Goal: Task Accomplishment & Management: Use online tool/utility

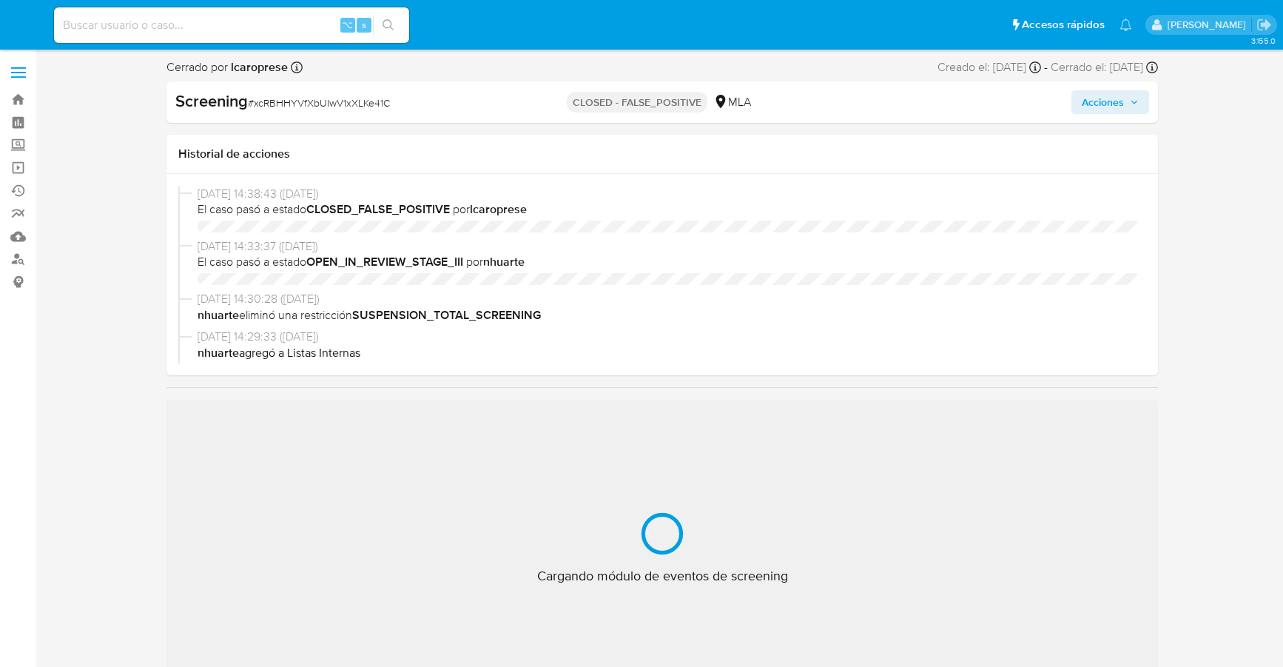
select select "10"
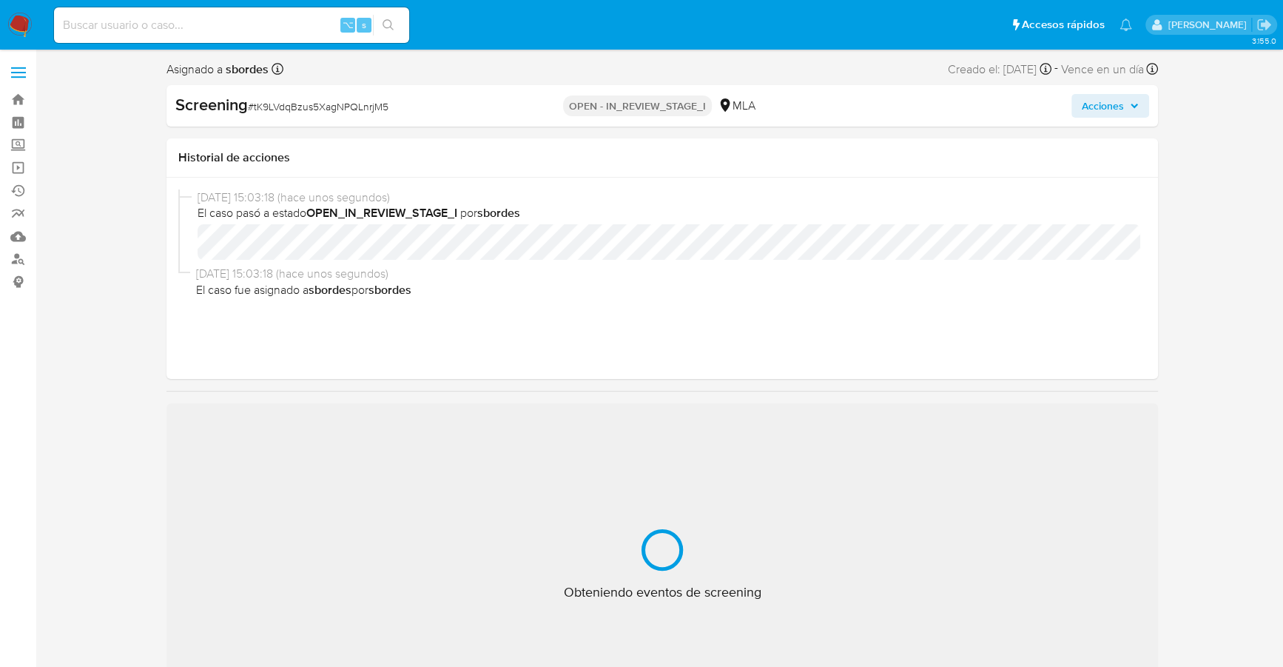
select select "10"
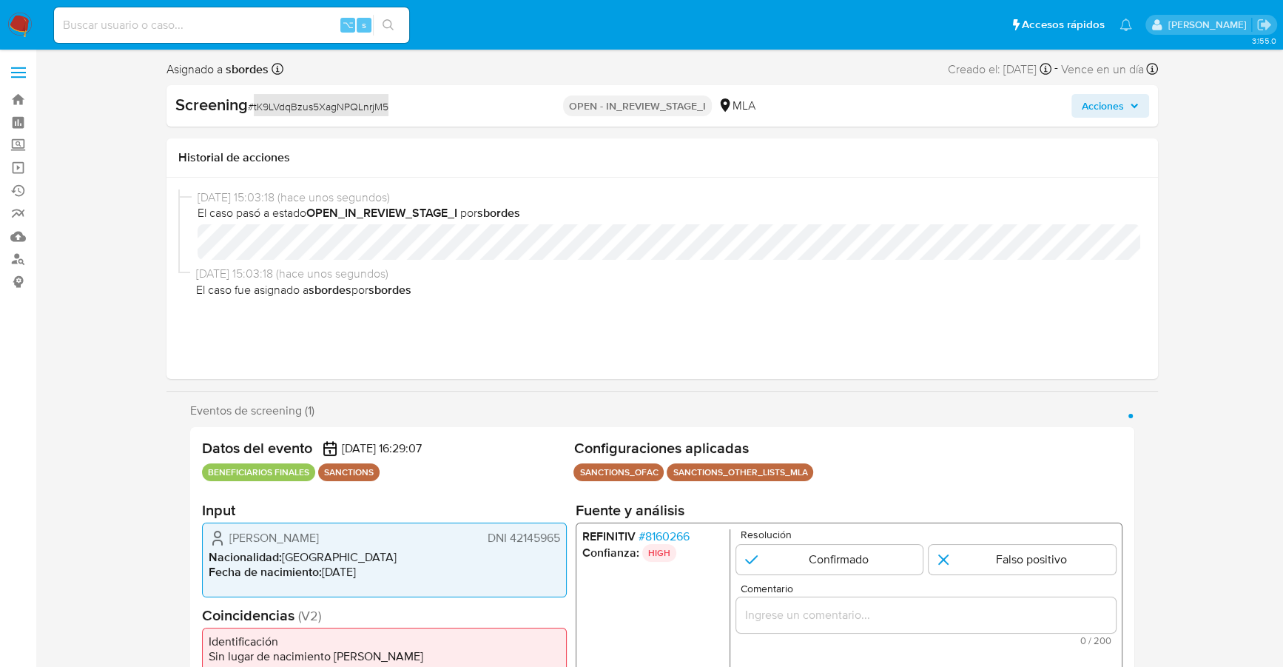
scroll to position [145, 0]
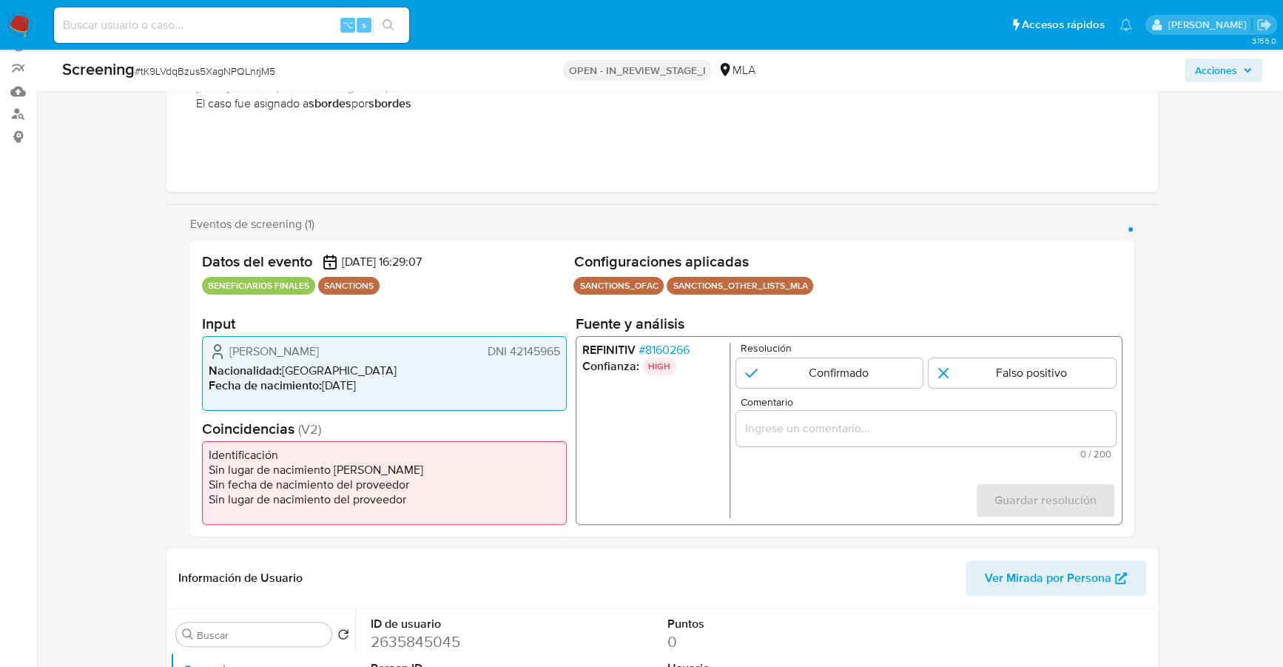
click at [675, 359] on li "Confianza: HIGH" at bounding box center [652, 366] width 141 height 18
click at [675, 352] on span "# 8160266" at bounding box center [664, 350] width 51 height 15
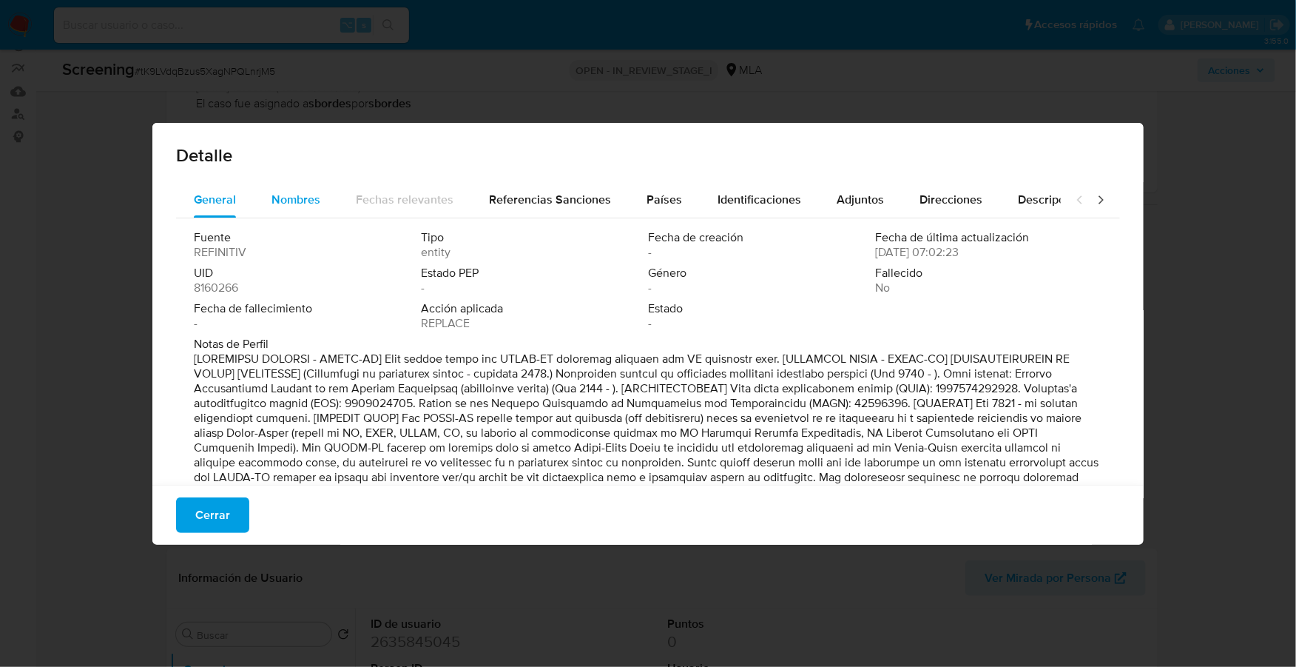
click at [310, 202] on span "Nombres" at bounding box center [296, 199] width 49 height 17
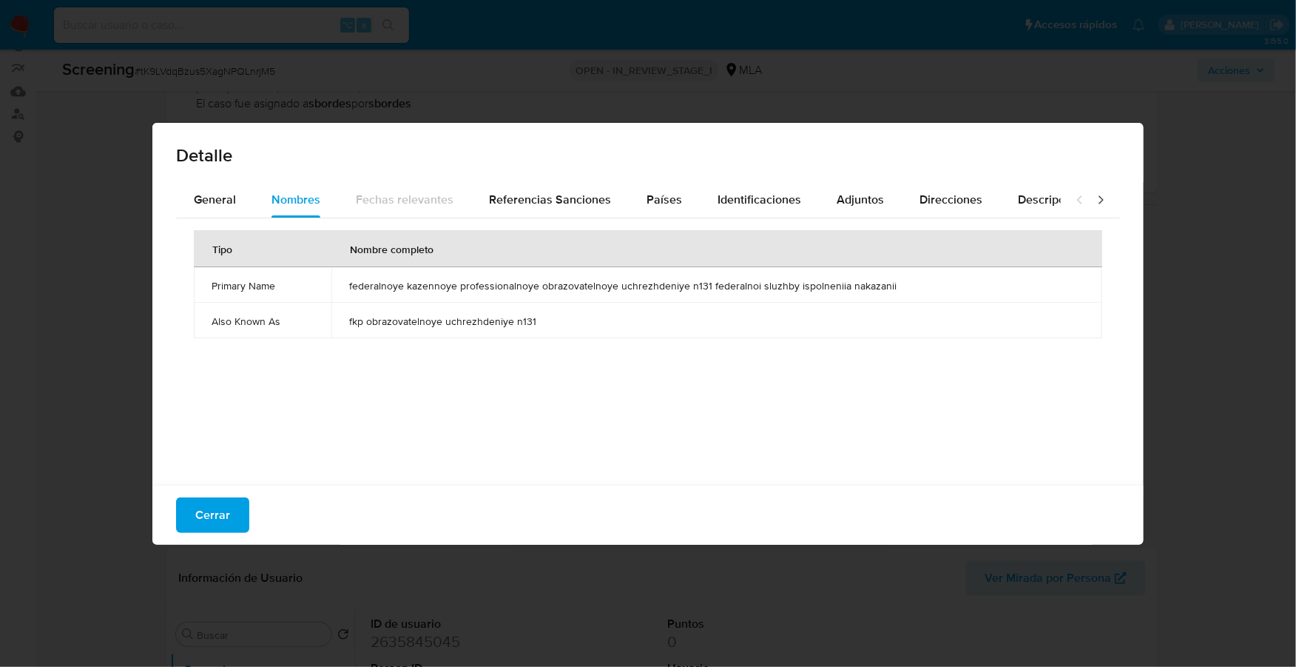
drag, startPoint x: 347, startPoint y: 289, endPoint x: 904, endPoint y: 290, distance: 557.2
click at [904, 290] on td "federalnoye kazennoye professionalnoye obrazovatelnoye uchrezhdeniye n131 feder…" at bounding box center [717, 285] width 771 height 36
click at [208, 204] on span "General" at bounding box center [215, 199] width 42 height 17
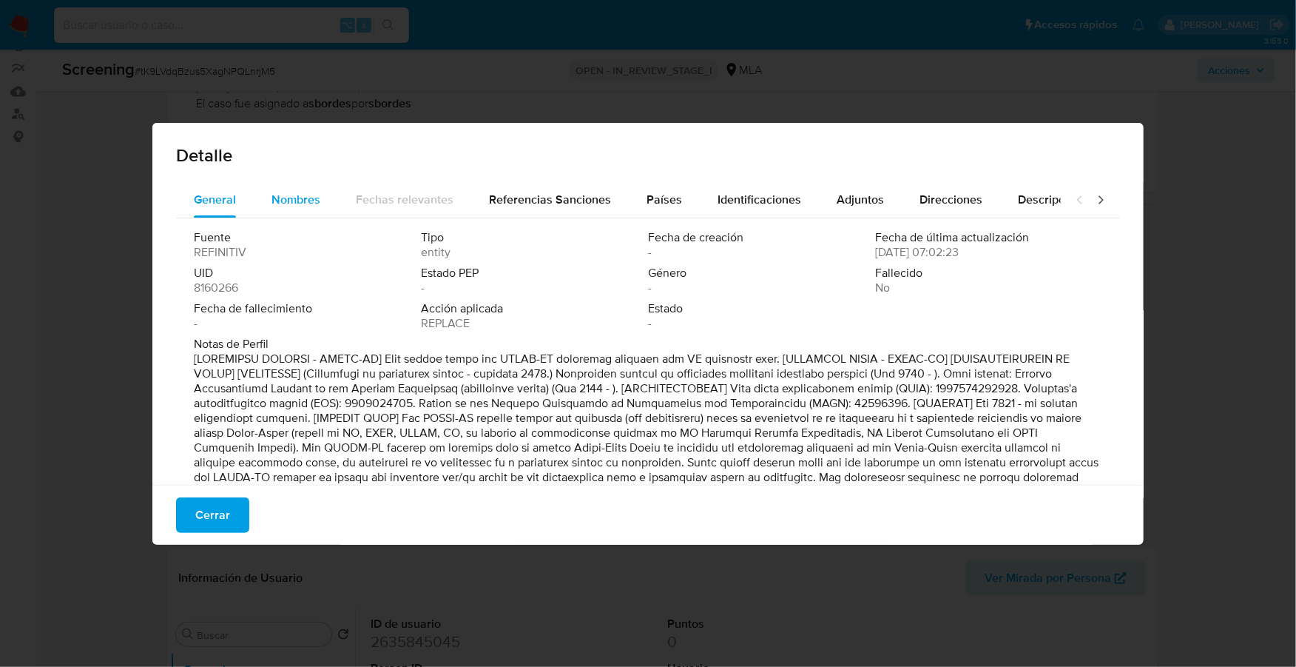
click at [312, 201] on span "Nombres" at bounding box center [296, 199] width 49 height 17
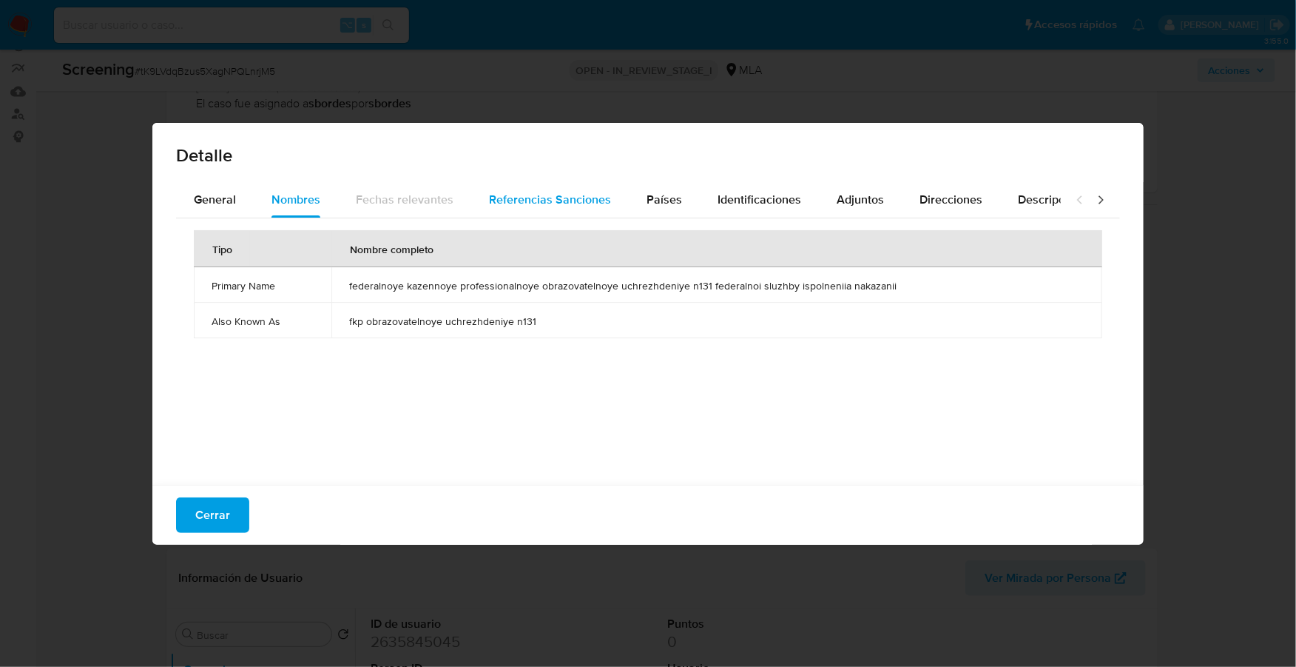
click at [548, 193] on span "Referencias Sanciones" at bounding box center [550, 199] width 122 height 17
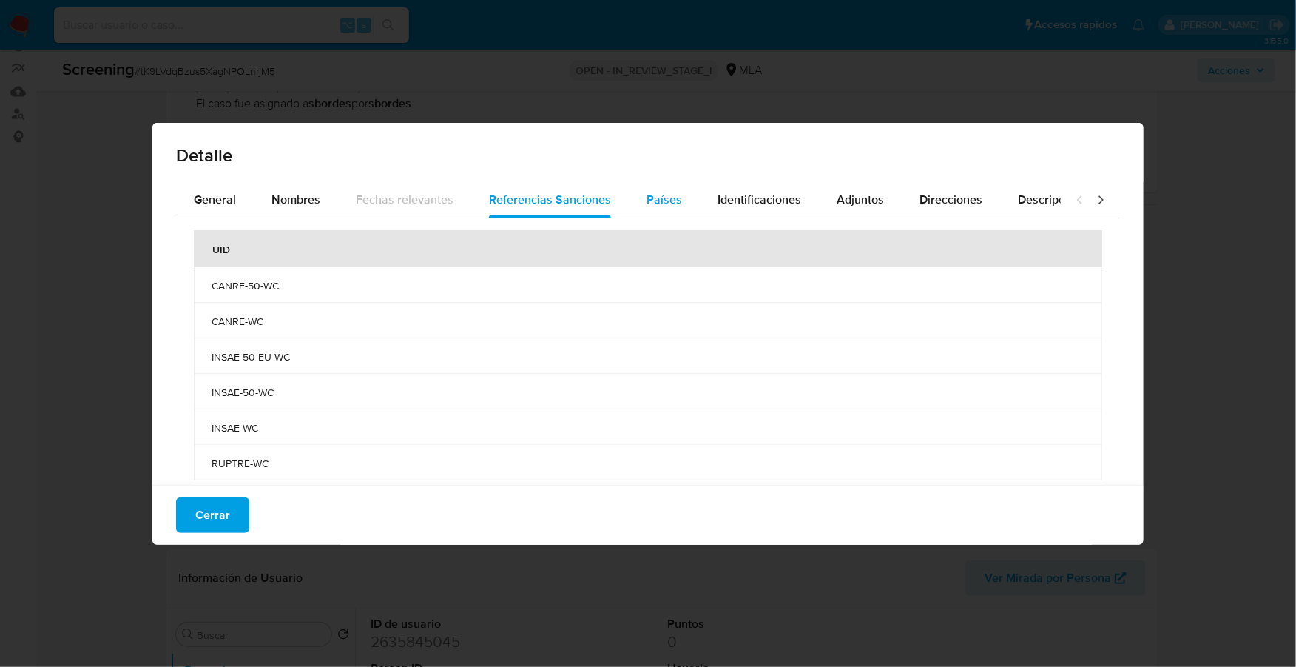
click at [657, 199] on span "Países" at bounding box center [665, 199] width 36 height 17
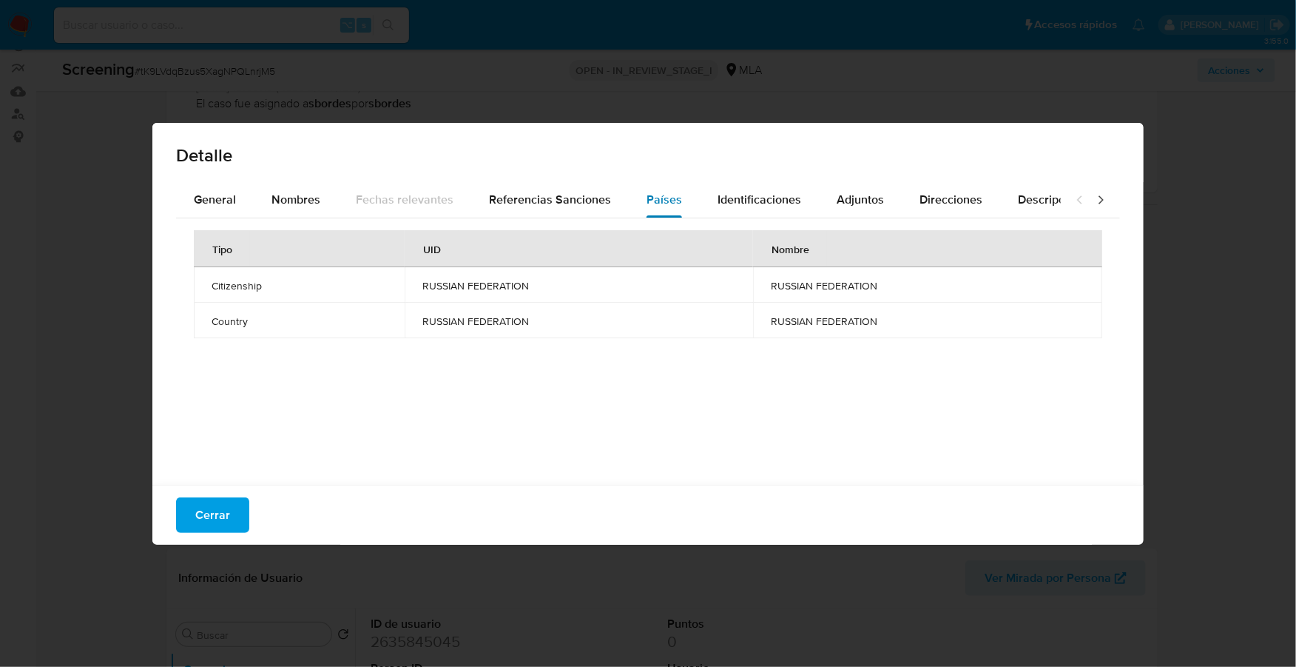
click at [683, 197] on button "Países" at bounding box center [664, 200] width 71 height 36
click at [804, 204] on button "Identificaciones" at bounding box center [759, 200] width 119 height 36
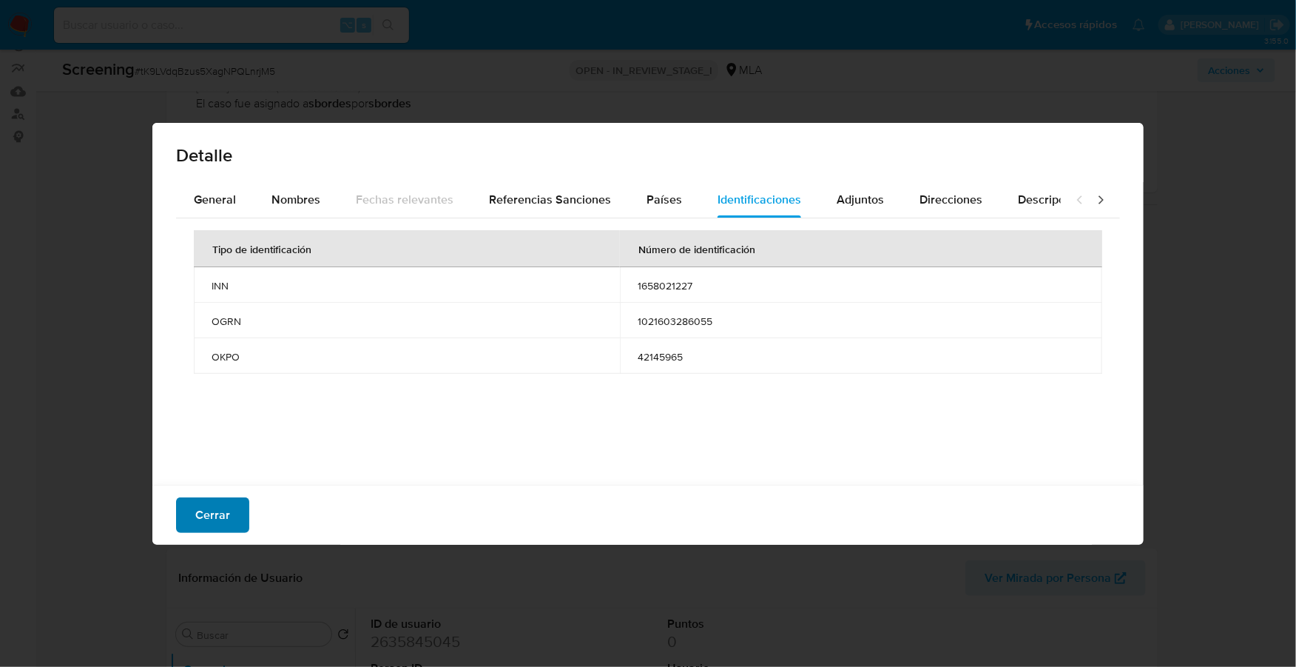
click at [221, 519] on span "Cerrar" at bounding box center [212, 515] width 35 height 33
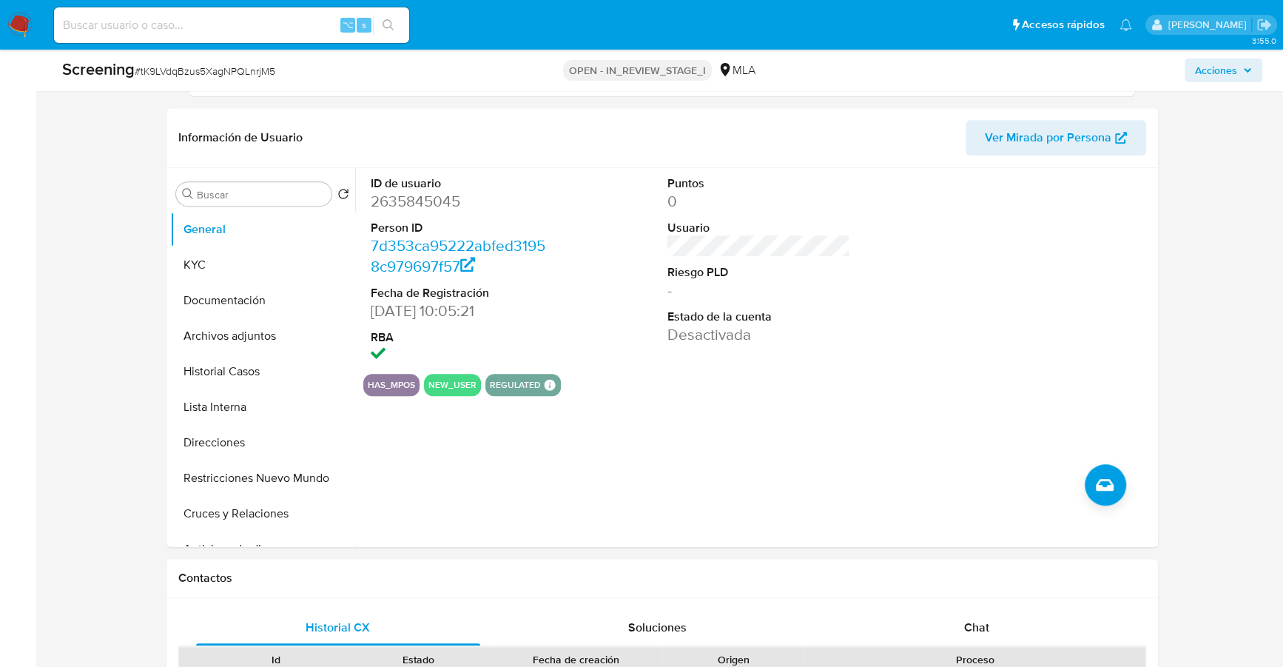
scroll to position [554, 0]
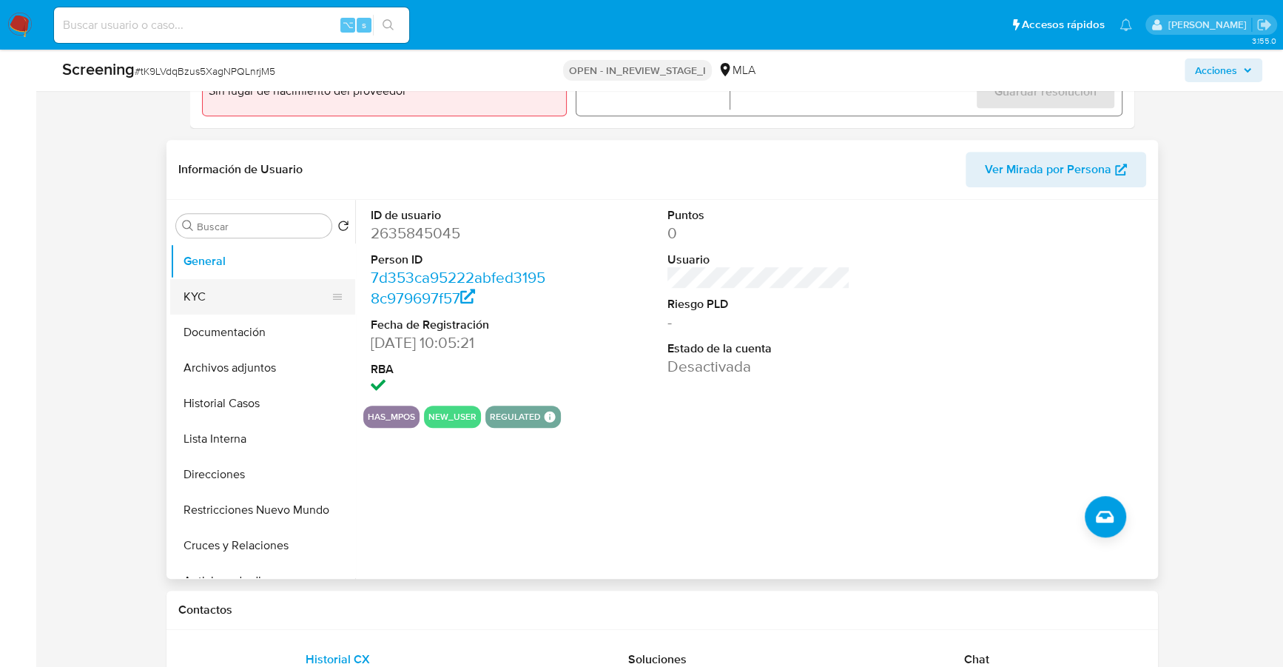
click at [224, 289] on button "KYC" at bounding box center [256, 297] width 173 height 36
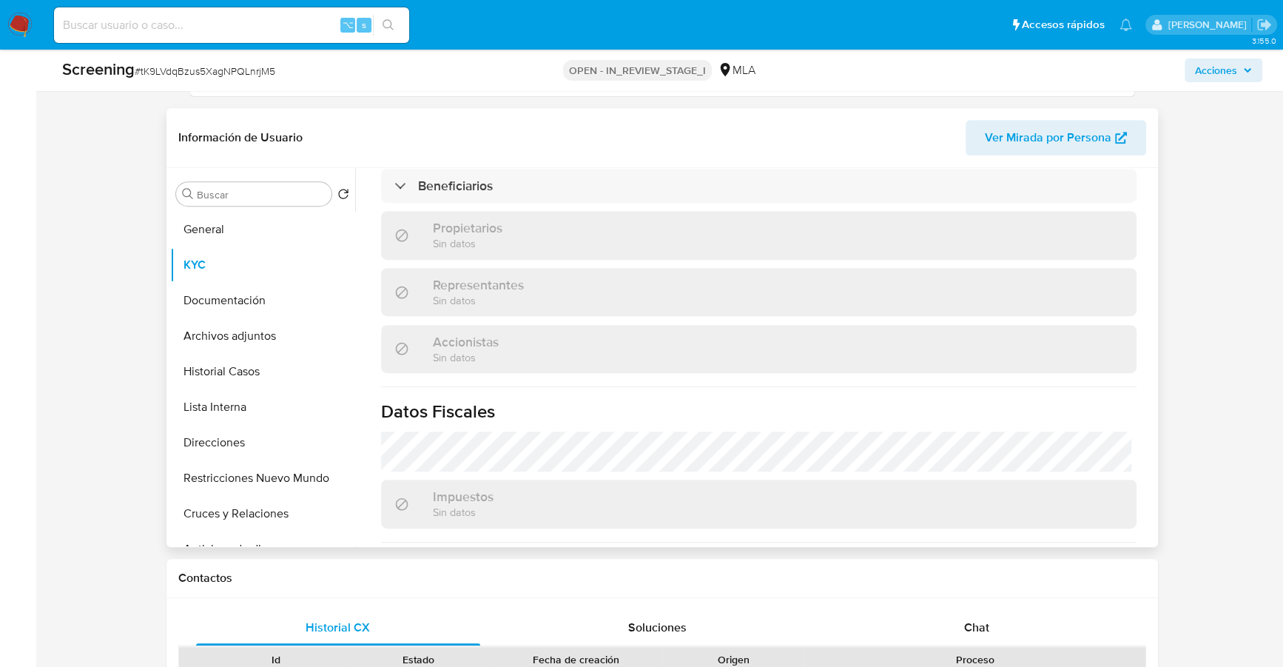
scroll to position [853, 0]
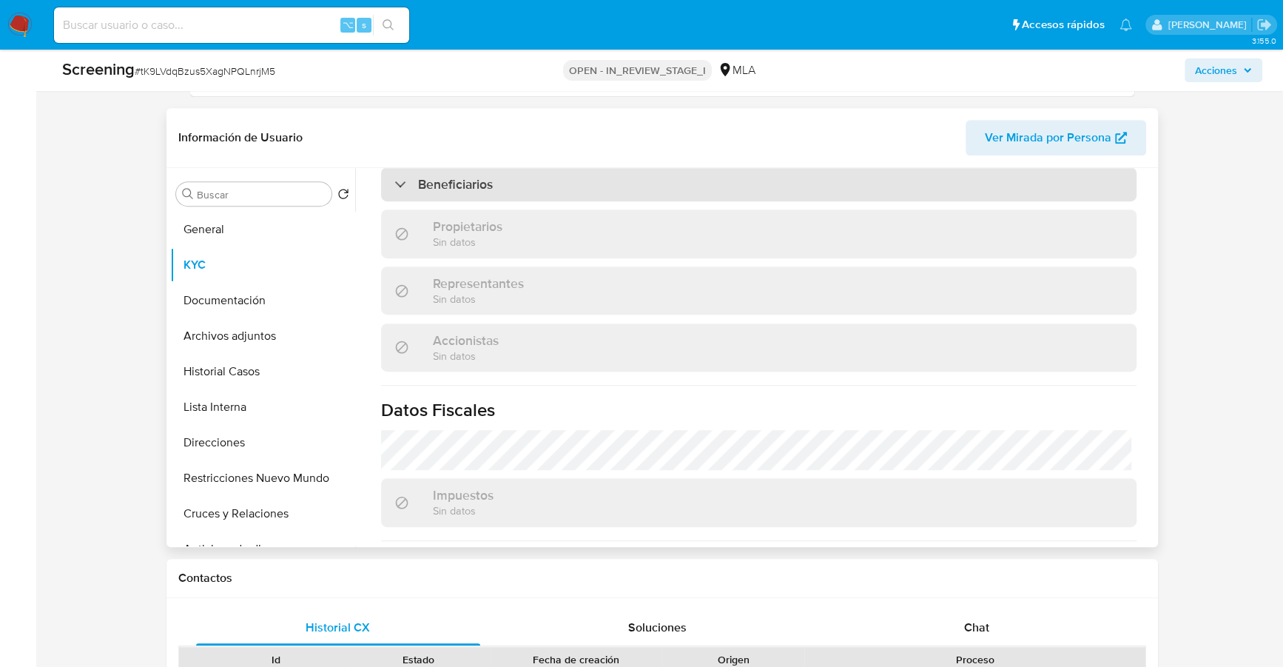
click at [550, 201] on div "Beneficiarios" at bounding box center [759, 184] width 756 height 34
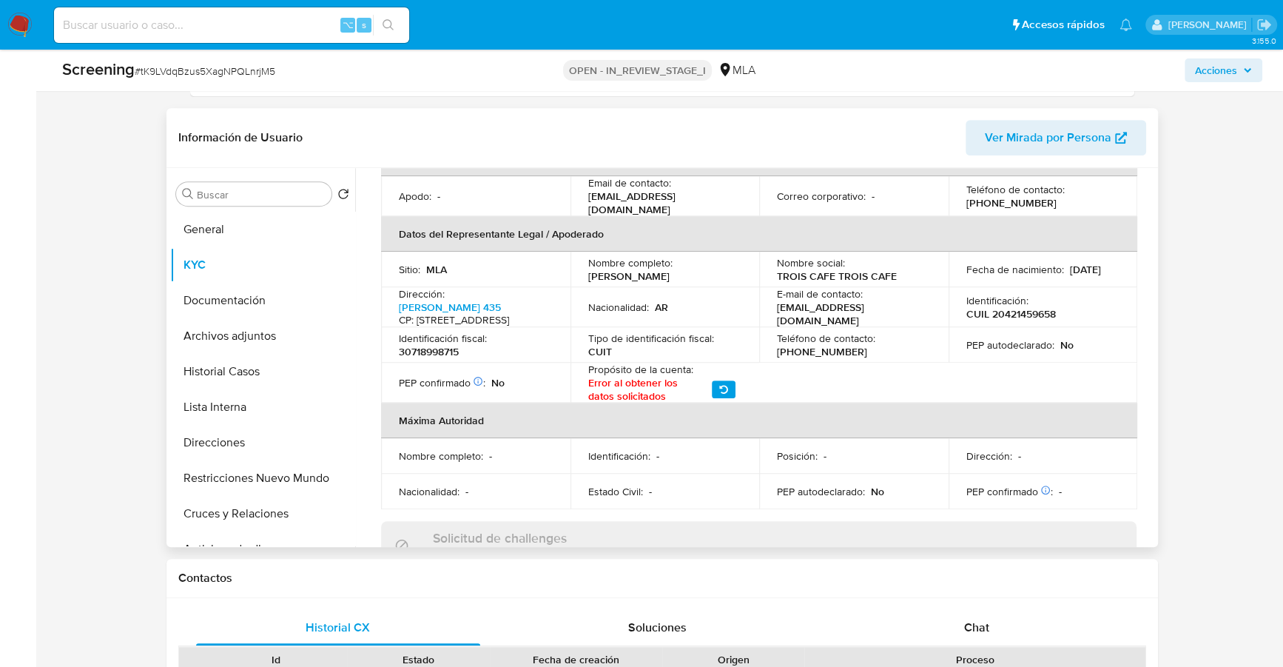
scroll to position [297, 0]
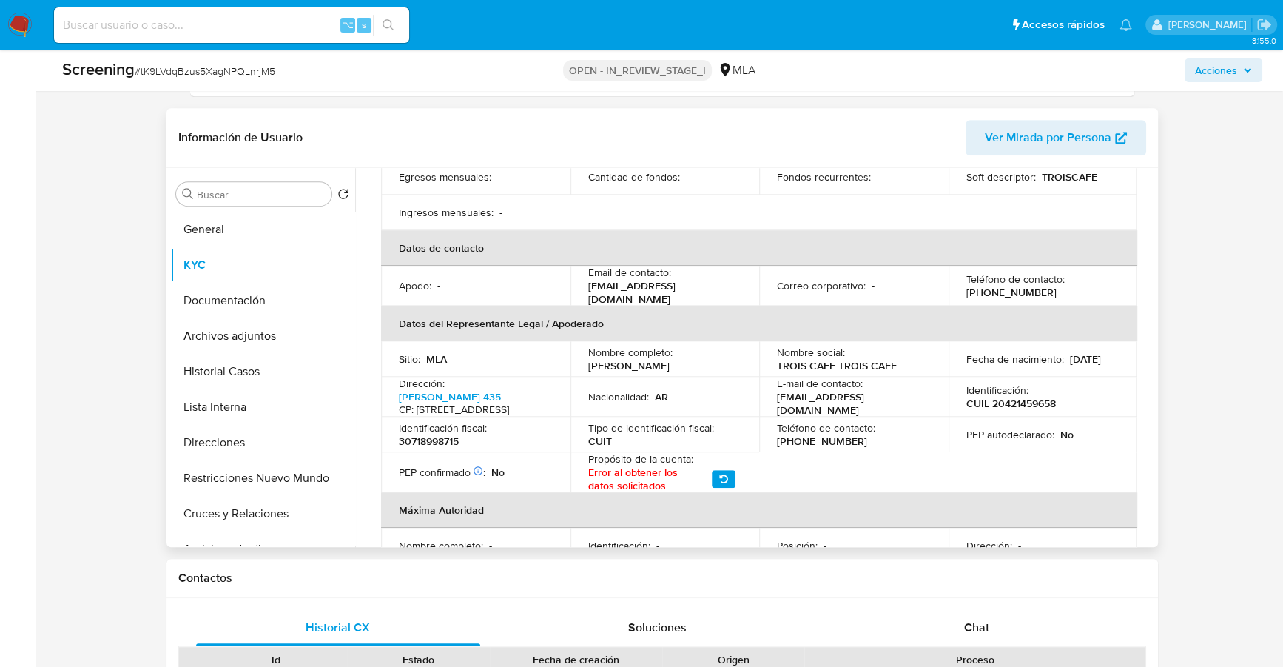
click at [585, 372] on td "Nombre completo : Agustin Severo" at bounding box center [665, 359] width 189 height 36
drag, startPoint x: 589, startPoint y: 374, endPoint x: 660, endPoint y: 377, distance: 71.1
click at [660, 372] on div "Nombre completo : Agustin Severo" at bounding box center [665, 359] width 154 height 27
copy p "Agustin Severo"
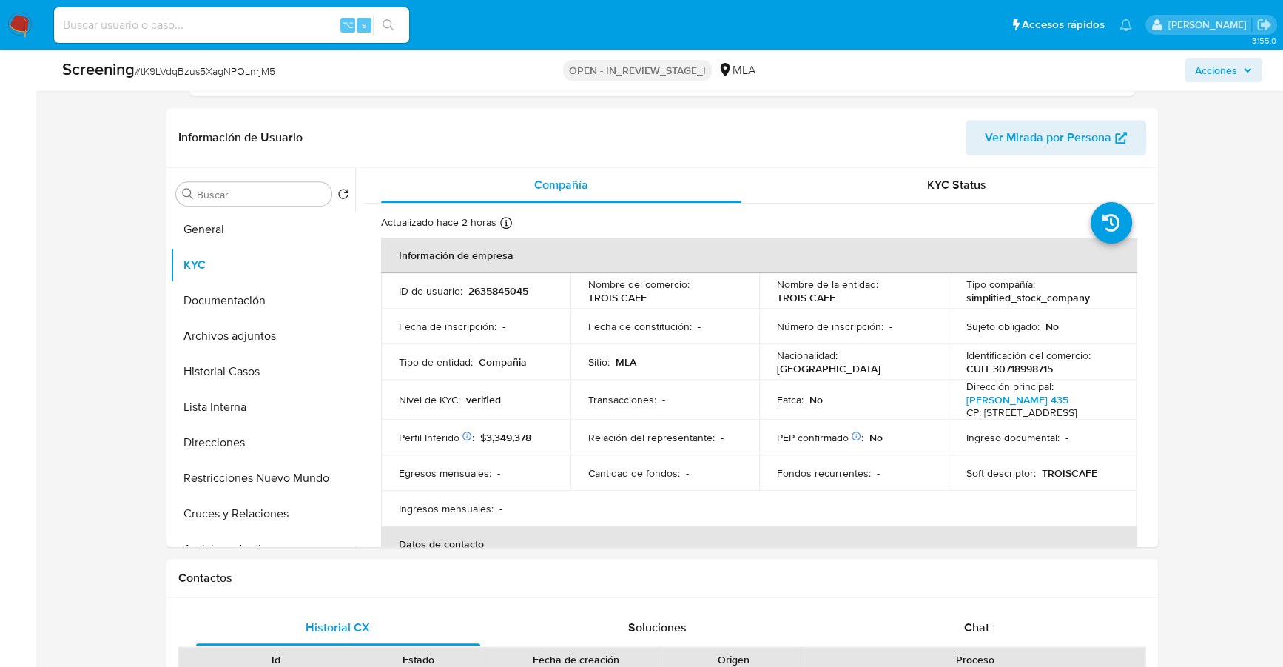
scroll to position [0, 0]
click at [759, 302] on td "Nombre de la entidad : TROIS CAFE" at bounding box center [853, 292] width 189 height 36
drag, startPoint x: 776, startPoint y: 300, endPoint x: 855, endPoint y: 297, distance: 79.2
click at [855, 297] on div "Nombre de la entidad : TROIS CAFE" at bounding box center [854, 291] width 154 height 27
copy p "TROIS CAFE"
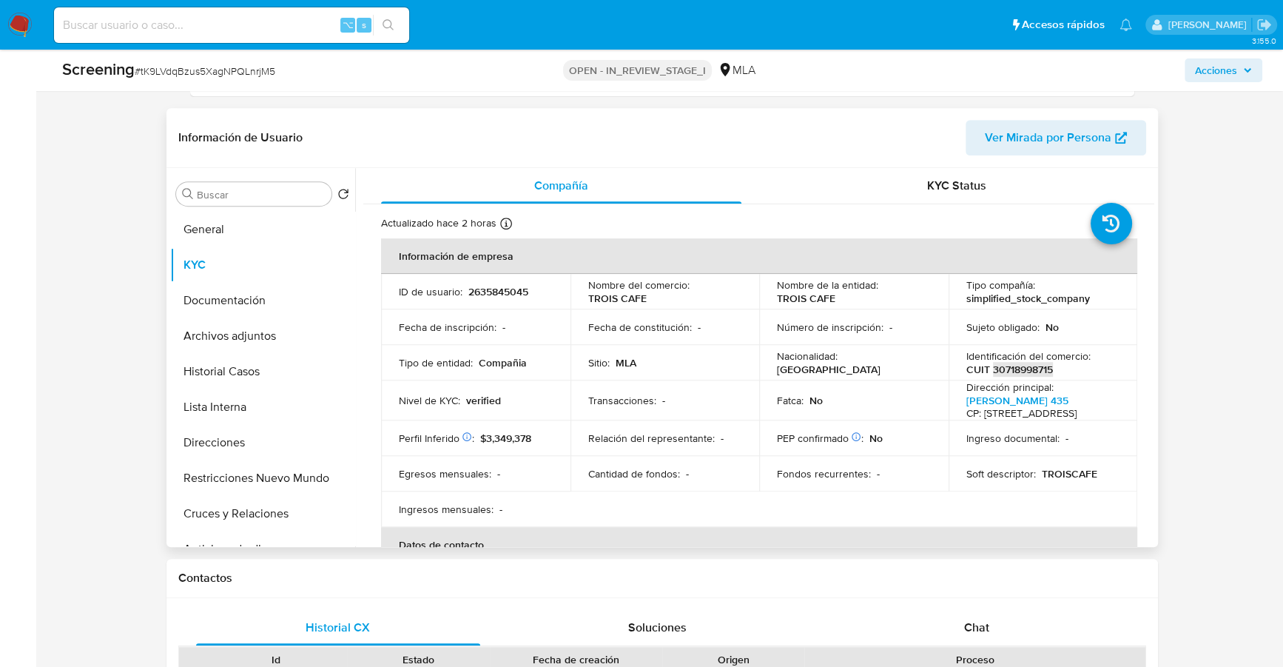
copy p "30718998715"
click at [213, 304] on button "Documentación" at bounding box center [256, 301] width 173 height 36
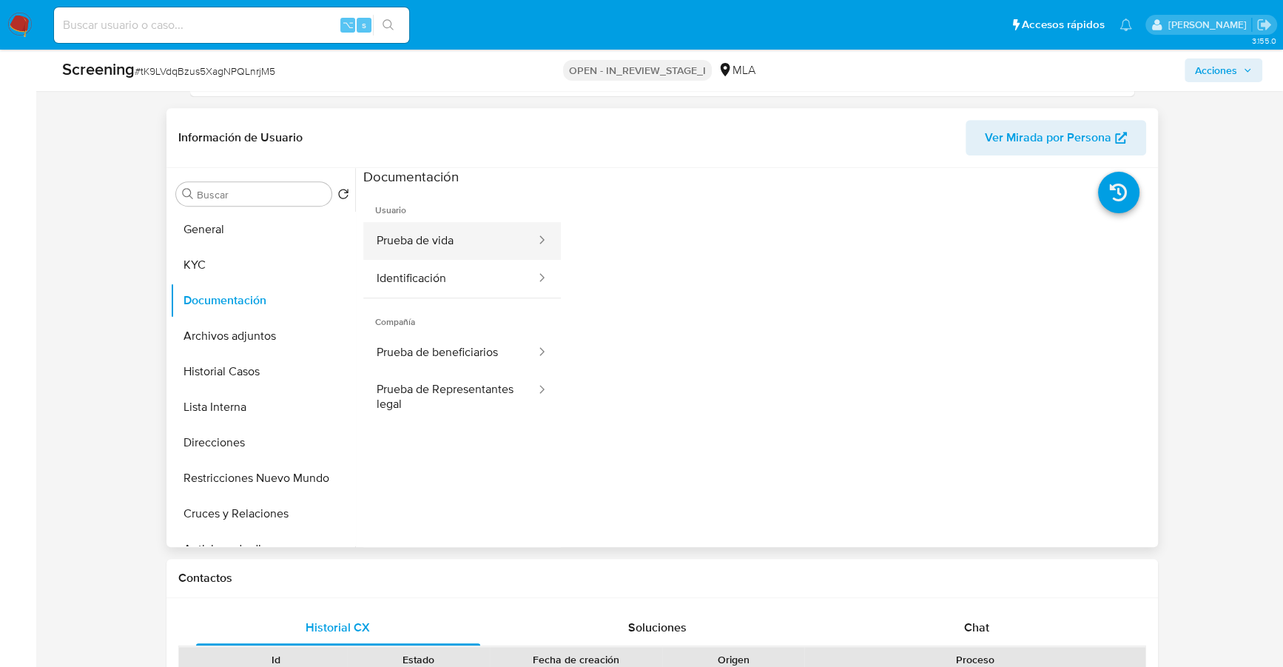
click at [475, 235] on button "Prueba de vida" at bounding box center [450, 241] width 174 height 38
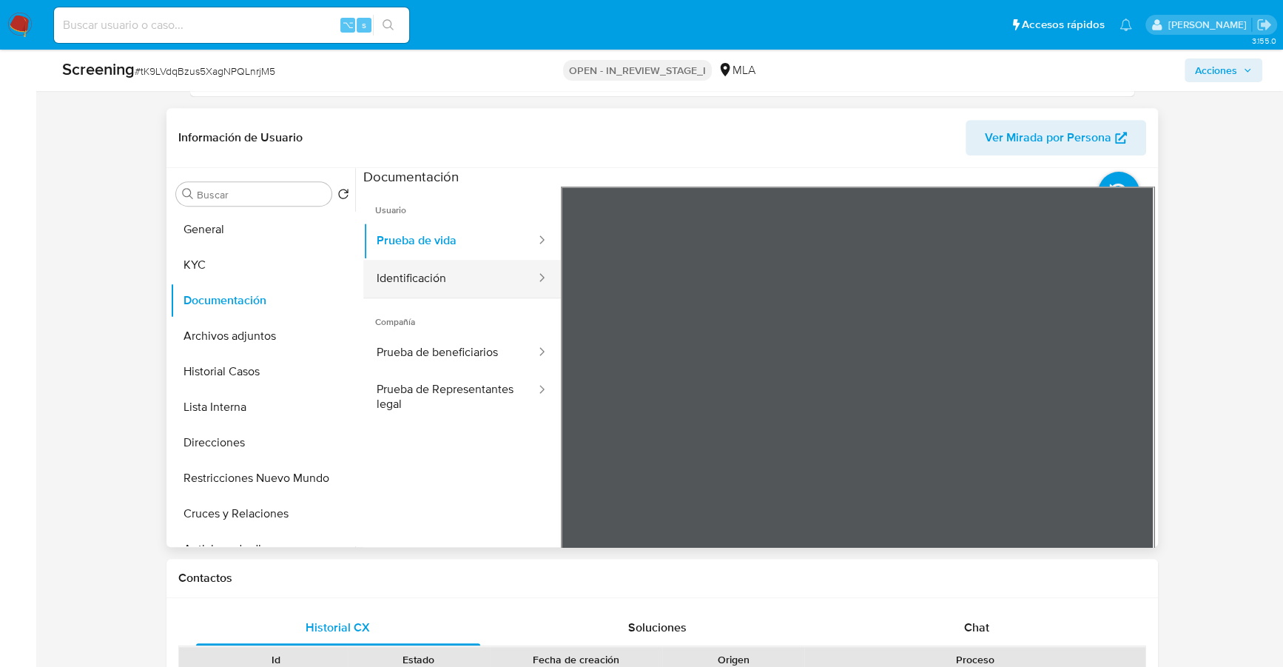
click at [443, 281] on button "Identificación" at bounding box center [450, 279] width 174 height 38
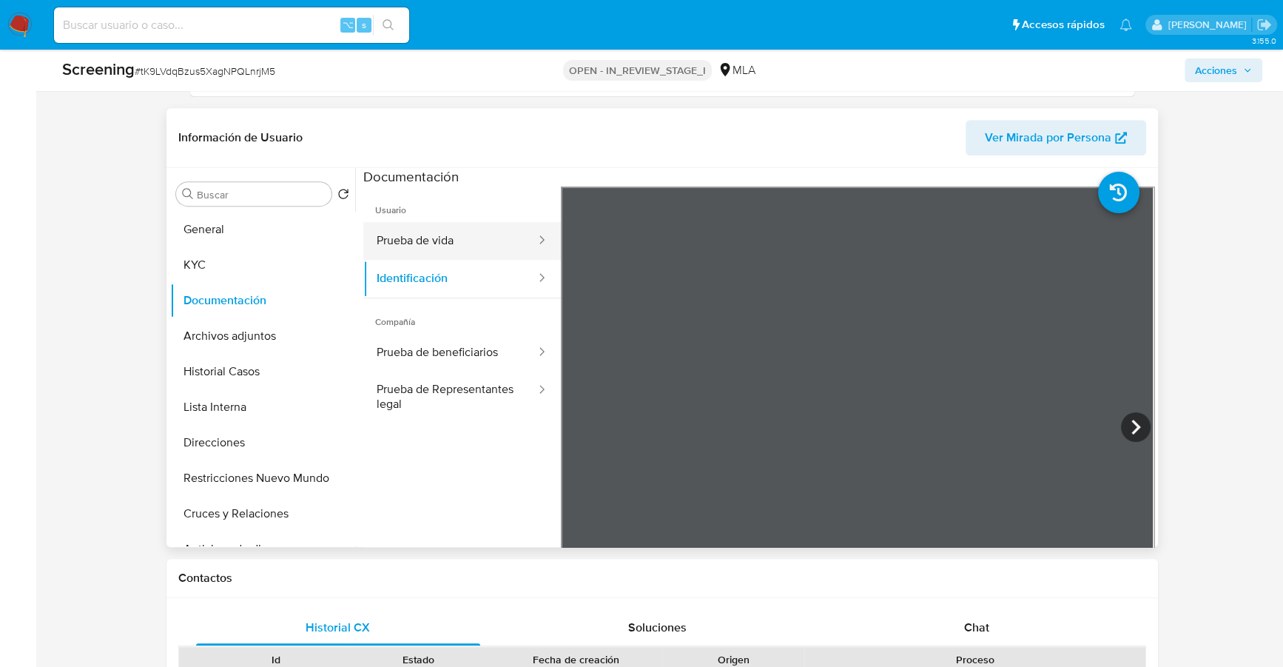
click at [498, 245] on button "Prueba de vida" at bounding box center [450, 241] width 174 height 38
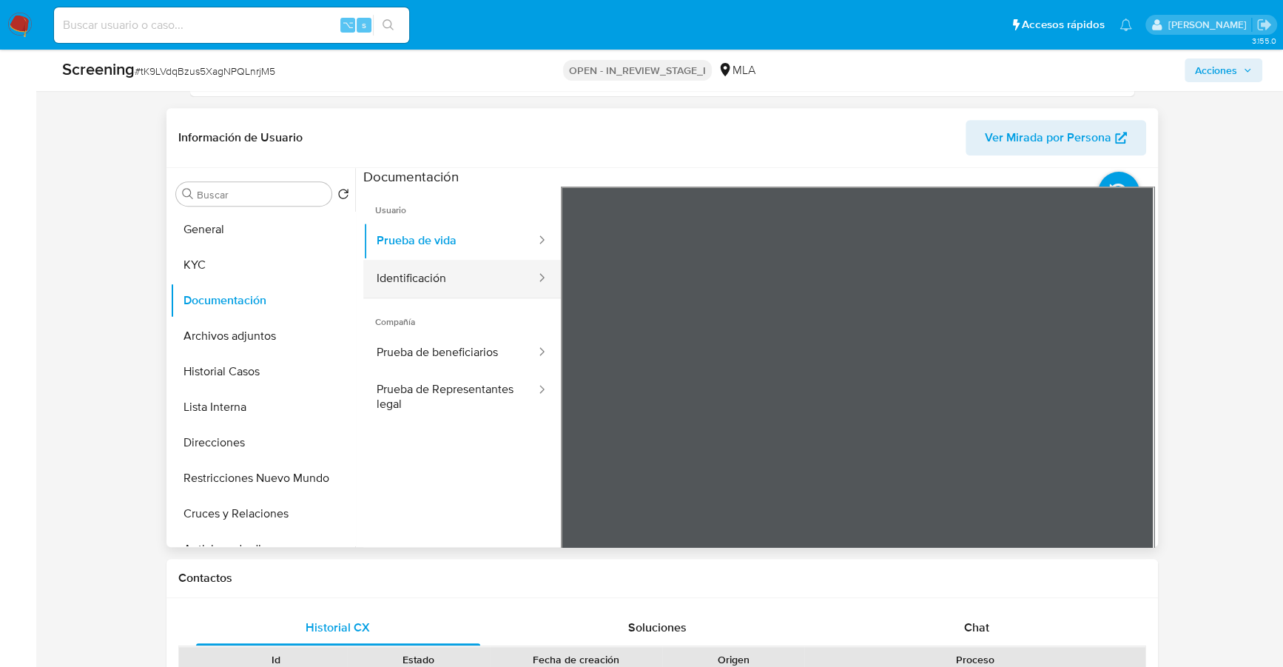
click at [412, 278] on button "Identificación" at bounding box center [450, 279] width 174 height 38
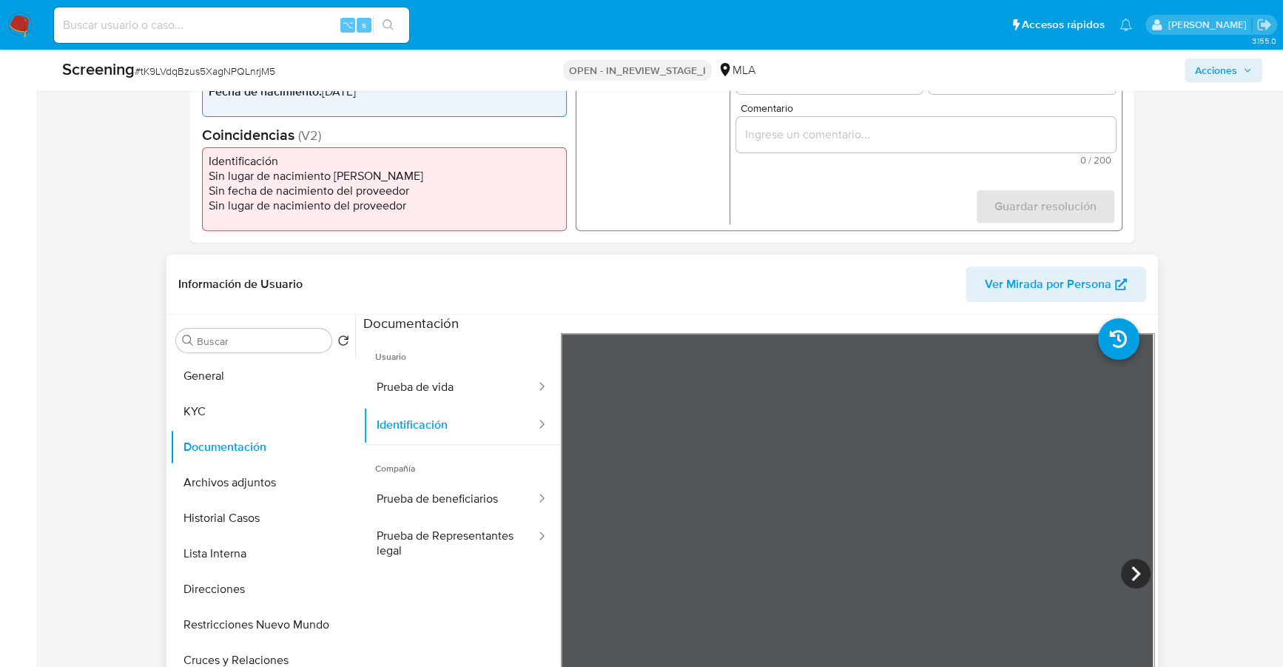
scroll to position [235, 0]
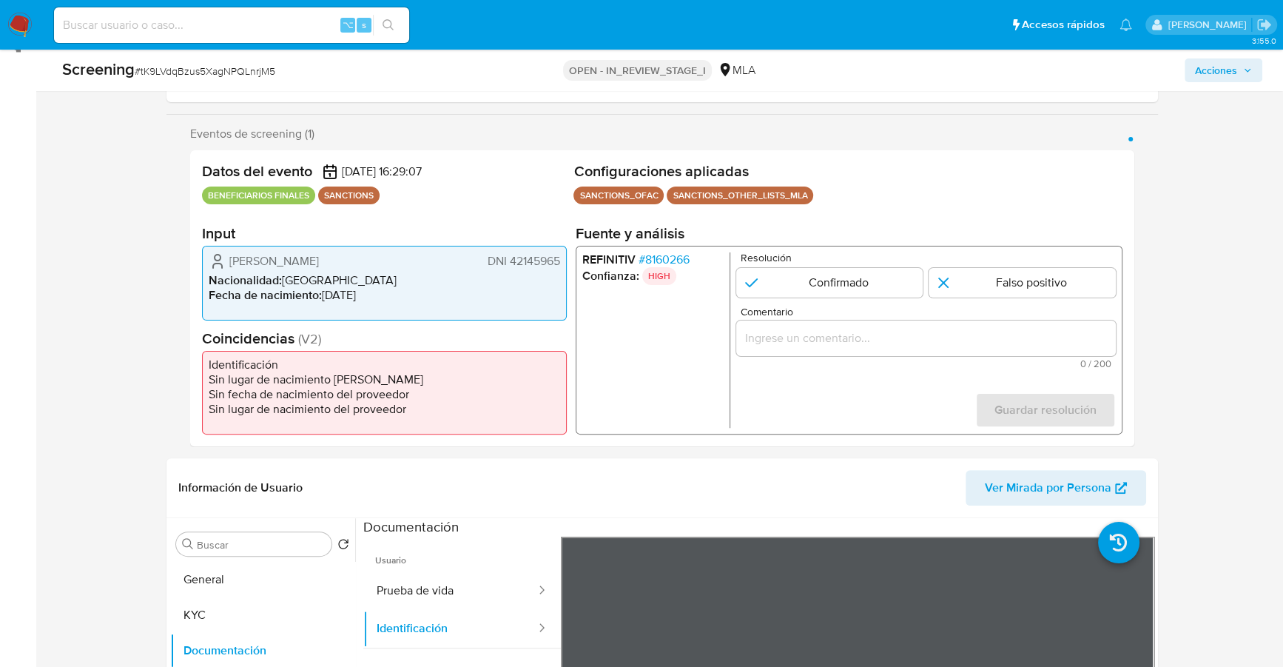
click at [658, 267] on p "HIGH" at bounding box center [659, 276] width 34 height 18
click at [661, 257] on span "# 8160266" at bounding box center [664, 259] width 51 height 15
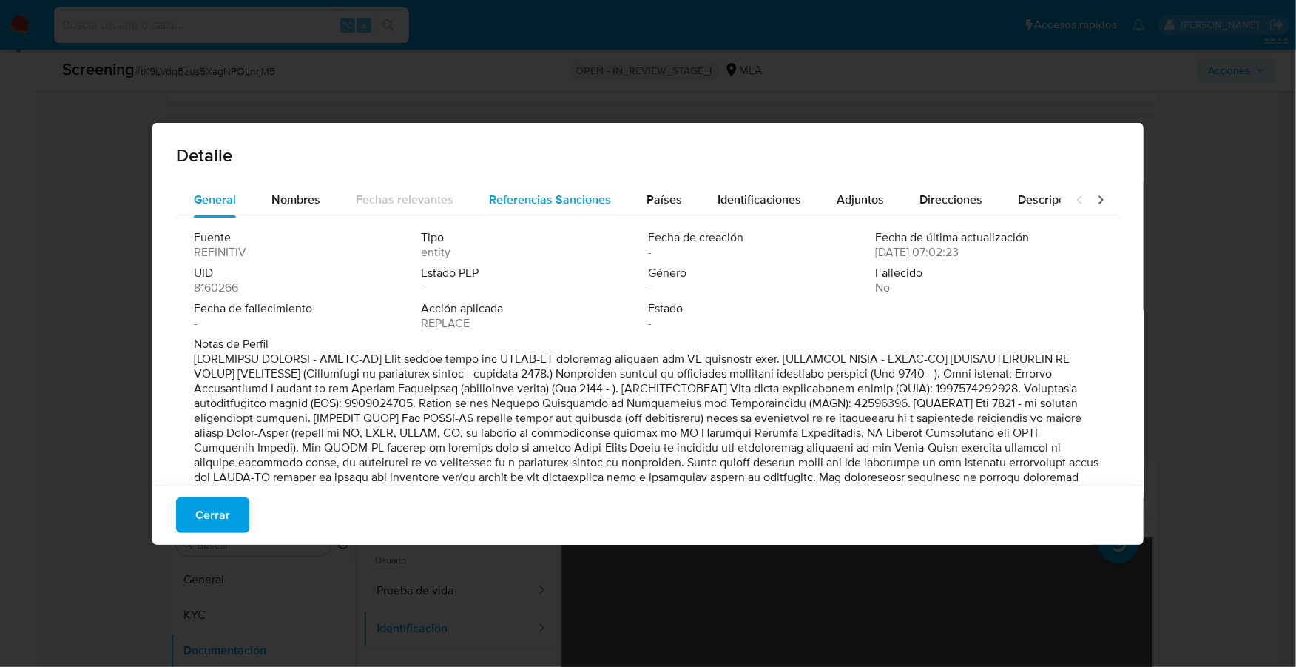
click at [615, 188] on button "Referencias Sanciones" at bounding box center [550, 200] width 158 height 36
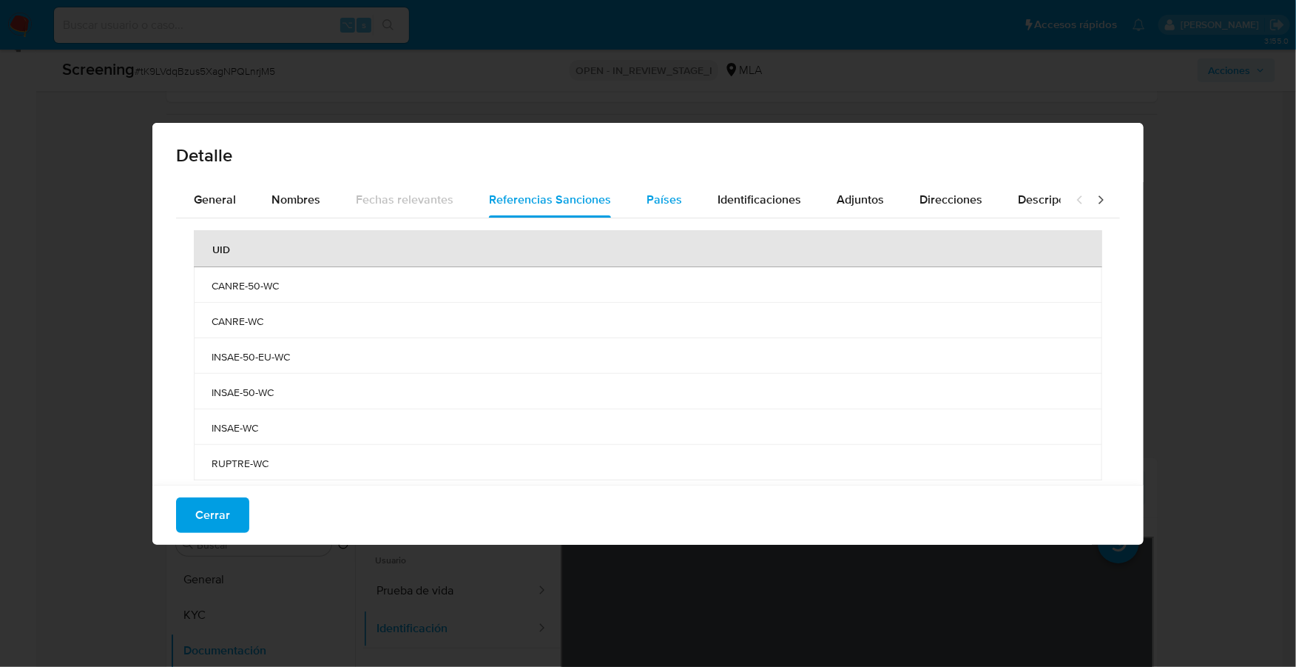
click at [649, 191] on span "Países" at bounding box center [665, 199] width 36 height 17
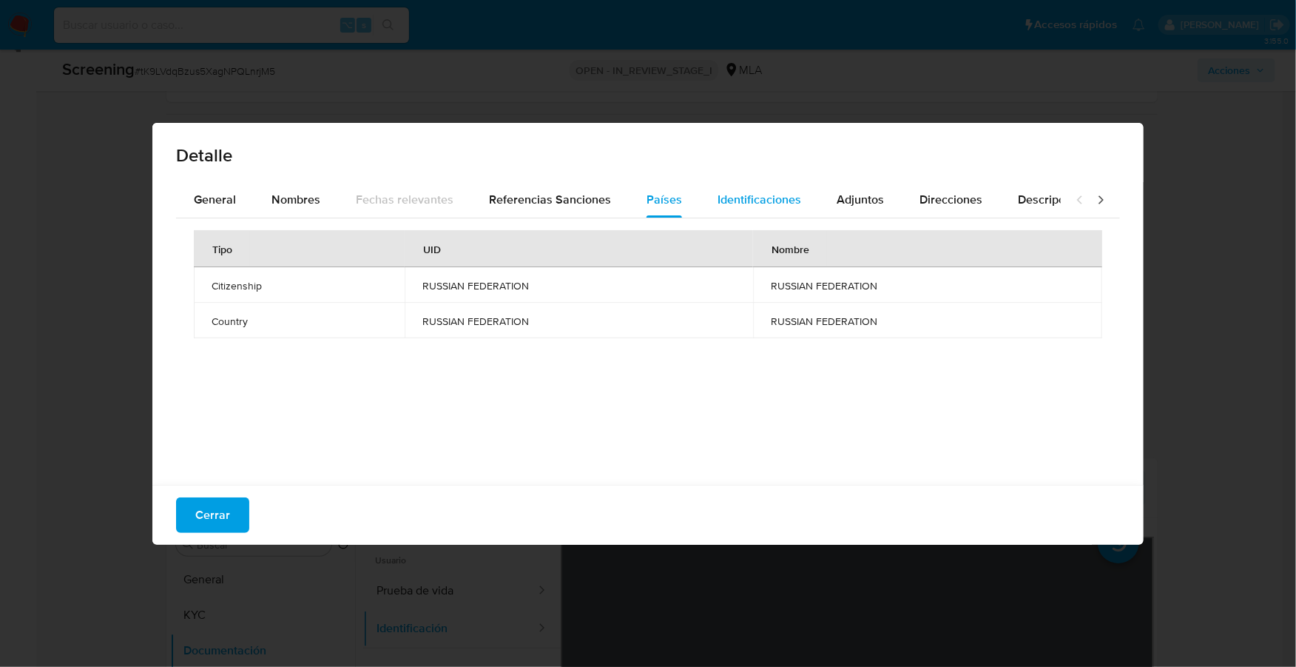
click at [718, 197] on span "Identificaciones" at bounding box center [760, 199] width 84 height 17
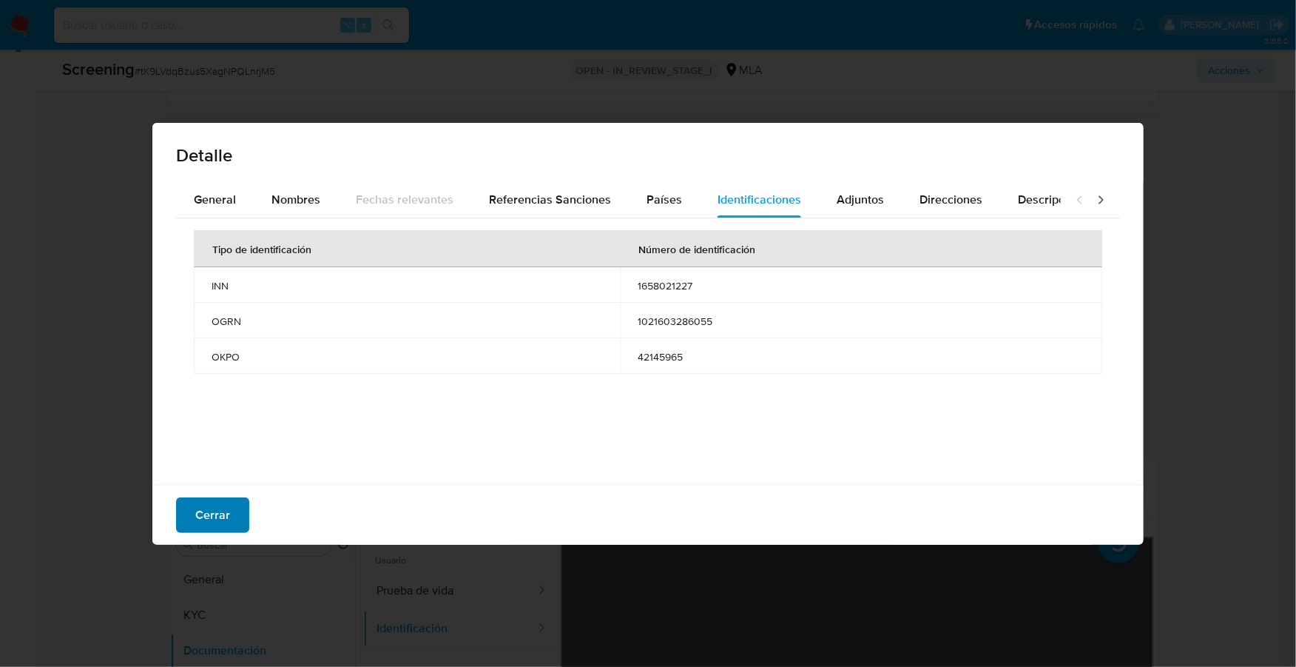
click at [236, 500] on button "Cerrar" at bounding box center [212, 515] width 73 height 36
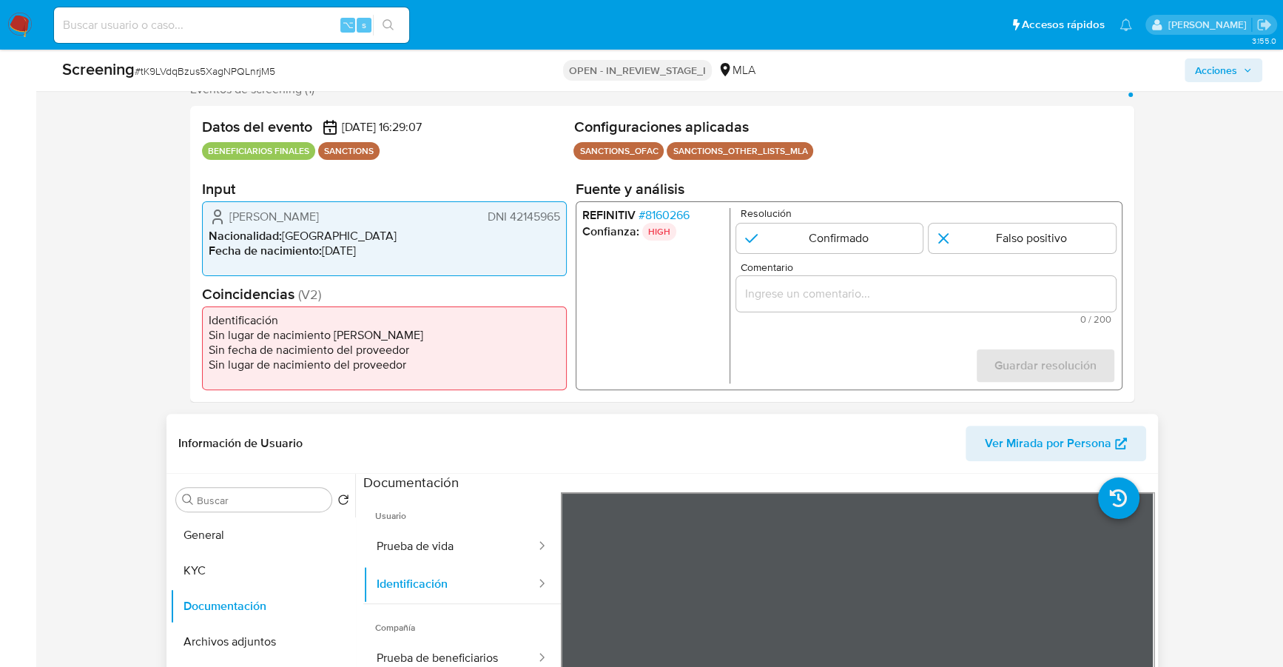
scroll to position [548, 0]
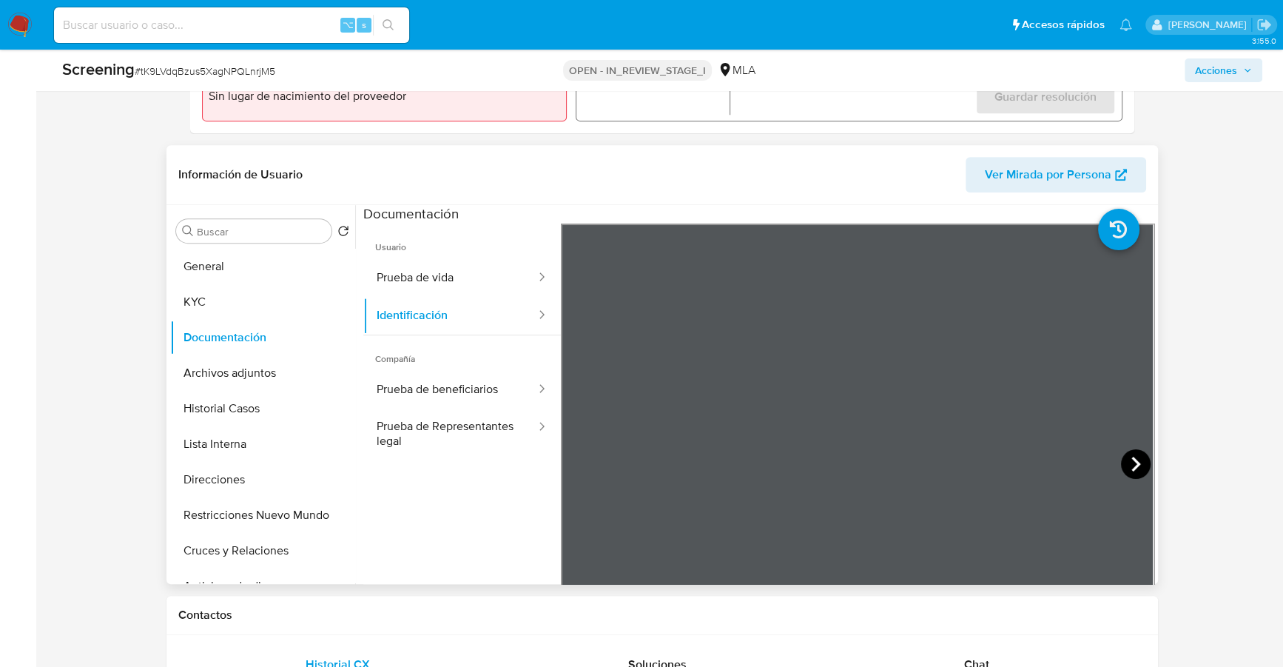
click at [1123, 452] on icon at bounding box center [1136, 464] width 30 height 30
click at [571, 462] on icon at bounding box center [580, 464] width 30 height 30
click at [444, 386] on button "Prueba de beneficiarios" at bounding box center [450, 390] width 174 height 38
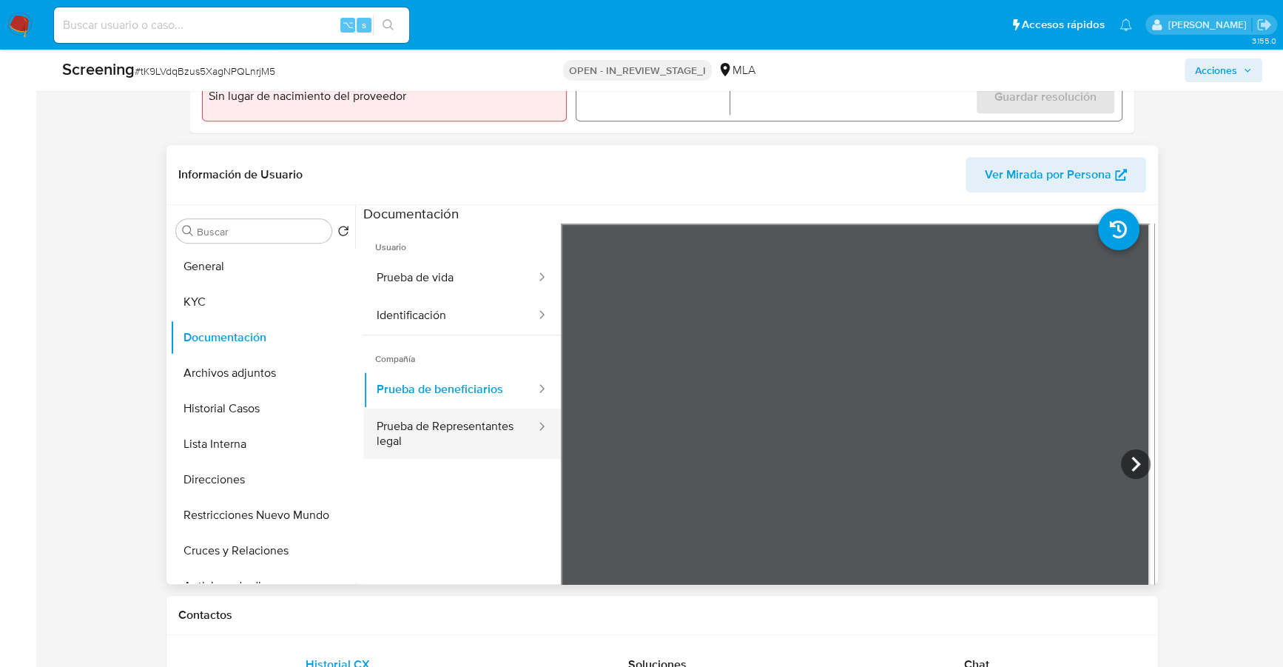
click at [468, 423] on button "Prueba de Representantes legal" at bounding box center [450, 433] width 174 height 50
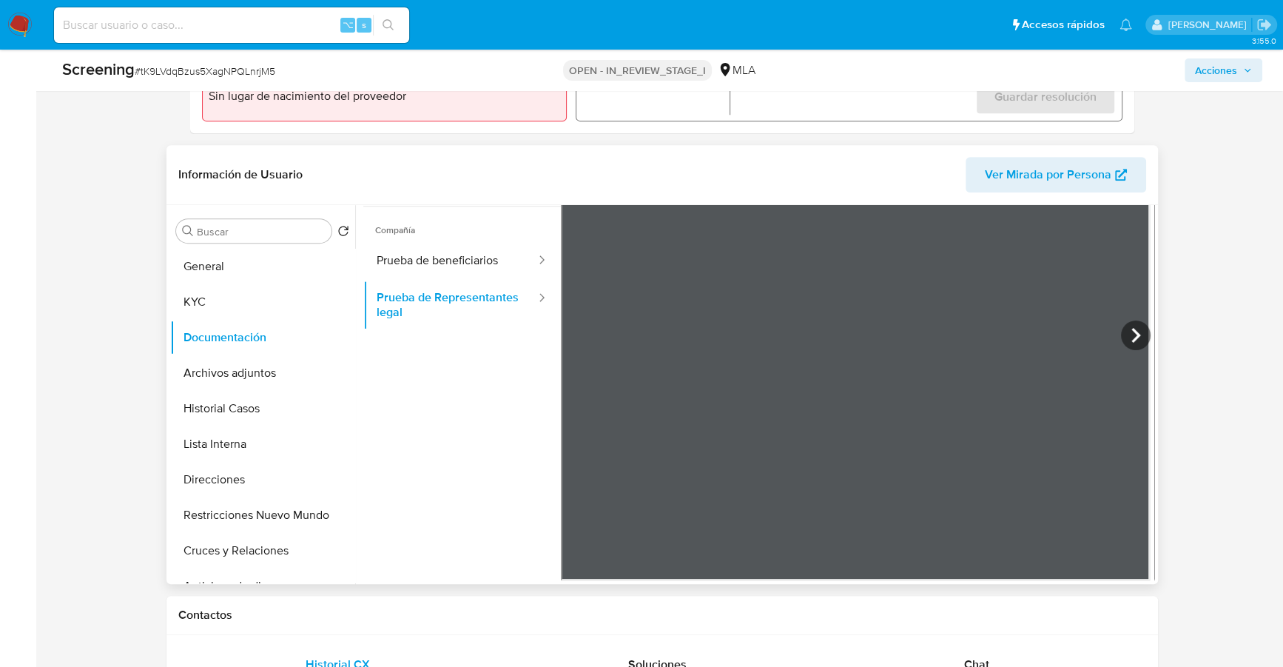
scroll to position [0, 0]
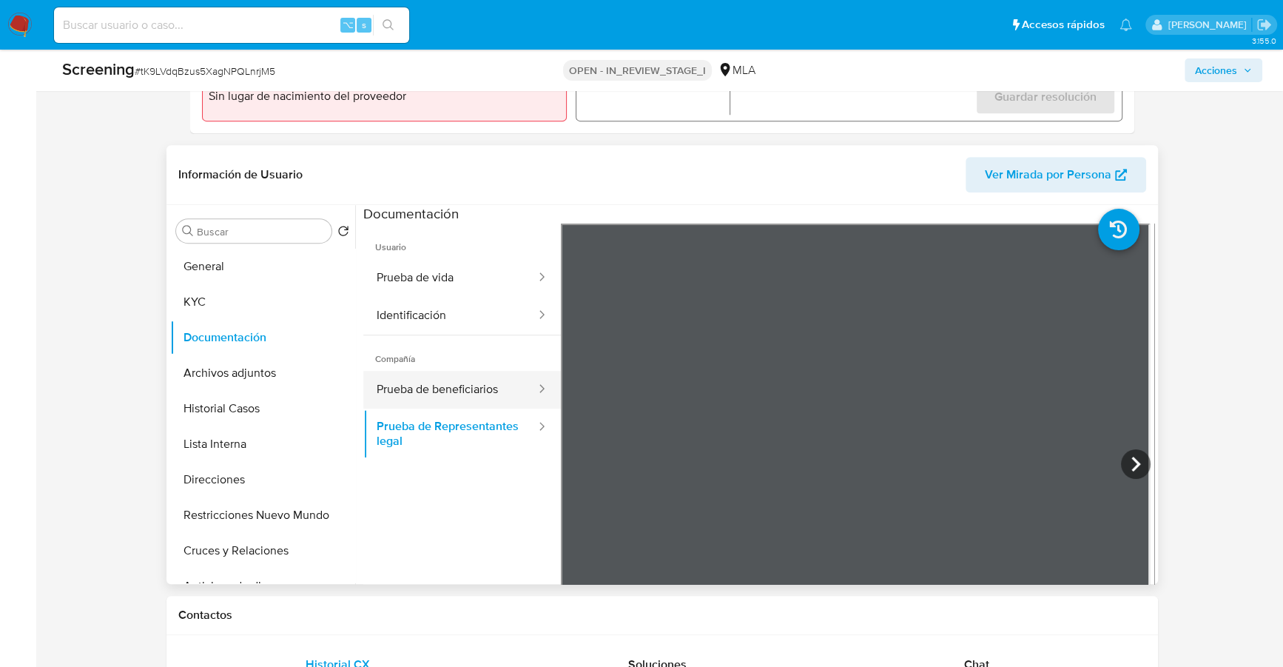
click at [427, 387] on button "Prueba de beneficiarios" at bounding box center [450, 390] width 174 height 38
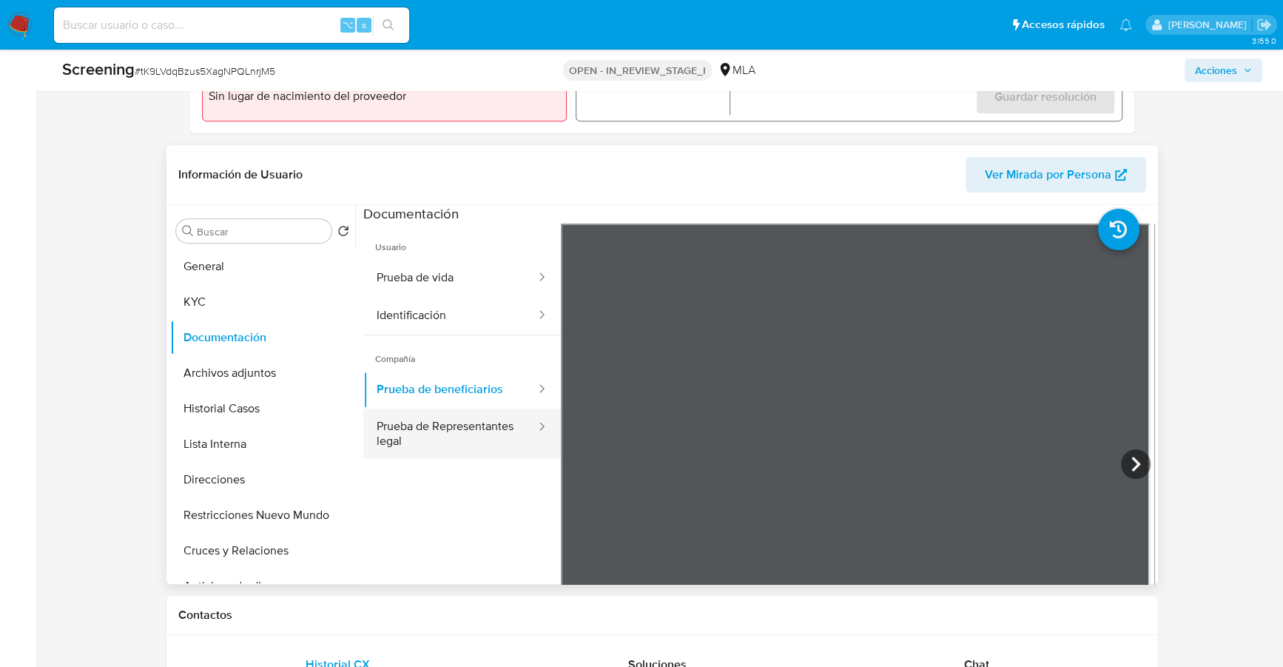
click at [435, 448] on button "Prueba de Representantes legal" at bounding box center [450, 433] width 174 height 50
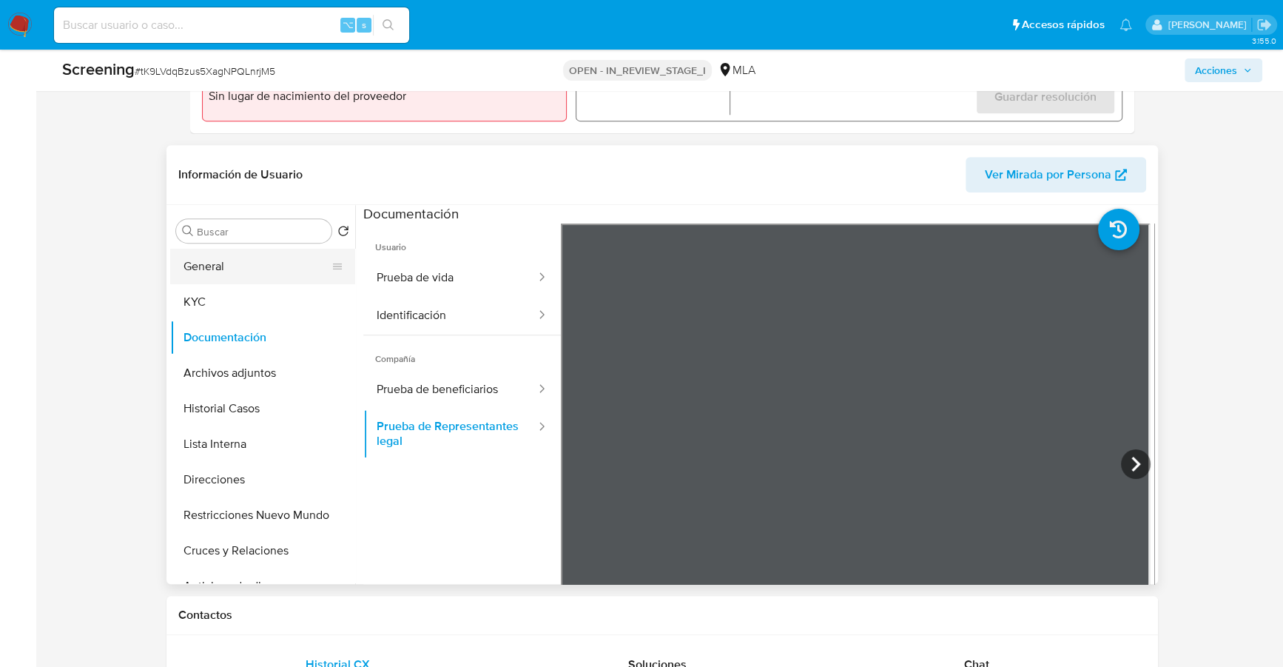
click at [197, 263] on button "General" at bounding box center [256, 267] width 173 height 36
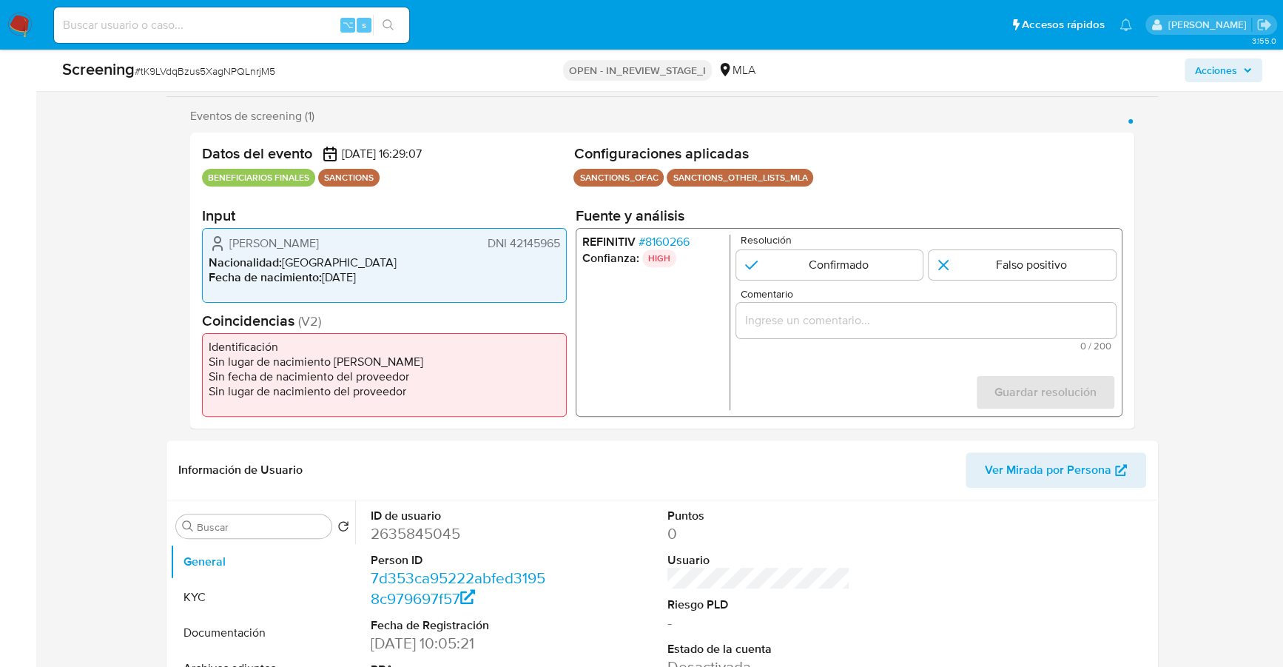
scroll to position [278, 0]
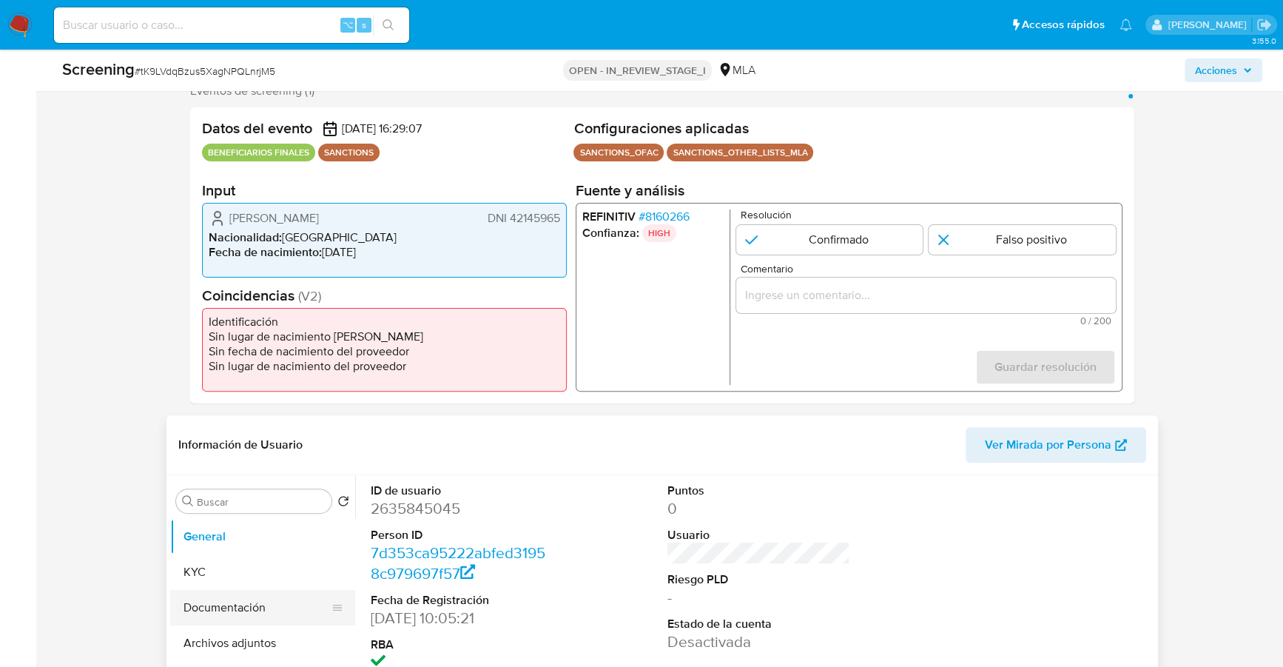
click at [260, 593] on button "Documentación" at bounding box center [256, 608] width 173 height 36
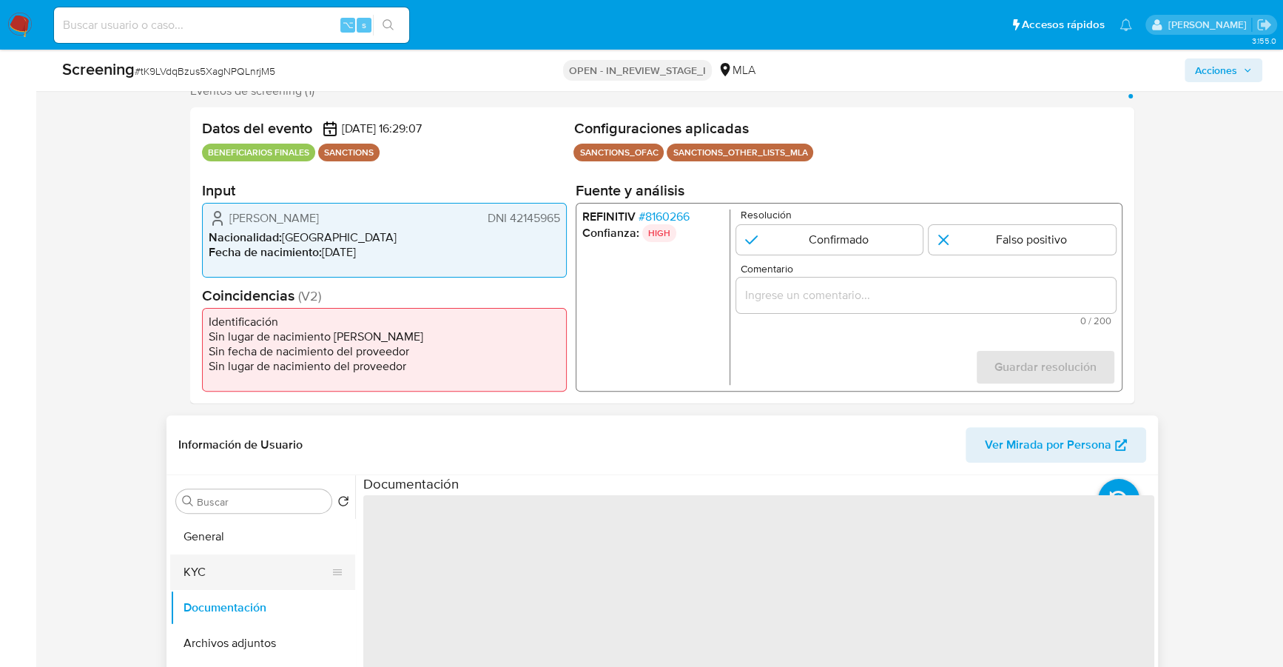
click at [244, 572] on button "KYC" at bounding box center [256, 572] width 173 height 36
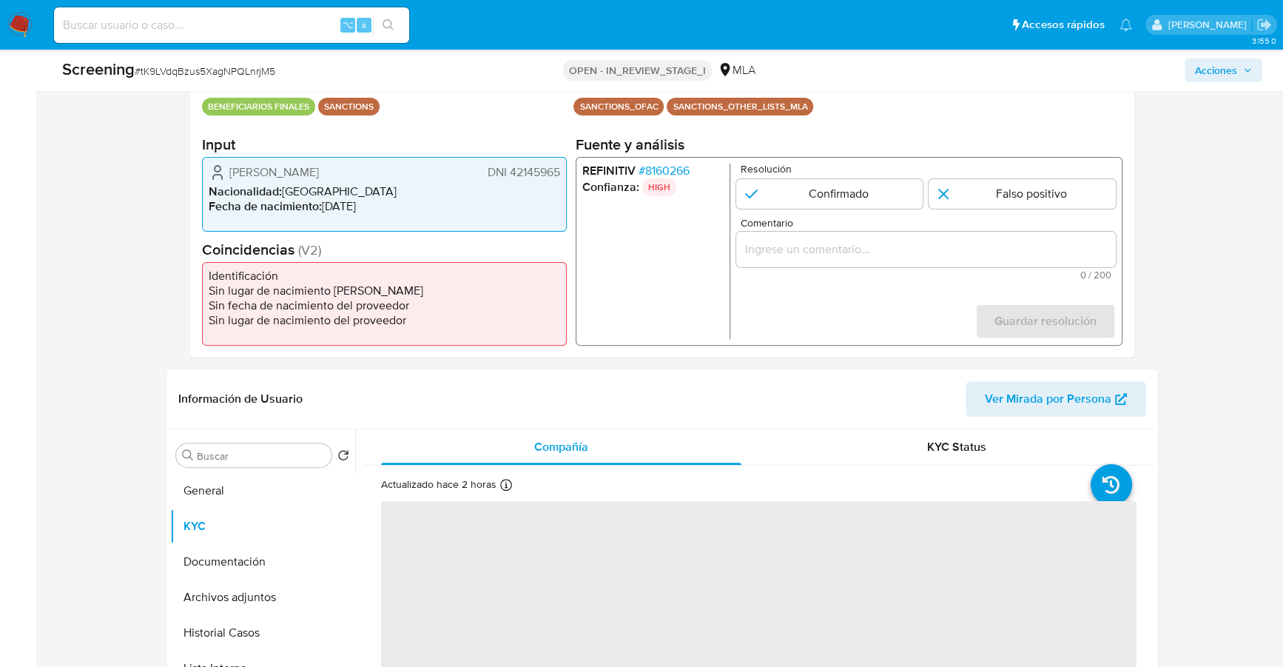
scroll to position [427, 0]
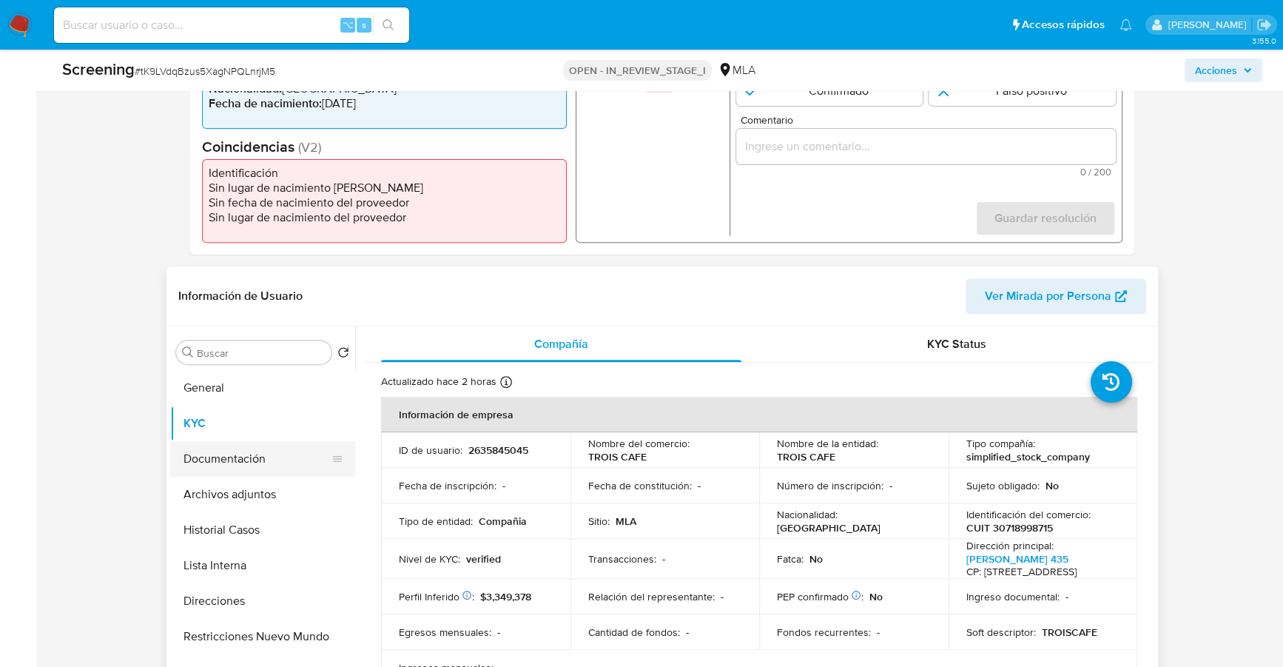
click at [238, 465] on button "Documentación" at bounding box center [256, 459] width 173 height 36
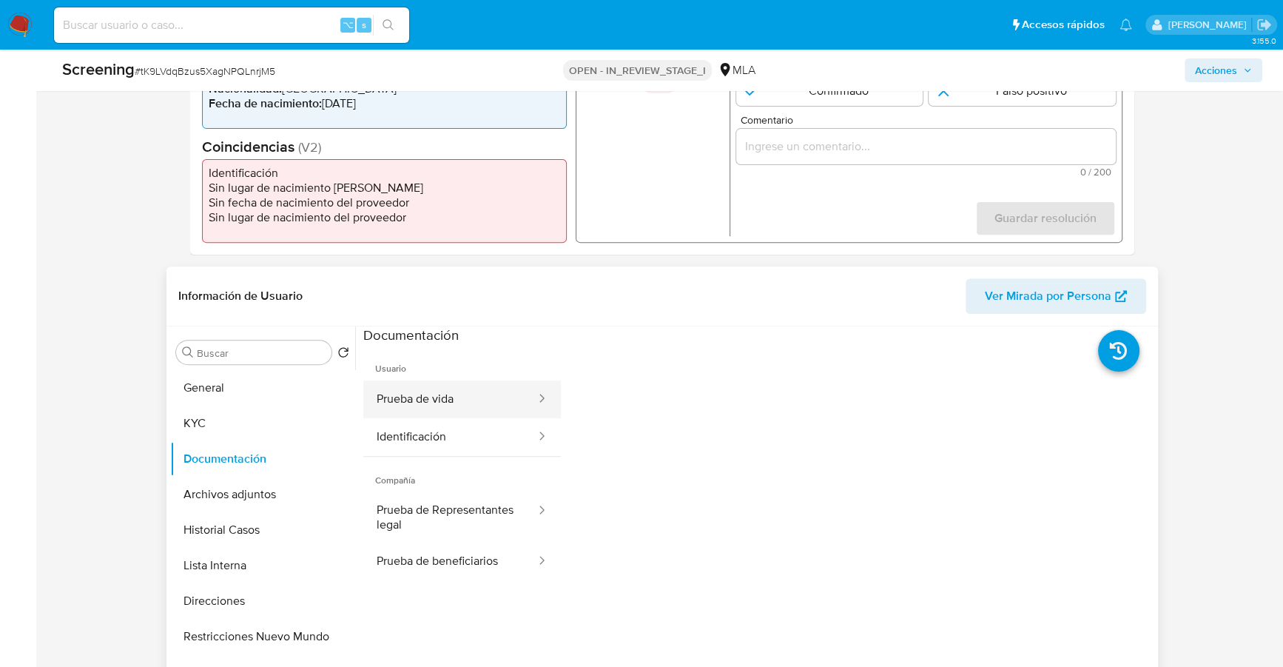
click at [440, 411] on button "Prueba de vida" at bounding box center [450, 399] width 174 height 38
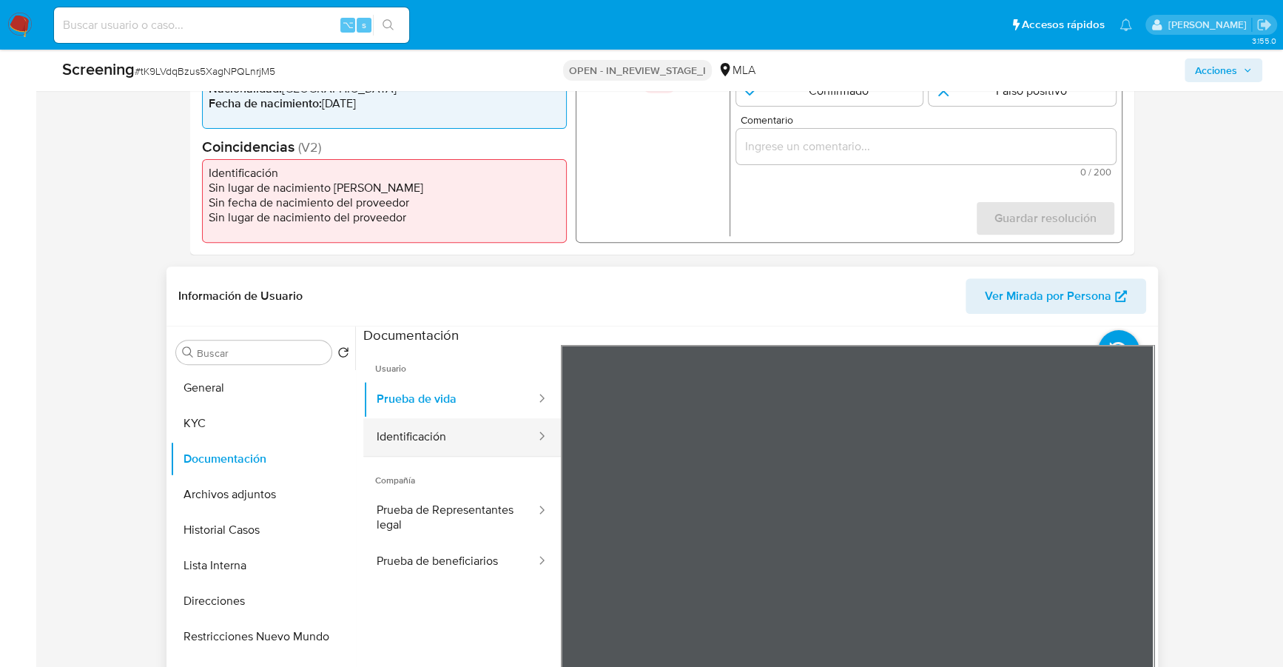
click at [499, 431] on button "Identificación" at bounding box center [450, 437] width 174 height 38
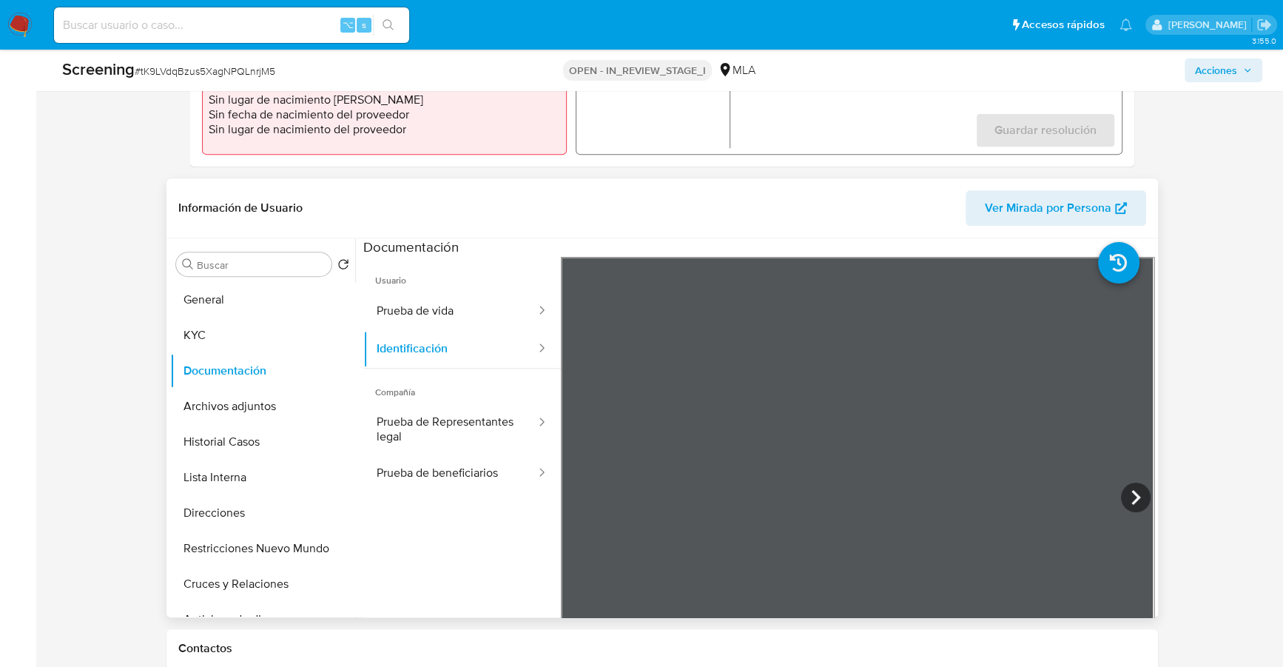
scroll to position [546, 0]
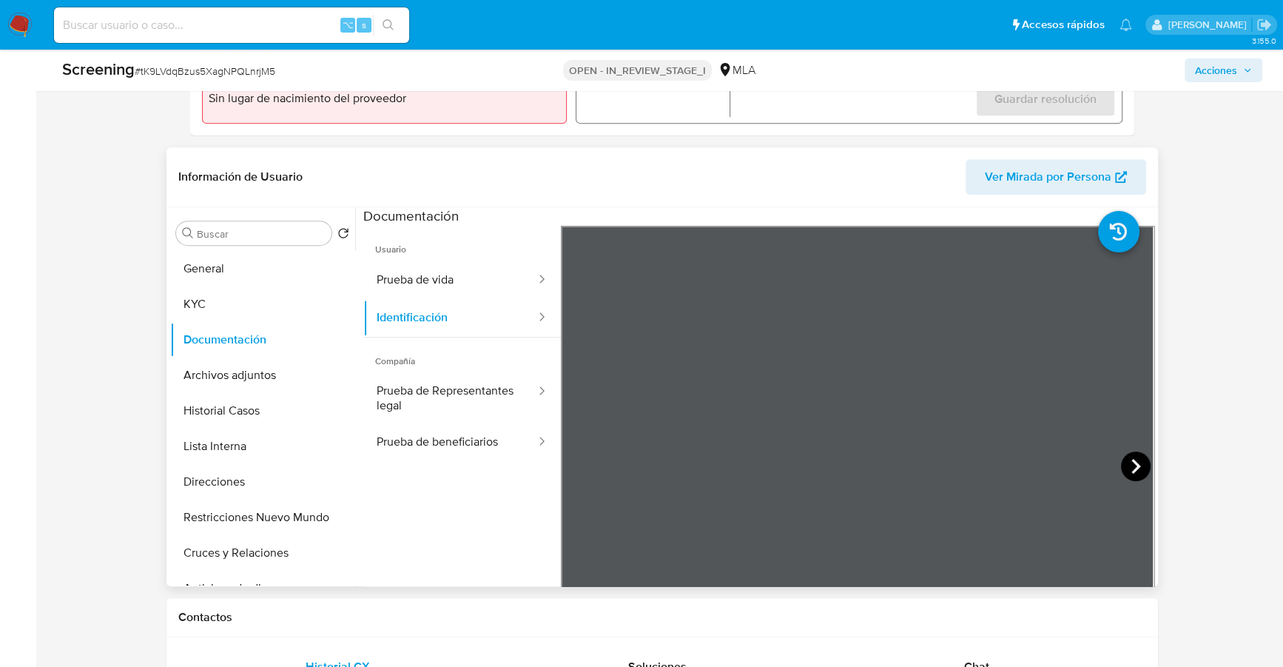
click at [1121, 471] on icon at bounding box center [1136, 466] width 30 height 30
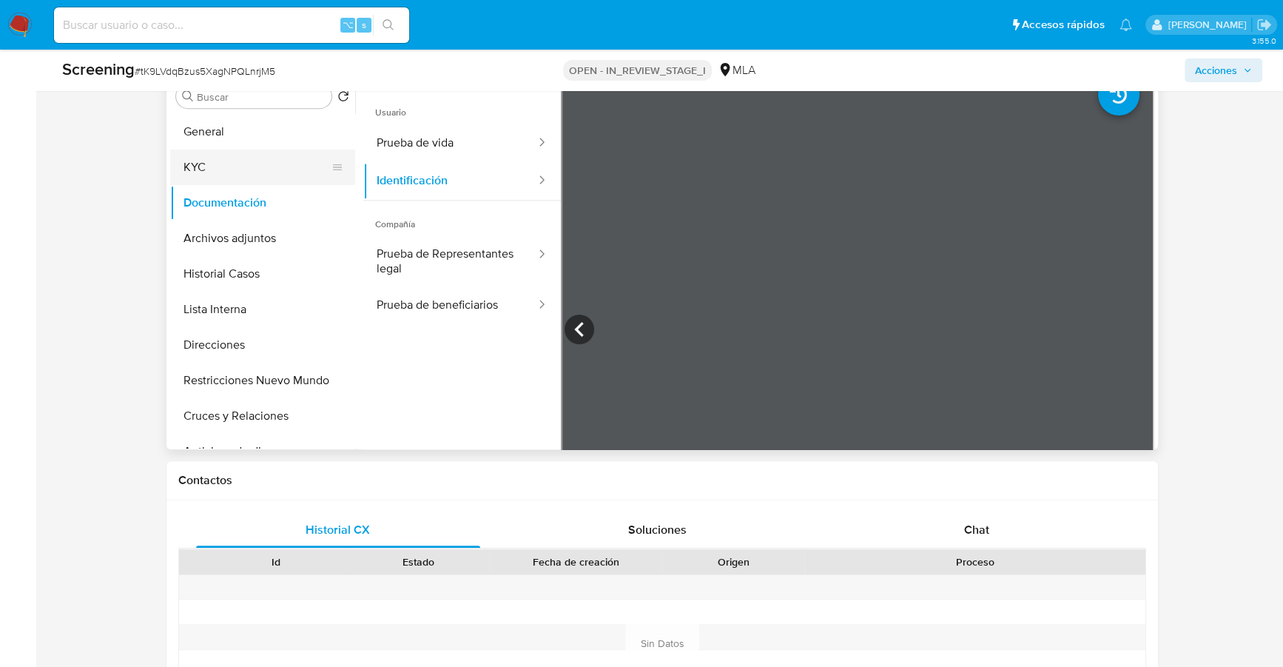
scroll to position [610, 0]
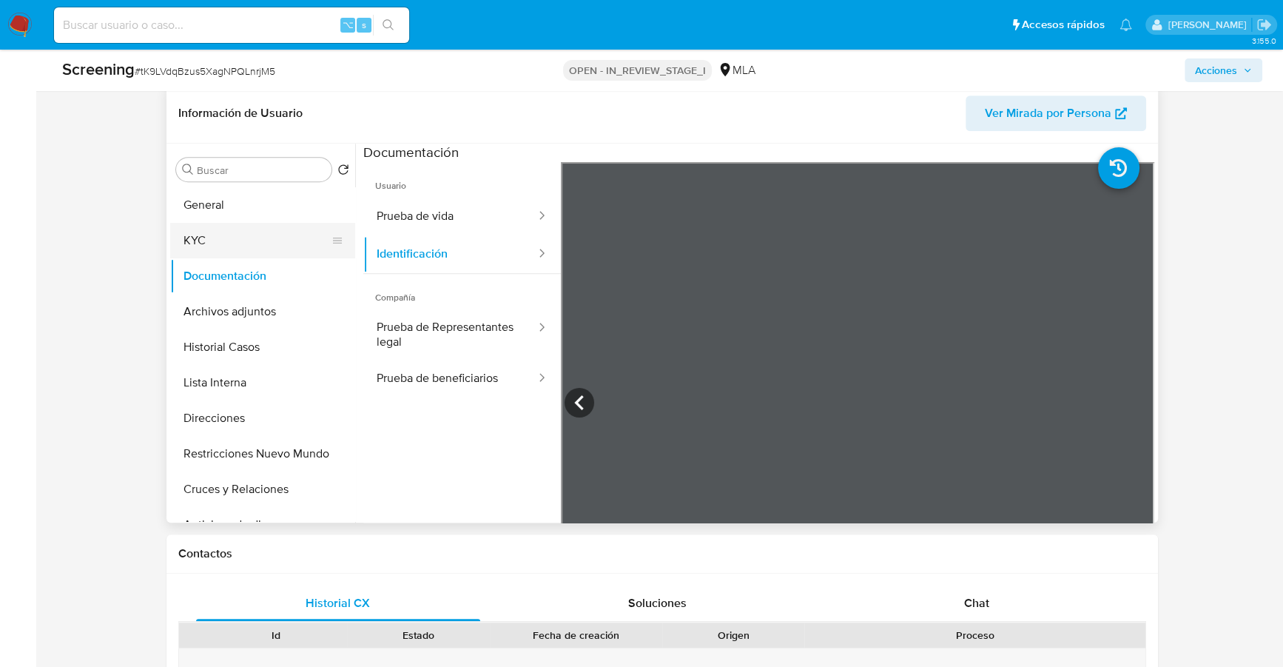
click at [217, 244] on button "KYC" at bounding box center [256, 241] width 173 height 36
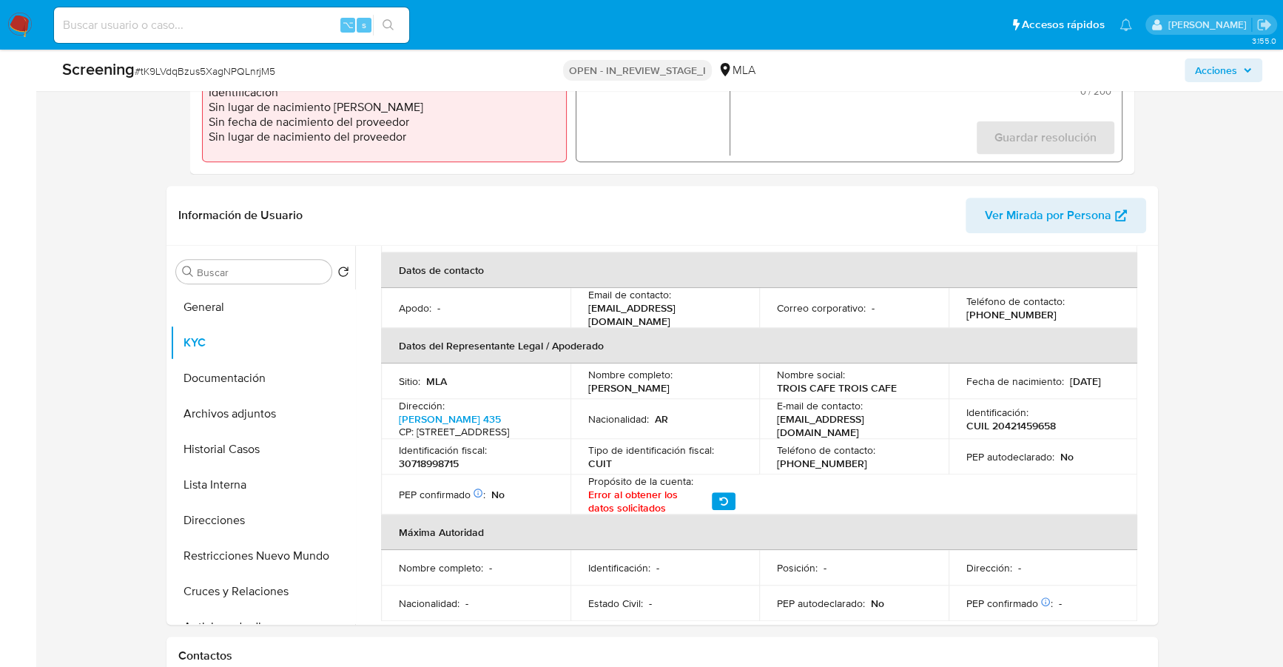
scroll to position [361, 0]
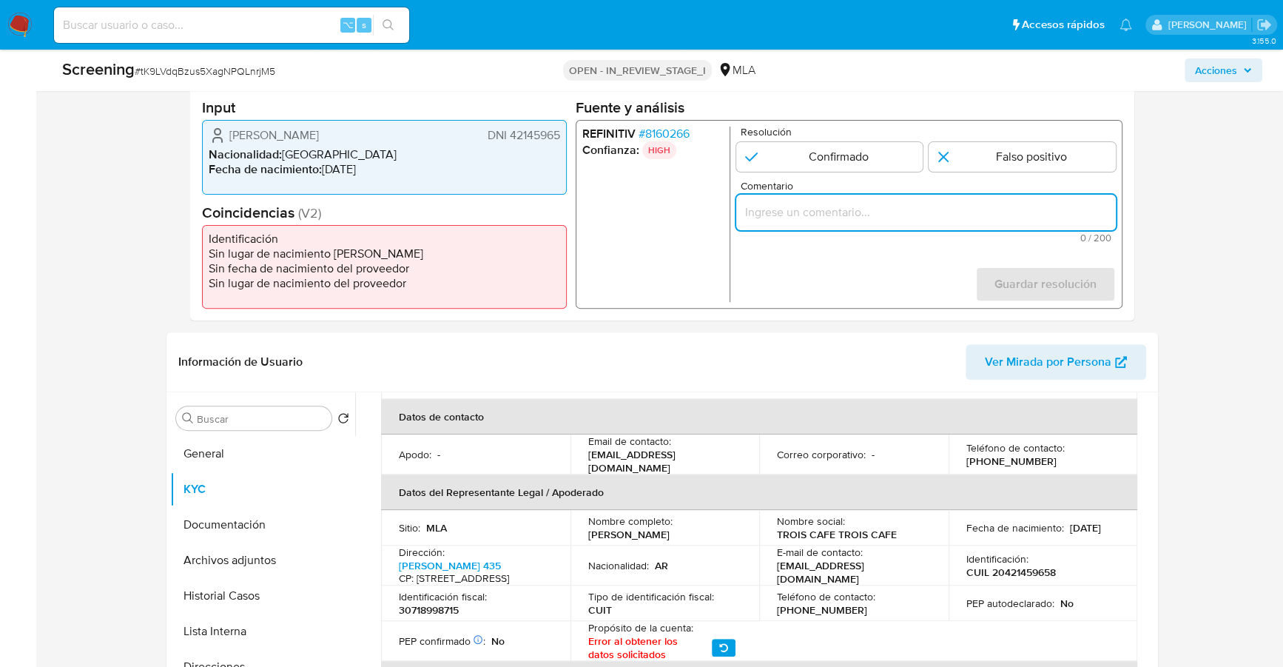
click at [957, 215] on input "Comentario" at bounding box center [926, 212] width 380 height 19
paste input "Se desestima ya que no coincide tipo de persona, nombre completo entre el Repre…"
type input "Se desestima ya que no coincide tipo de persona, nombre completo entre el Repre…"
click at [1009, 155] on input "1 de 1" at bounding box center [1022, 157] width 187 height 30
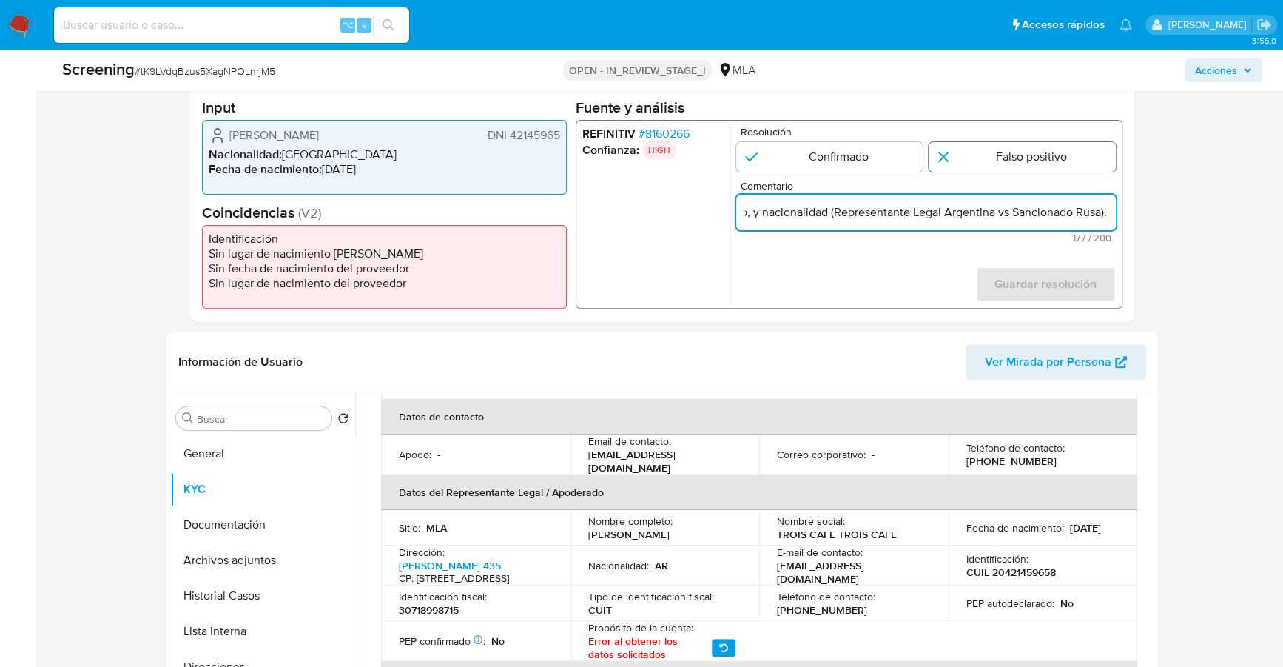
radio input "true"
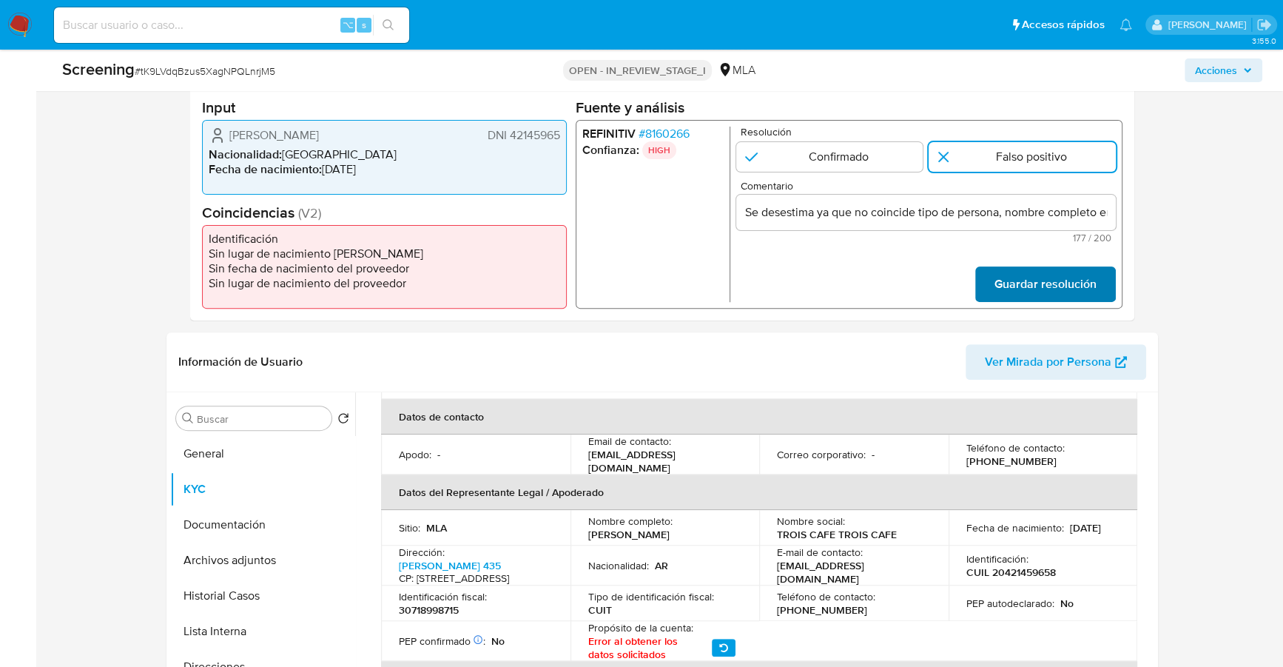
click at [1078, 287] on span "Guardar resolución" at bounding box center [1046, 284] width 102 height 33
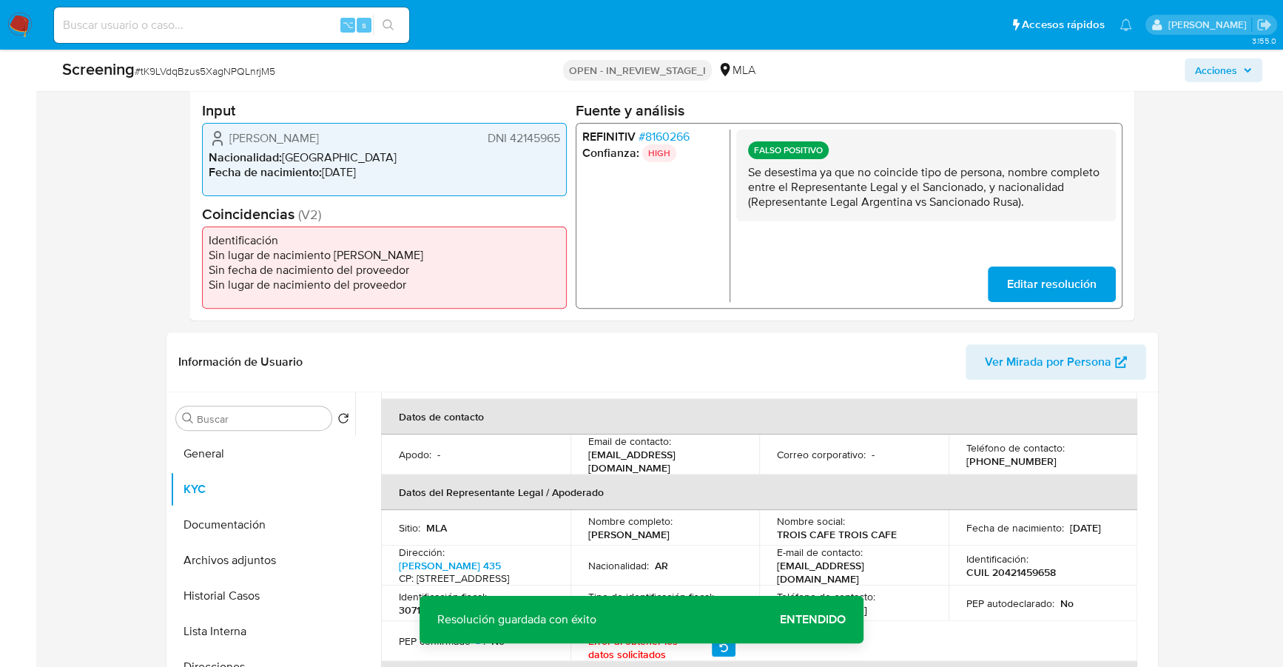
scroll to position [494, 0]
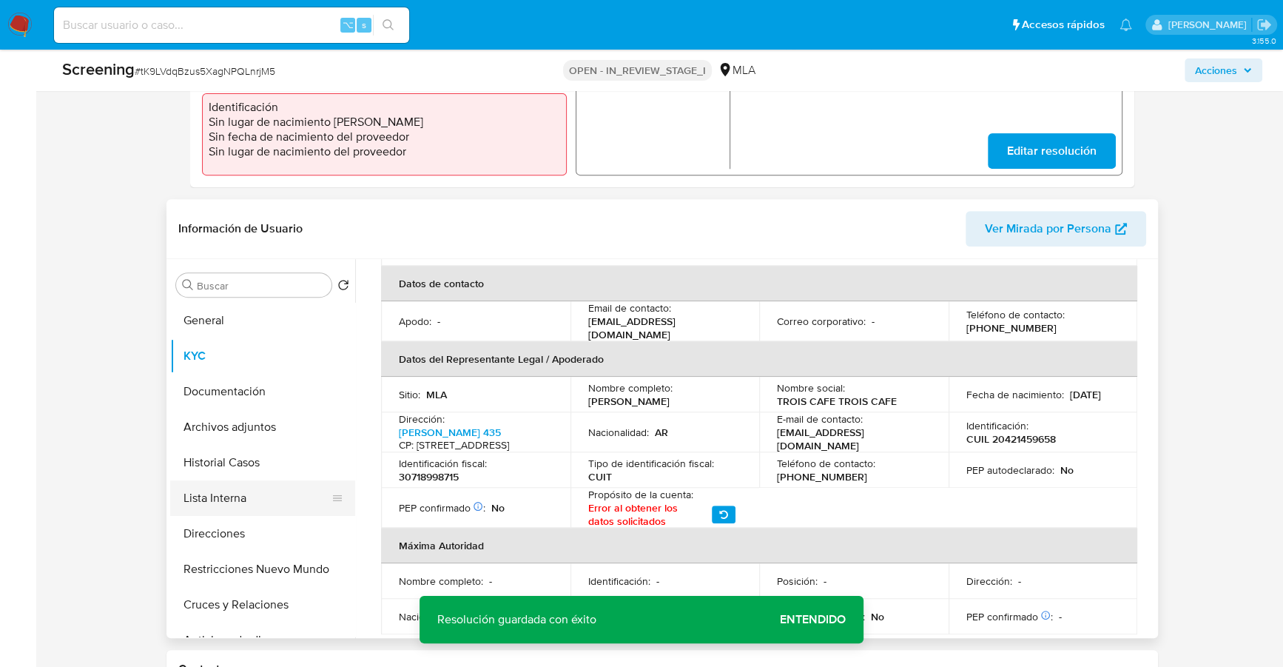
click at [197, 492] on button "Lista Interna" at bounding box center [256, 498] width 173 height 36
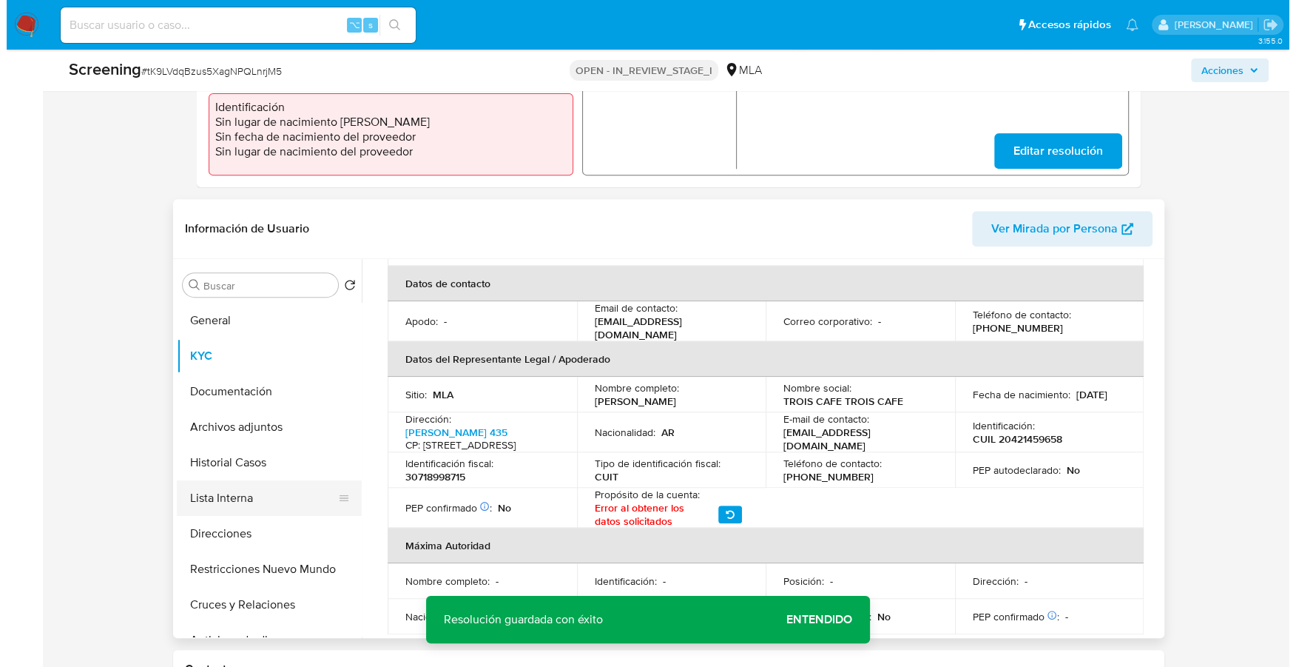
scroll to position [0, 0]
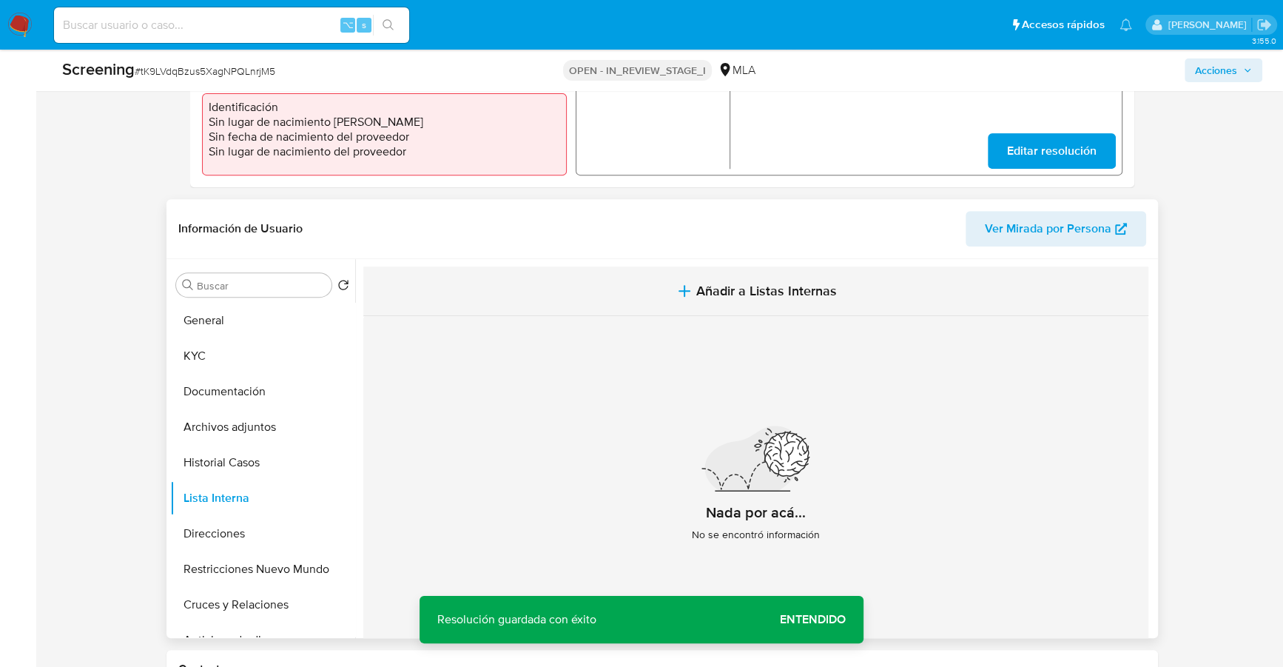
click at [760, 299] on span "Añadir a Listas Internas" at bounding box center [766, 291] width 141 height 16
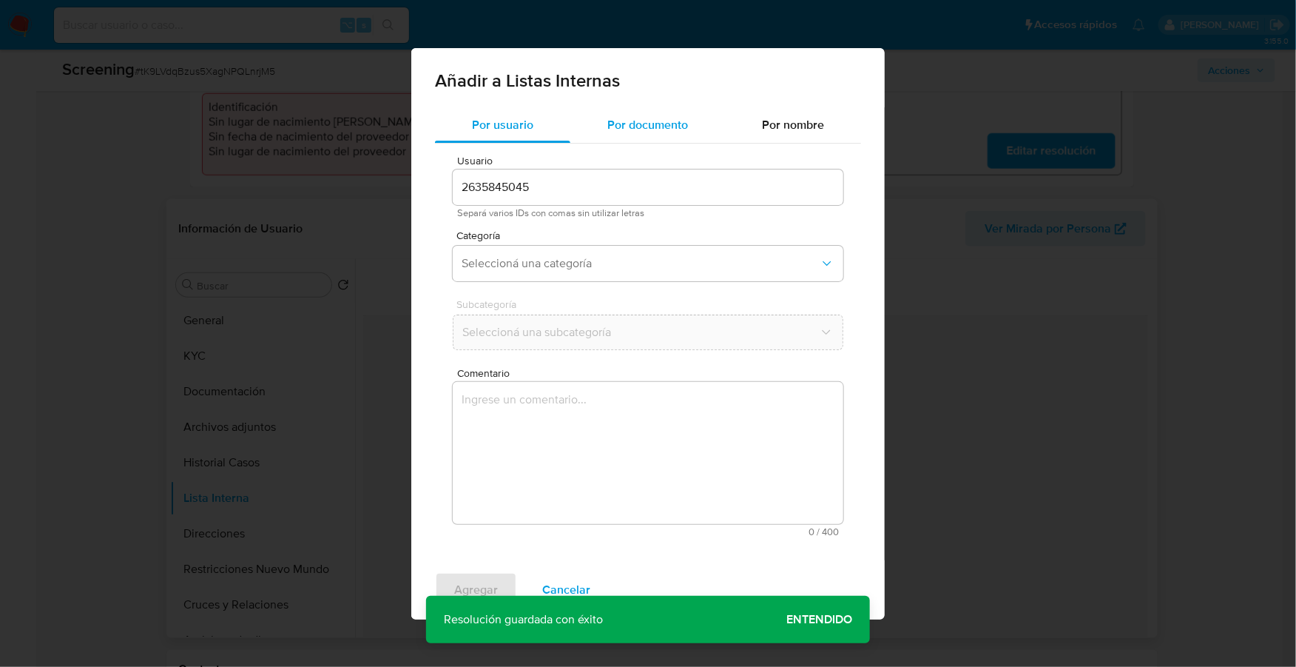
click at [655, 116] on span "Por documento" at bounding box center [648, 124] width 81 height 17
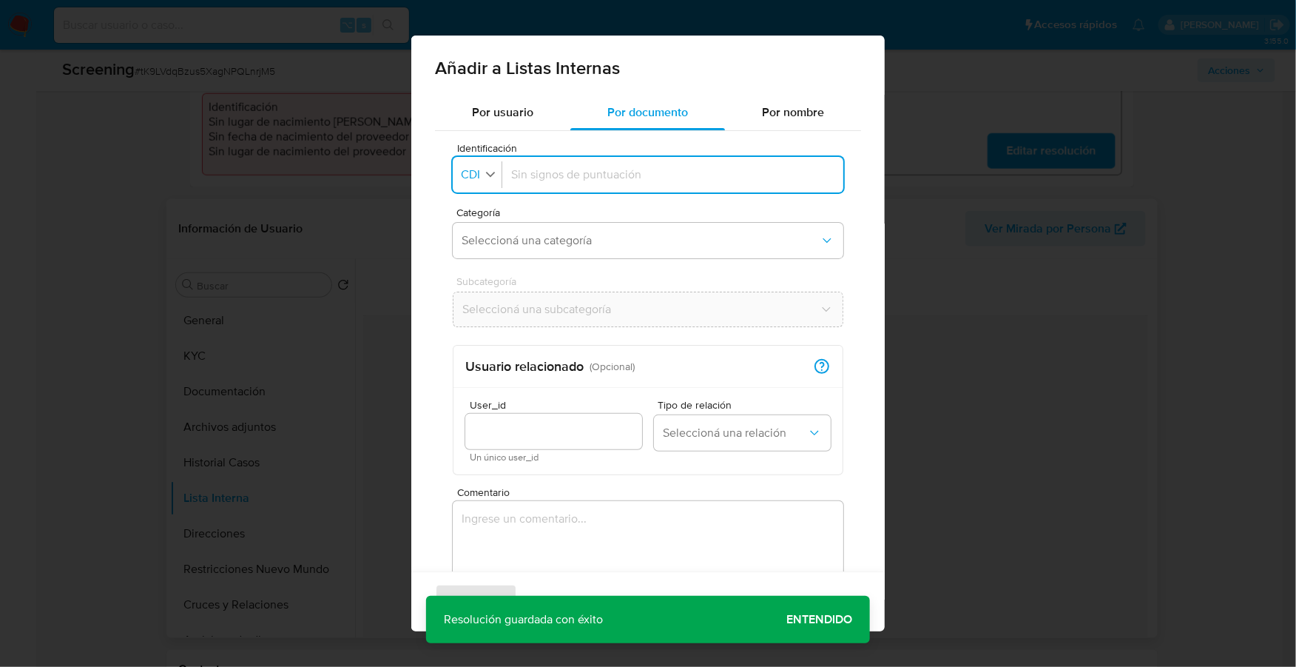
click at [489, 179] on icon "button" at bounding box center [490, 173] width 13 height 13
click at [481, 299] on div "DNI" at bounding box center [476, 310] width 26 height 36
click at [557, 172] on input "Identificación" at bounding box center [672, 175] width 323 height 16
type input "42145965"
click at [548, 246] on span "Seleccioná una categoría" at bounding box center [641, 240] width 358 height 15
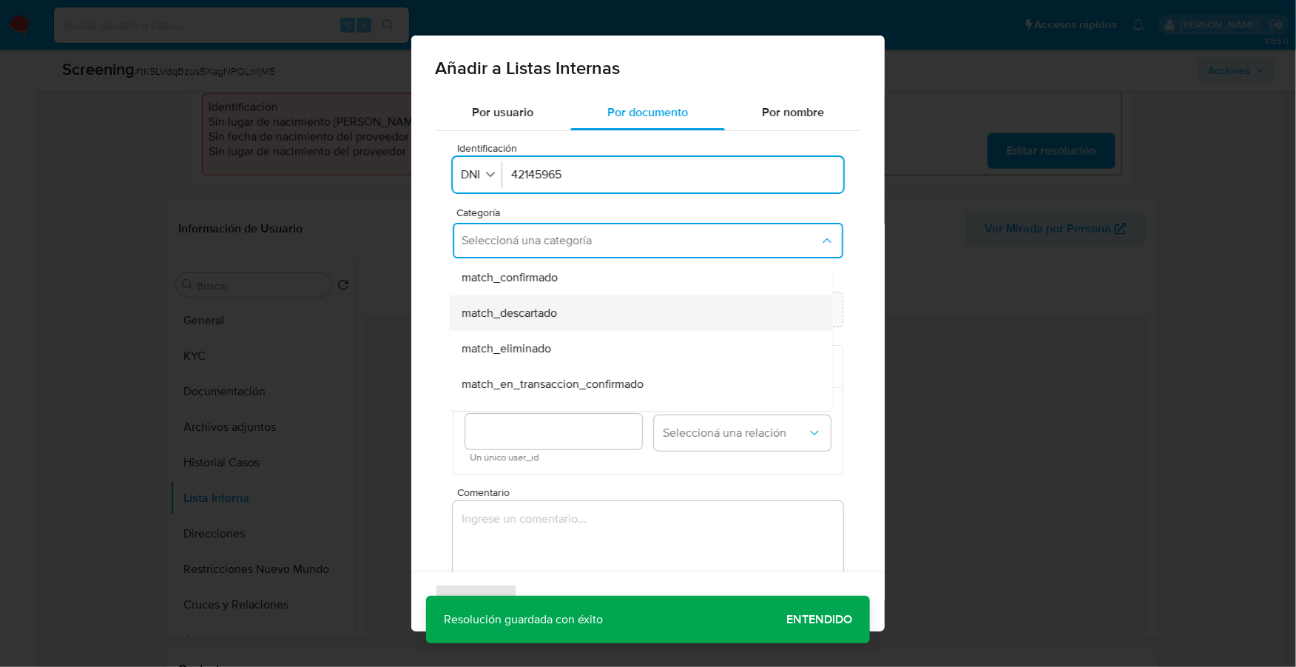
scroll to position [119, 0]
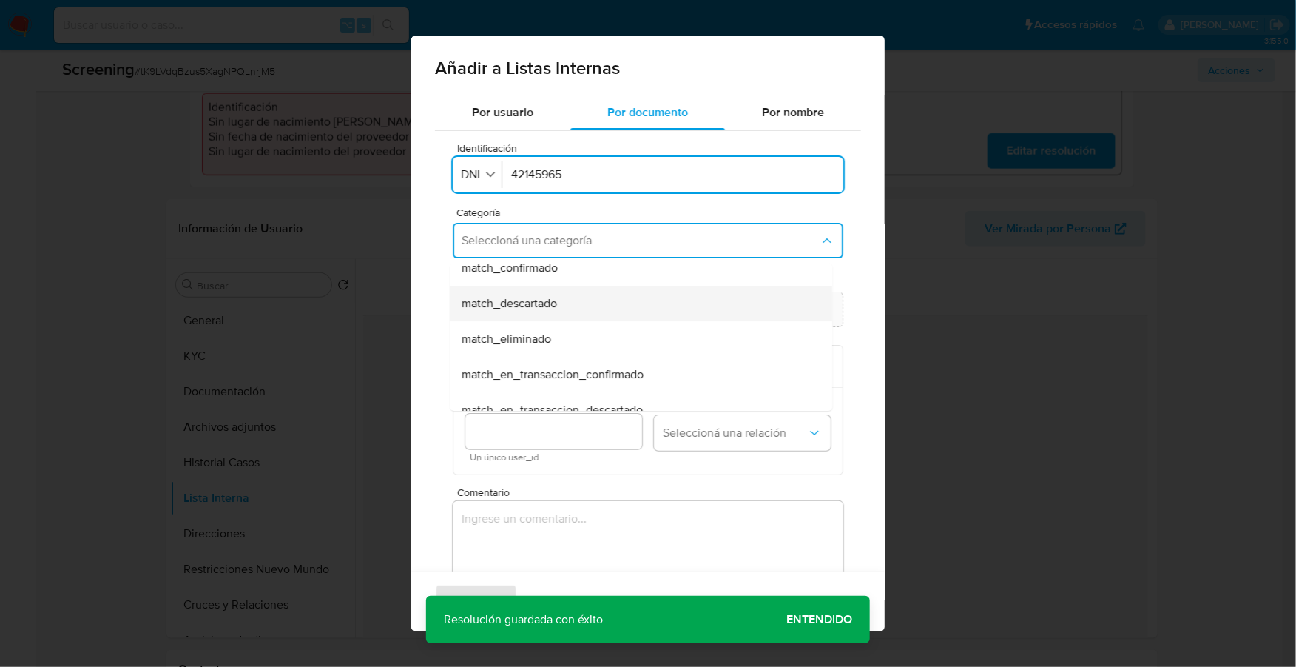
click at [535, 311] on span "match_descartado" at bounding box center [509, 303] width 95 height 15
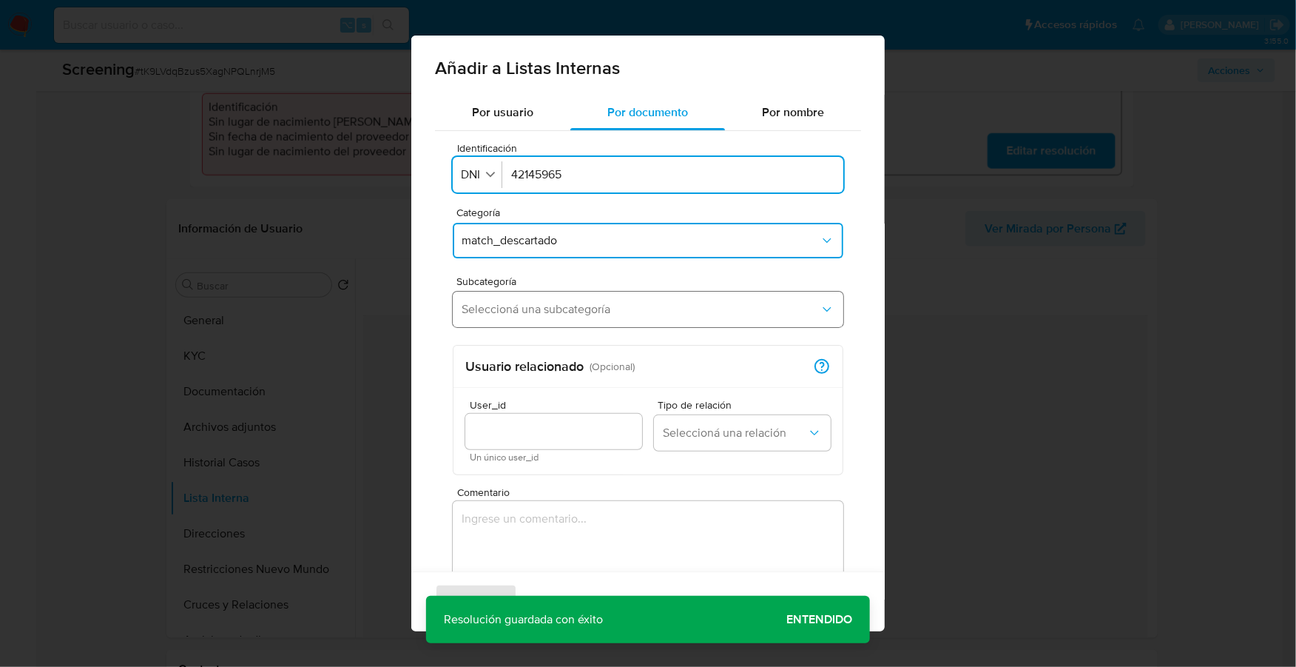
click at [545, 317] on button "Seleccioná una subcategoría" at bounding box center [648, 310] width 391 height 36
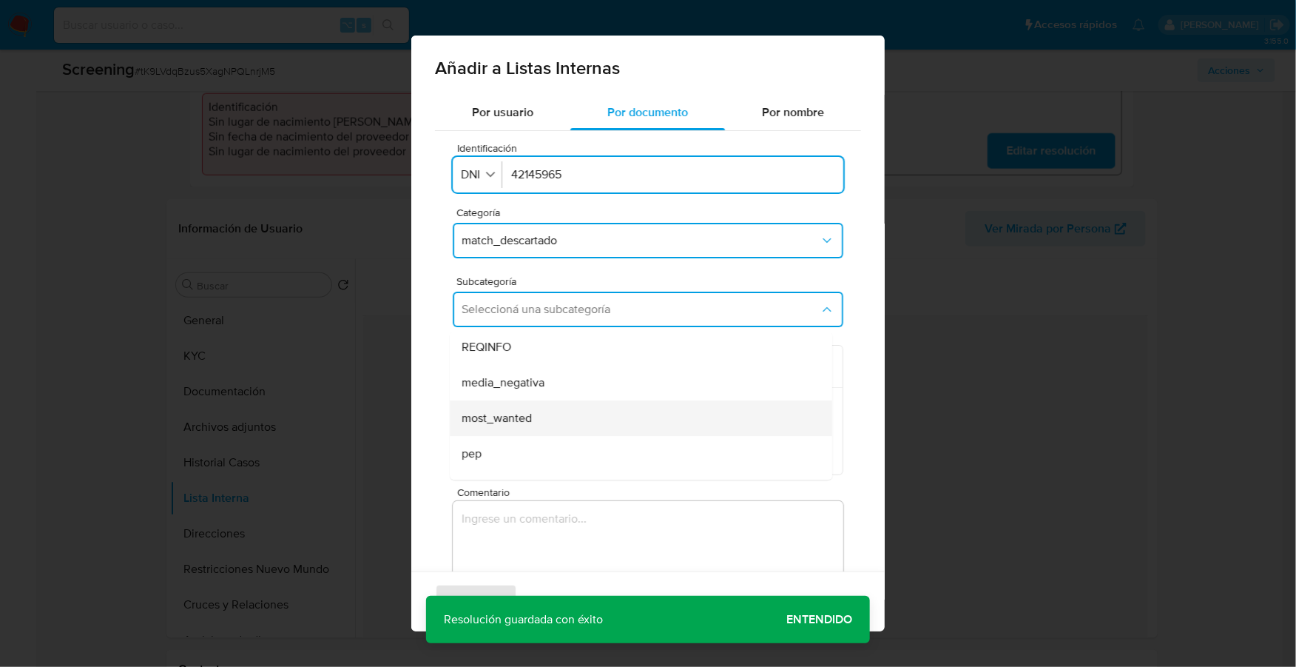
scroll to position [100, 0]
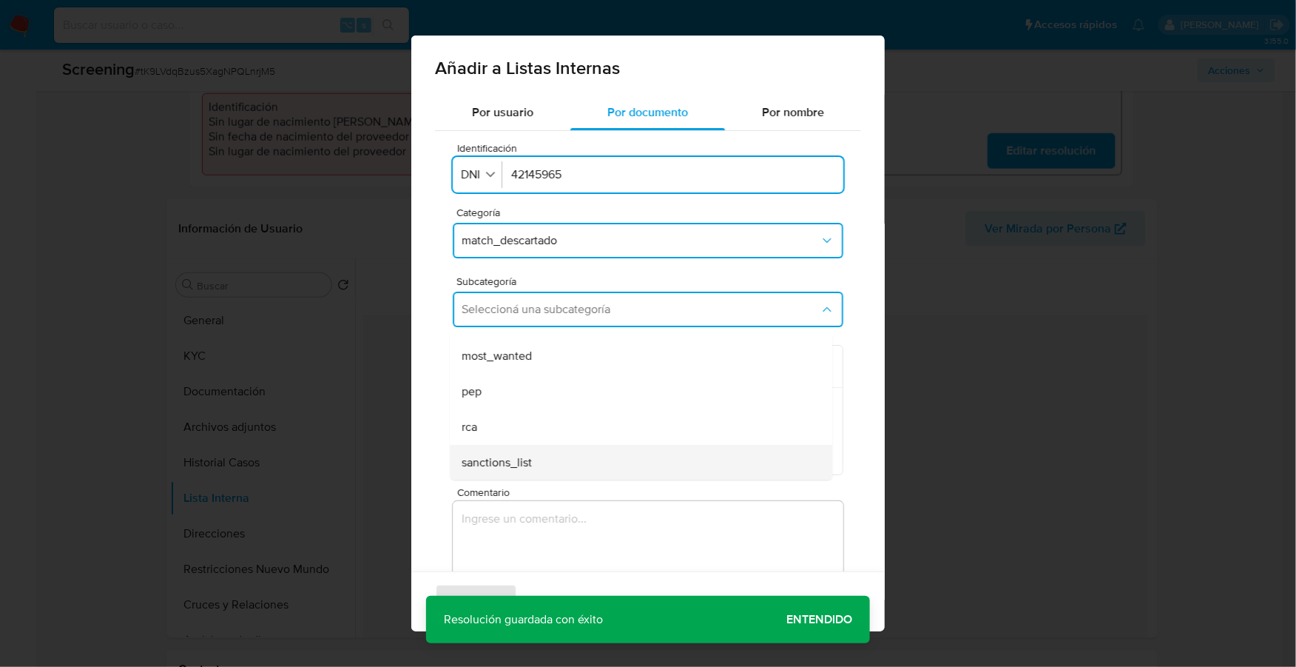
click at [531, 450] on div "sanctions_list" at bounding box center [637, 463] width 350 height 36
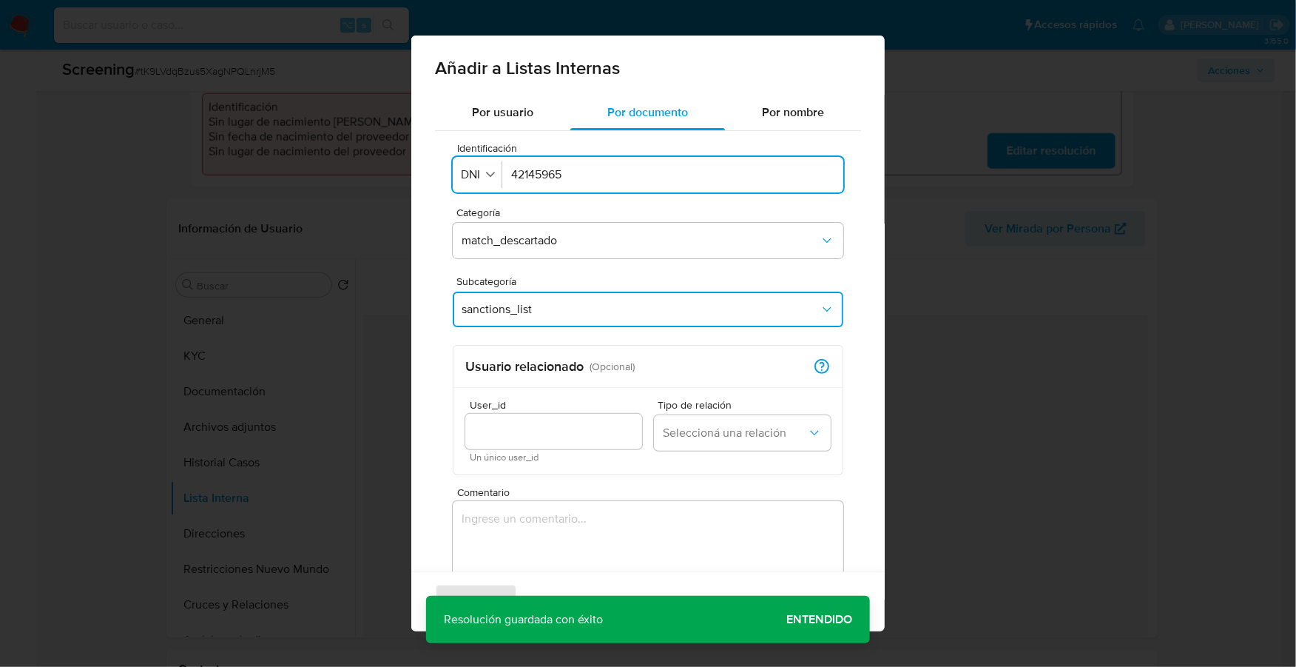
click at [511, 437] on input "User_id" at bounding box center [553, 431] width 177 height 19
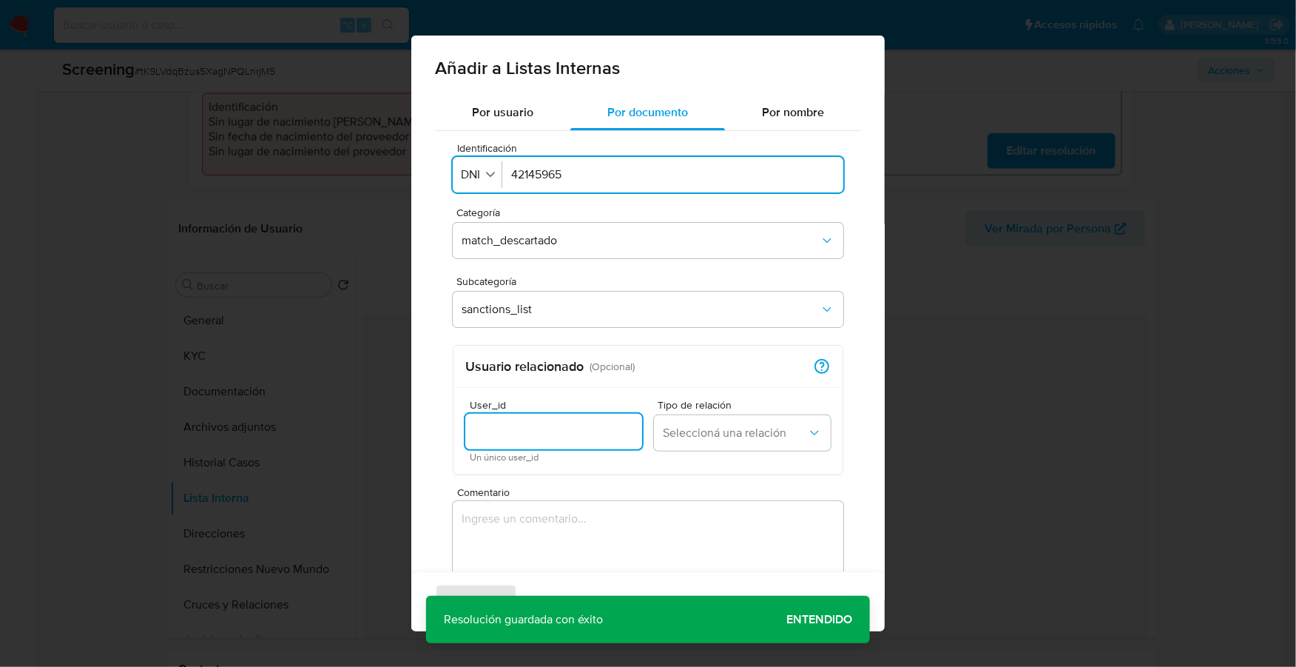
click at [531, 422] on input "User_id" at bounding box center [553, 431] width 177 height 19
paste input "2635845045"
type input "2635845045"
click at [751, 430] on span "Seleccioná una relación" at bounding box center [735, 433] width 144 height 15
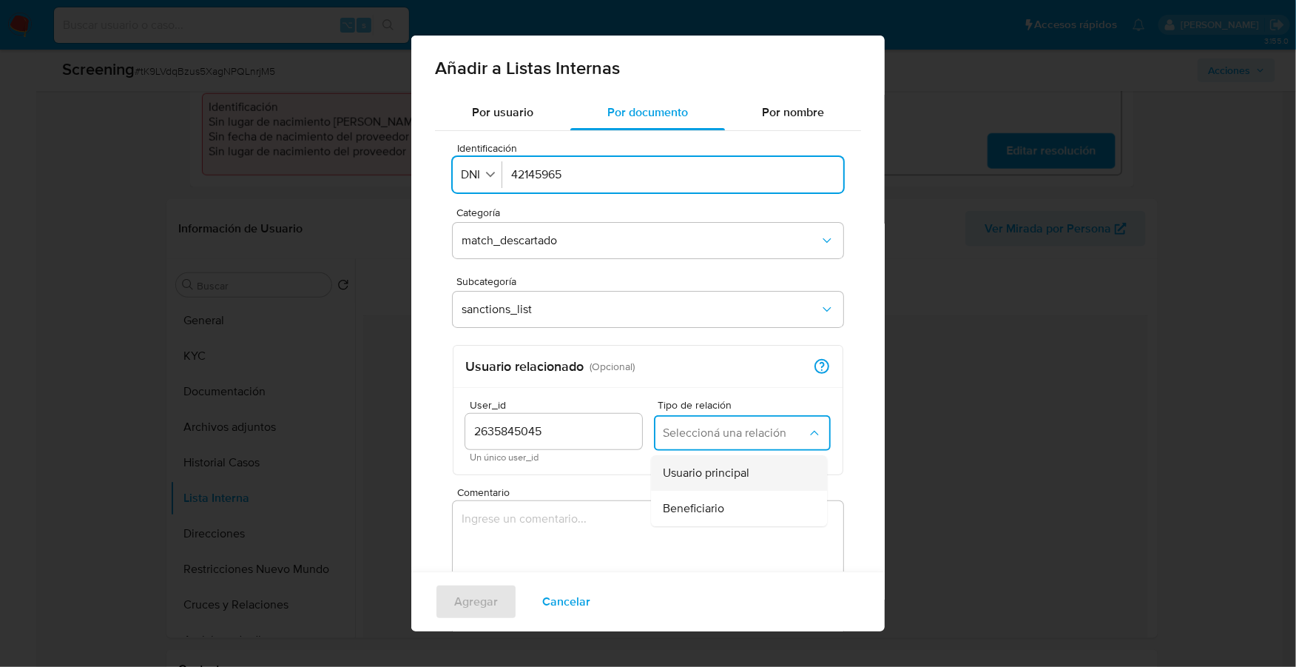
click at [723, 471] on span "Usuario principal" at bounding box center [706, 472] width 87 height 15
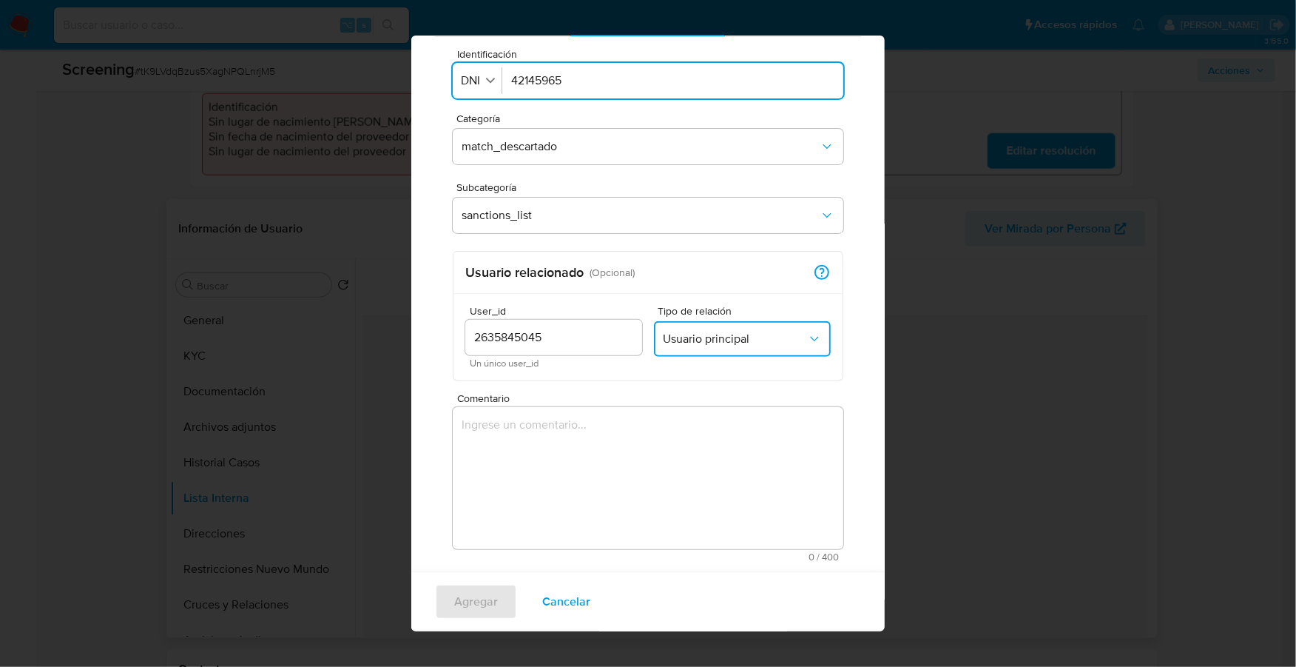
scroll to position [95, 0]
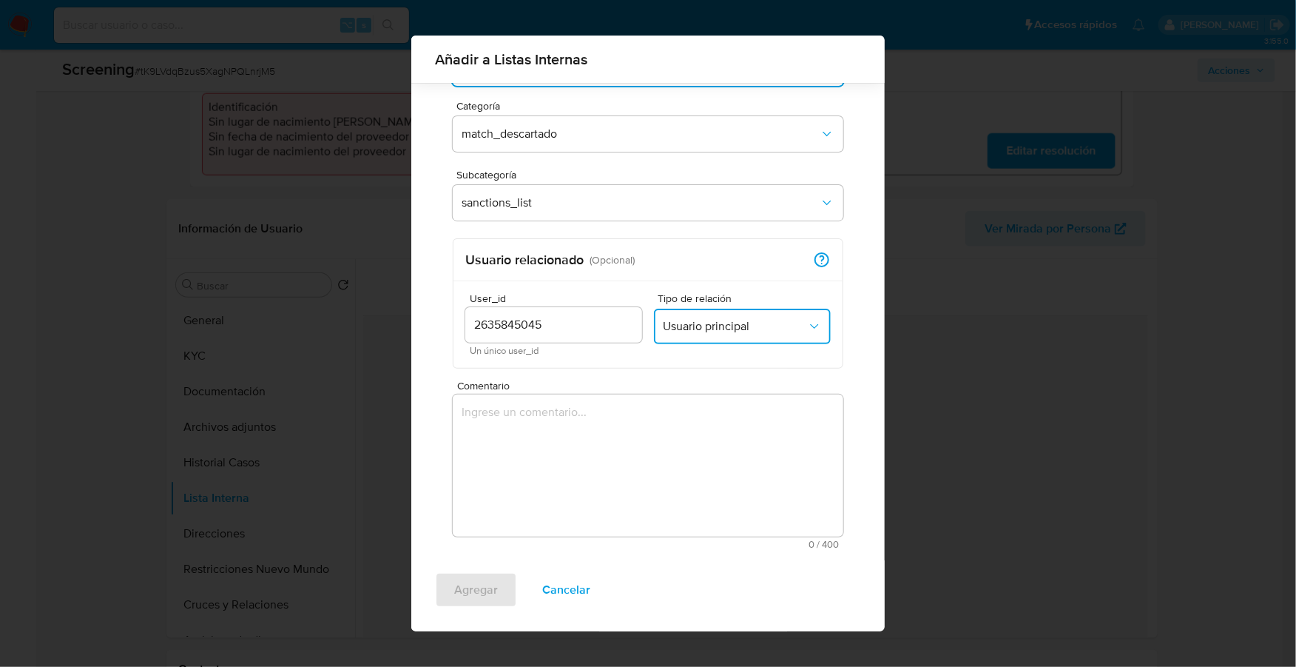
click at [574, 420] on textarea "Comentario" at bounding box center [648, 465] width 391 height 142
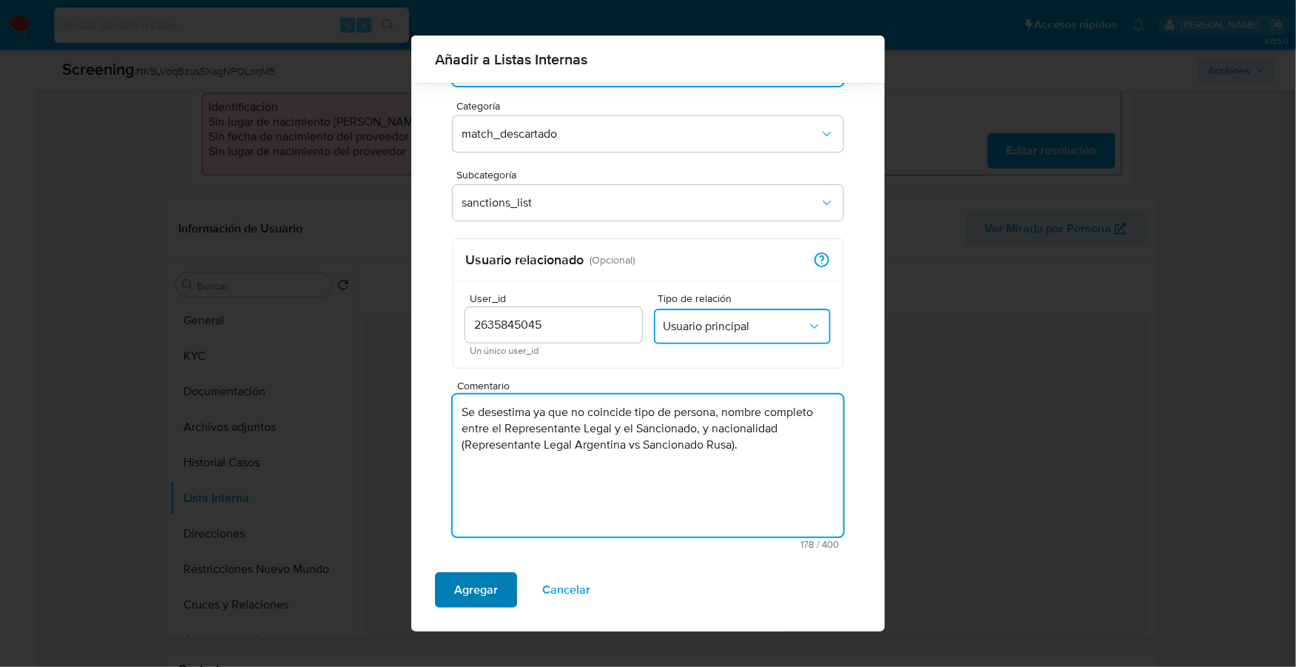
type textarea "Se desestima ya que no coincide tipo de persona, nombre completo entre el Repre…"
click at [485, 598] on span "Agregar" at bounding box center [476, 590] width 44 height 33
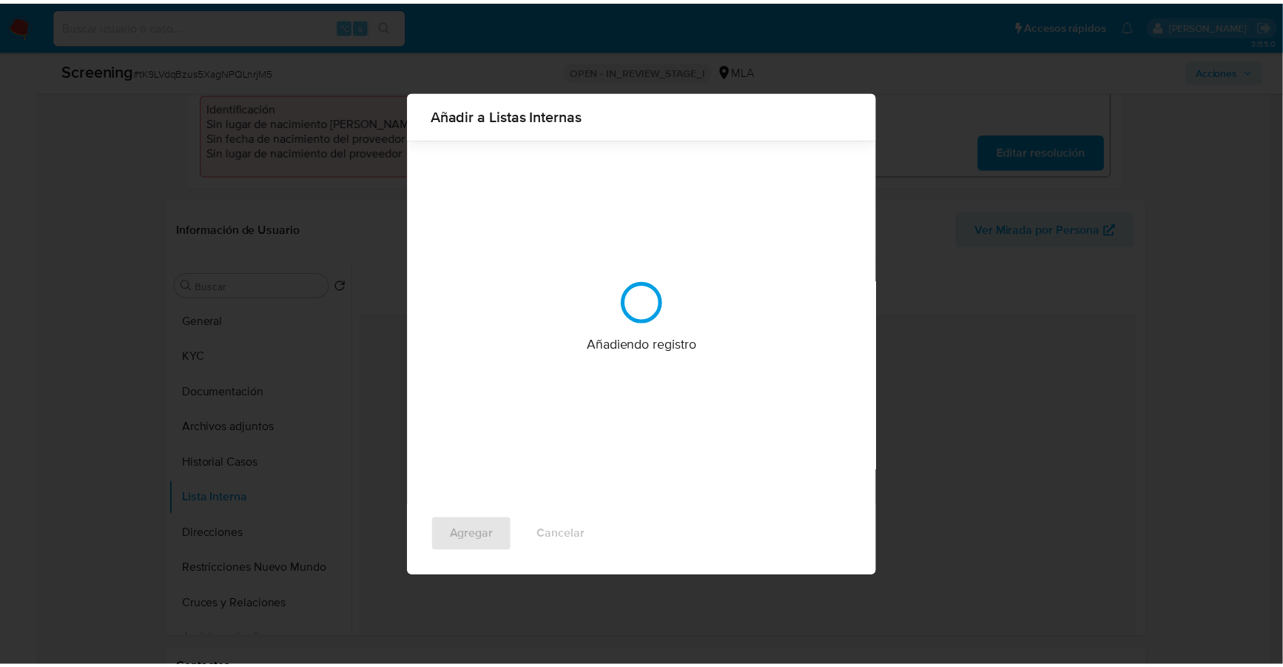
scroll to position [0, 0]
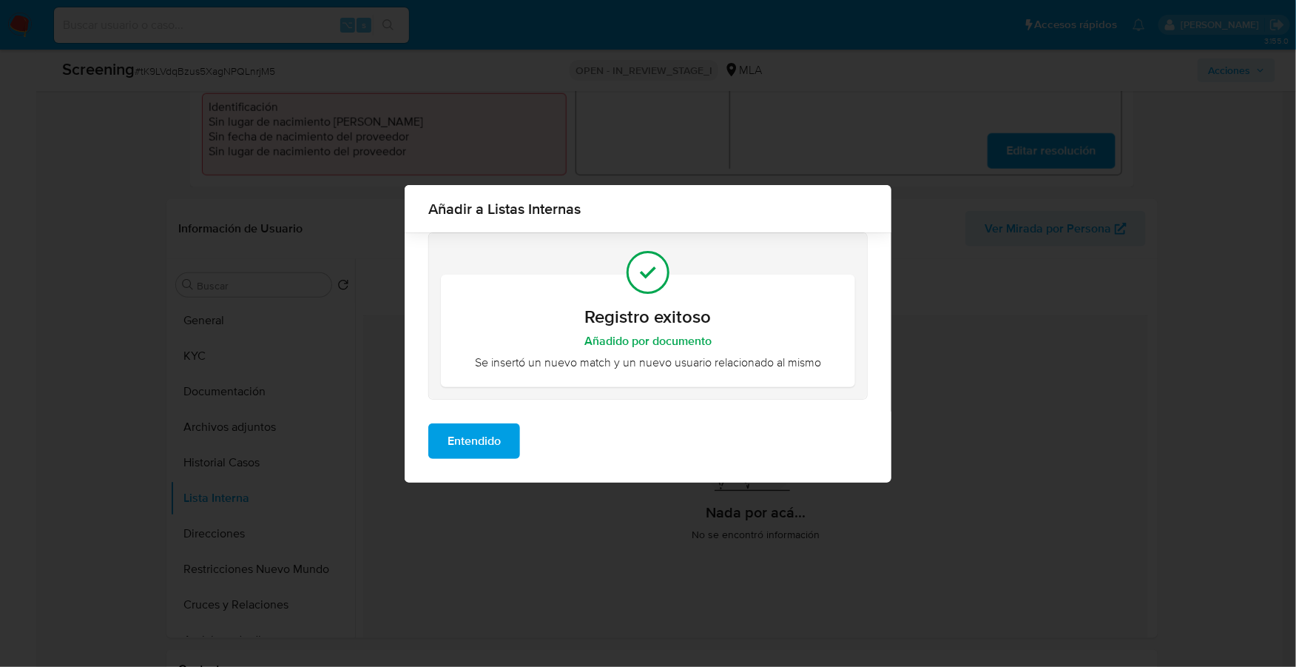
click at [480, 451] on span "Entendido" at bounding box center [474, 441] width 53 height 33
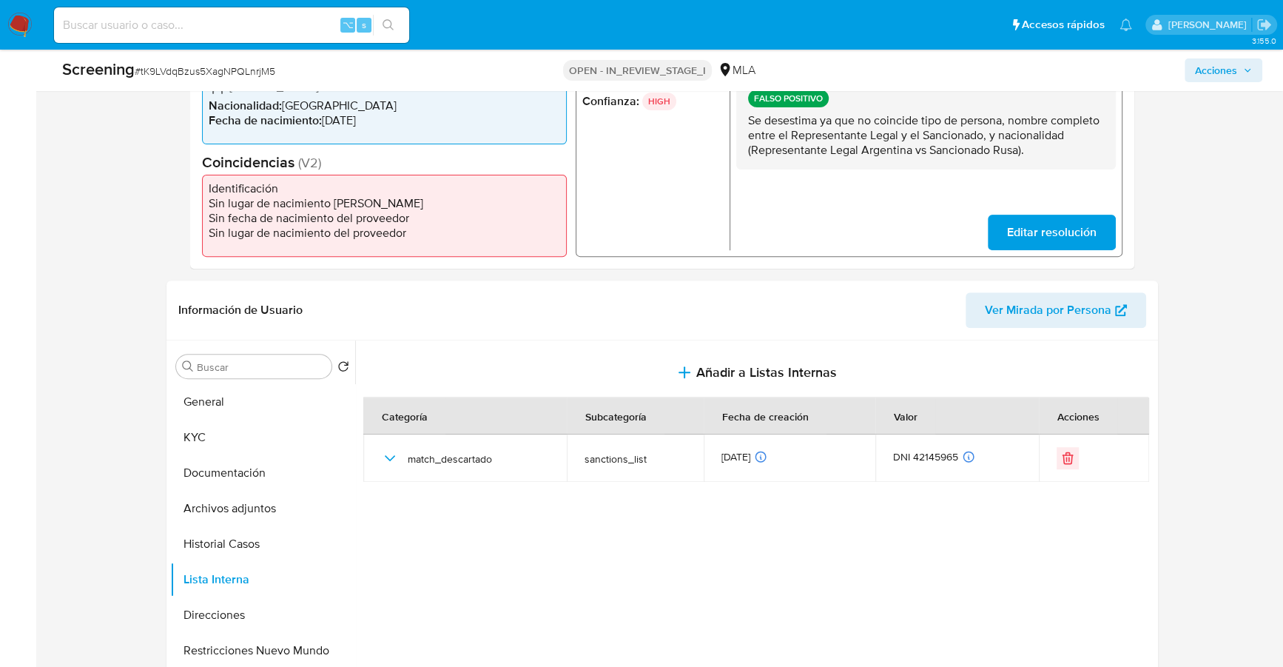
scroll to position [238, 0]
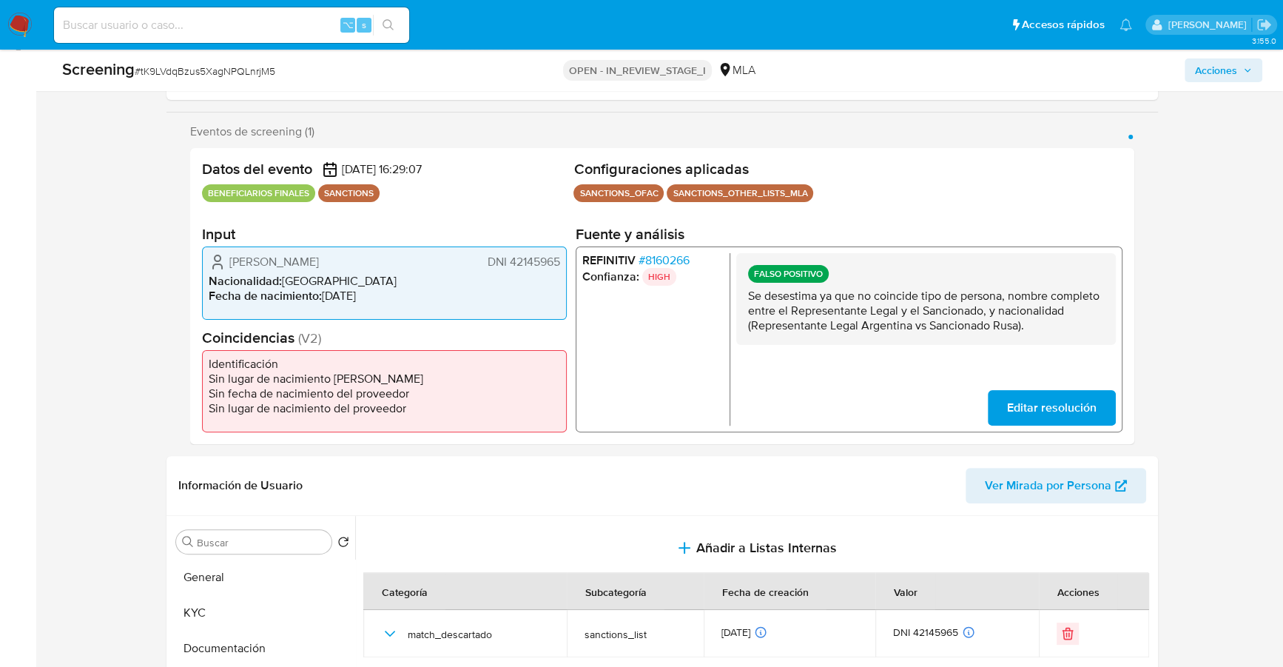
click at [649, 260] on span "# 8160266" at bounding box center [664, 259] width 51 height 15
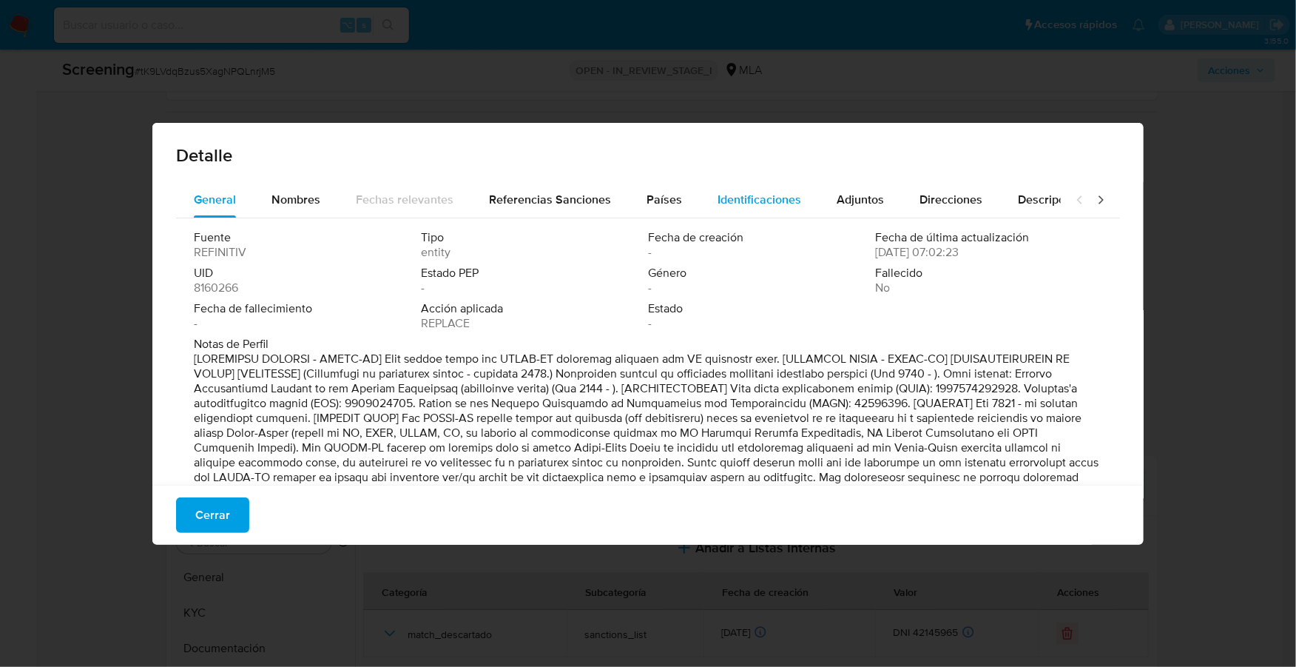
click at [757, 189] on div "Identificaciones" at bounding box center [760, 200] width 84 height 36
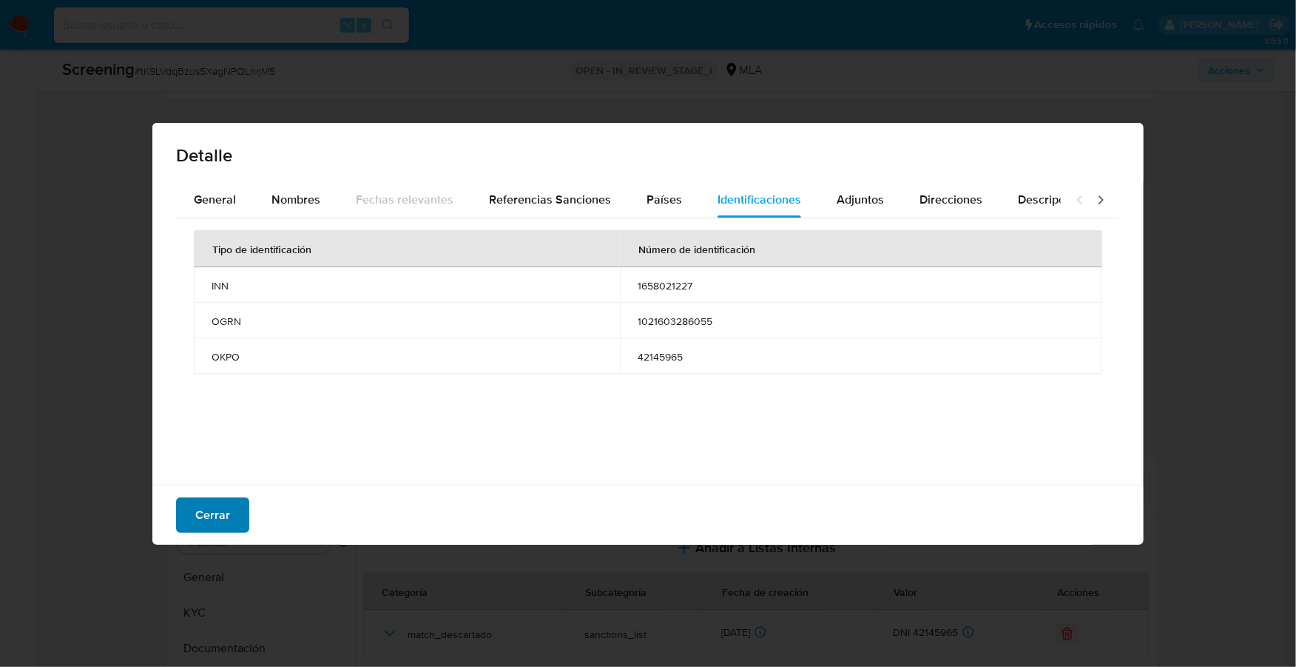
click at [202, 514] on span "Cerrar" at bounding box center [212, 515] width 35 height 33
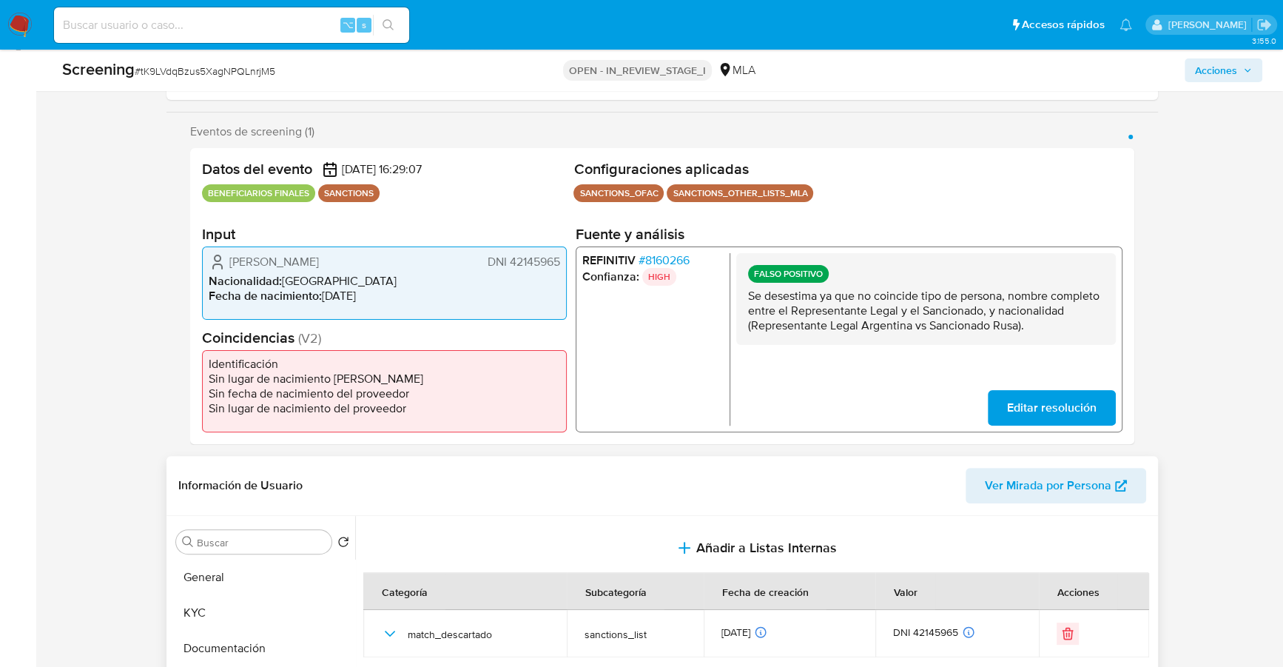
scroll to position [596, 0]
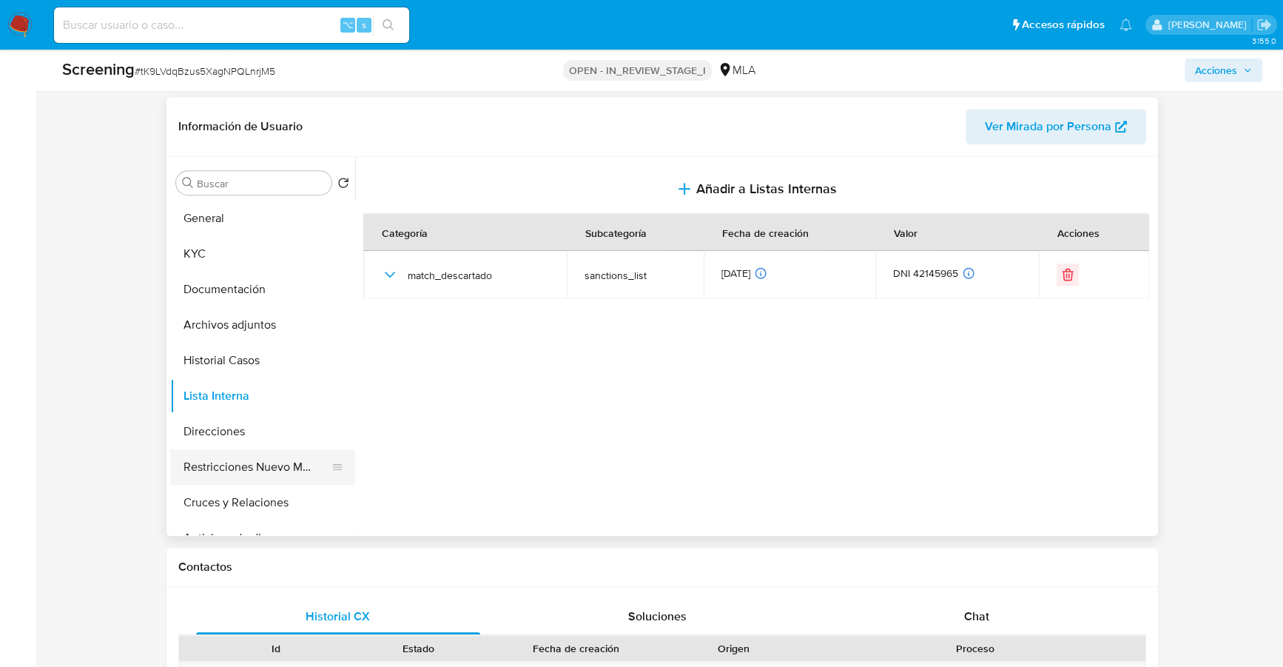
click at [236, 467] on button "Restricciones Nuevo Mundo" at bounding box center [256, 467] width 173 height 36
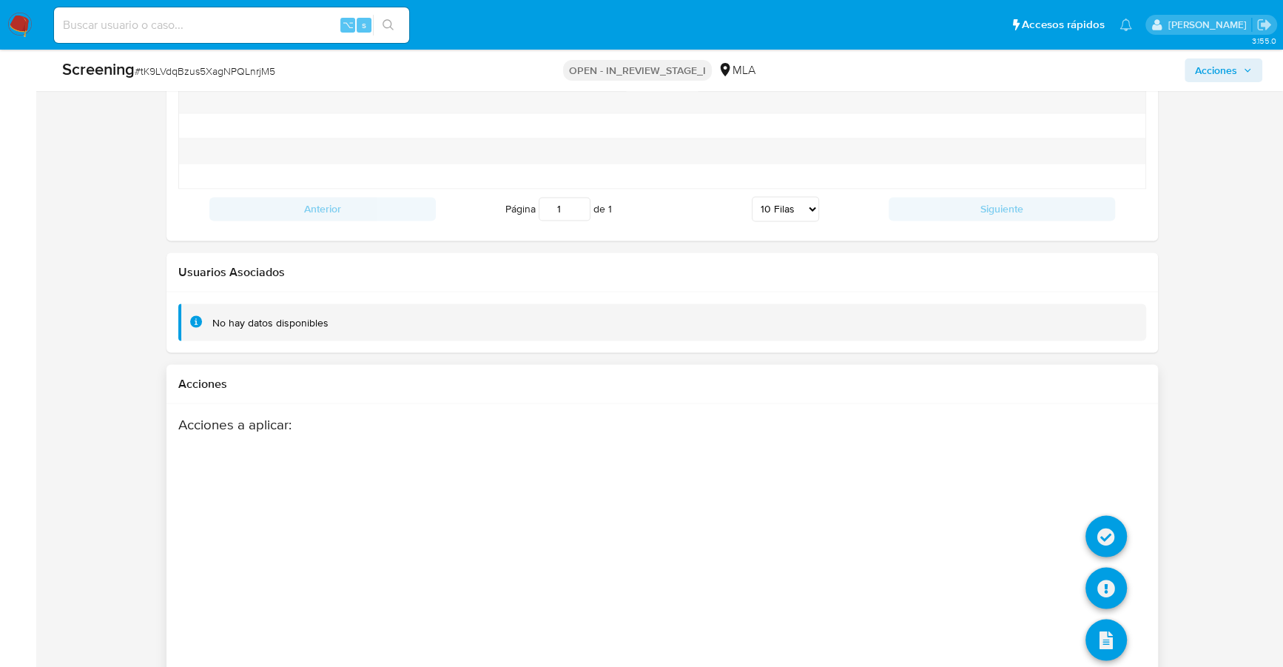
scroll to position [2395, 0]
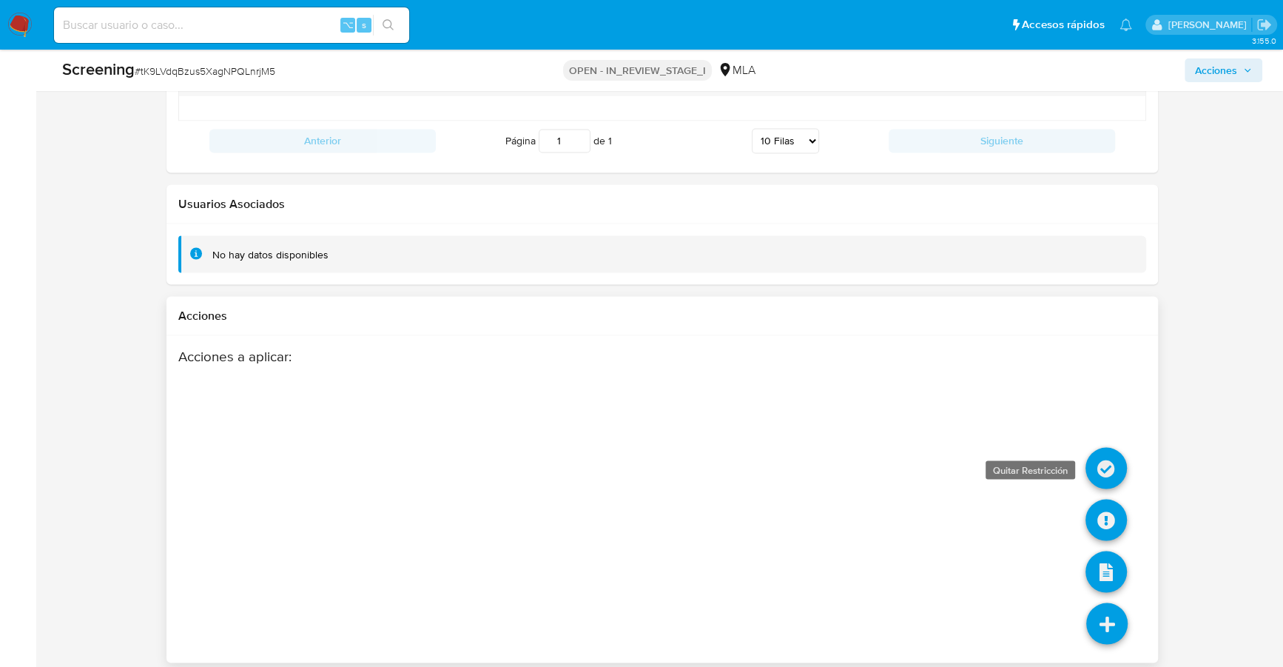
click at [1101, 465] on icon at bounding box center [1106, 467] width 41 height 41
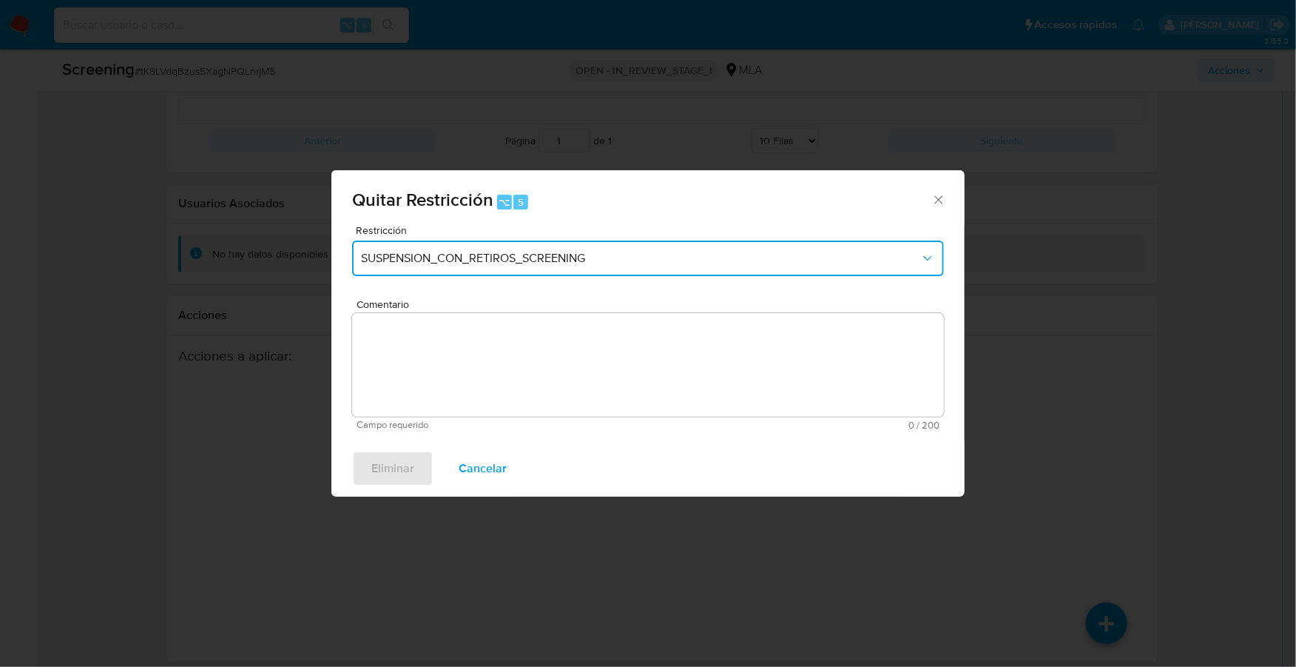
click at [501, 242] on button "SUSPENSION_CON_RETIROS_SCREENING" at bounding box center [648, 259] width 592 height 36
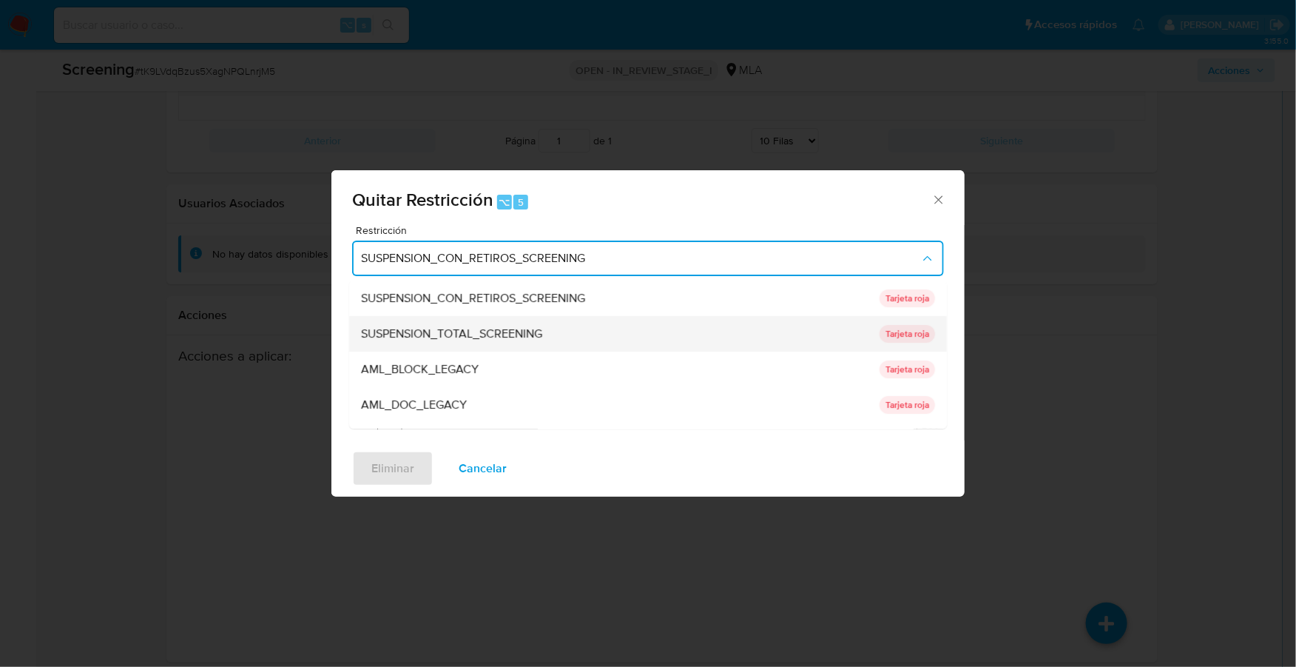
click at [479, 320] on div "SUSPENSION_TOTAL_SCREENING" at bounding box center [616, 334] width 510 height 36
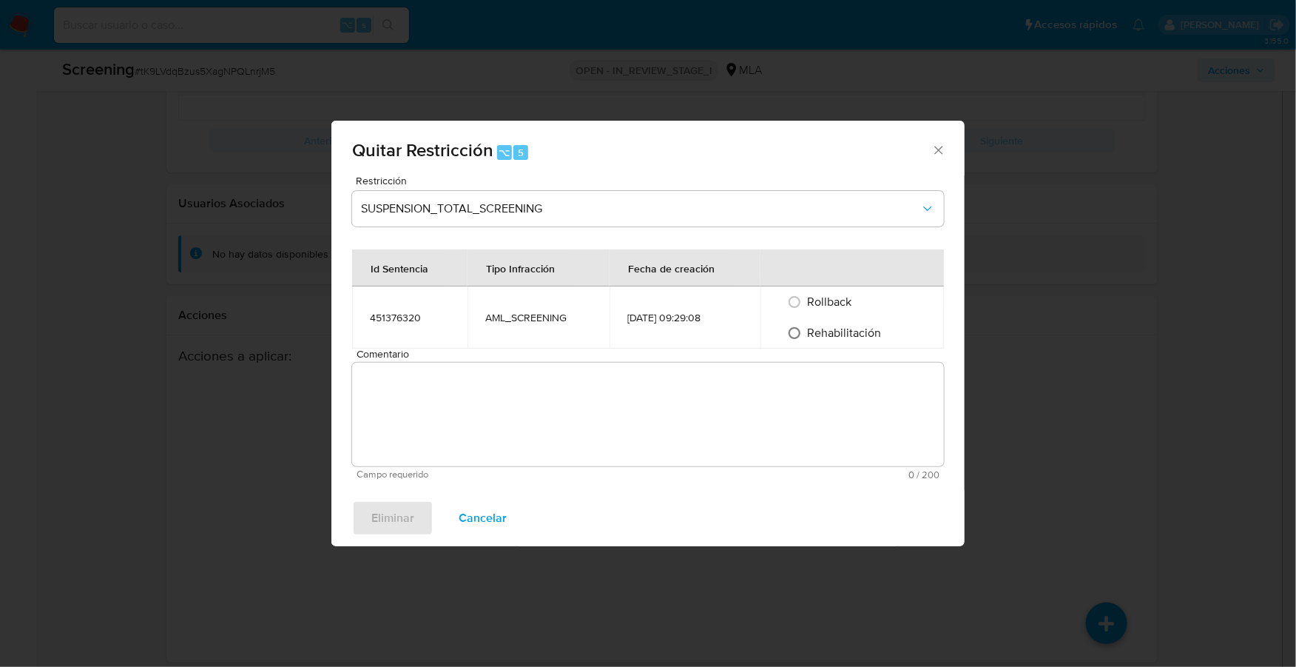
click at [804, 330] on input "Rehabilitación" at bounding box center [795, 333] width 24 height 24
radio input "true"
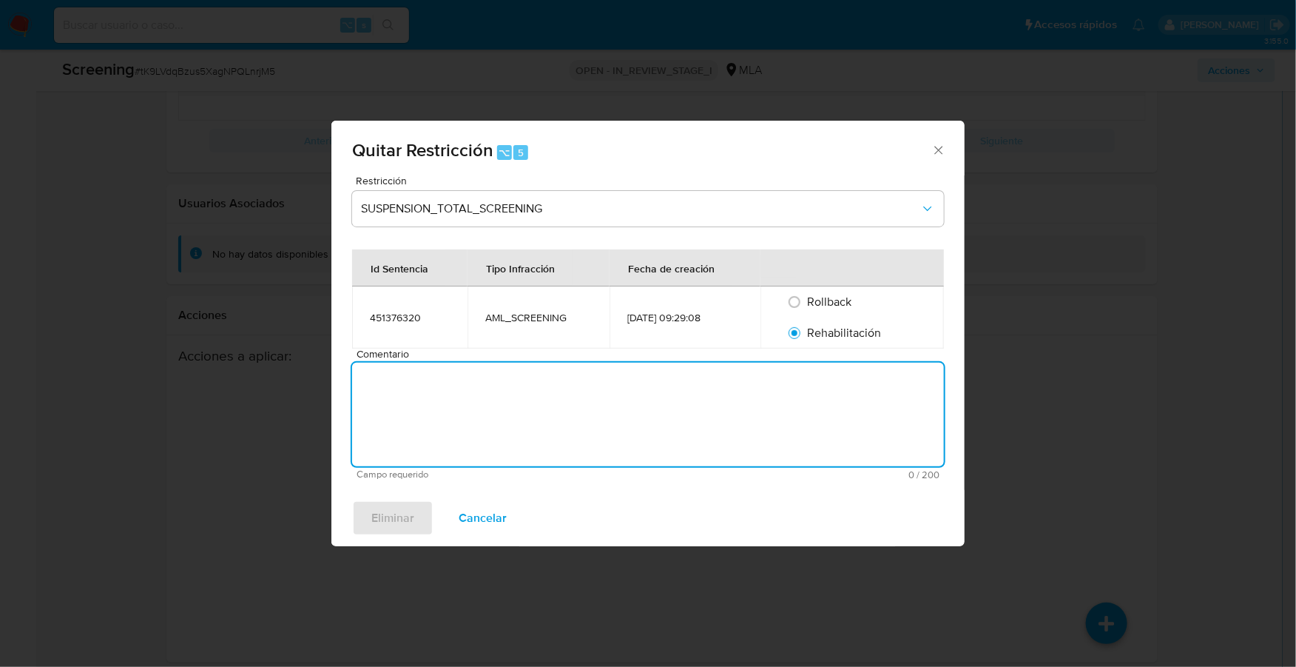
click at [779, 379] on textarea "Comentario" at bounding box center [648, 415] width 592 height 104
type textarea "AML"
click at [404, 511] on span "Eliminar" at bounding box center [392, 518] width 43 height 33
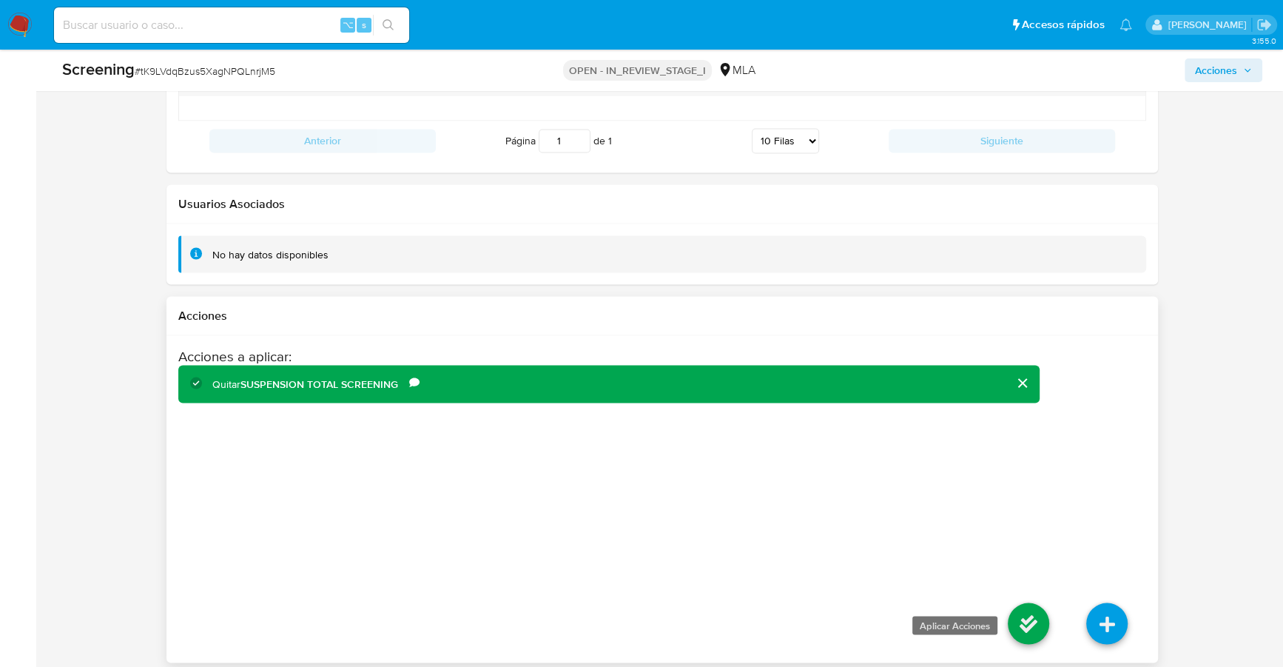
click at [1016, 605] on icon at bounding box center [1028, 622] width 41 height 41
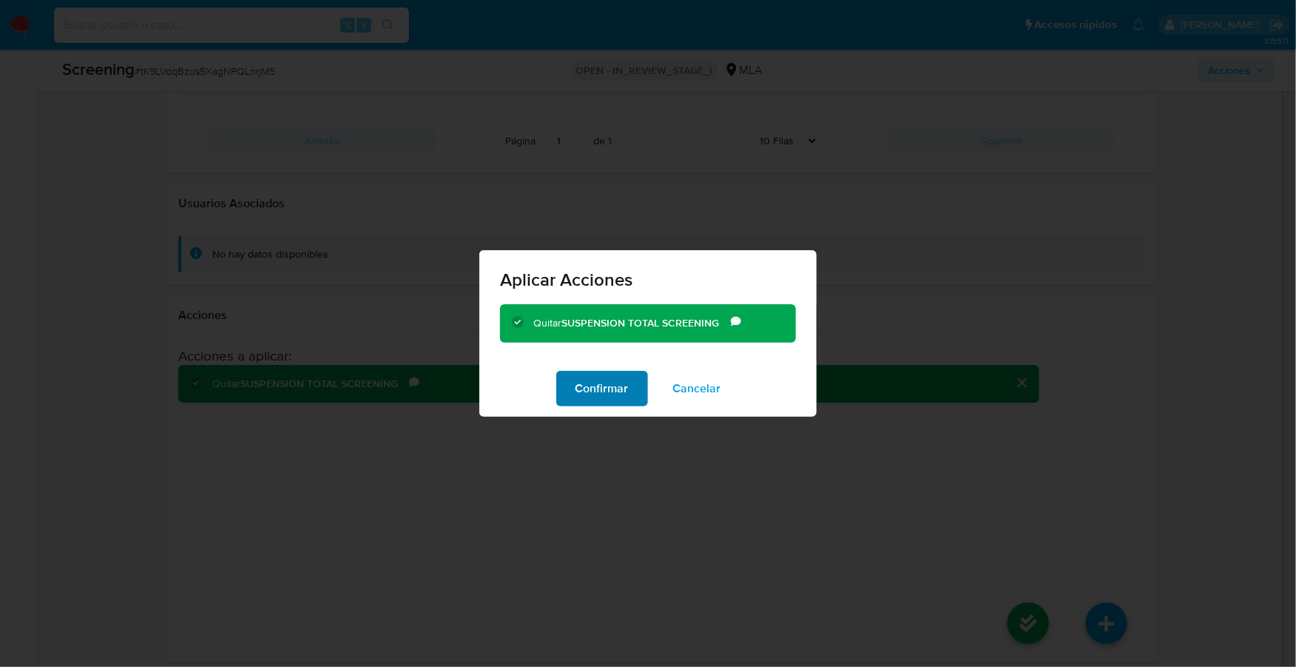
click at [591, 386] on span "Confirmar" at bounding box center [602, 388] width 53 height 33
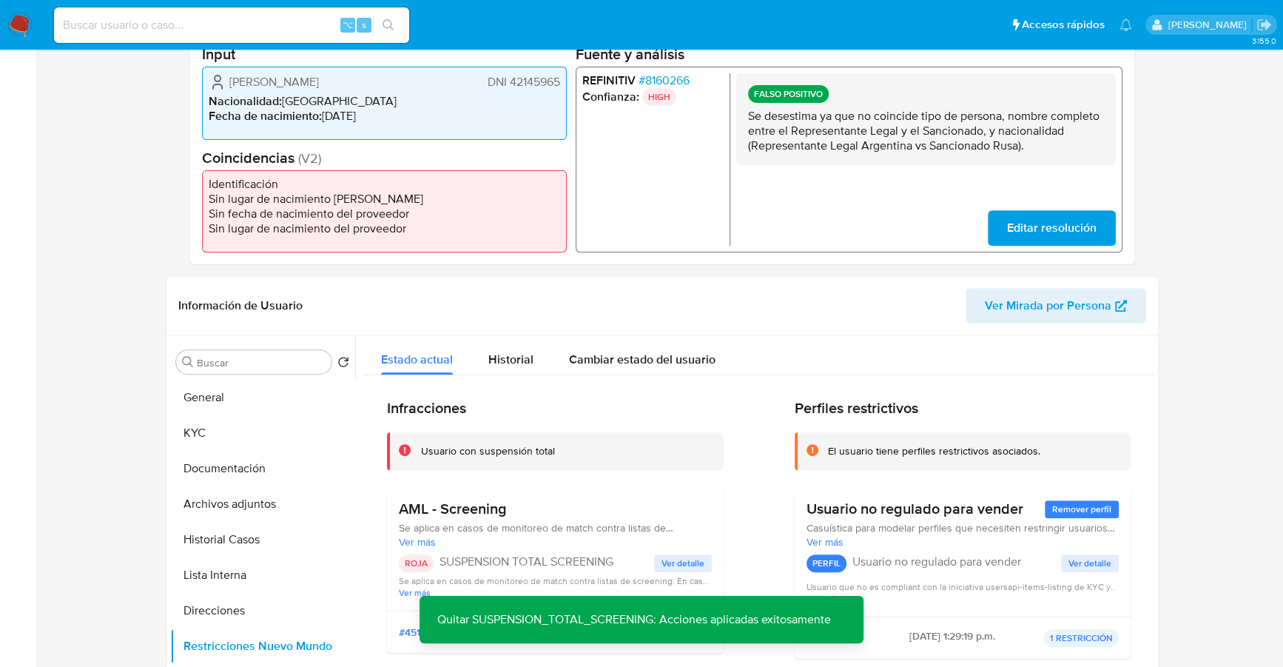
scroll to position [0, 0]
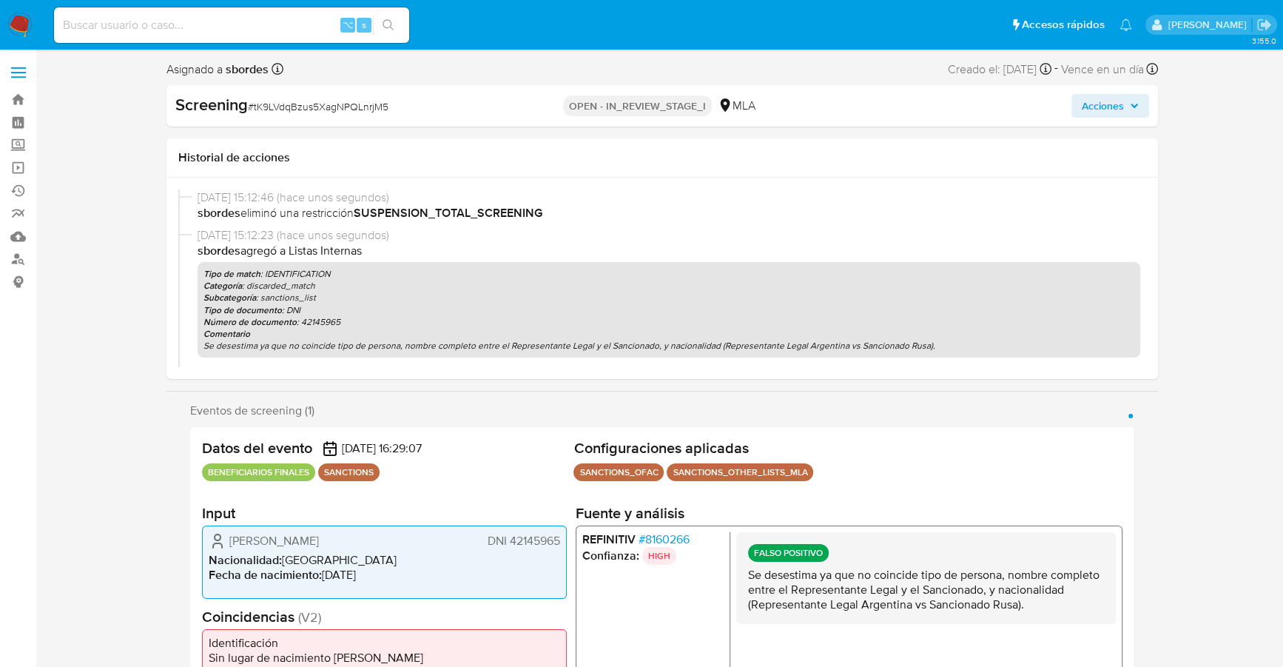
select select "10"
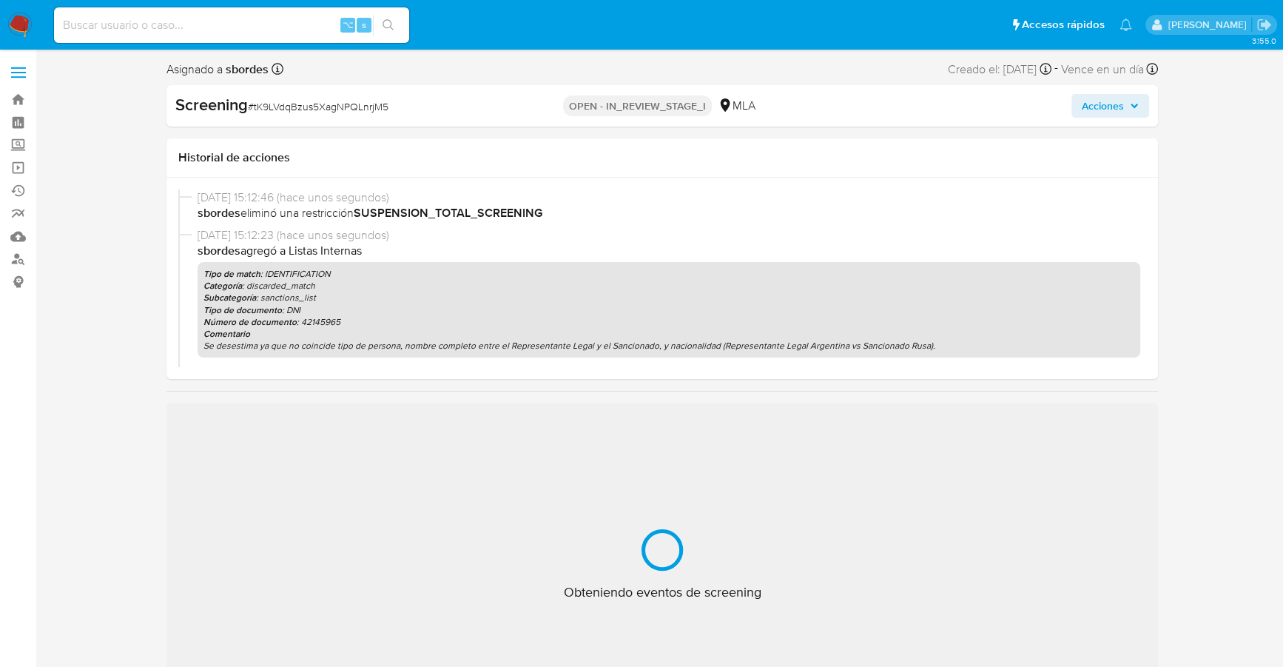
select select "10"
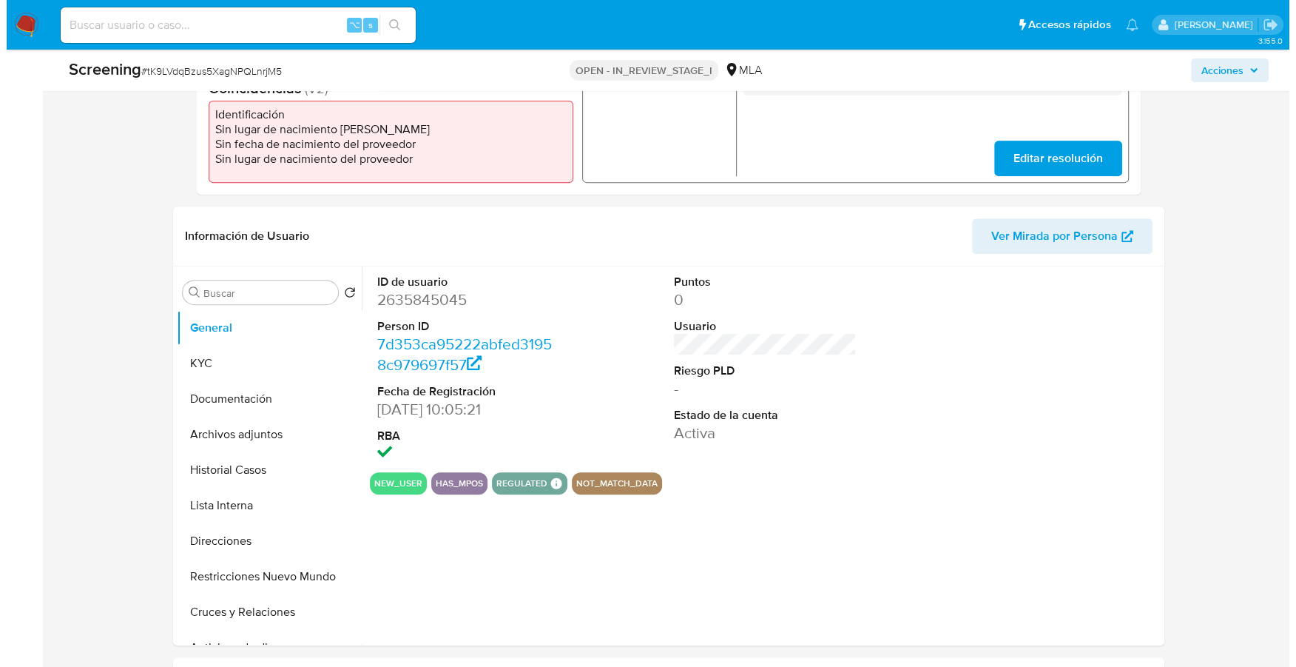
scroll to position [495, 0]
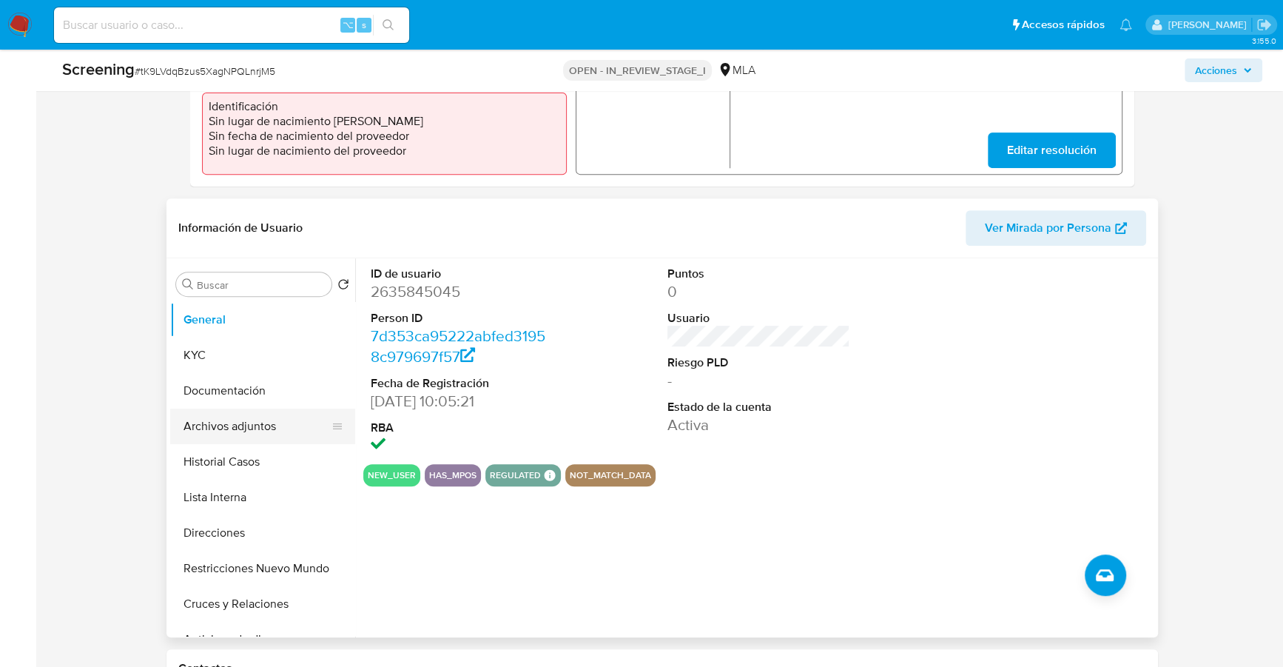
click at [247, 424] on button "Archivos adjuntos" at bounding box center [256, 426] width 173 height 36
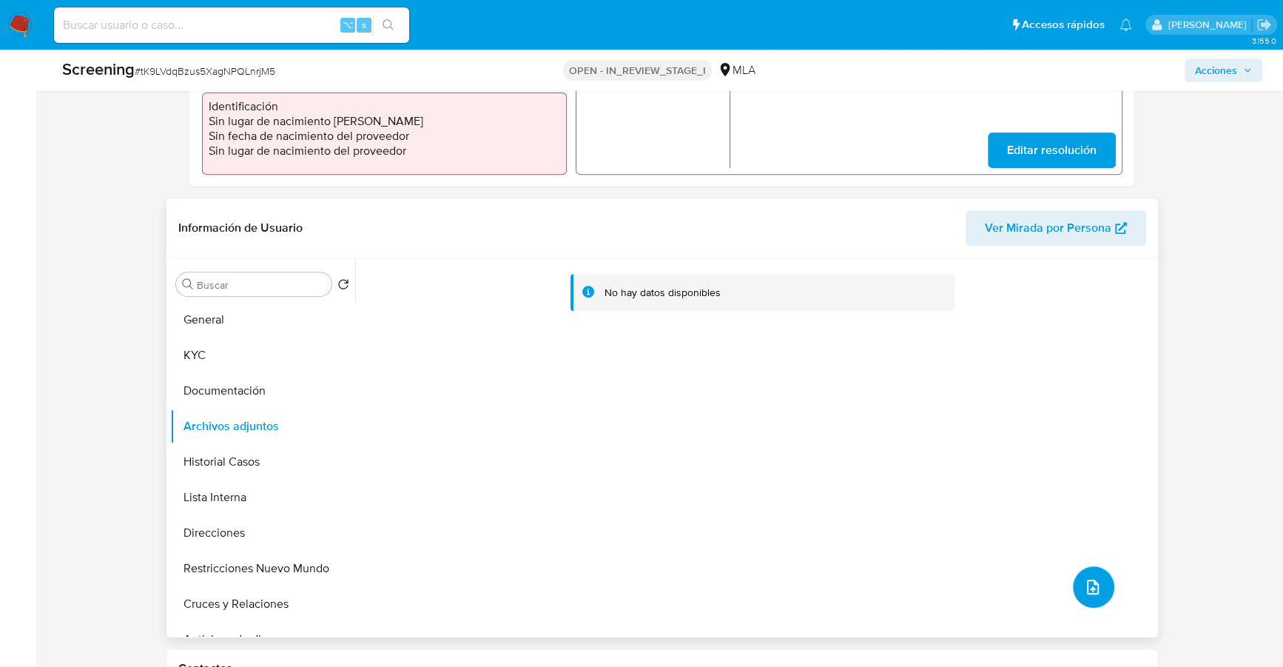
click at [1075, 572] on button "upload-file" at bounding box center [1093, 586] width 41 height 41
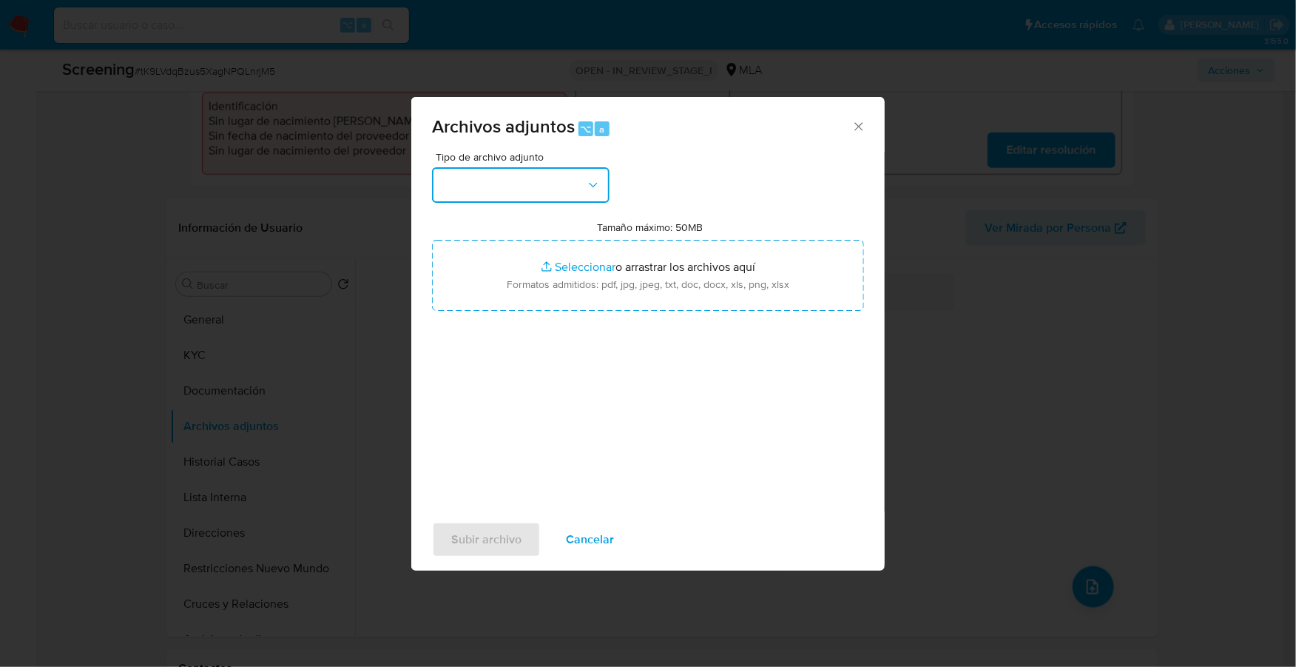
click at [527, 168] on button "button" at bounding box center [521, 185] width 178 height 36
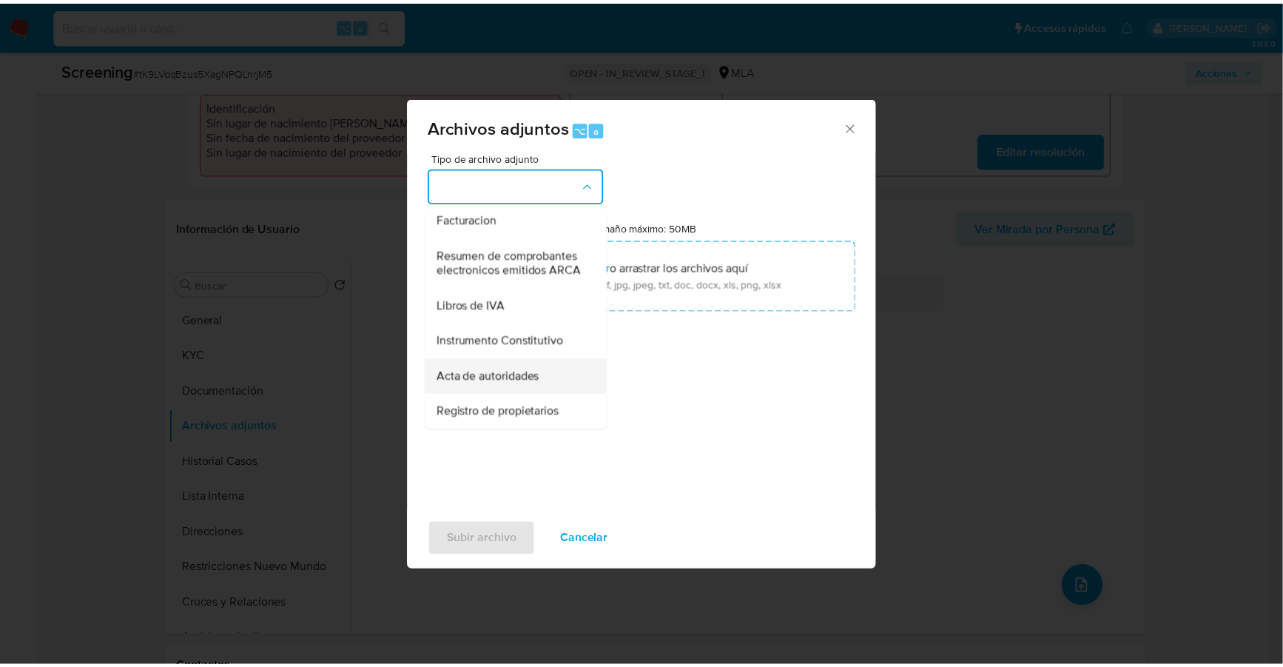
scroll to position [263, 0]
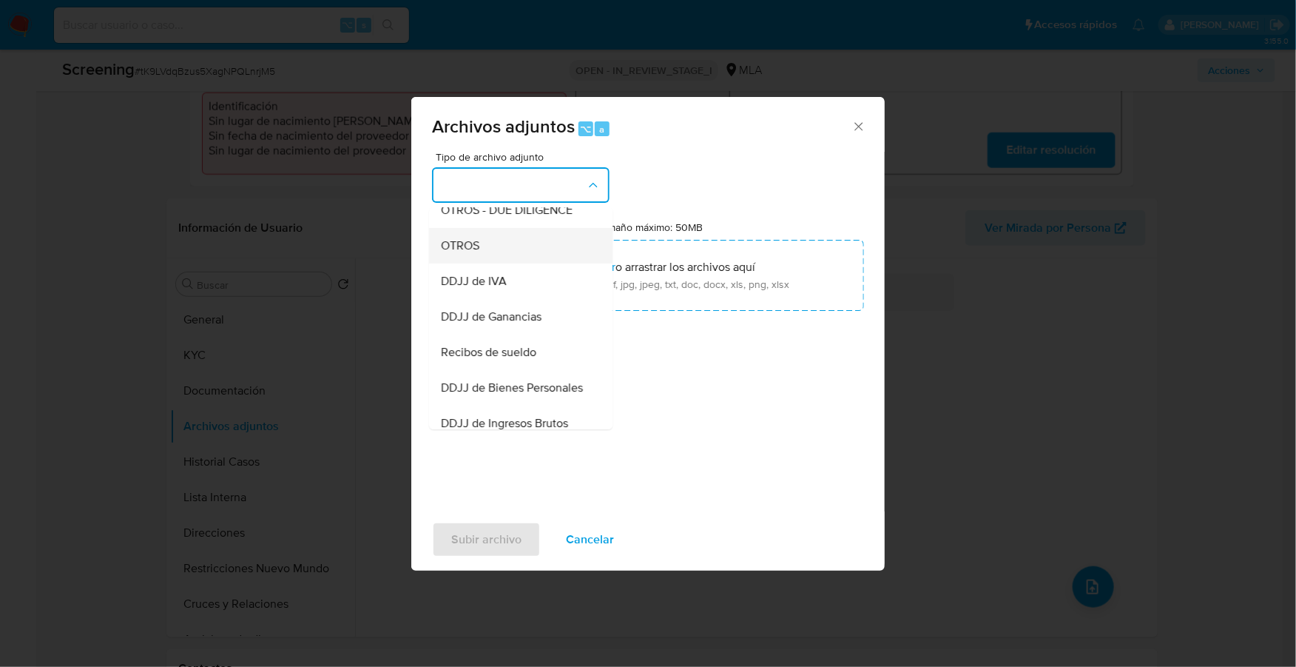
click at [489, 258] on div "OTROS" at bounding box center [516, 246] width 151 height 36
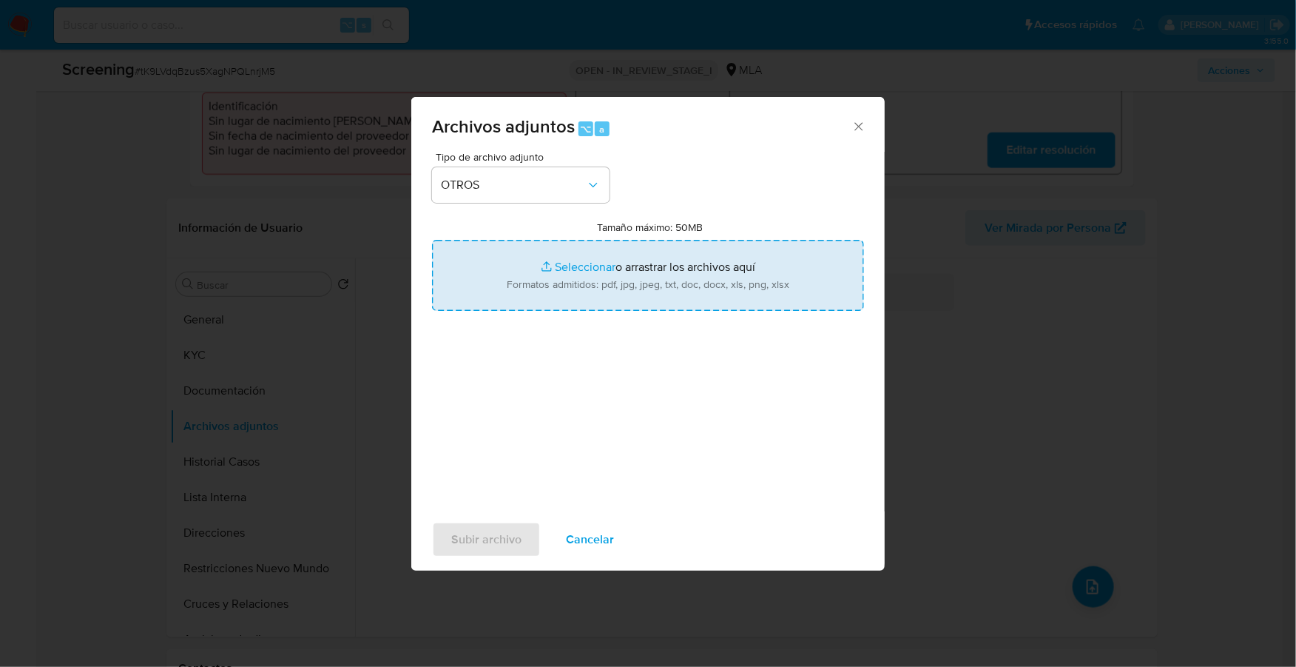
click at [558, 269] on input "Tamaño máximo: 50MB Seleccionar archivos" at bounding box center [648, 275] width 432 height 71
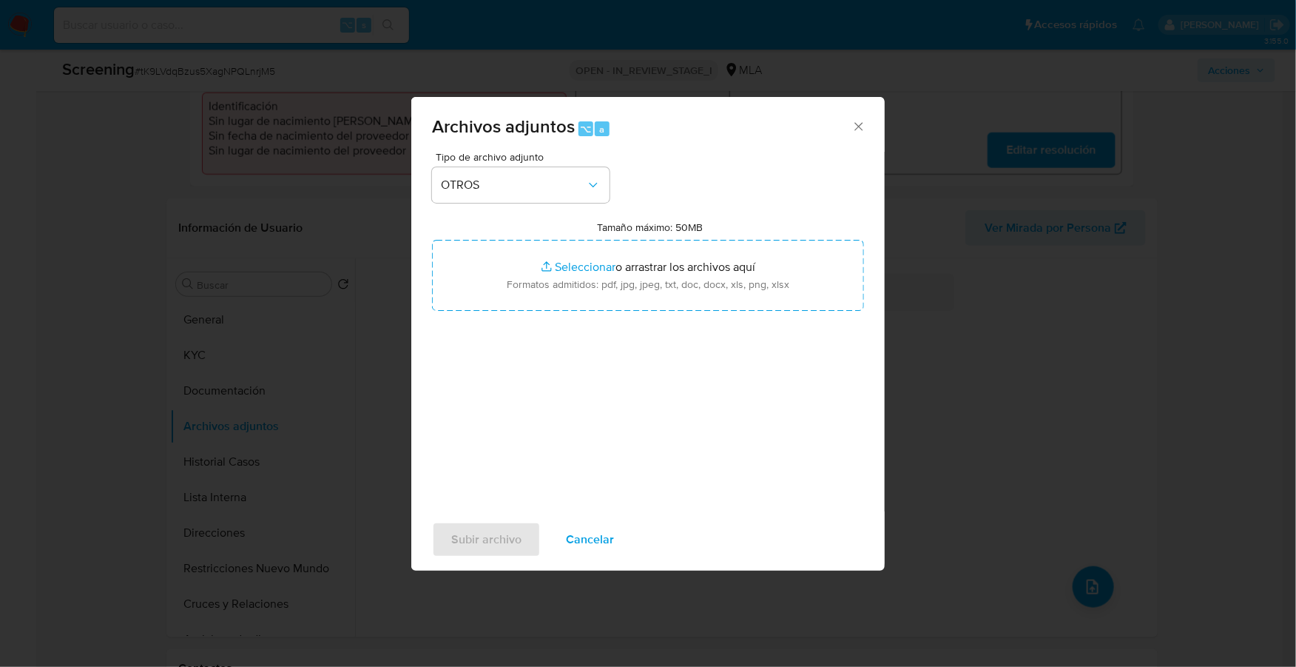
type input "C:\fakepath\DNI dorso.jpeg"
click at [488, 537] on span "Subir archivo" at bounding box center [486, 539] width 70 height 33
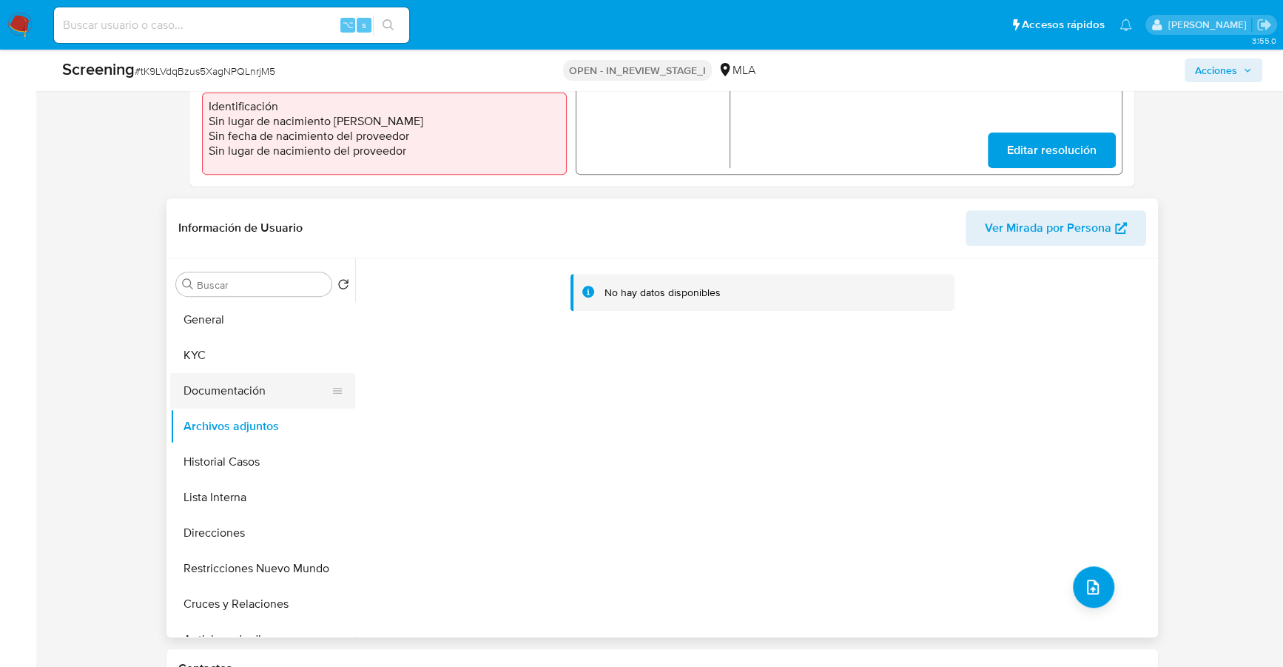
click at [235, 377] on button "Documentación" at bounding box center [256, 391] width 173 height 36
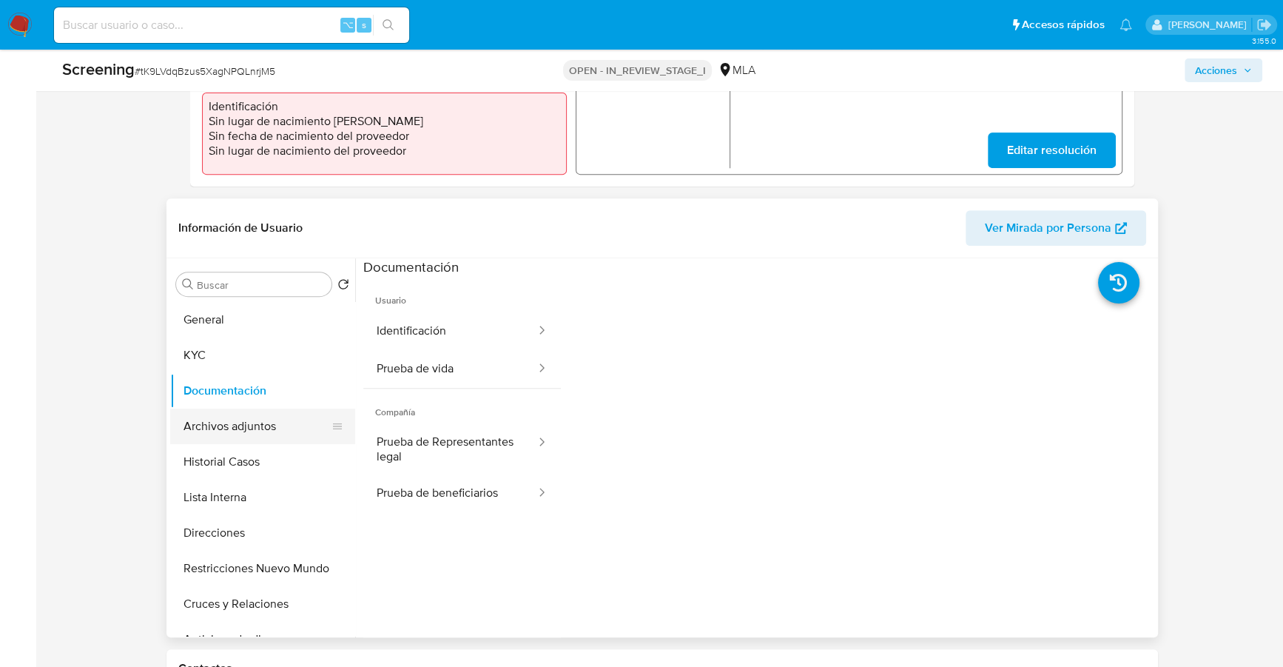
click at [244, 428] on button "Archivos adjuntos" at bounding box center [256, 426] width 173 height 36
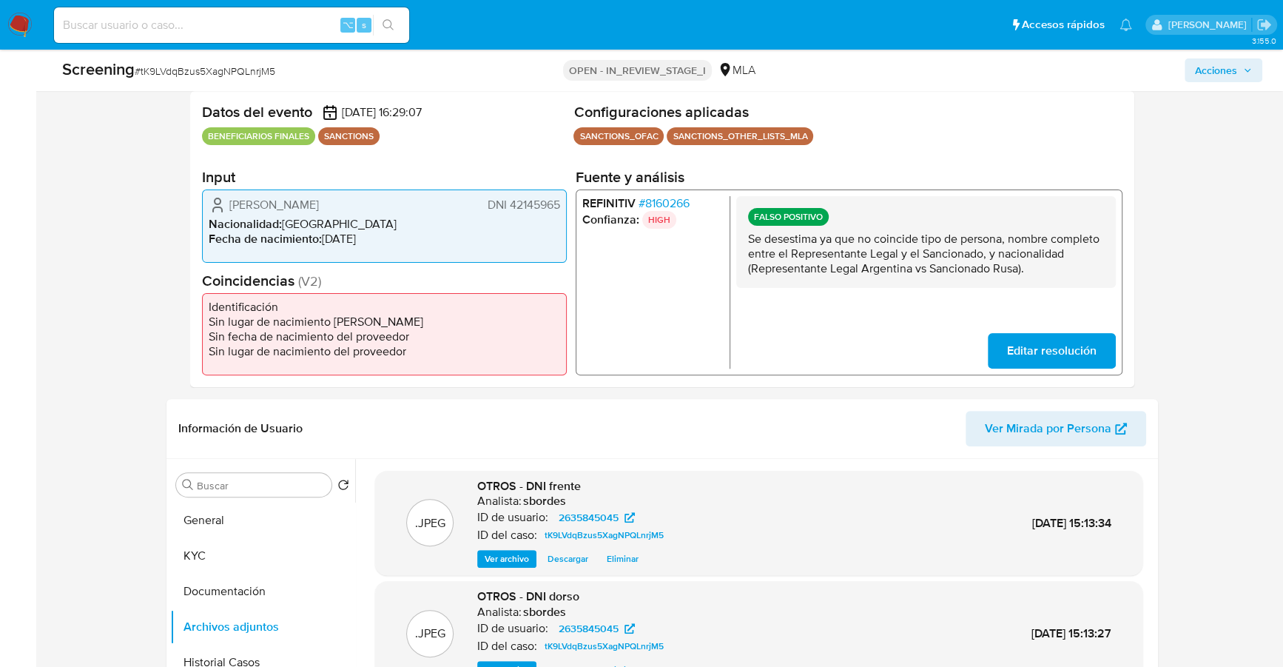
scroll to position [0, 0]
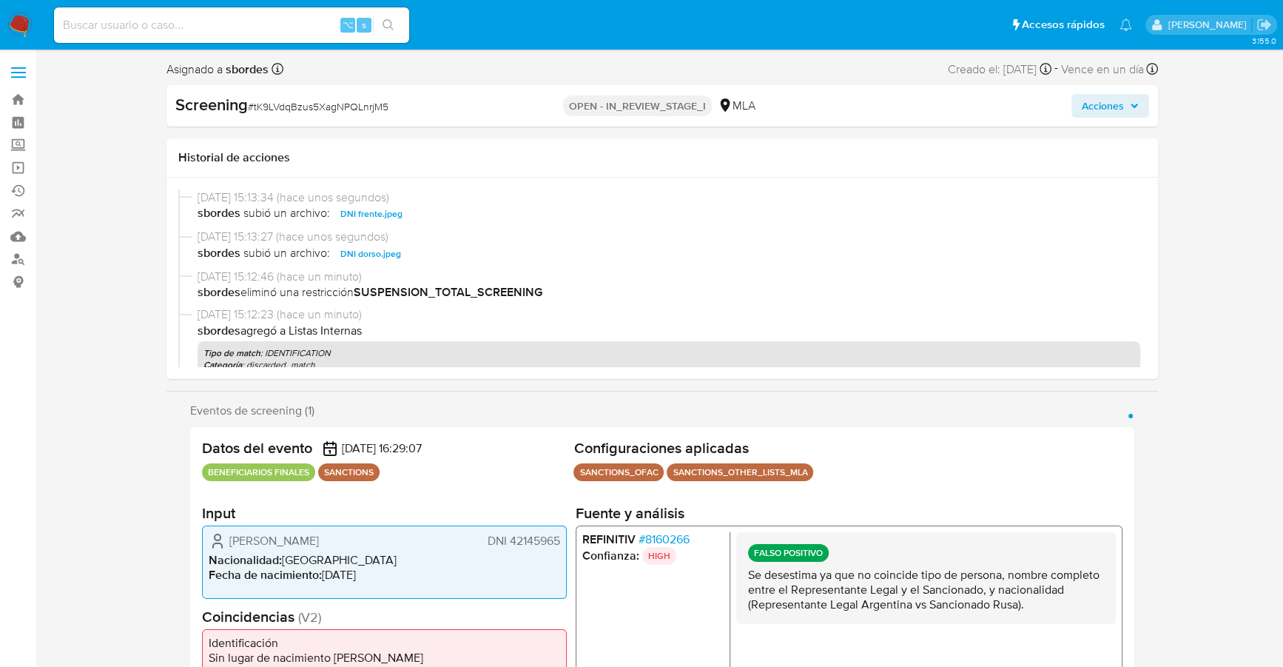
select select "10"
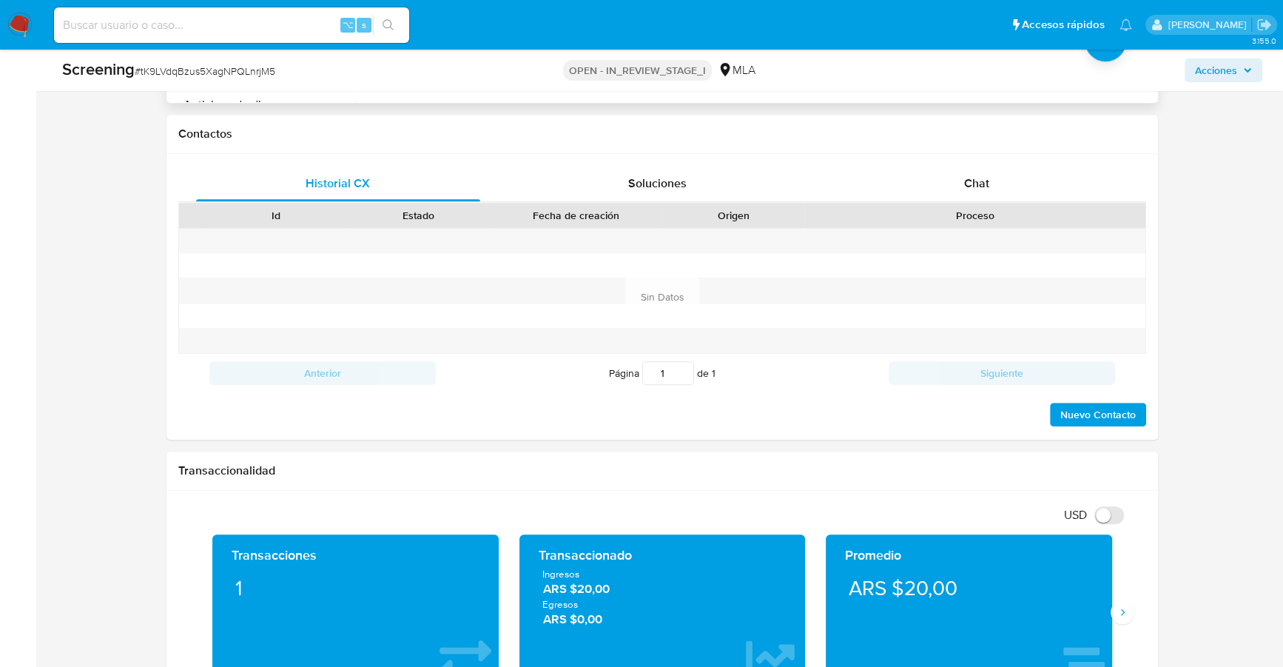
scroll to position [1034, 0]
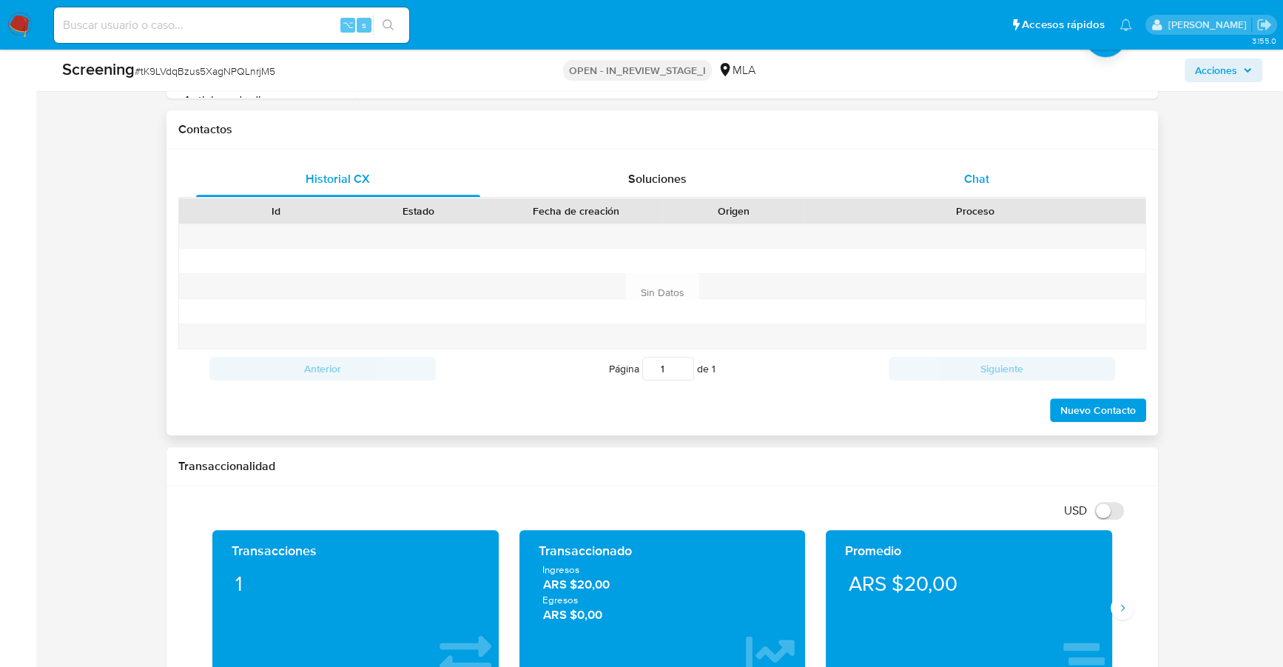
click at [1035, 178] on div "Chat" at bounding box center [977, 179] width 284 height 36
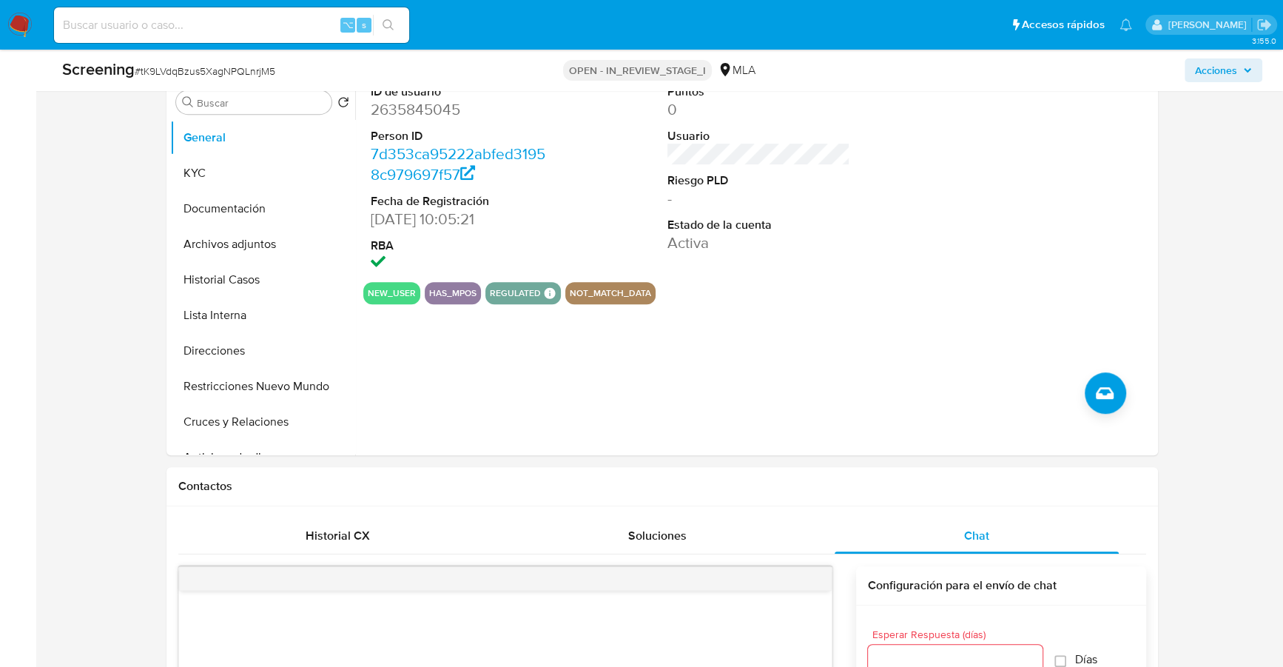
scroll to position [561, 0]
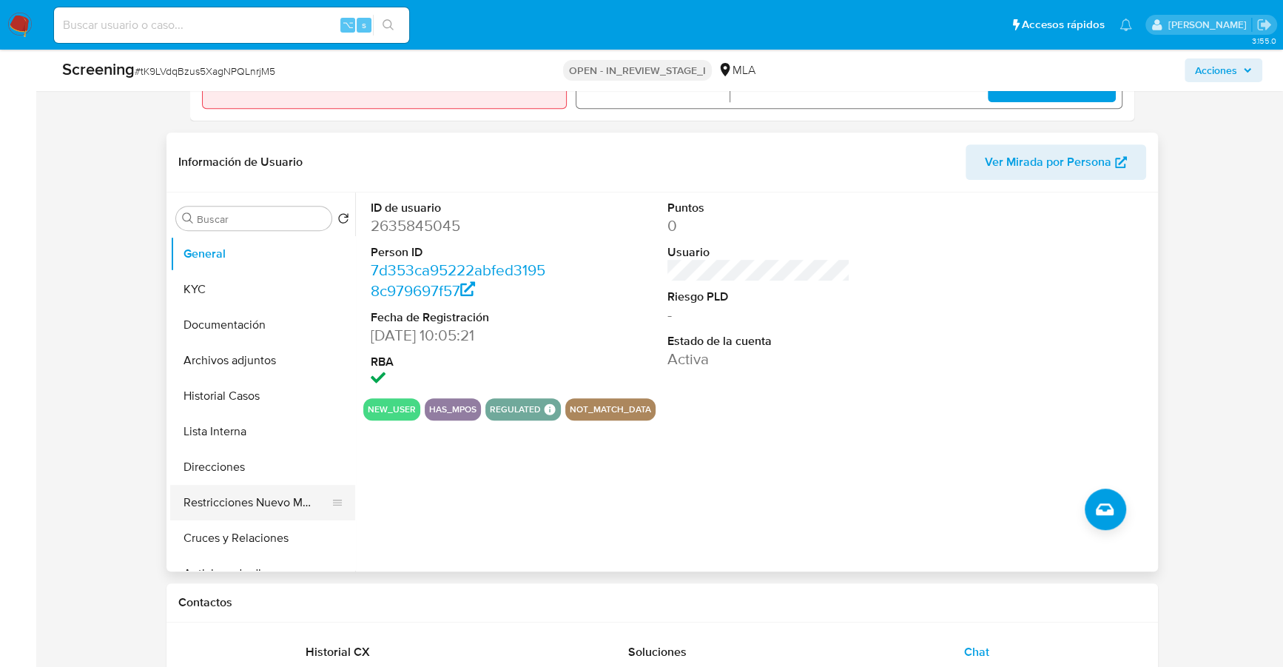
click at [226, 487] on button "Restricciones Nuevo Mundo" at bounding box center [256, 503] width 173 height 36
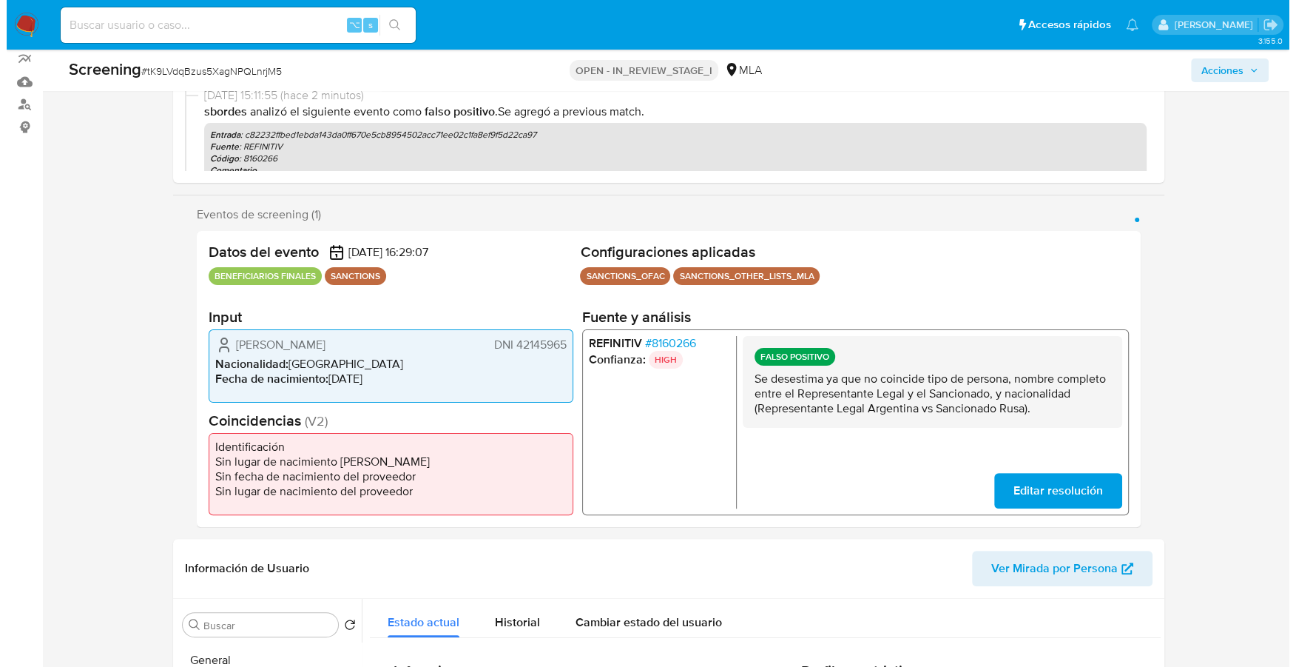
scroll to position [0, 0]
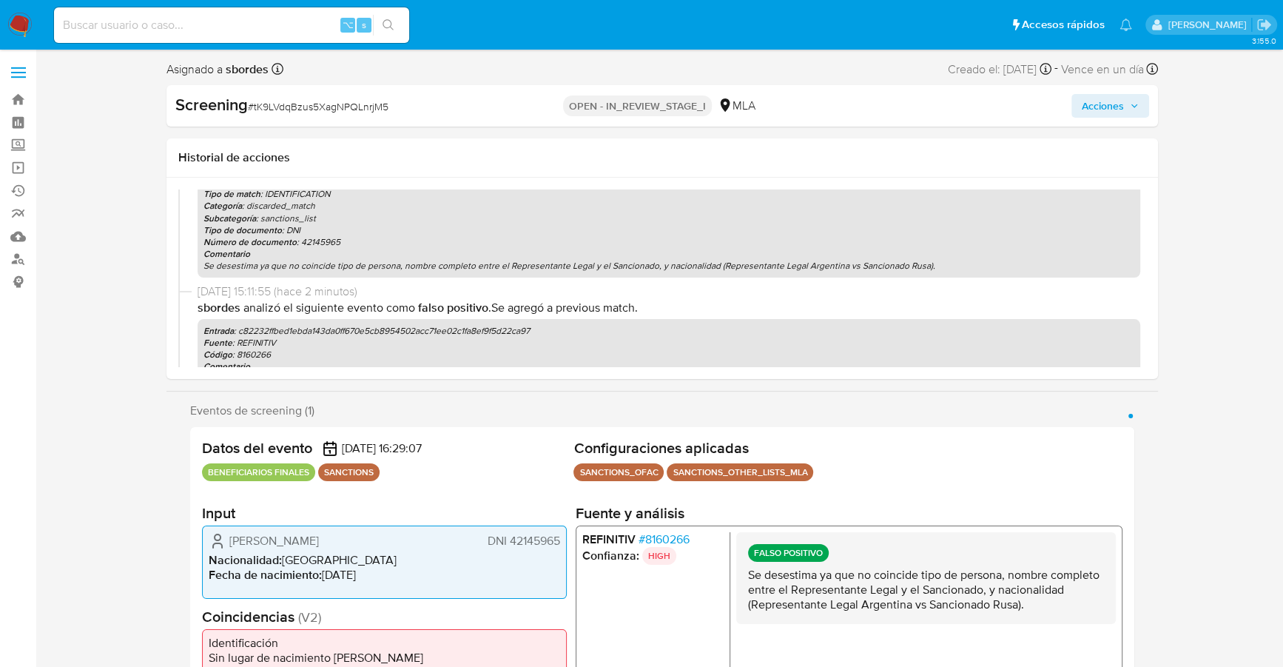
click at [1120, 95] on span "Acciones" at bounding box center [1103, 106] width 42 height 24
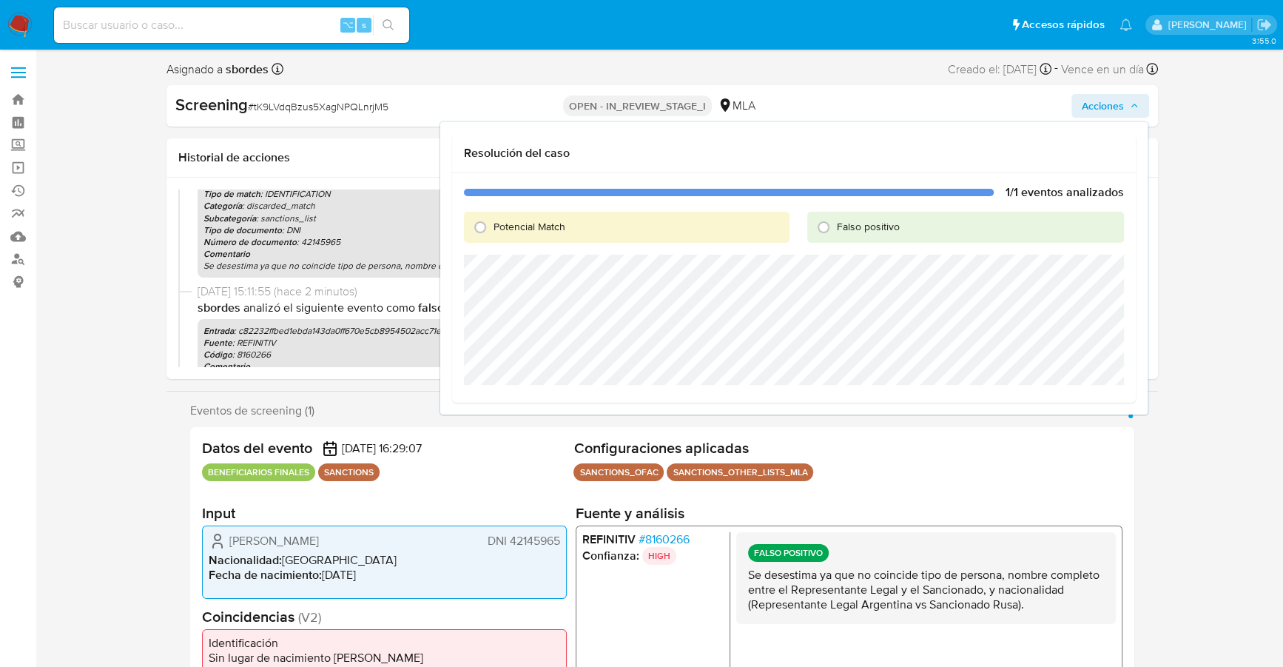
click at [850, 221] on span "Falso positivo" at bounding box center [868, 226] width 63 height 15
click at [835, 221] on input "Falso positivo" at bounding box center [824, 227] width 24 height 24
radio input "true"
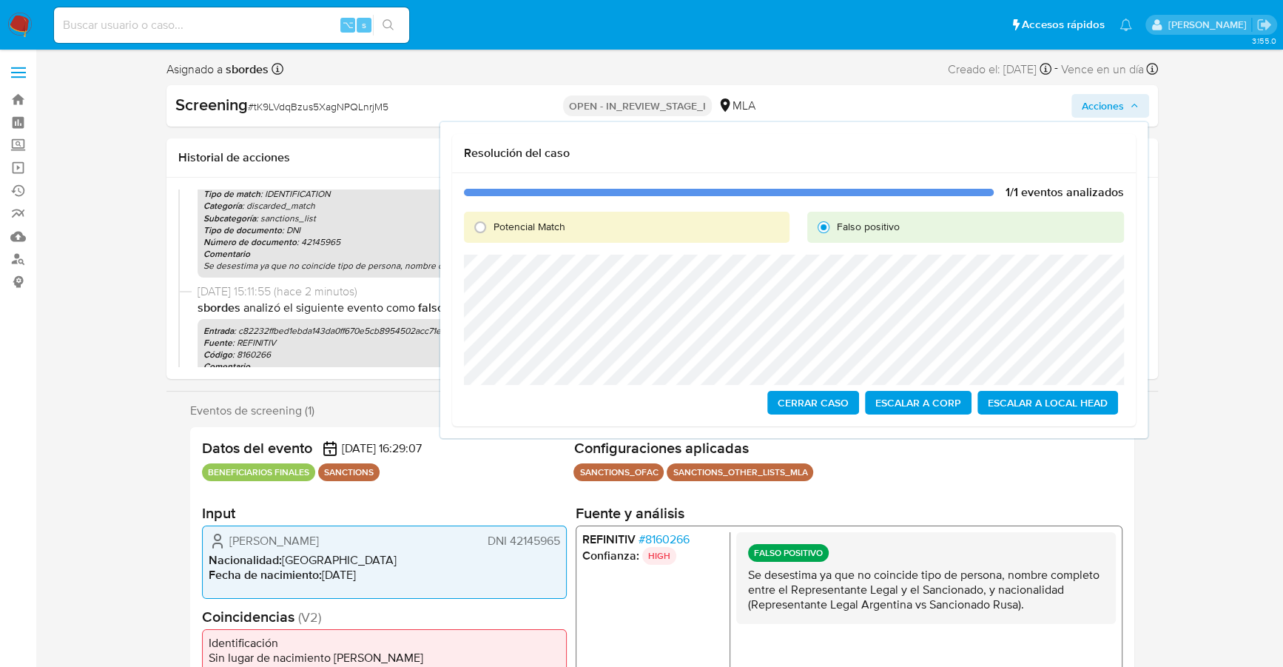
click at [1088, 405] on span "Escalar a Local Head" at bounding box center [1048, 402] width 120 height 21
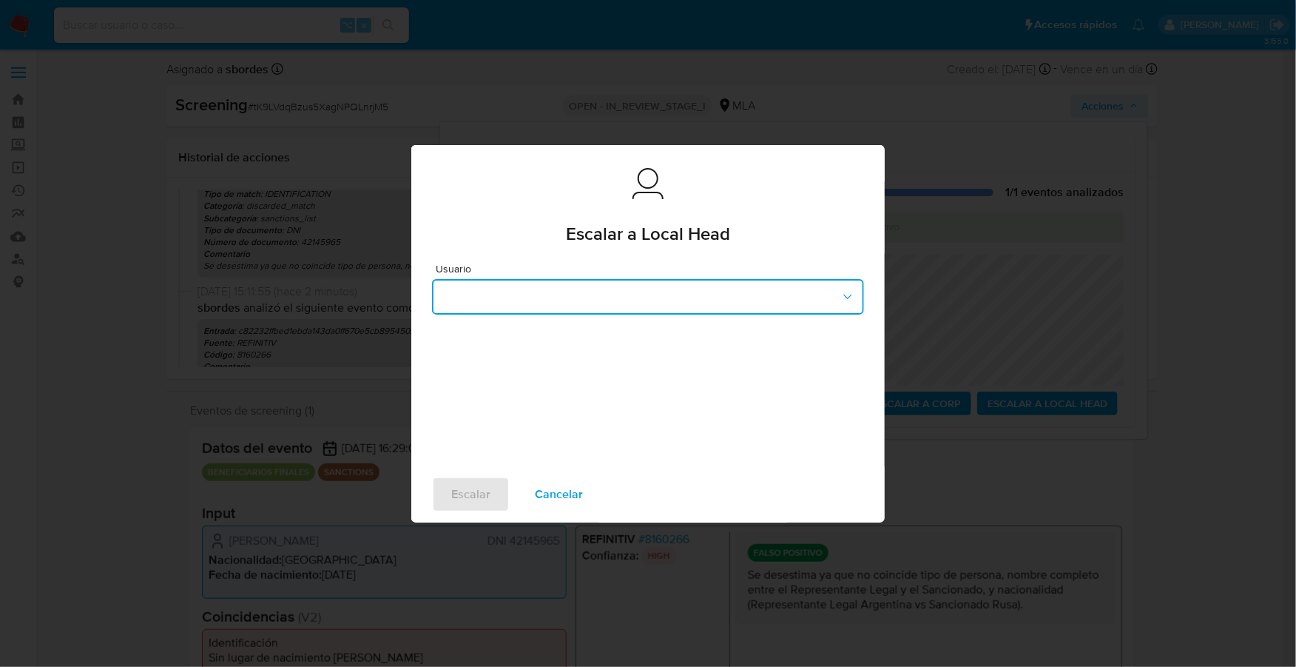
click at [550, 287] on button "button" at bounding box center [648, 297] width 432 height 36
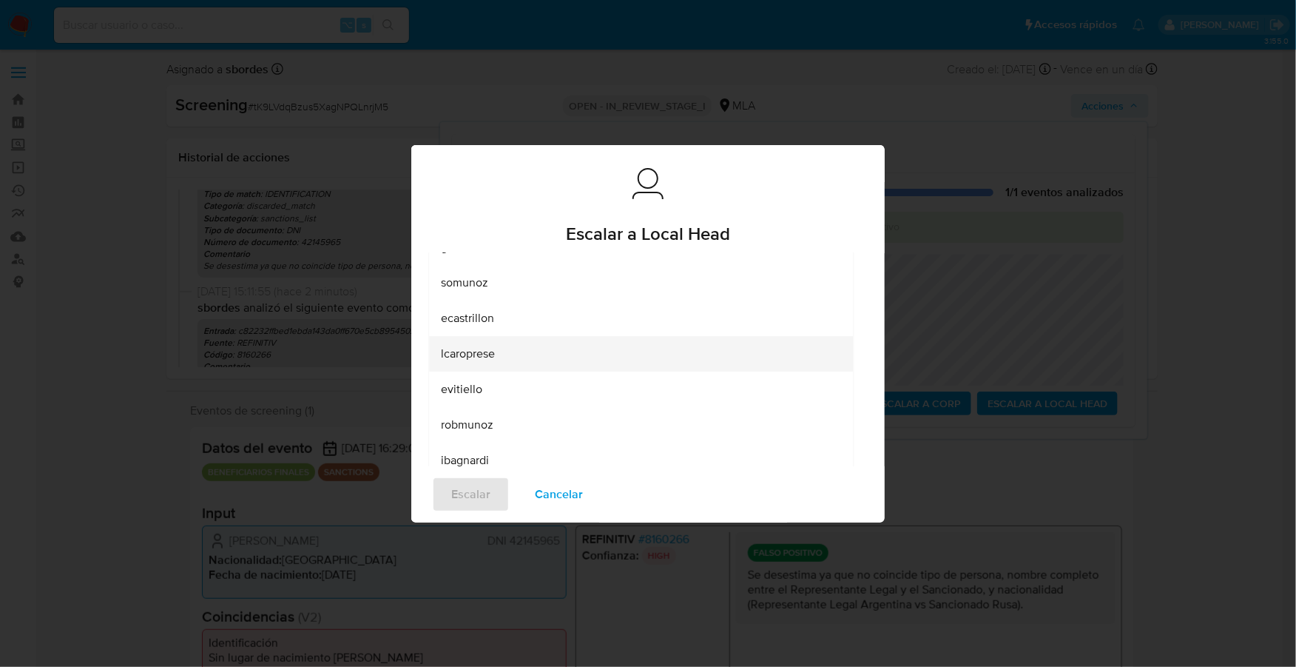
scroll to position [155, 0]
click at [516, 355] on div "lcaroprese" at bounding box center [636, 353] width 391 height 36
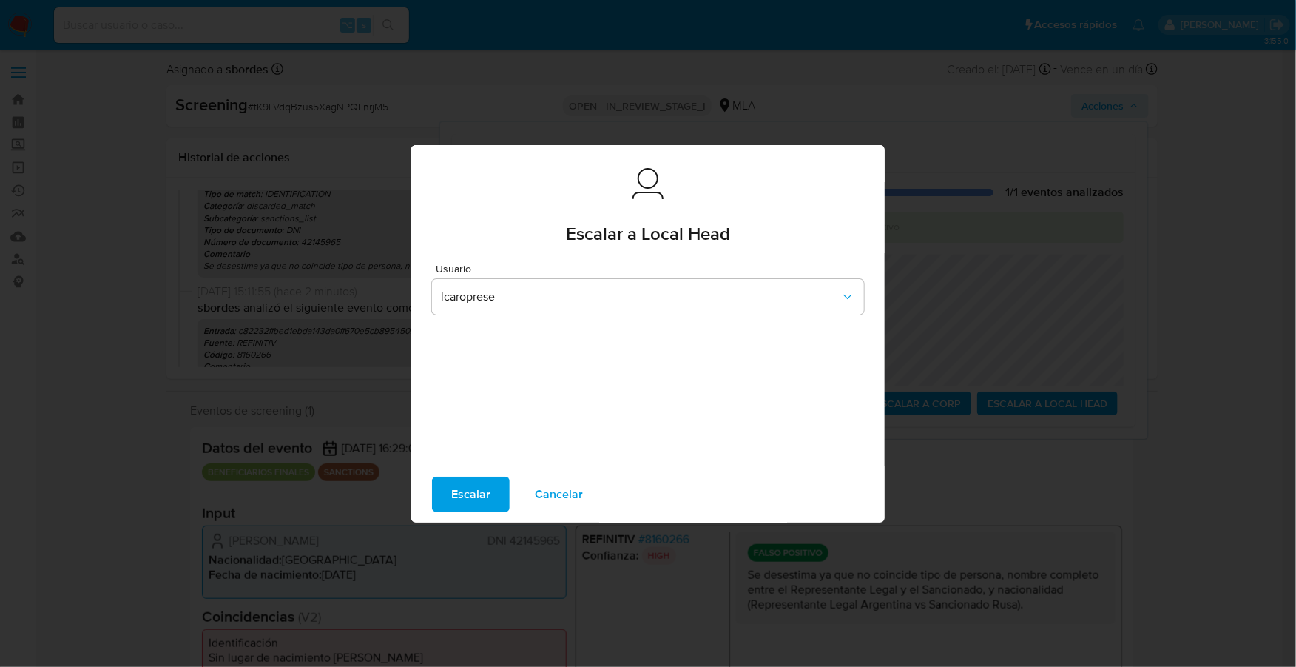
click at [466, 486] on span "Escalar" at bounding box center [470, 494] width 39 height 33
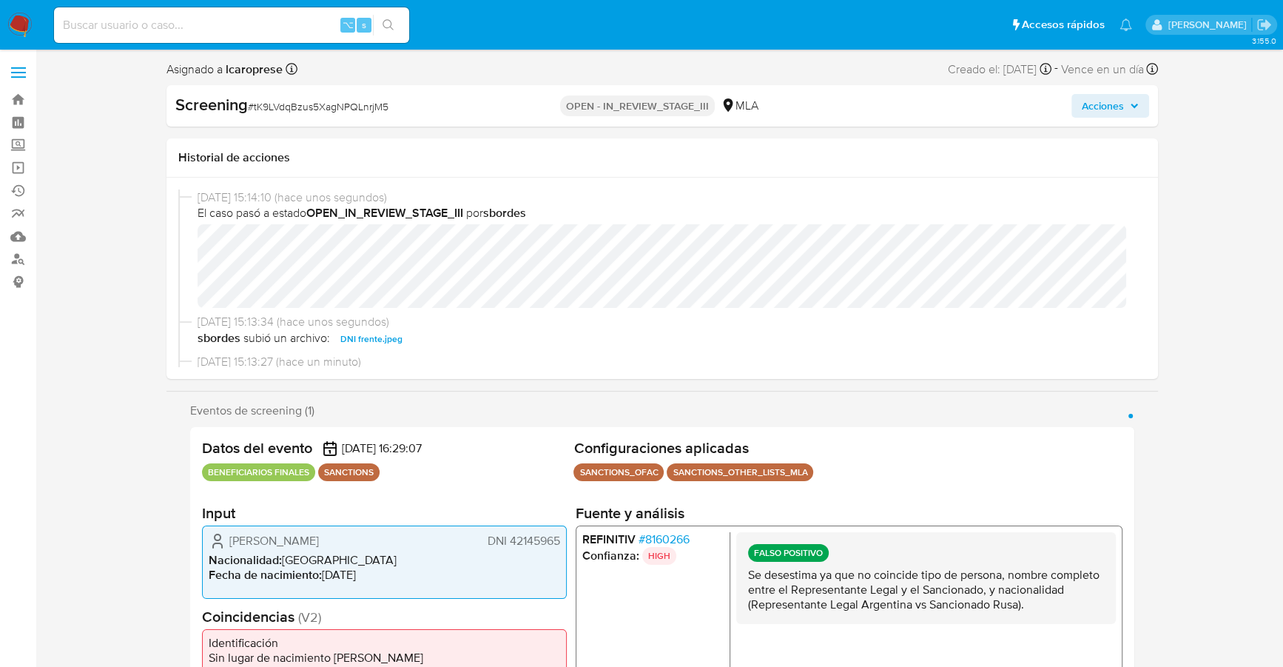
select select "10"
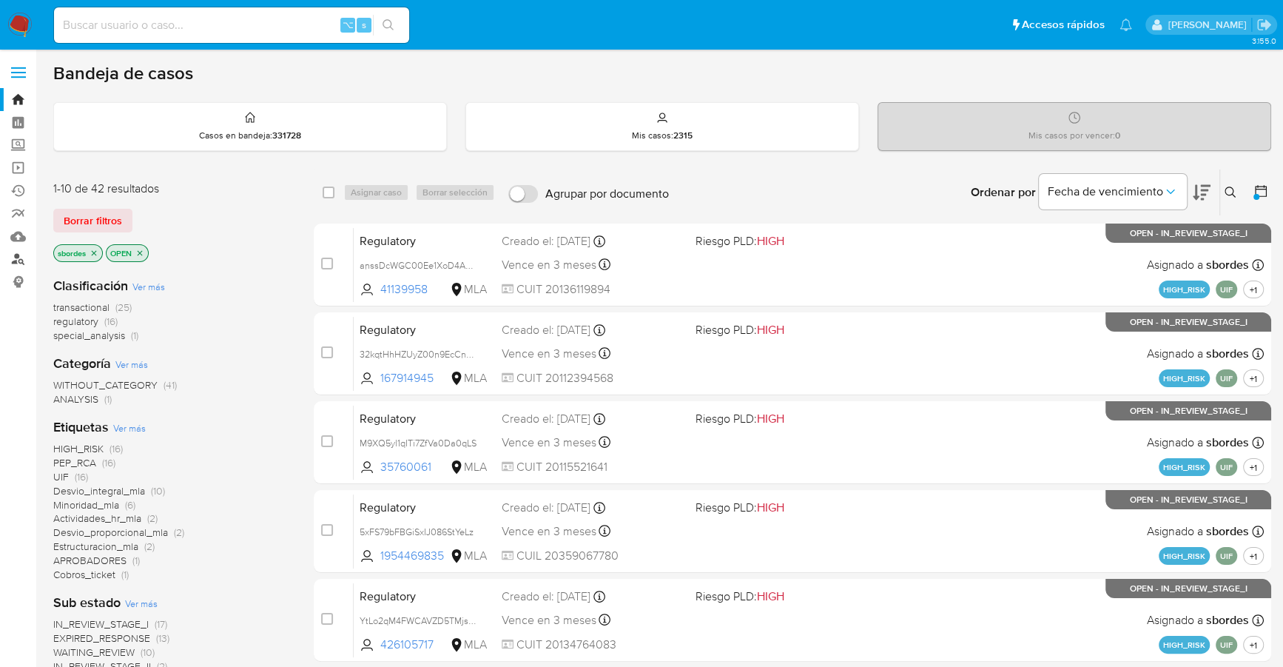
click at [21, 261] on link "Buscador de personas" at bounding box center [88, 259] width 176 height 23
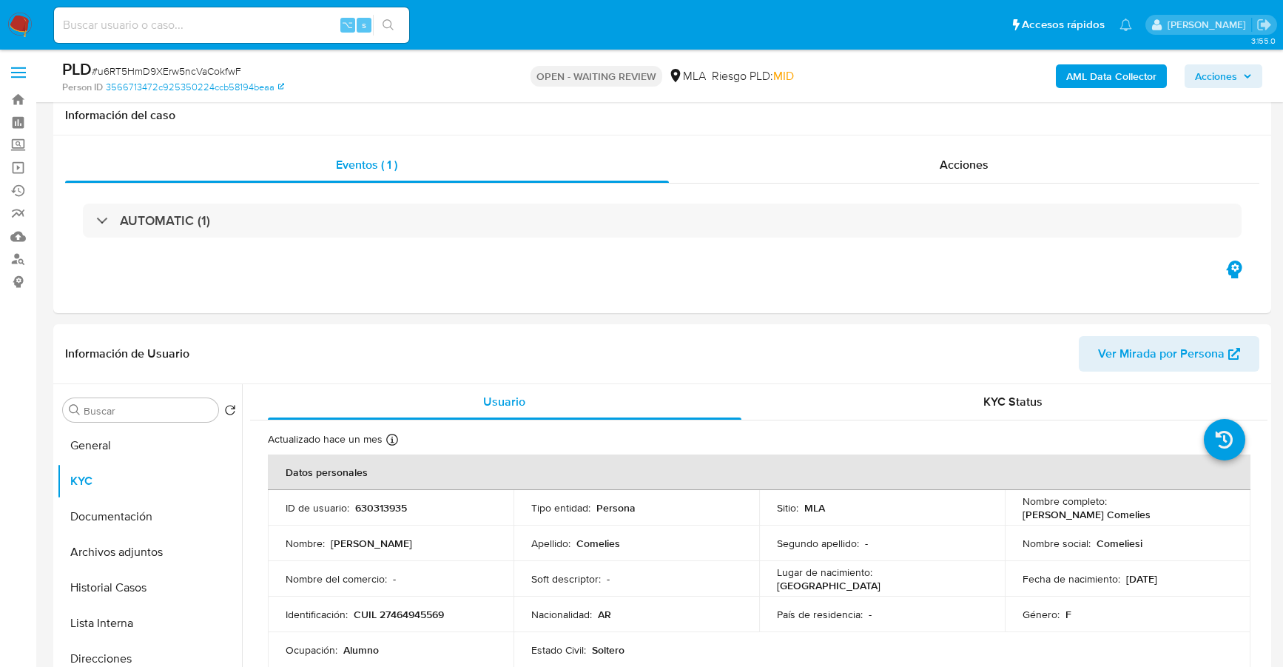
select select "10"
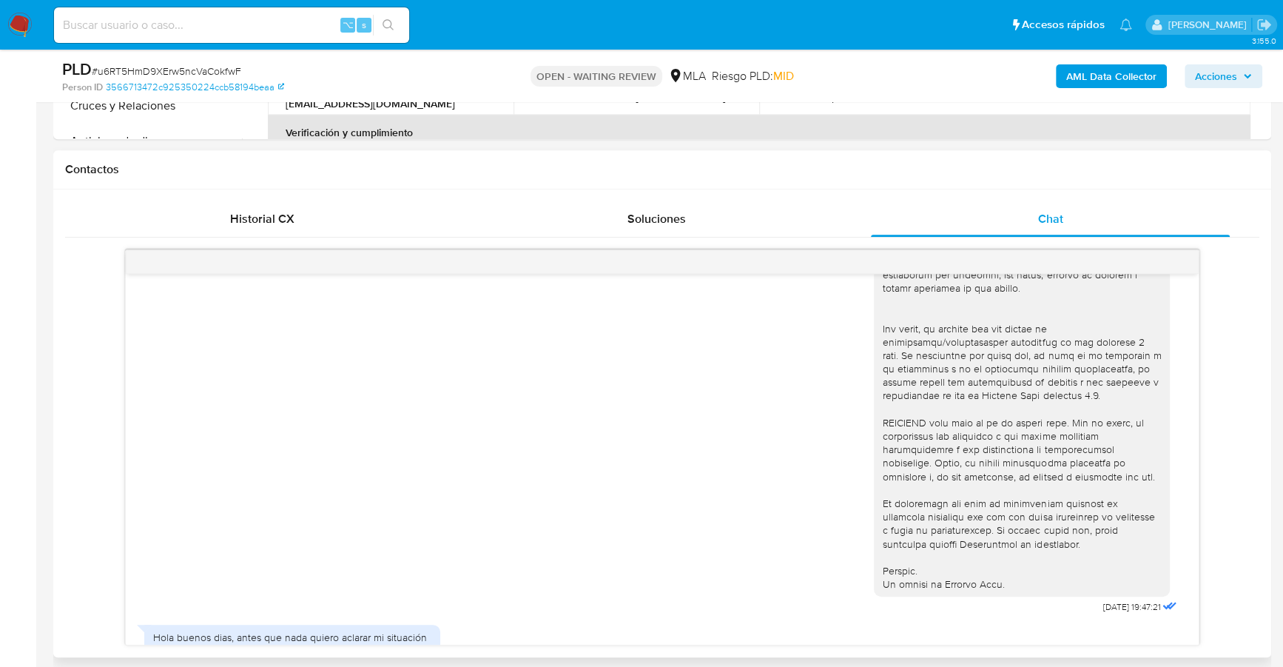
scroll to position [894, 0]
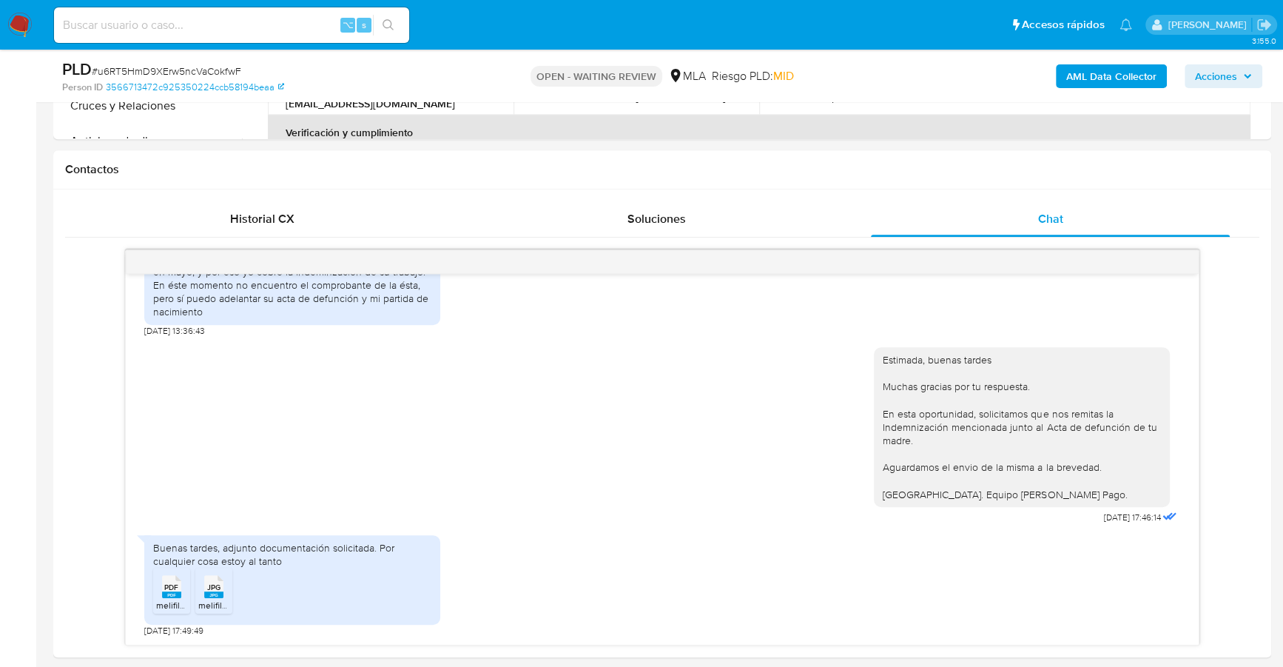
click at [197, 17] on input at bounding box center [231, 25] width 355 height 19
paste input "1044299167"
type input "1044299167"
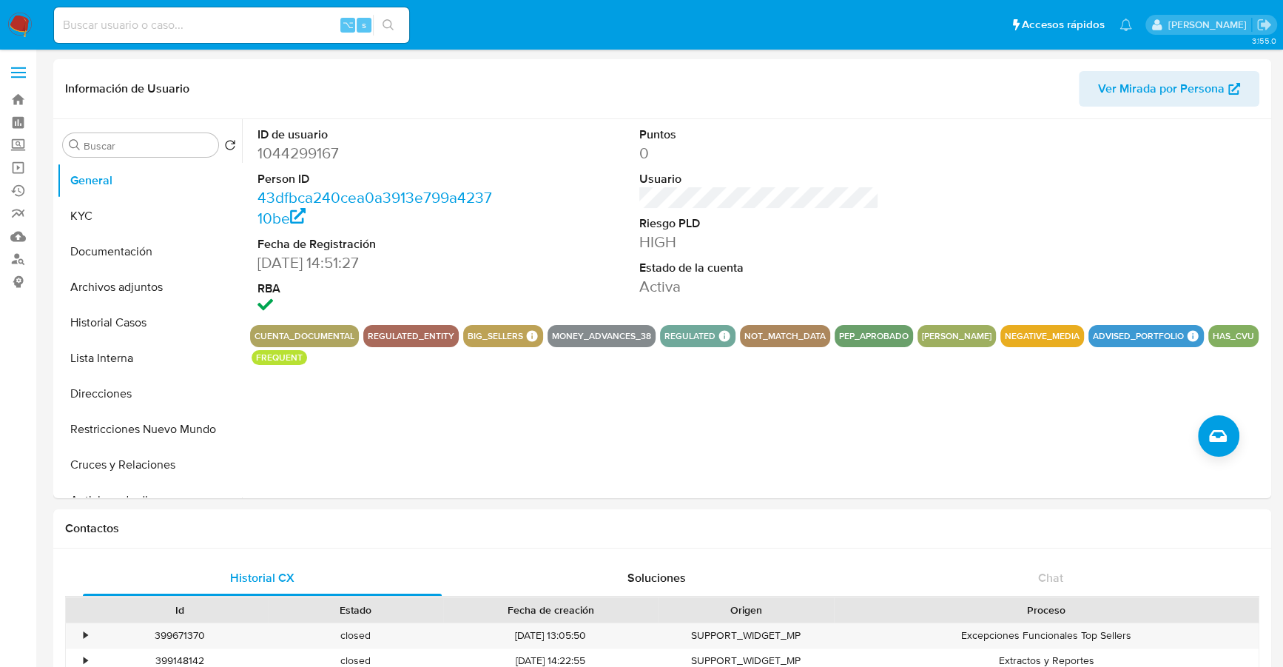
select select "10"
click at [141, 328] on button "Historial Casos" at bounding box center [143, 323] width 173 height 36
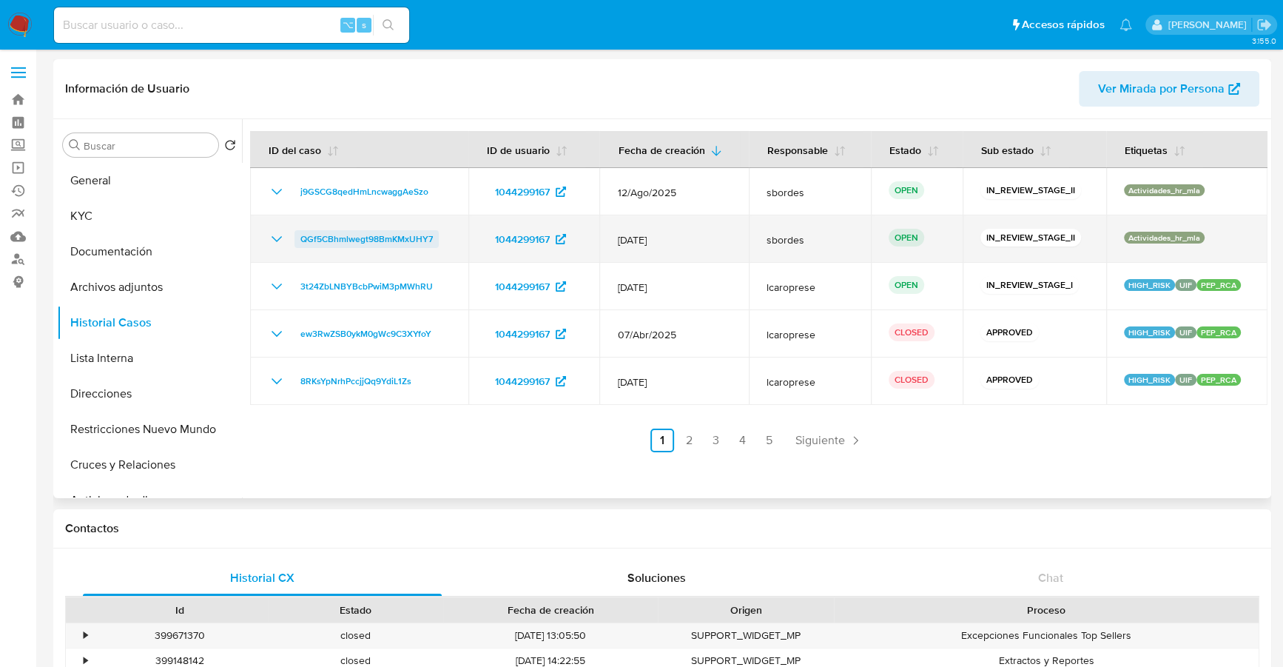
click at [334, 235] on span "QGf5CBhmlwegt98BmKMxUHY7" at bounding box center [366, 239] width 132 height 18
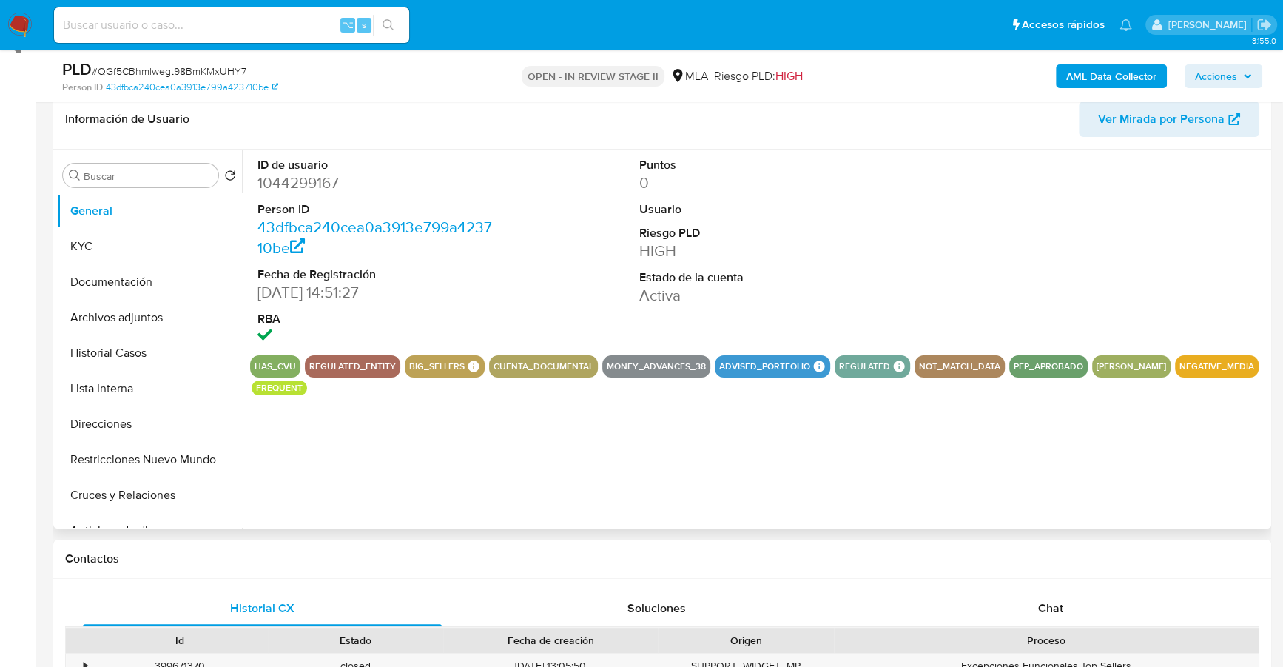
scroll to position [330, 0]
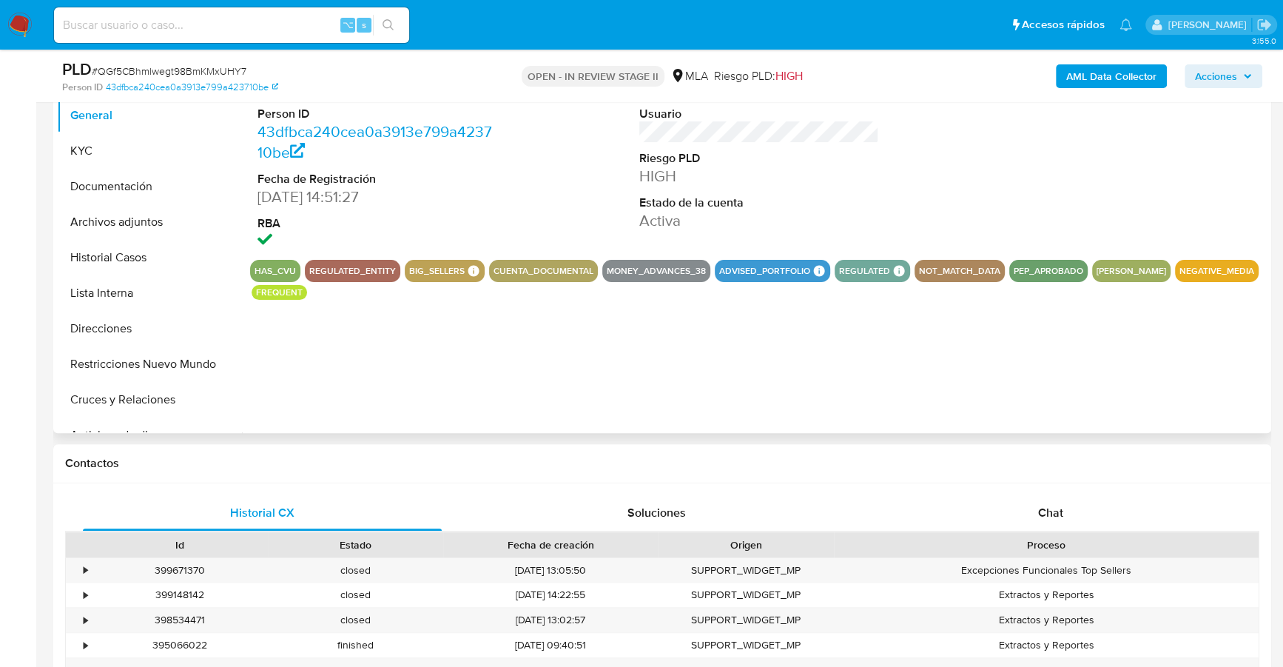
select select "10"
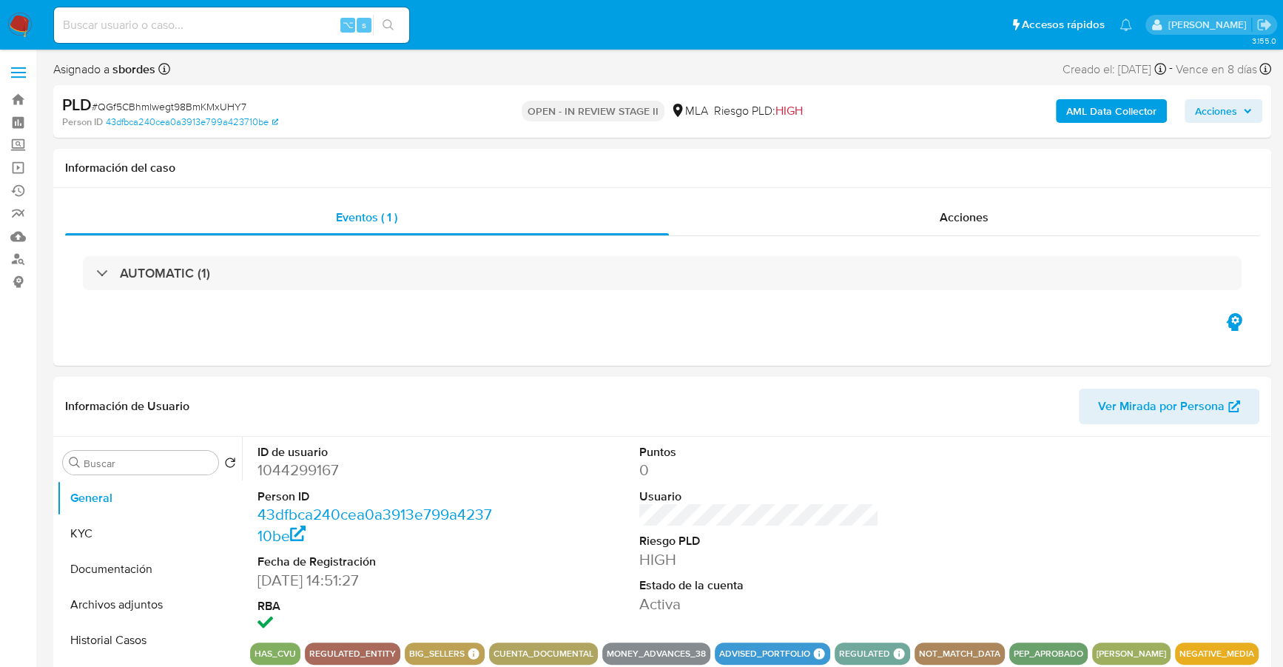
click at [221, 28] on input at bounding box center [231, 25] width 355 height 19
paste input "1044299167"
type input "1044299167"
click at [97, 543] on button "KYC" at bounding box center [143, 534] width 173 height 36
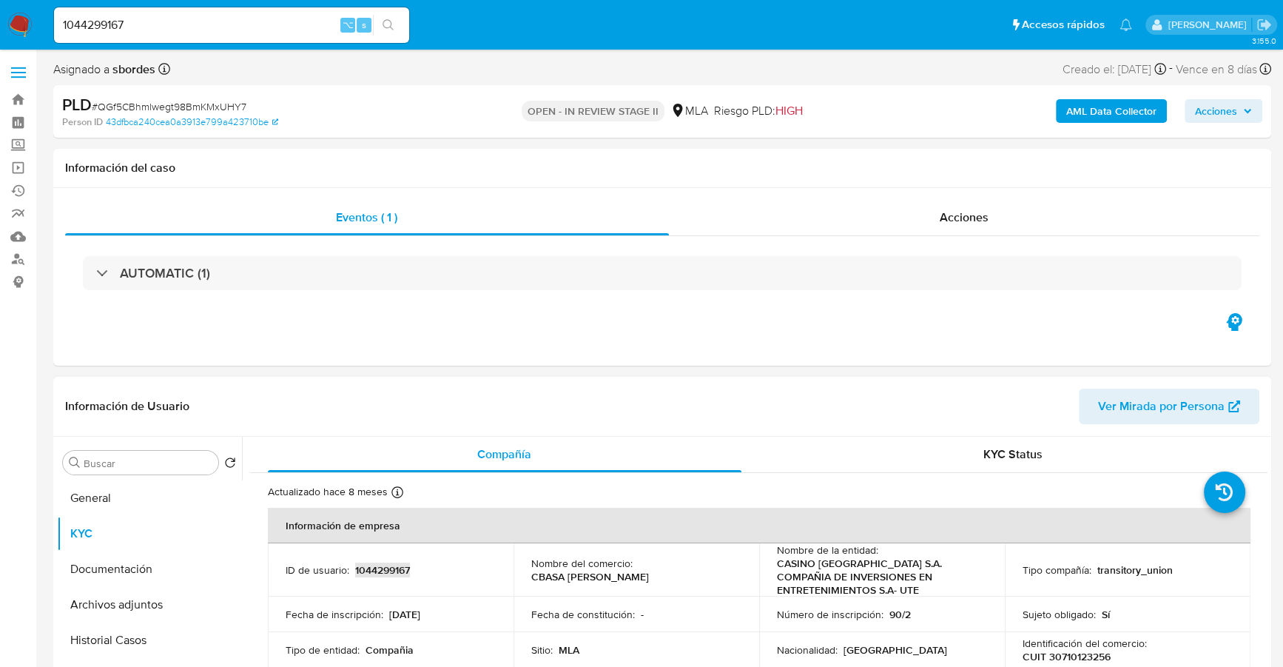
copy p "1044299167"
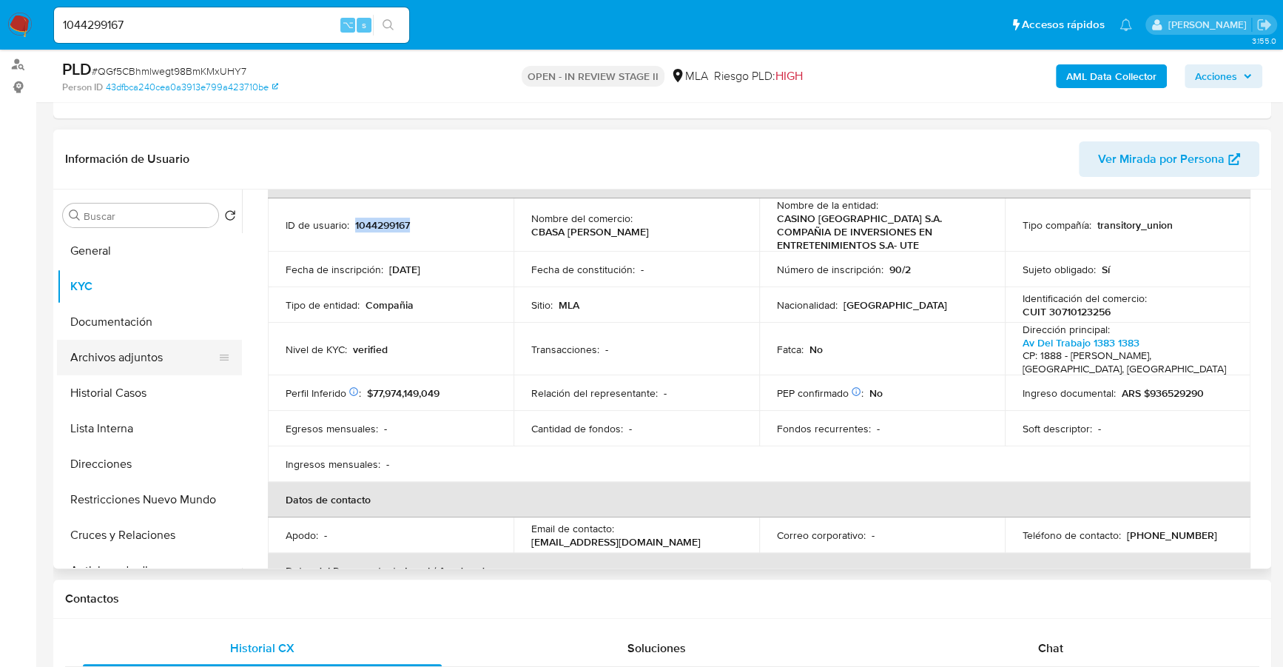
scroll to position [195, 0]
click at [101, 391] on button "Historial Casos" at bounding box center [143, 393] width 173 height 36
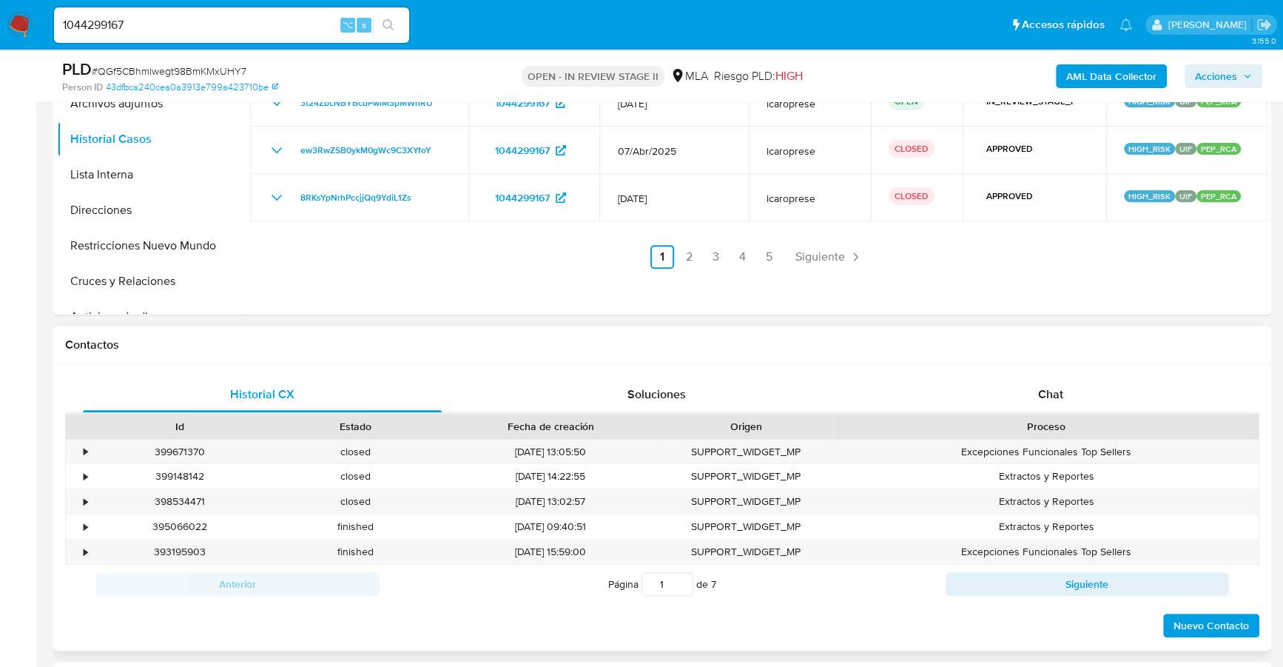
scroll to position [248, 0]
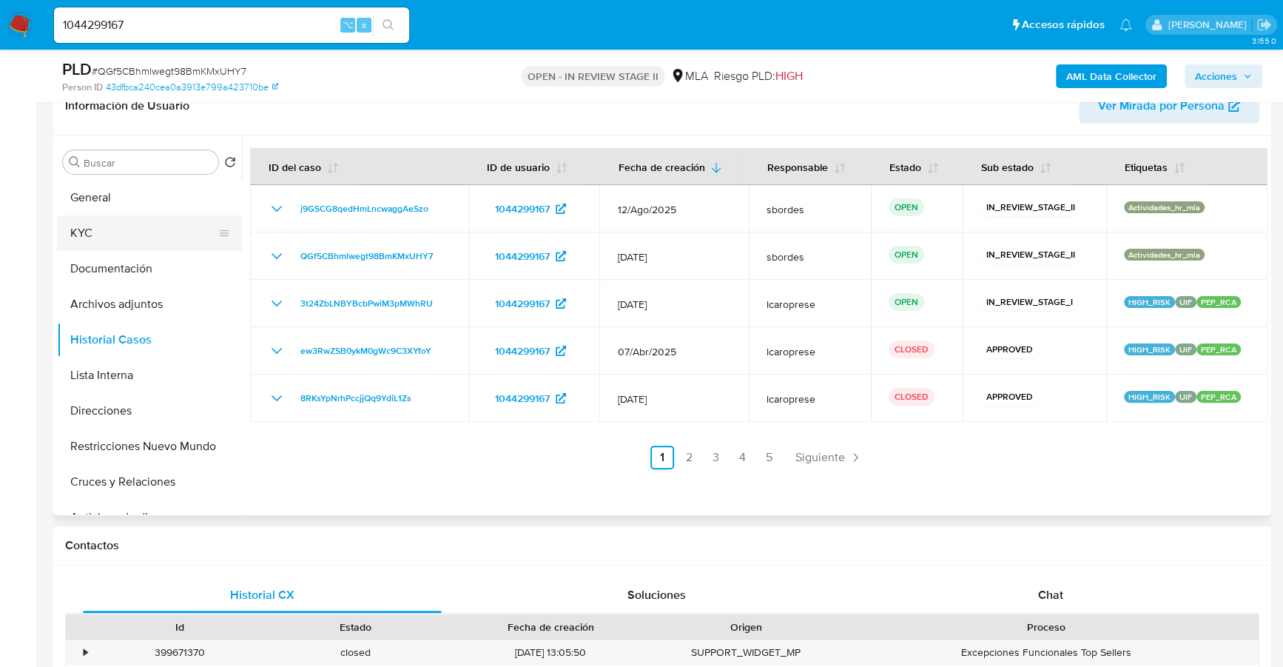
click at [104, 224] on button "KYC" at bounding box center [143, 233] width 173 height 36
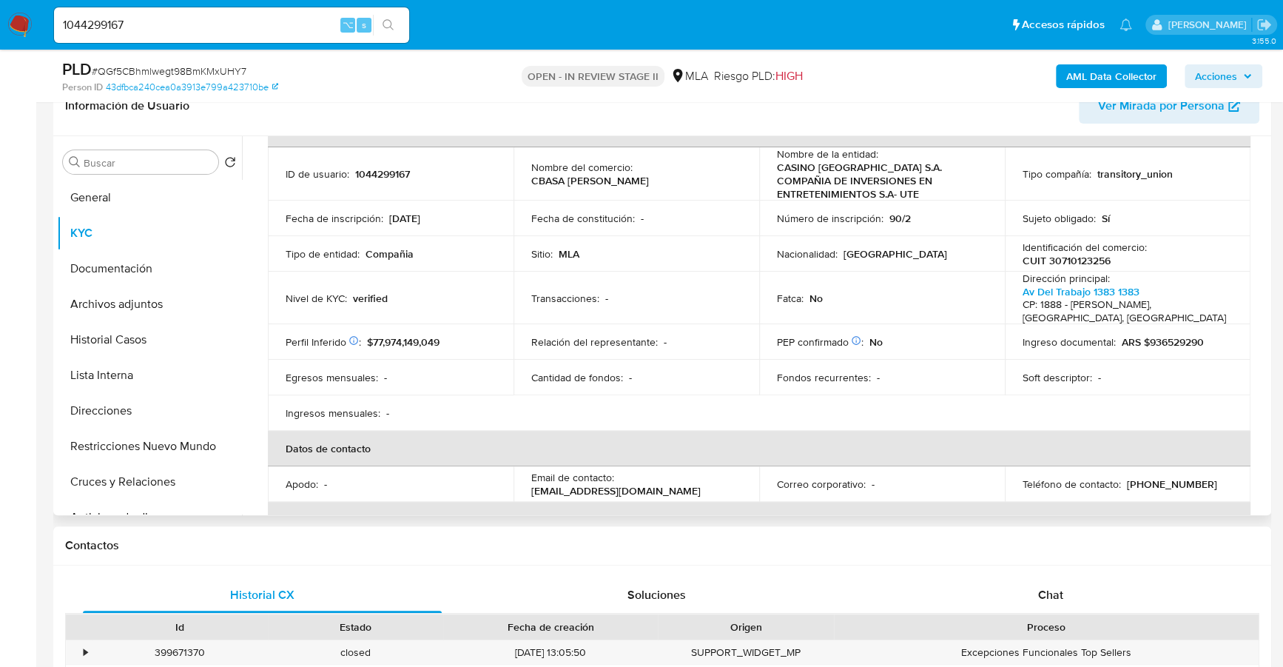
scroll to position [200, 0]
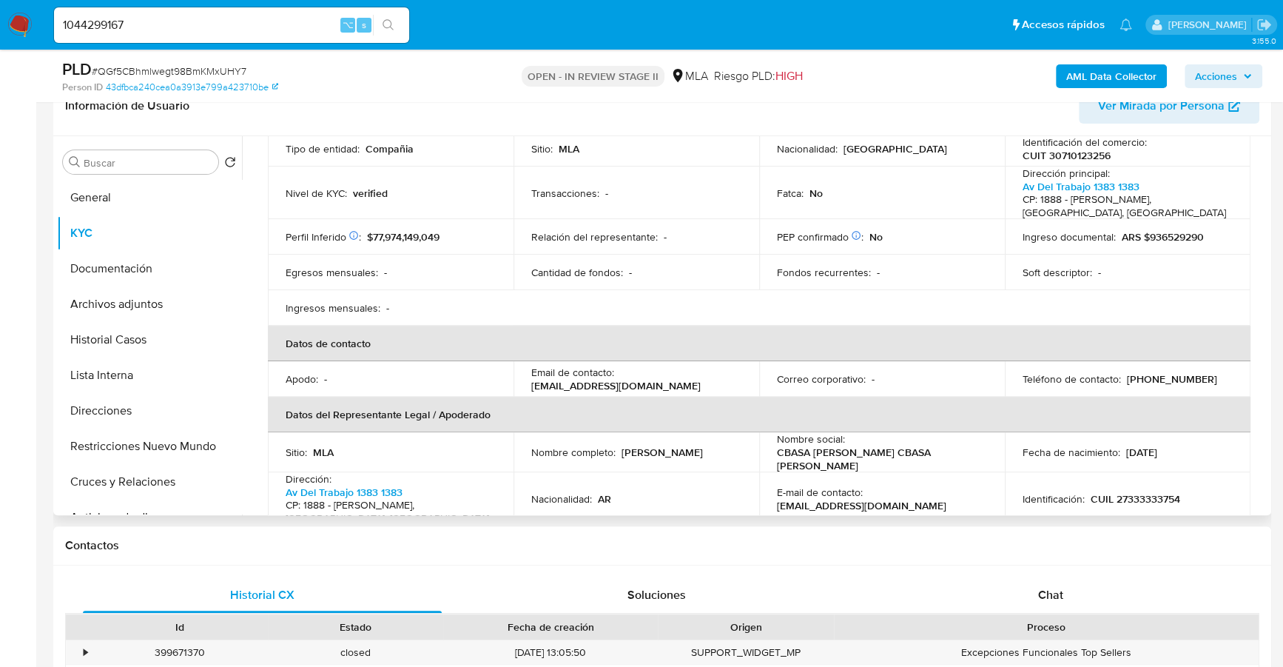
click at [1164, 378] on p "(11) 58760153" at bounding box center [1172, 378] width 90 height 13
copy p "58760153"
drag, startPoint x: 530, startPoint y: 387, endPoint x: 704, endPoint y: 391, distance: 173.9
click at [704, 391] on div "Email de contacto : pap_tesoreria@cbasa-ciesa.com.ar" at bounding box center [636, 379] width 210 height 27
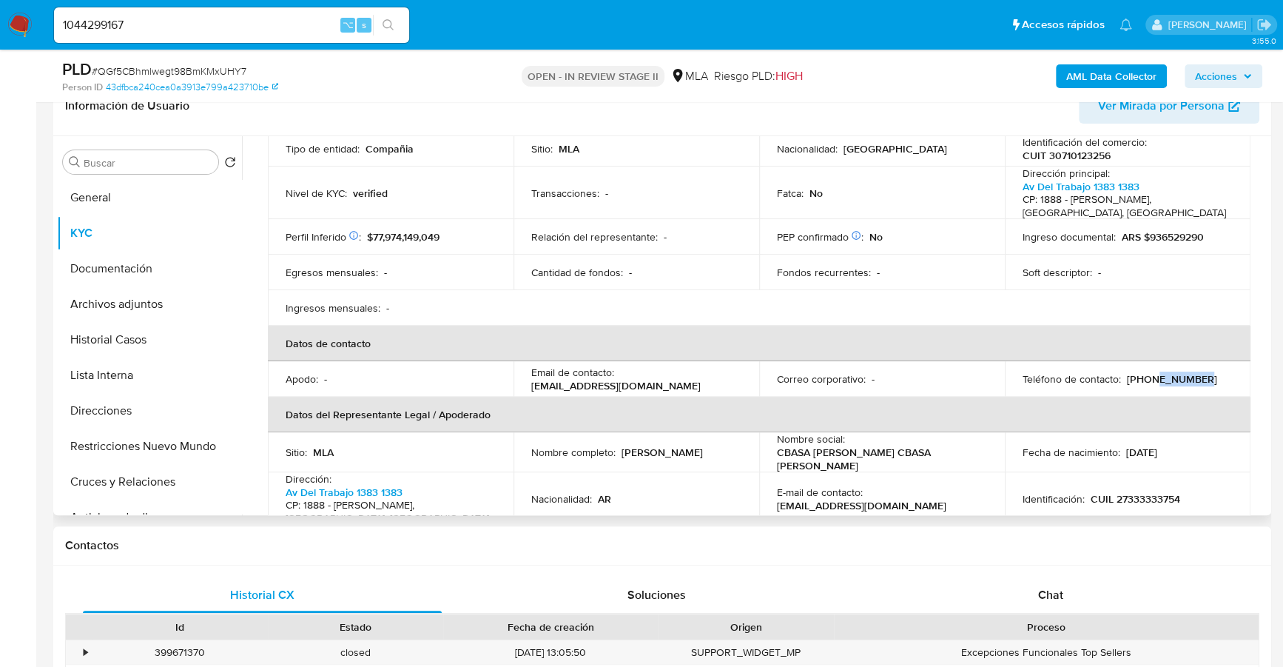
copy p "pap_tesoreria@cbasa-ciesa.com.ar"
click at [121, 322] on button "Historial Casos" at bounding box center [143, 340] width 173 height 36
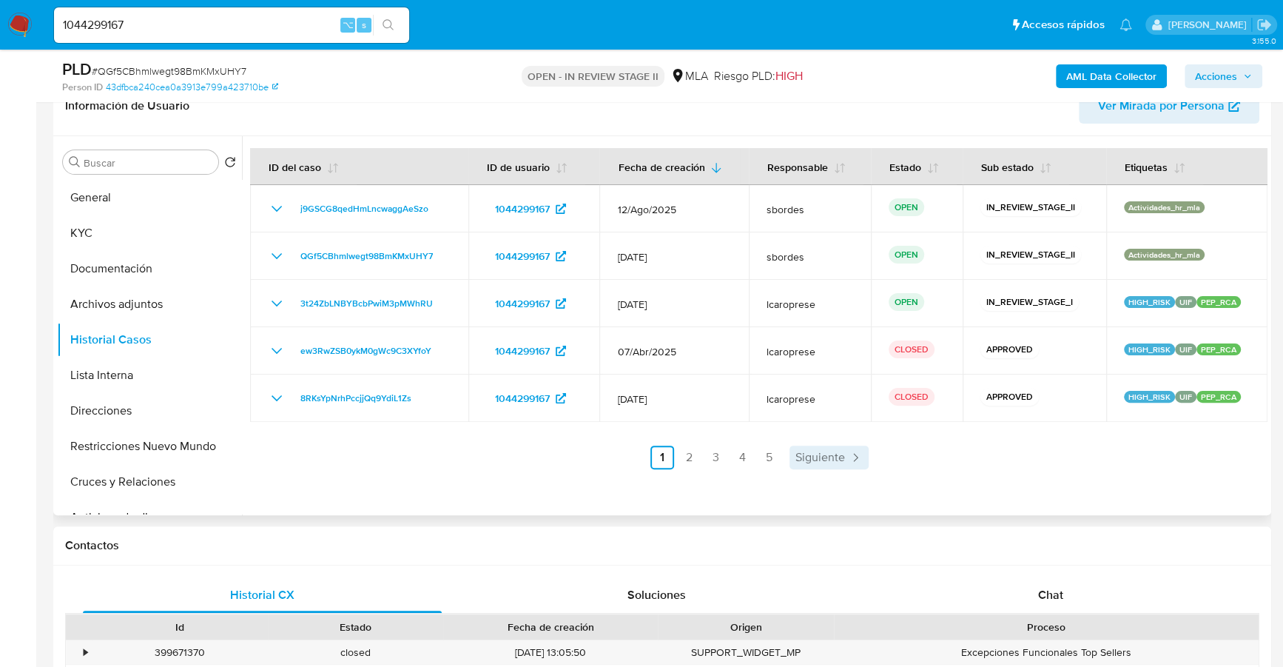
click at [823, 459] on span "Siguiente" at bounding box center [821, 457] width 50 height 12
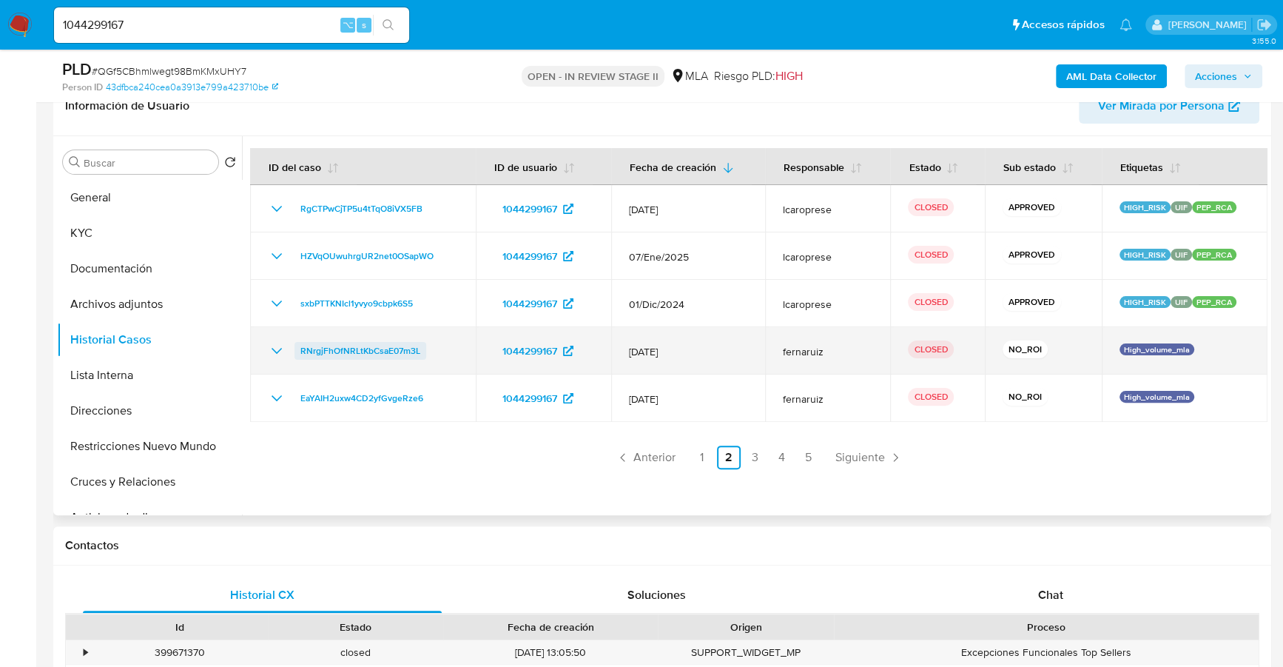
click at [323, 350] on span "RNrgjFhOfNRLtKbCsaE07m3L" at bounding box center [360, 351] width 120 height 18
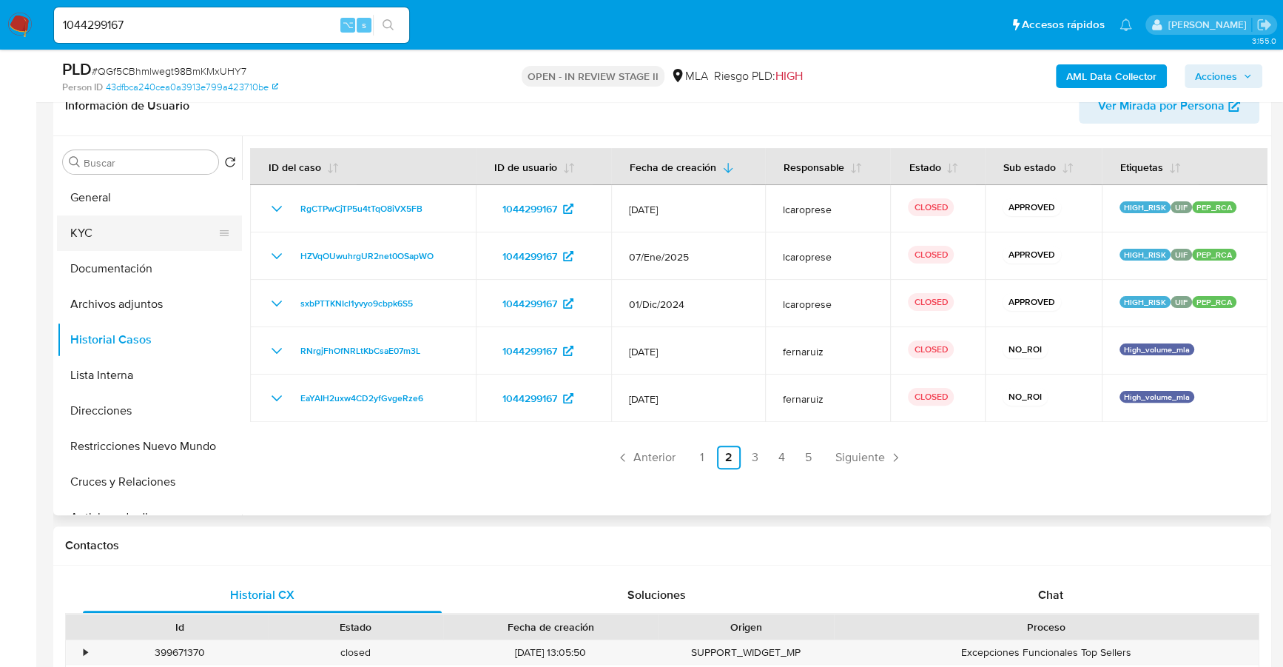
click at [84, 232] on button "KYC" at bounding box center [143, 233] width 173 height 36
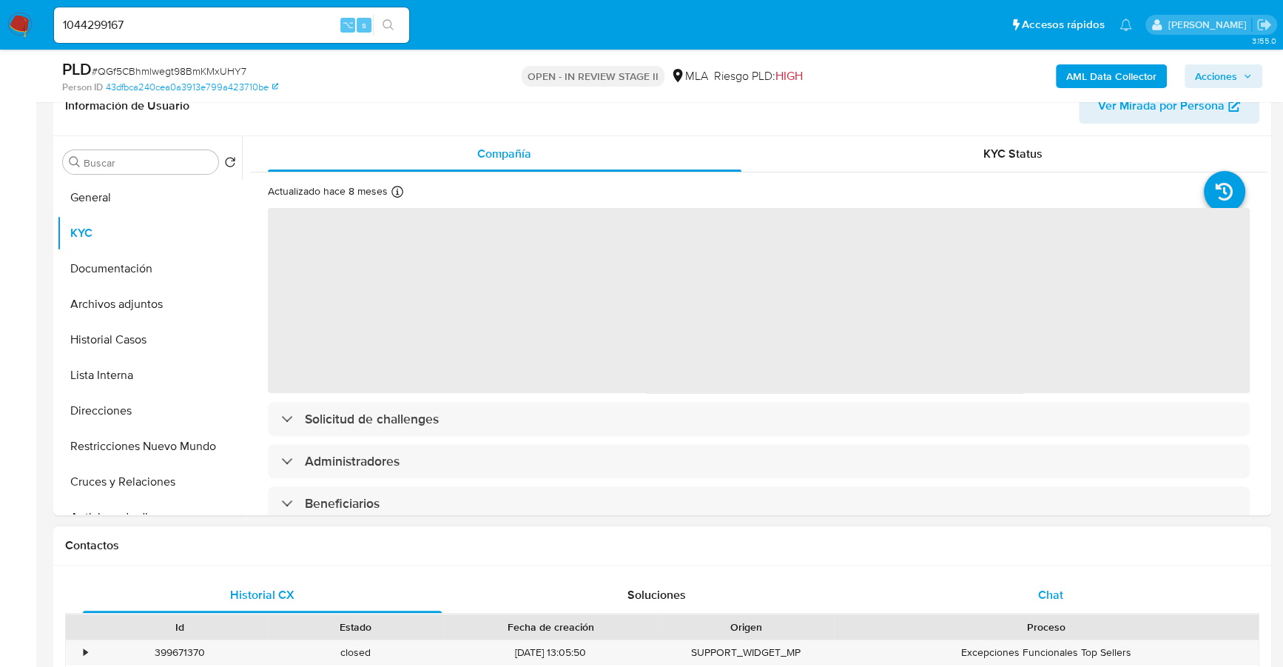
click at [1021, 577] on div "Chat" at bounding box center [1050, 595] width 359 height 36
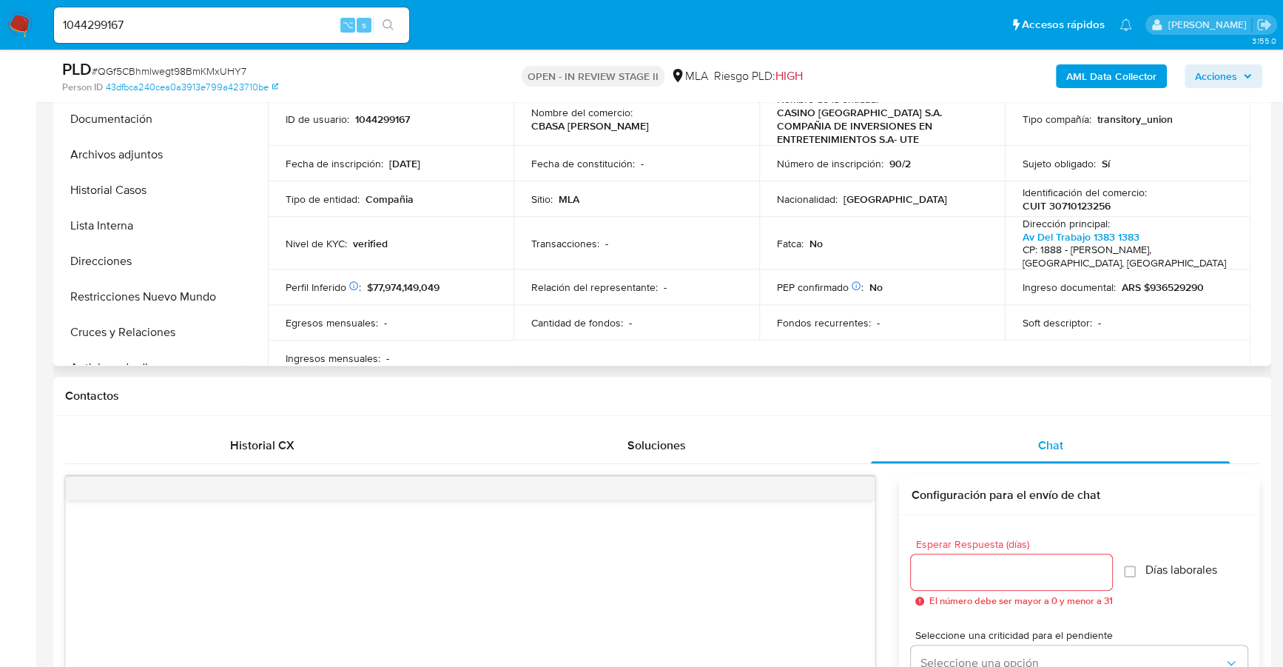
scroll to position [297, 0]
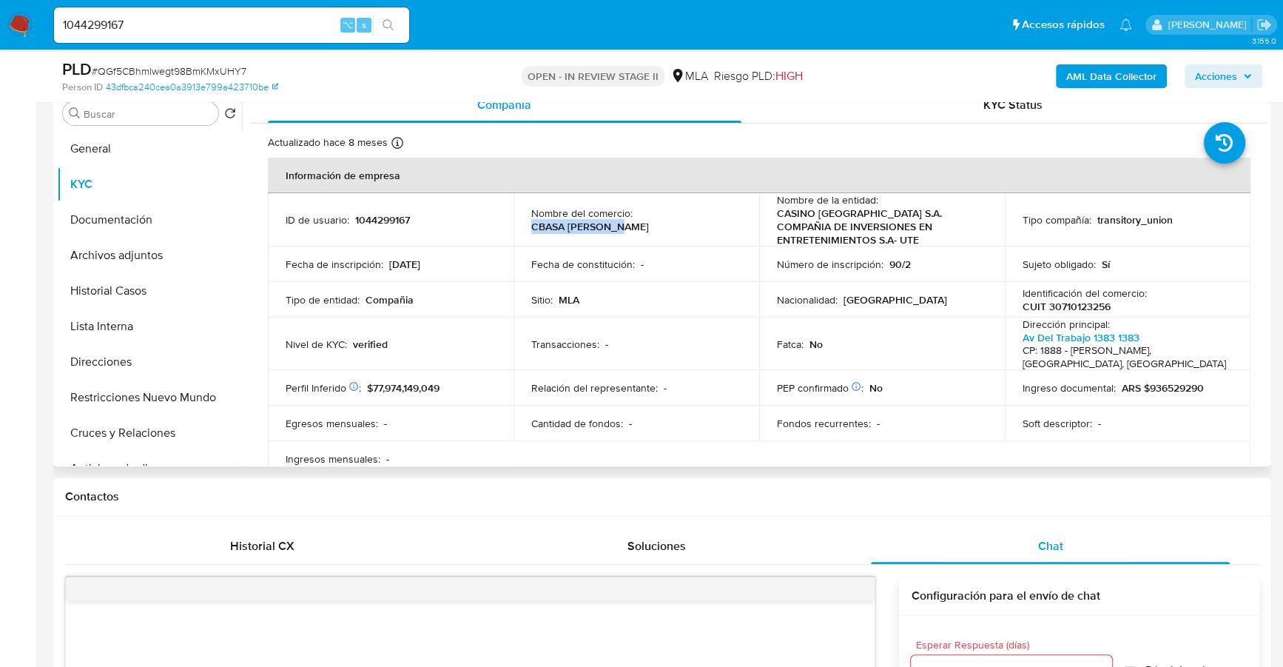
drag, startPoint x: 637, startPoint y: 221, endPoint x: 733, endPoint y: 221, distance: 95.5
click at [733, 221] on div "Nombre del comercio : CBASA CIESA UTE" at bounding box center [636, 219] width 210 height 27
copy p "CBASA CIESA UTE"
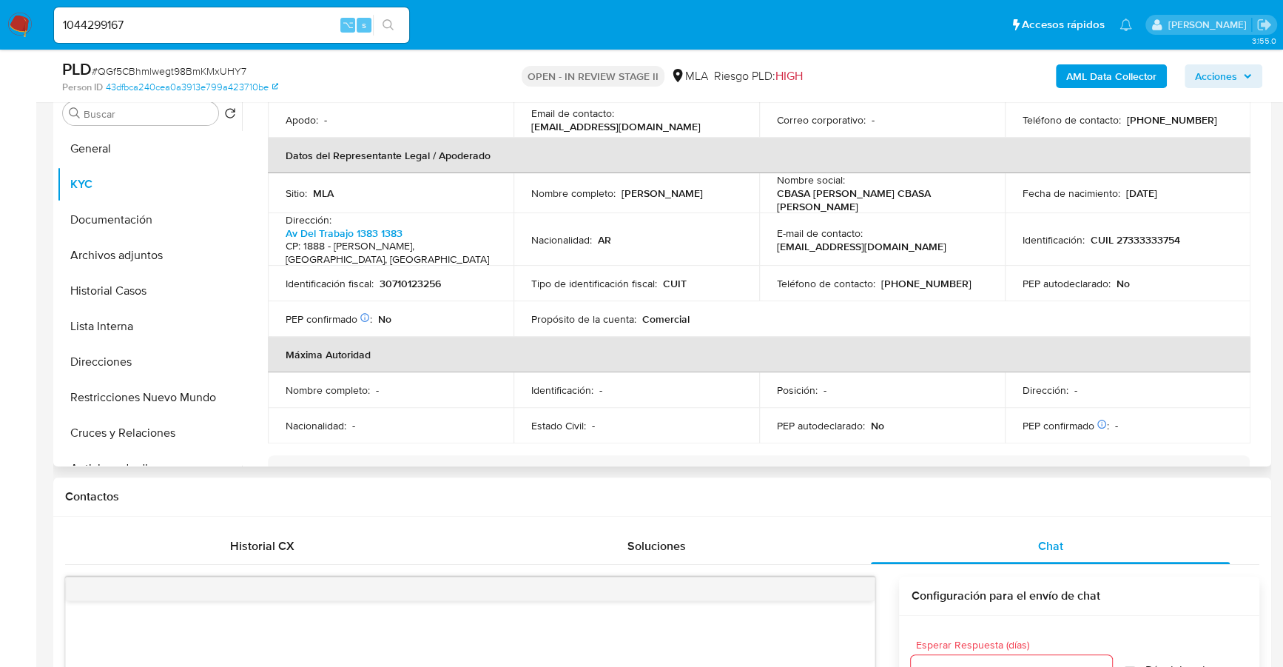
scroll to position [397, 0]
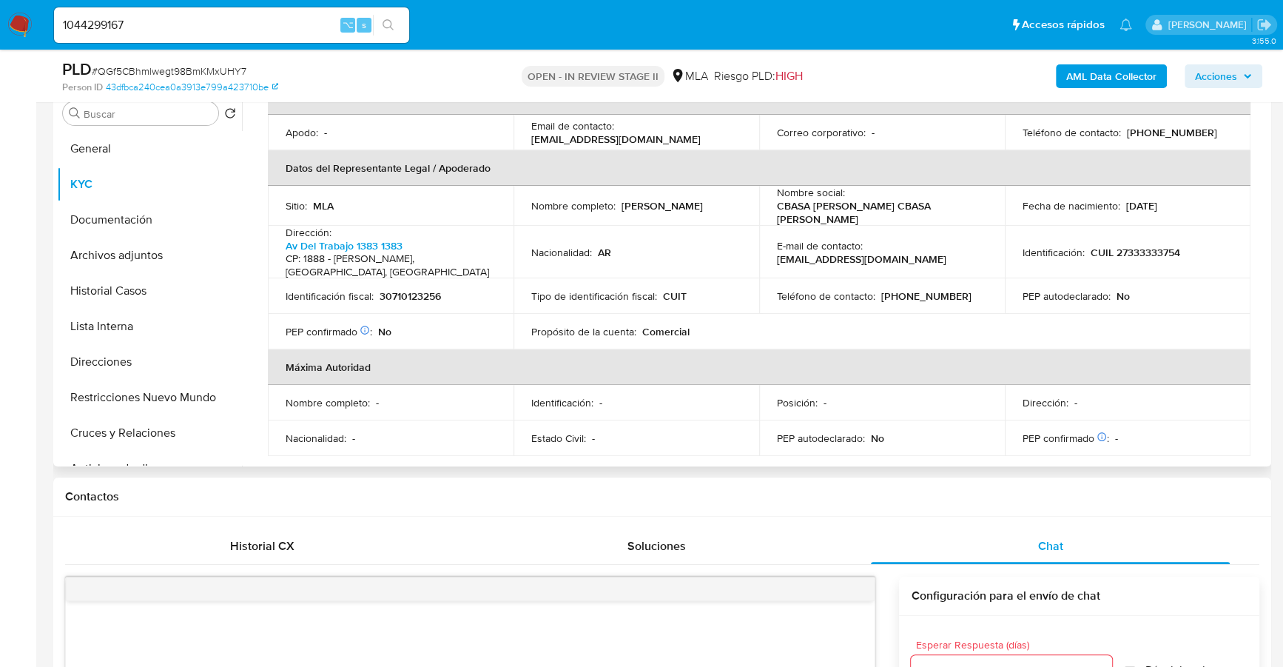
drag, startPoint x: 529, startPoint y: 211, endPoint x: 667, endPoint y: 217, distance: 137.8
click at [667, 217] on td "Nombre completo : Romina Gisela Labombarda" at bounding box center [637, 206] width 246 height 40
copy p "Romina Gisela Labombarda"
copy p "27333333754"
click at [118, 222] on button "Documentación" at bounding box center [143, 220] width 173 height 36
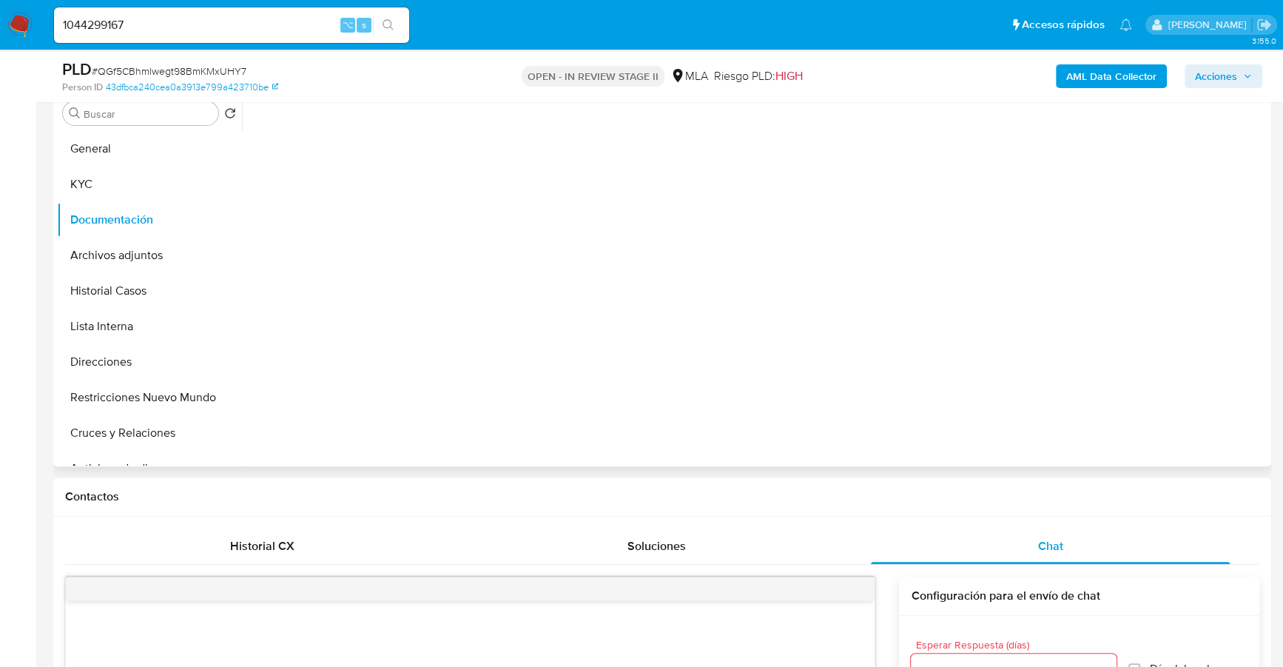
scroll to position [0, 0]
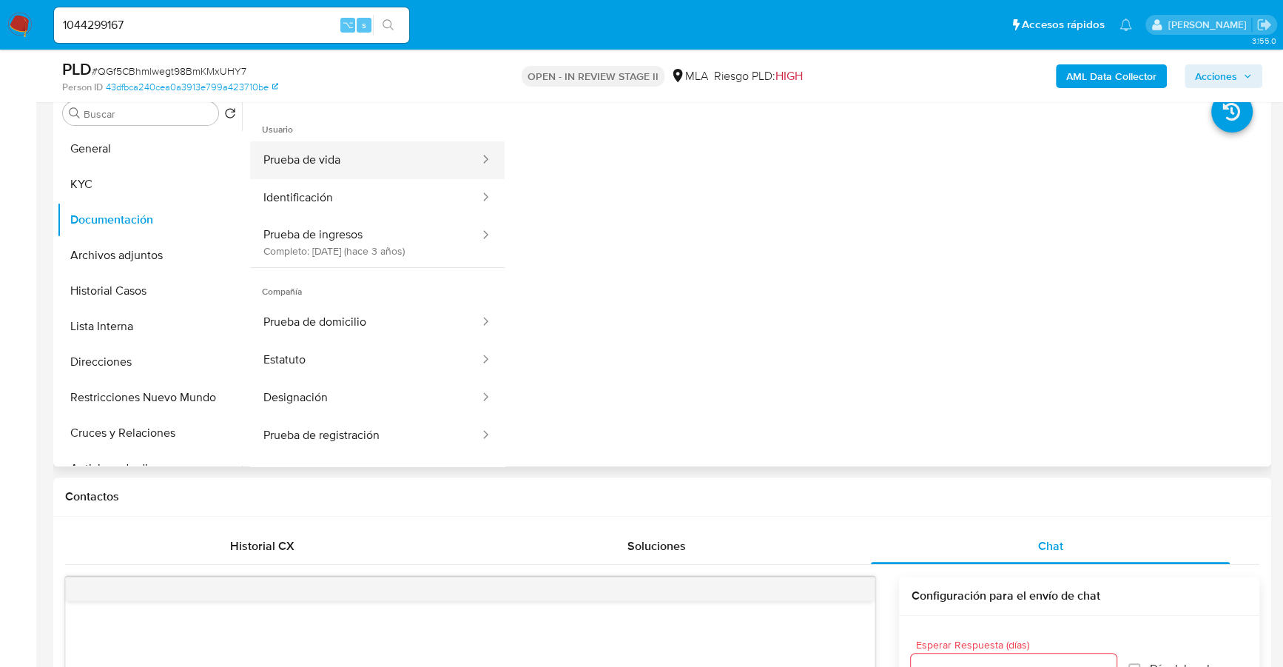
click at [346, 155] on button "Prueba de vida" at bounding box center [365, 160] width 231 height 38
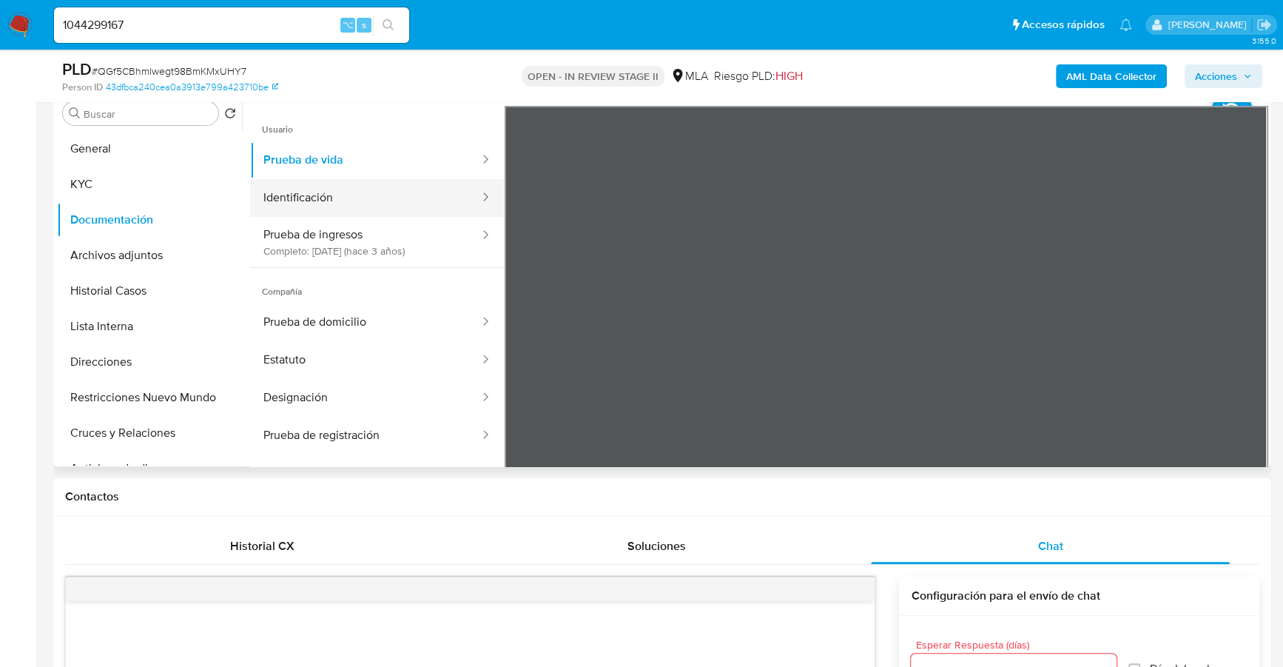
click at [414, 191] on button "Identificación" at bounding box center [365, 198] width 231 height 38
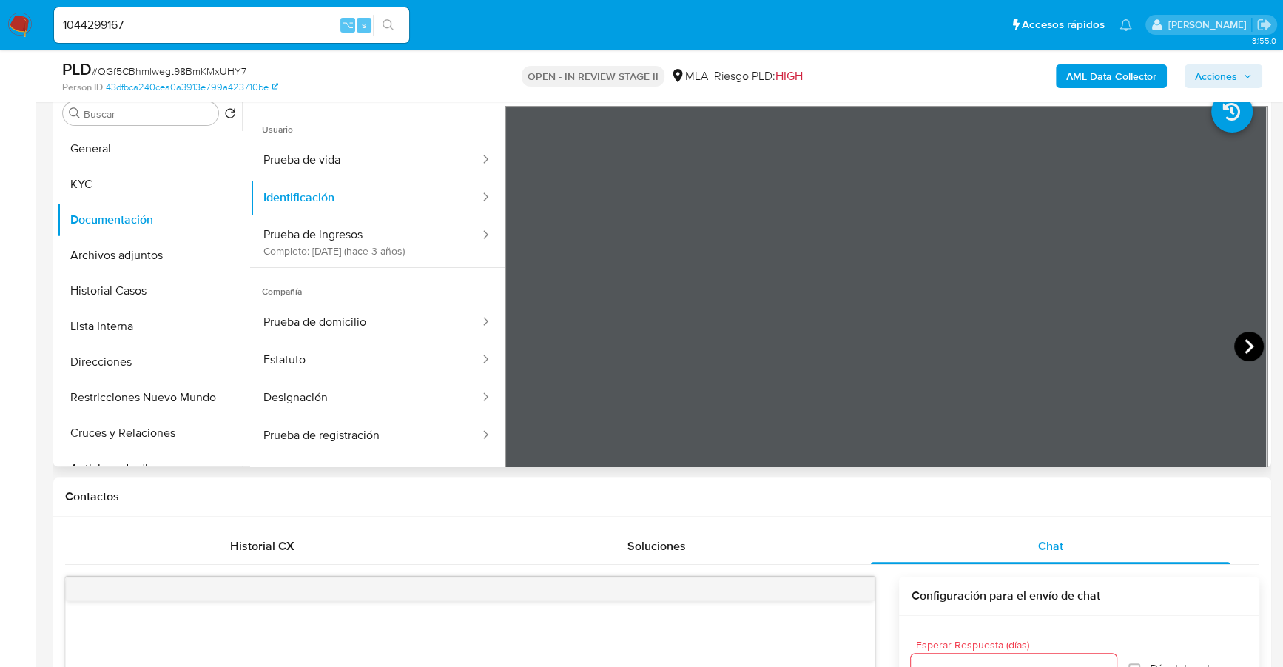
click at [1237, 342] on icon at bounding box center [1249, 347] width 30 height 30
click at [361, 238] on button "Prueba de ingresos Completo: 27/01/2023 (hace 3 años)" at bounding box center [365, 242] width 231 height 50
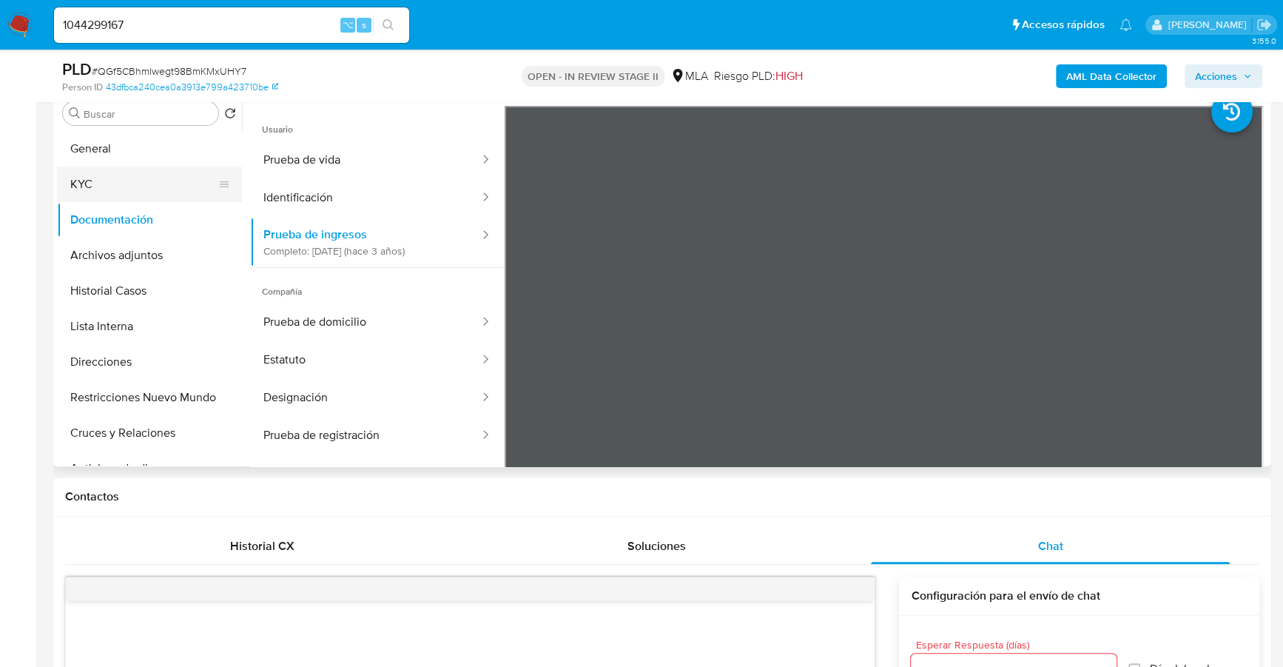
click at [101, 184] on button "KYC" at bounding box center [143, 185] width 173 height 36
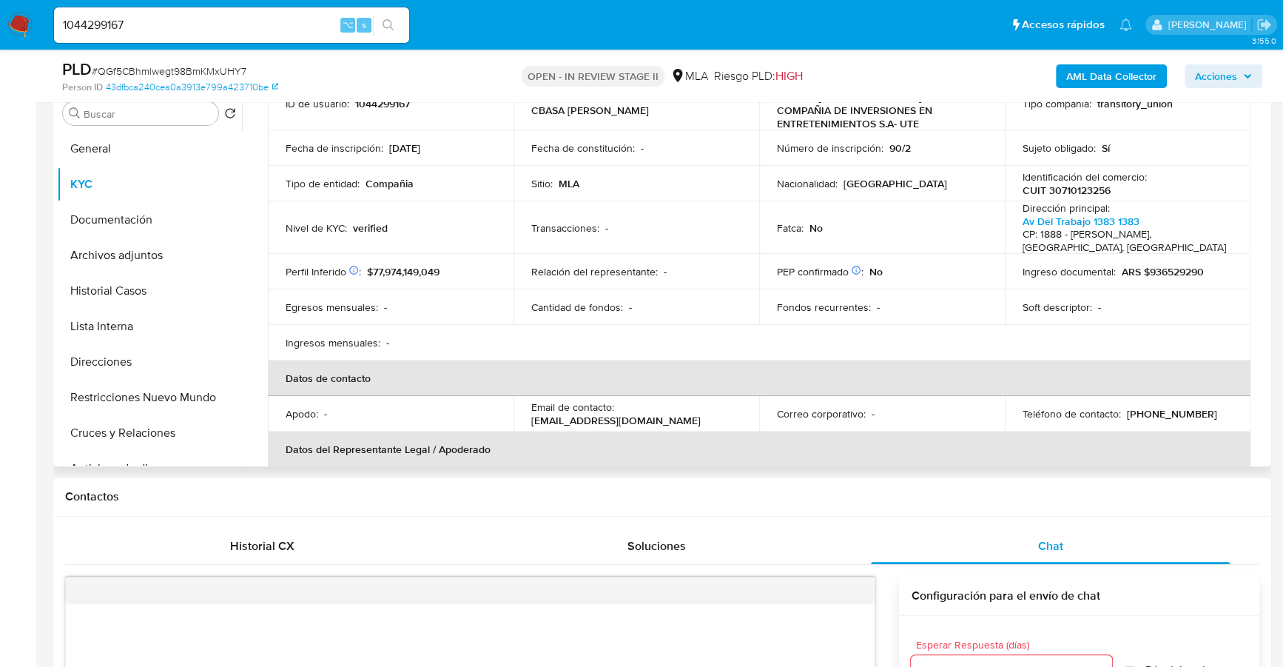
scroll to position [217, 0]
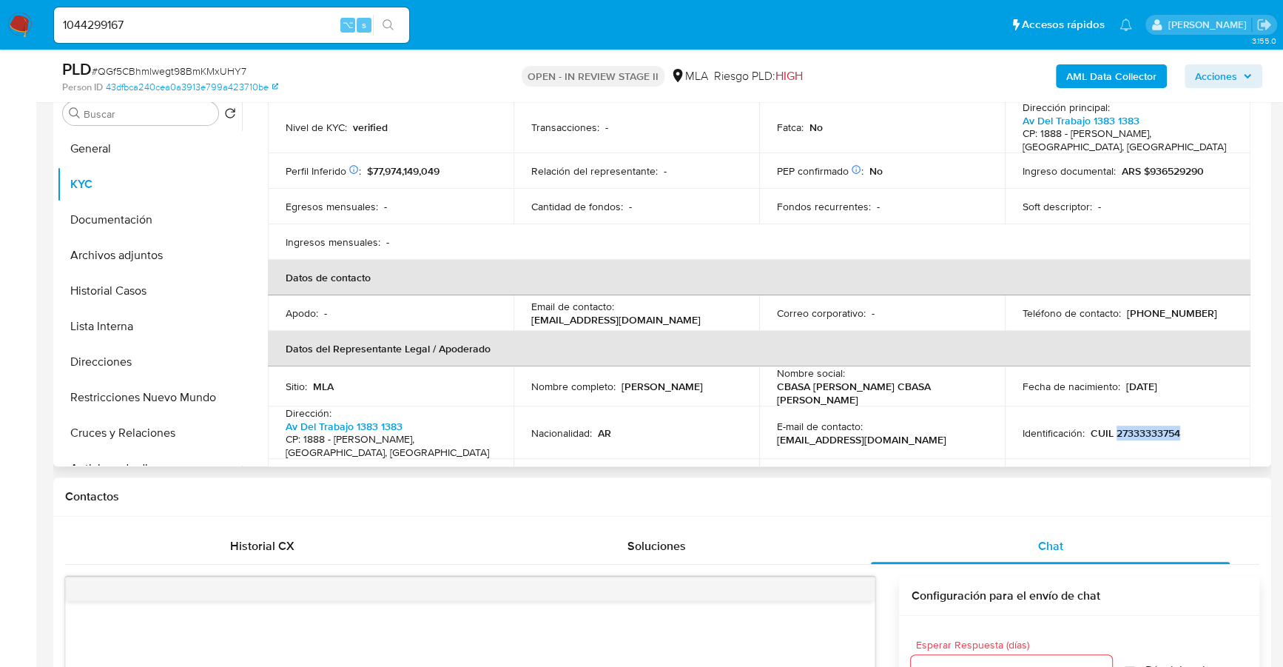
copy p "27333333754"
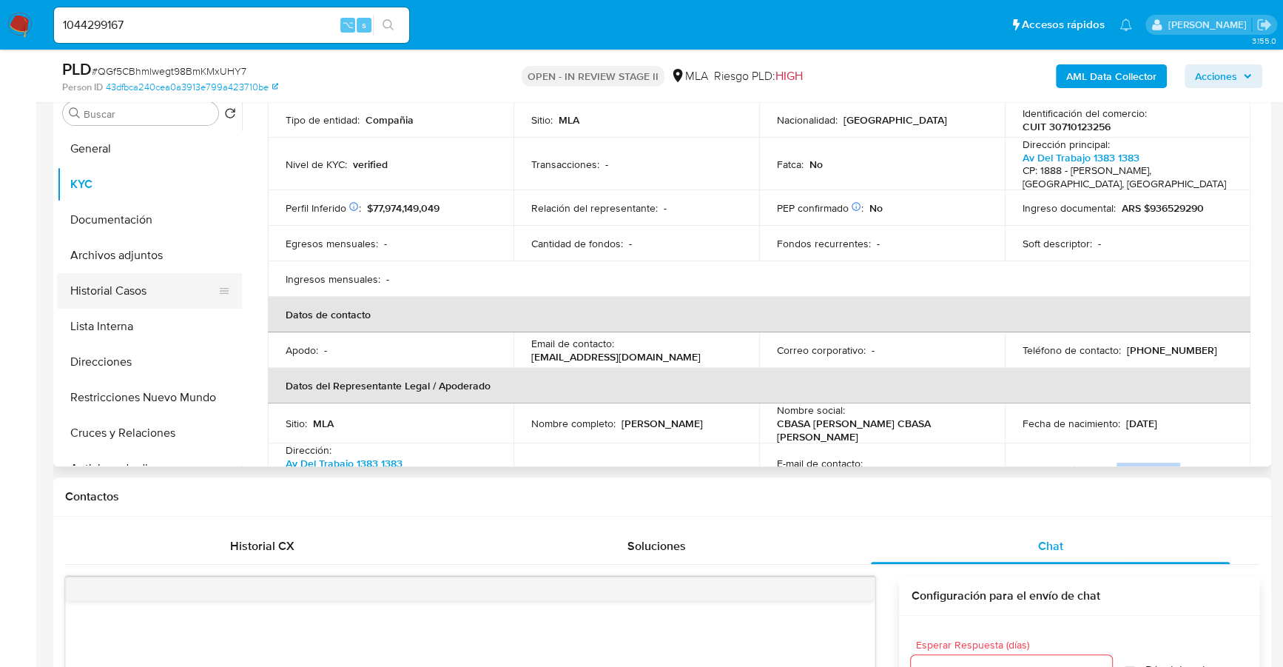
scroll to position [94, 0]
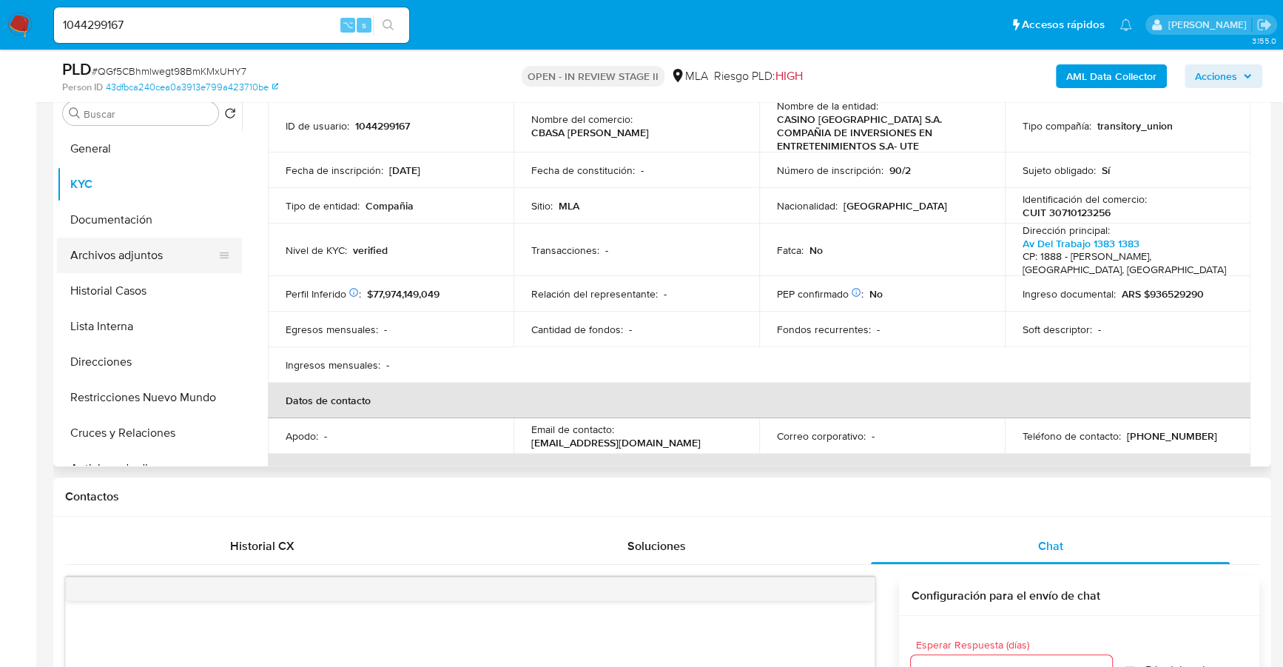
click at [124, 259] on button "Archivos adjuntos" at bounding box center [143, 256] width 173 height 36
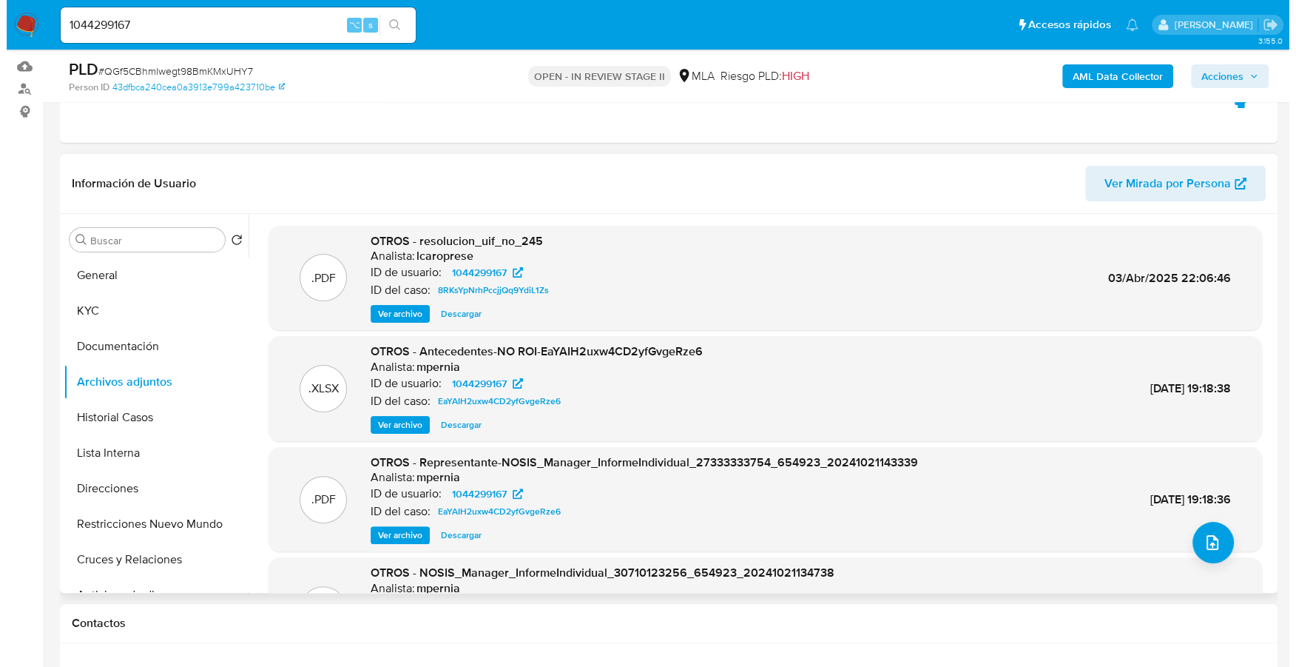
scroll to position [177, 0]
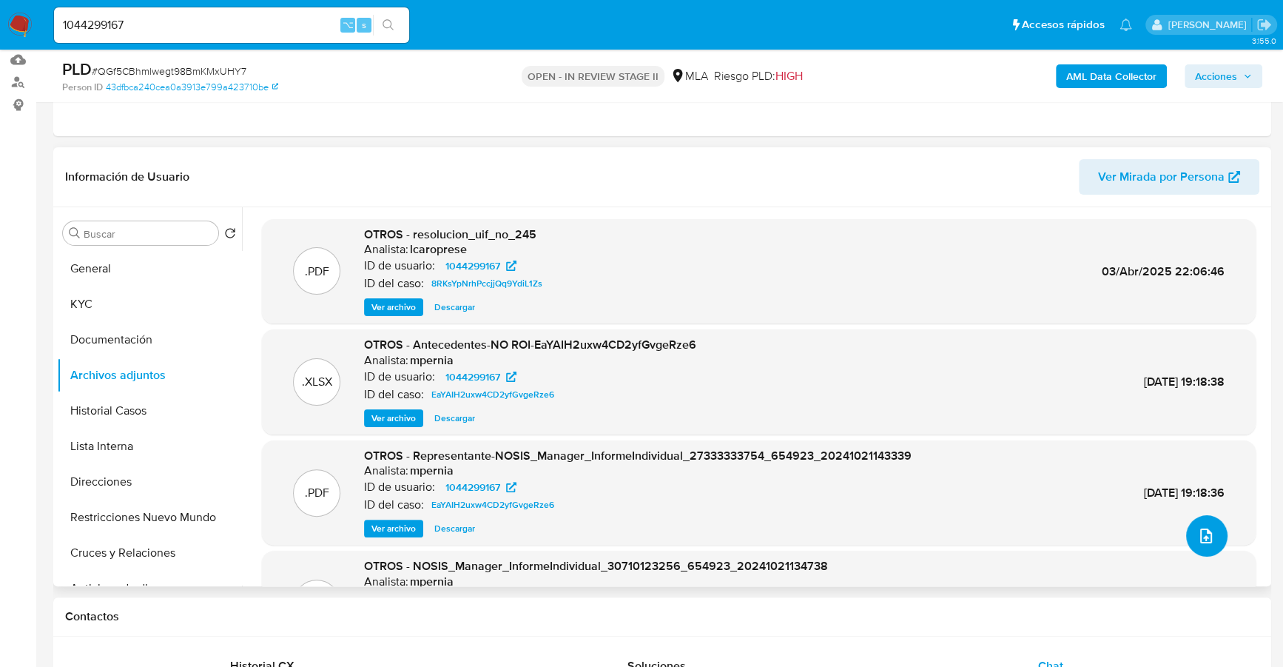
click at [1200, 539] on icon "upload-file" at bounding box center [1206, 535] width 12 height 15
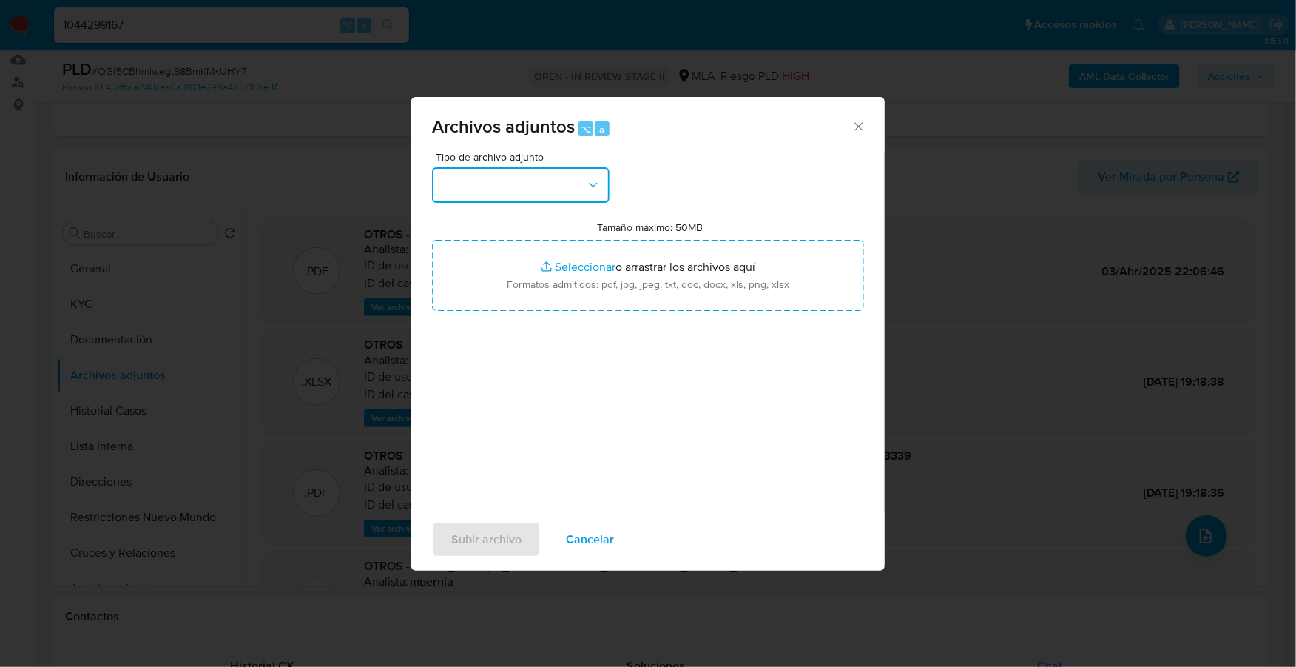
click at [573, 186] on button "button" at bounding box center [521, 185] width 178 height 36
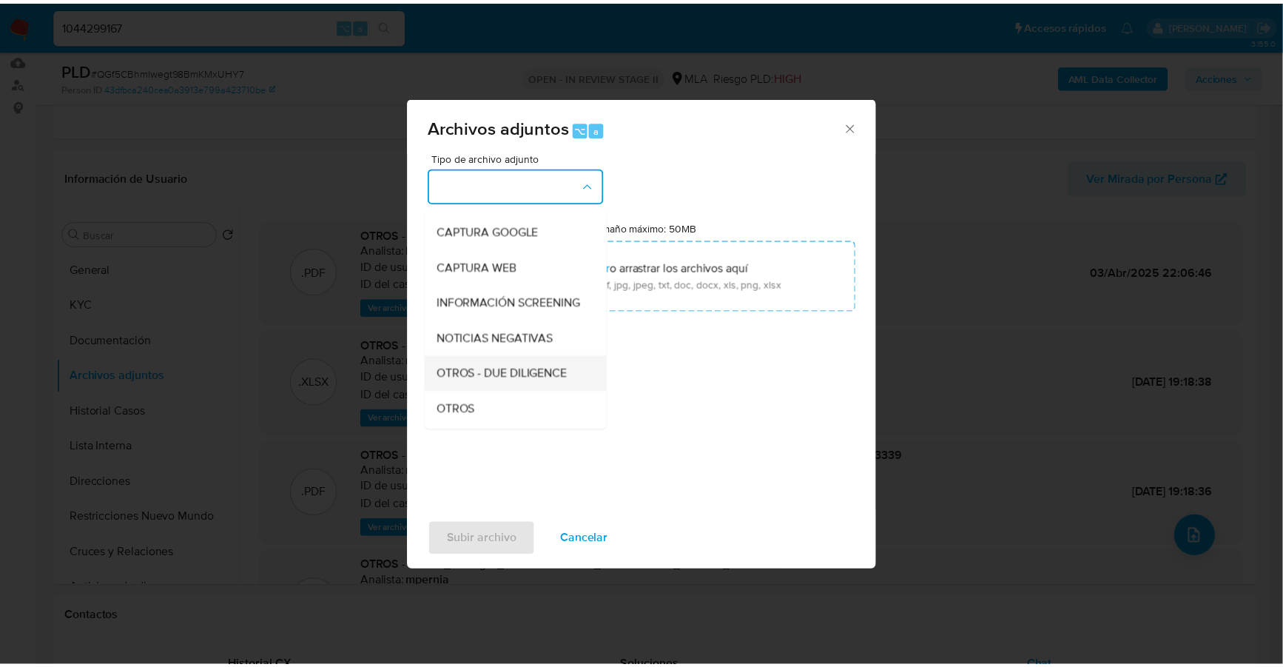
scroll to position [112, 0]
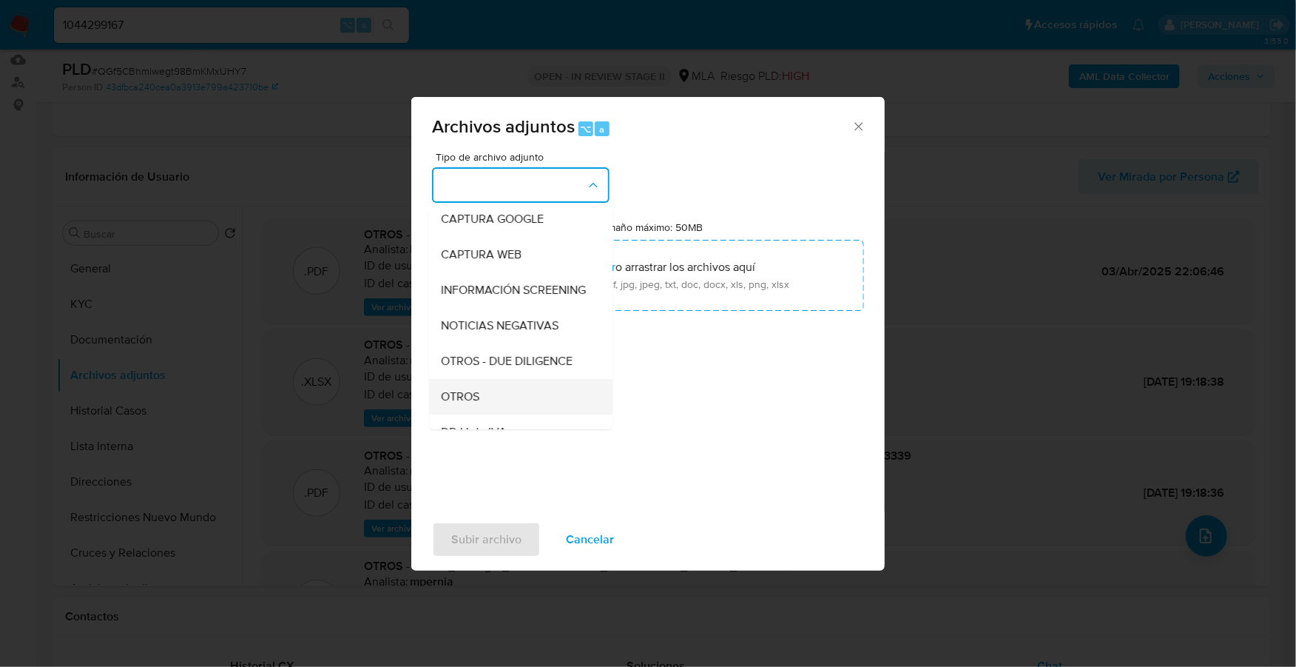
click at [505, 399] on div "OTROS" at bounding box center [516, 397] width 151 height 36
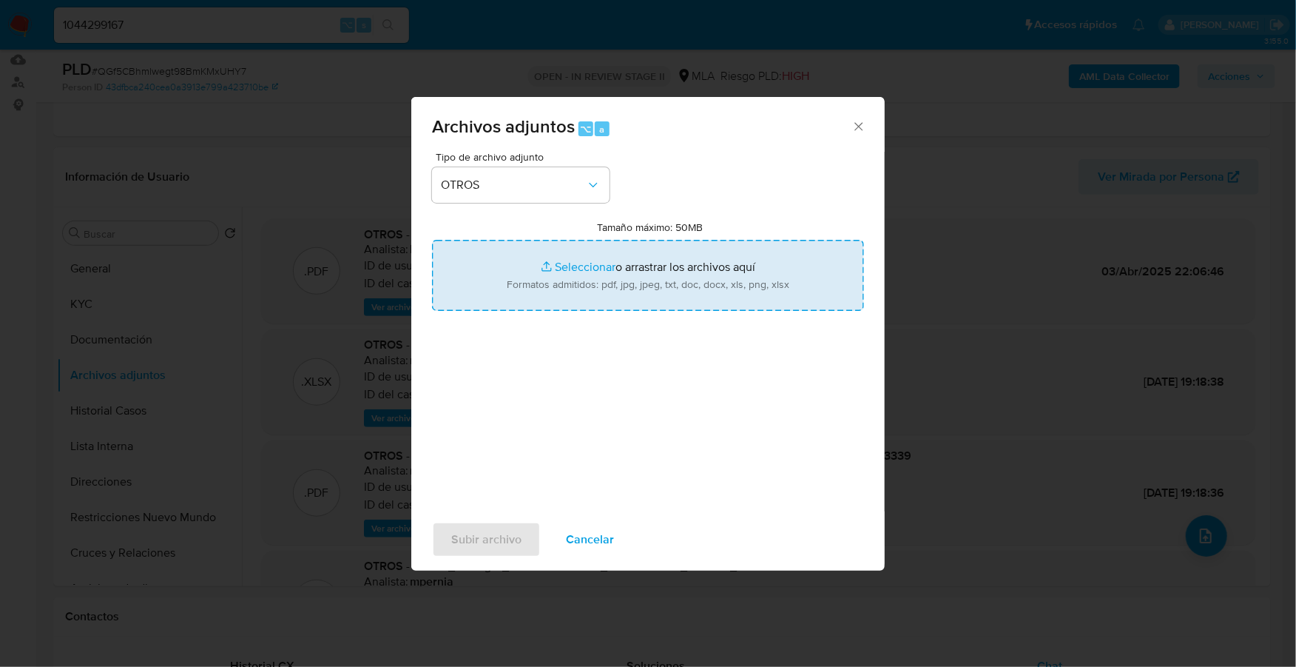
click at [579, 269] on input "Tamaño máximo: 50MB Seleccionar archivos" at bounding box center [648, 275] width 432 height 71
click at [577, 263] on input "Tamaño máximo: 50MB Seleccionar archivos" at bounding box center [648, 275] width 432 height 71
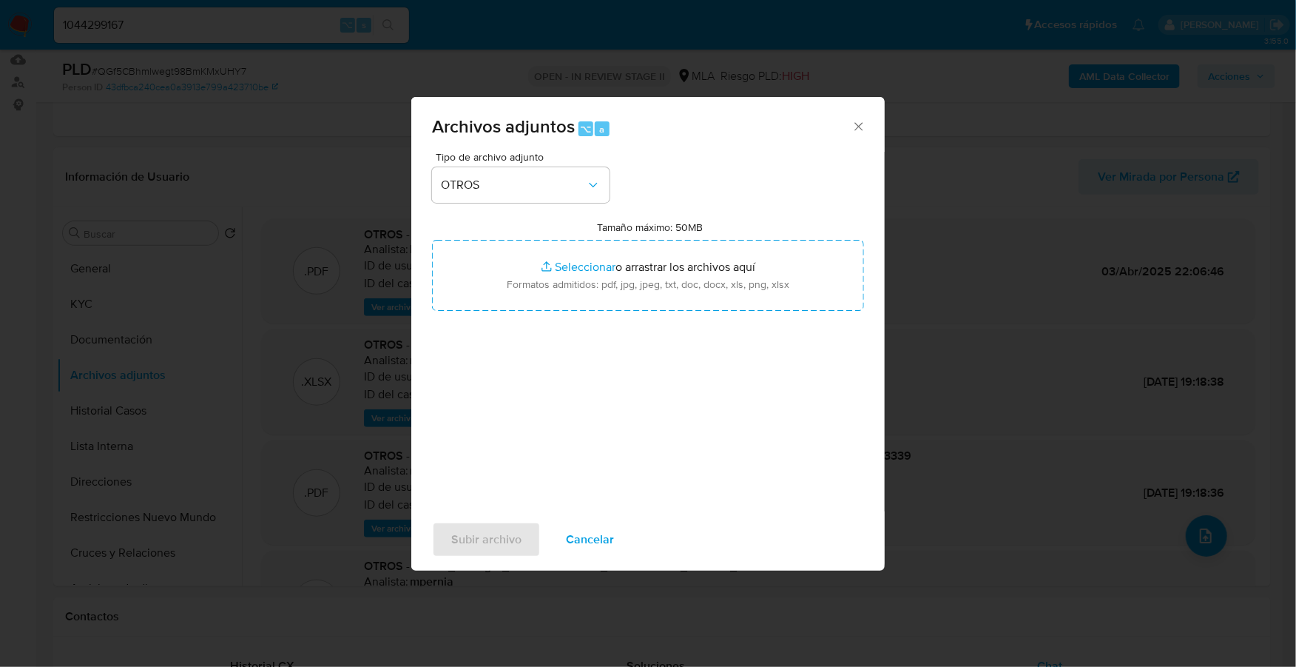
type input "C:\fakepath\Caselog QGf5CBhmlwegt98BmKMxUHY7_2025_08_20_10_18_28.docx"
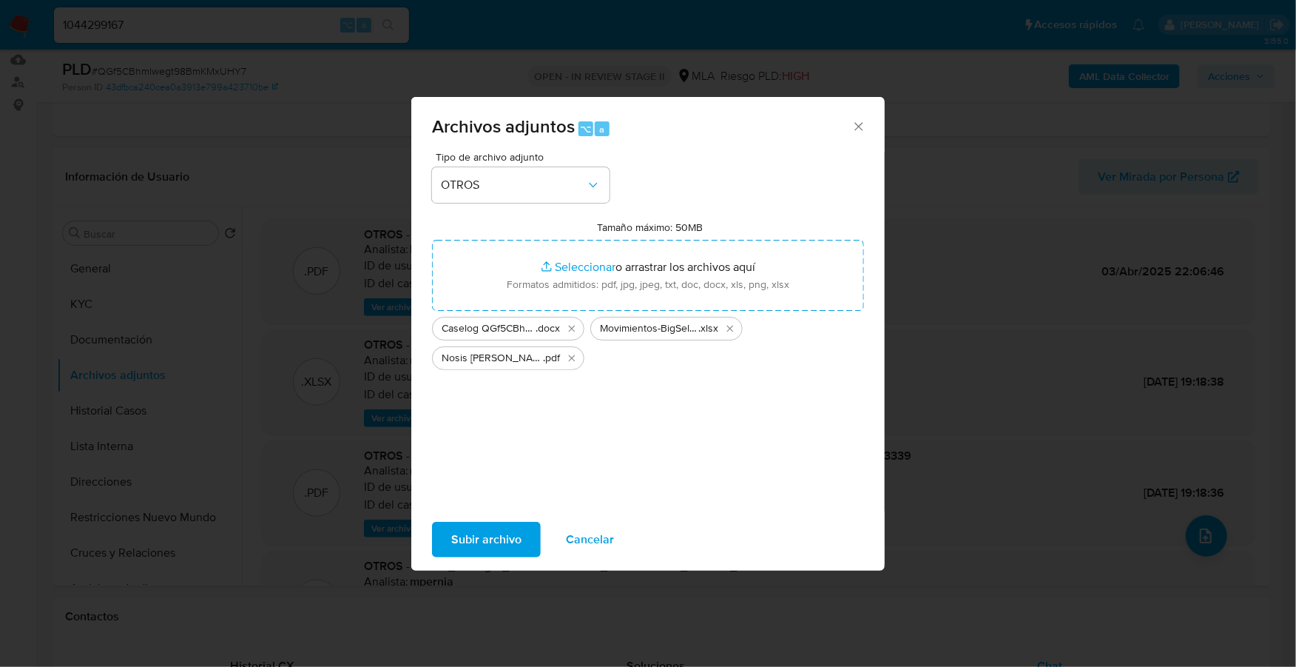
click at [494, 539] on span "Subir archivo" at bounding box center [486, 539] width 70 height 33
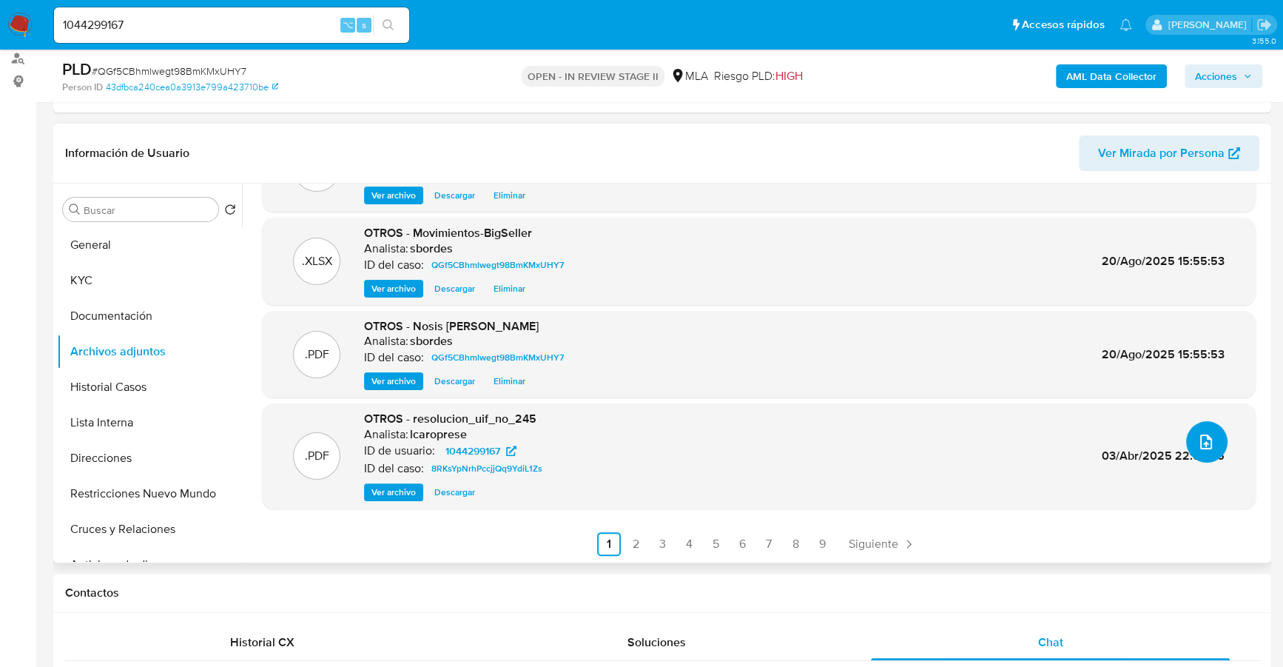
scroll to position [71, 0]
click at [364, 490] on div "Ver archivo Descargar" at bounding box center [456, 491] width 184 height 18
click at [380, 491] on span "Ver archivo" at bounding box center [393, 491] width 44 height 15
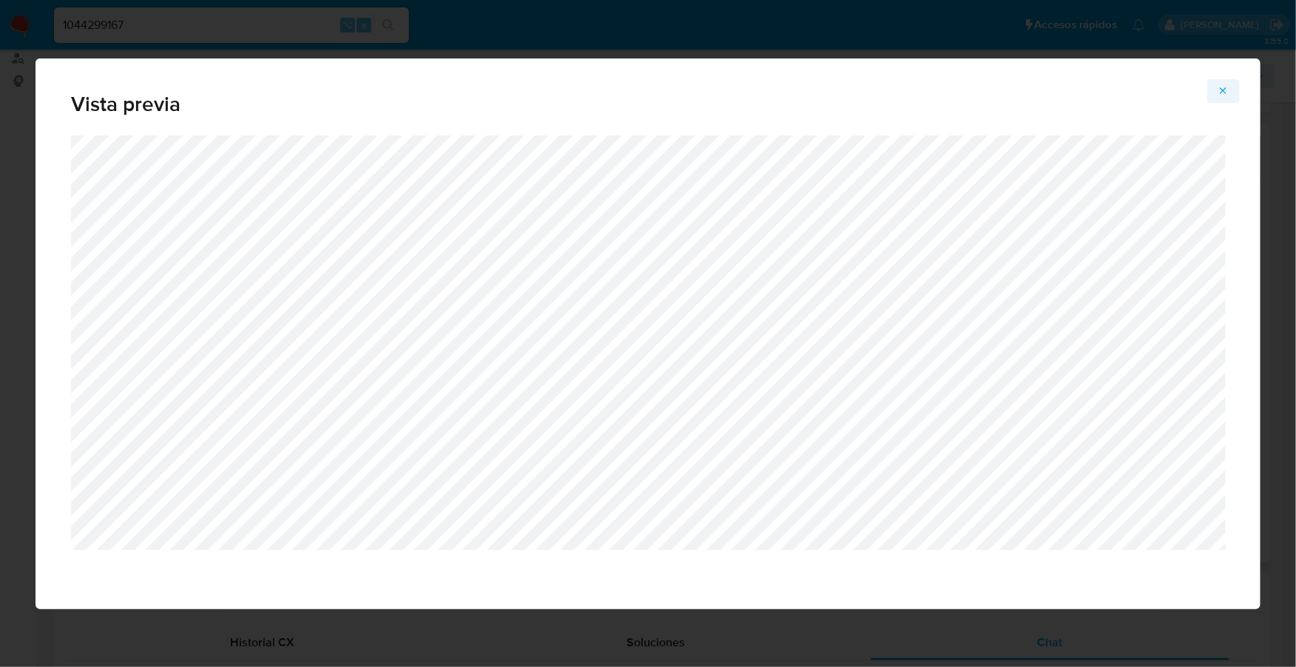
click at [1227, 90] on icon "Attachment preview" at bounding box center [1224, 91] width 12 height 12
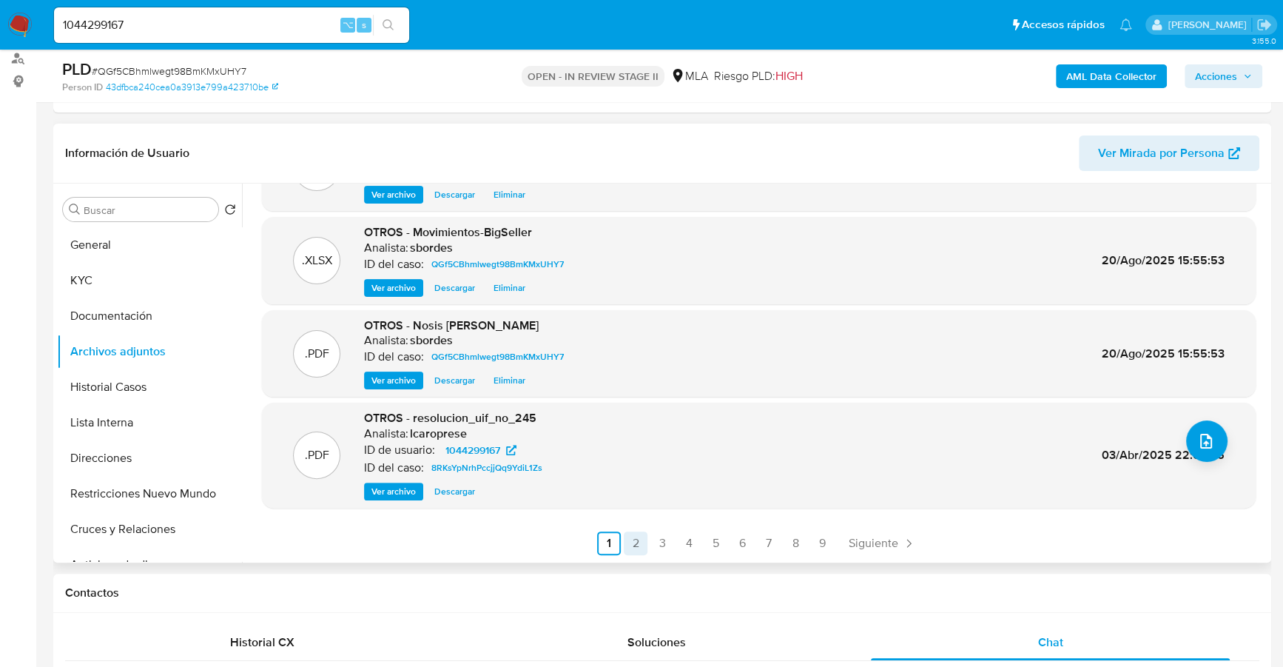
click at [631, 539] on link "2" at bounding box center [636, 543] width 24 height 24
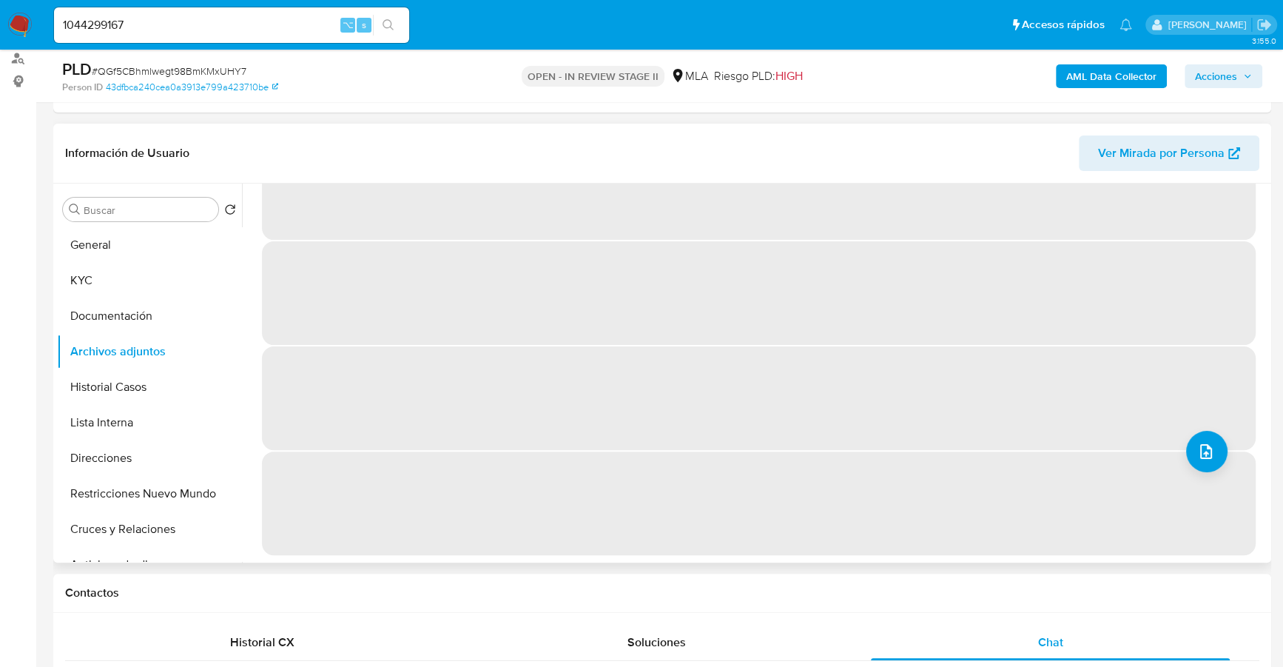
scroll to position [0, 0]
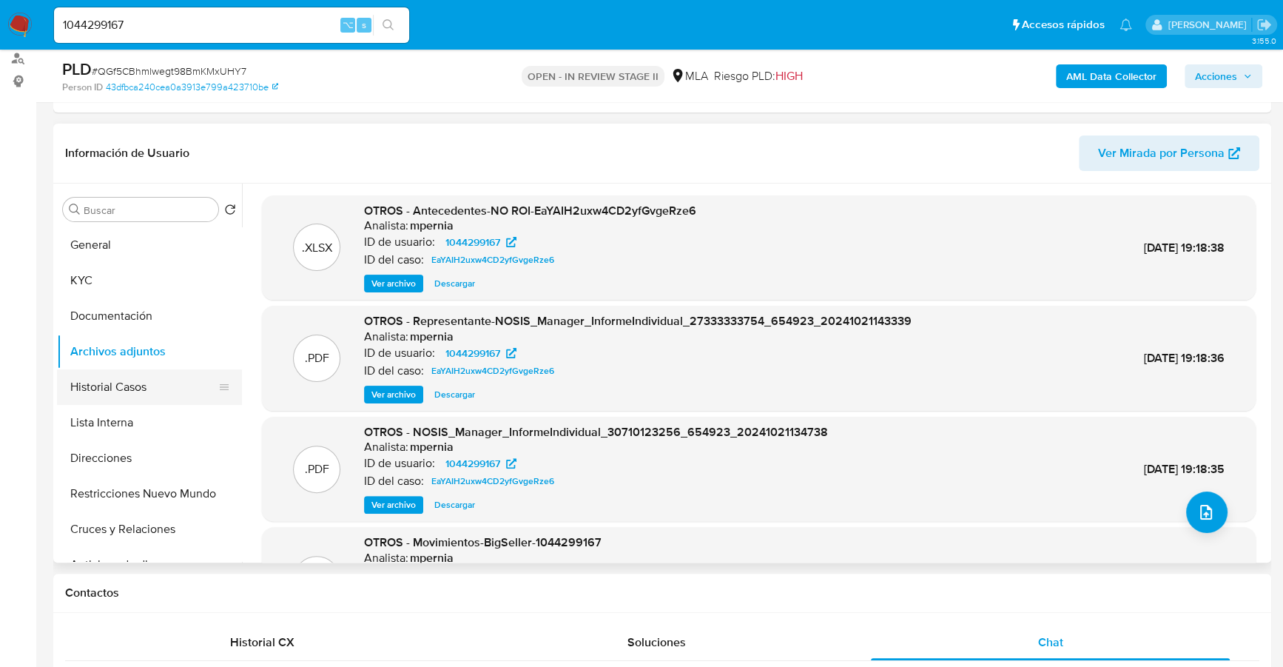
click at [129, 394] on button "Historial Casos" at bounding box center [143, 387] width 173 height 36
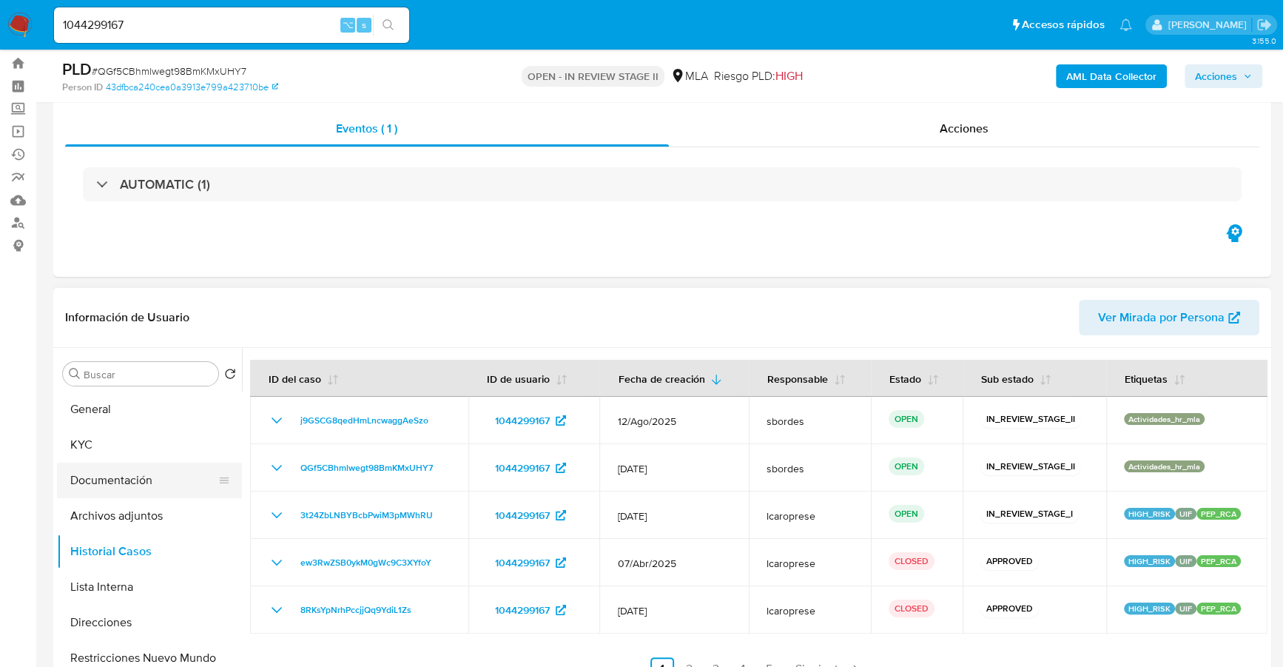
scroll to position [38, 0]
click at [128, 650] on button "Restricciones Nuevo Mundo" at bounding box center [143, 657] width 173 height 36
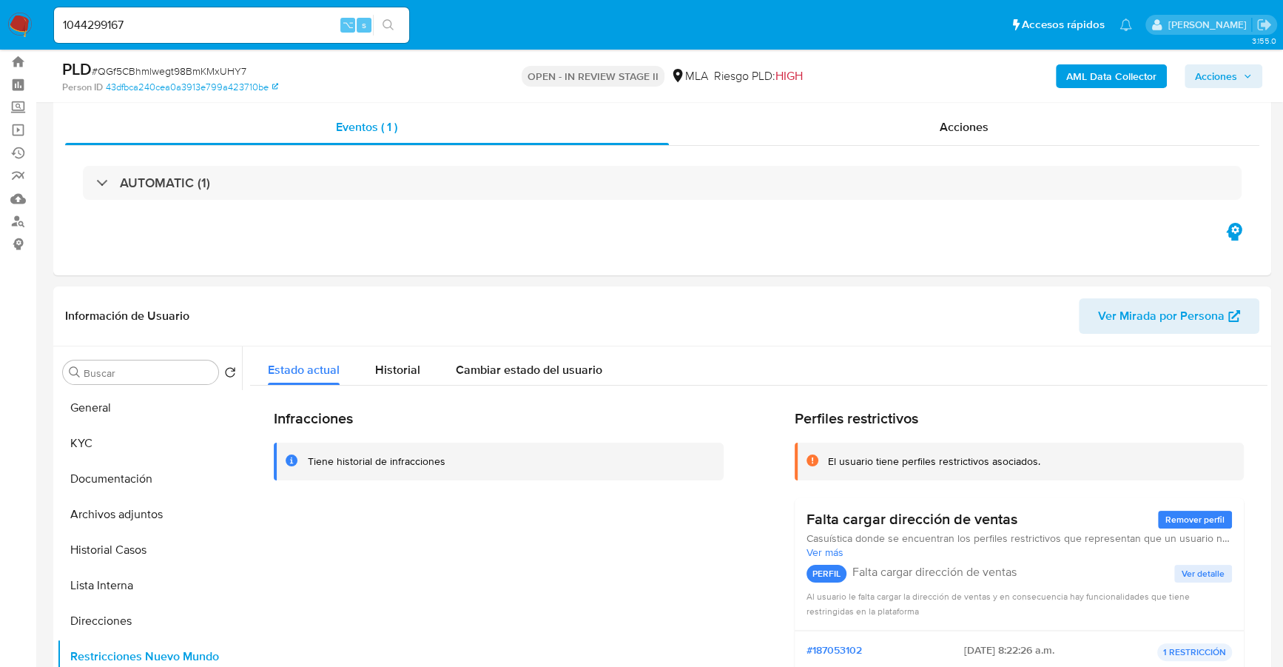
click at [1228, 75] on span "Acciones" at bounding box center [1216, 76] width 42 height 24
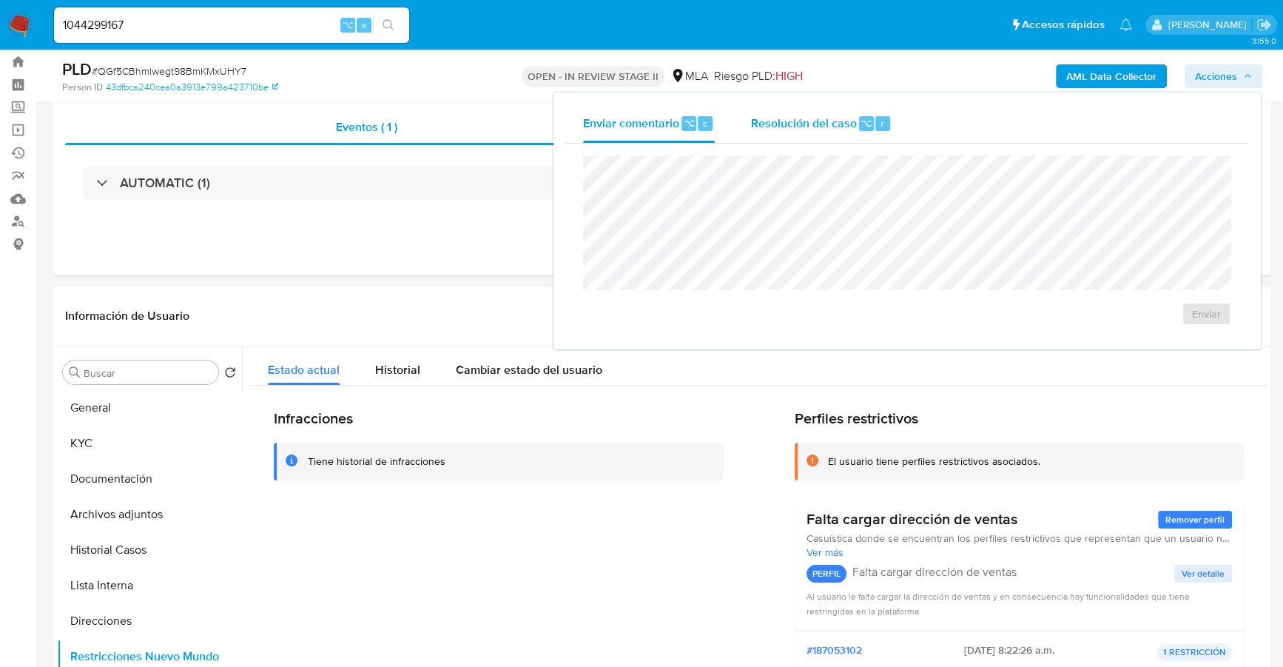
click at [804, 142] on div "Enviar comentario ⌥ c Resolución del caso ⌥ r Enviar" at bounding box center [907, 220] width 684 height 233
click at [807, 132] on div "Resolución del caso ⌥ r" at bounding box center [820, 123] width 141 height 38
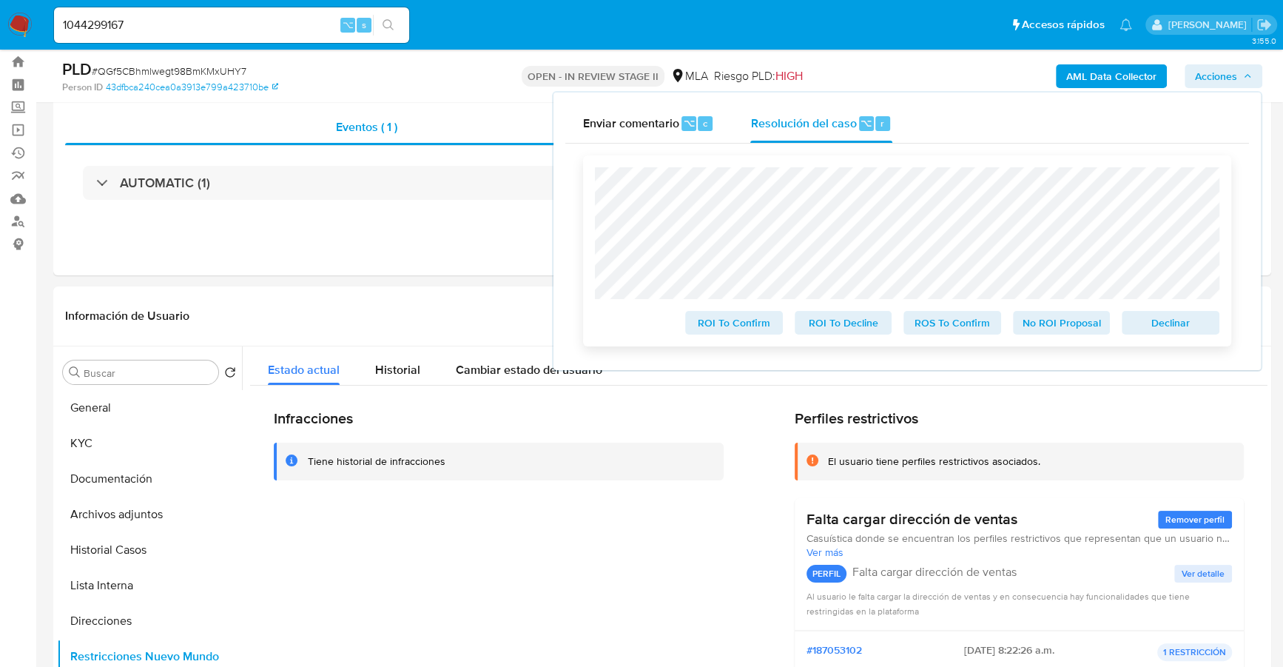
click at [1042, 327] on span "No ROI Proposal" at bounding box center [1061, 322] width 77 height 21
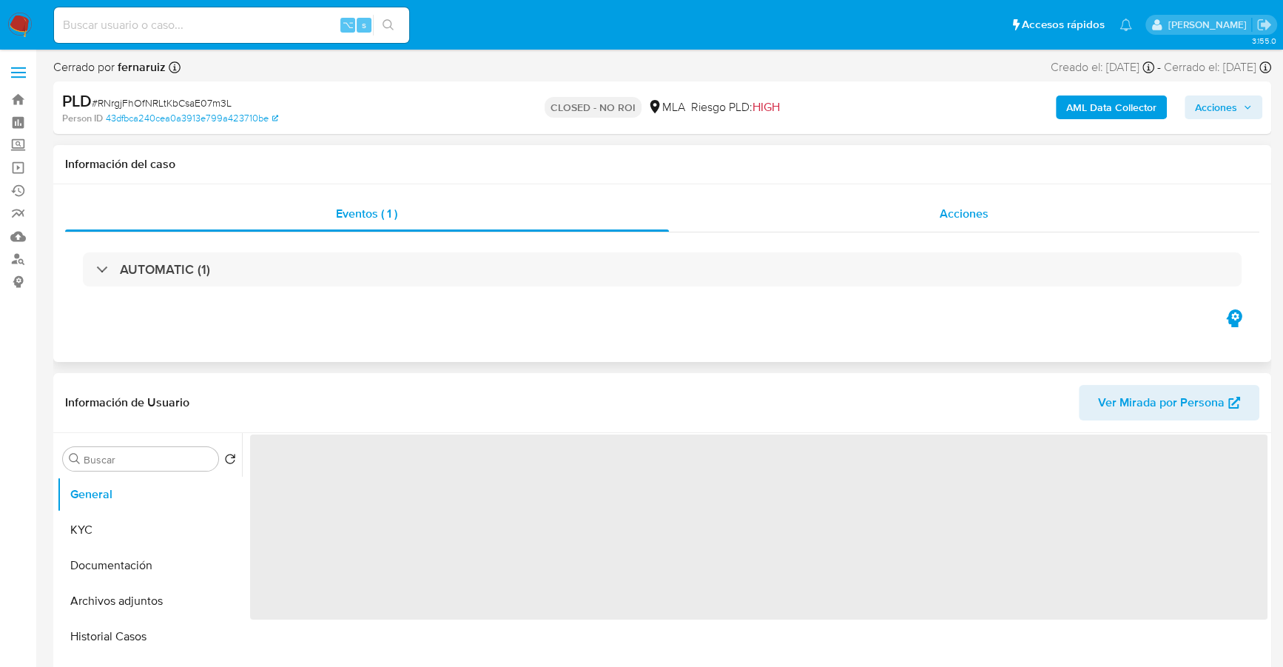
click at [924, 226] on div "Acciones" at bounding box center [964, 214] width 591 height 36
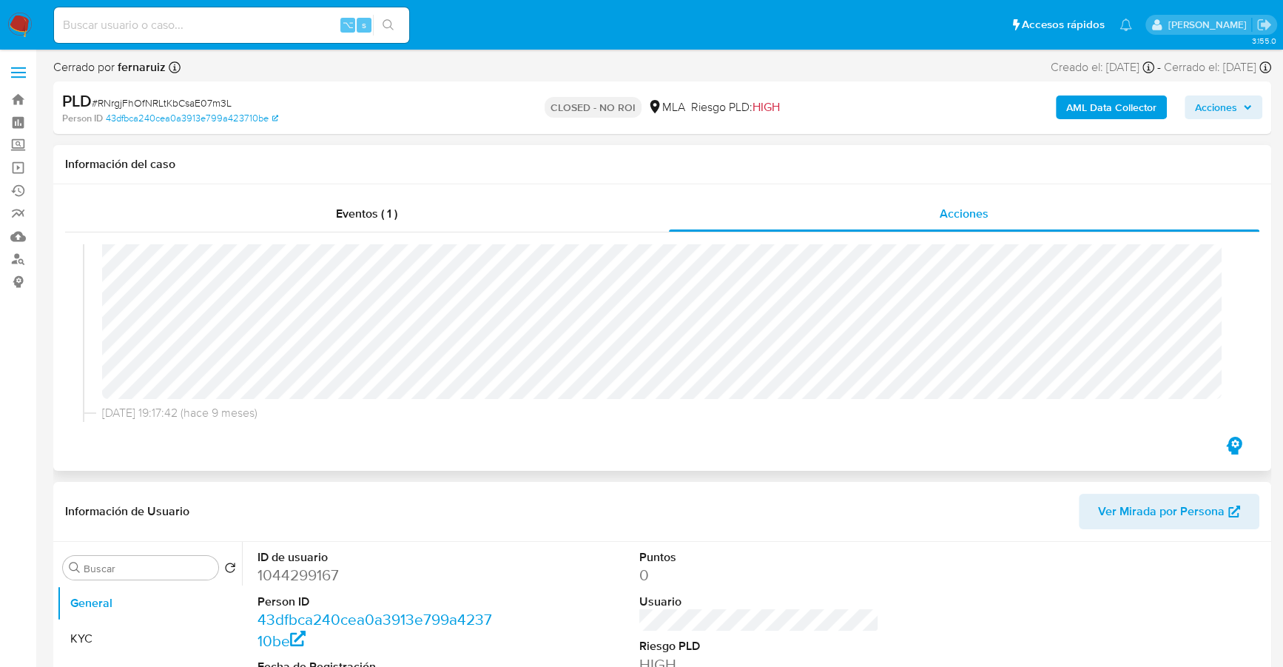
select select "10"
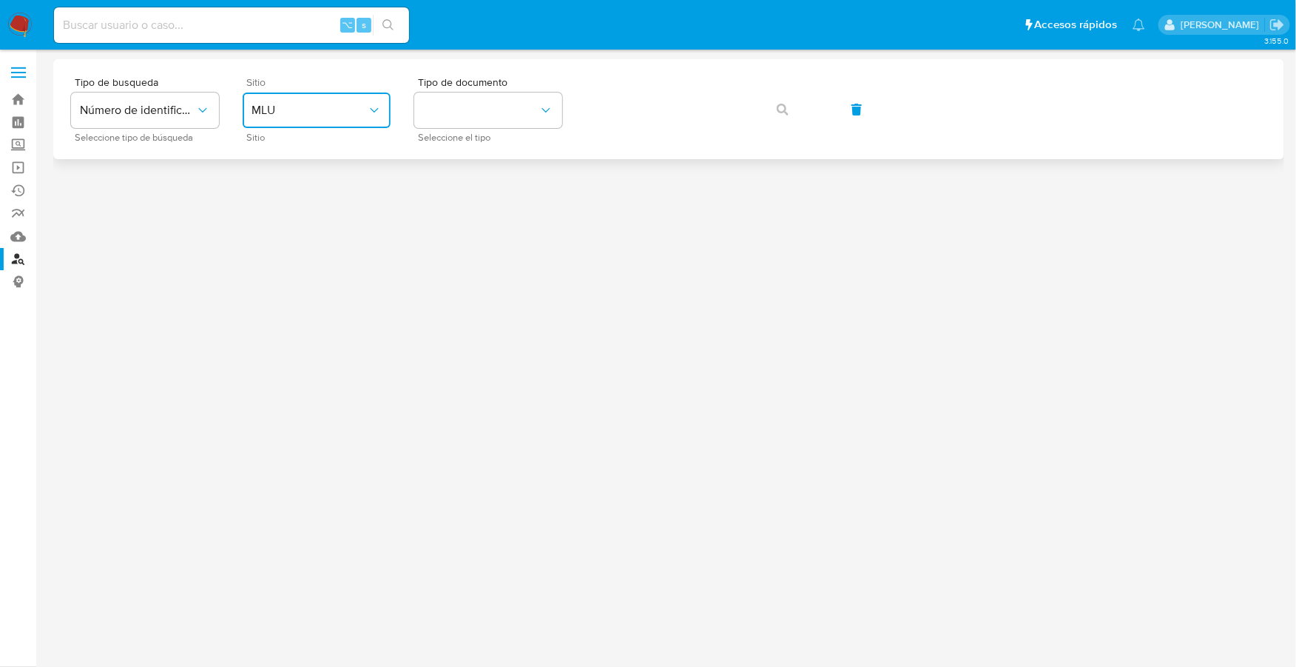
click at [278, 93] on button "MLU" at bounding box center [317, 111] width 148 height 36
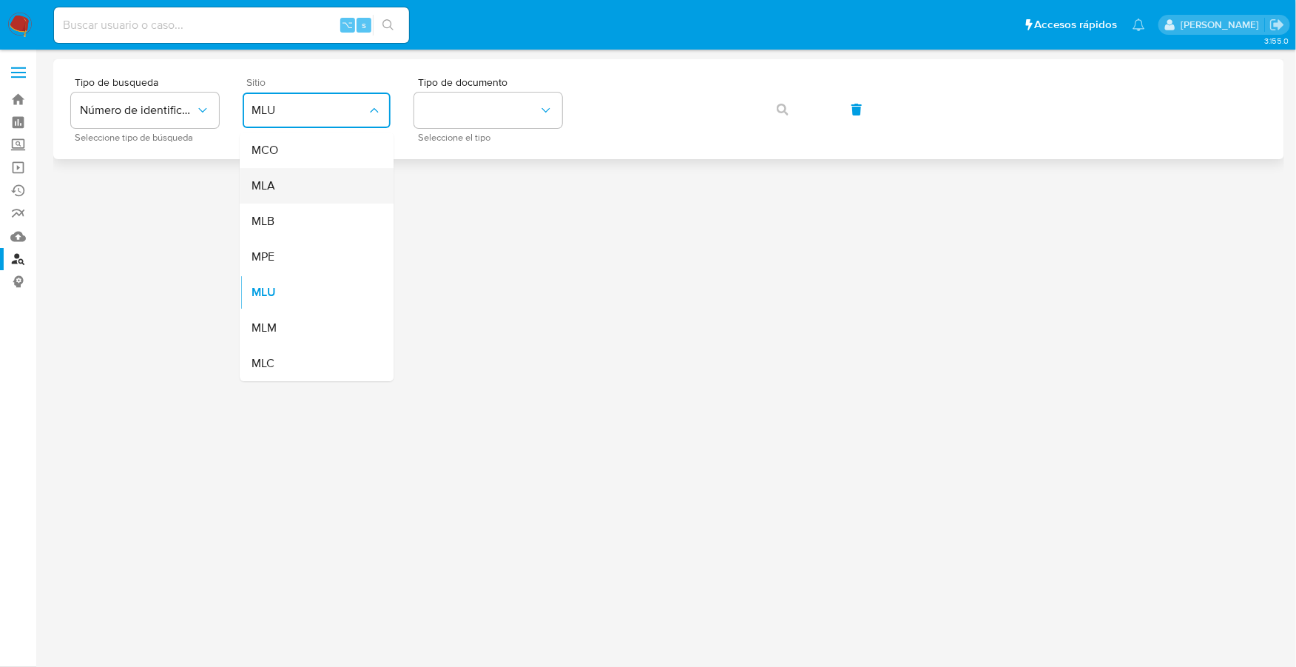
click at [301, 178] on div "MLA" at bounding box center [312, 186] width 121 height 36
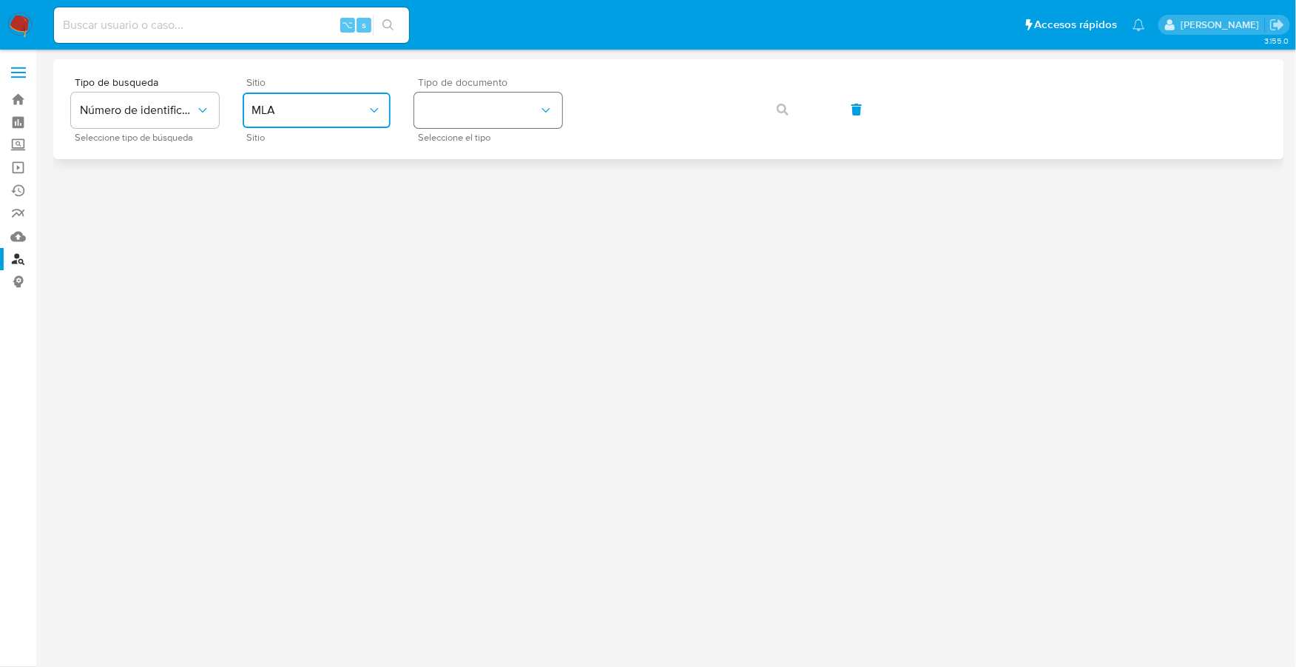
click at [511, 115] on button "identificationType" at bounding box center [488, 111] width 148 height 36
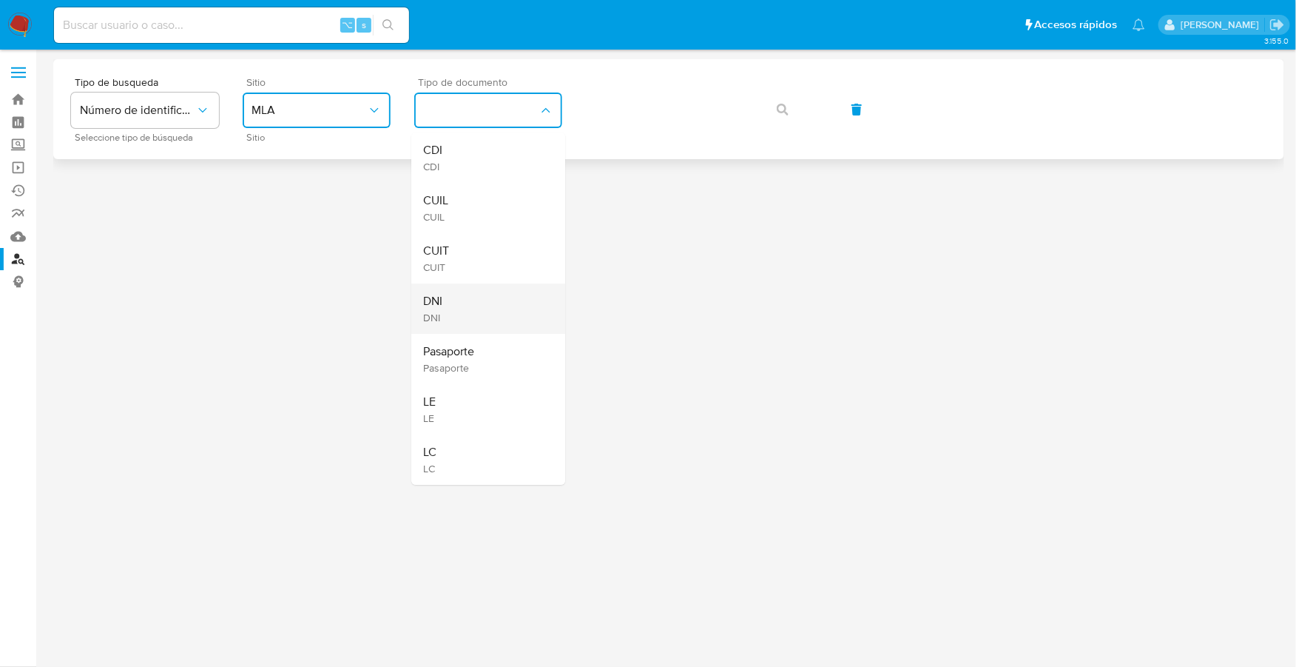
click at [466, 303] on div "DNI DNI" at bounding box center [483, 308] width 121 height 50
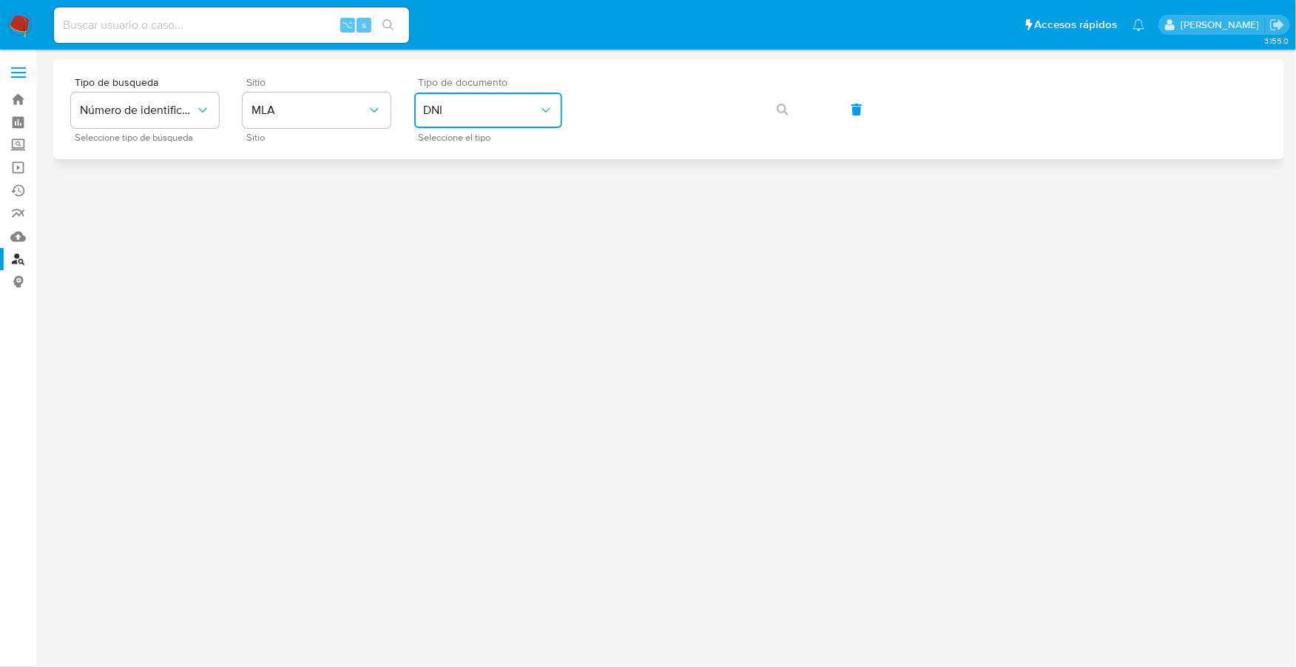
click at [463, 104] on span "DNI" at bounding box center [480, 110] width 115 height 15
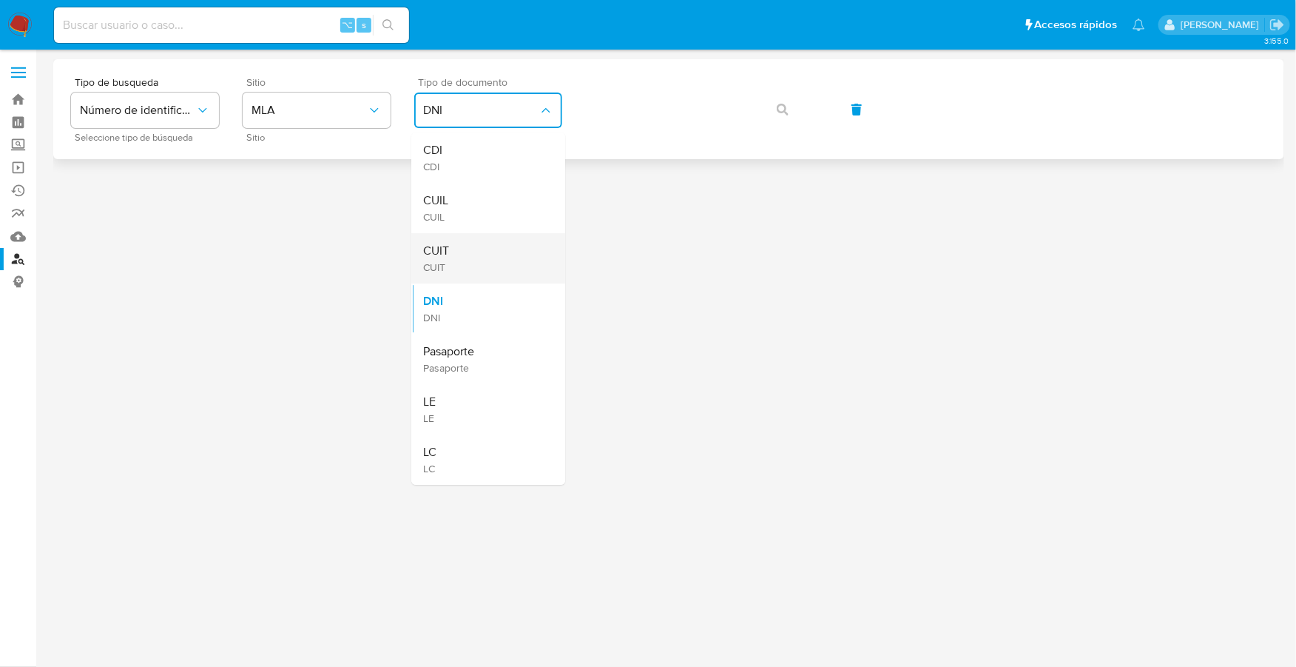
click at [477, 259] on div "CUIT CUIT" at bounding box center [483, 258] width 121 height 50
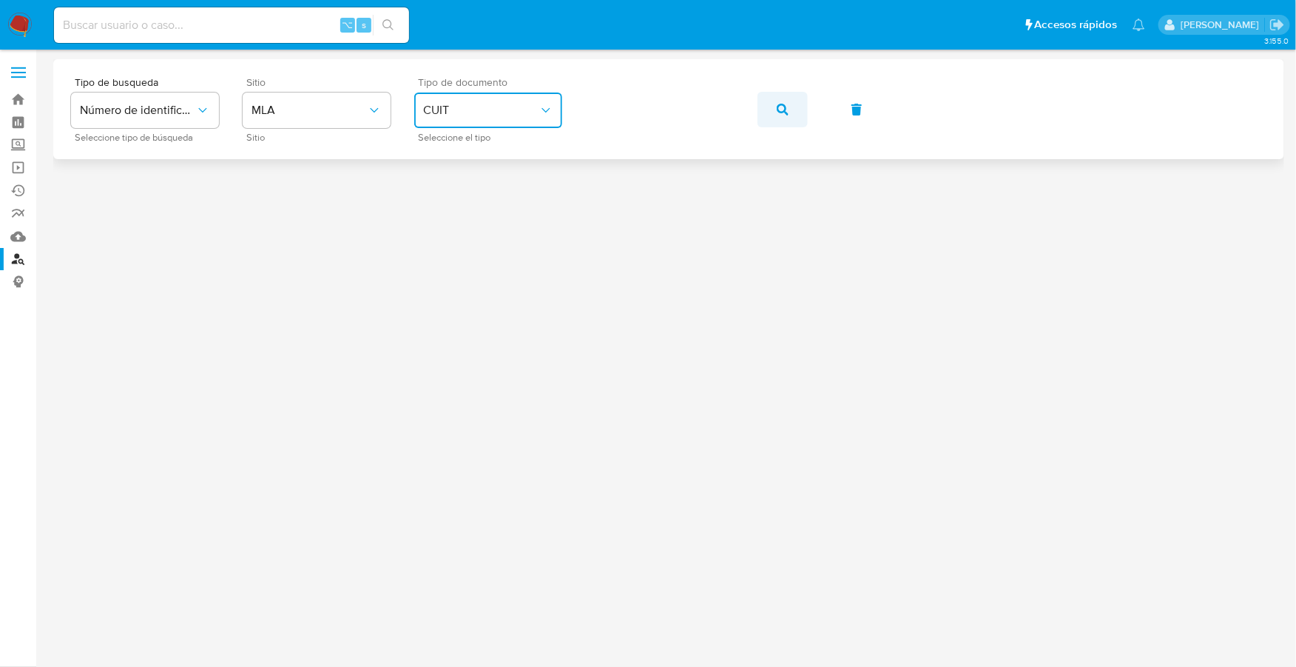
click at [785, 110] on icon "button" at bounding box center [783, 110] width 12 height 12
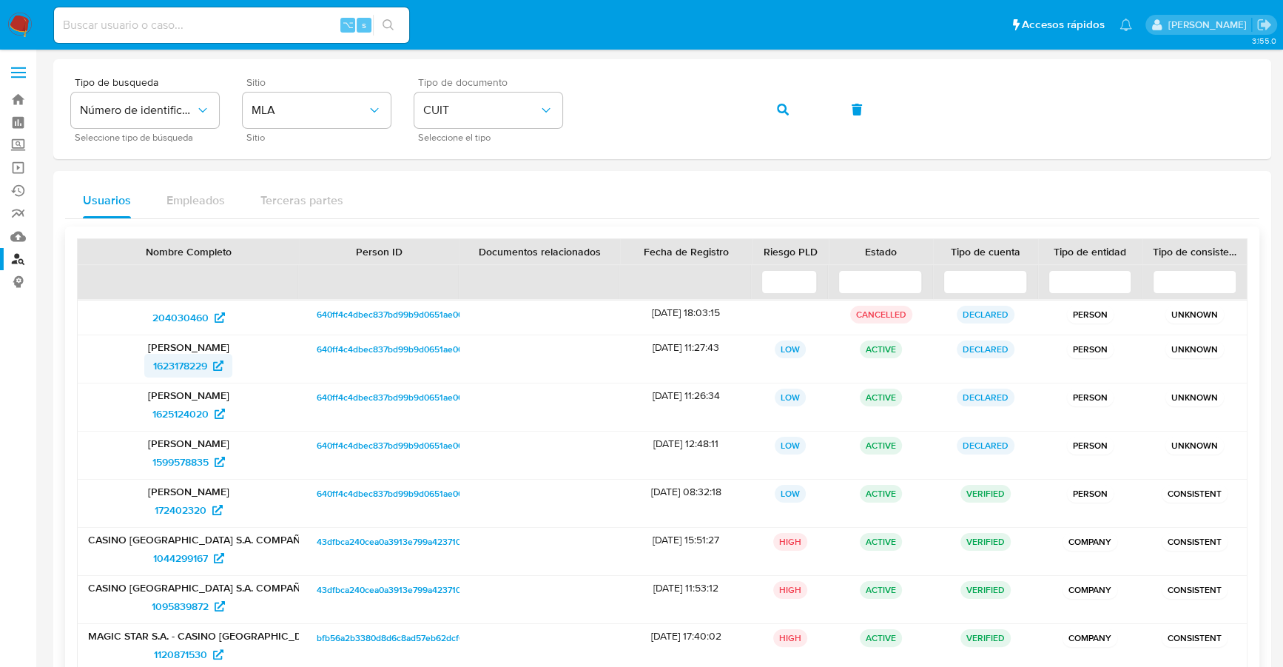
click at [172, 361] on span "1623178229" at bounding box center [180, 366] width 54 height 24
click at [29, 27] on img at bounding box center [19, 25] width 25 height 25
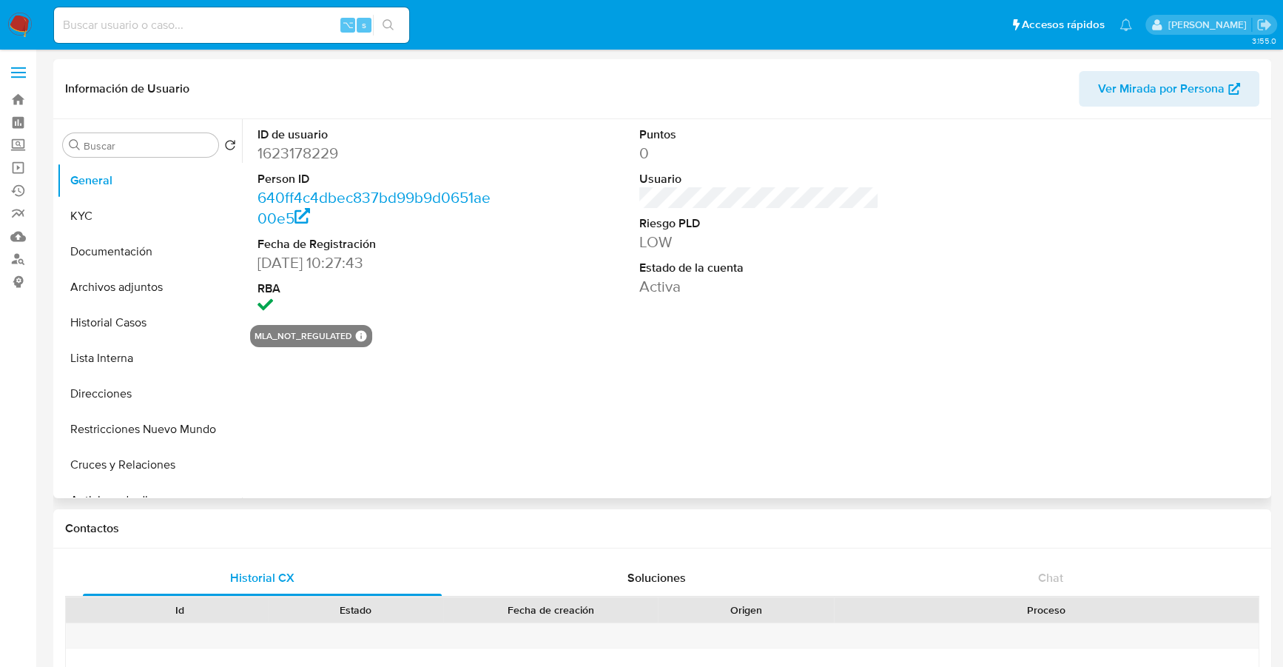
click at [1162, 83] on span "Ver Mirada por Persona" at bounding box center [1161, 89] width 127 height 36
select select "10"
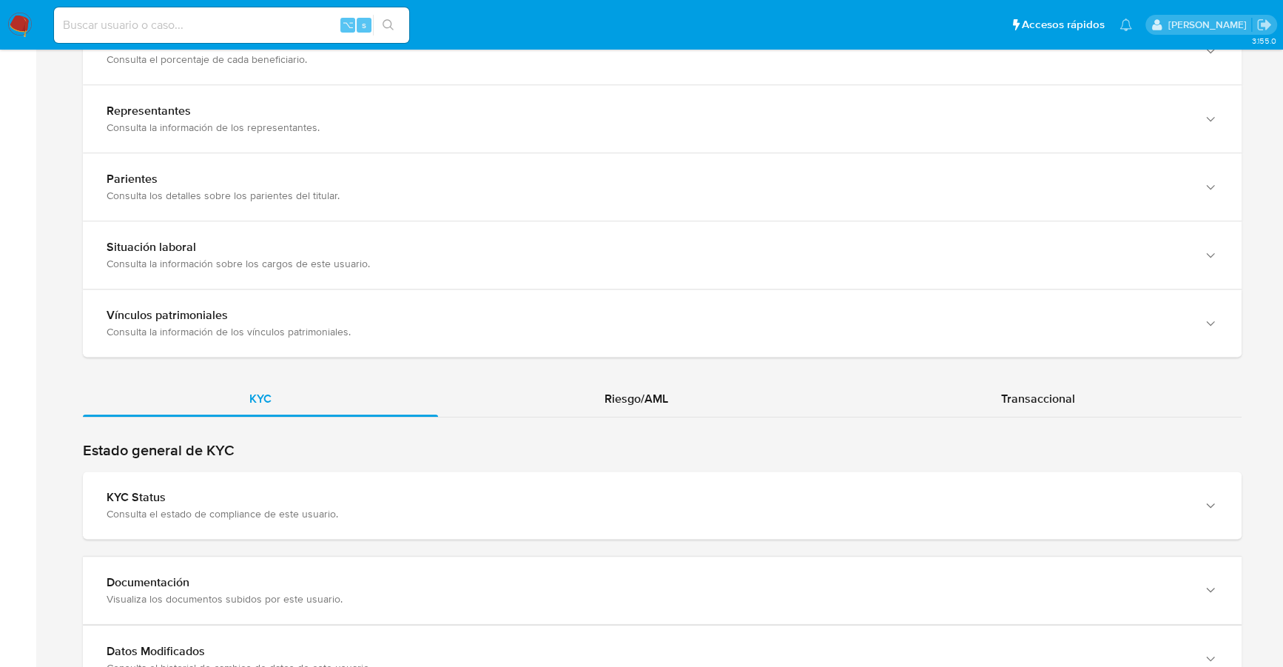
scroll to position [1084, 0]
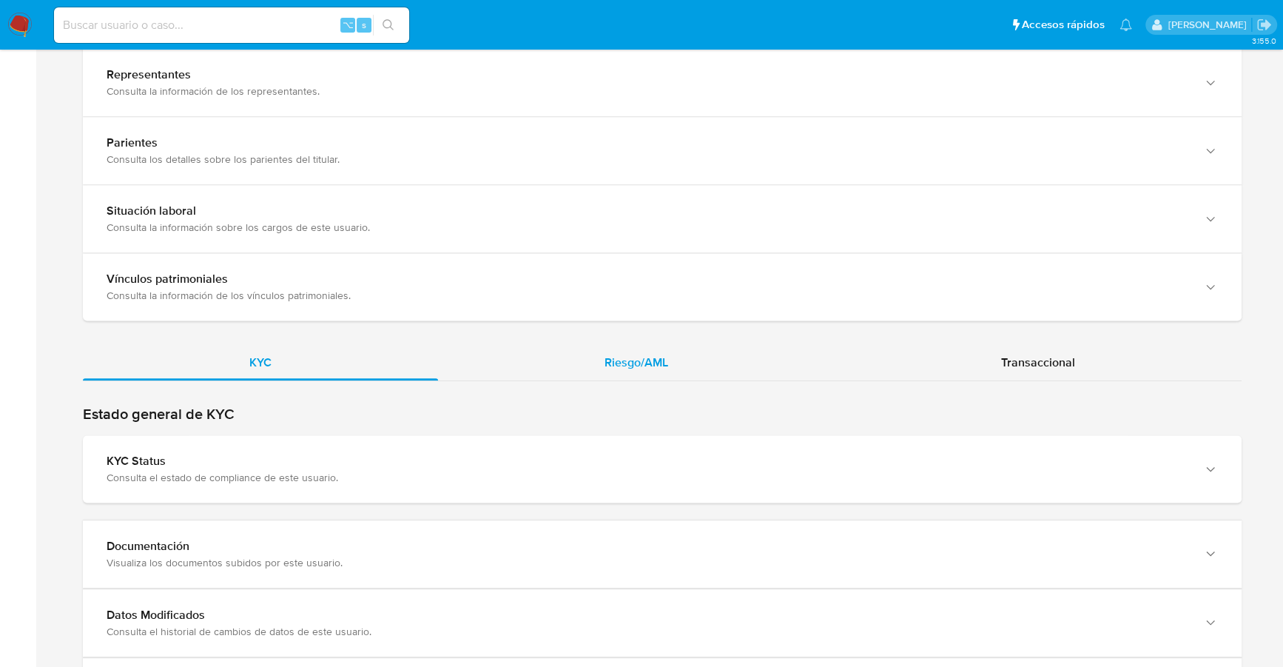
click at [623, 354] on span "Riesgo/AML" at bounding box center [637, 362] width 64 height 17
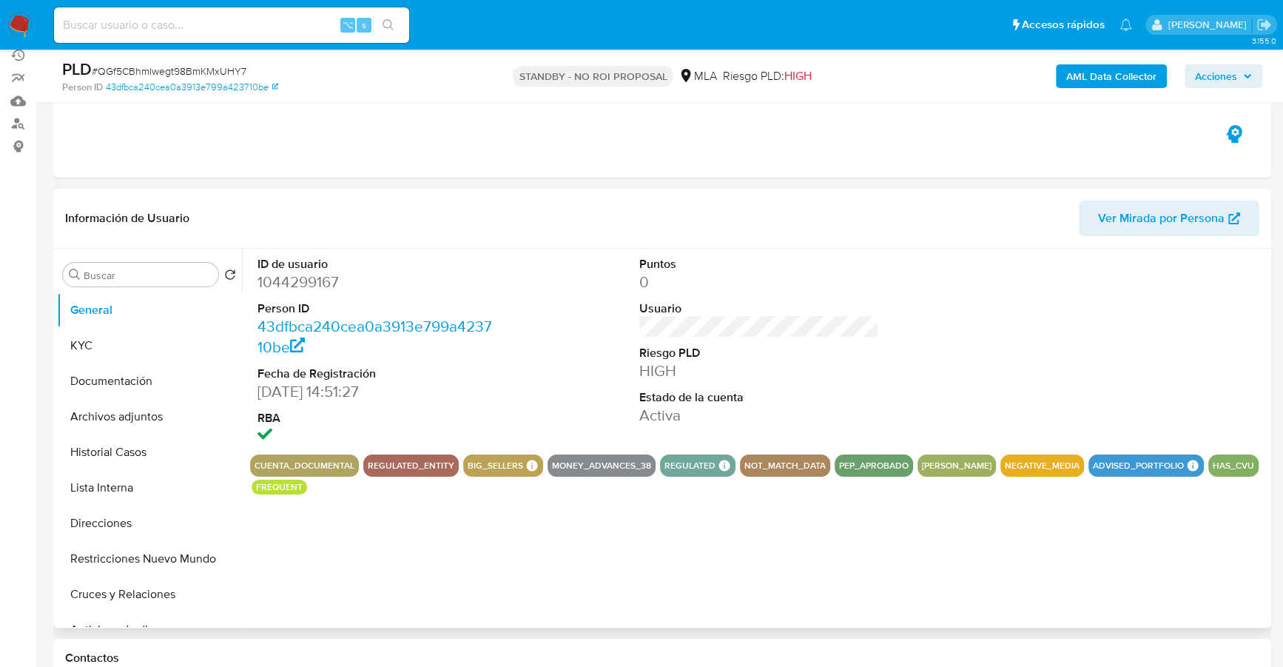
scroll to position [278, 0]
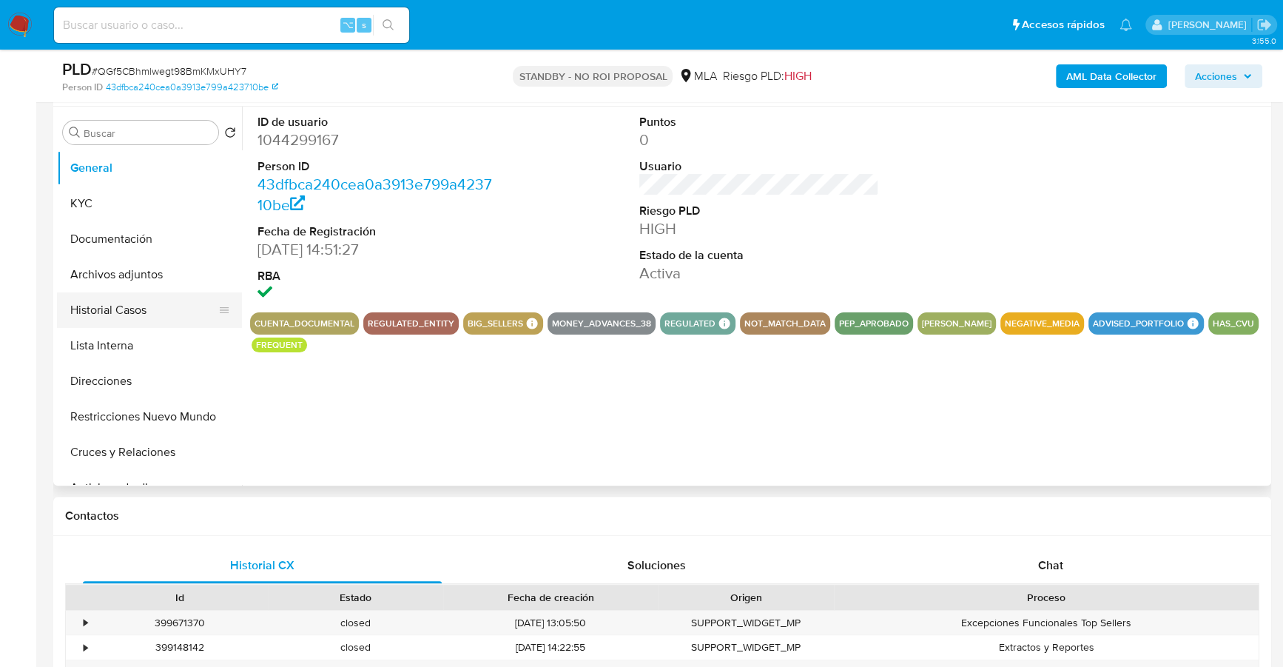
click at [138, 295] on button "Historial Casos" at bounding box center [143, 310] width 173 height 36
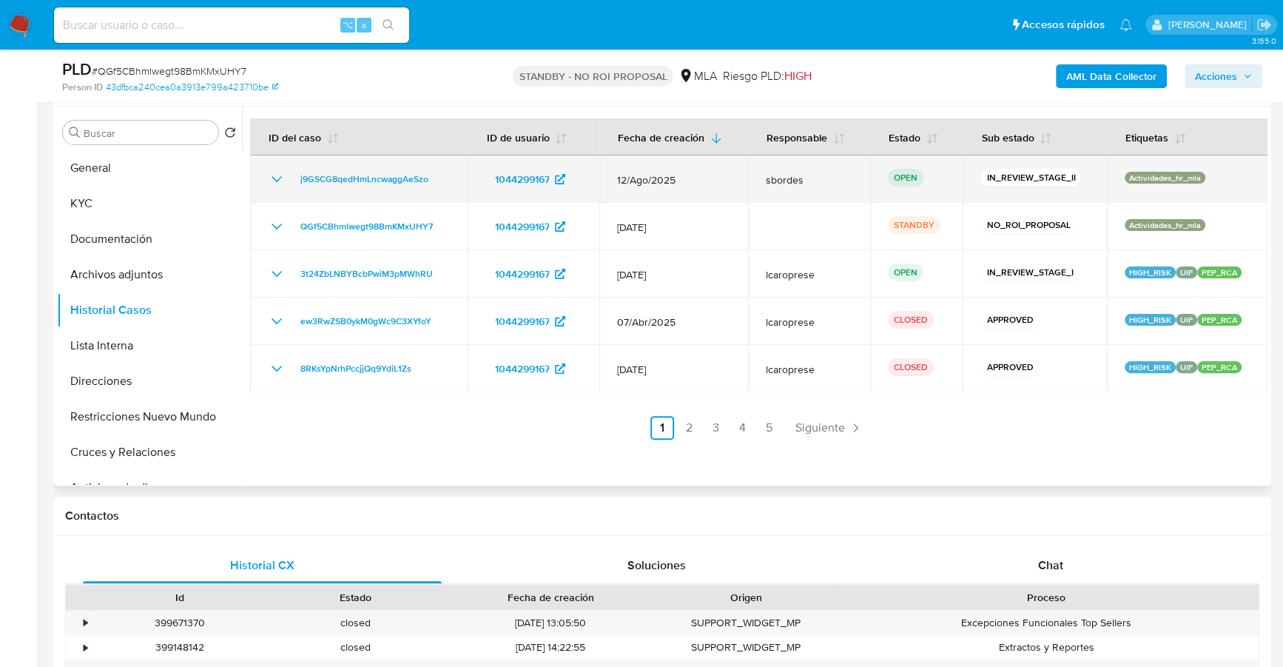
select select "10"
click at [320, 170] on span "j9GSCG8qedHmLncwaggAeSzo" at bounding box center [364, 179] width 128 height 18
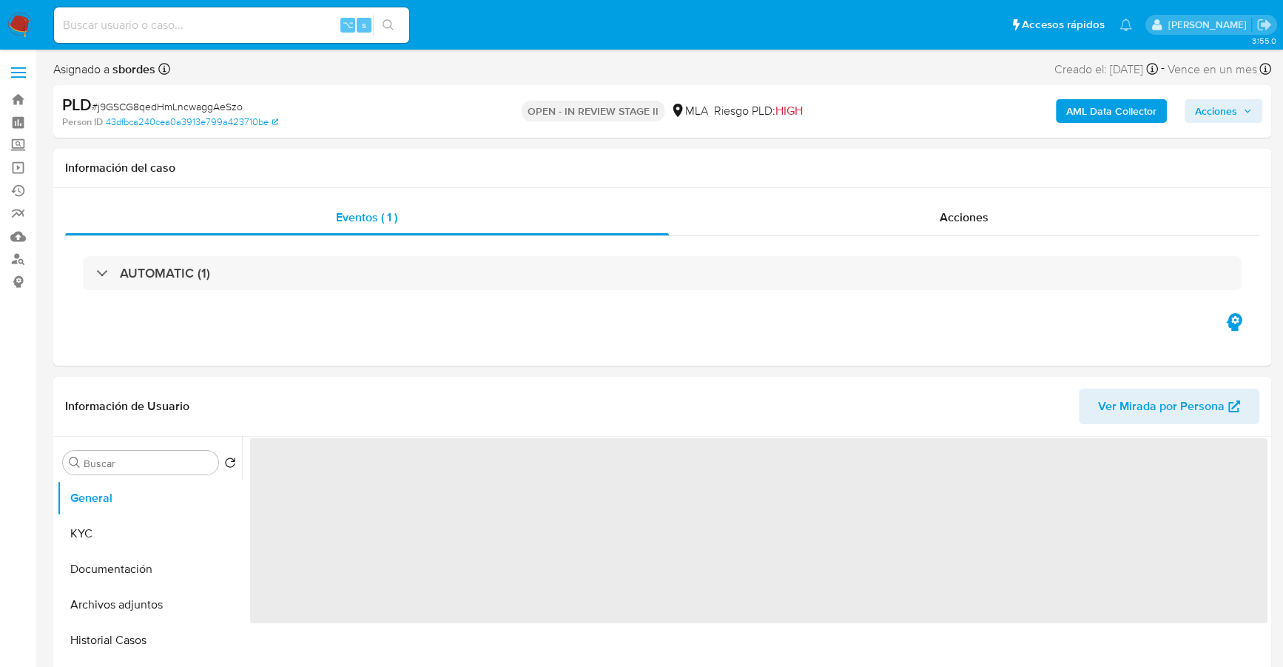
click at [1223, 112] on span "Acciones" at bounding box center [1216, 111] width 42 height 24
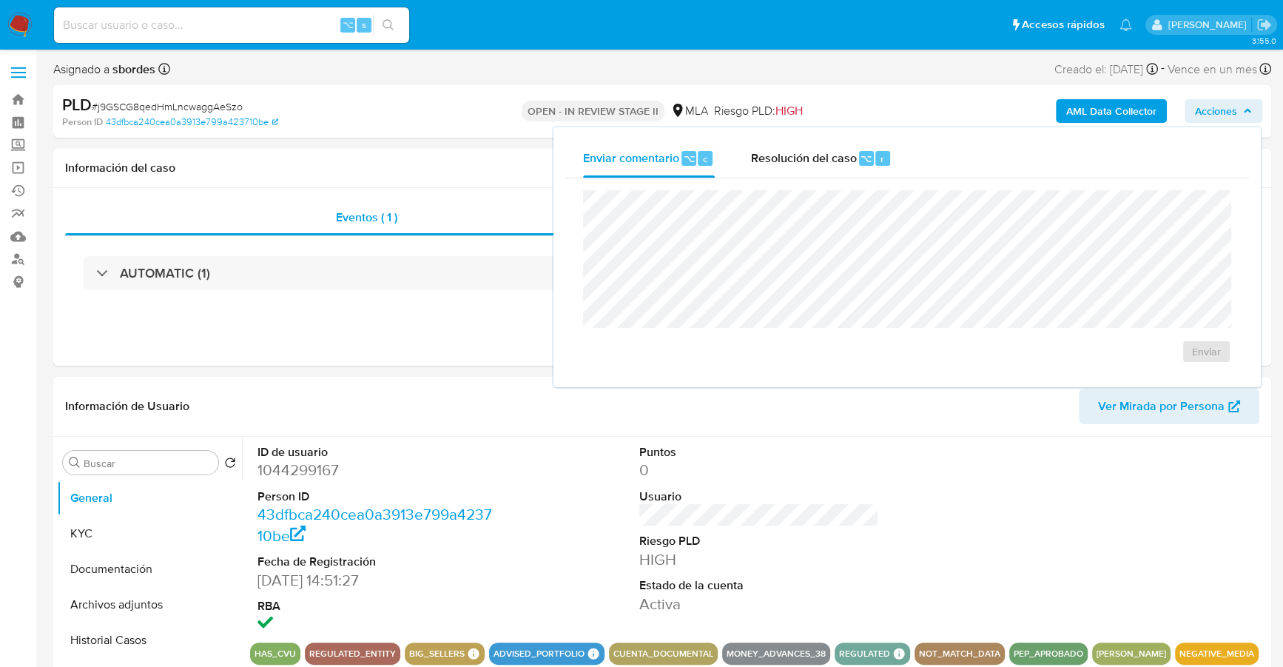
select select "10"
click at [810, 161] on span "Resolución del caso" at bounding box center [803, 157] width 106 height 17
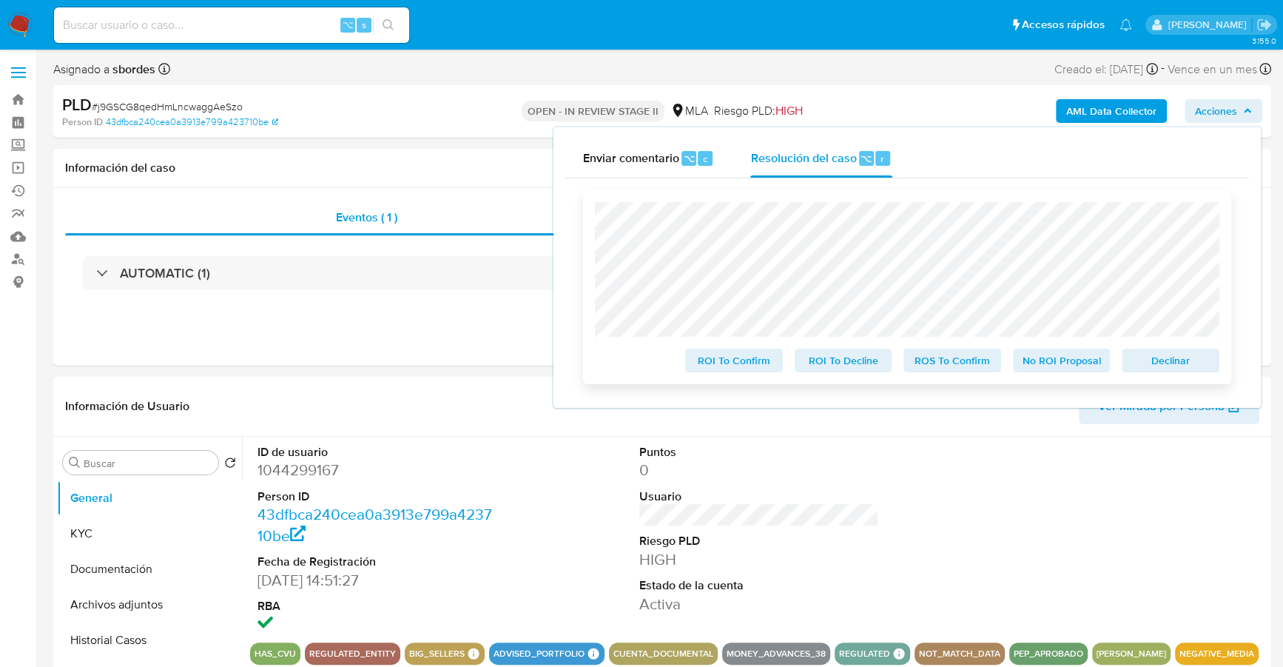
click at [1070, 358] on span "No ROI Proposal" at bounding box center [1061, 360] width 77 height 21
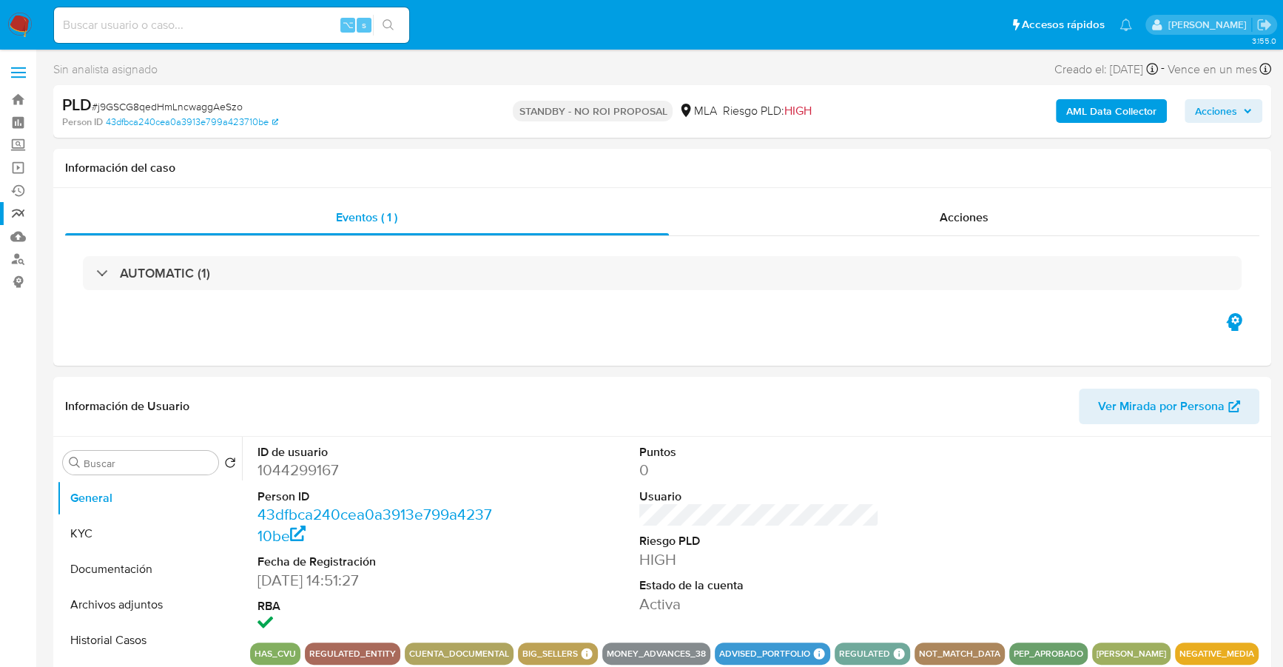
select select "10"
click at [248, 21] on input at bounding box center [231, 25] width 355 height 19
paste input "610743463"
type input "610743463"
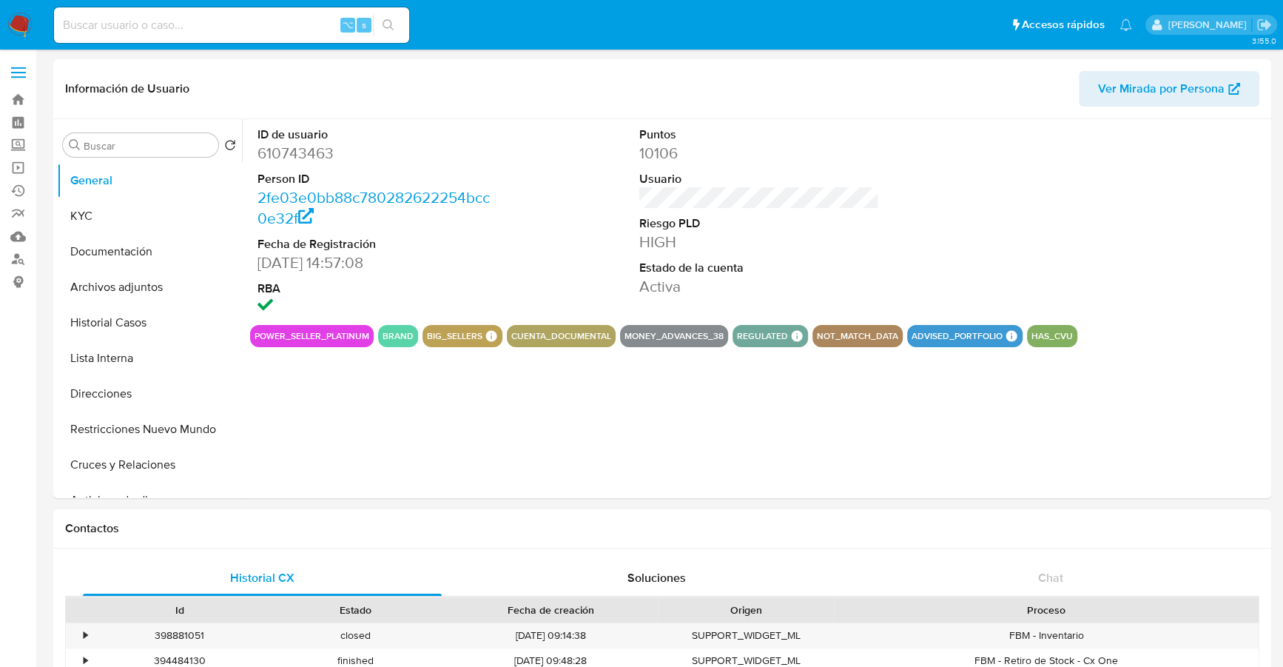
select select "10"
click at [121, 309] on button "Historial Casos" at bounding box center [143, 323] width 173 height 36
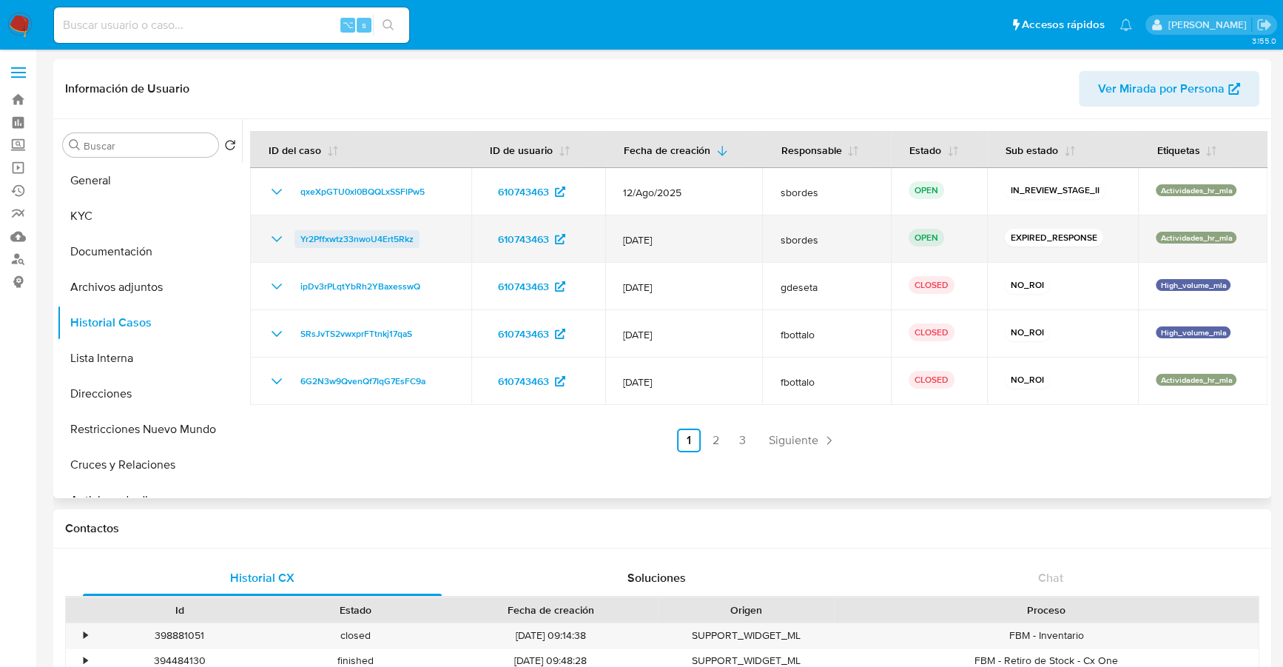
click at [317, 234] on span "Yr2Pffxwtz33nwoU4Ert5Rkz" at bounding box center [356, 239] width 113 height 18
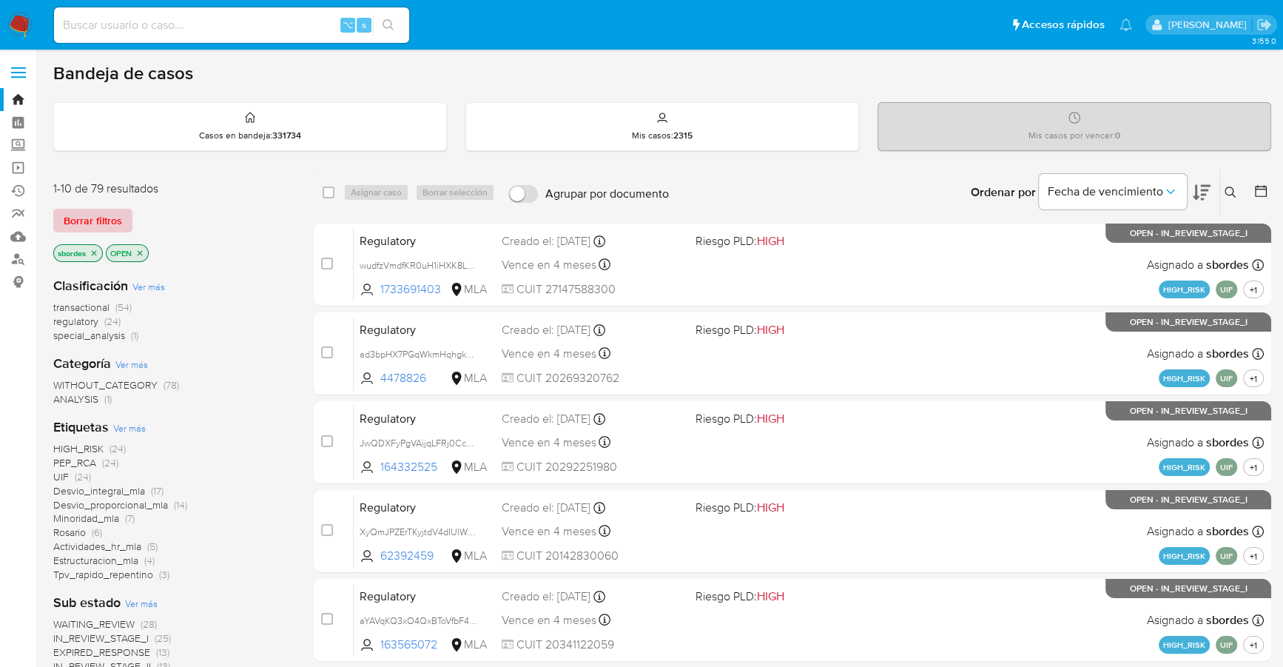
click at [73, 215] on span "Borrar filtros" at bounding box center [93, 220] width 58 height 21
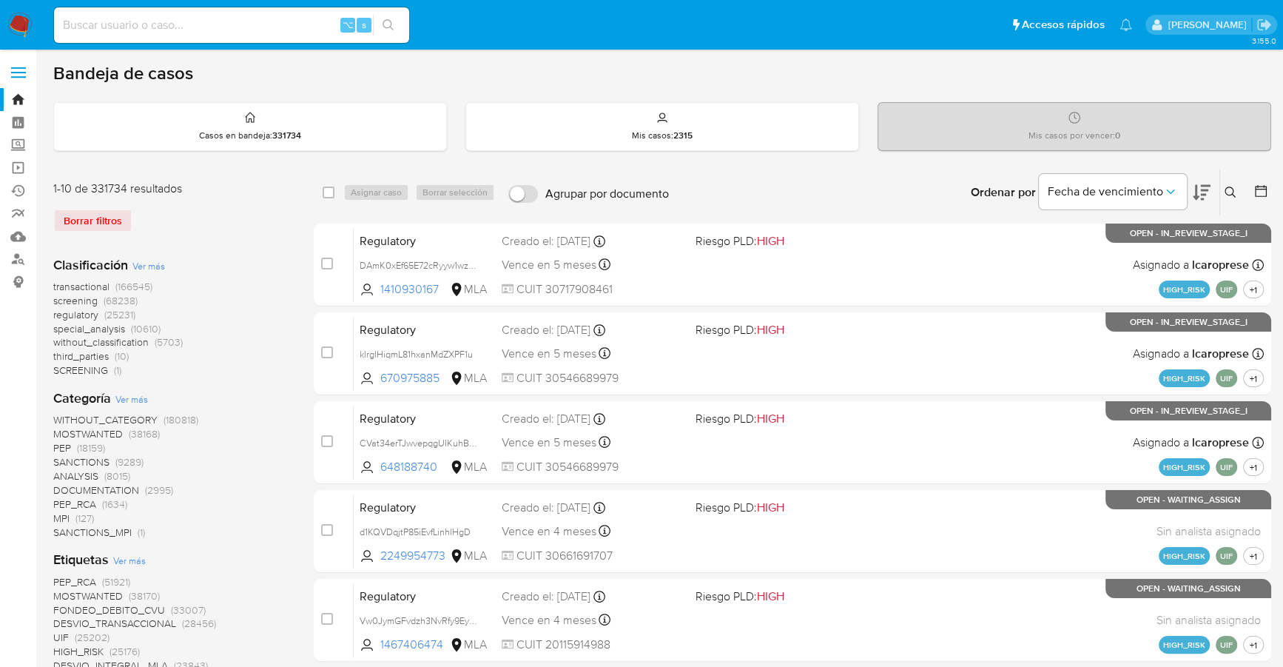
click at [1231, 191] on icon at bounding box center [1231, 192] width 12 height 12
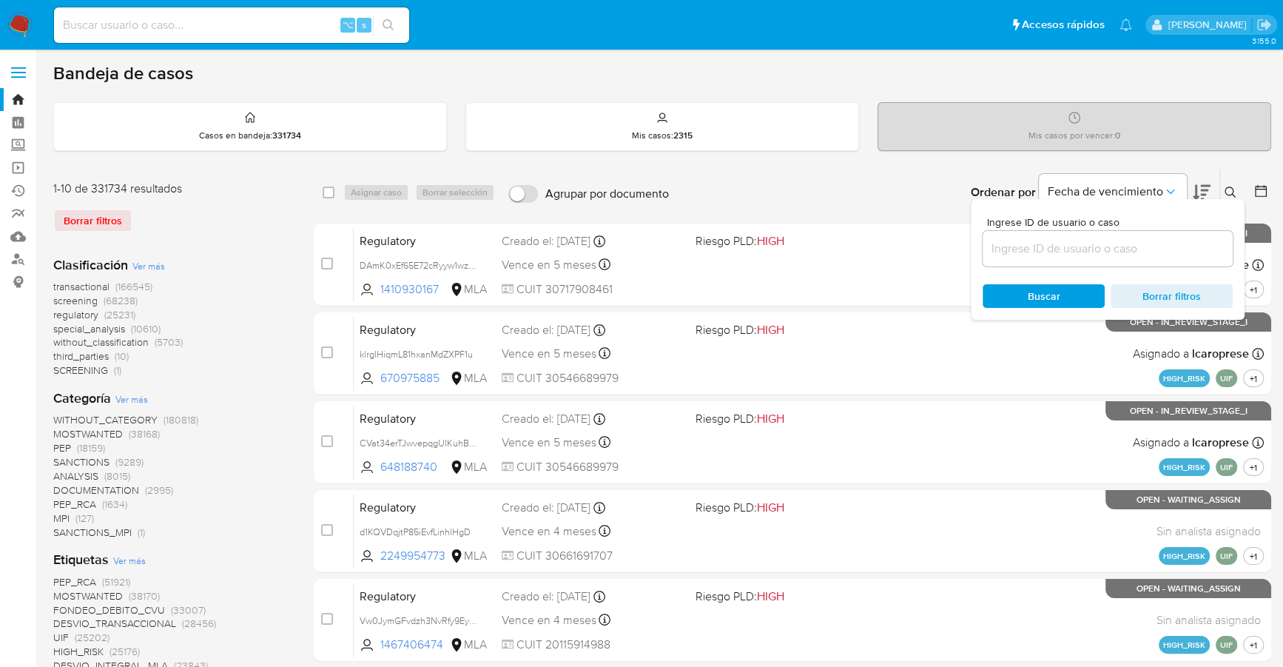
click at [1138, 252] on input at bounding box center [1108, 248] width 250 height 19
type input "Yr2Pffxwtz33nwoU4Ert5Rkz"
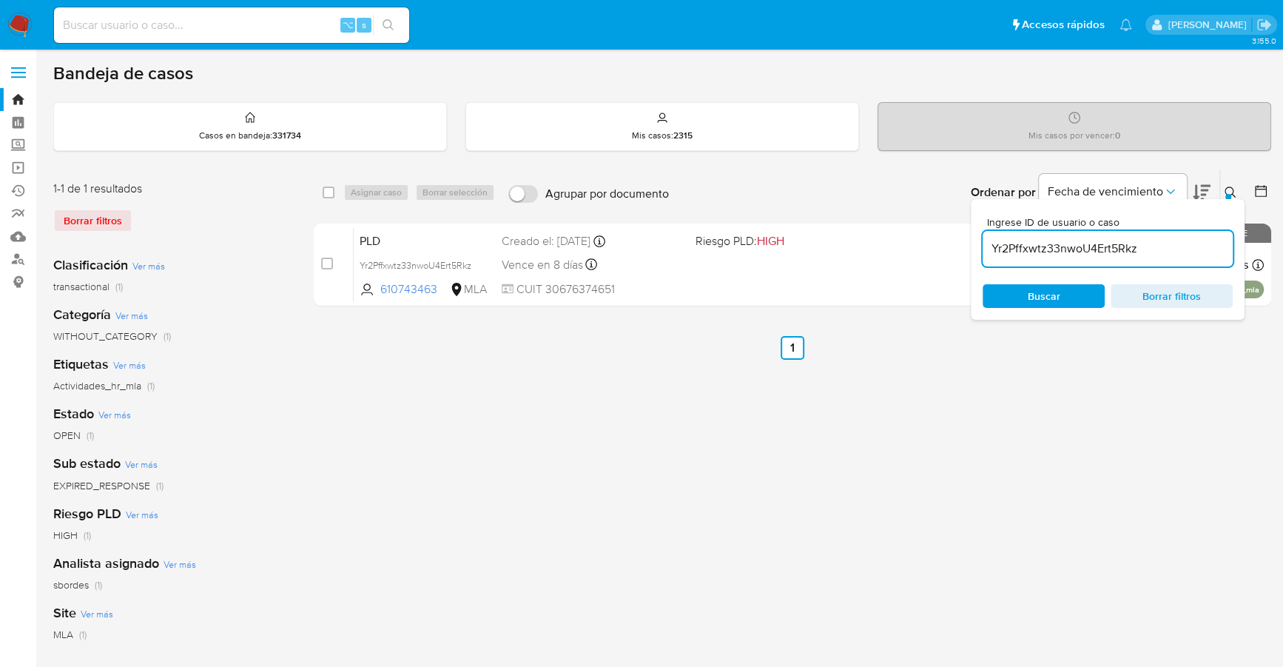
click at [1234, 186] on icon at bounding box center [1231, 192] width 12 height 12
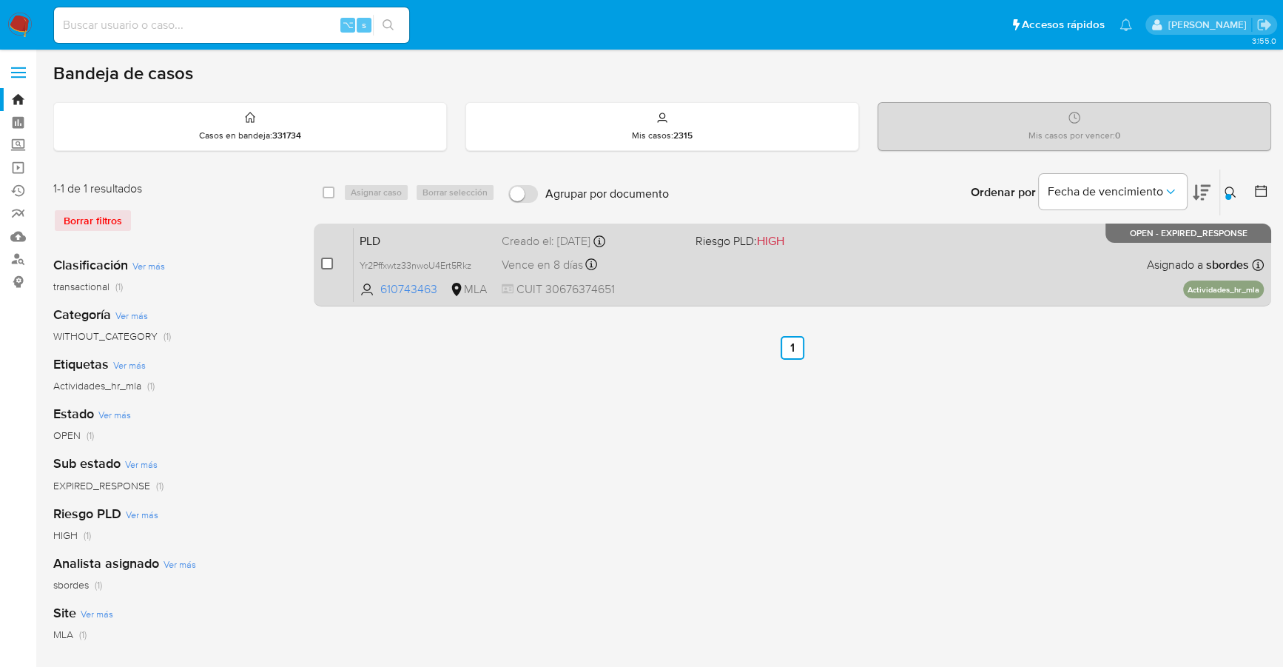
click at [321, 263] on div "case-item-checkbox No es posible asignar el caso PLD Yr2Pffxwtz33nwoU4Ert5Rkz 6…" at bounding box center [793, 264] width 958 height 83
click at [332, 258] on input "checkbox" at bounding box center [327, 264] width 12 height 12
checkbox input "true"
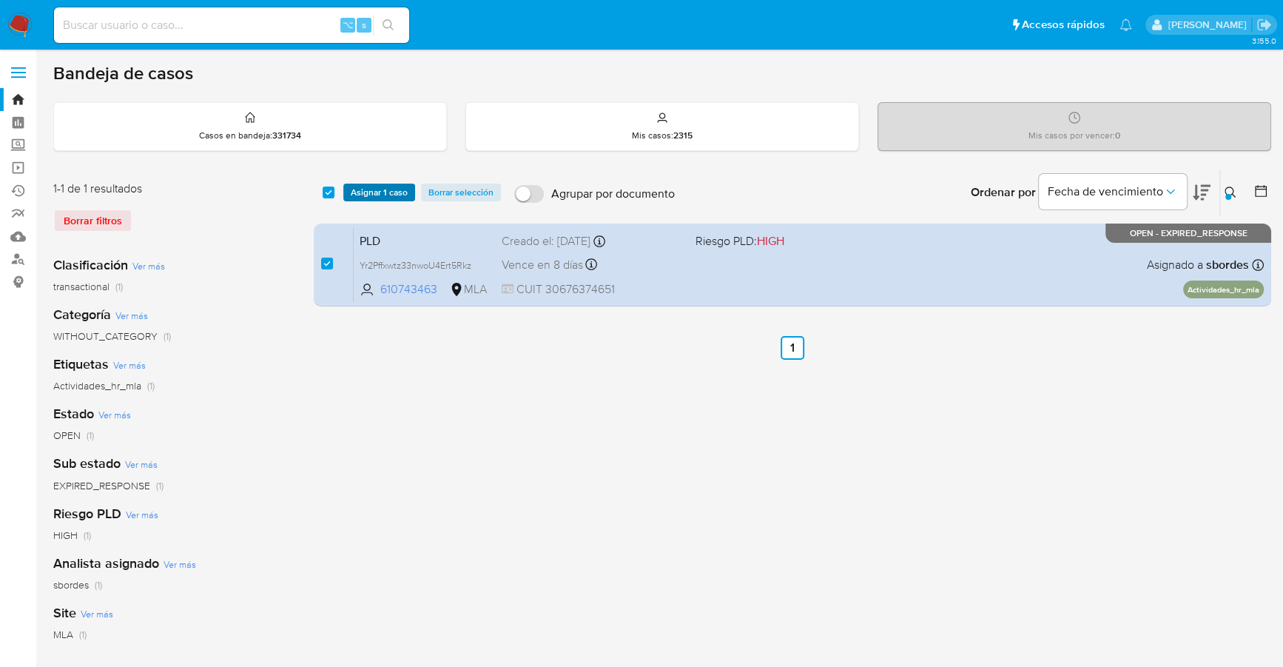
click at [380, 192] on span "Asignar 1 caso" at bounding box center [379, 192] width 57 height 15
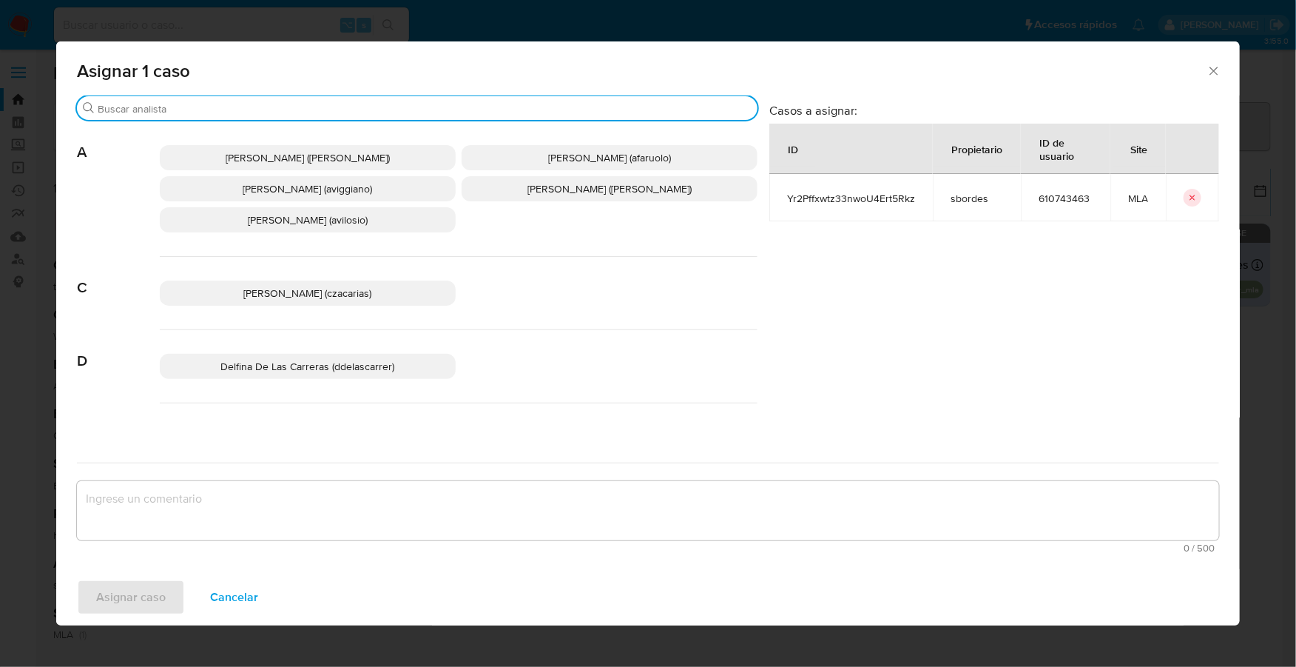
click at [245, 111] on input "Buscar" at bounding box center [425, 108] width 654 height 13
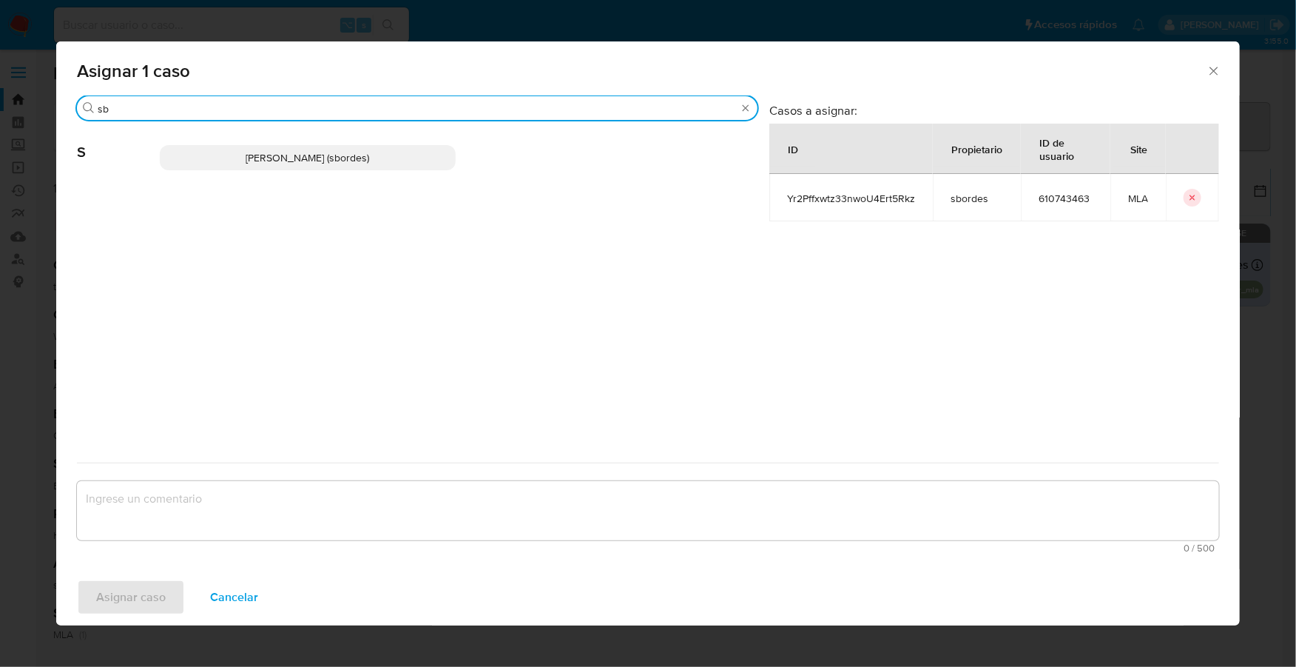
type input "sb"
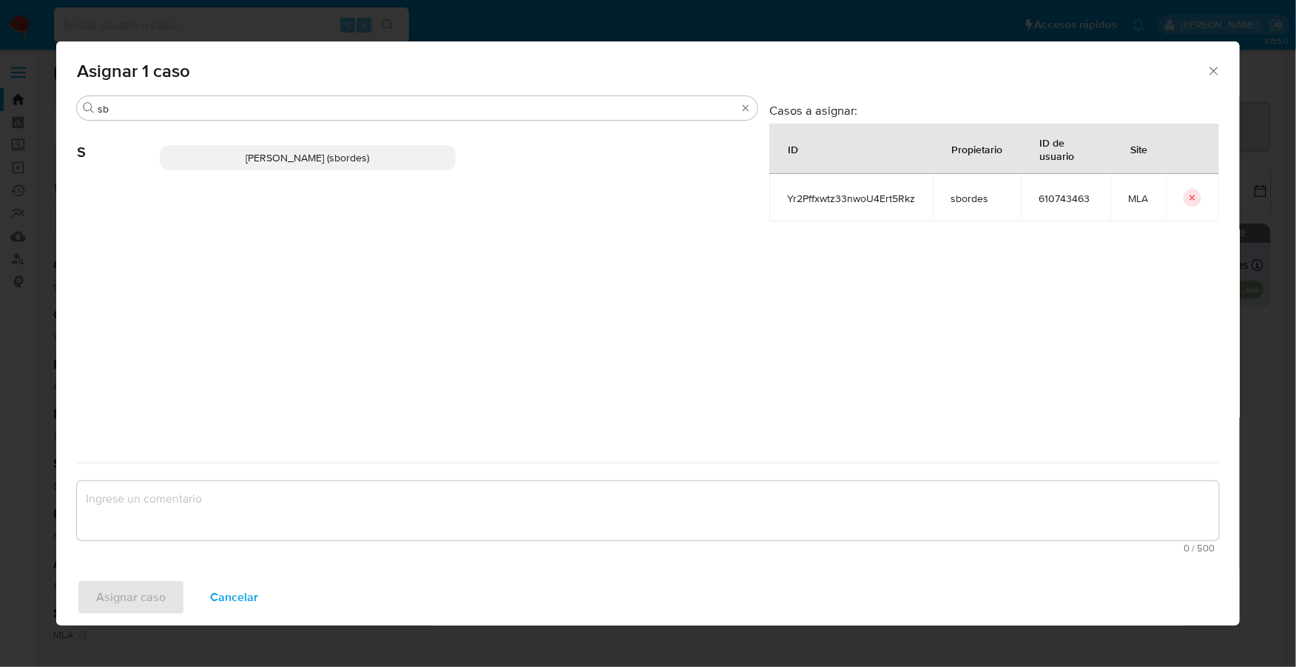
click at [258, 158] on span "Stefania Bordes (sbordes)" at bounding box center [308, 157] width 124 height 15
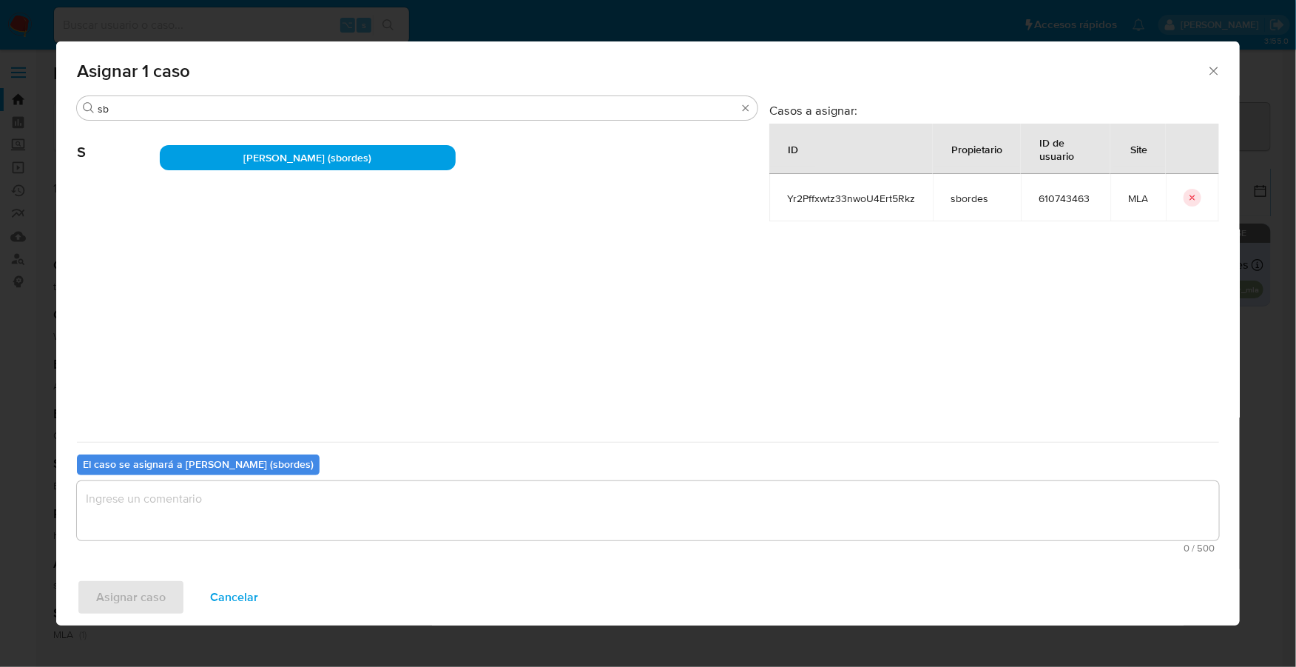
click at [207, 510] on textarea "assign-modal" at bounding box center [648, 510] width 1143 height 59
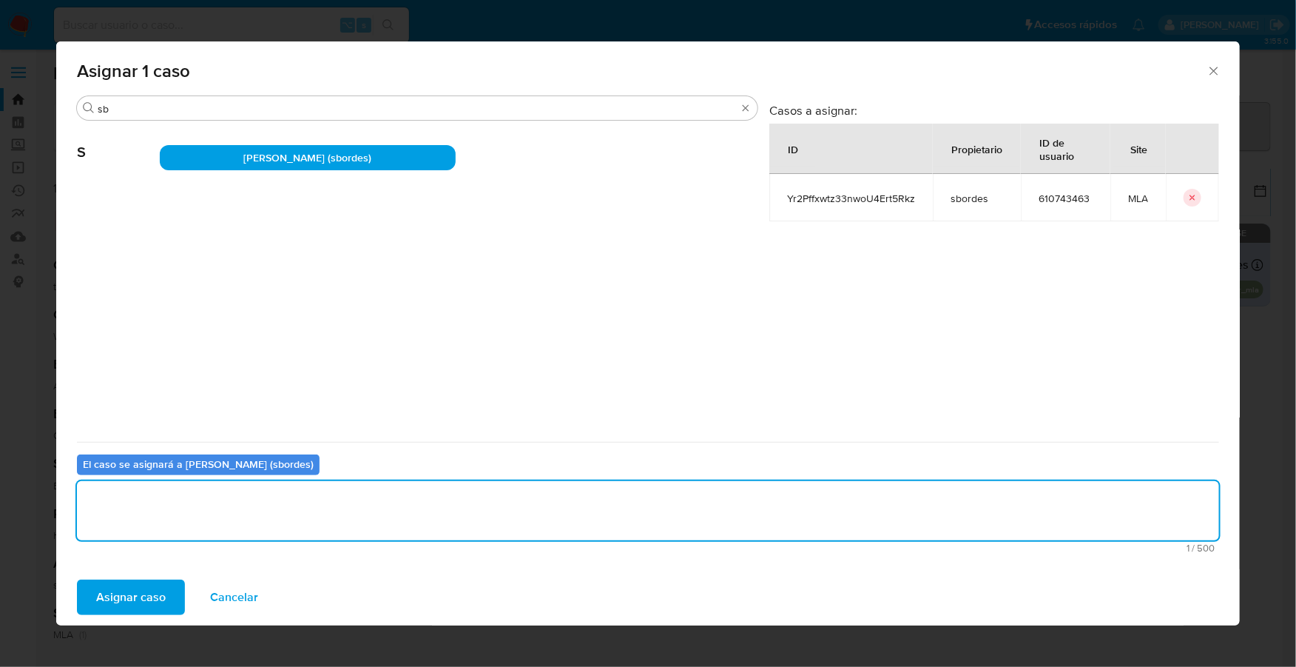
click at [135, 624] on div "Asignar caso Cancelar" at bounding box center [648, 597] width 1184 height 56
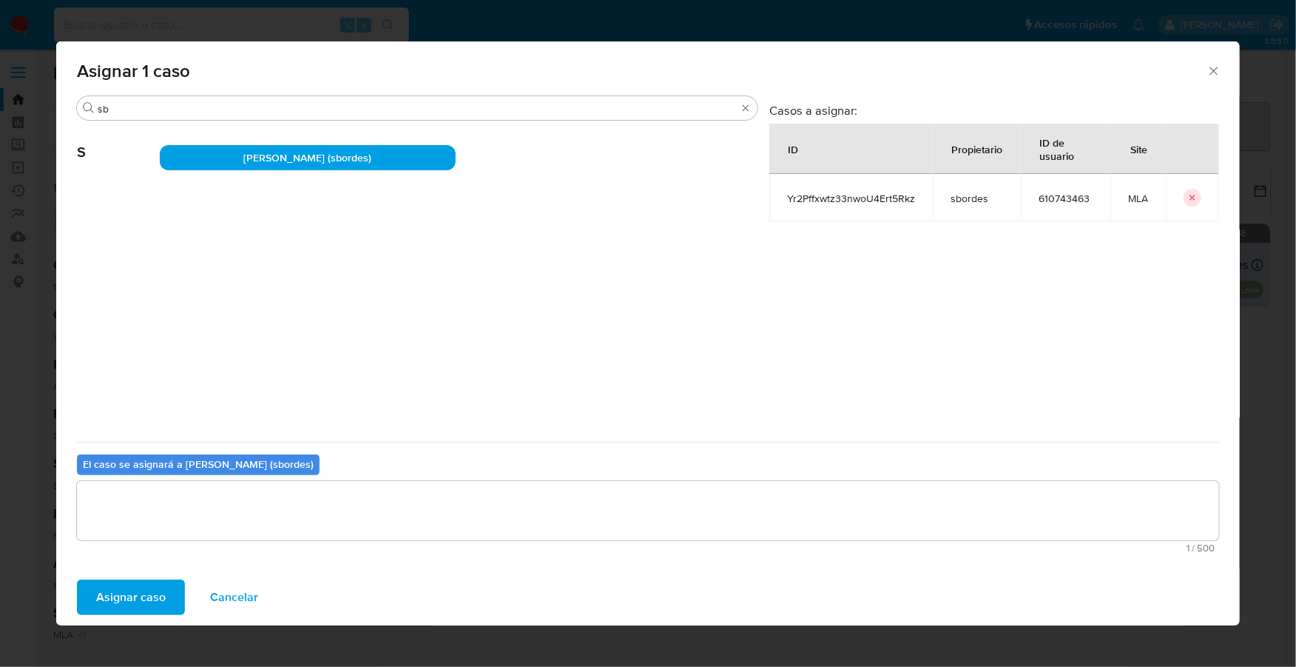
click at [140, 595] on span "Asignar caso" at bounding box center [131, 597] width 70 height 33
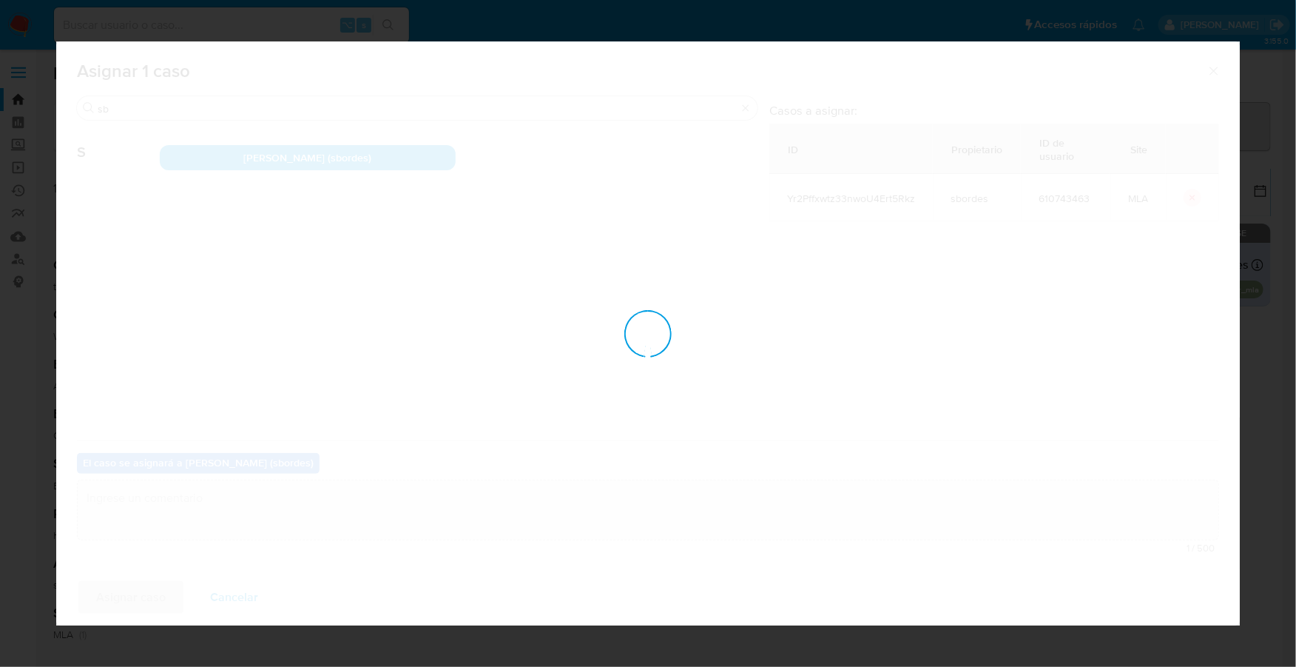
checkbox input "false"
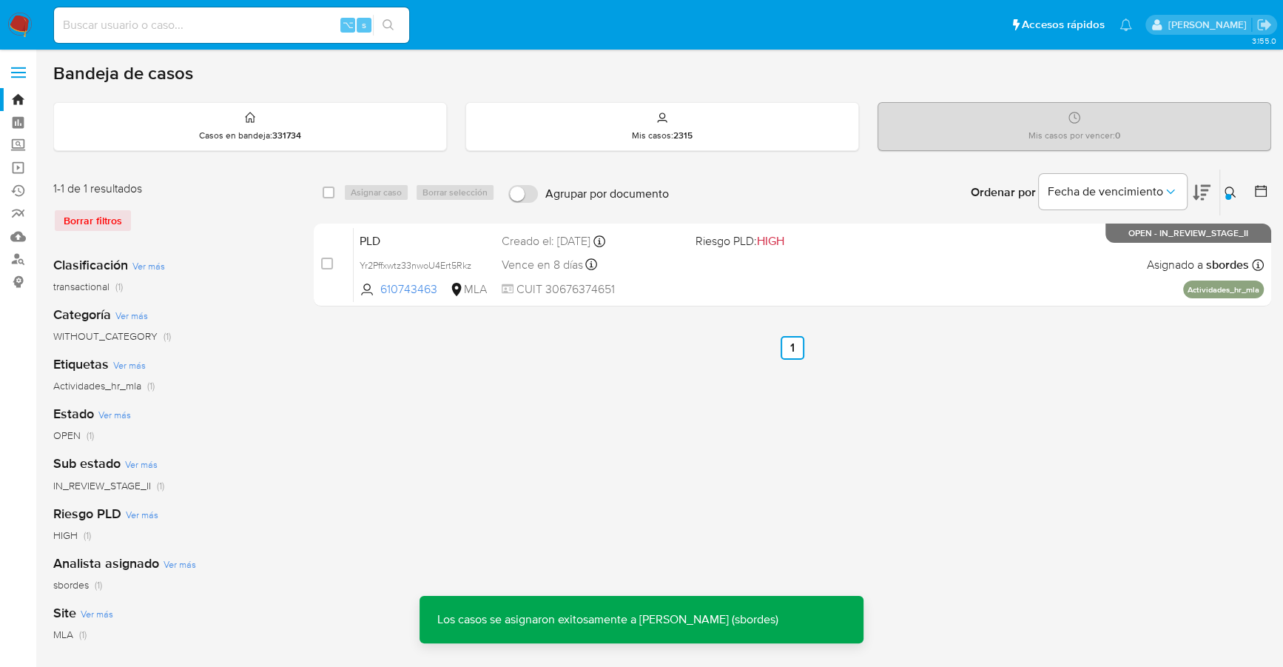
click at [35, 33] on nav "Pausado Ver notificaciones ⌥ s Accesos rápidos Presiona las siguientes teclas p…" at bounding box center [641, 25] width 1283 height 50
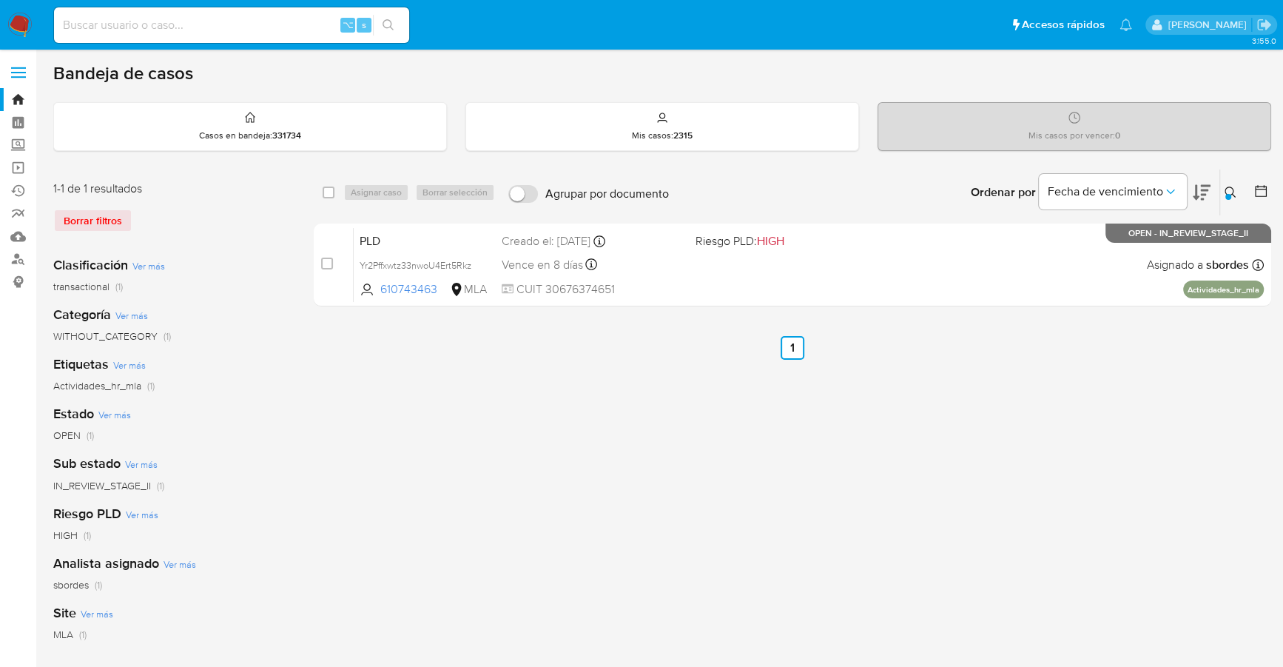
click at [28, 25] on img at bounding box center [19, 25] width 25 height 25
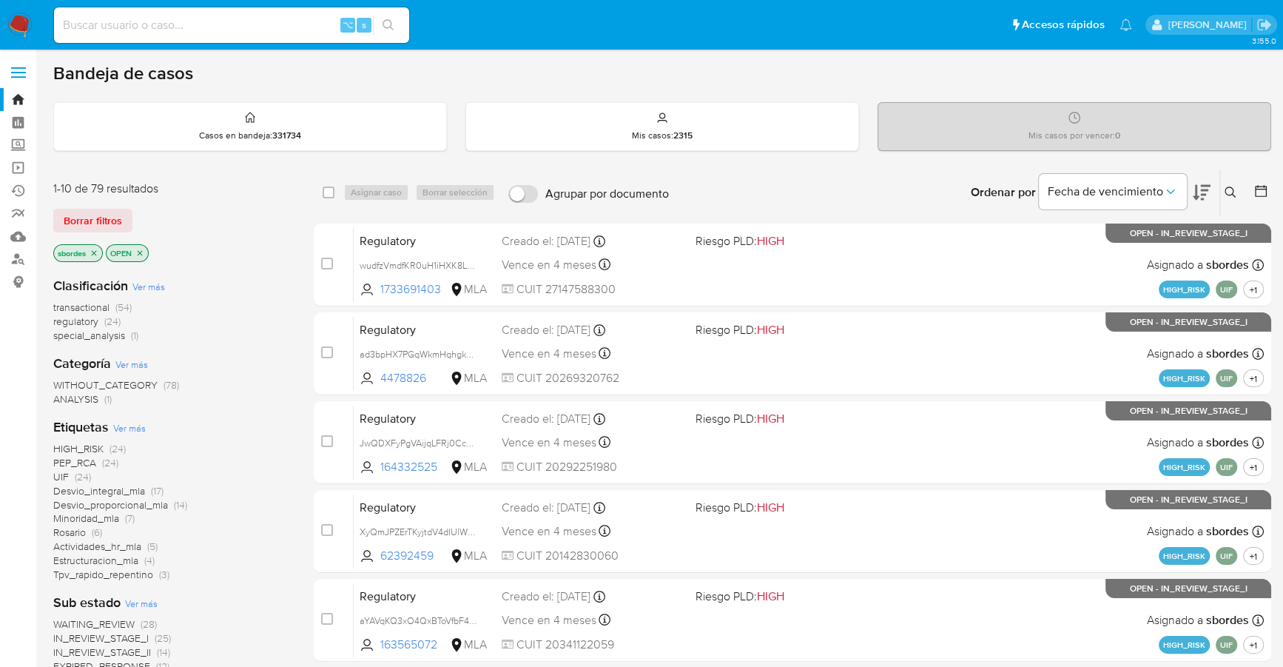
click at [96, 251] on icon "close-filter" at bounding box center [94, 253] width 9 height 9
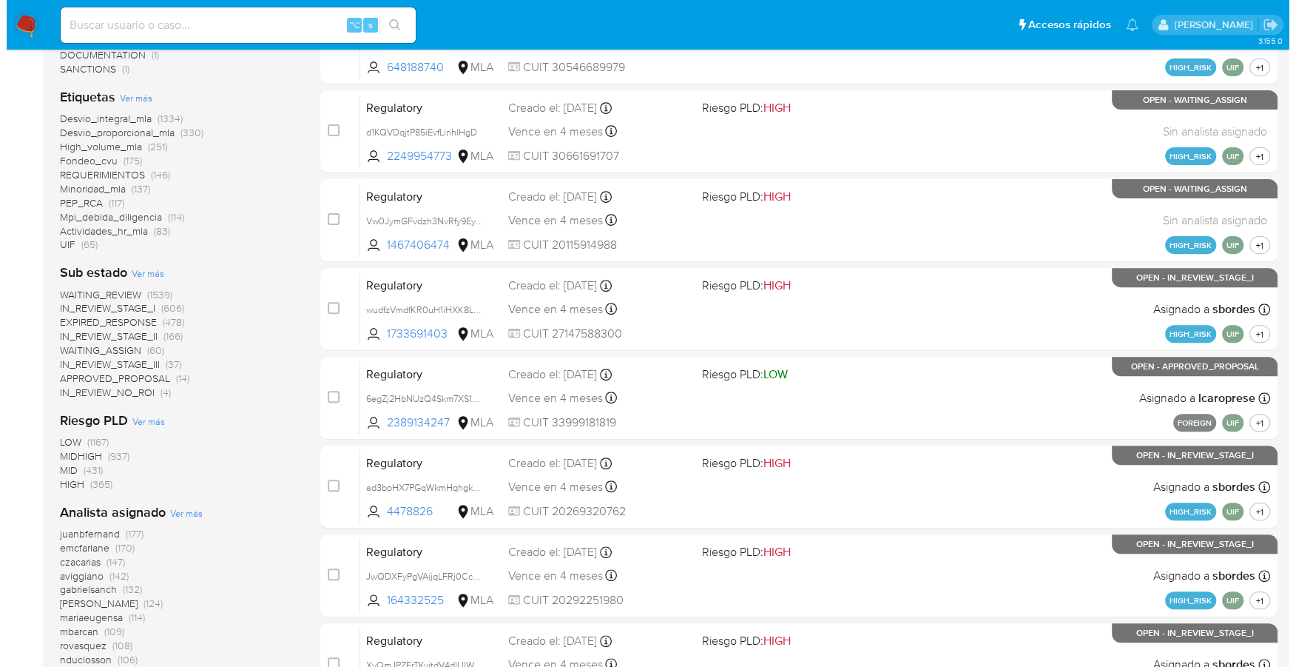
scroll to position [528, 0]
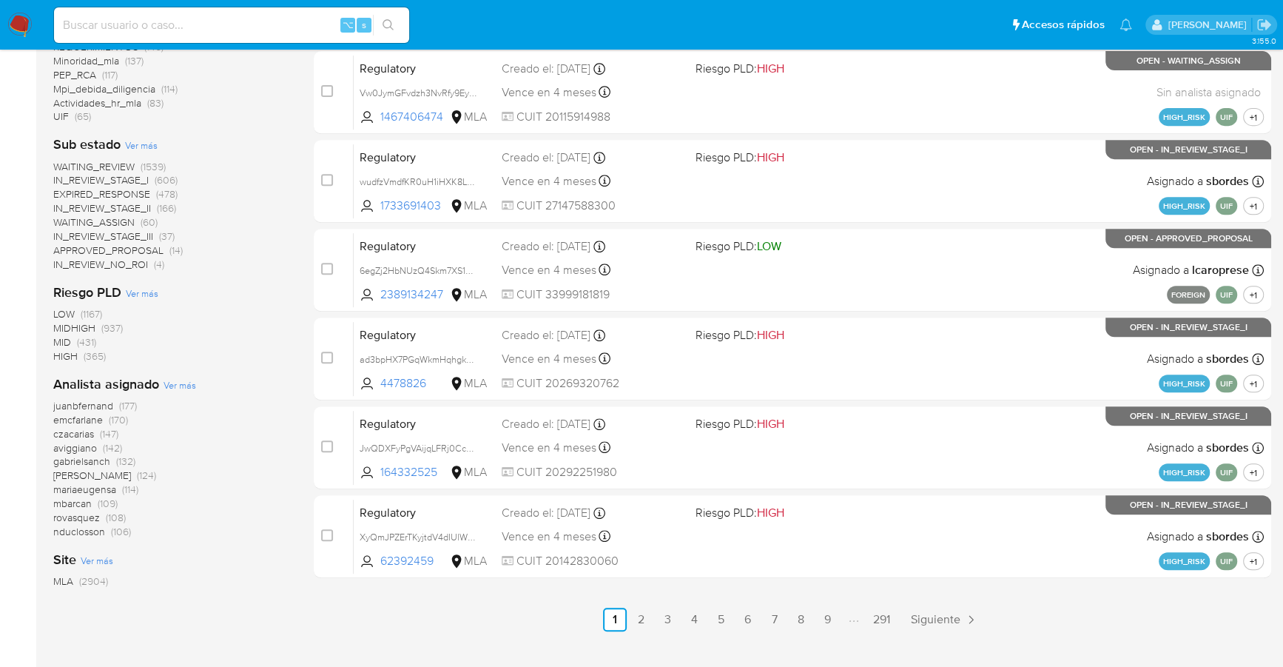
click at [189, 387] on span "Ver más" at bounding box center [180, 384] width 33 height 13
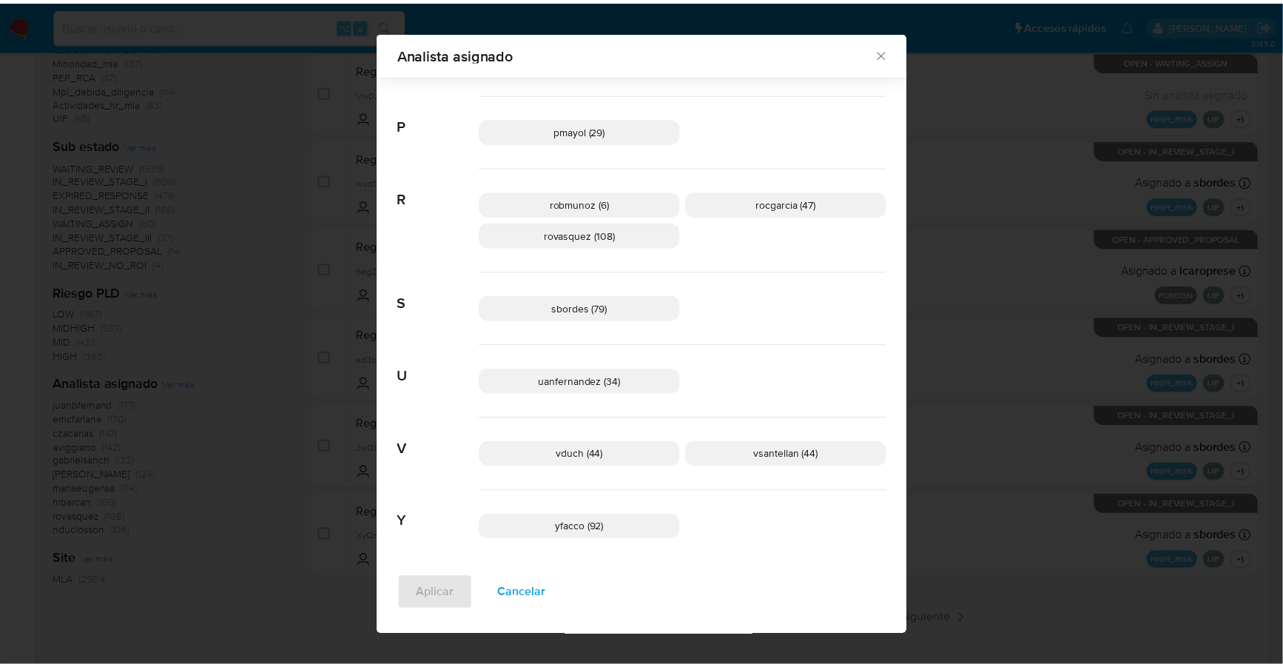
scroll to position [1052, 0]
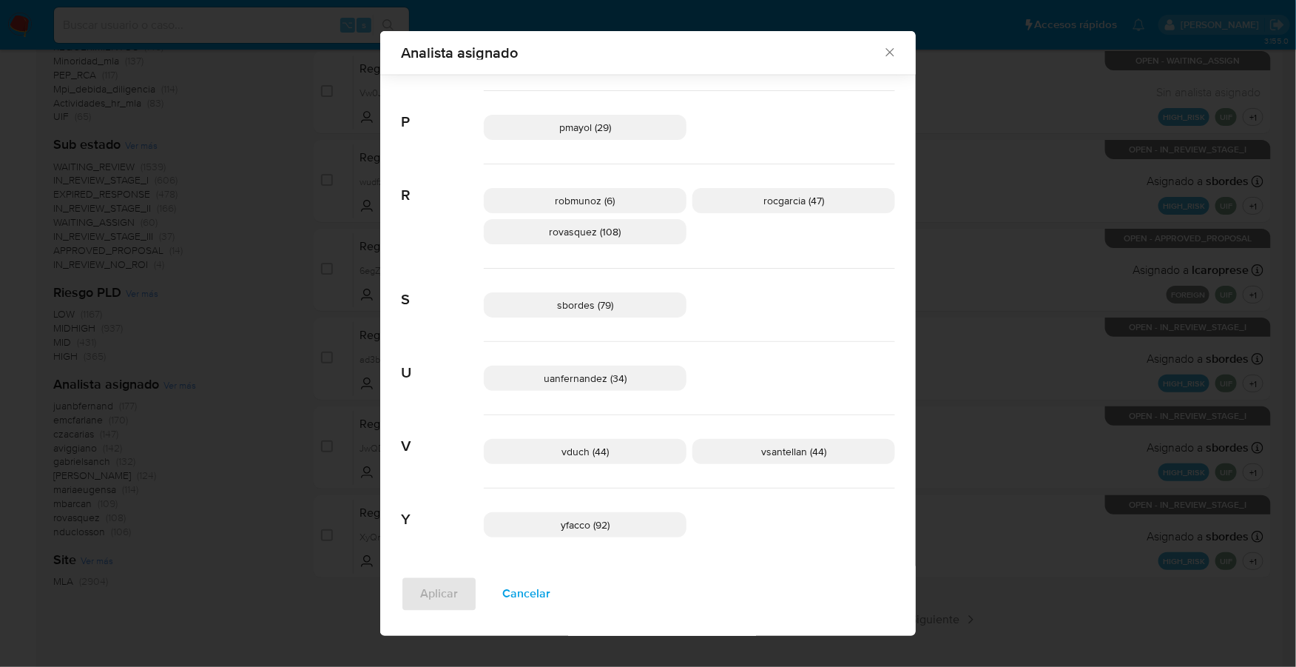
click at [884, 50] on icon "Cerrar" at bounding box center [890, 52] width 15 height 15
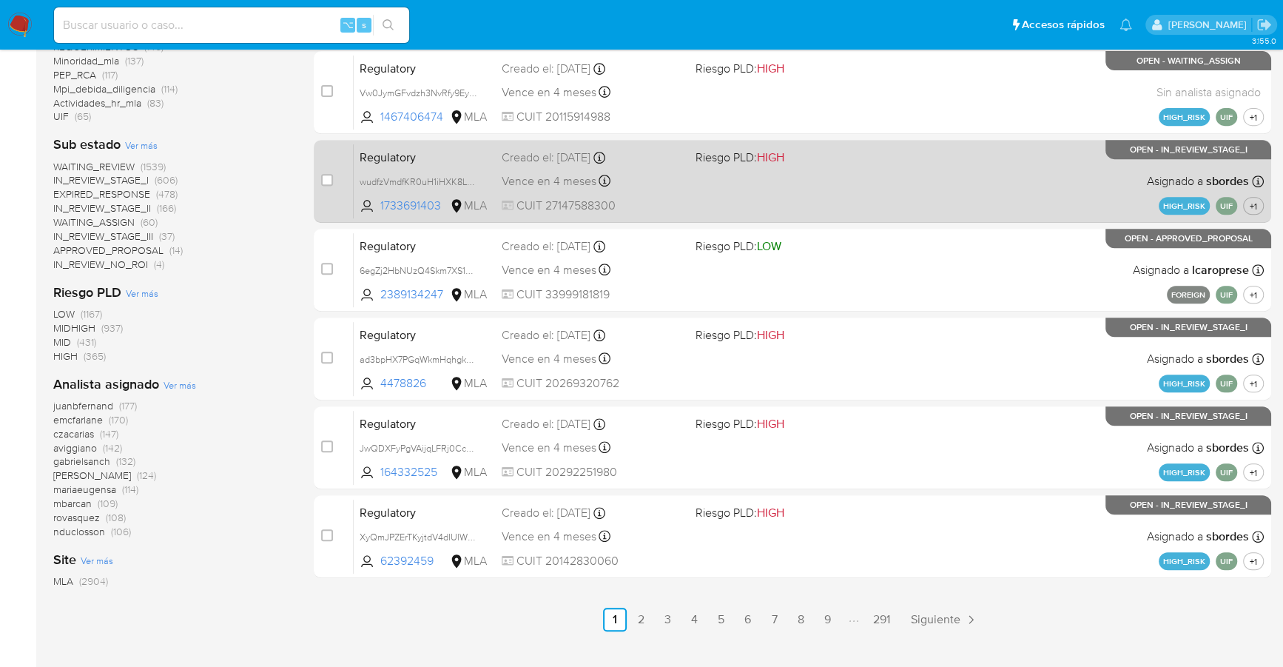
scroll to position [0, 0]
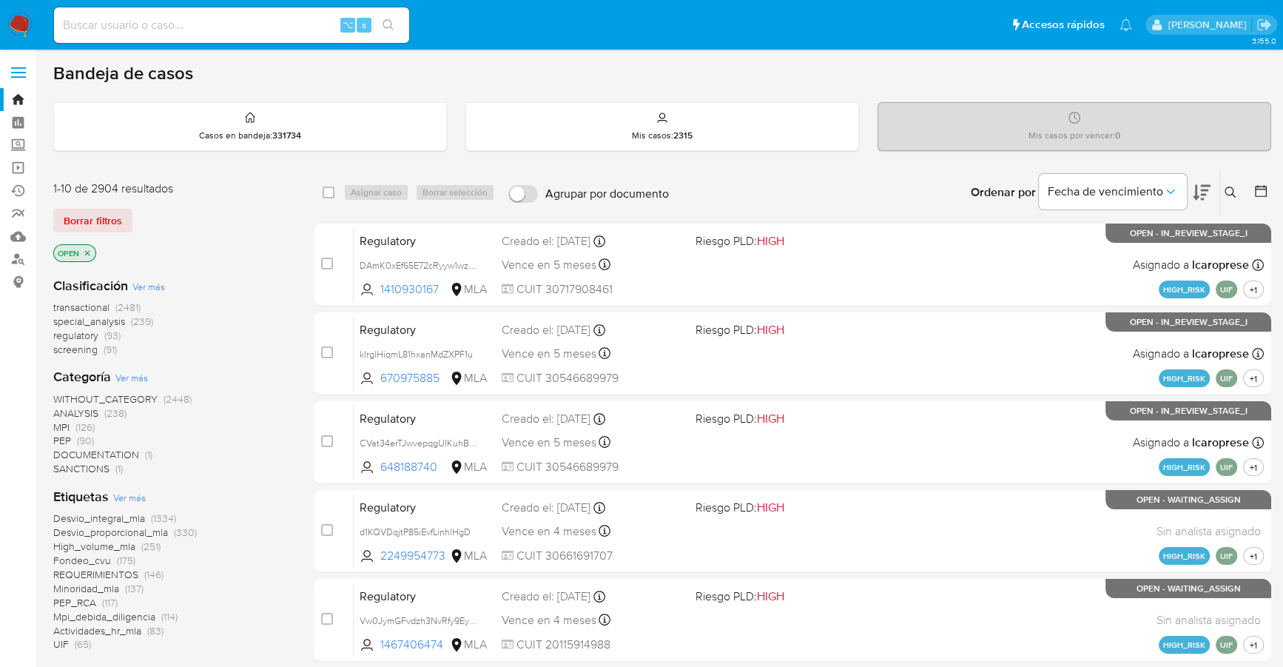
click at [1262, 191] on icon at bounding box center [1261, 191] width 15 height 15
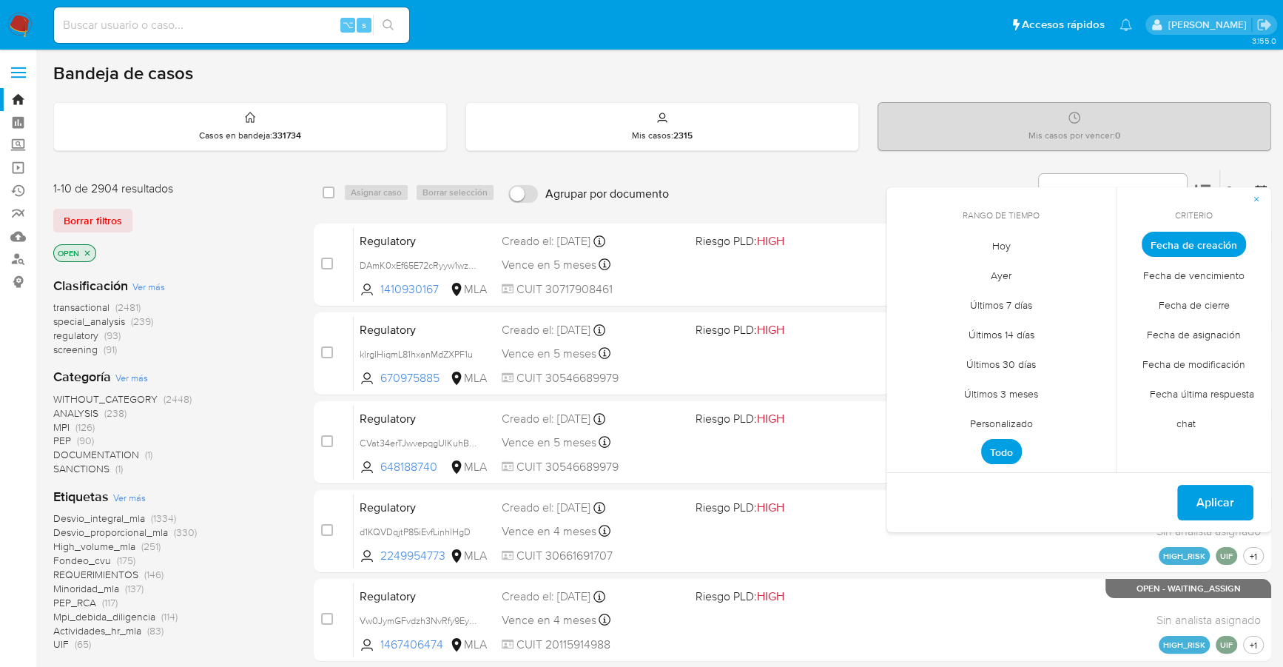
click at [84, 252] on icon "close-filter" at bounding box center [87, 253] width 9 height 9
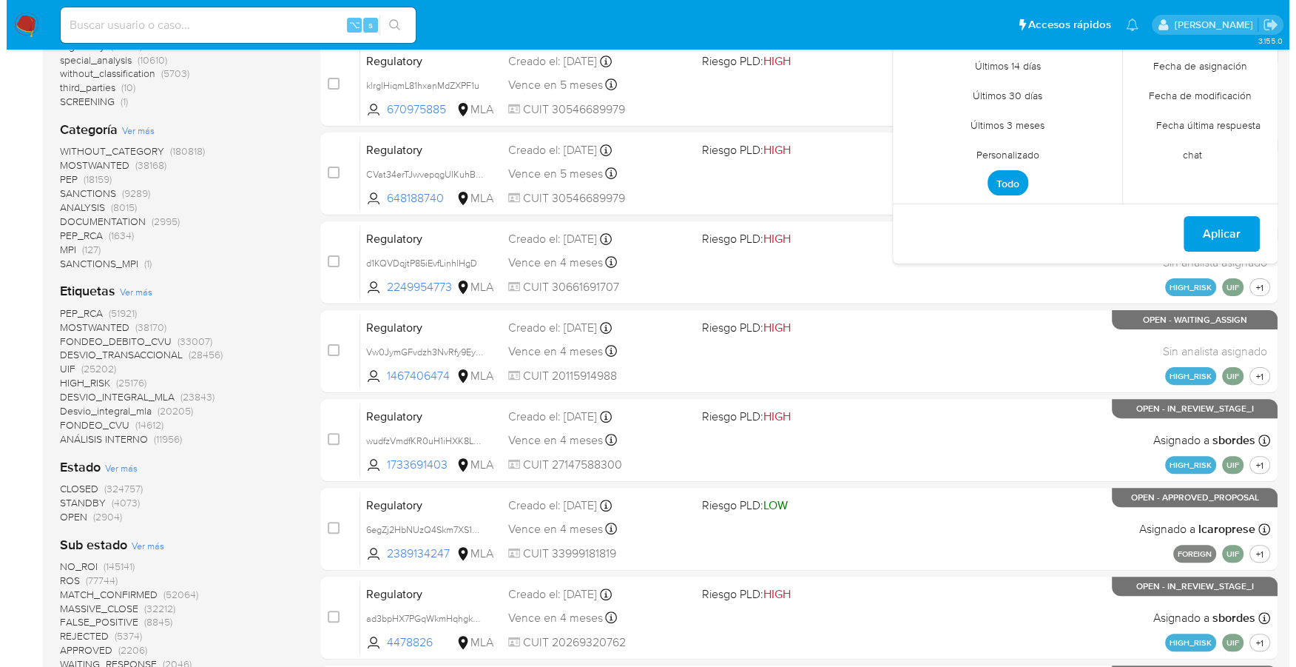
scroll to position [365, 0]
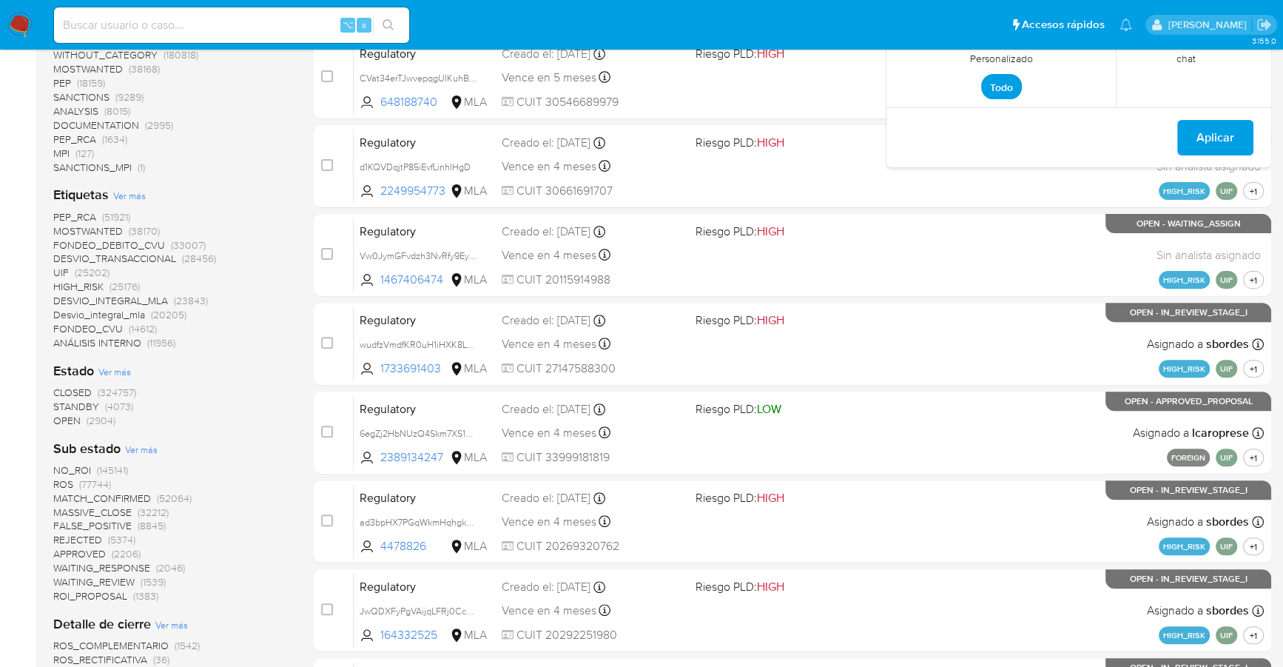
click at [75, 405] on span "STANDBY" at bounding box center [76, 406] width 46 height 15
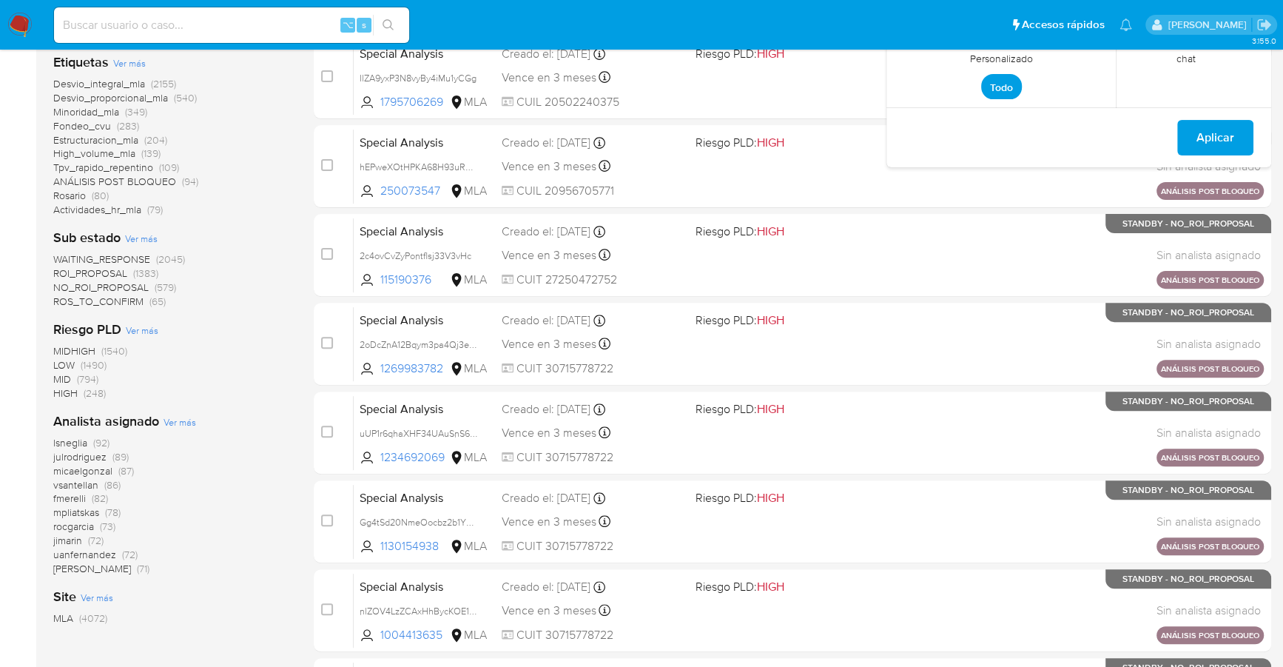
click at [180, 417] on span "Ver más" at bounding box center [180, 421] width 33 height 13
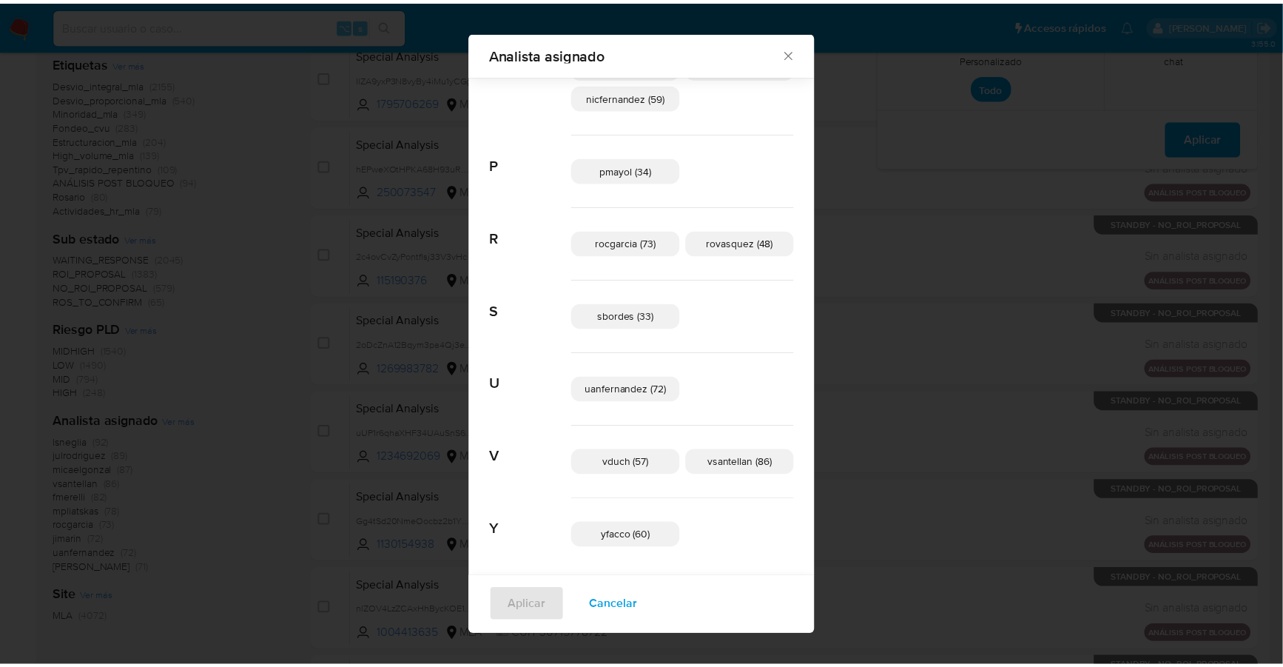
scroll to position [844, 0]
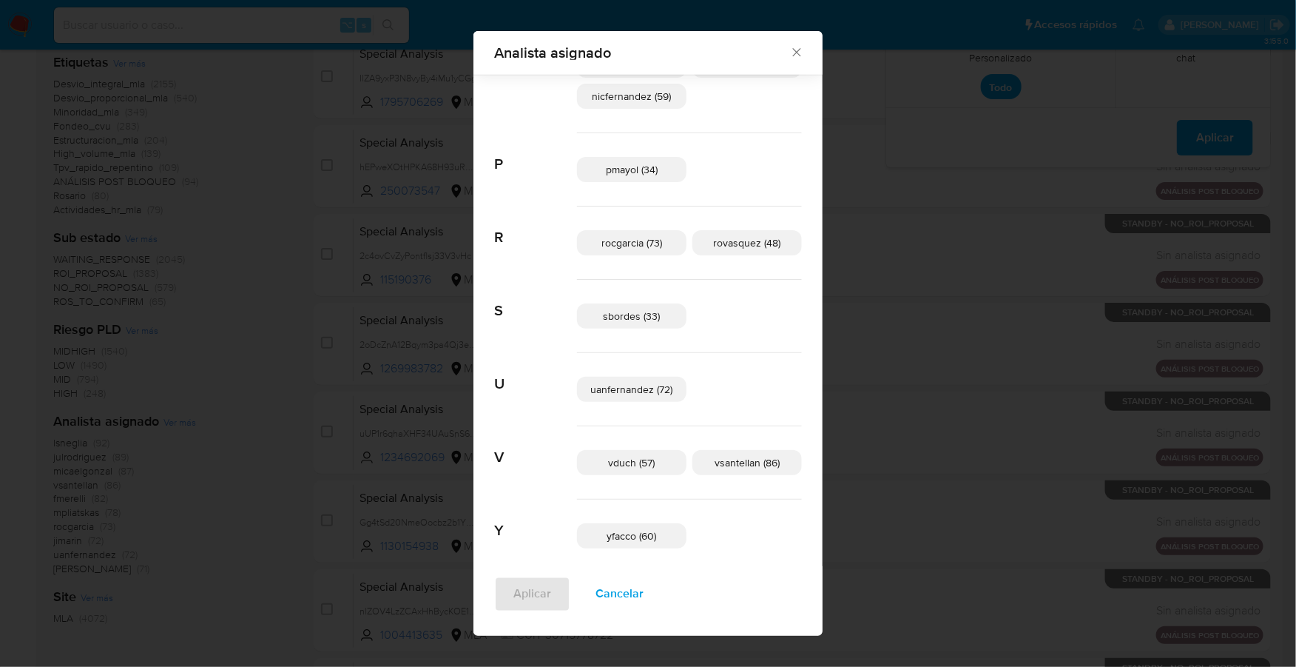
click at [790, 53] on icon "Cerrar" at bounding box center [797, 52] width 15 height 15
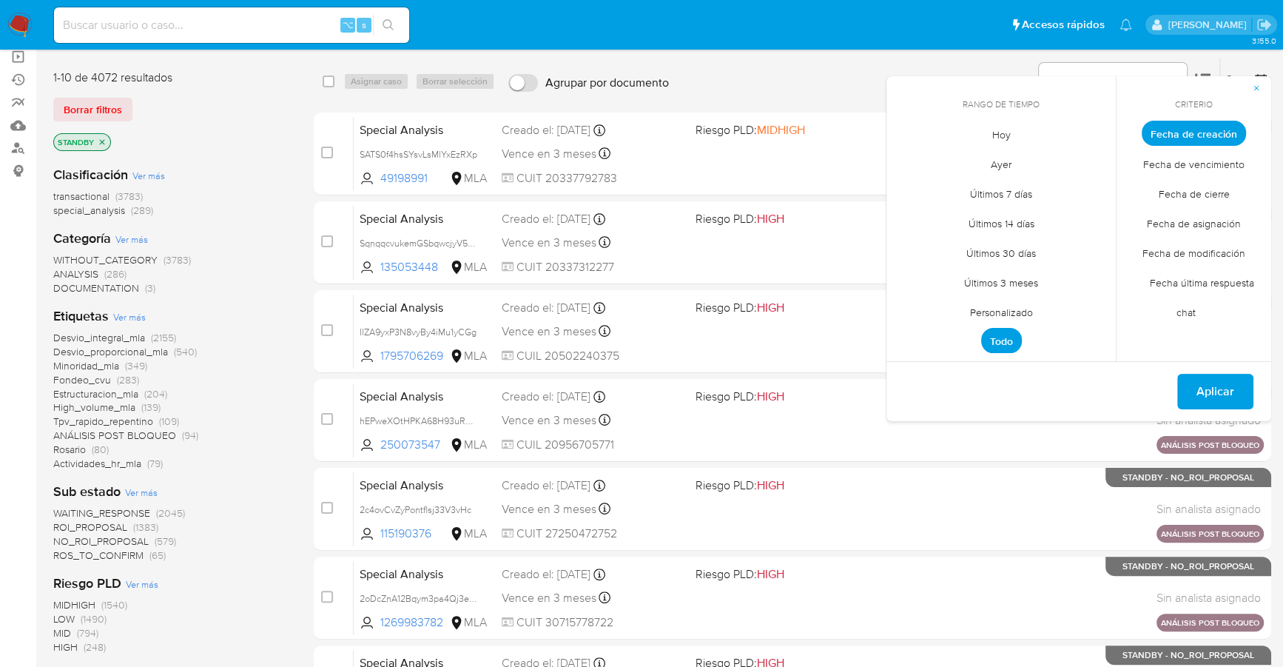
scroll to position [0, 0]
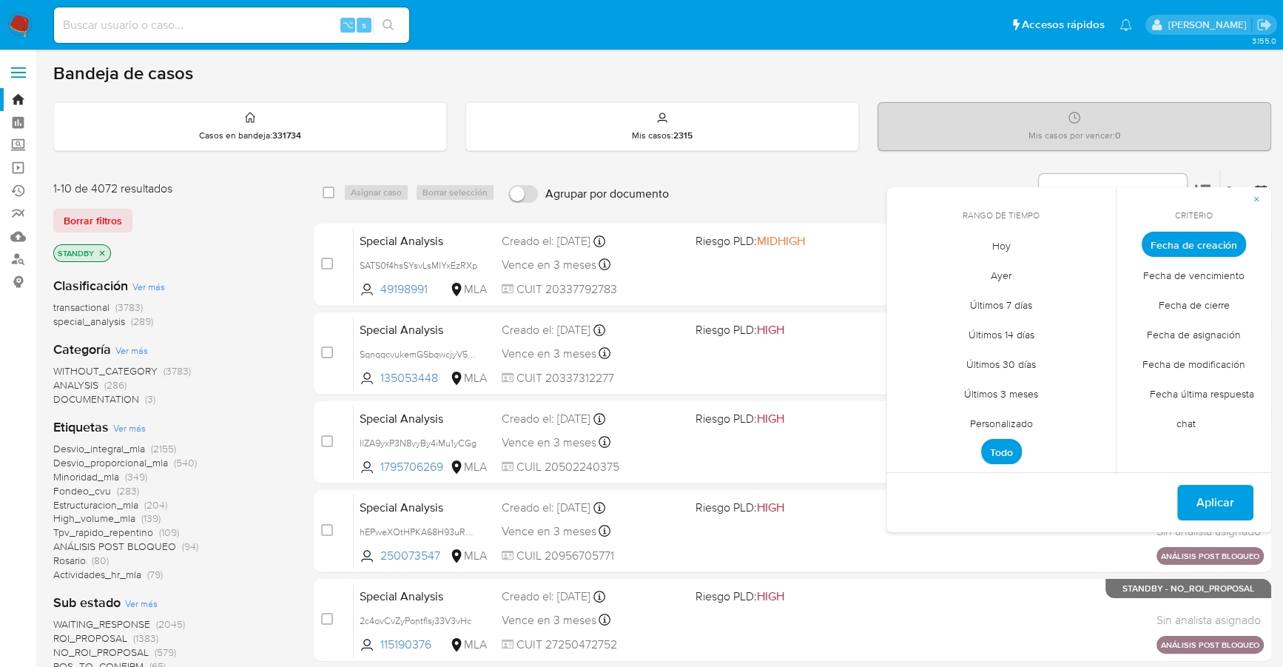
click at [104, 246] on p "STANDBY" at bounding box center [82, 253] width 56 height 16
click at [104, 250] on icon "close-filter" at bounding box center [102, 253] width 9 height 9
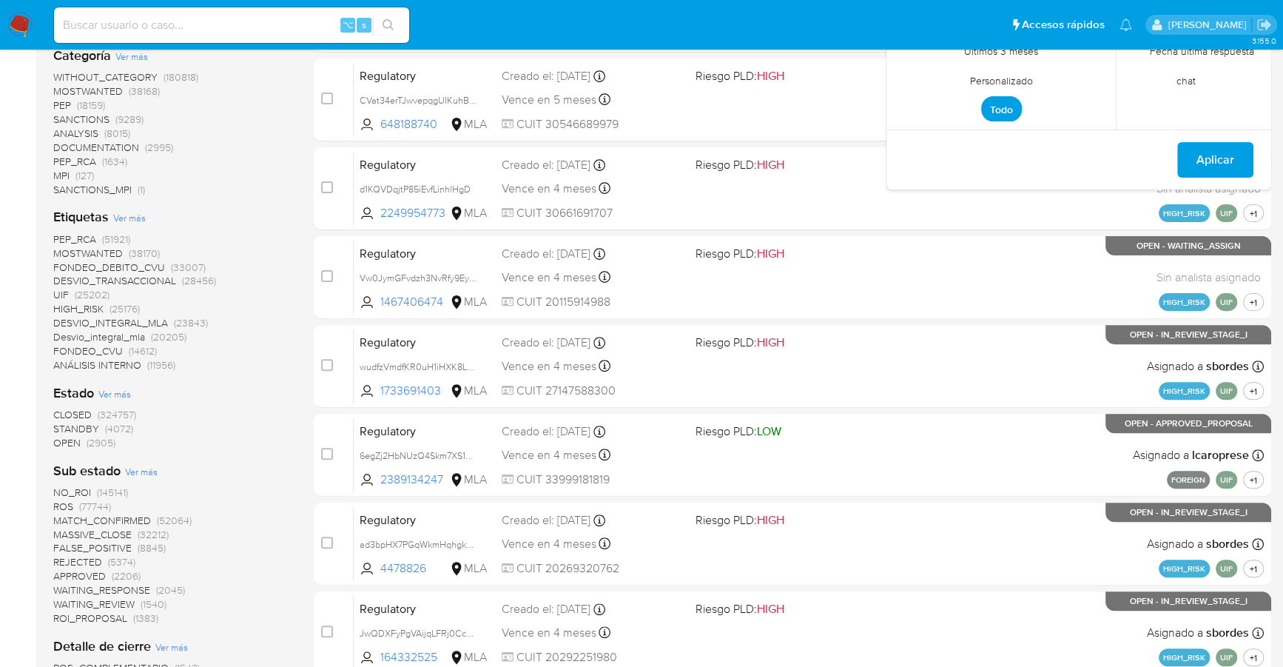
scroll to position [386, 0]
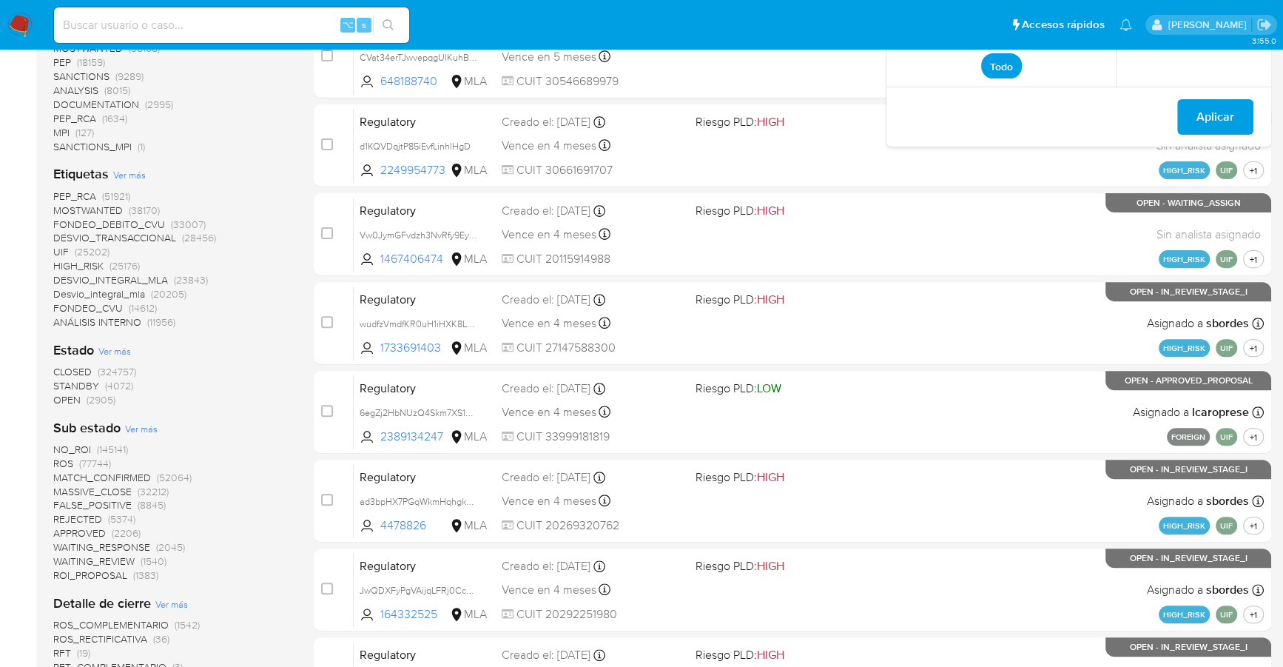
click at [78, 395] on span "OPEN" at bounding box center [66, 399] width 27 height 15
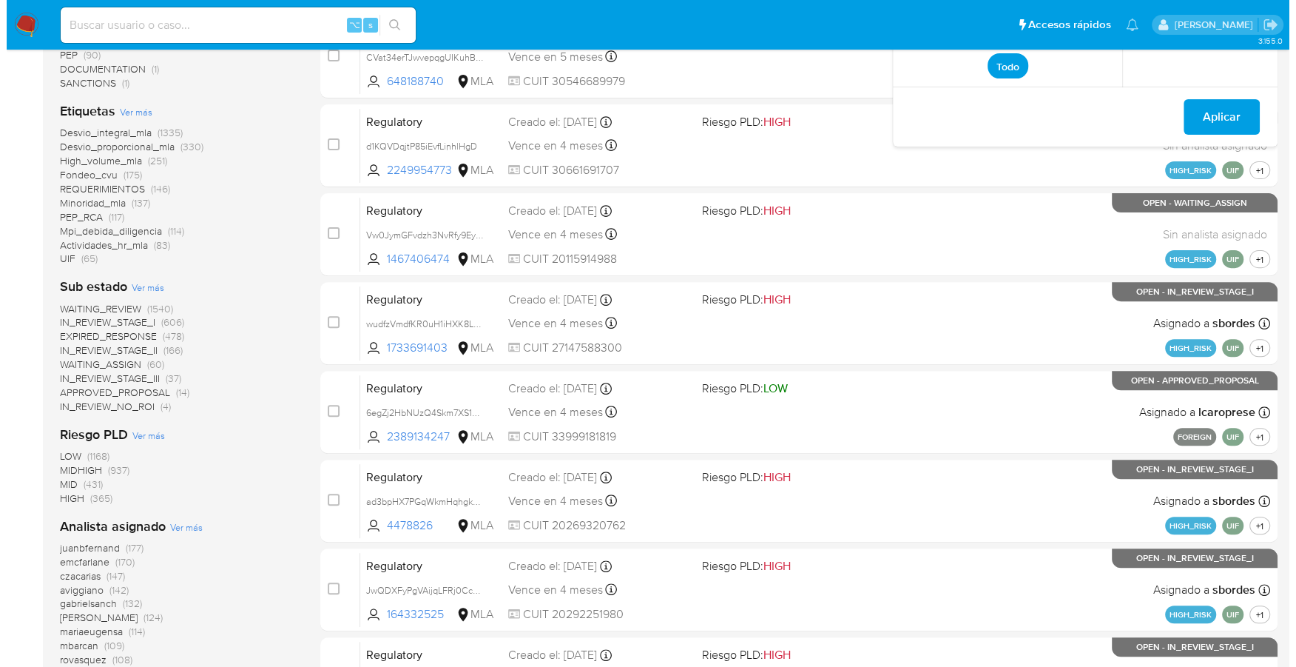
scroll to position [528, 0]
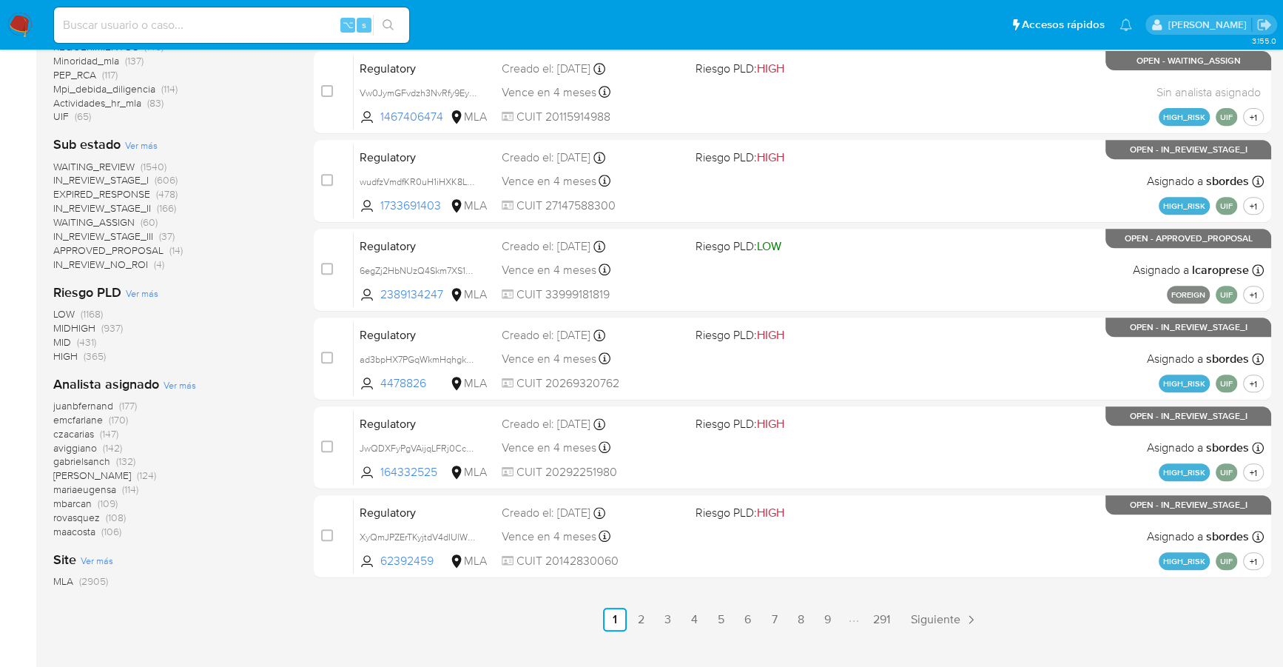
click at [188, 387] on span "Ver más" at bounding box center [180, 384] width 33 height 13
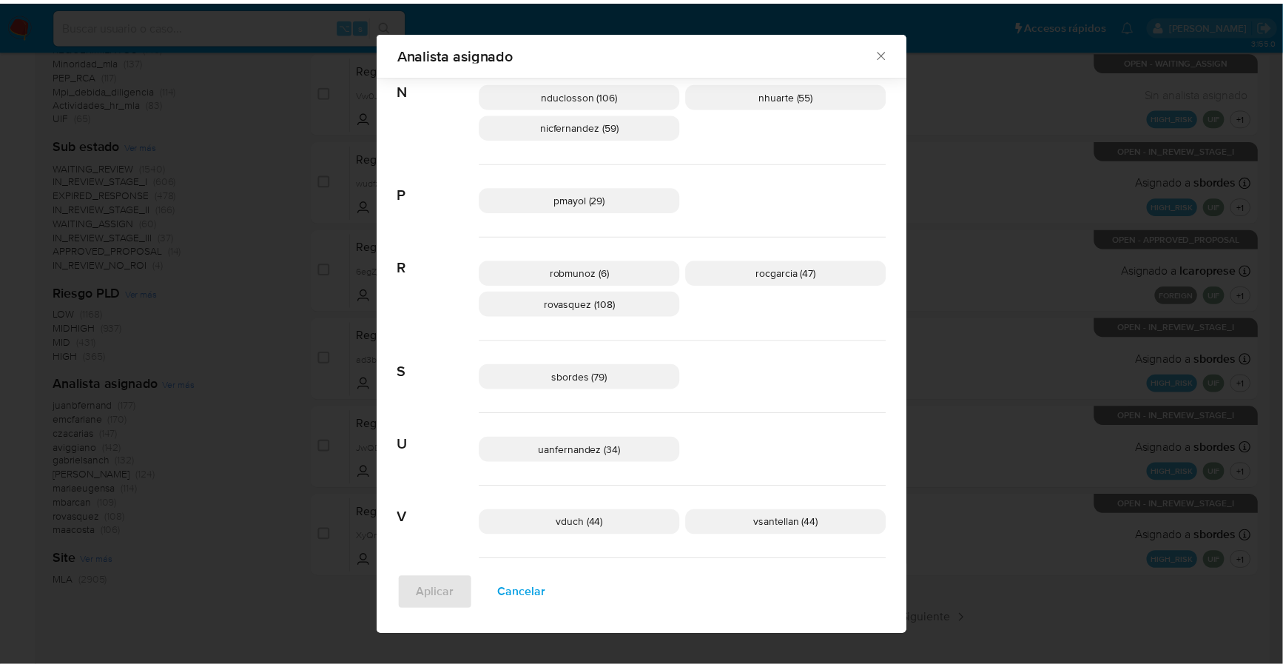
scroll to position [1041, 0]
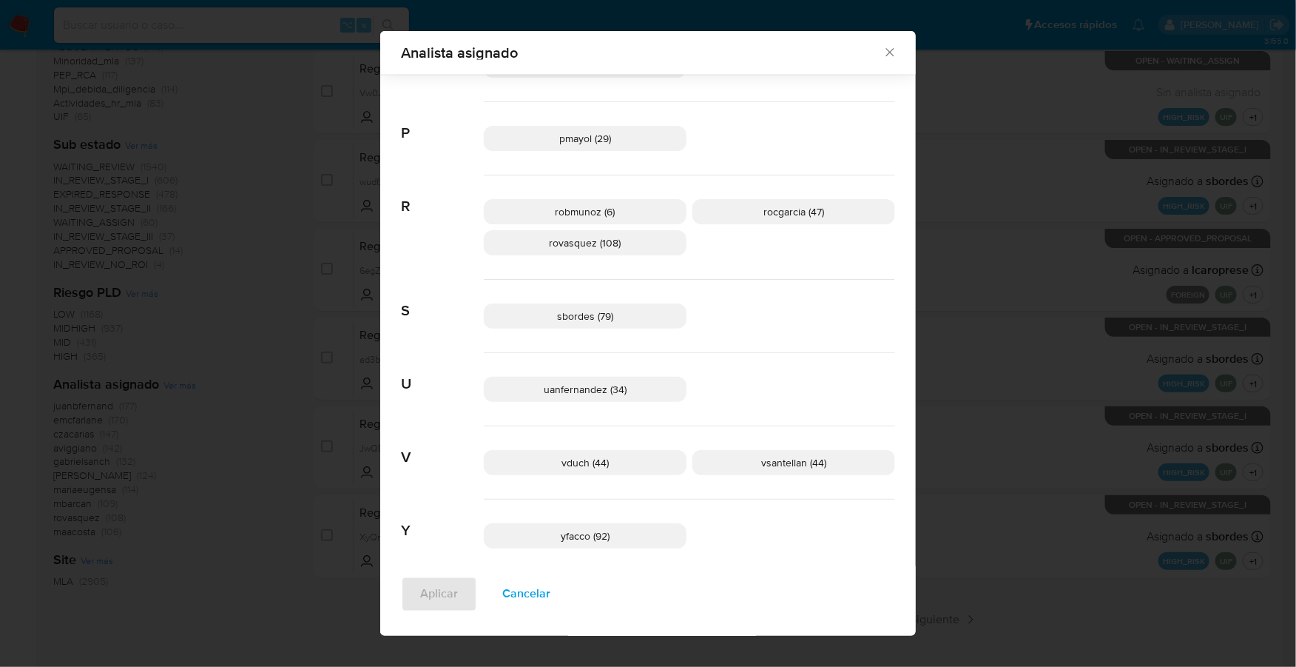
click at [885, 53] on icon "Cerrar" at bounding box center [890, 52] width 15 height 15
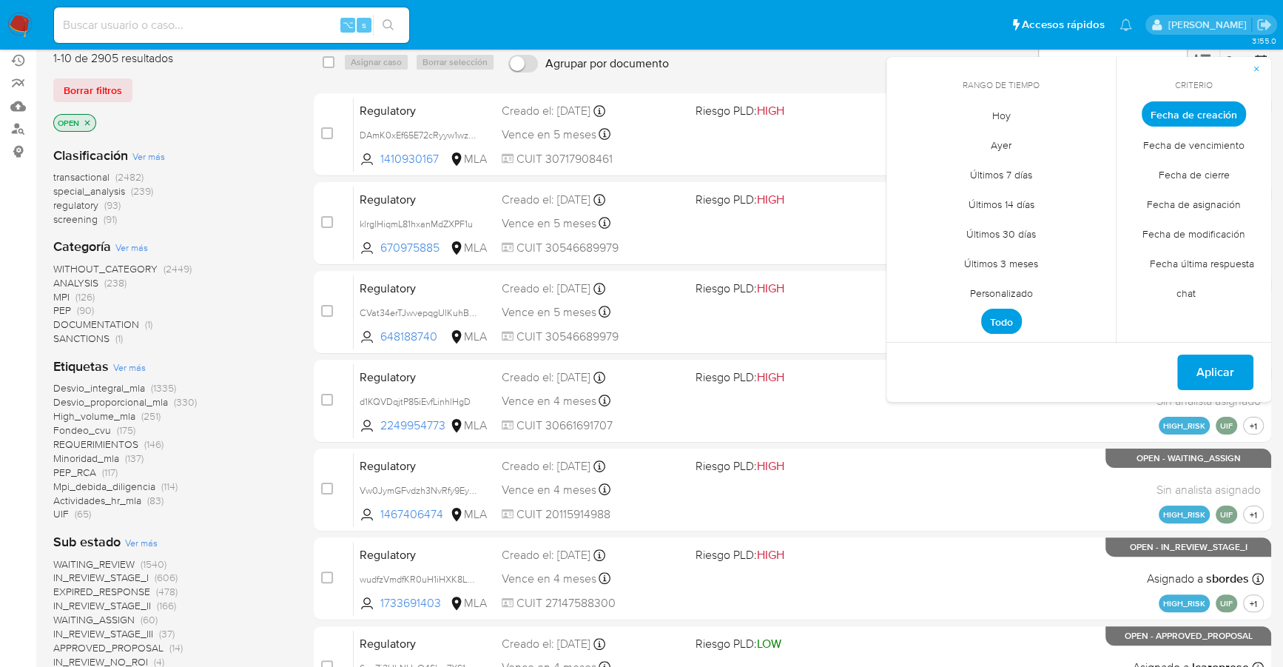
scroll to position [0, 0]
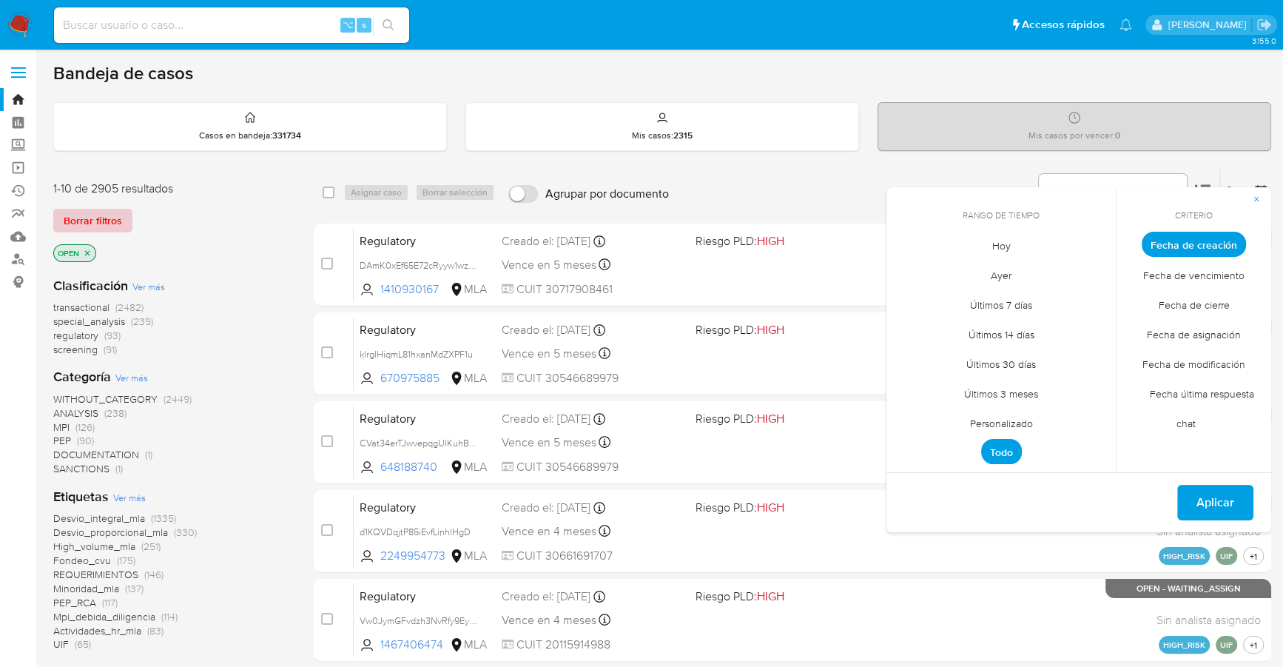
click at [92, 219] on span "Borrar filtros" at bounding box center [93, 220] width 58 height 21
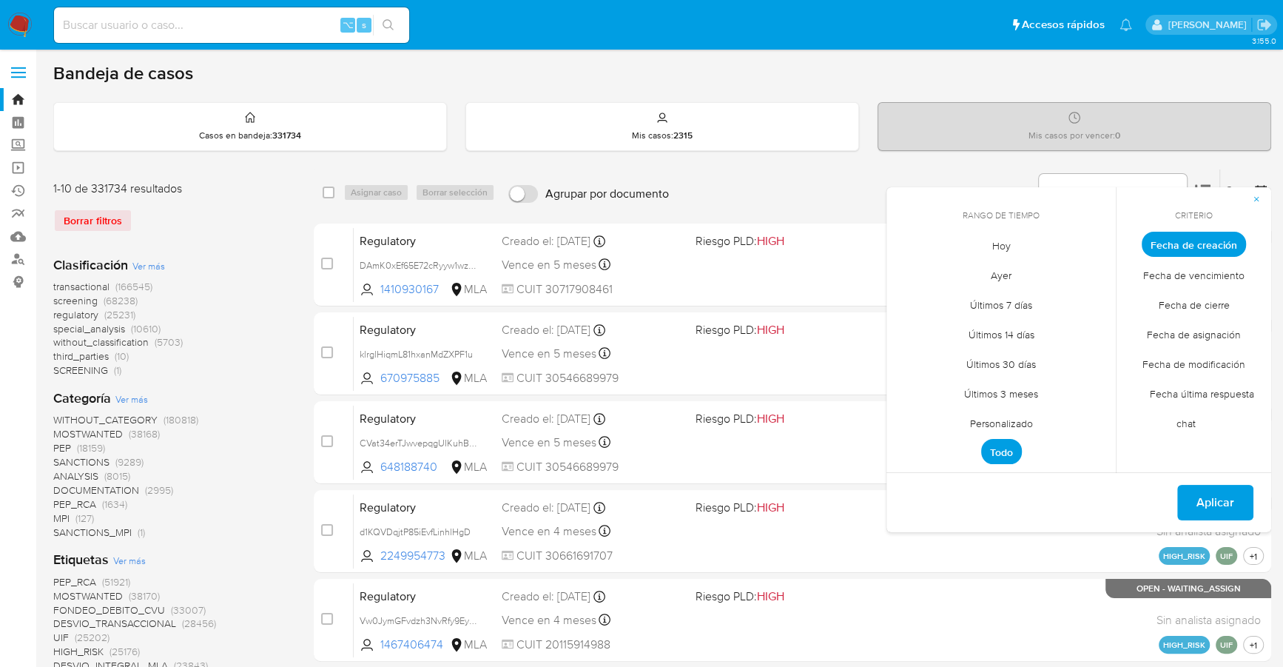
click at [998, 75] on div "Bandeja de casos" at bounding box center [662, 73] width 1218 height 22
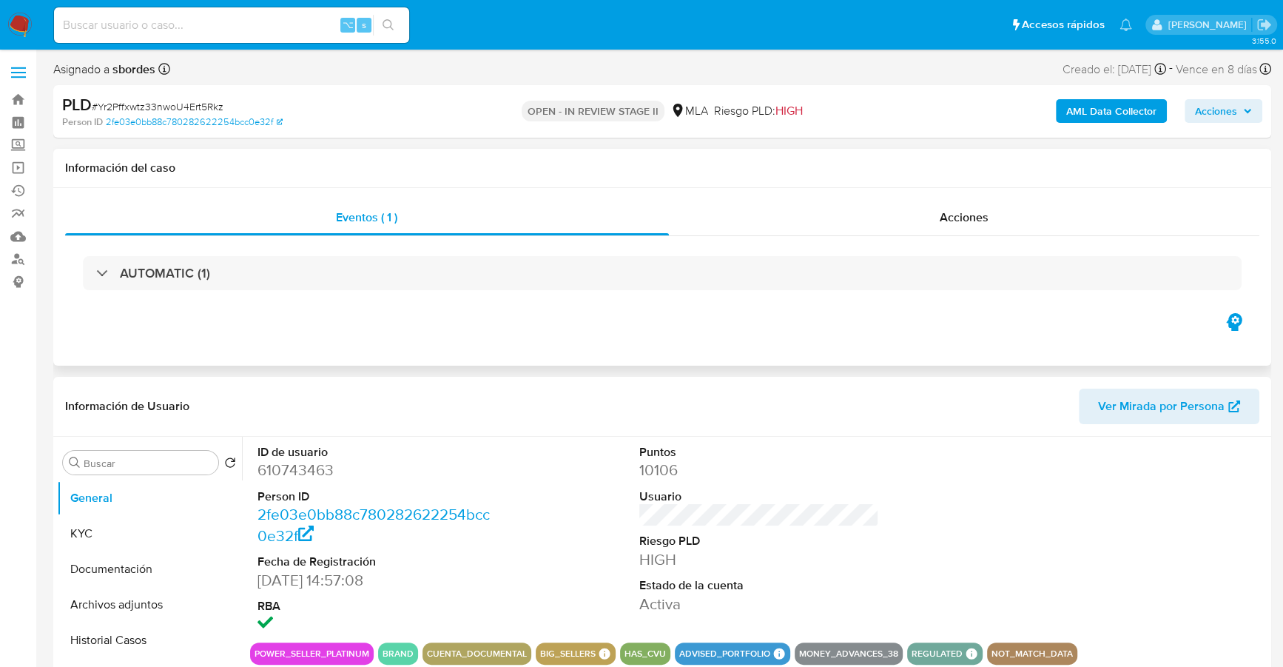
select select "10"
click at [149, 20] on input at bounding box center [231, 25] width 355 height 19
paste input "610743463"
type input "610743463"
click at [132, 534] on button "KYC" at bounding box center [143, 534] width 173 height 36
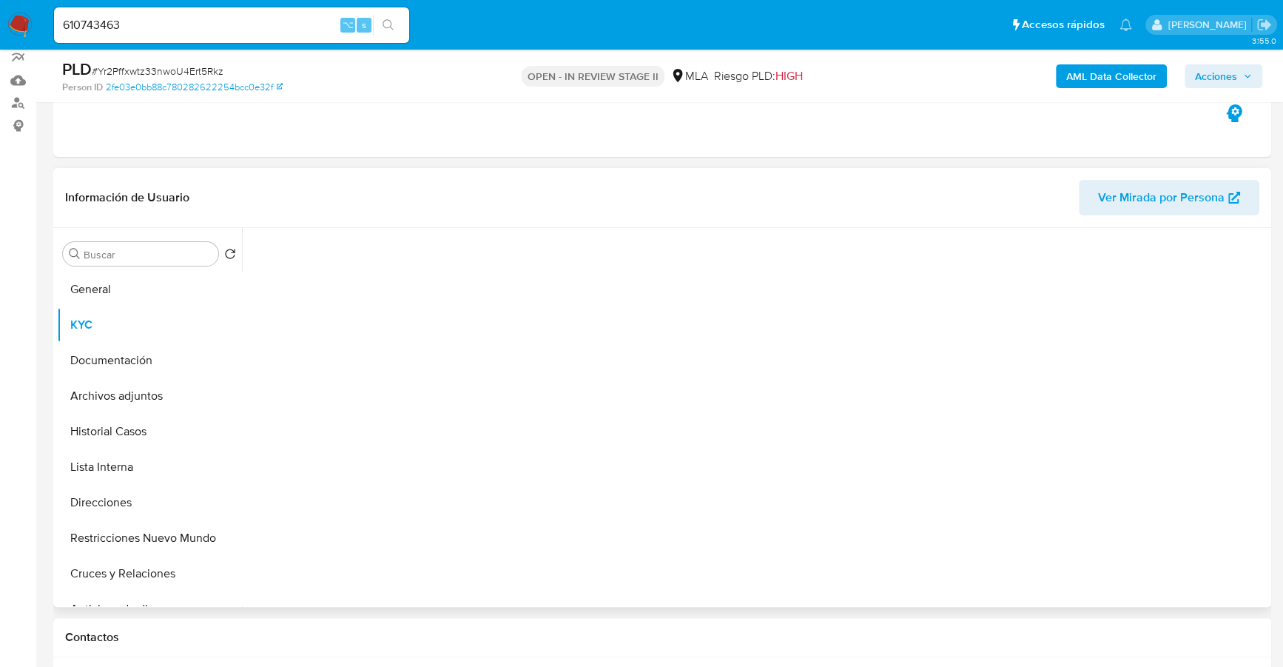
scroll to position [169, 0]
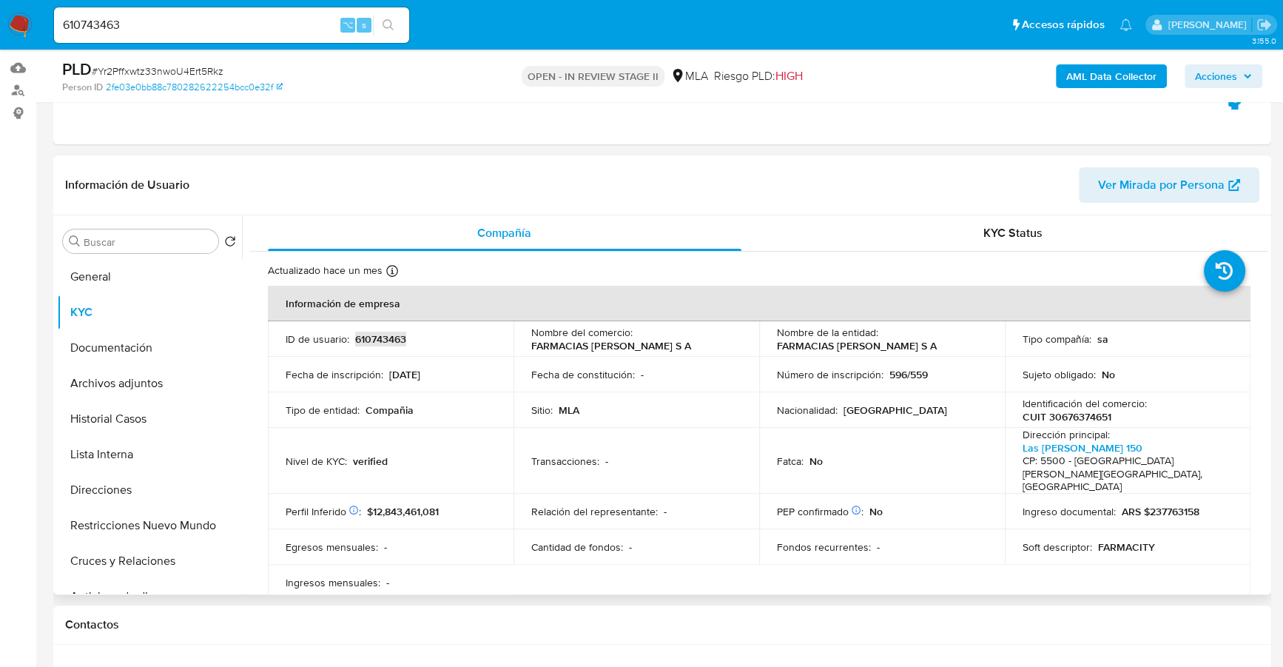
copy p "610743463"
click at [134, 419] on button "Historial Casos" at bounding box center [143, 419] width 173 height 36
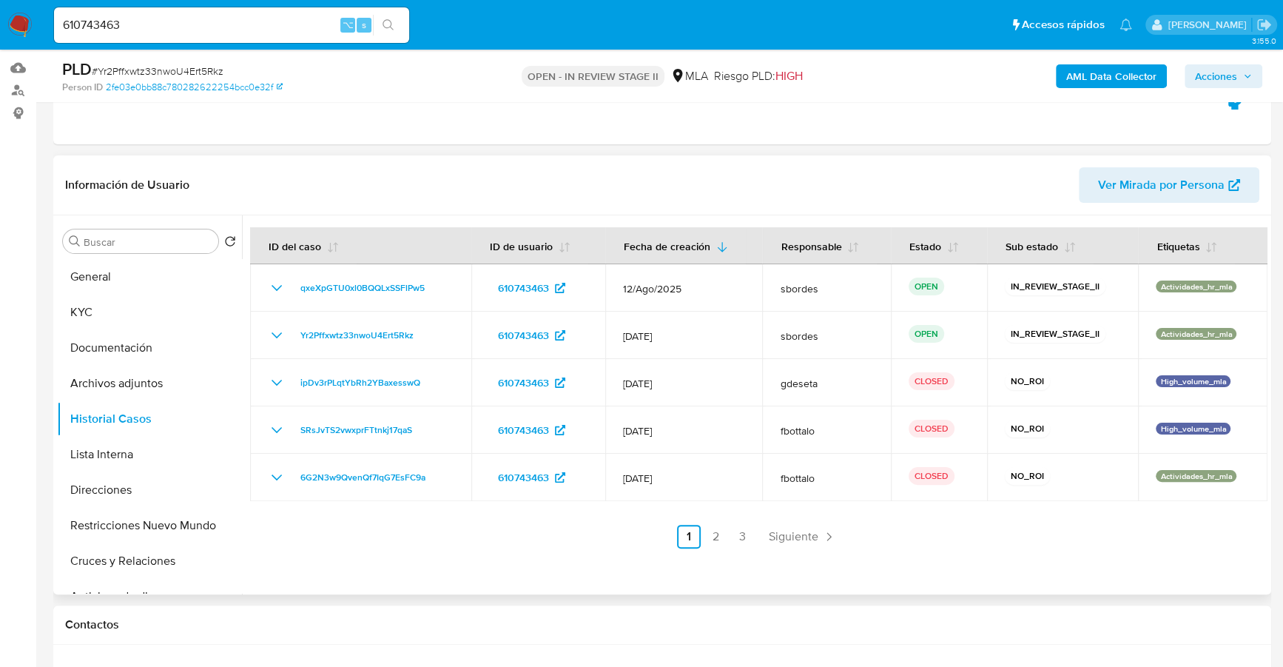
click at [516, 175] on header "Información de Usuario Ver Mirada por Persona" at bounding box center [662, 185] width 1194 height 36
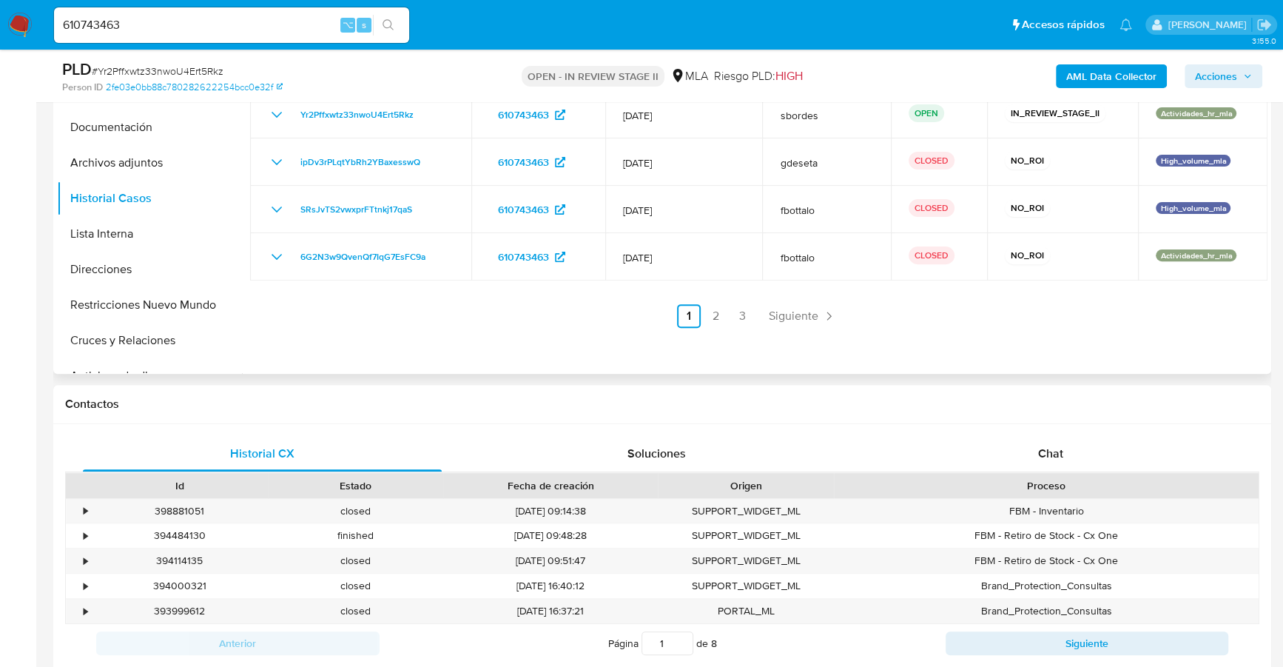
scroll to position [465, 0]
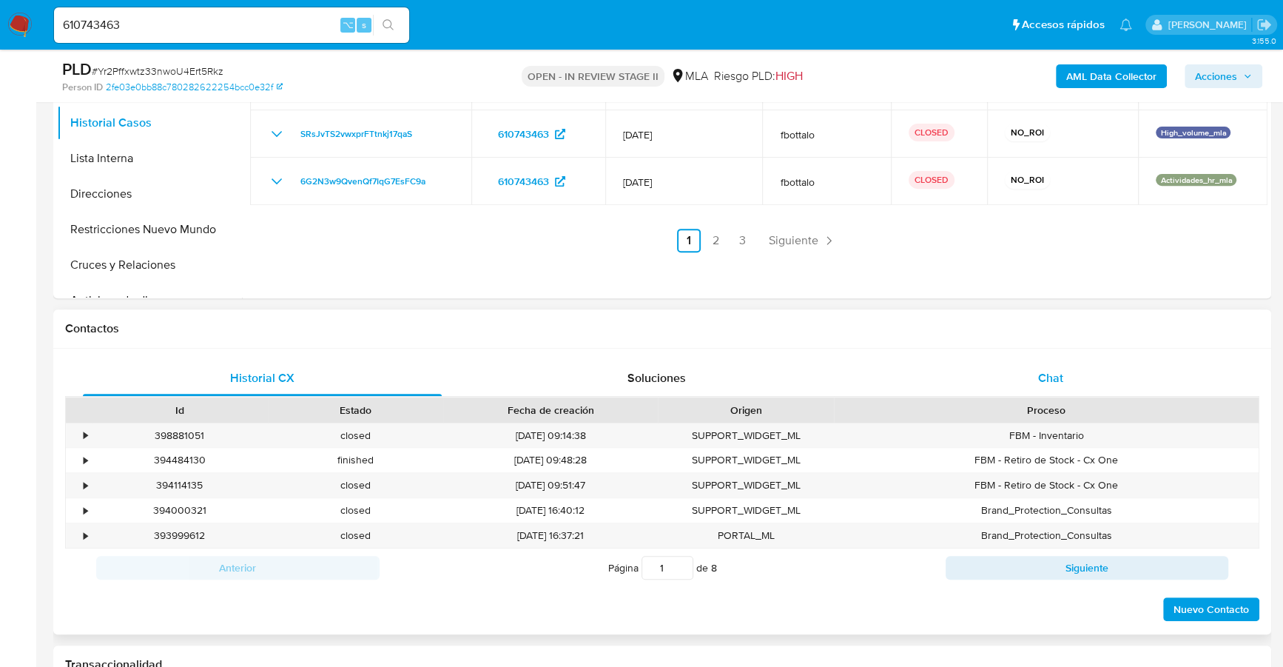
click at [1029, 377] on div "Chat" at bounding box center [1050, 378] width 359 height 36
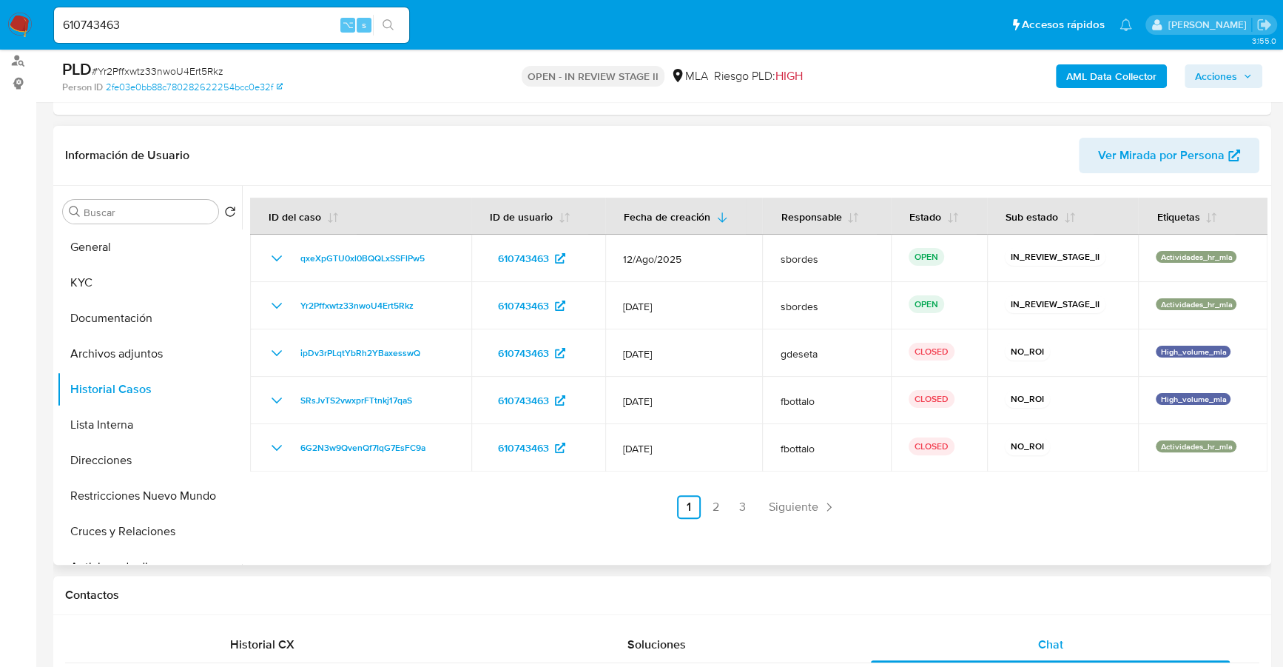
scroll to position [175, 0]
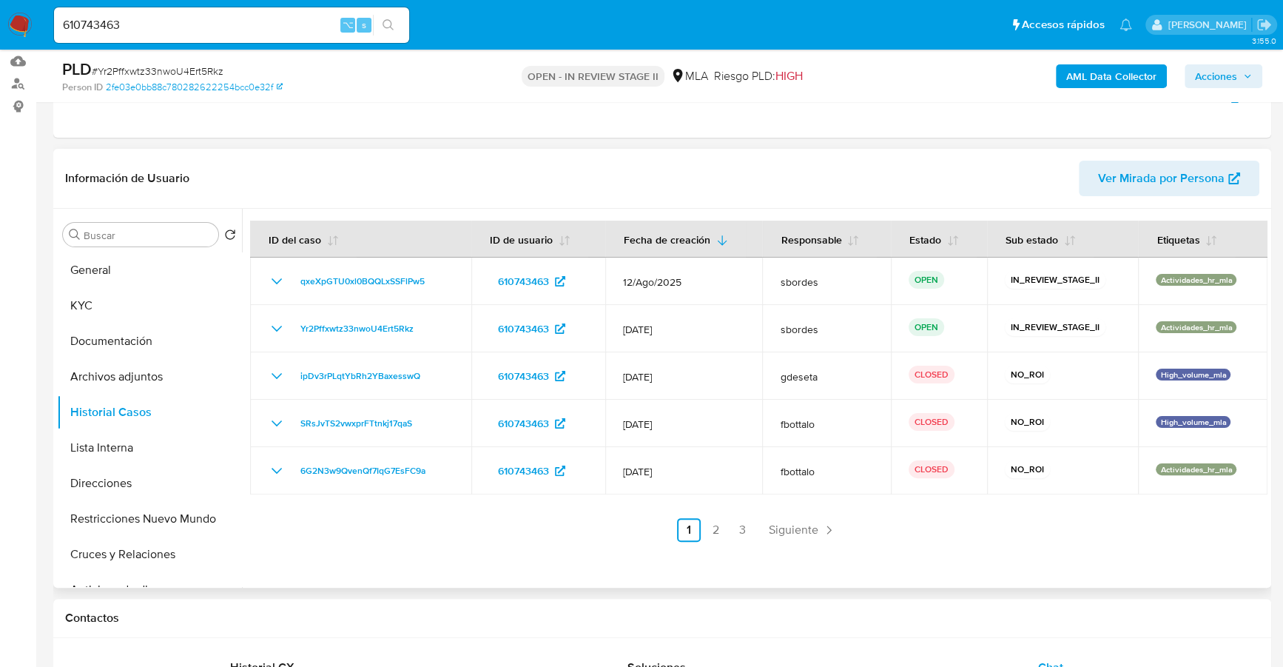
click at [672, 186] on header "Información de Usuario Ver Mirada por Persona" at bounding box center [662, 179] width 1194 height 36
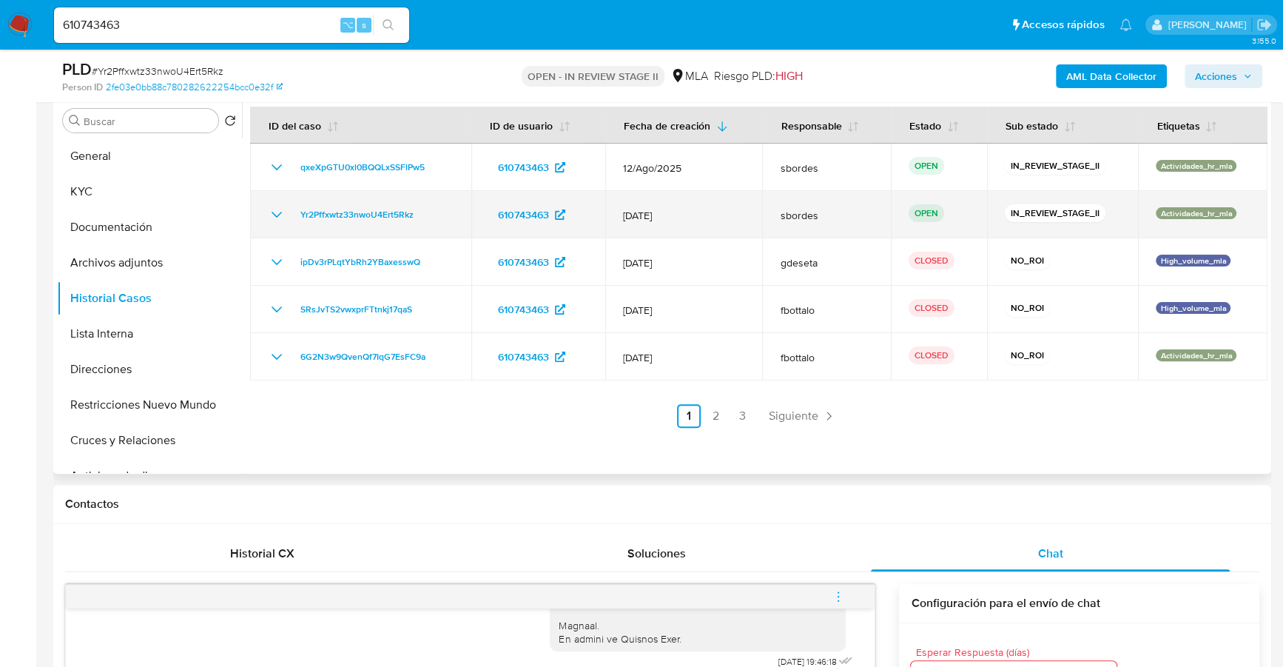
scroll to position [181, 0]
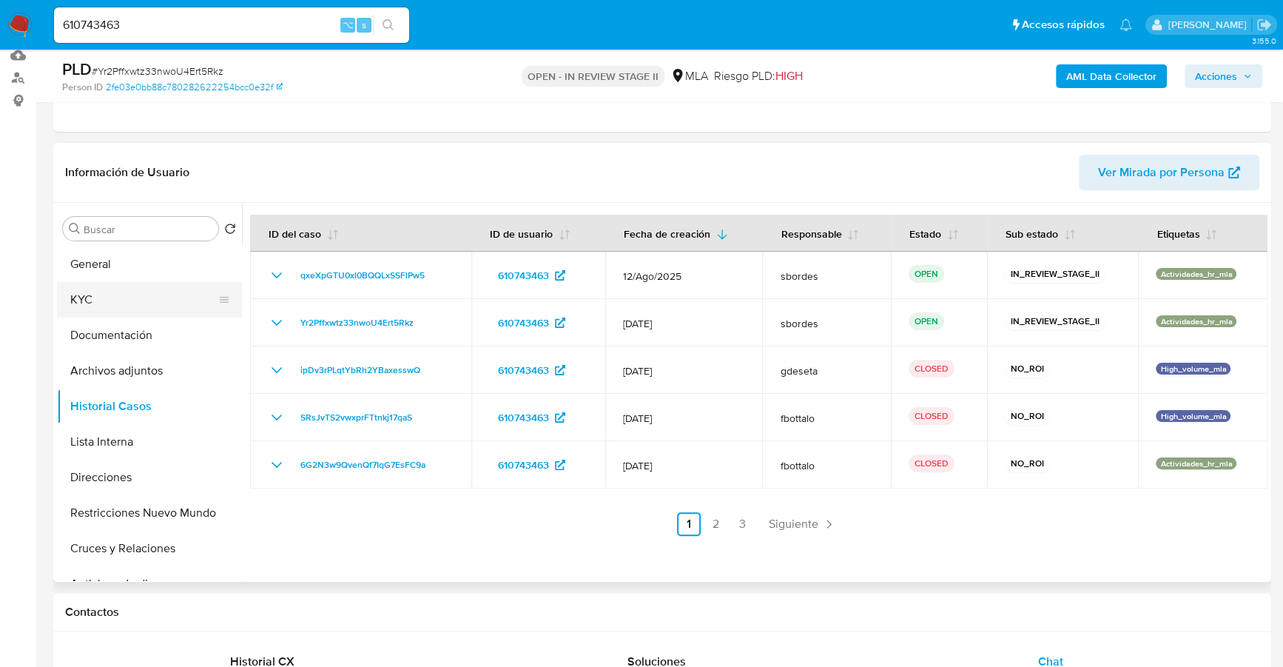
click at [110, 306] on button "KYC" at bounding box center [143, 300] width 173 height 36
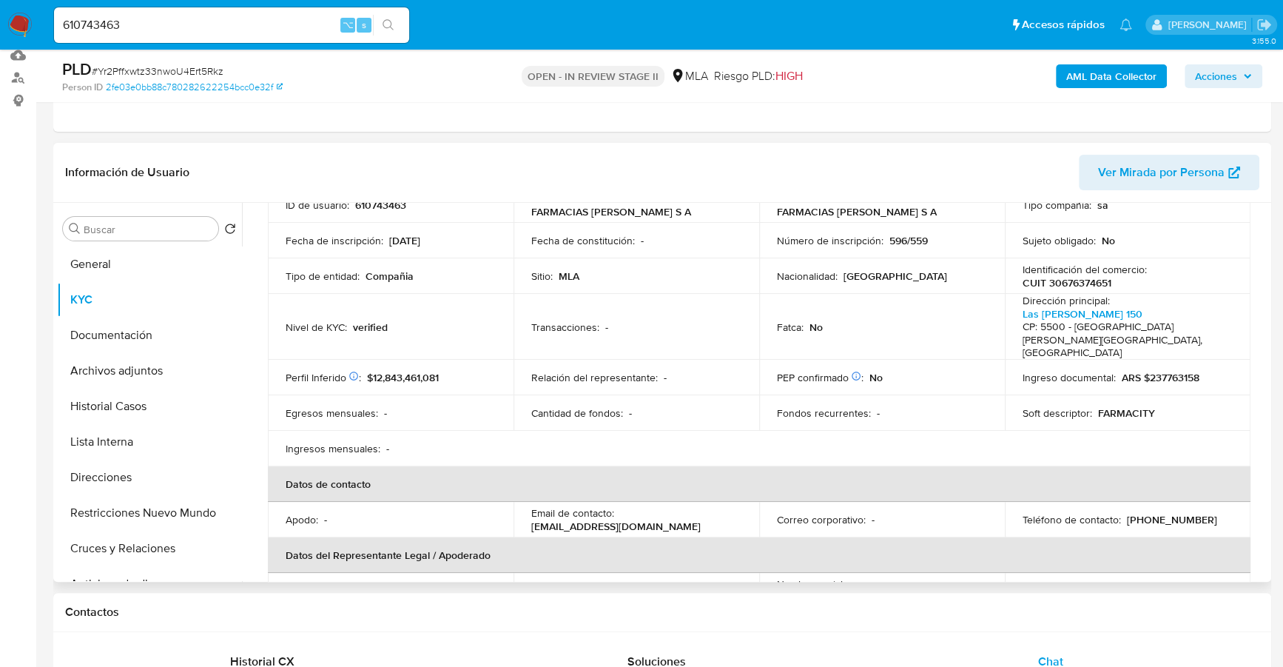
scroll to position [127, 0]
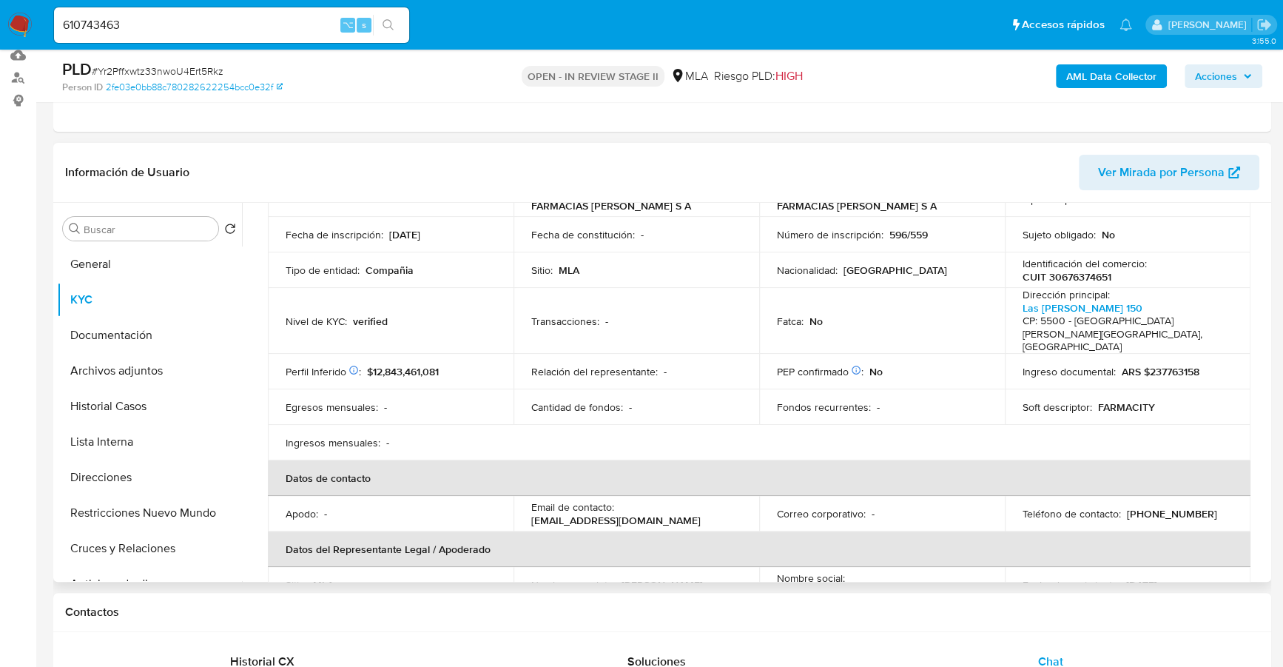
click at [605, 514] on p "[EMAIL_ADDRESS][DOMAIN_NAME]" at bounding box center [615, 520] width 169 height 13
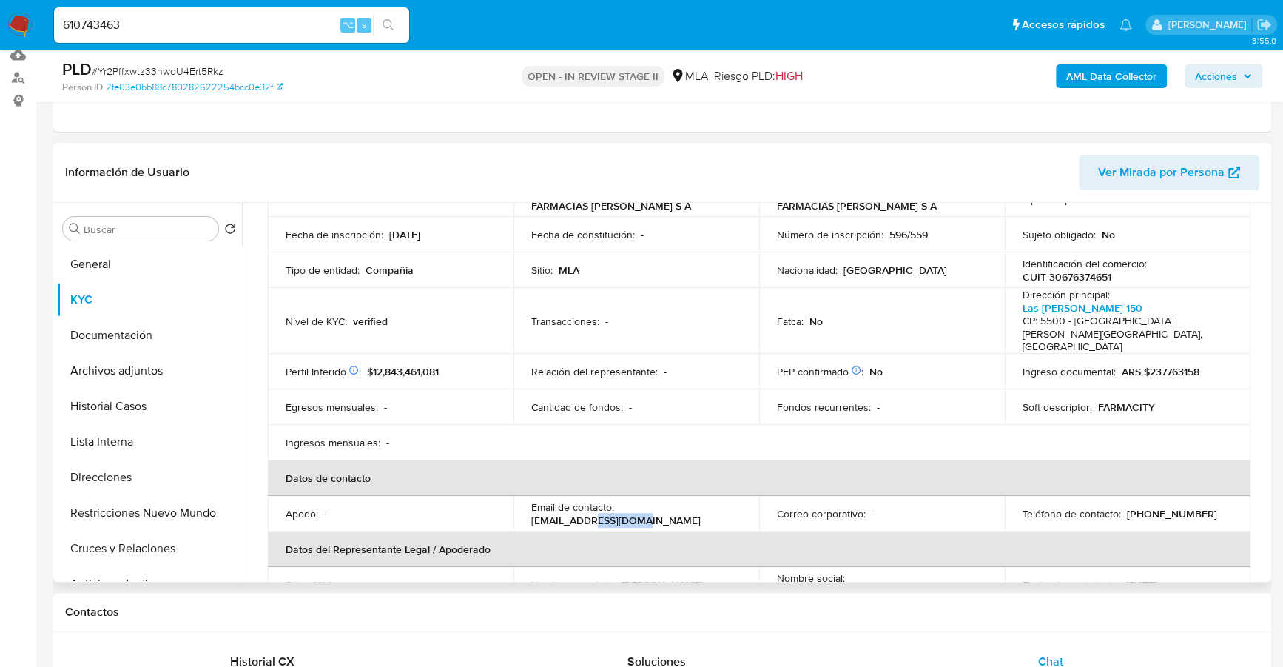
click at [608, 514] on p "[EMAIL_ADDRESS][DOMAIN_NAME]" at bounding box center [615, 520] width 169 height 13
drag, startPoint x: 687, startPoint y: 495, endPoint x: 679, endPoint y: 496, distance: 8.9
click at [687, 500] on div "Email de contacto : [EMAIL_ADDRESS][DOMAIN_NAME]" at bounding box center [636, 513] width 210 height 27
drag, startPoint x: 670, startPoint y: 497, endPoint x: 526, endPoint y: 497, distance: 143.6
click at [526, 497] on td "Email de contacto : [EMAIL_ADDRESS][DOMAIN_NAME]" at bounding box center [637, 514] width 246 height 36
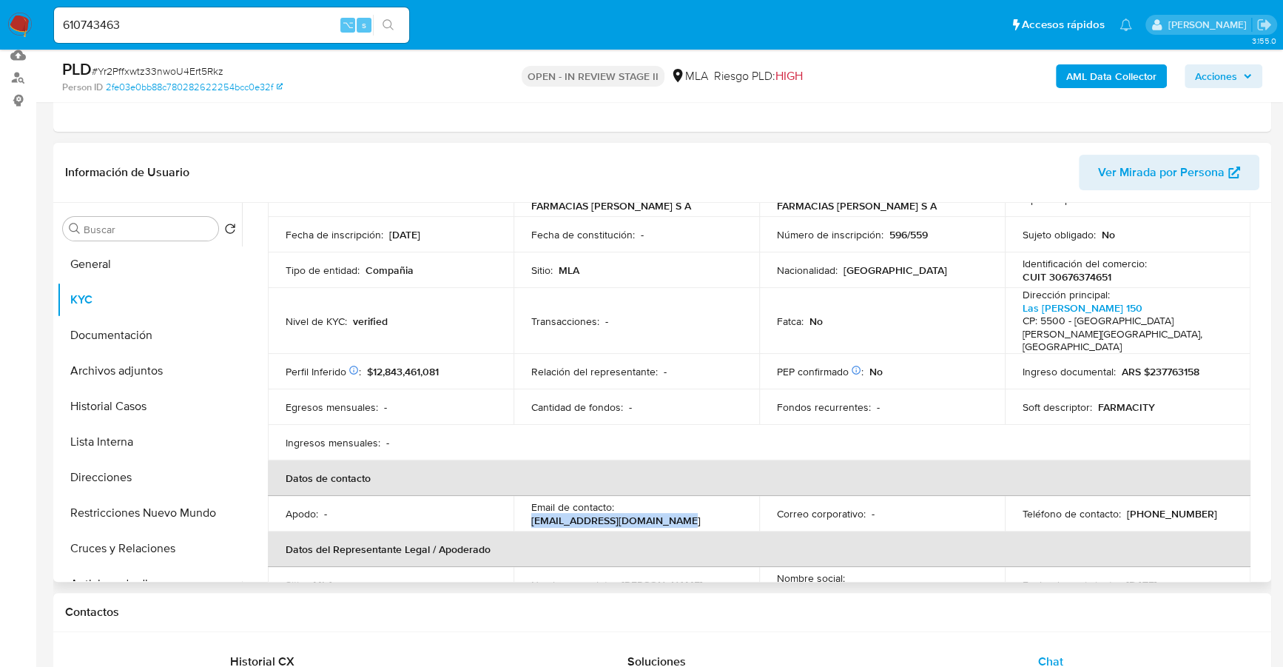
copy p "[EMAIL_ADDRESS][DOMAIN_NAME]"
click at [129, 337] on button "Documentación" at bounding box center [143, 335] width 173 height 36
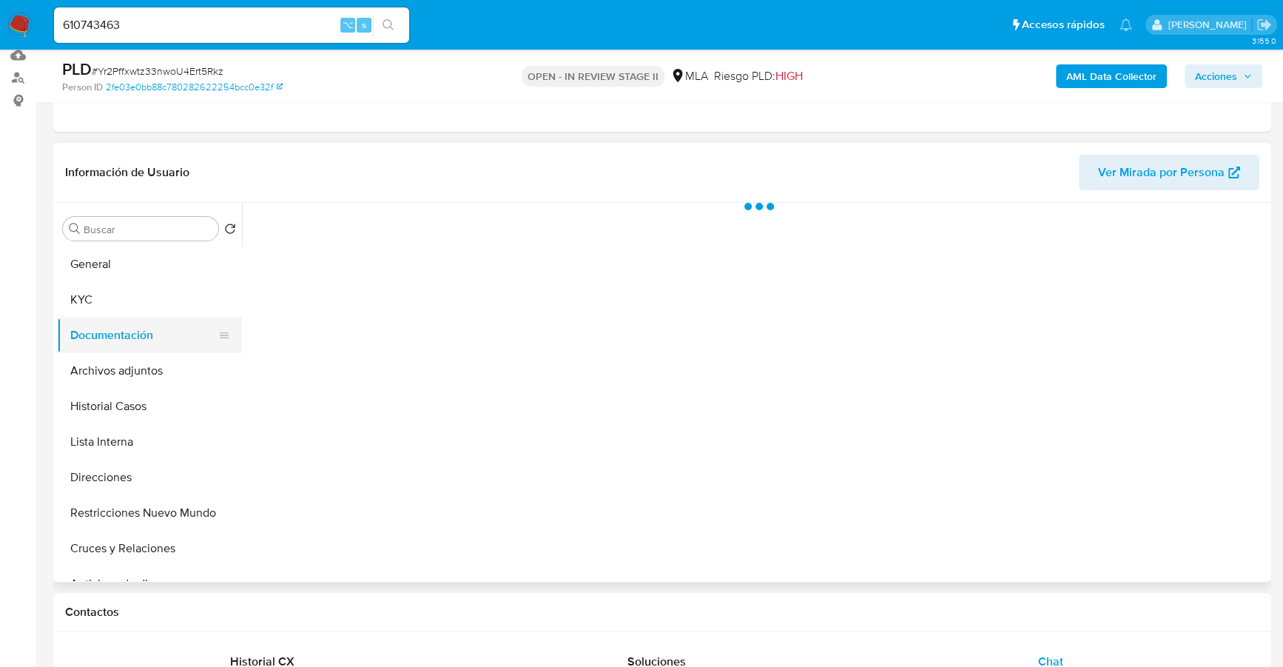
scroll to position [0, 0]
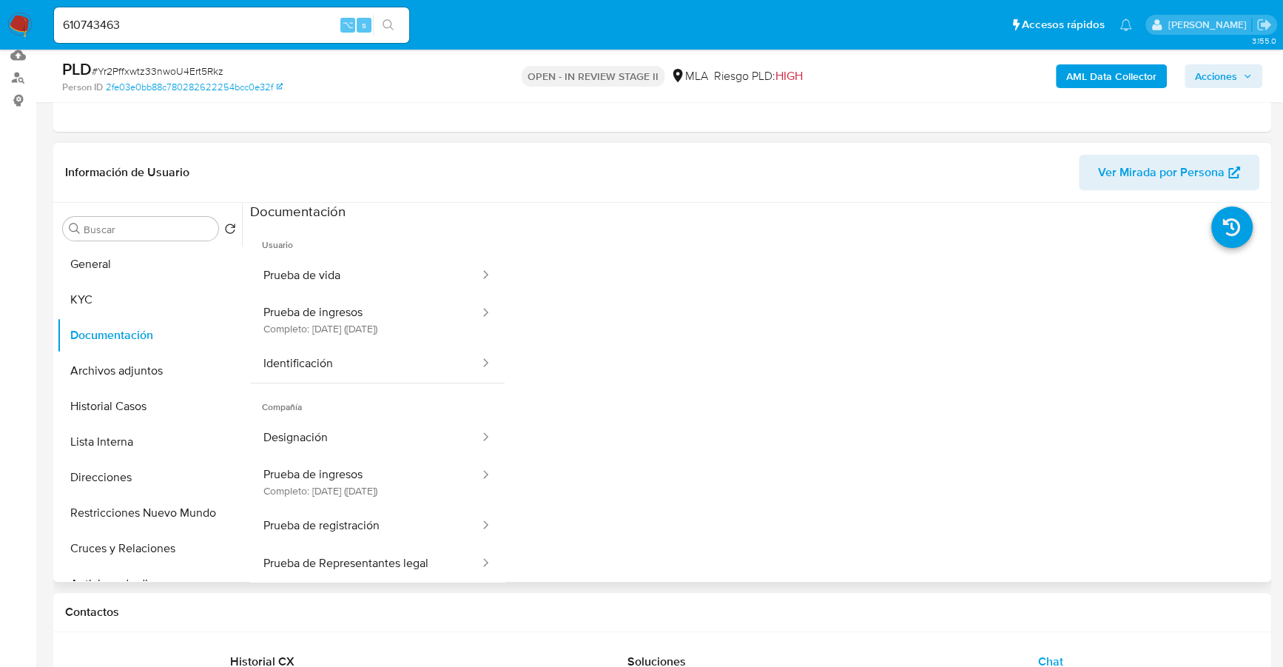
click at [377, 253] on span "Usuario" at bounding box center [377, 239] width 255 height 36
click at [374, 272] on button "Prueba de vida" at bounding box center [365, 276] width 231 height 38
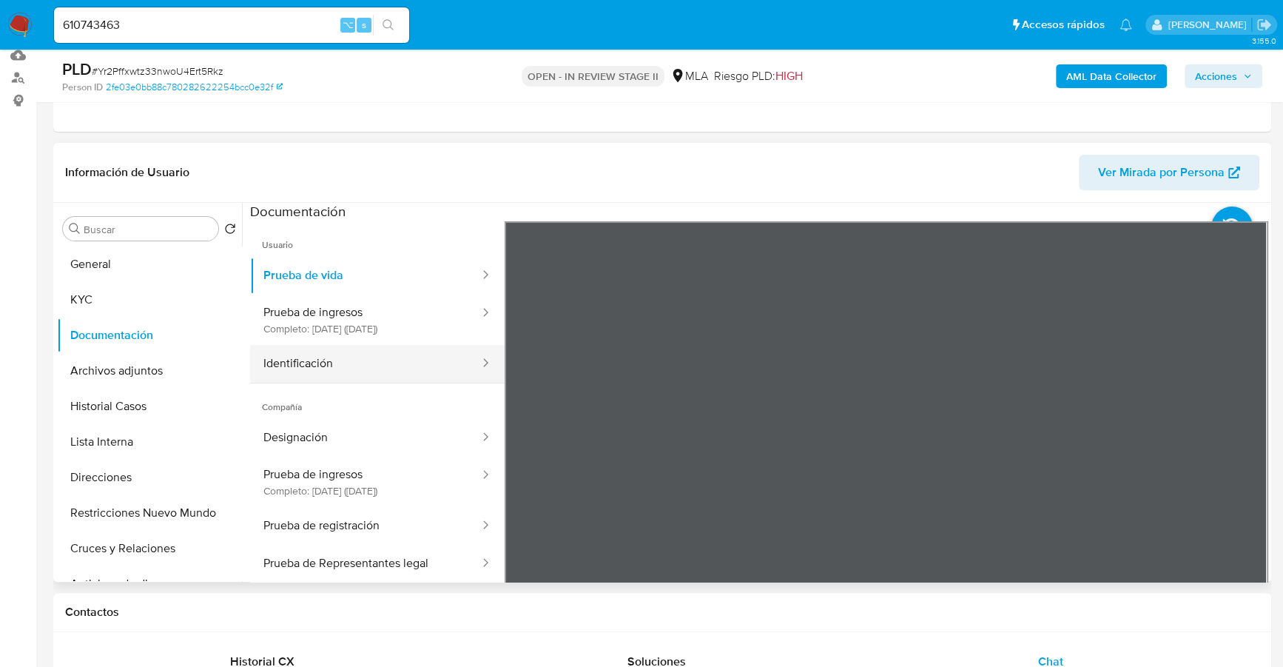
click at [323, 374] on button "Identificación" at bounding box center [365, 364] width 231 height 38
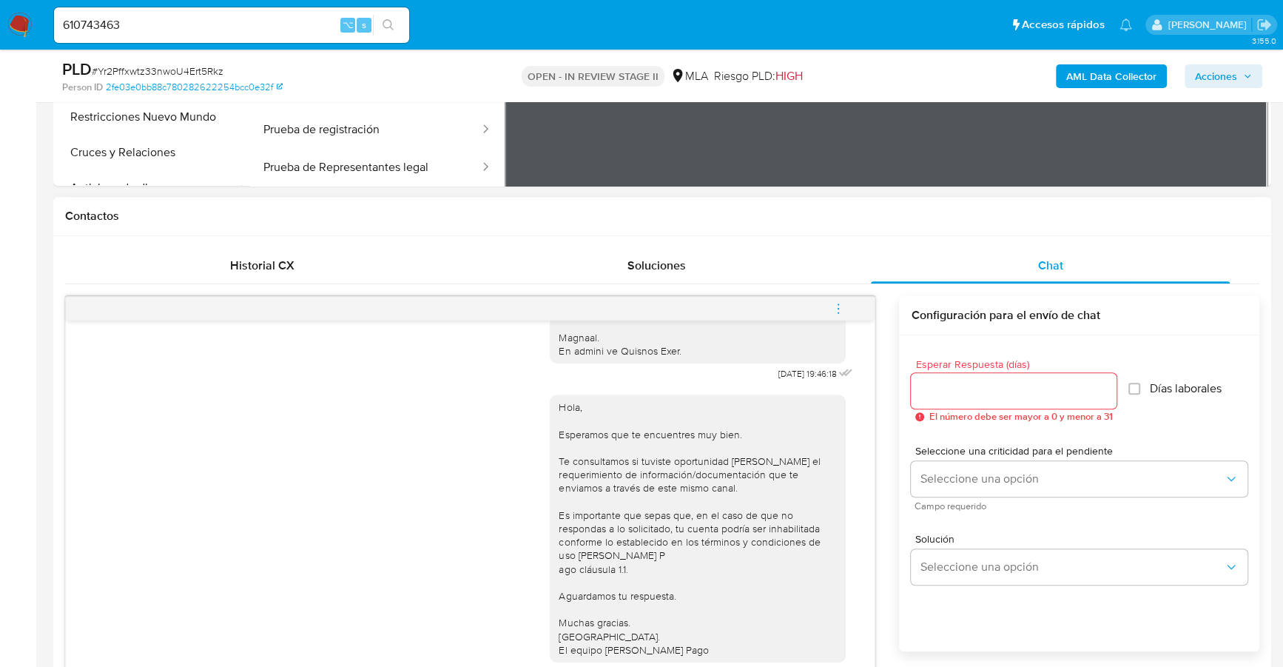
scroll to position [289, 0]
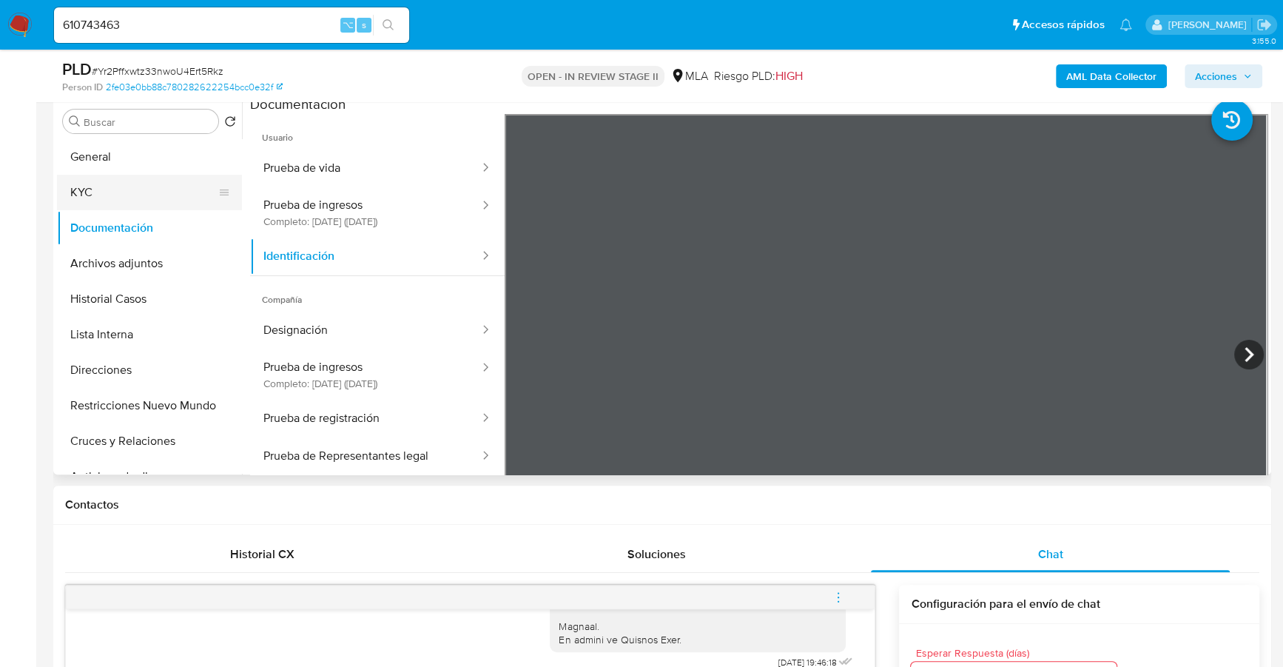
click at [124, 187] on button "KYC" at bounding box center [143, 193] width 173 height 36
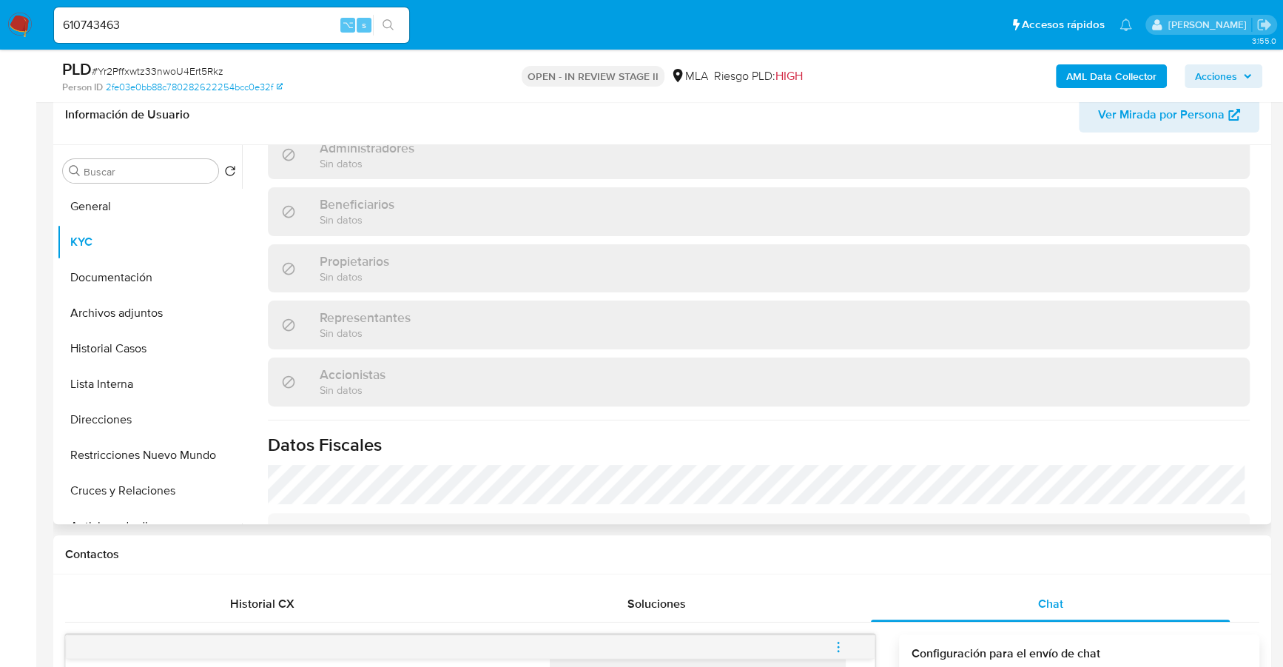
scroll to position [1030, 0]
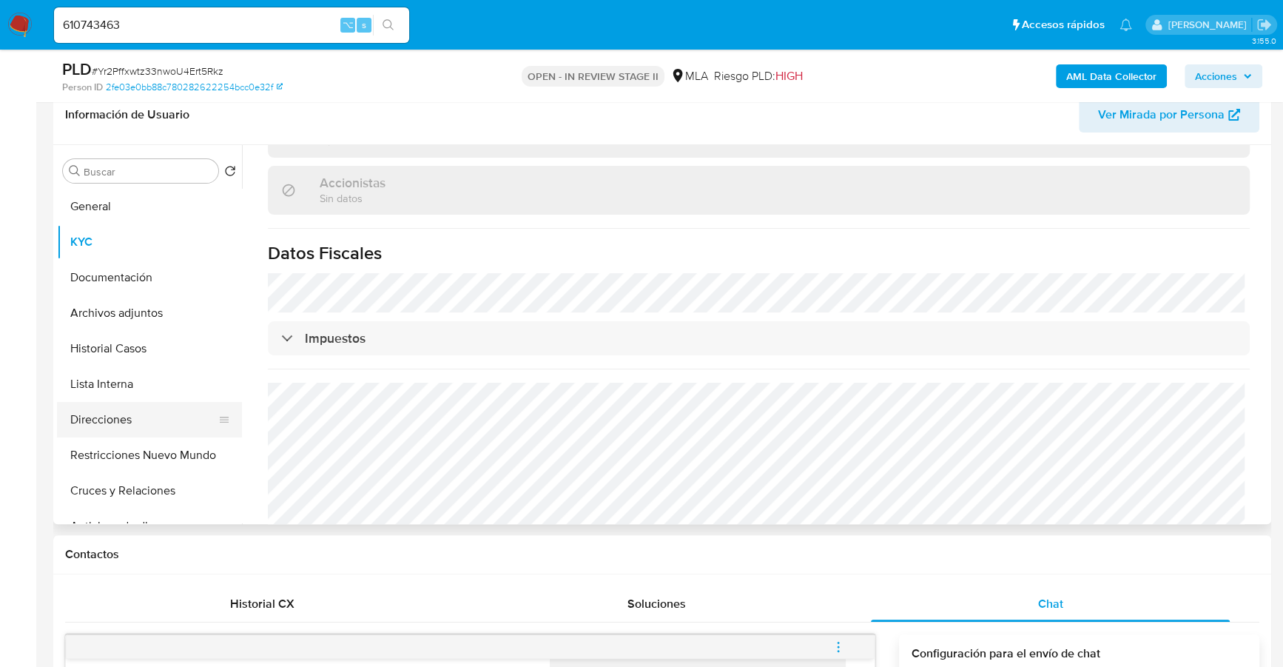
click at [124, 417] on button "Direcciones" at bounding box center [143, 420] width 173 height 36
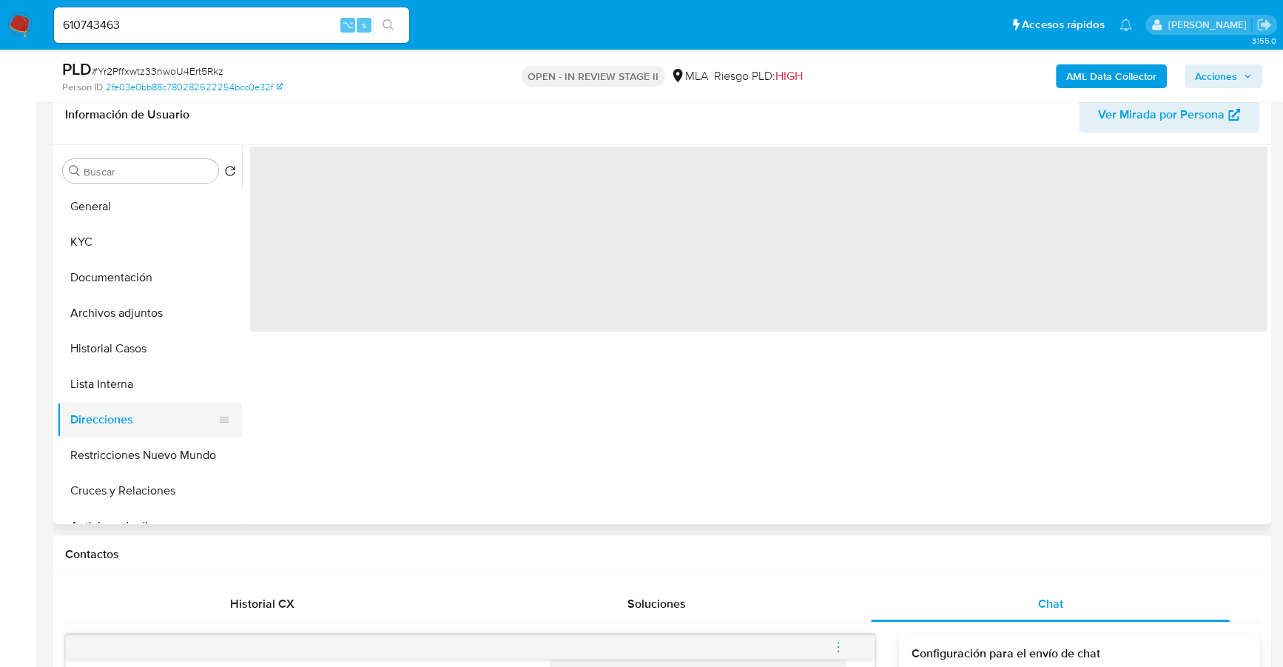
scroll to position [0, 0]
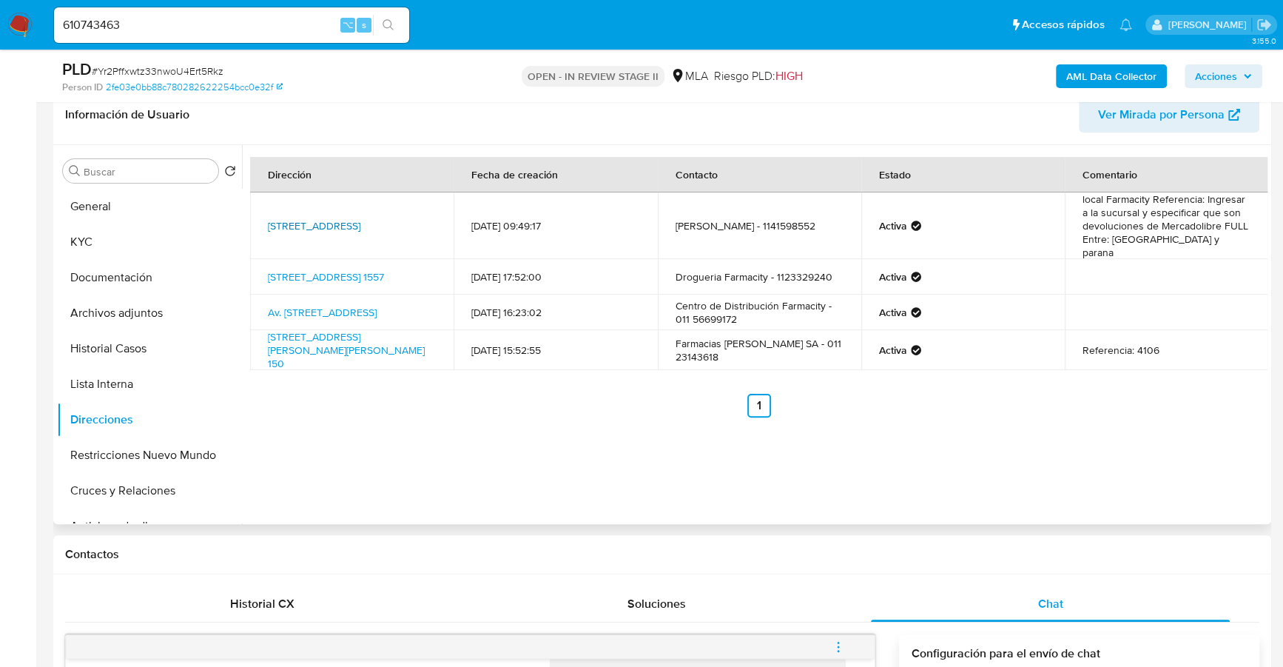
click at [351, 218] on link "[STREET_ADDRESS]" at bounding box center [314, 225] width 93 height 15
click at [309, 332] on link "[STREET_ADDRESS][PERSON_NAME][PERSON_NAME] 150" at bounding box center [346, 349] width 157 height 41
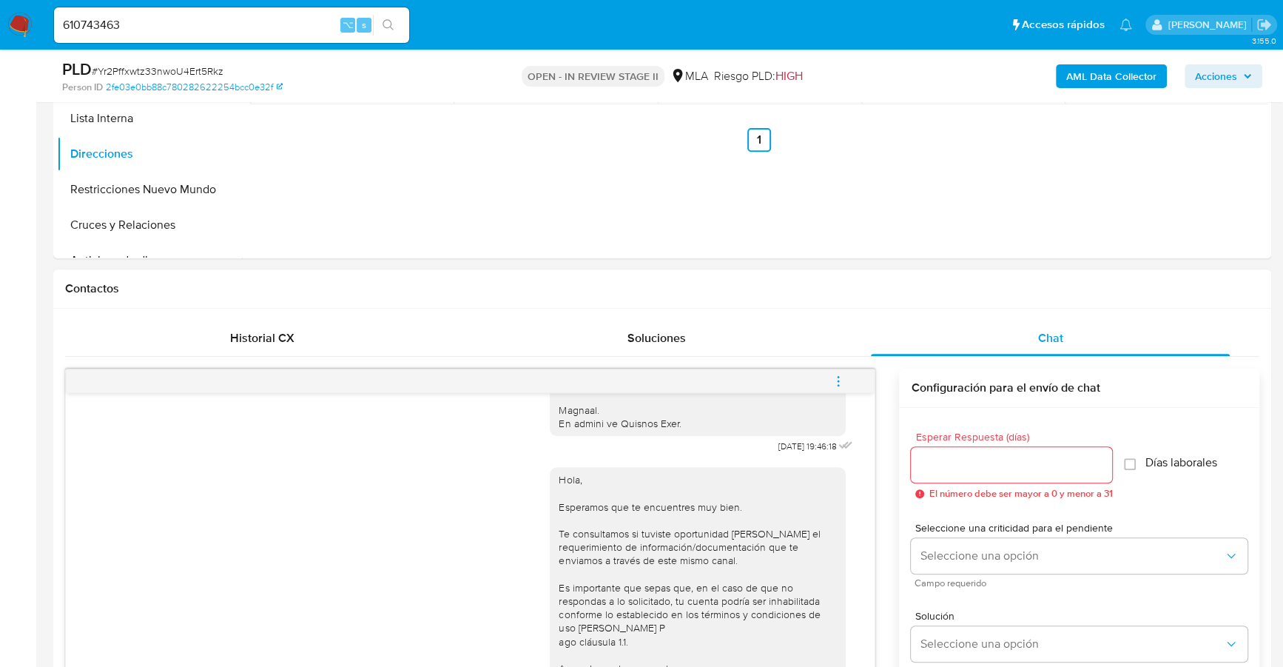
scroll to position [667, 0]
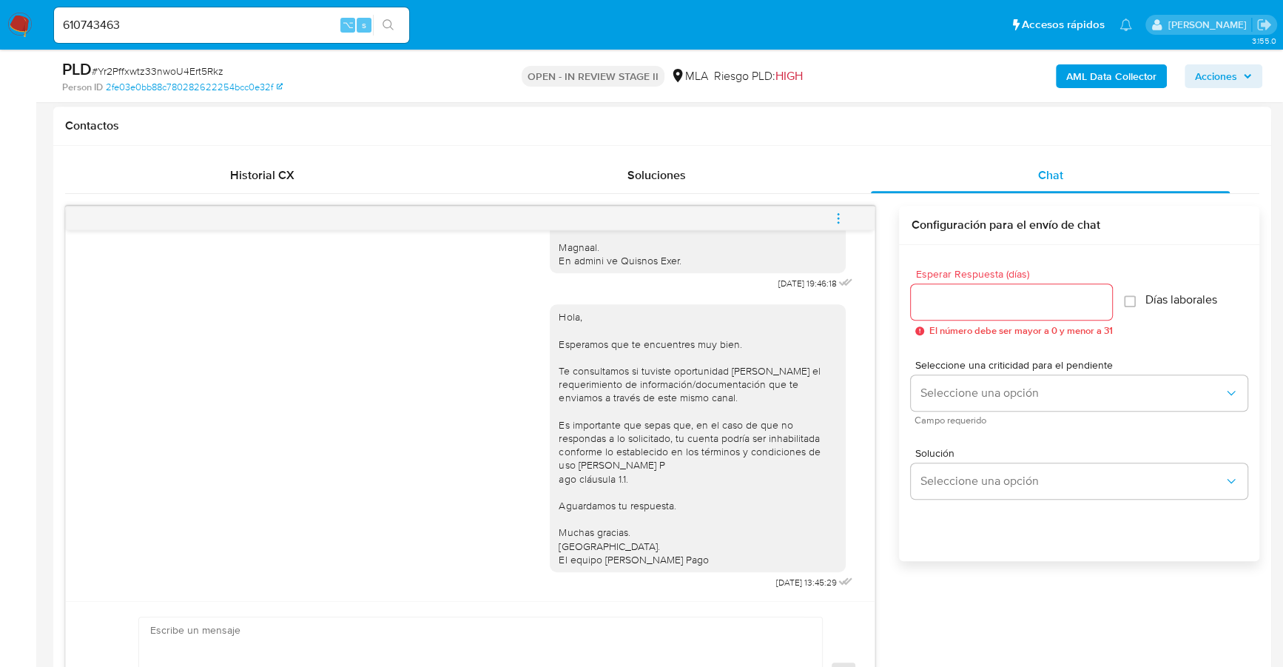
click at [835, 215] on icon "menu-action" at bounding box center [838, 218] width 13 height 13
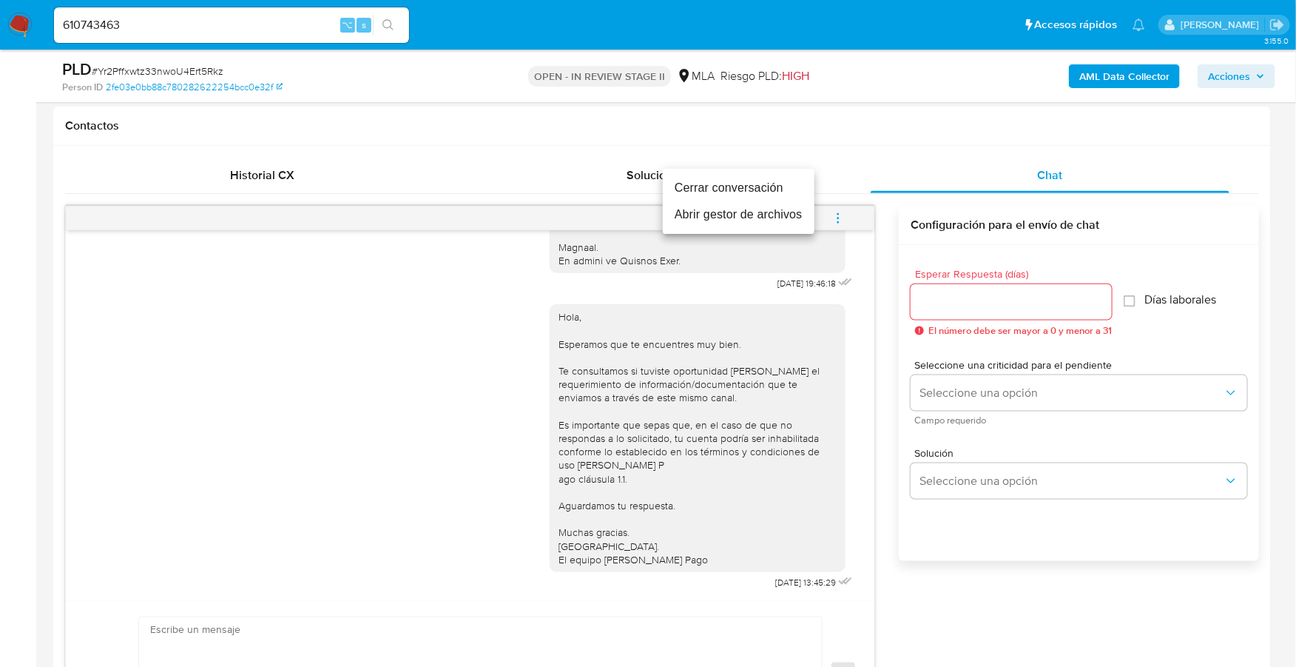
click at [785, 184] on li "Cerrar conversación" at bounding box center [739, 188] width 152 height 27
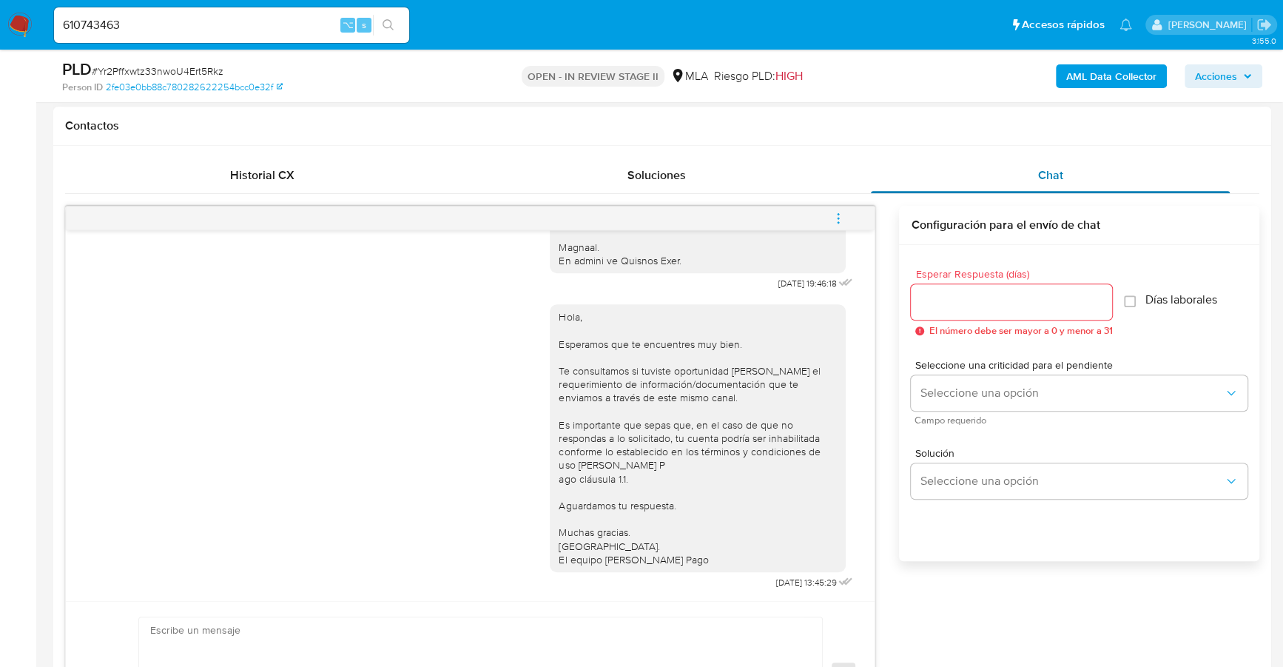
scroll to position [295, 0]
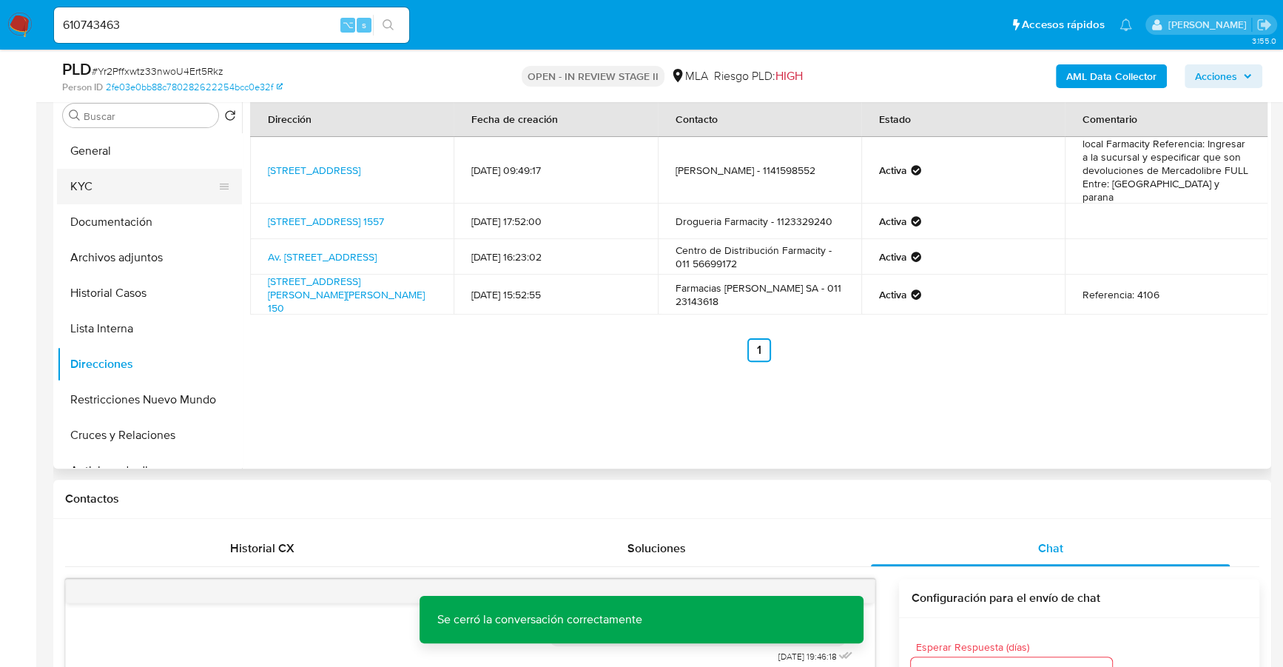
click at [147, 178] on button "KYC" at bounding box center [143, 187] width 173 height 36
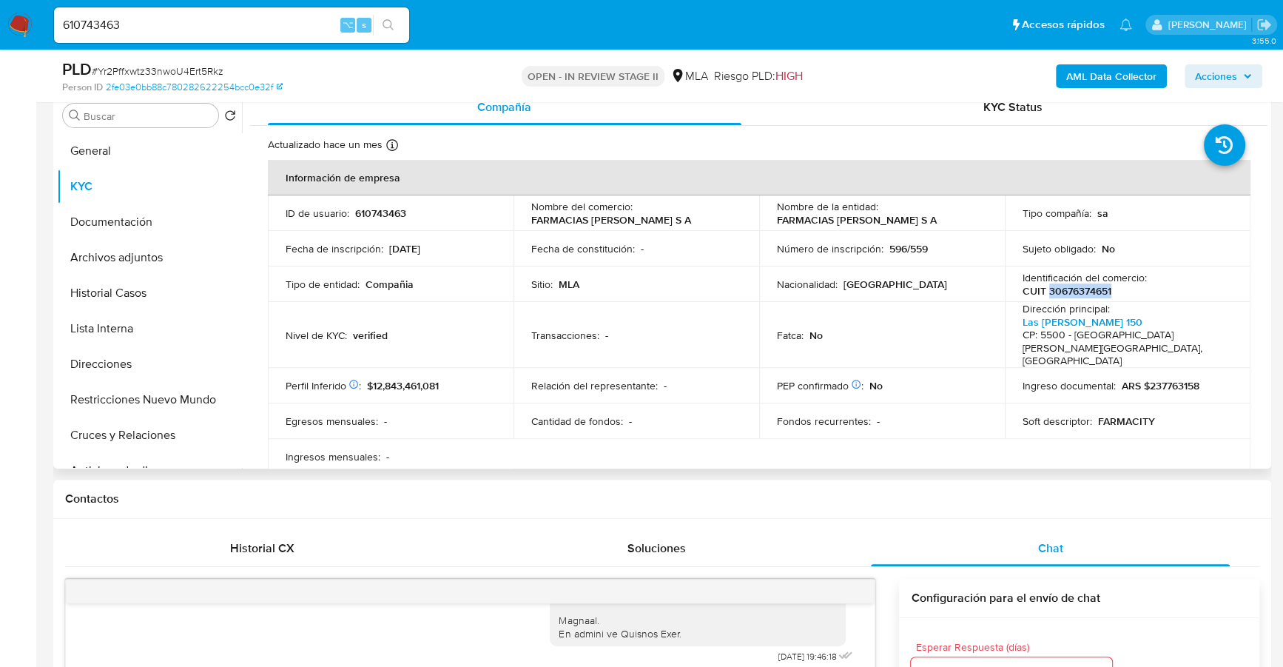
copy p "30676374651"
drag, startPoint x: 529, startPoint y: 218, endPoint x: 687, endPoint y: 222, distance: 157.7
click at [687, 222] on div "Nombre del comercio : FARMACIAS [PERSON_NAME] S A" at bounding box center [636, 213] width 210 height 27
copy p "FARMACIAS [PERSON_NAME] S A"
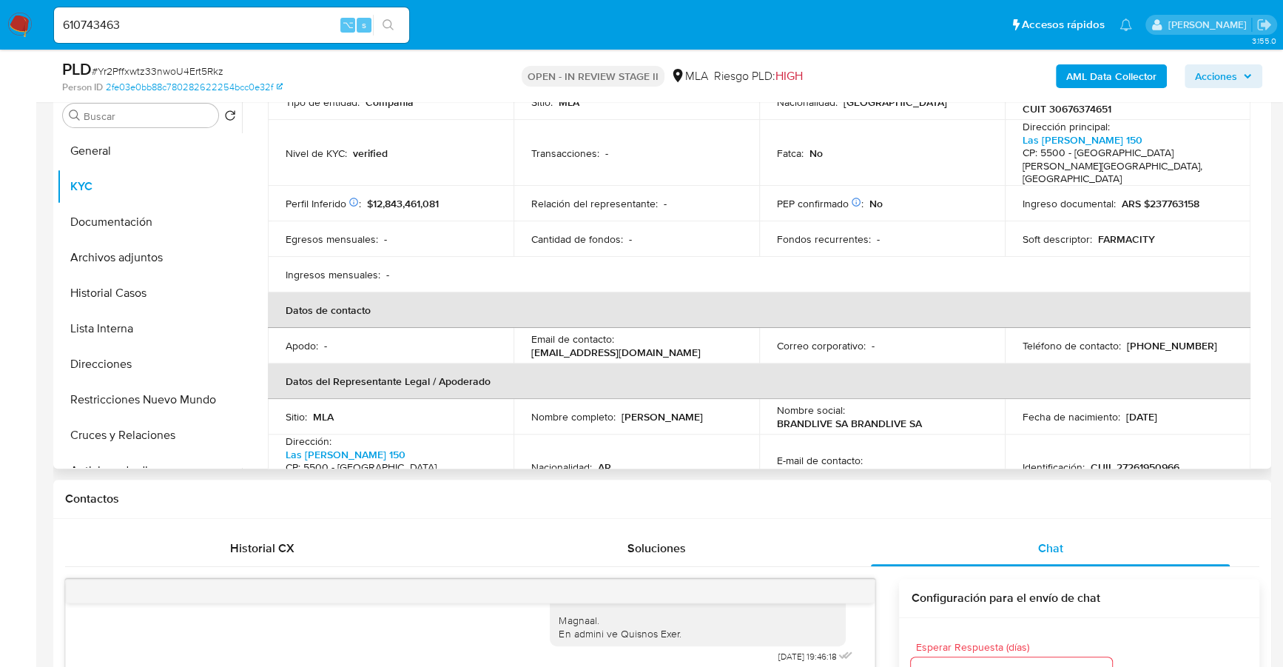
scroll to position [199, 0]
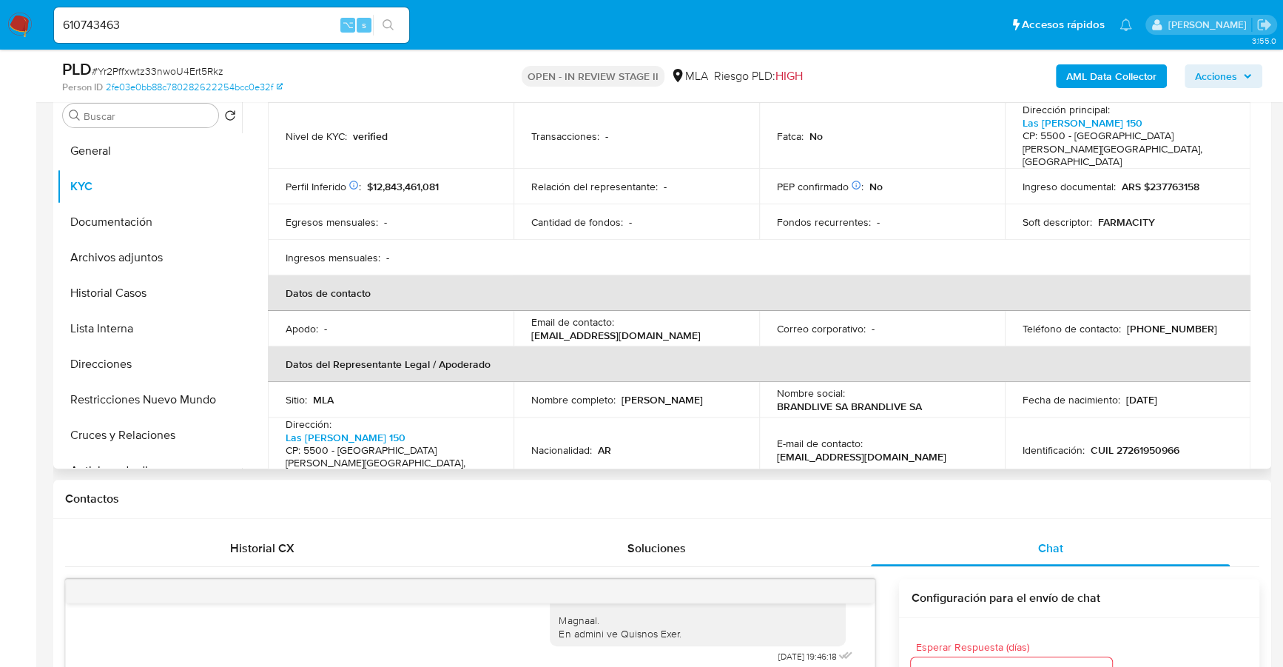
drag, startPoint x: 622, startPoint y: 370, endPoint x: 670, endPoint y: 374, distance: 49.0
click at [726, 393] on div "Nombre completo : [PERSON_NAME]" at bounding box center [636, 399] width 210 height 13
copy p "[PERSON_NAME]"
copy p "27261950966"
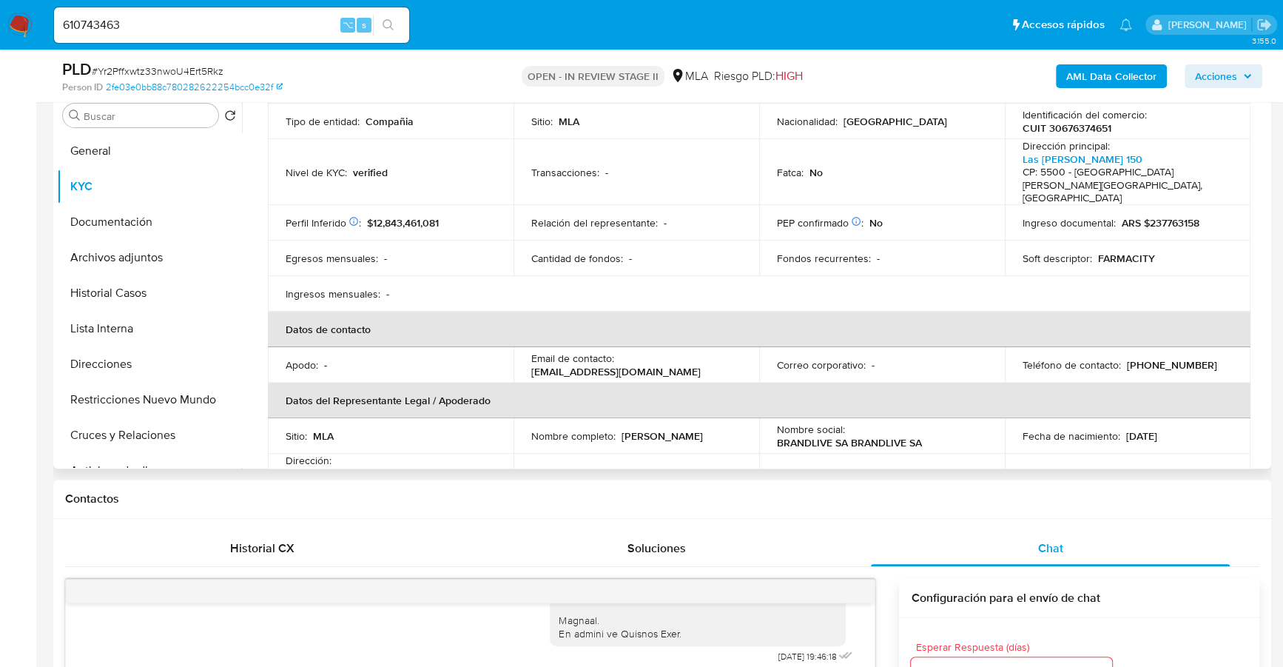
copy p "27261950966"
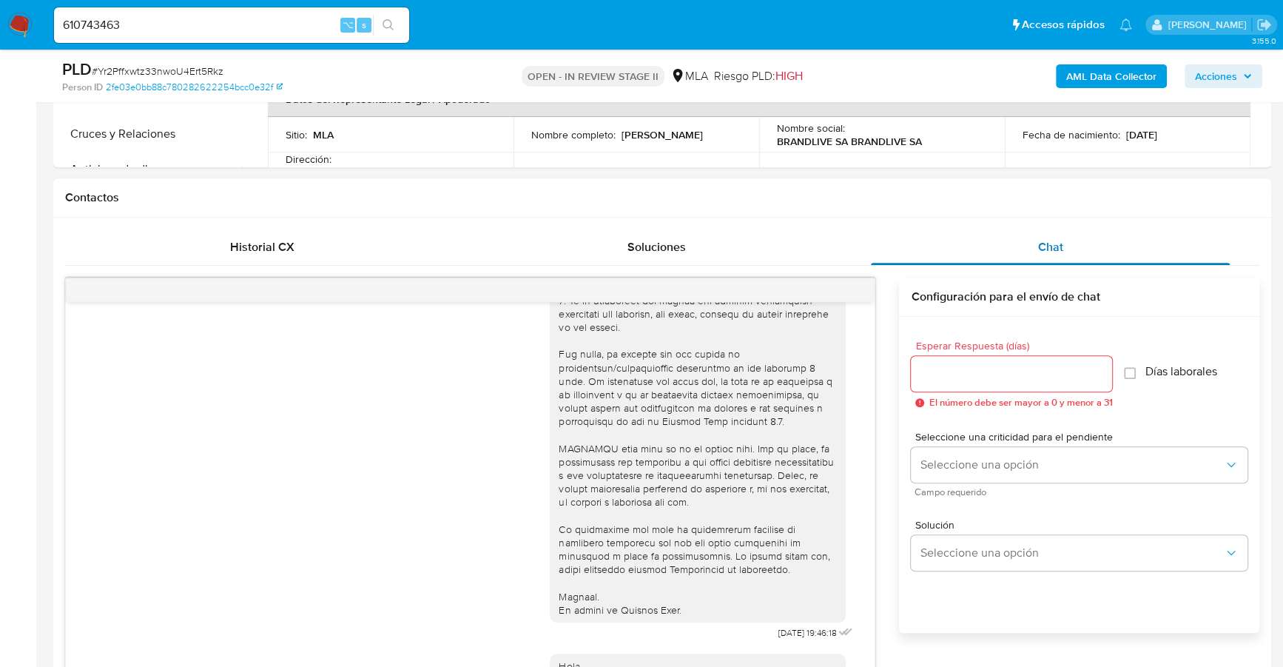
scroll to position [289, 0]
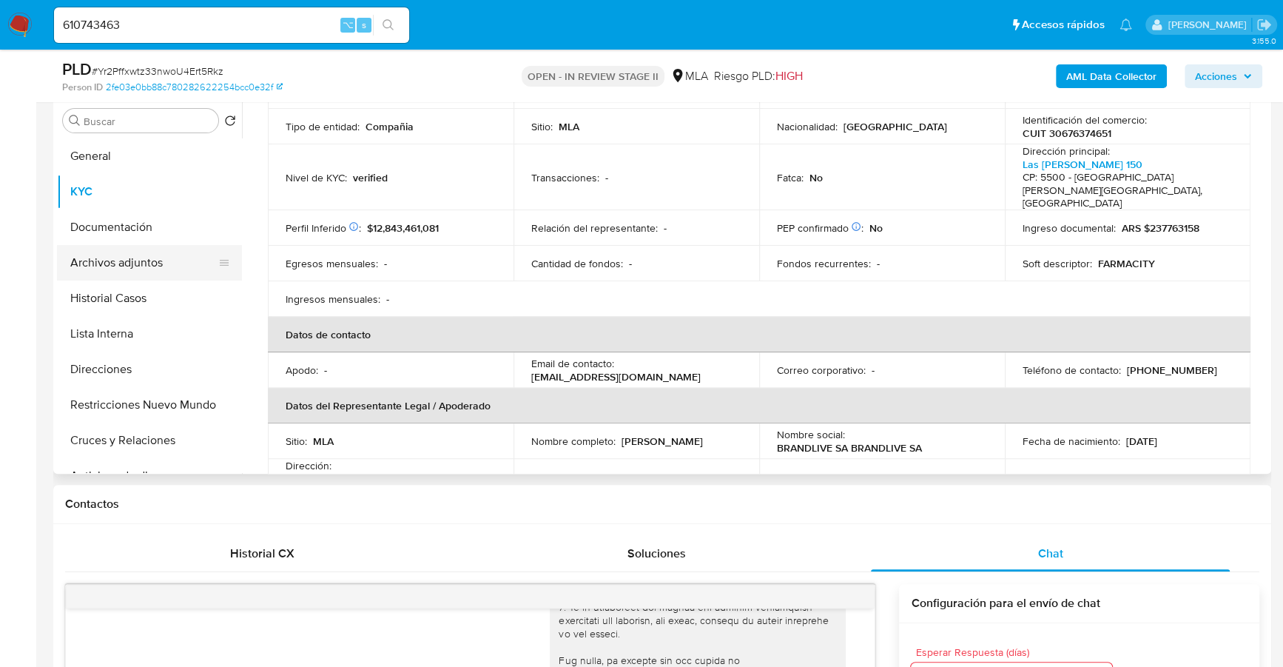
click at [148, 258] on button "Archivos adjuntos" at bounding box center [143, 263] width 173 height 36
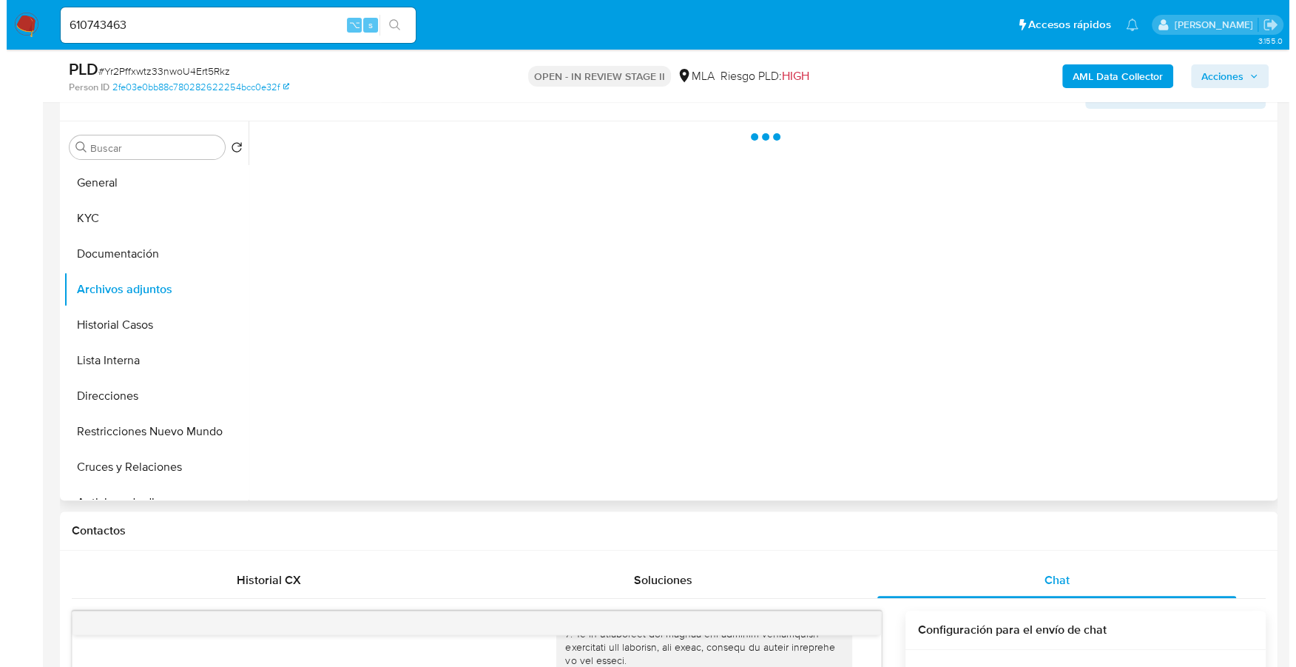
scroll to position [260, 0]
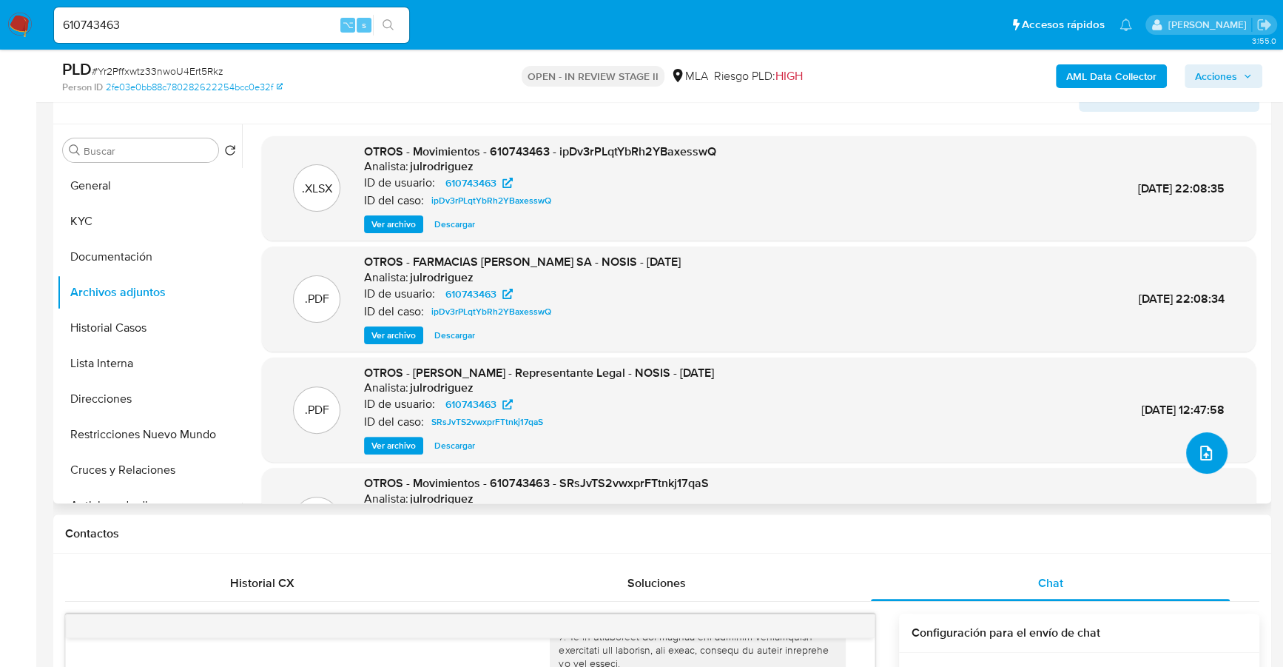
click at [1200, 446] on icon "upload-file" at bounding box center [1206, 452] width 12 height 15
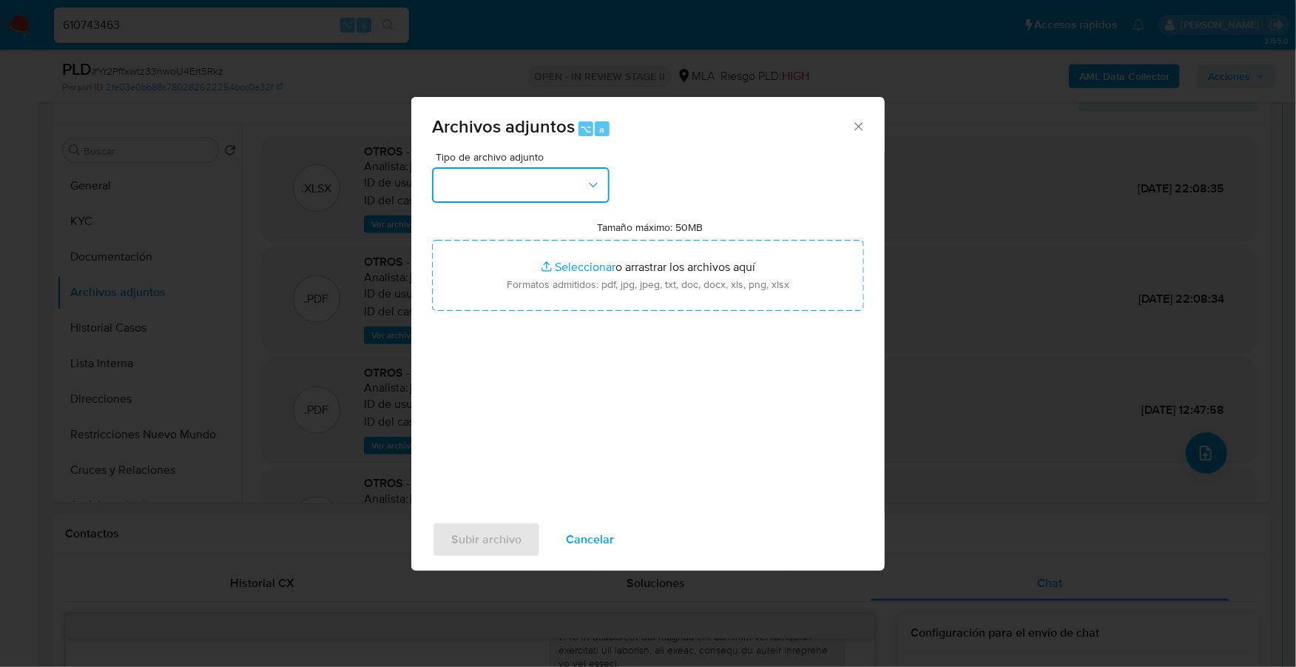
click at [514, 185] on button "button" at bounding box center [521, 185] width 178 height 36
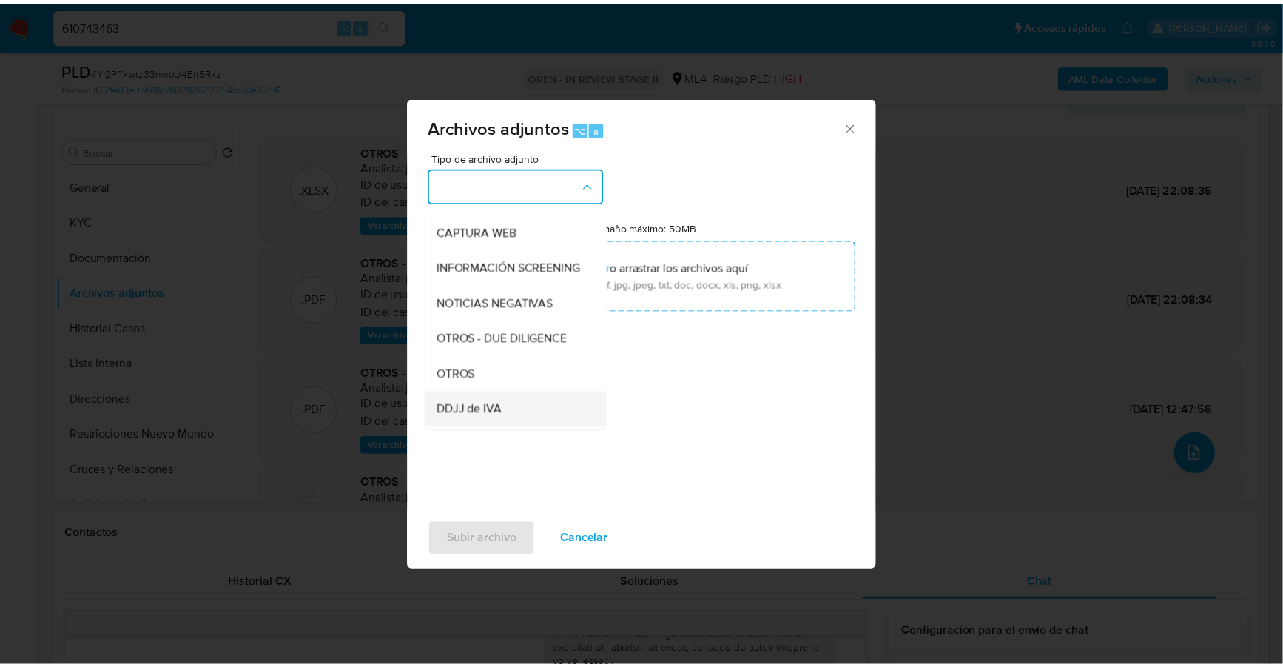
scroll to position [158, 0]
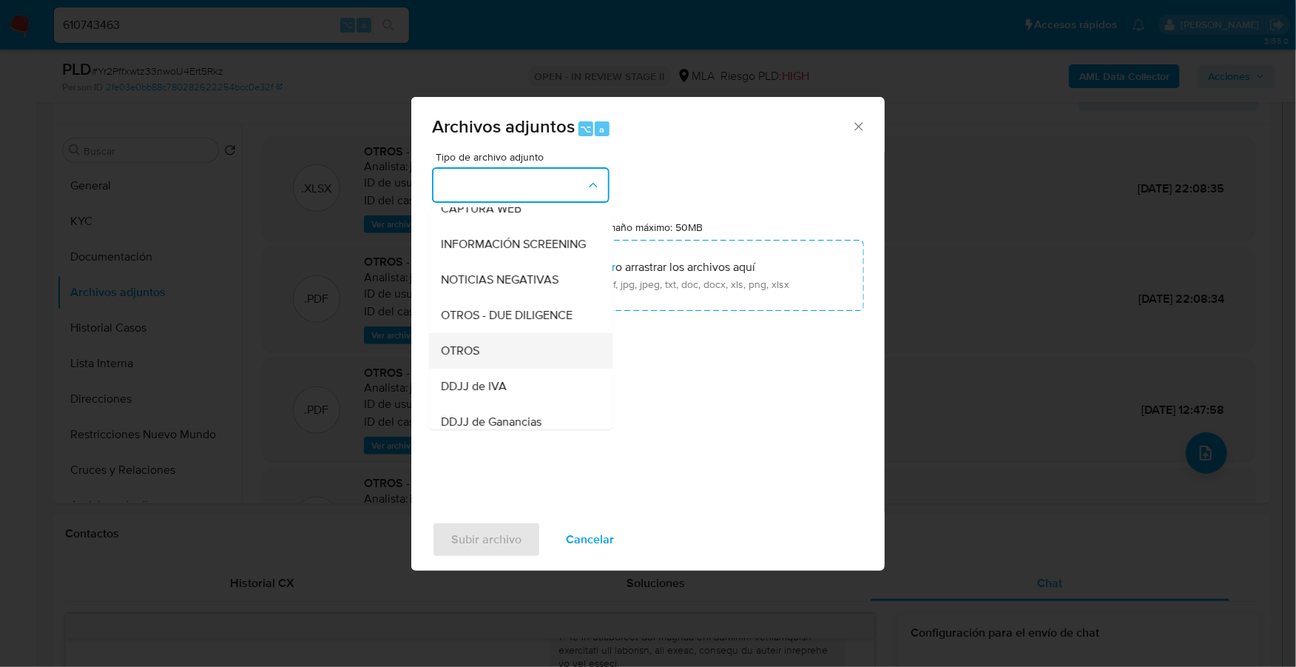
click at [495, 369] on div "OTROS" at bounding box center [516, 351] width 151 height 36
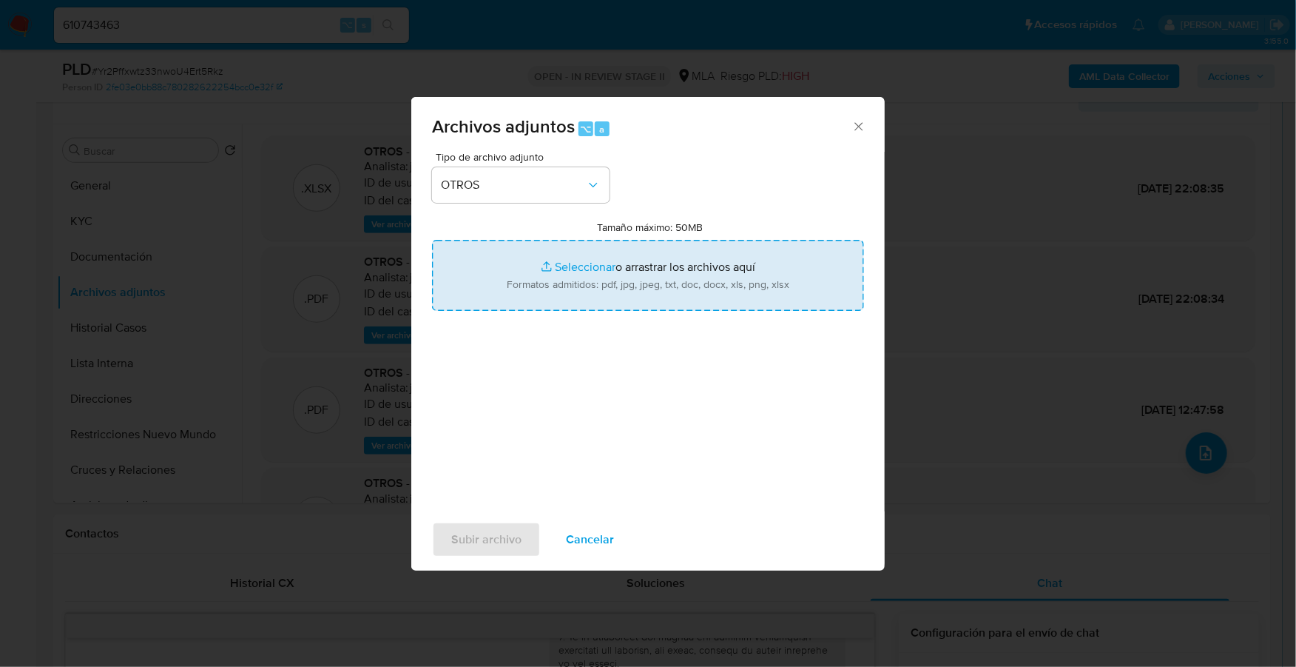
click at [589, 260] on input "Tamaño máximo: 50MB Seleccionar archivos" at bounding box center [648, 275] width 432 height 71
type input "C:\fakepath\Caselog Yr2Pffxwtz33nwoU4Ert5Rkz_2025_08_20_10_50_05.docx"
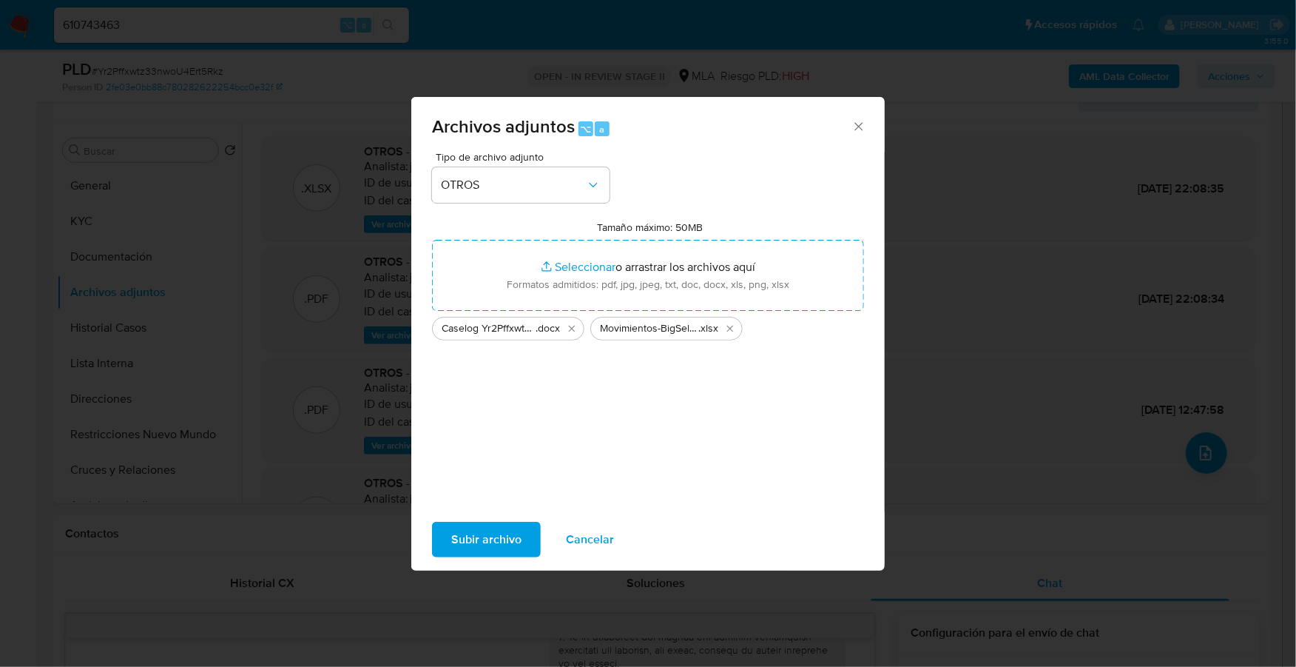
click at [503, 537] on span "Subir archivo" at bounding box center [486, 539] width 70 height 33
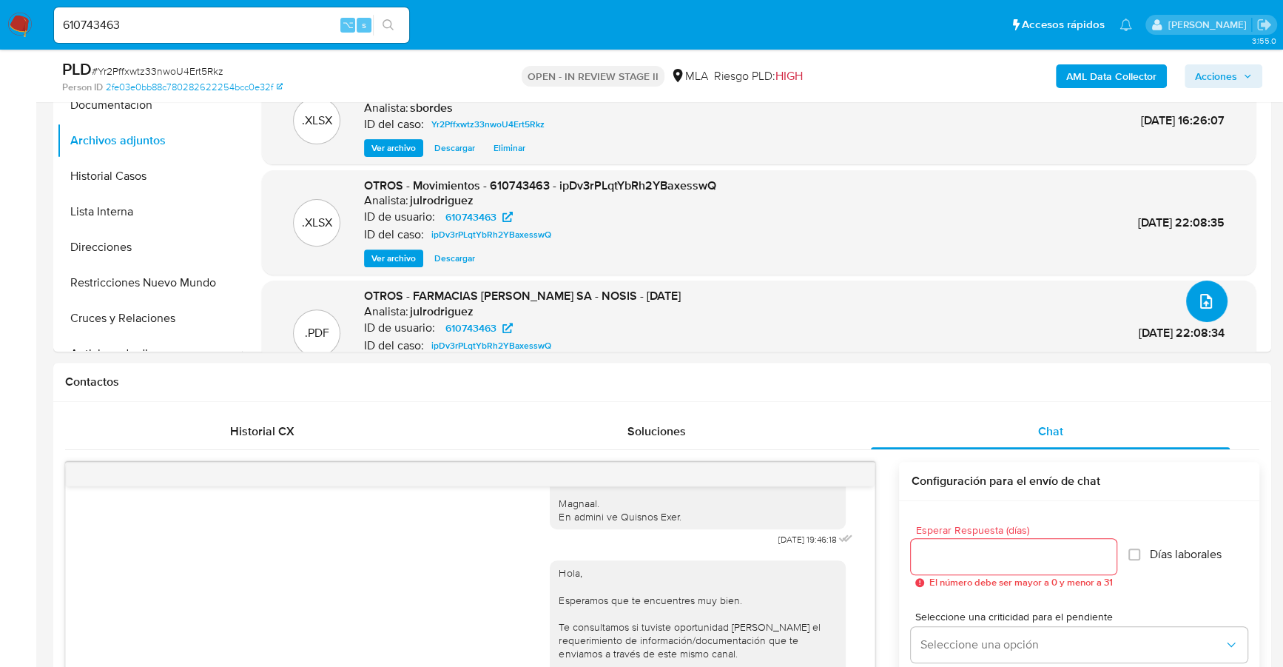
scroll to position [0, 0]
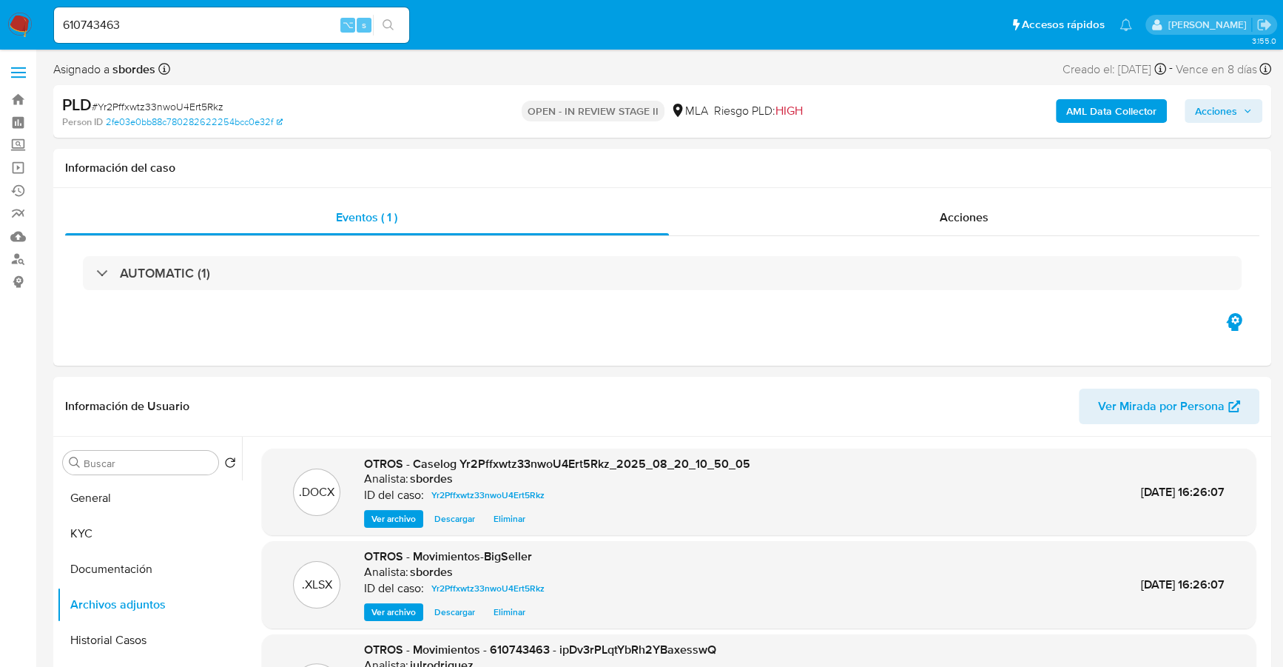
click at [1228, 108] on span "Acciones" at bounding box center [1216, 111] width 42 height 24
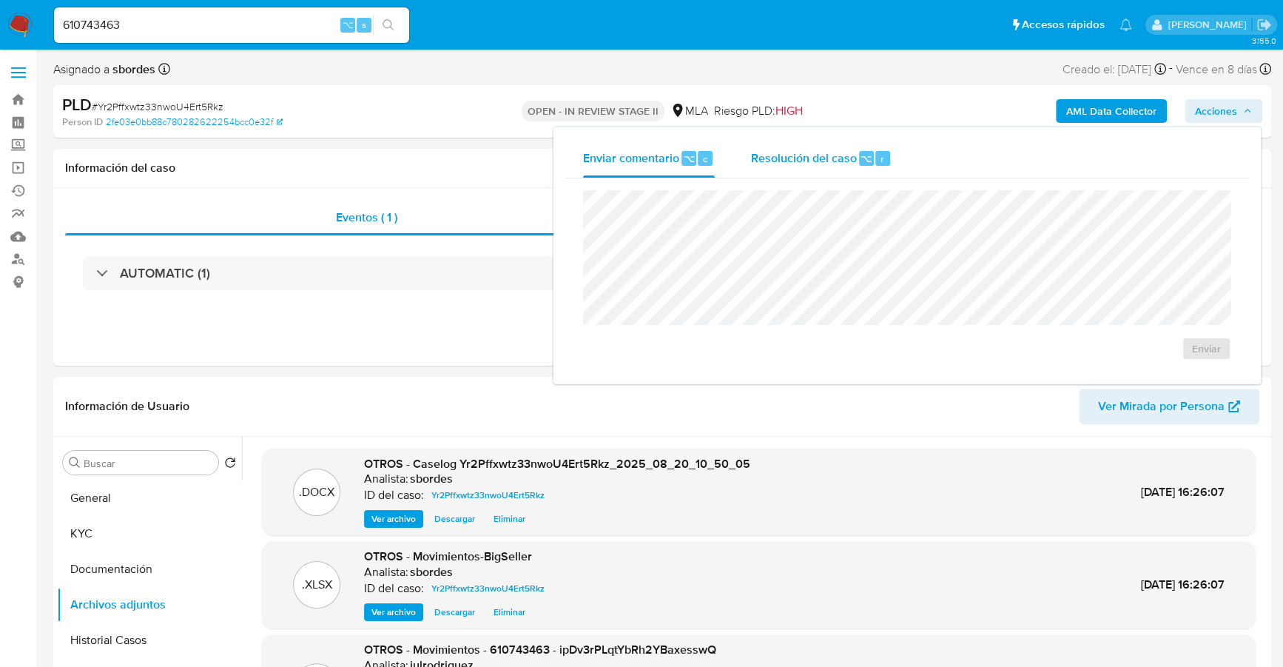
click at [776, 167] on div "Resolución del caso ⌥ r" at bounding box center [820, 158] width 141 height 38
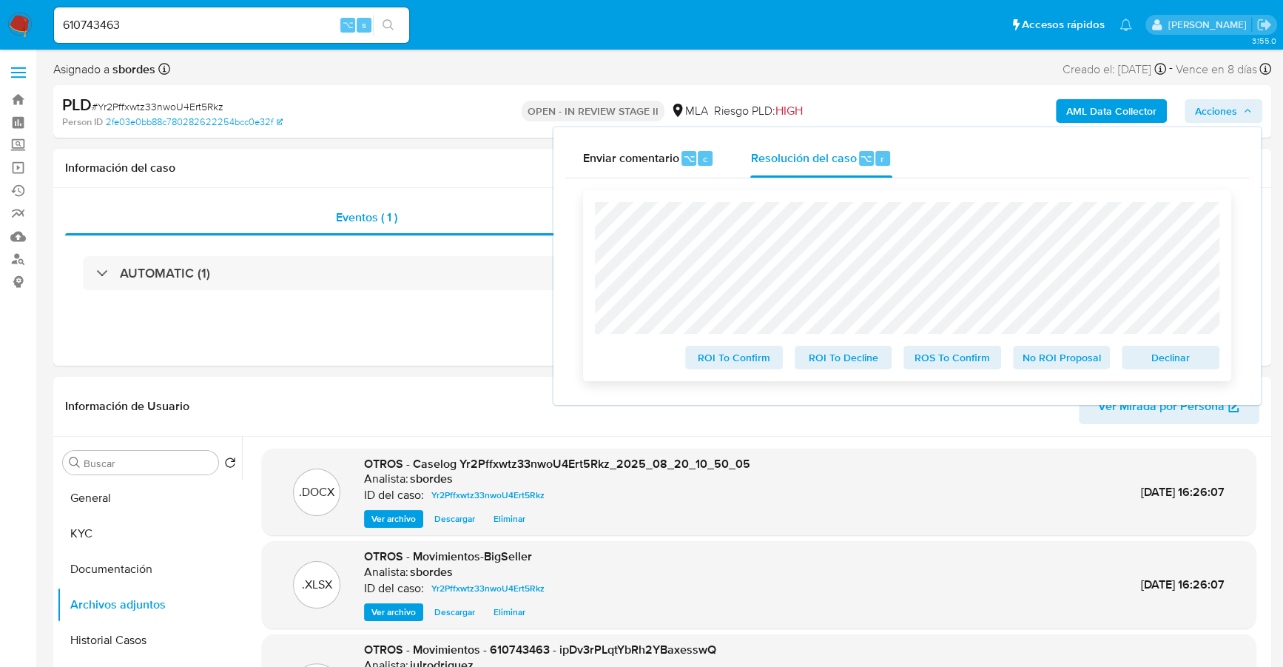
click at [1063, 364] on span "No ROI Proposal" at bounding box center [1061, 357] width 77 height 21
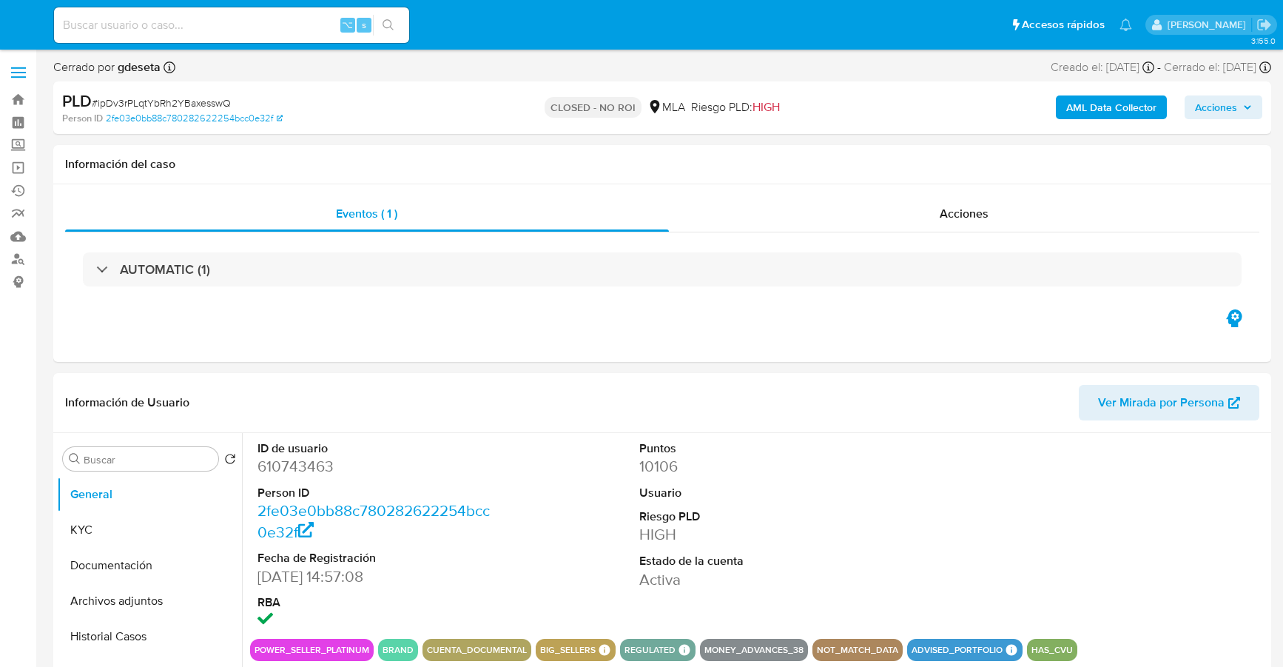
select select "10"
click at [988, 218] on span "Acciones" at bounding box center [964, 213] width 49 height 17
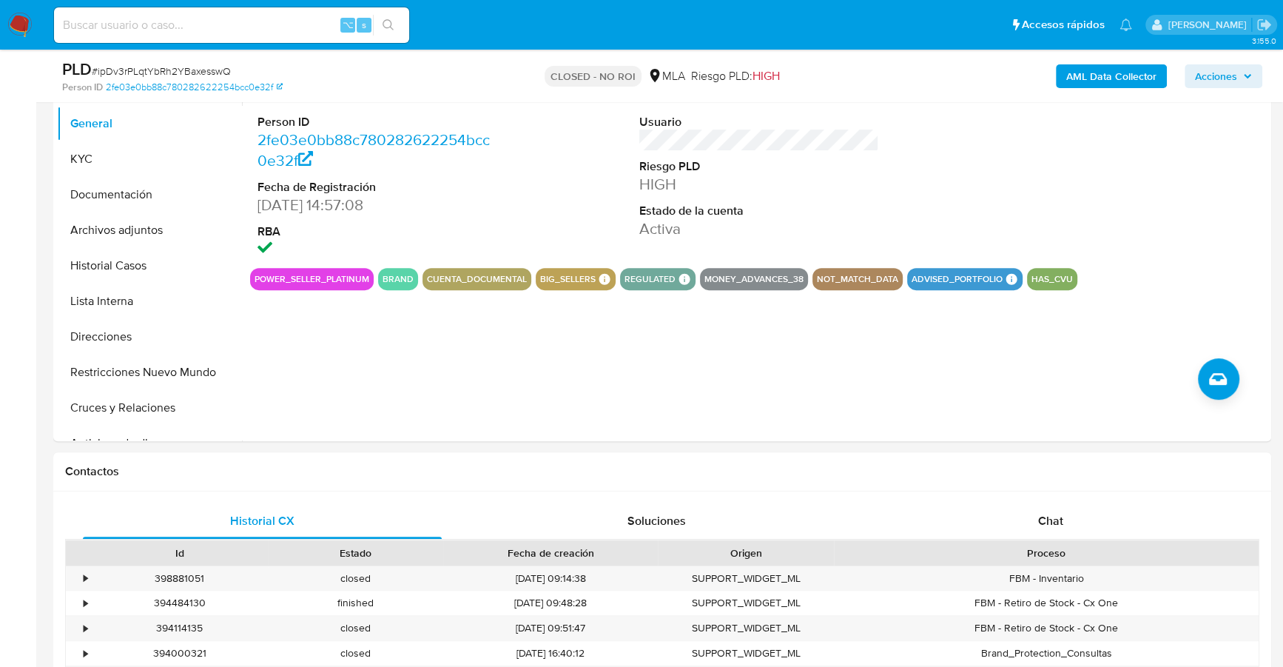
scroll to position [302, 0]
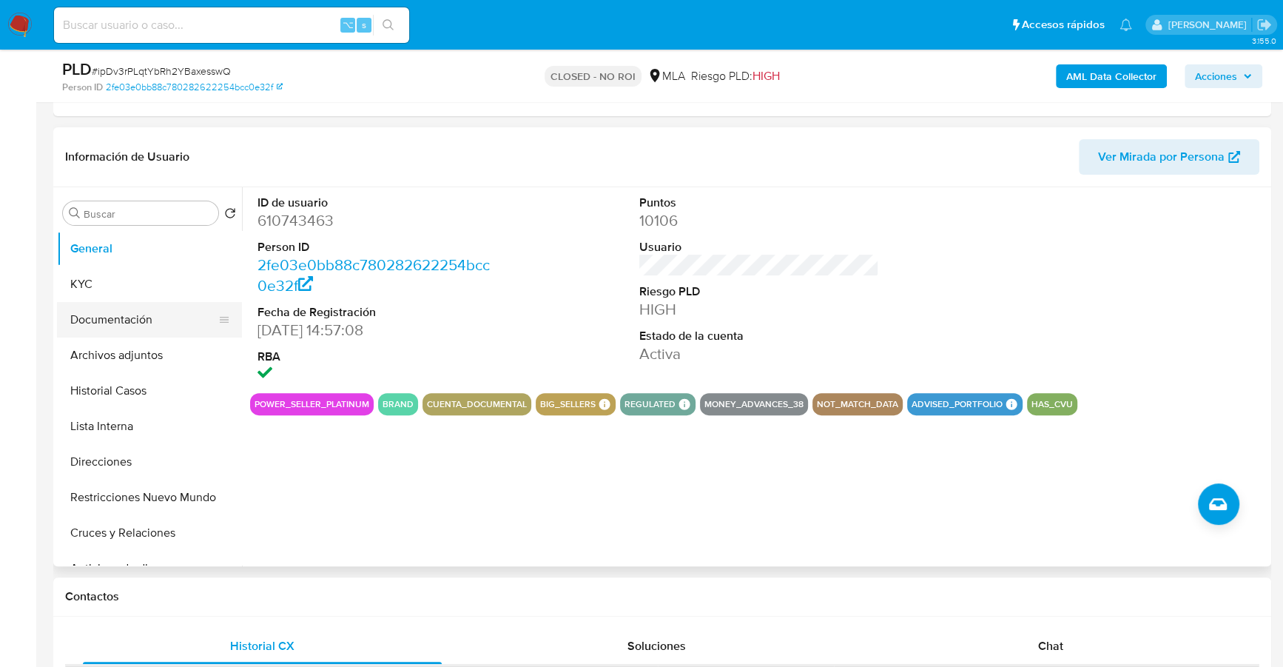
click at [87, 323] on button "Documentación" at bounding box center [143, 320] width 173 height 36
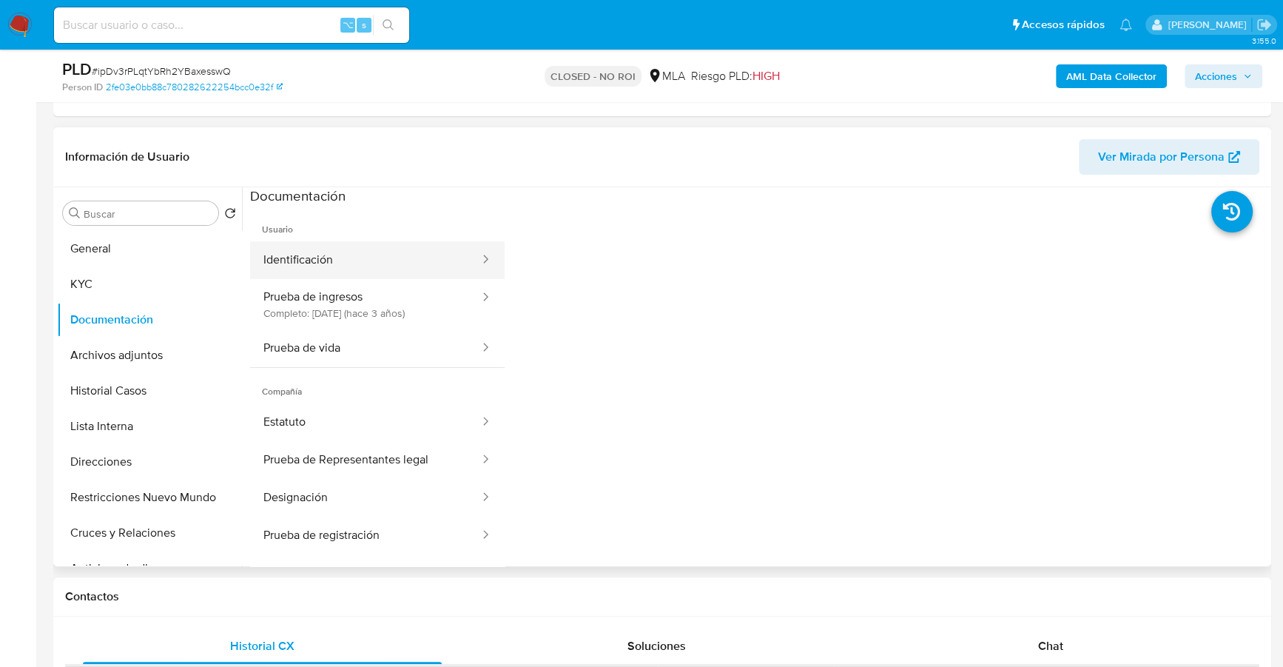
click at [365, 262] on button "Identificación" at bounding box center [365, 260] width 231 height 38
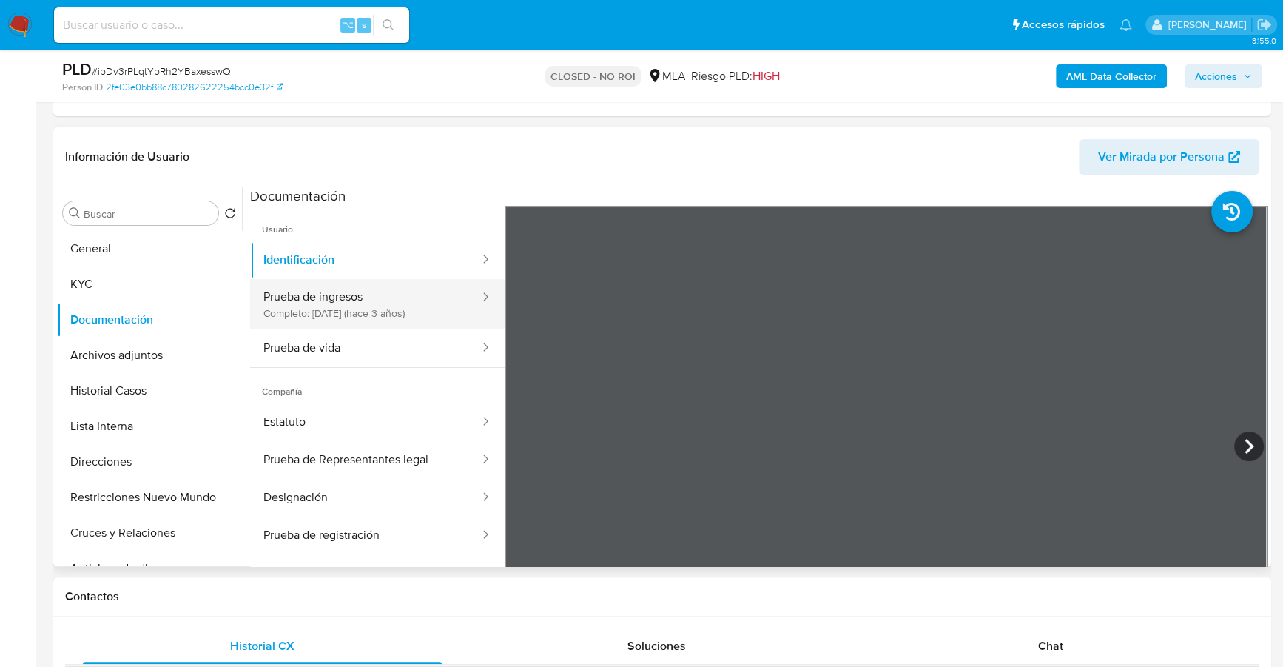
click at [372, 306] on button "Prueba de ingresos Completo: [DATE] (hace 3 años)" at bounding box center [365, 304] width 231 height 50
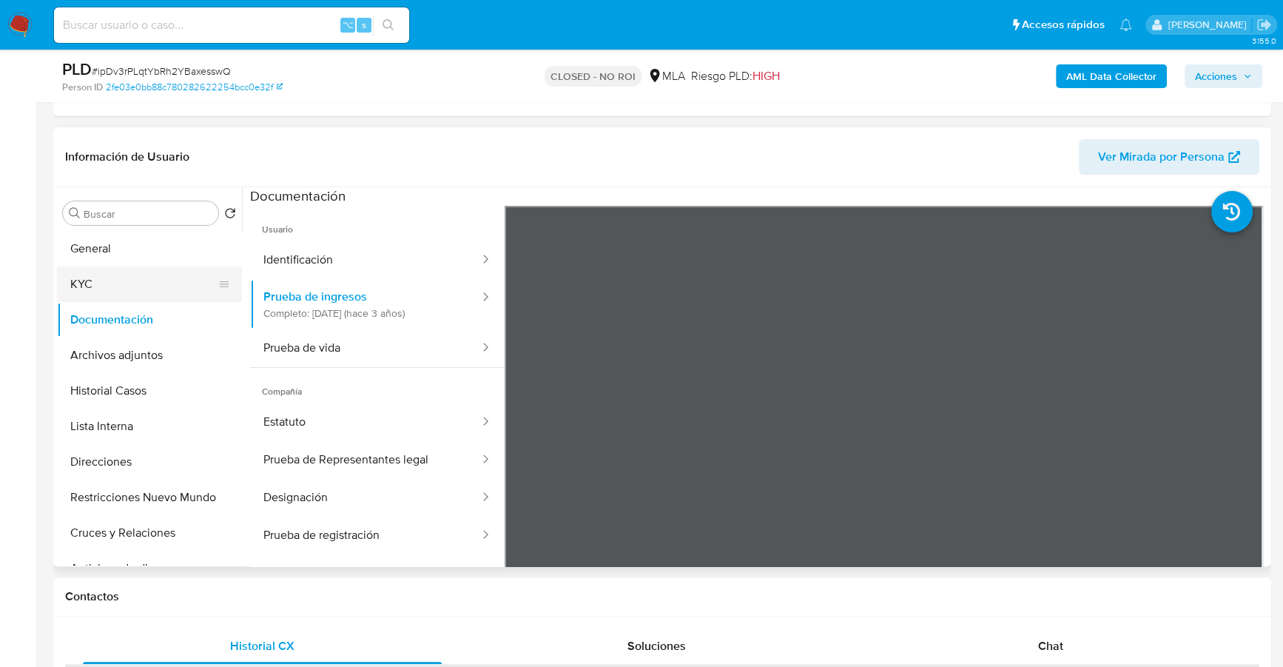
click at [88, 279] on button "KYC" at bounding box center [143, 284] width 173 height 36
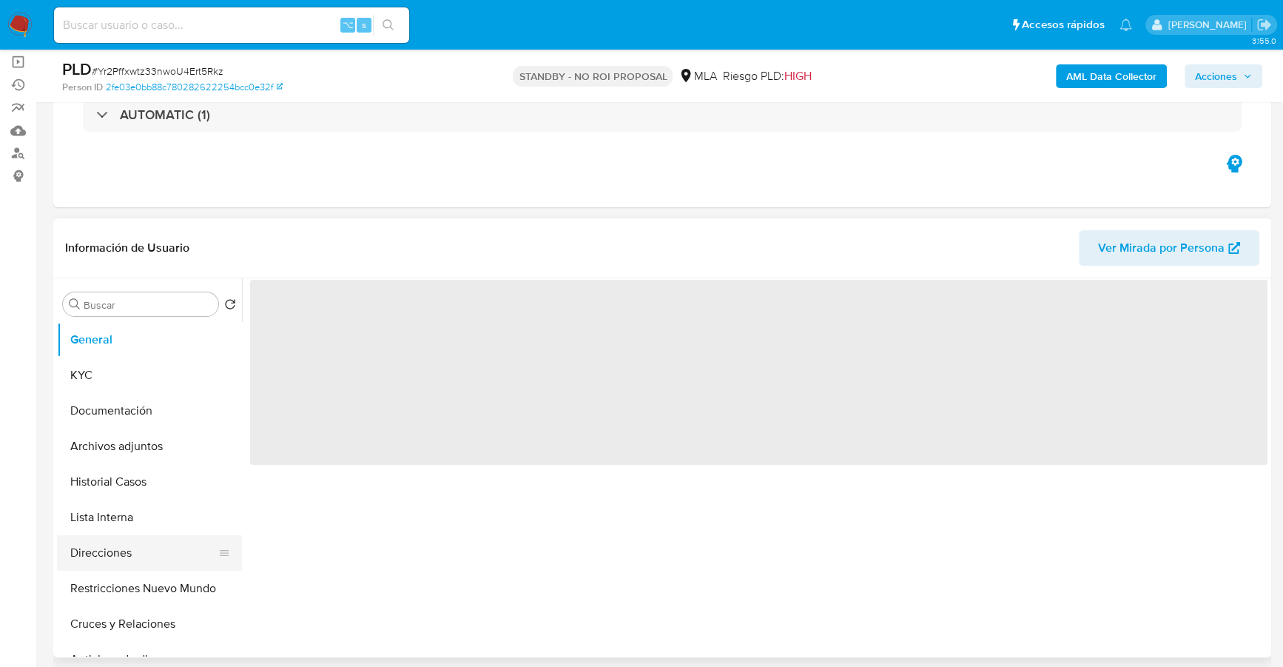
scroll to position [292, 0]
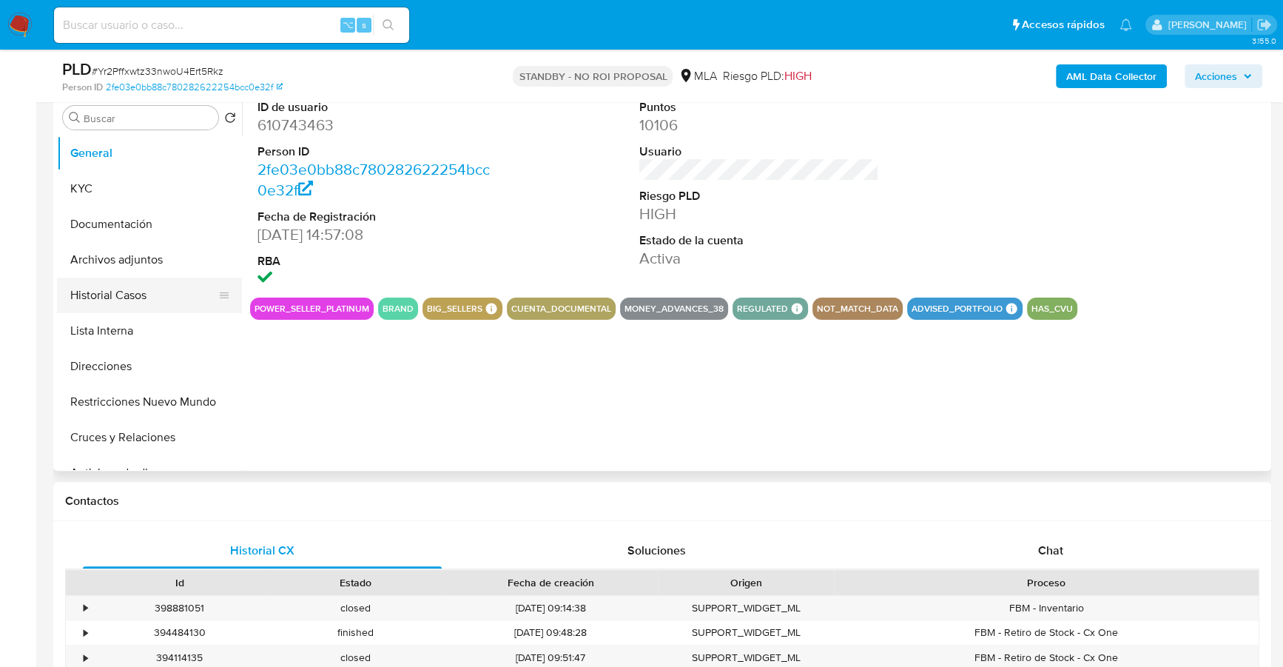
click at [142, 297] on button "Historial Casos" at bounding box center [143, 296] width 173 height 36
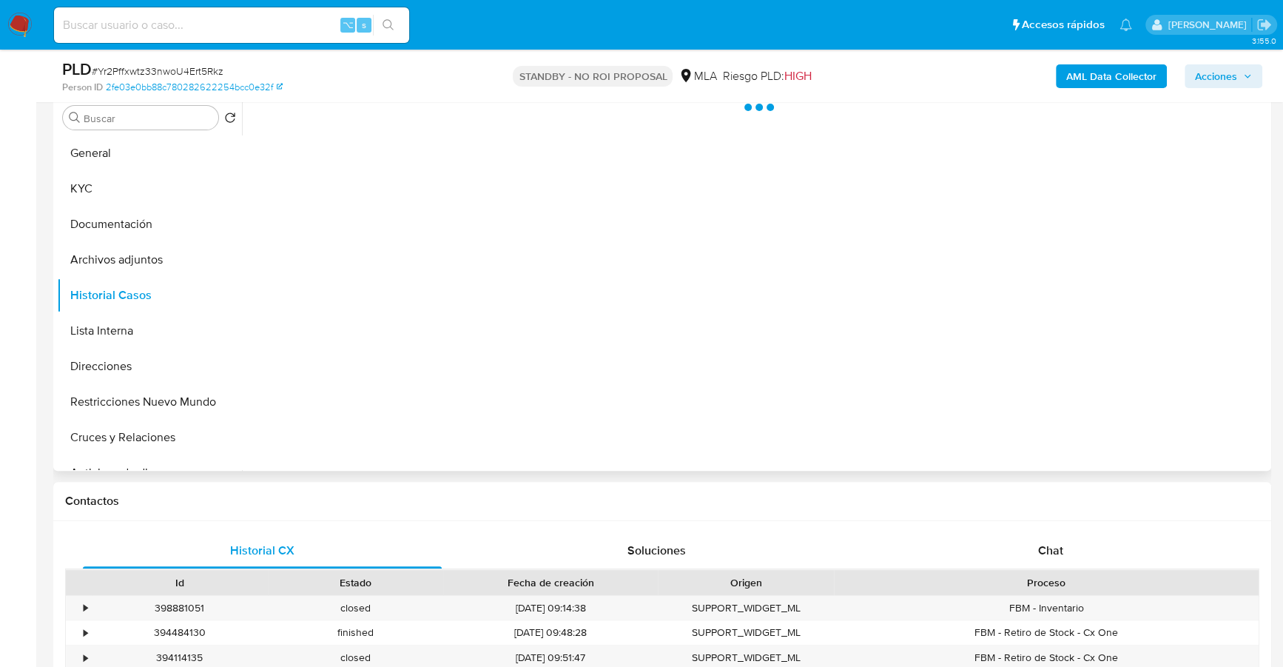
select select "10"
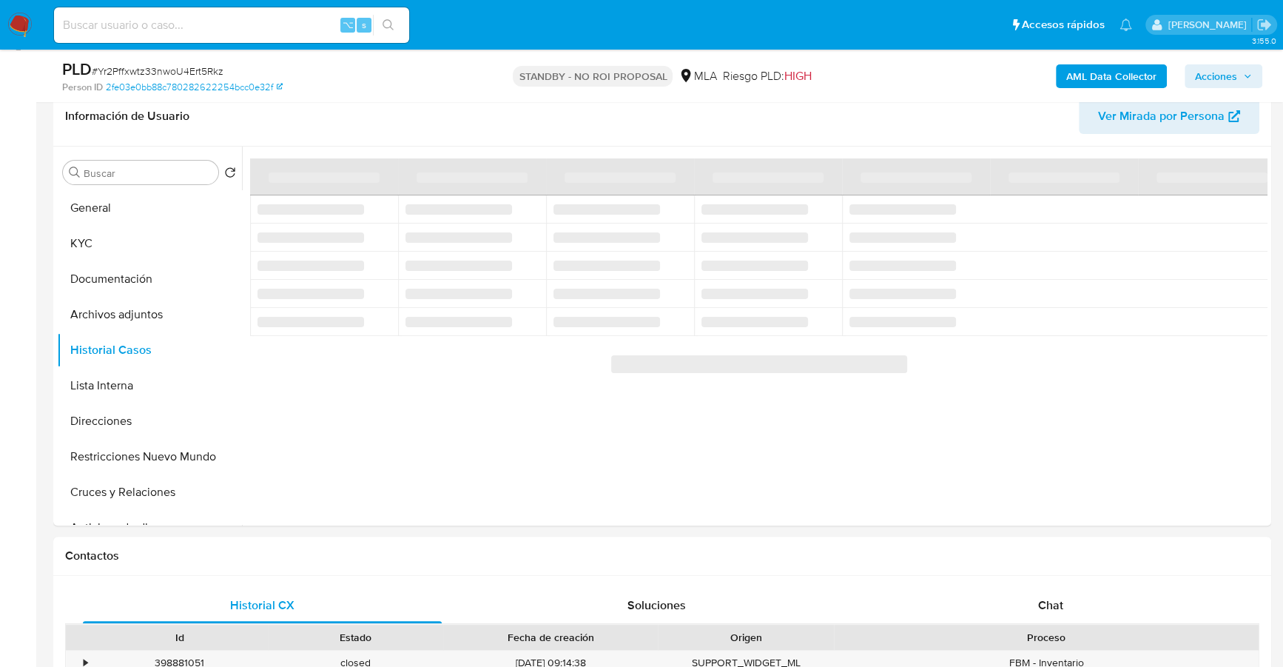
scroll to position [0, 0]
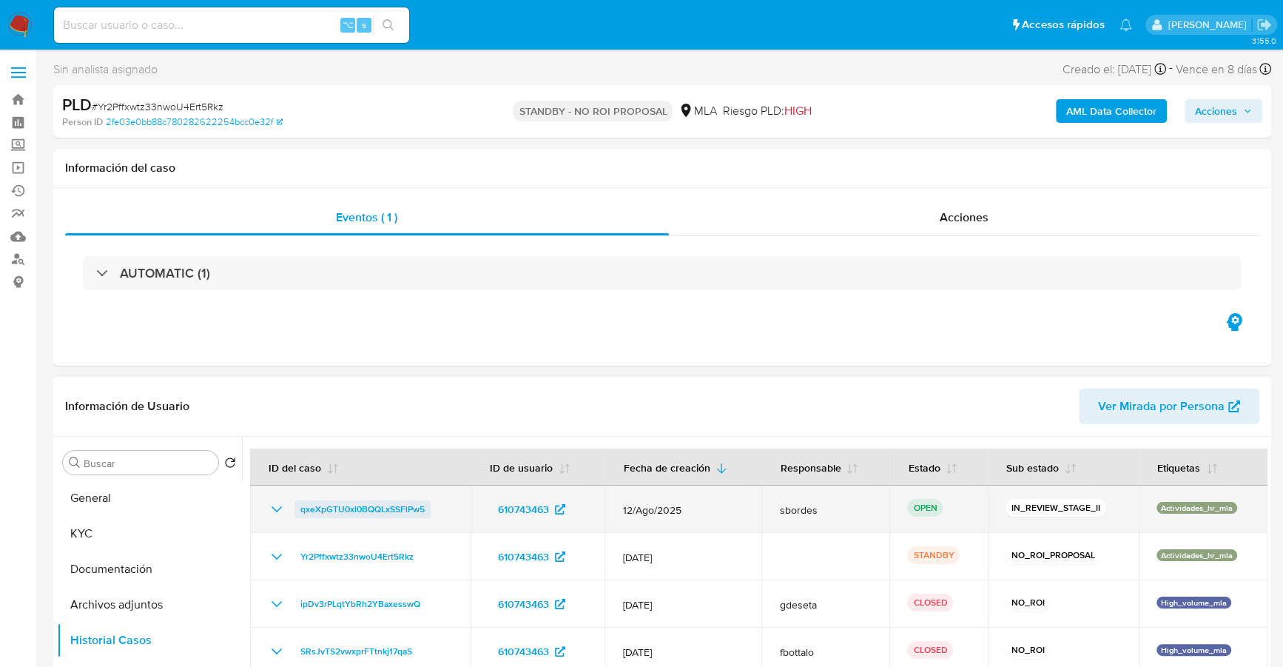
click at [366, 501] on span "qxeXpGTU0xl0BQQLxSSFlPw5" at bounding box center [362, 509] width 124 height 18
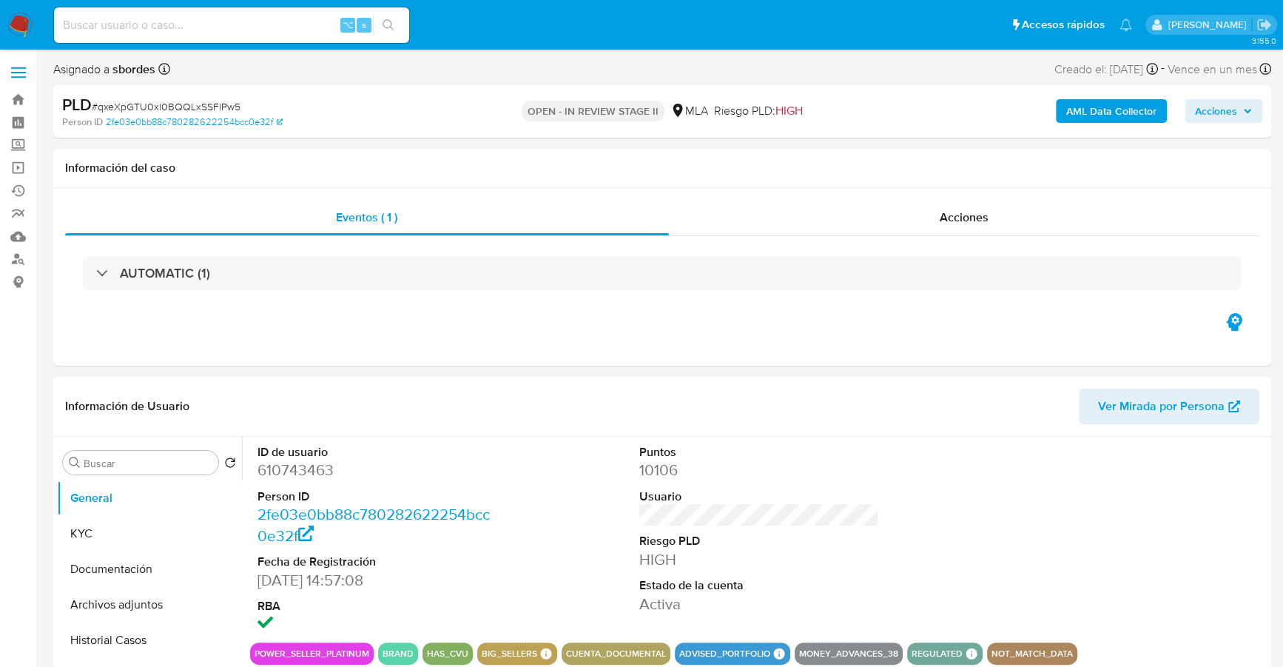
click at [1230, 115] on span "Acciones" at bounding box center [1216, 111] width 42 height 24
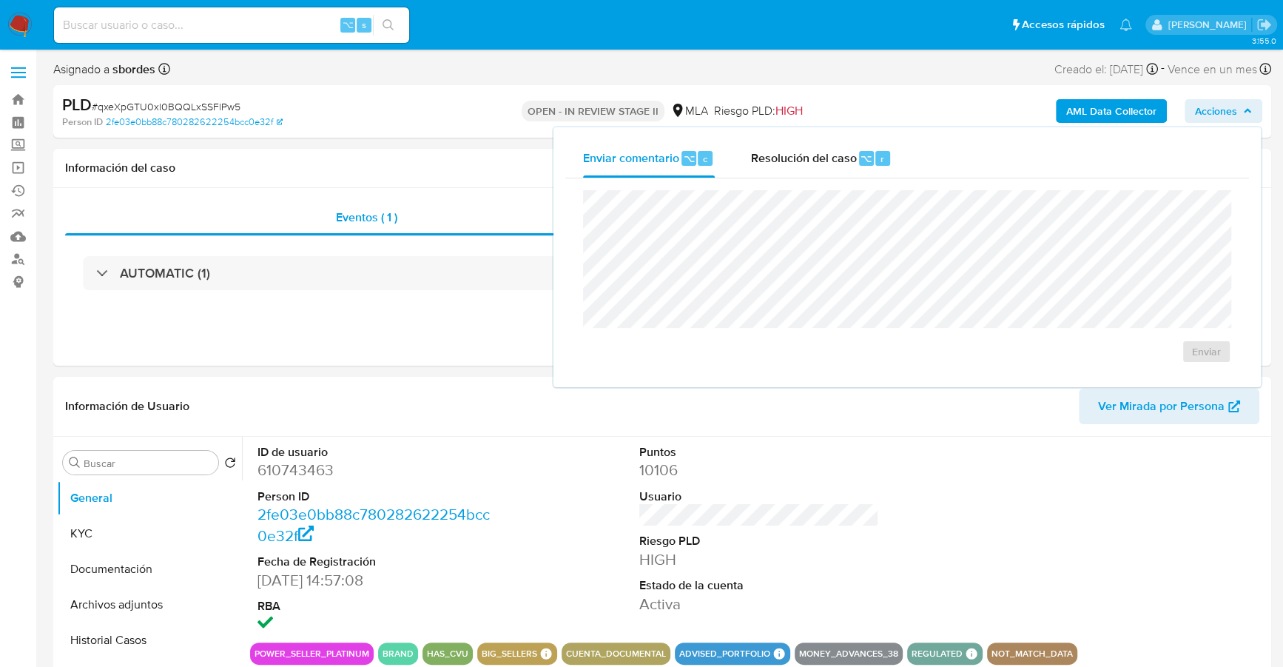
select select "10"
click at [773, 161] on span "Resolución del caso" at bounding box center [803, 157] width 106 height 17
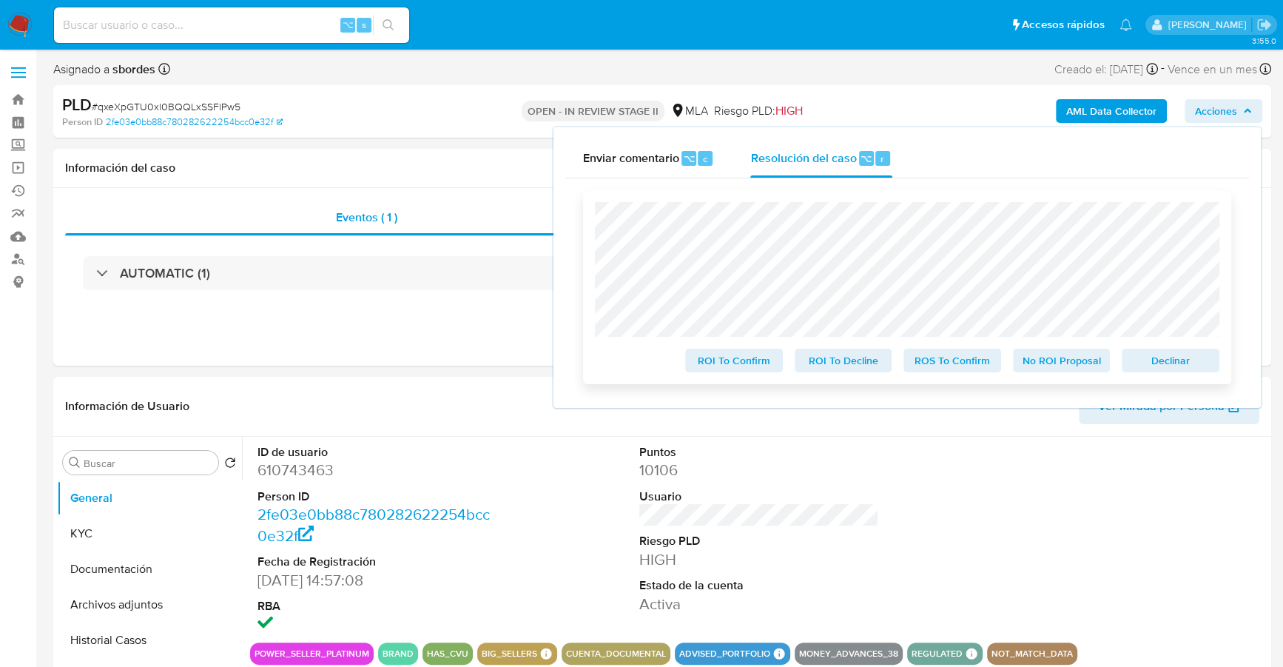
click at [1054, 368] on span "No ROI Proposal" at bounding box center [1061, 360] width 77 height 21
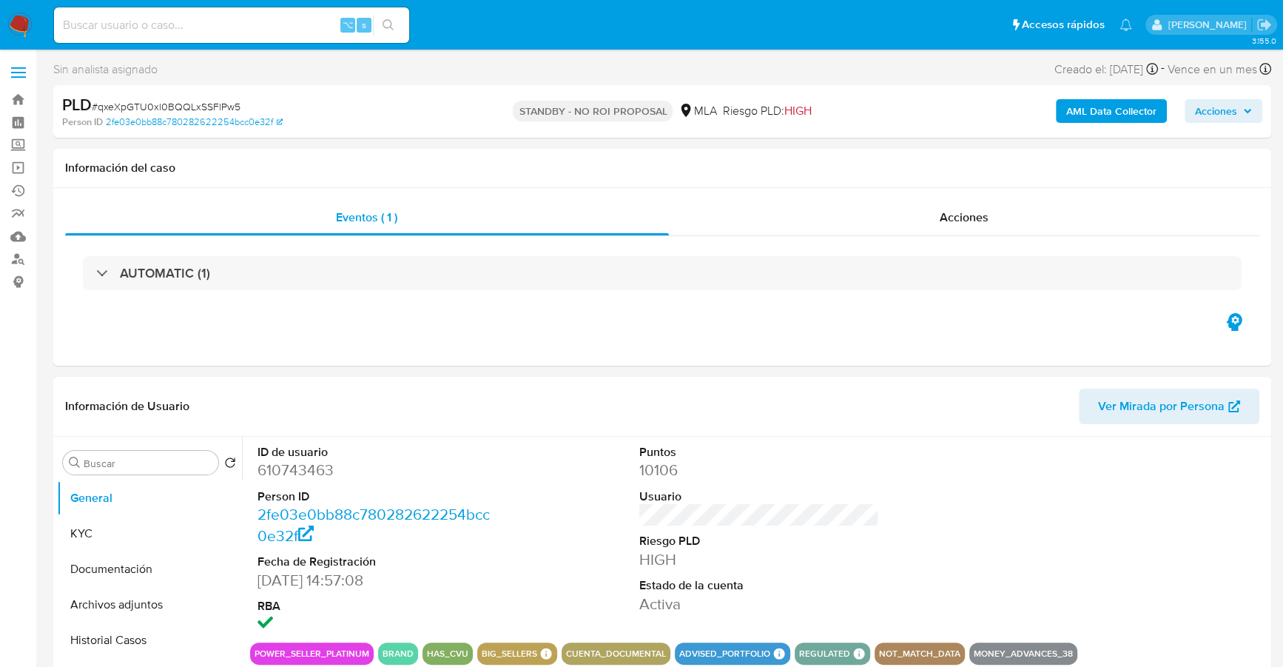
select select "10"
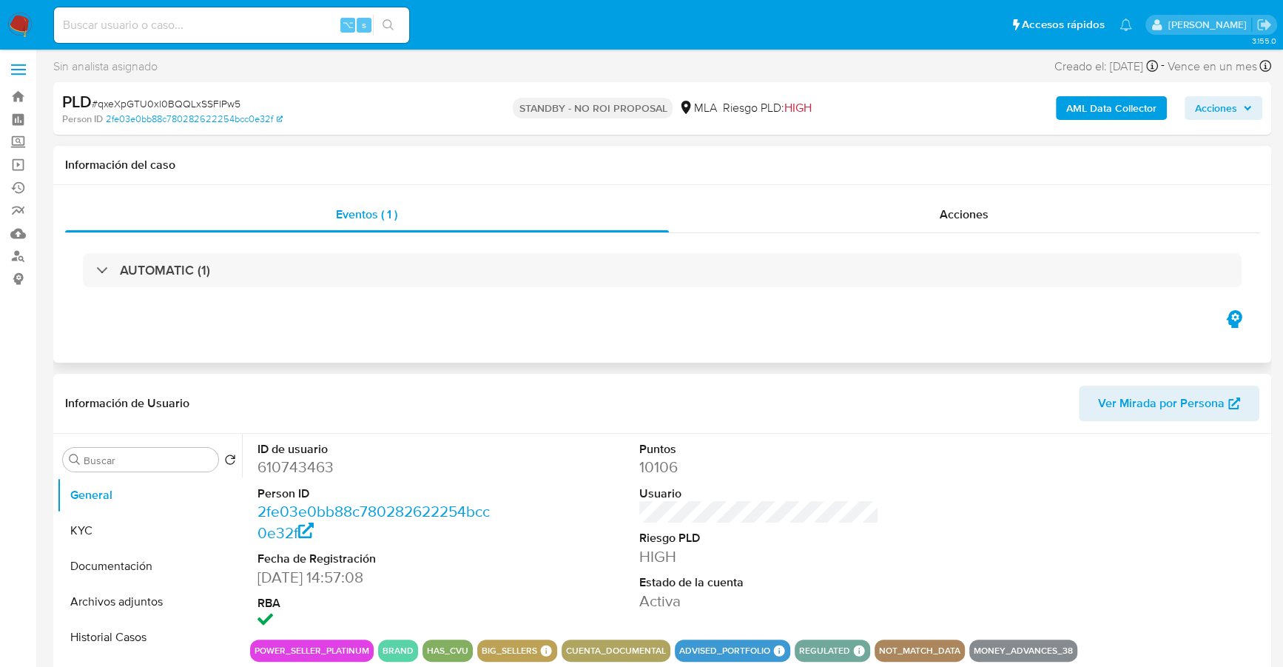
scroll to position [4, 0]
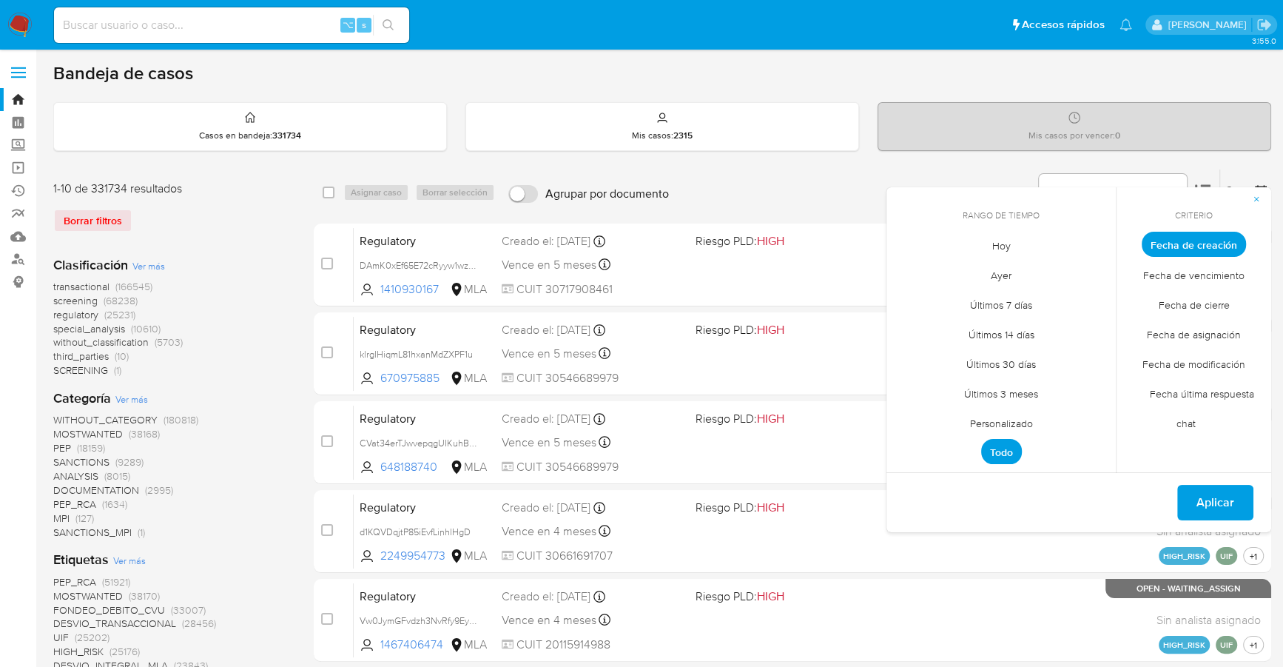
click at [11, 29] on img at bounding box center [19, 25] width 25 height 25
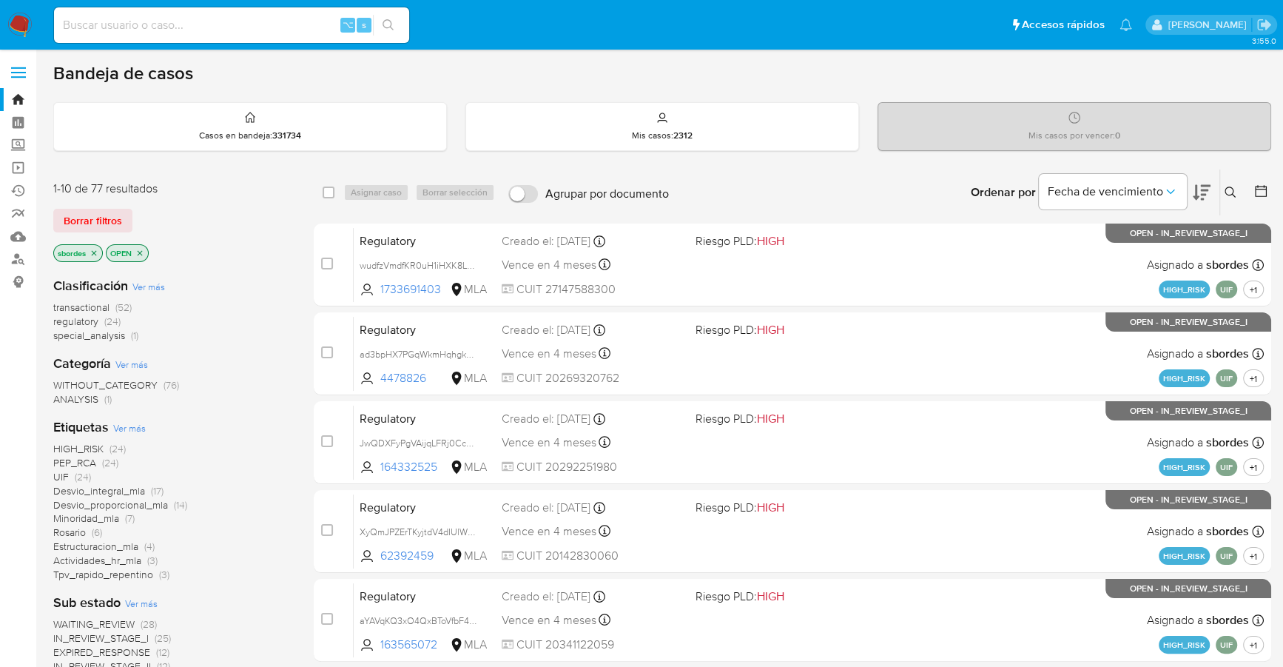
click at [97, 250] on icon "close-filter" at bounding box center [94, 253] width 9 height 9
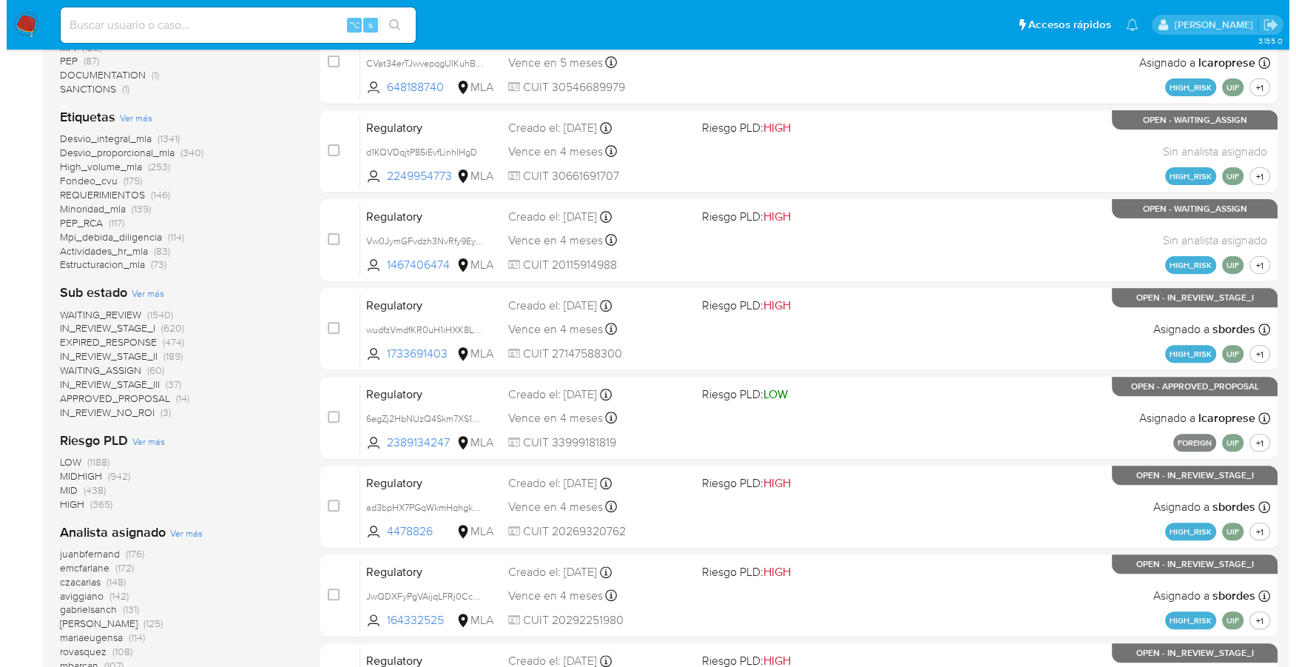
scroll to position [528, 0]
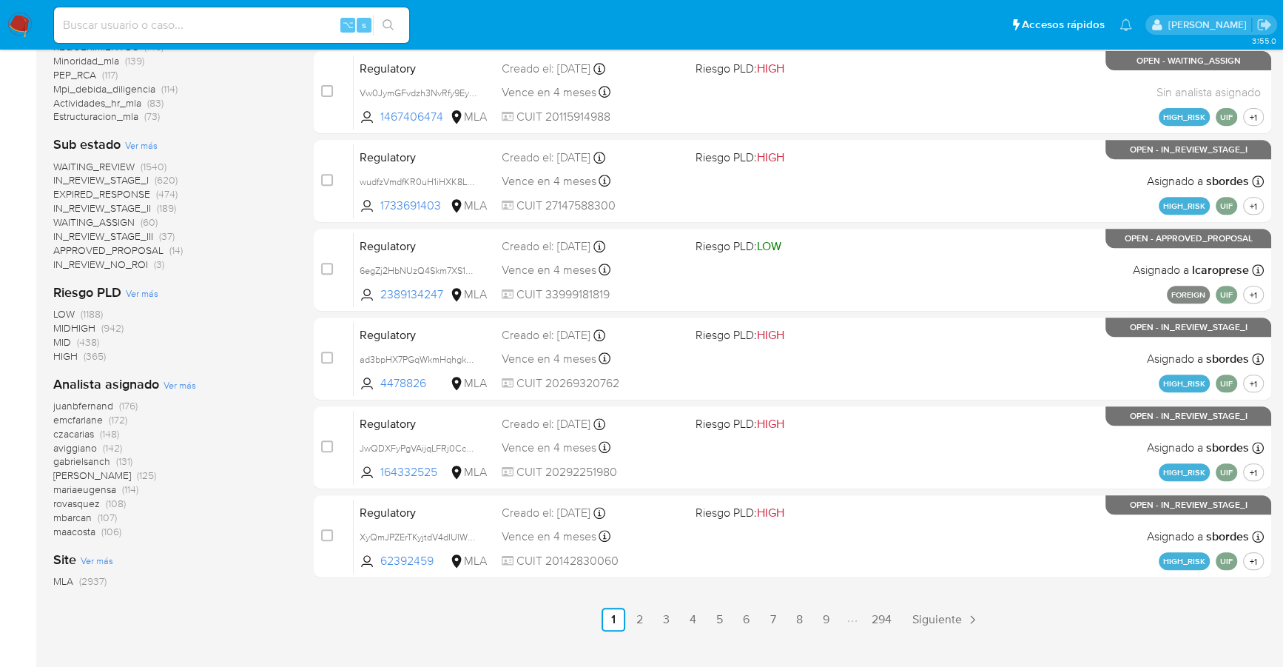
click at [184, 391] on div "Analista asignado Ver más juanbfernand (176) emcfarlane (172) czacarias (148) a…" at bounding box center [171, 457] width 237 height 164
click at [185, 382] on span "Ver más" at bounding box center [180, 384] width 33 height 13
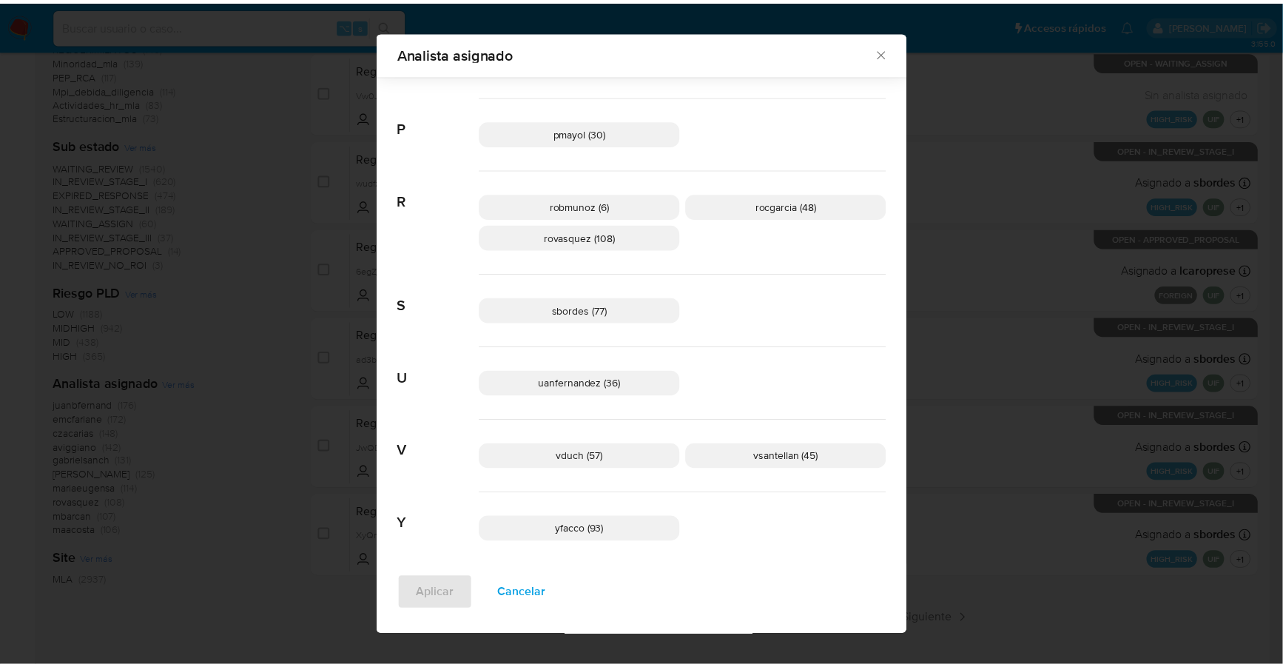
scroll to position [1052, 0]
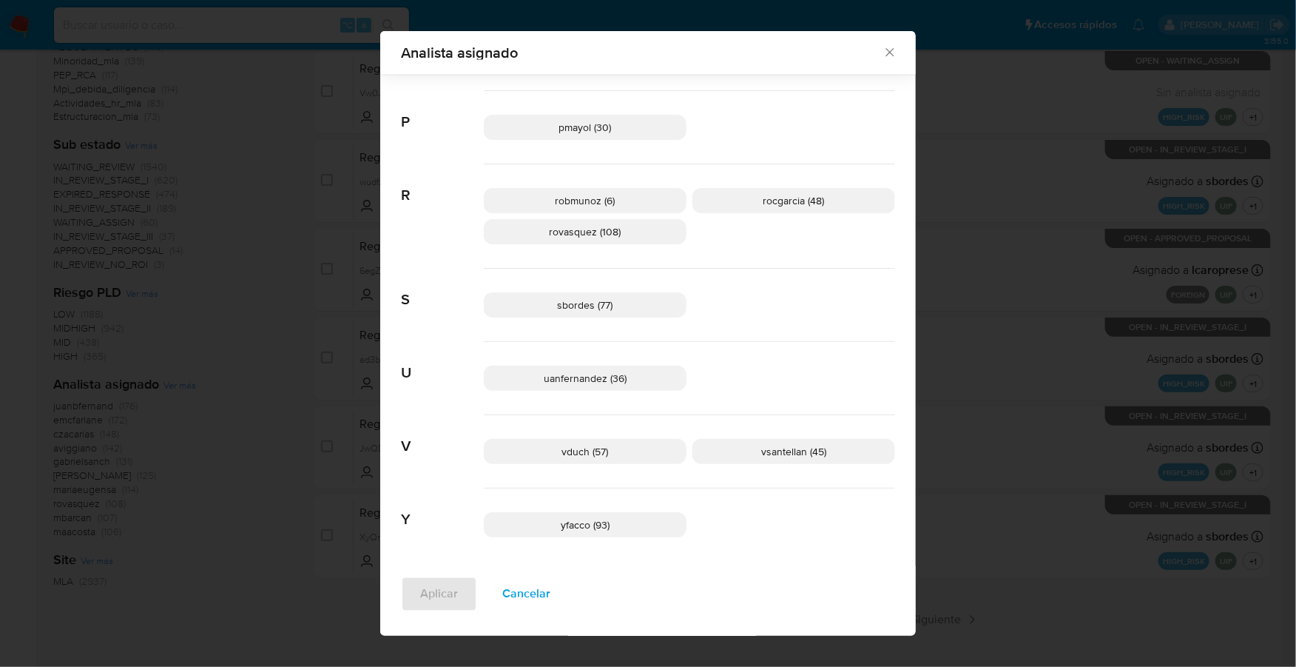
click at [889, 55] on icon "Cerrar" at bounding box center [890, 52] width 15 height 15
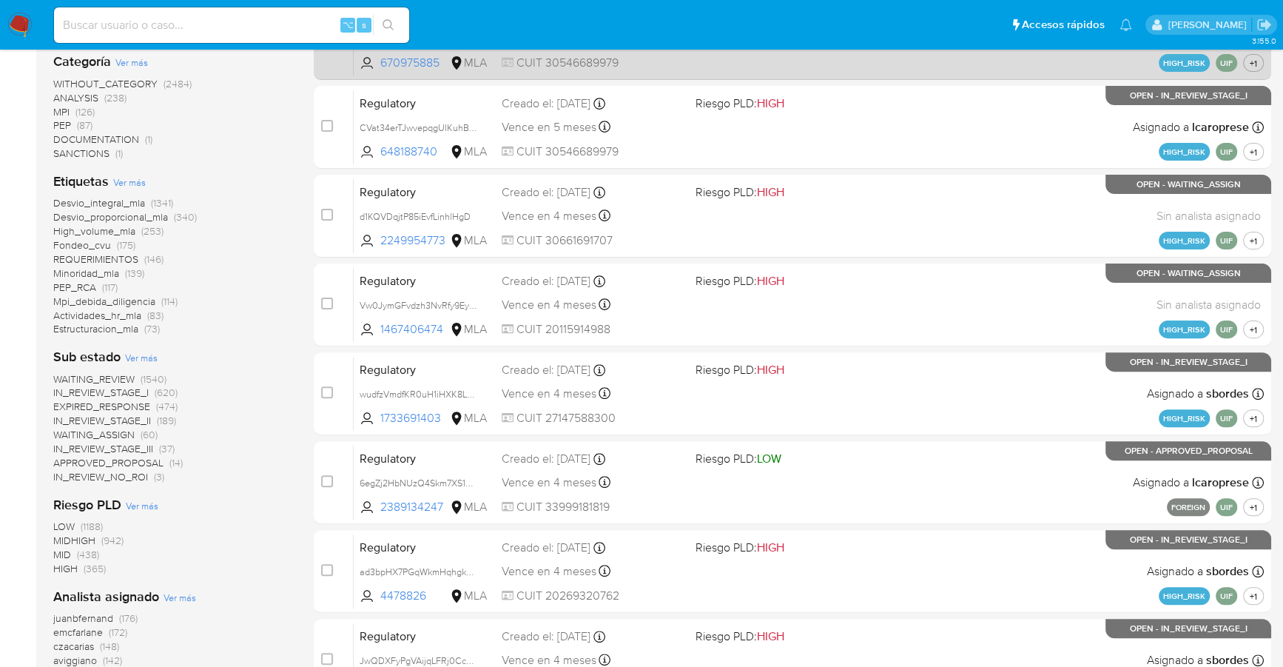
scroll to position [0, 0]
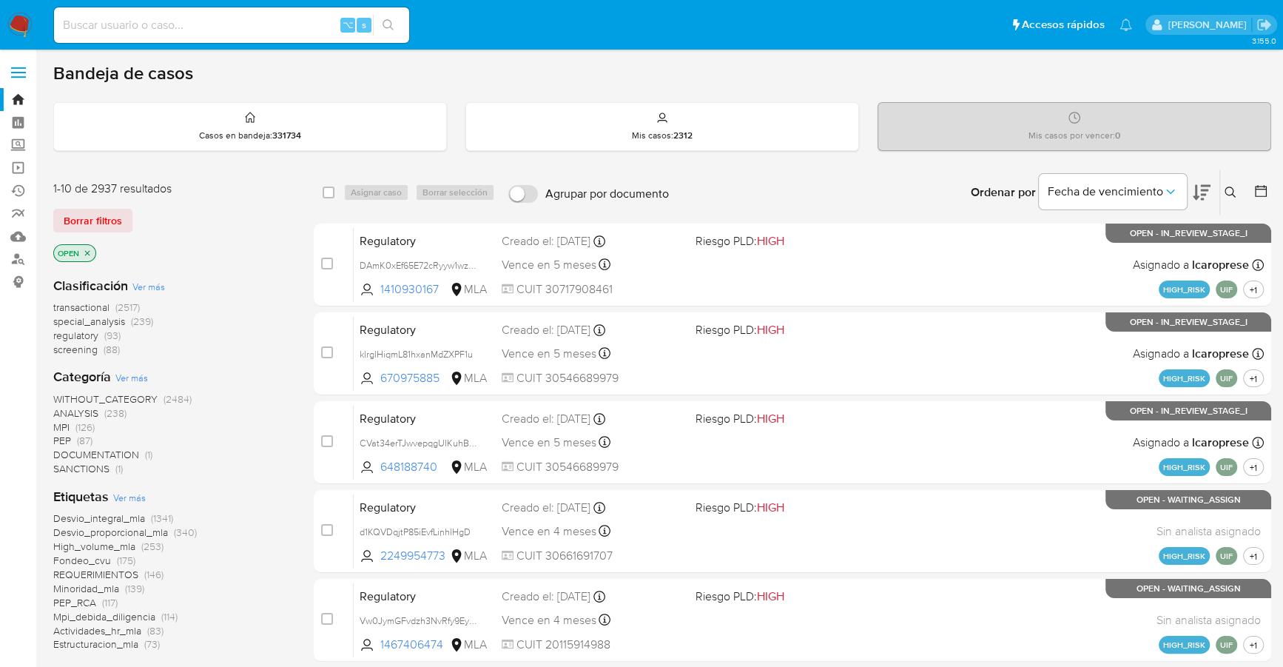
click at [1263, 187] on icon at bounding box center [1261, 191] width 15 height 15
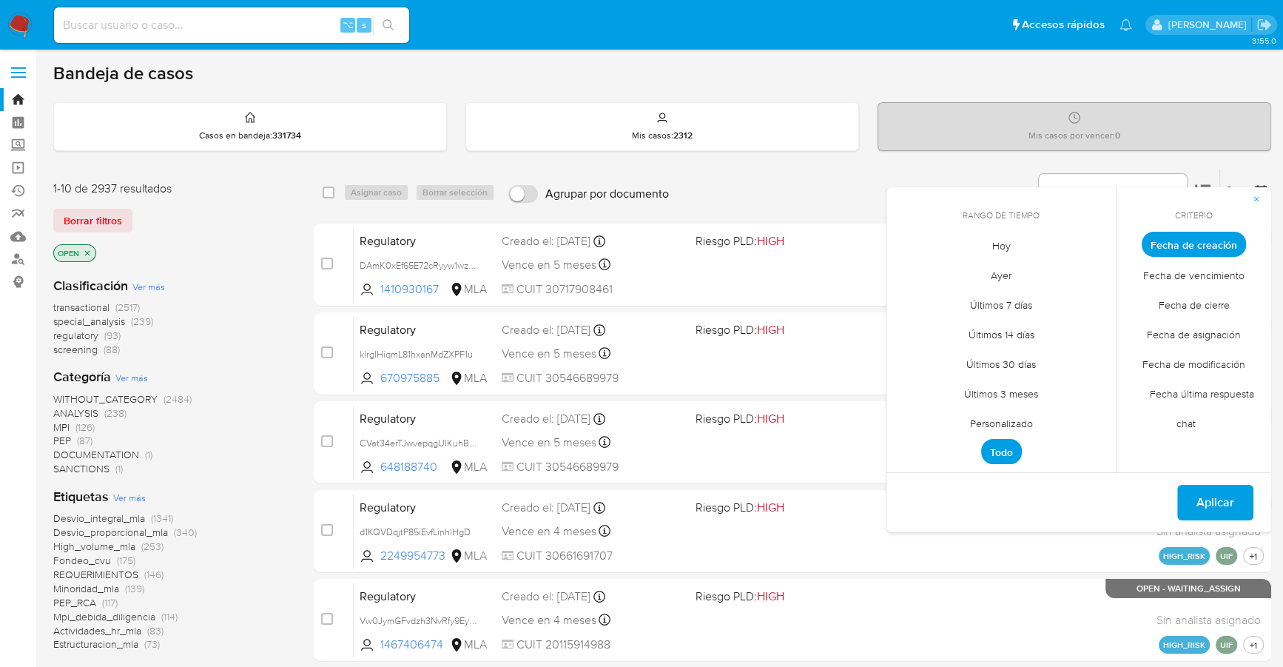
click at [987, 423] on span "Personalizado" at bounding box center [1002, 423] width 94 height 30
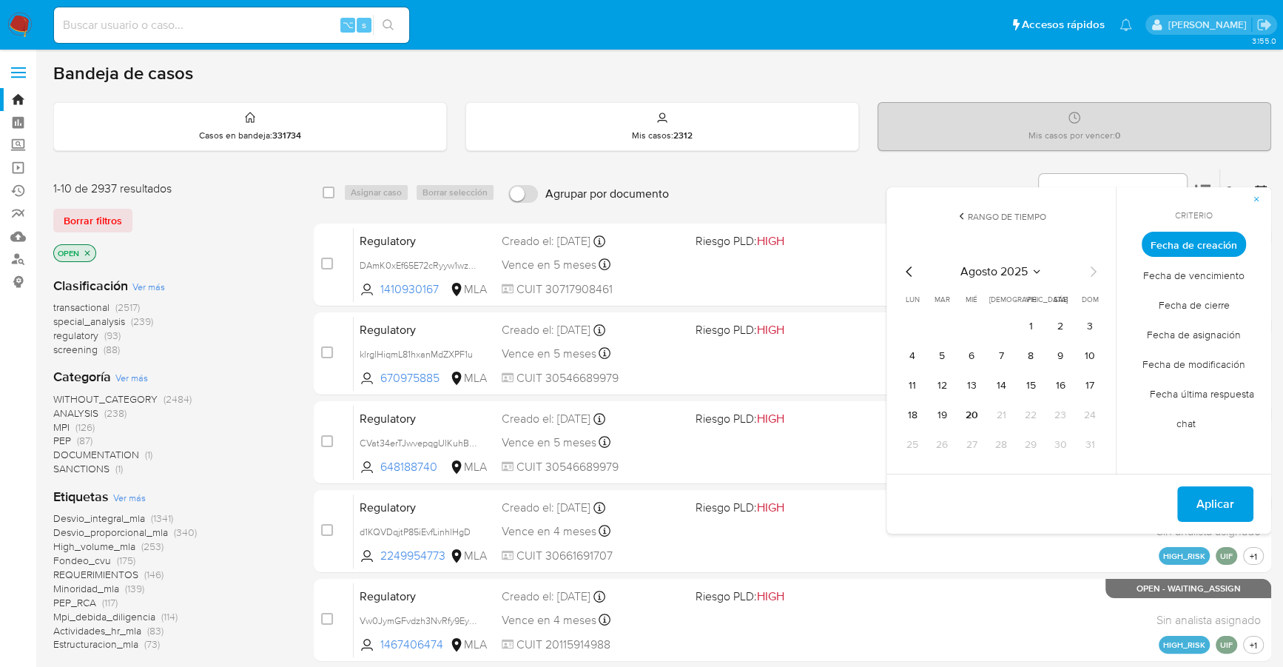
click at [907, 270] on icon "Mes anterior" at bounding box center [909, 271] width 6 height 10
click at [1089, 315] on button "1" at bounding box center [1090, 327] width 24 height 24
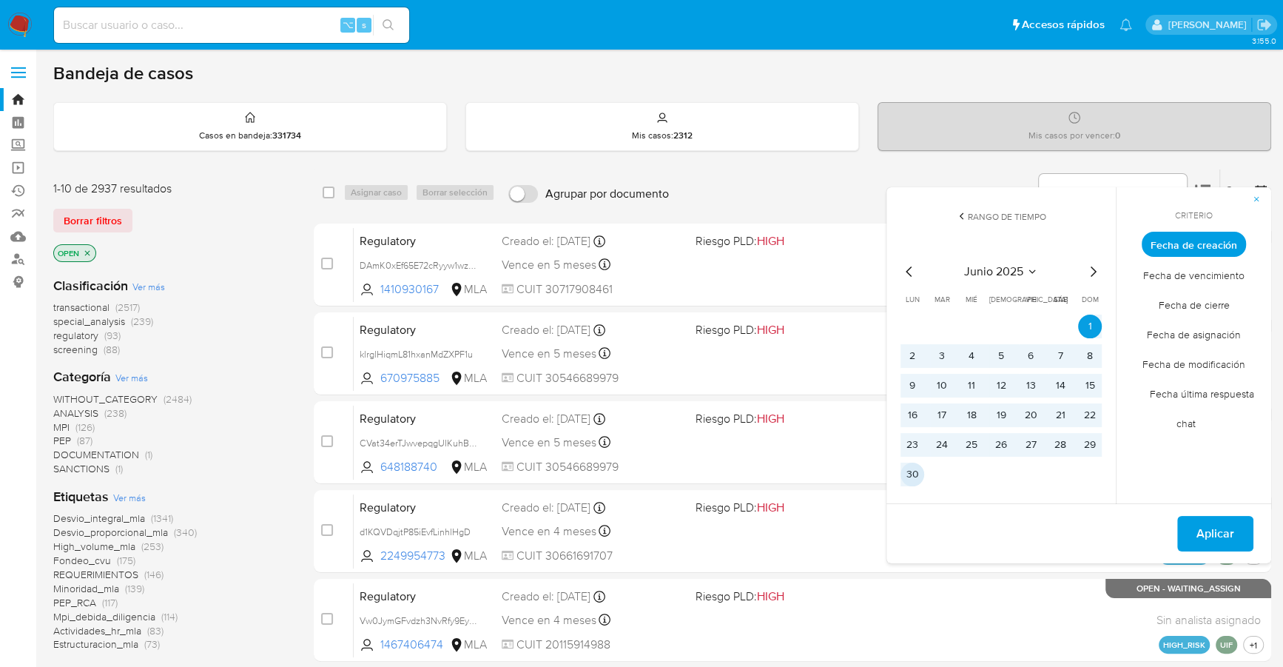
click at [917, 477] on button "30" at bounding box center [913, 475] width 24 height 24
click at [1212, 530] on span "Aplicar" at bounding box center [1216, 533] width 38 height 33
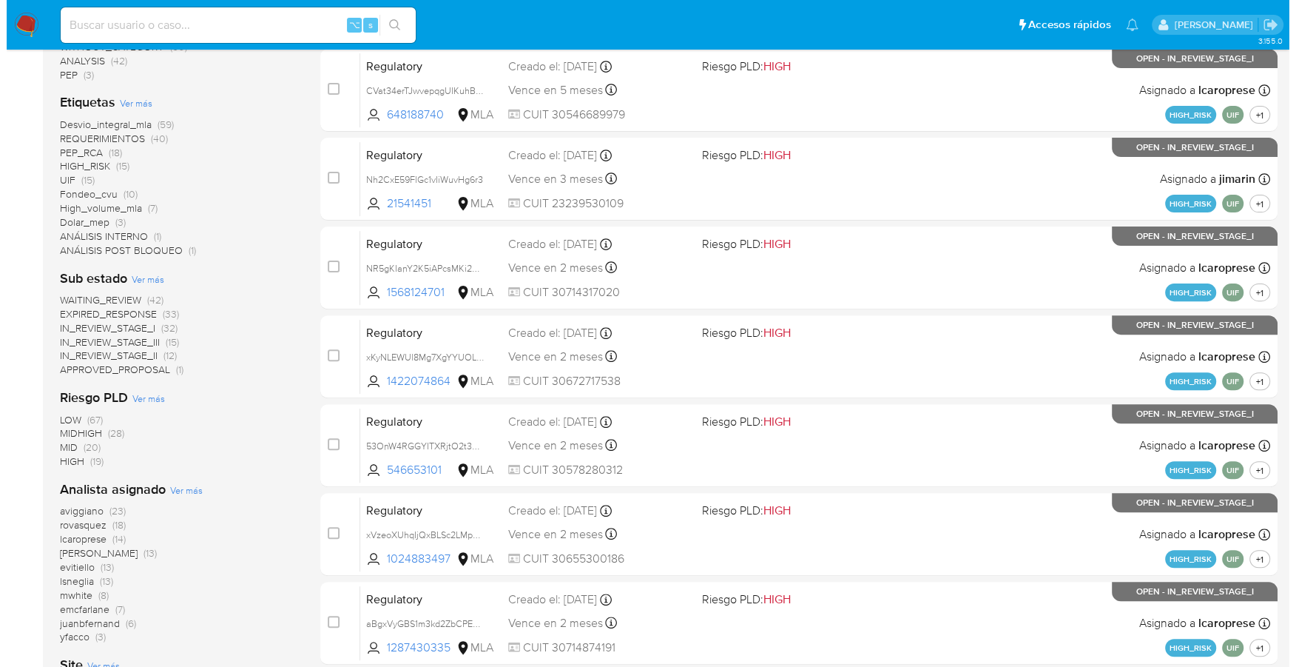
scroll to position [500, 0]
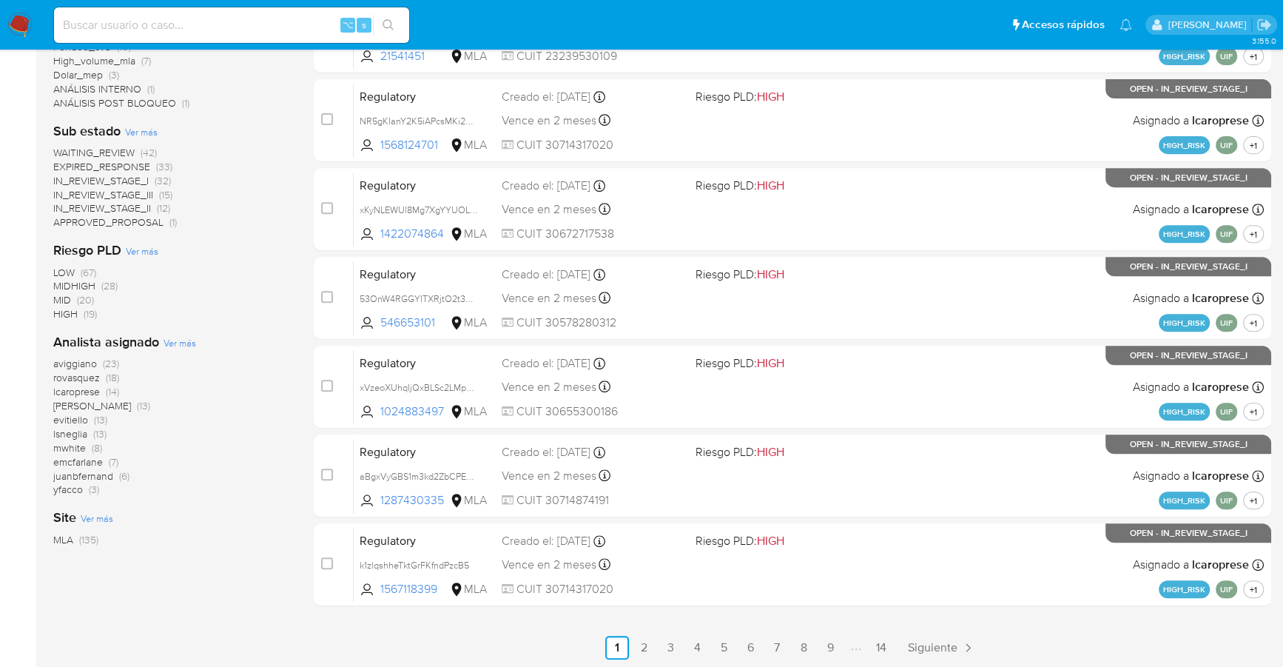
click at [180, 339] on span "Ver más" at bounding box center [180, 342] width 33 height 13
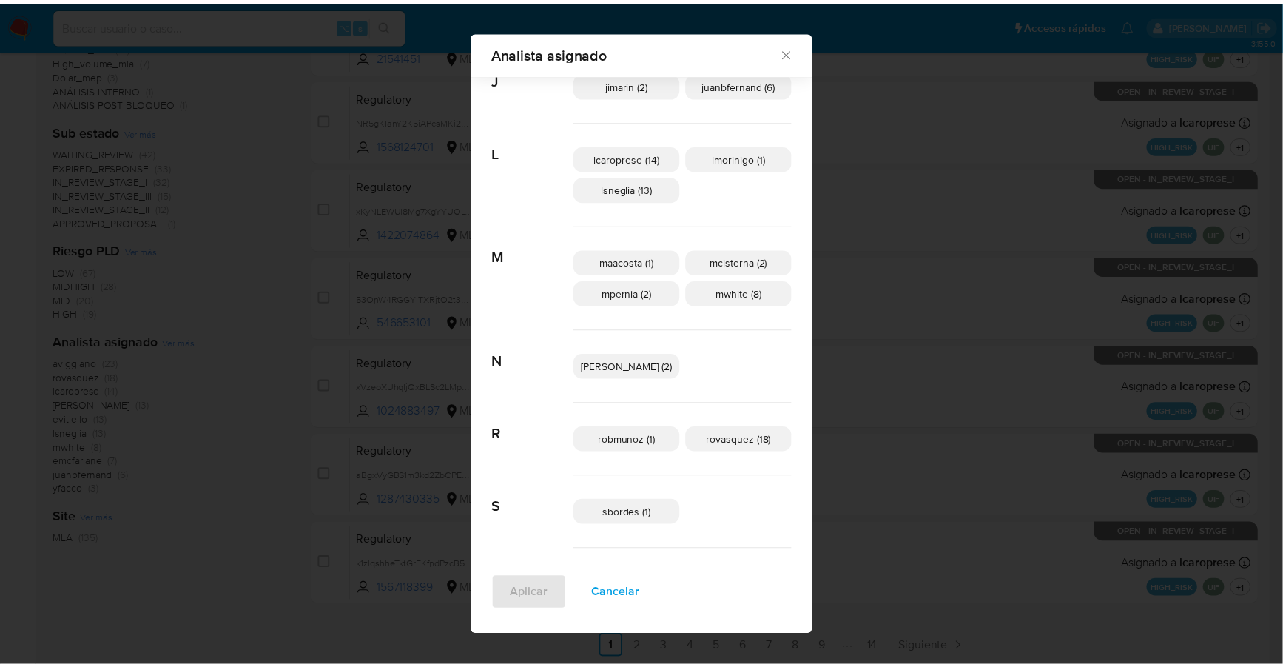
scroll to position [468, 0]
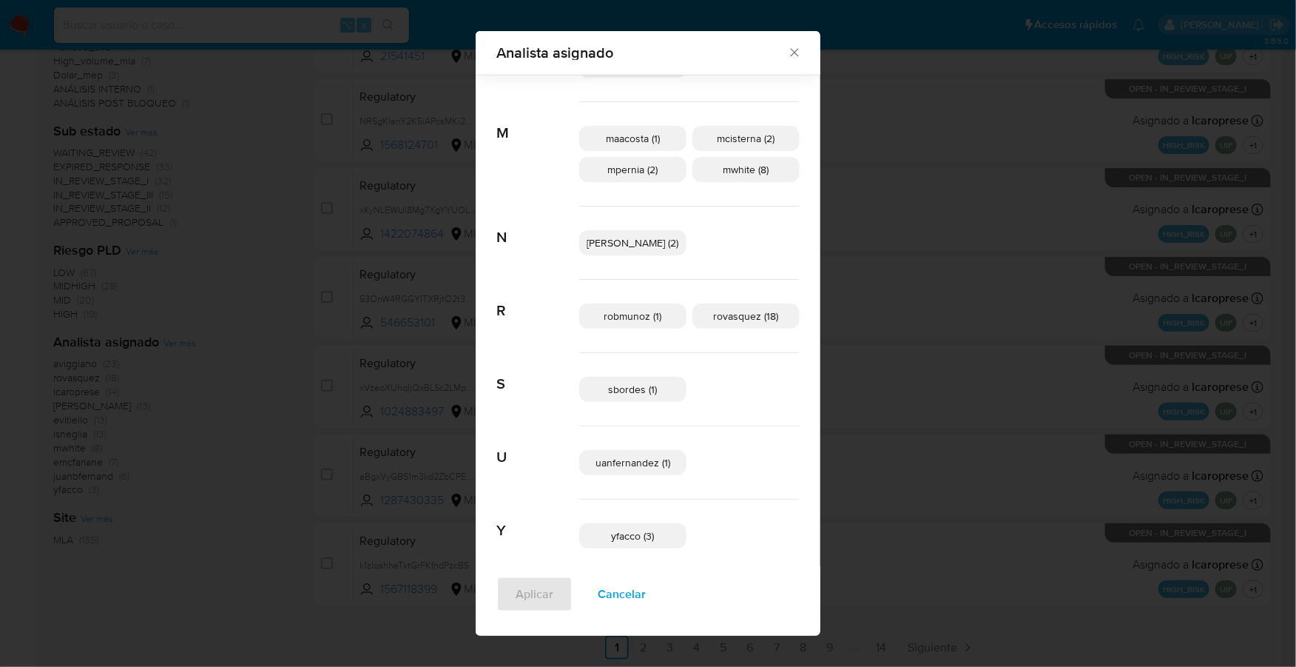
click at [787, 53] on icon "Cerrar" at bounding box center [794, 52] width 15 height 15
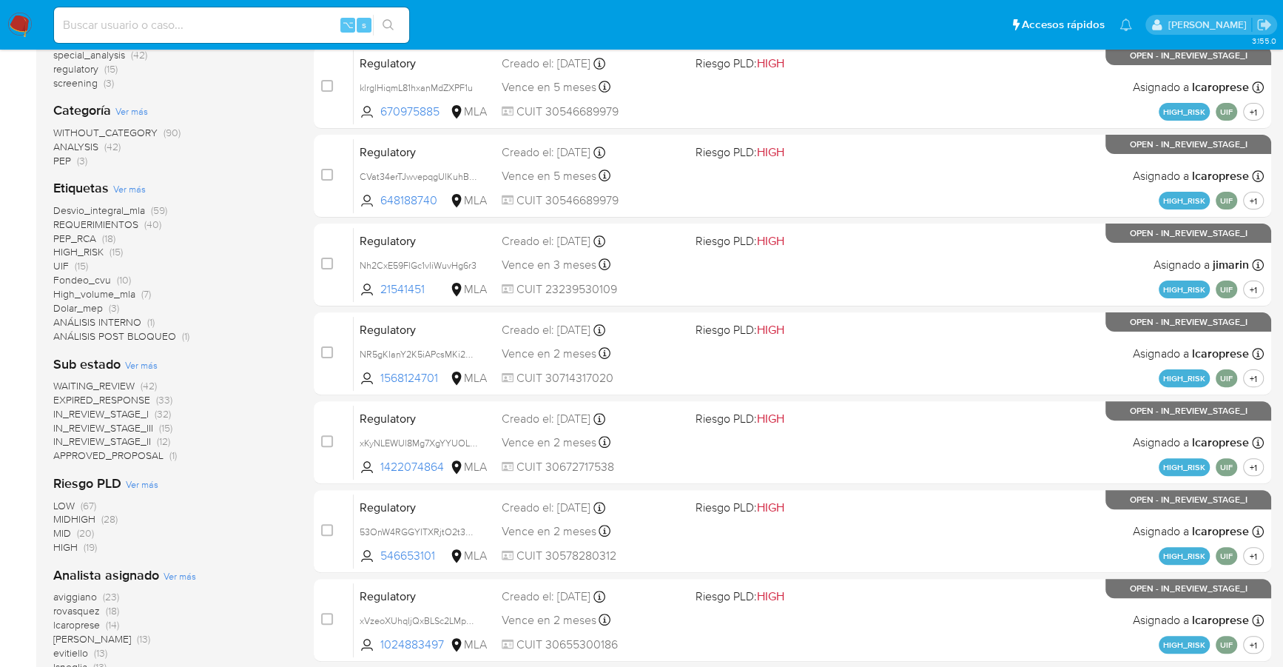
scroll to position [0, 0]
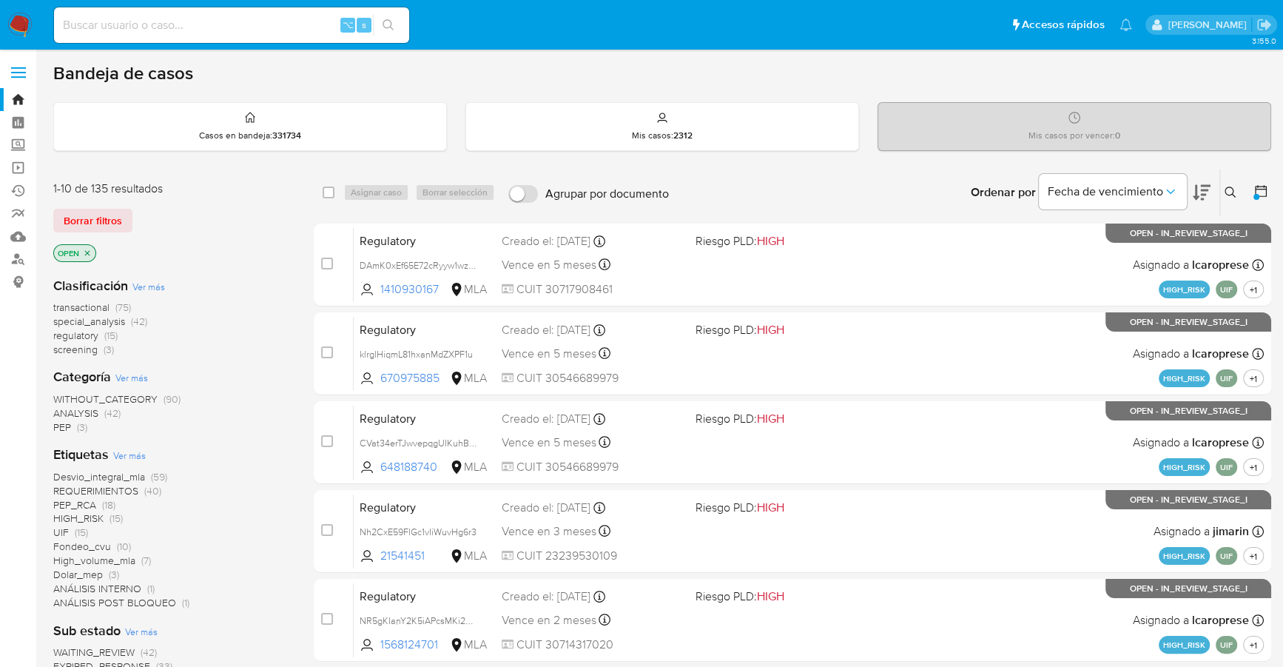
click at [1263, 188] on icon at bounding box center [1261, 191] width 15 height 15
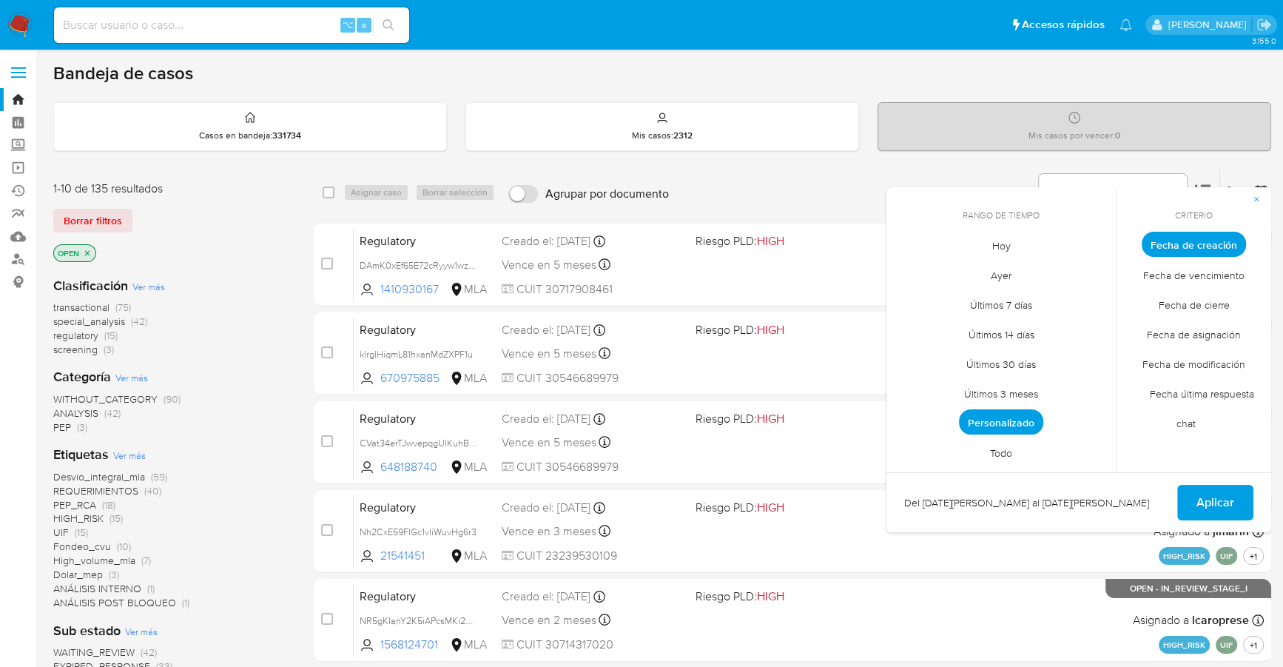
click at [995, 420] on span "Personalizado" at bounding box center [1001, 421] width 84 height 25
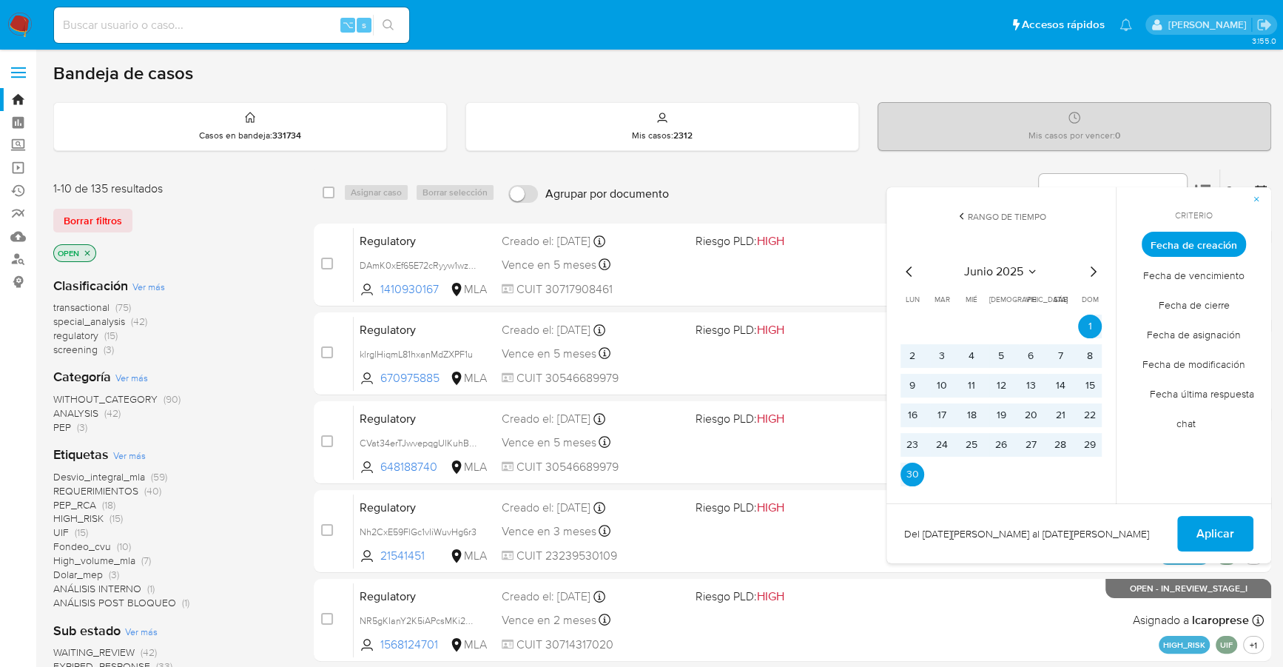
click at [1090, 269] on icon "Mes siguiente" at bounding box center [1093, 272] width 18 height 18
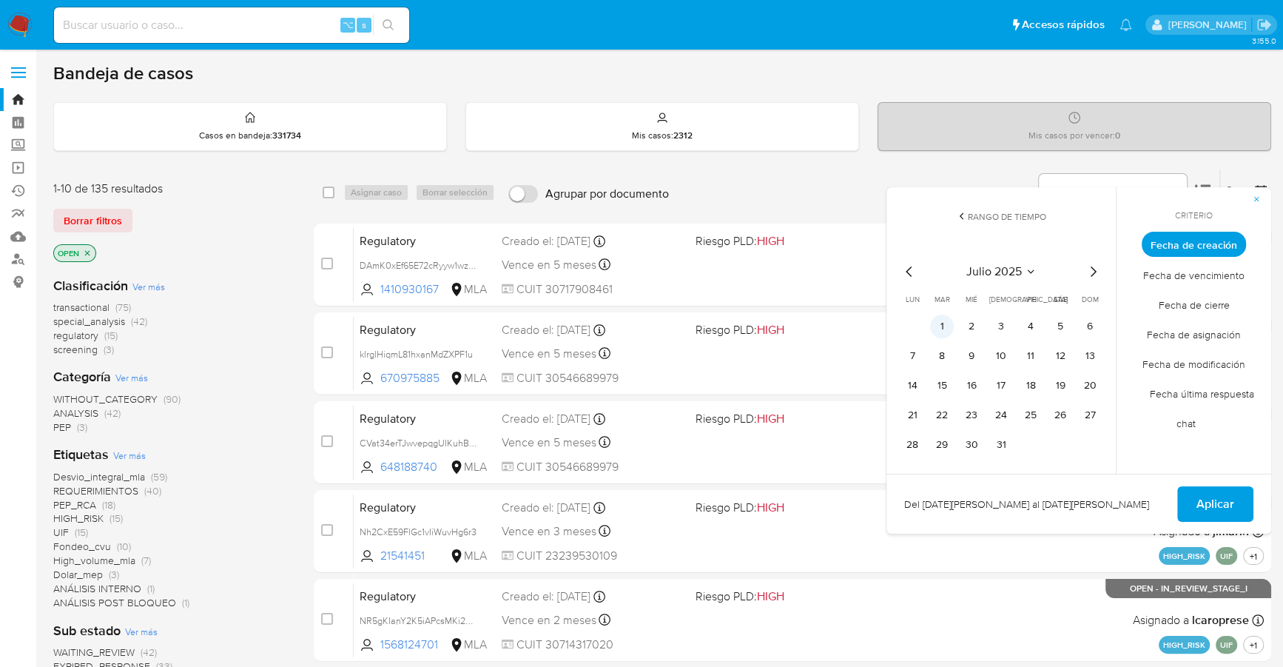
click at [940, 322] on button "1" at bounding box center [942, 327] width 24 height 24
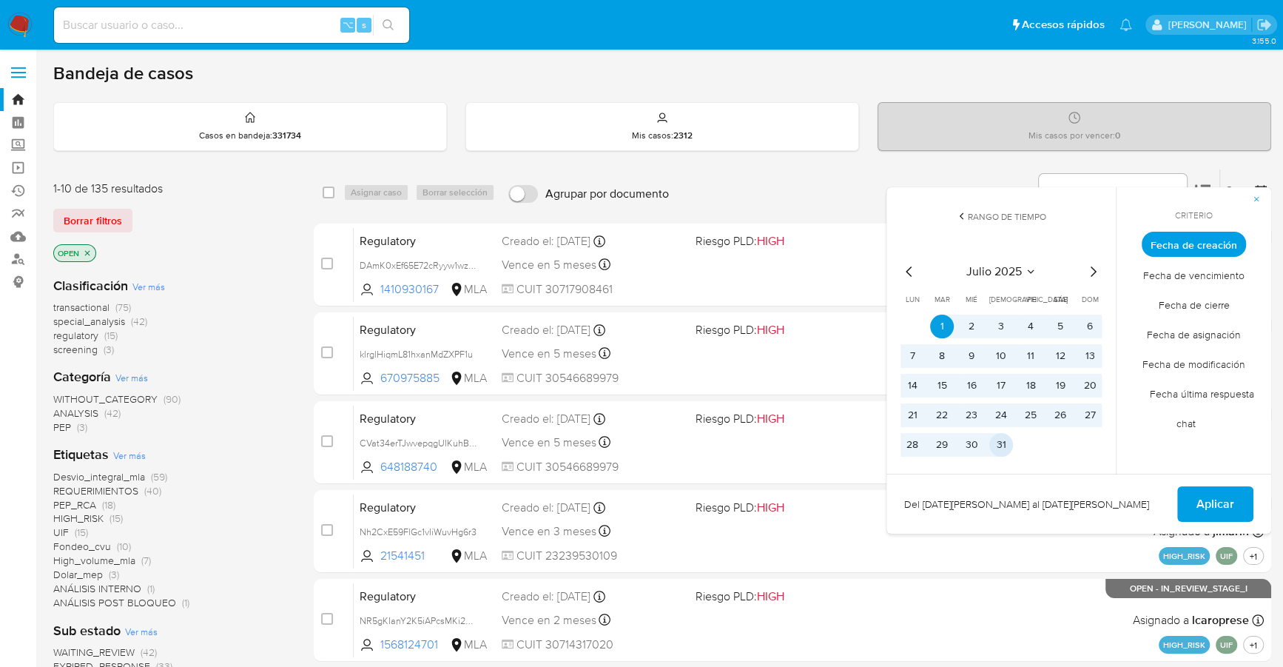
click at [1003, 443] on button "31" at bounding box center [1001, 445] width 24 height 24
click at [1197, 497] on span "Aplicar" at bounding box center [1216, 504] width 38 height 33
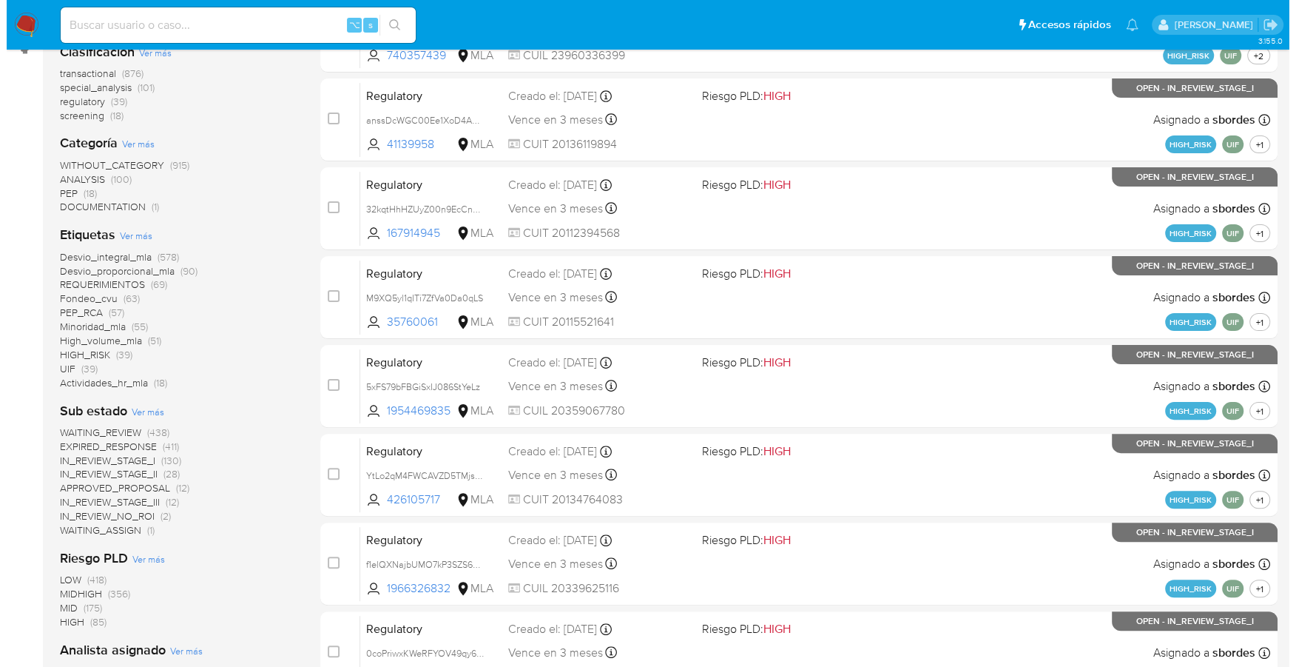
scroll to position [500, 0]
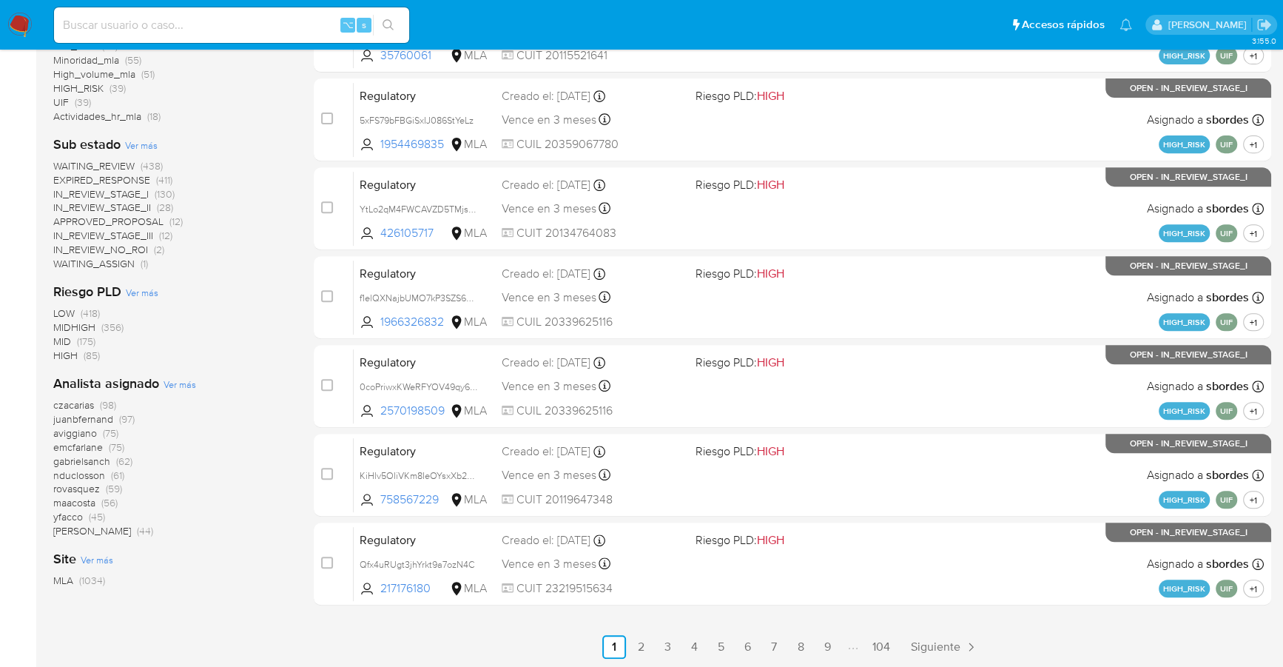
click at [170, 381] on span "Ver más" at bounding box center [180, 383] width 33 height 13
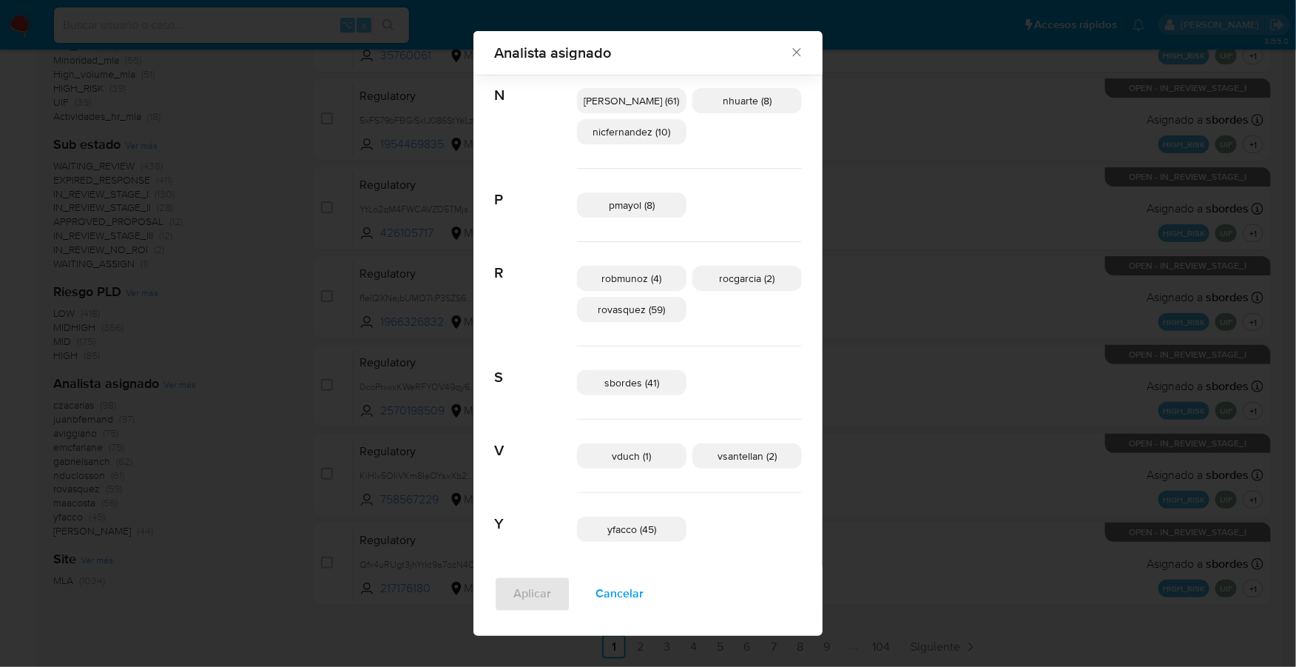
scroll to position [875, 0]
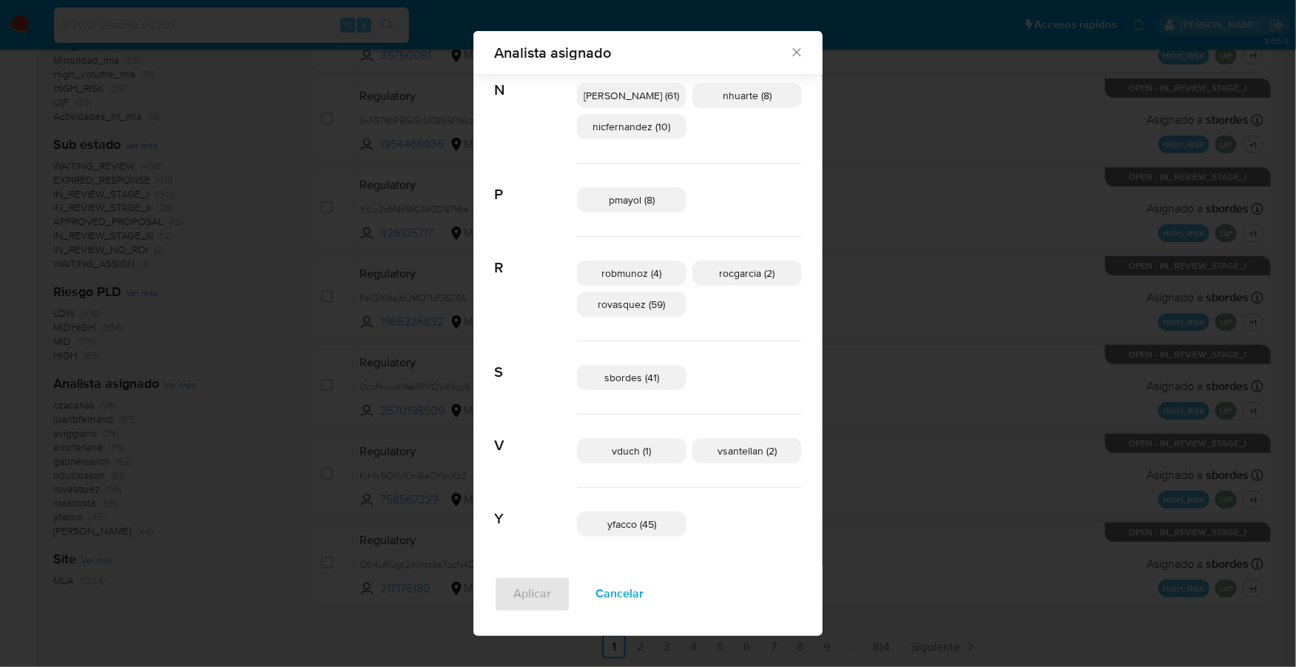
click at [633, 372] on span "sbordes (41)" at bounding box center [632, 377] width 55 height 15
click at [518, 606] on button "Aplicar" at bounding box center [532, 594] width 76 height 36
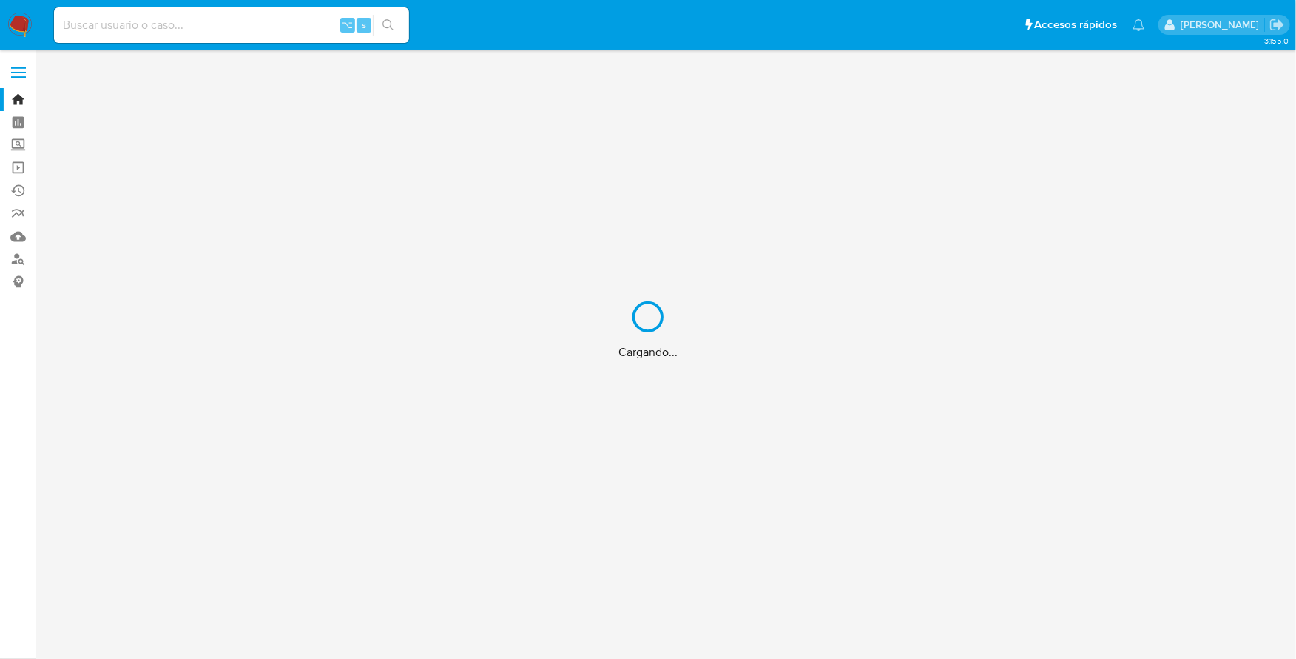
click at [210, 32] on div "Cargando..." at bounding box center [648, 329] width 1296 height 659
click at [209, 21] on div "Cargando..." at bounding box center [648, 329] width 1296 height 659
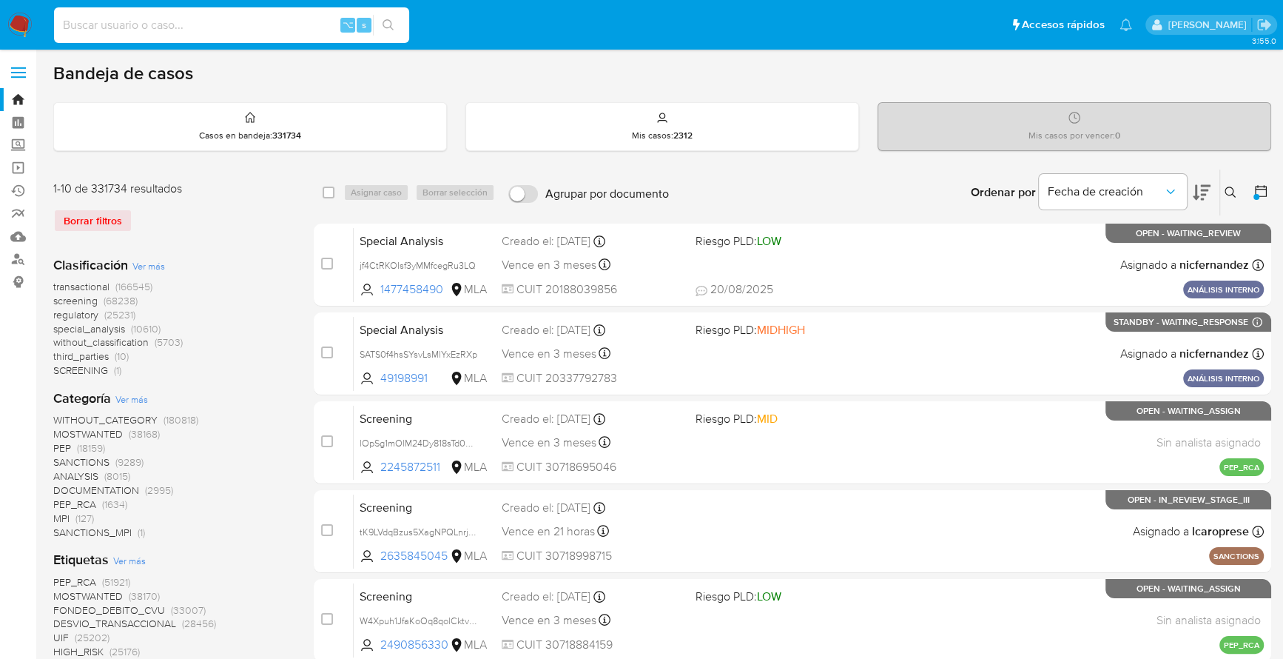
click at [241, 31] on input at bounding box center [231, 25] width 355 height 19
paste input "63406388"
type input "63406388"
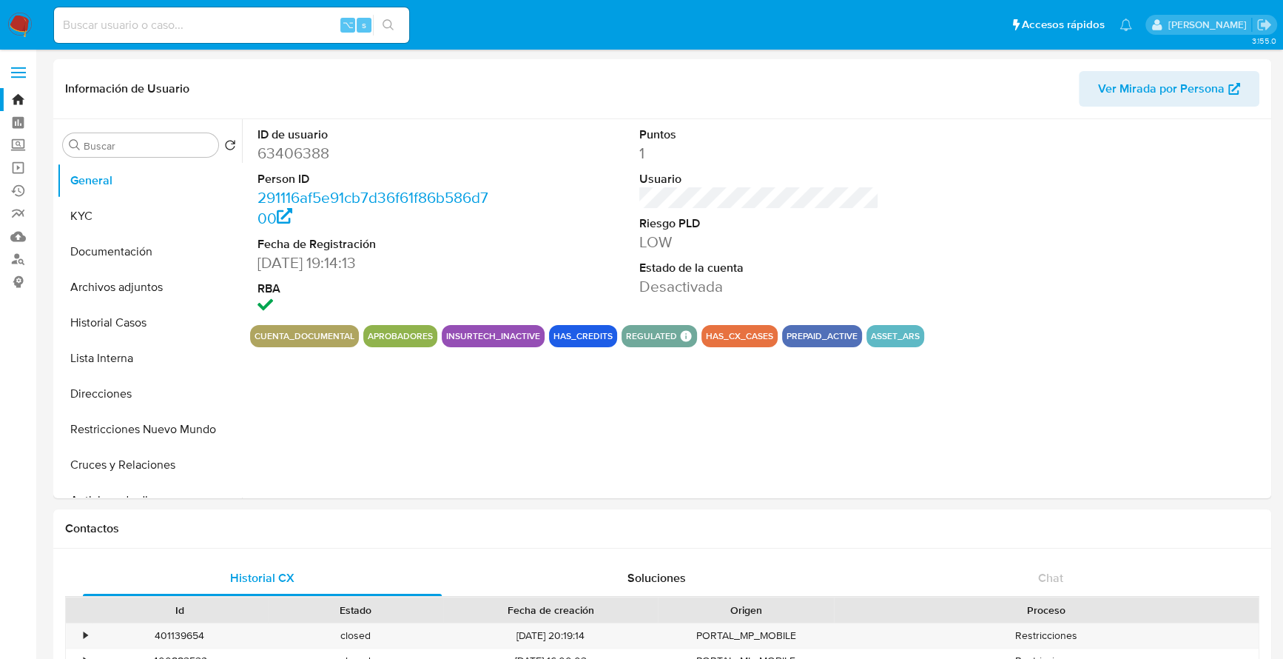
select select "10"
click at [90, 320] on button "Historial Casos" at bounding box center [143, 323] width 173 height 36
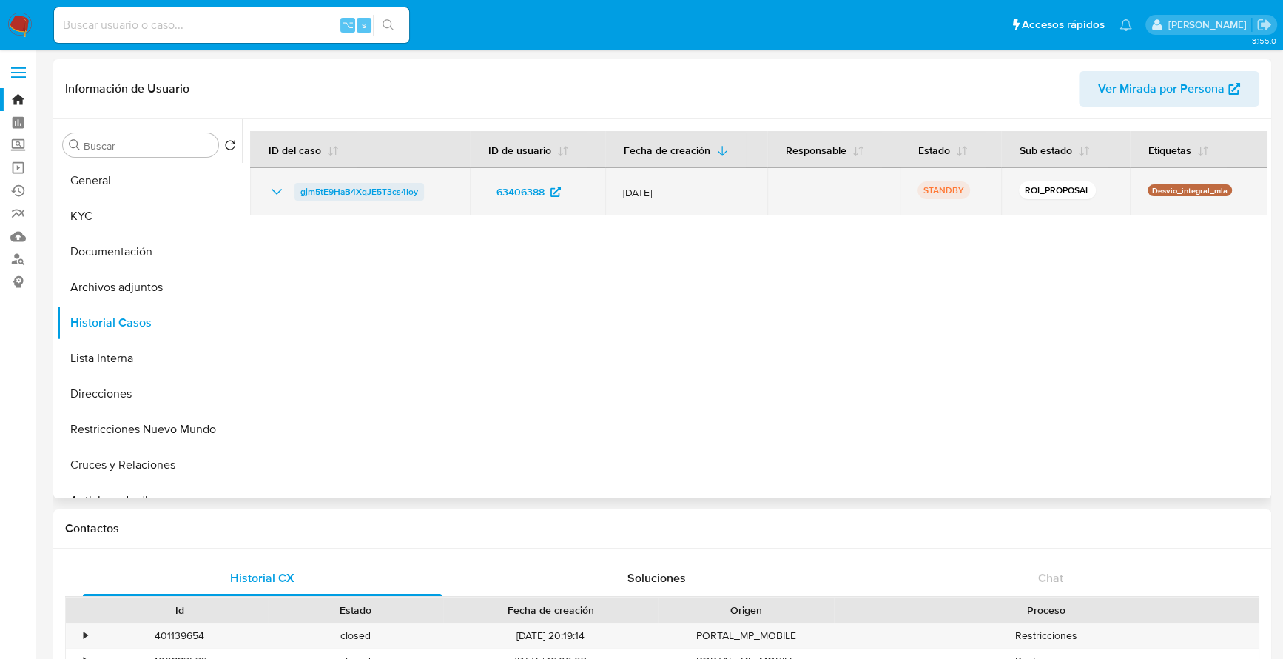
click at [356, 189] on span "gjm5tE9HaB4XqJE5T3cs4Ioy" at bounding box center [359, 192] width 118 height 18
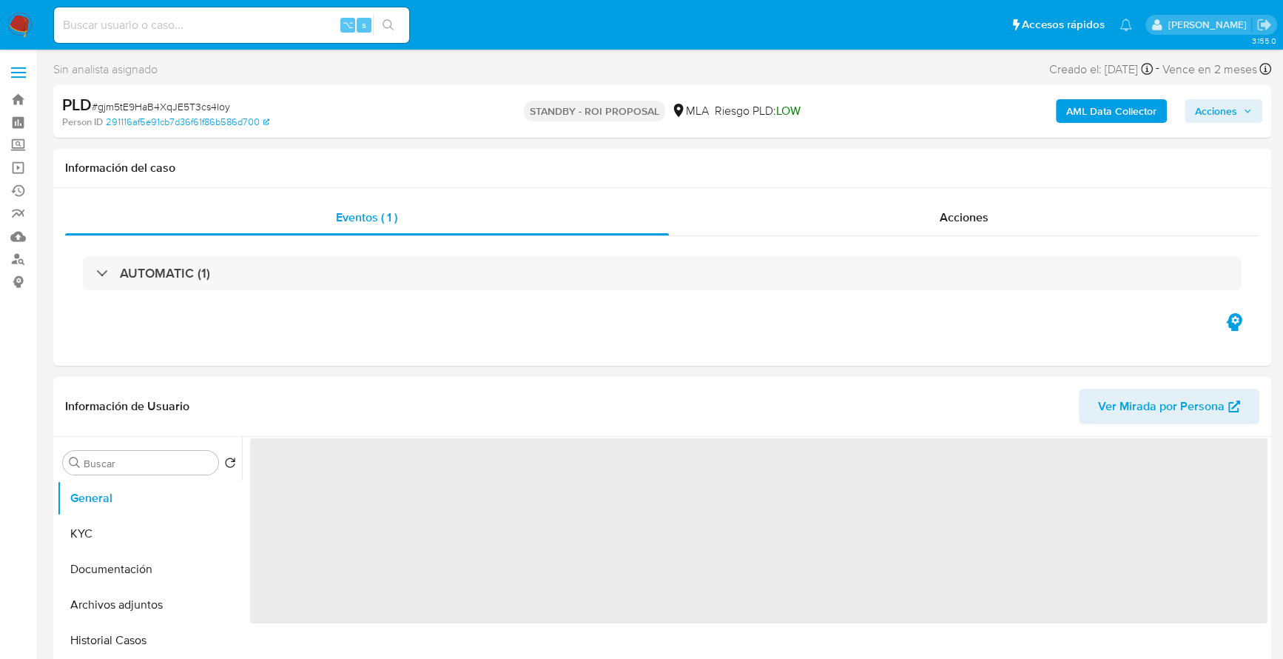
select select "10"
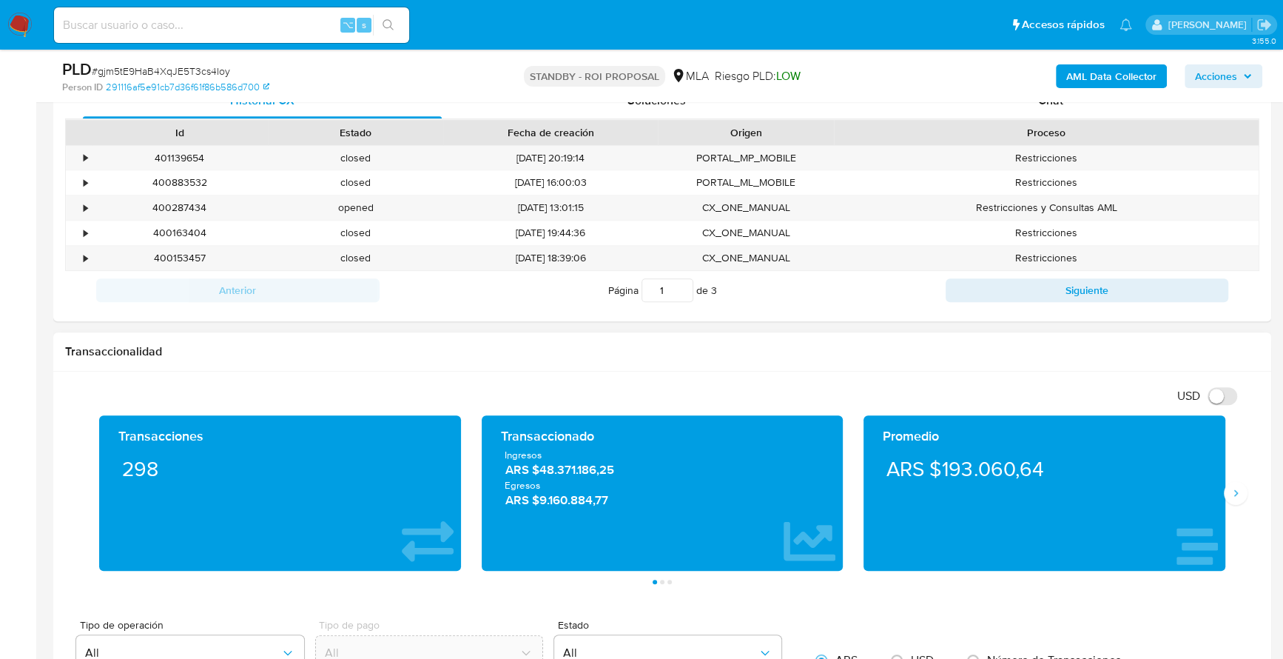
scroll to position [718, 0]
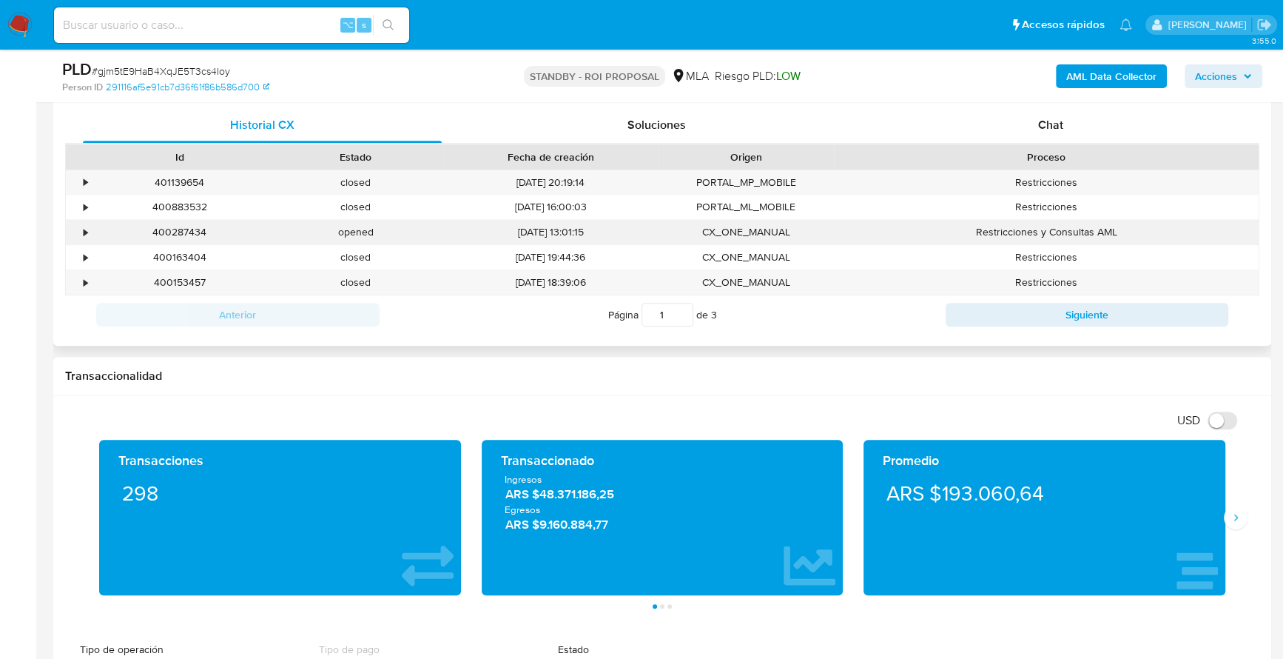
click at [85, 228] on div "•" at bounding box center [86, 232] width 4 height 14
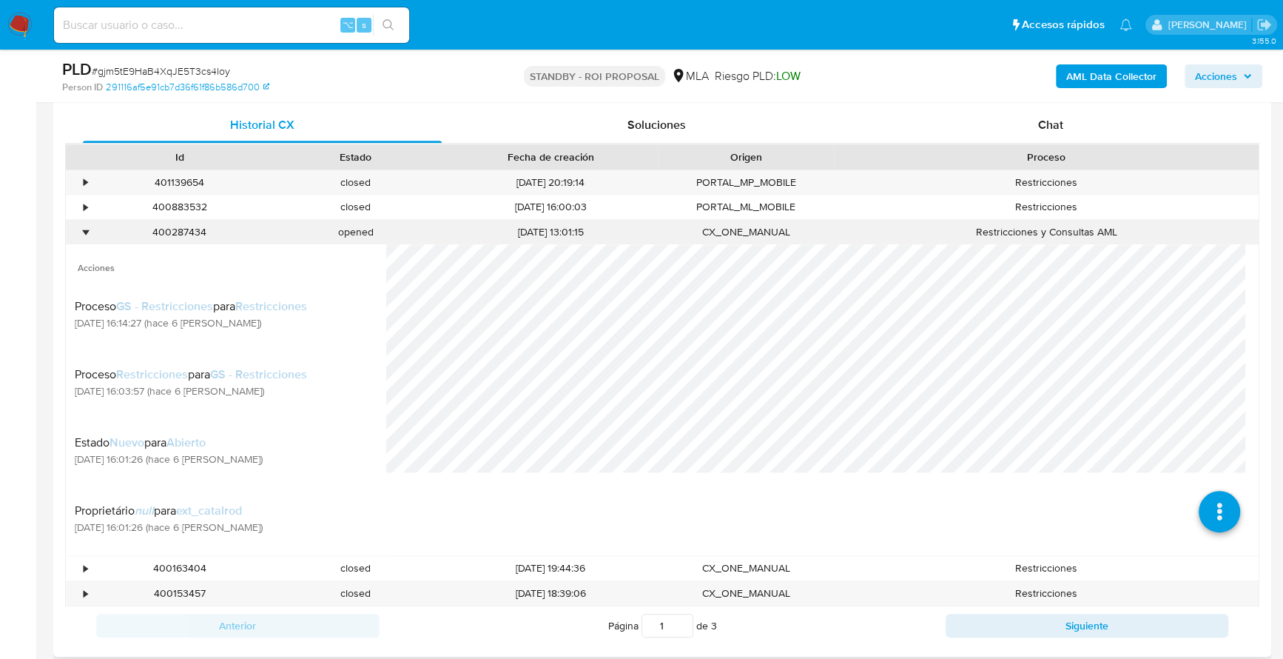
click at [84, 228] on div "•" at bounding box center [86, 232] width 4 height 14
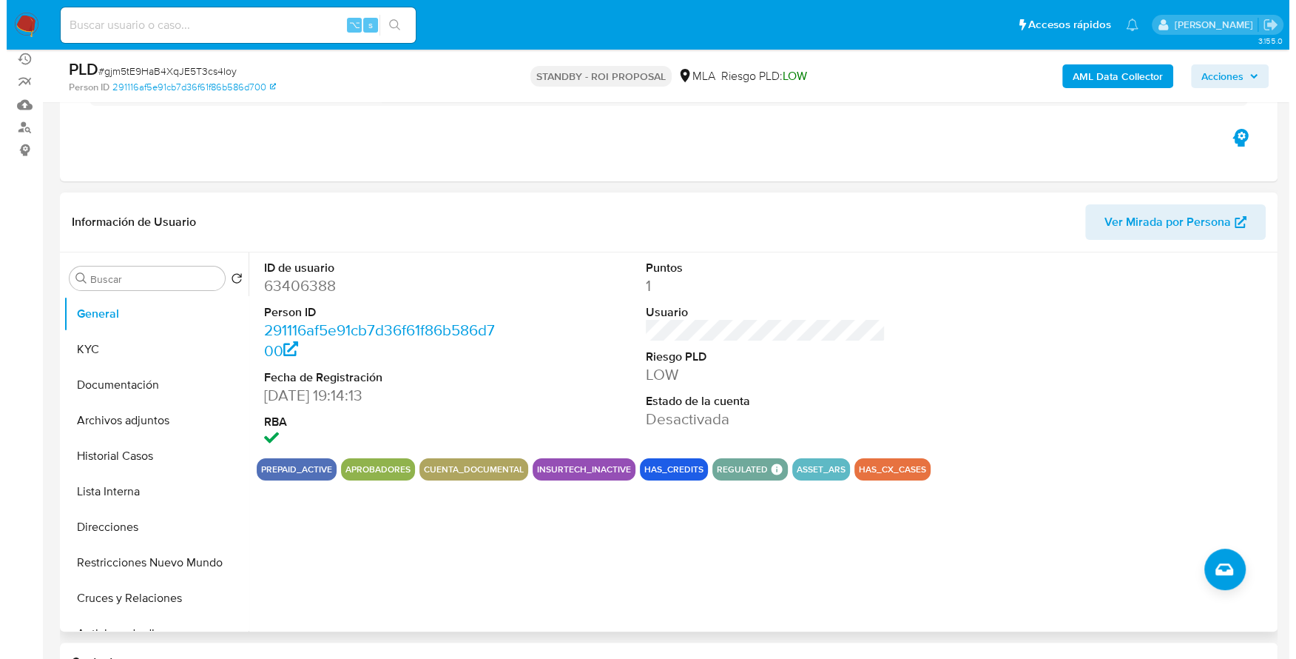
scroll to position [112, 0]
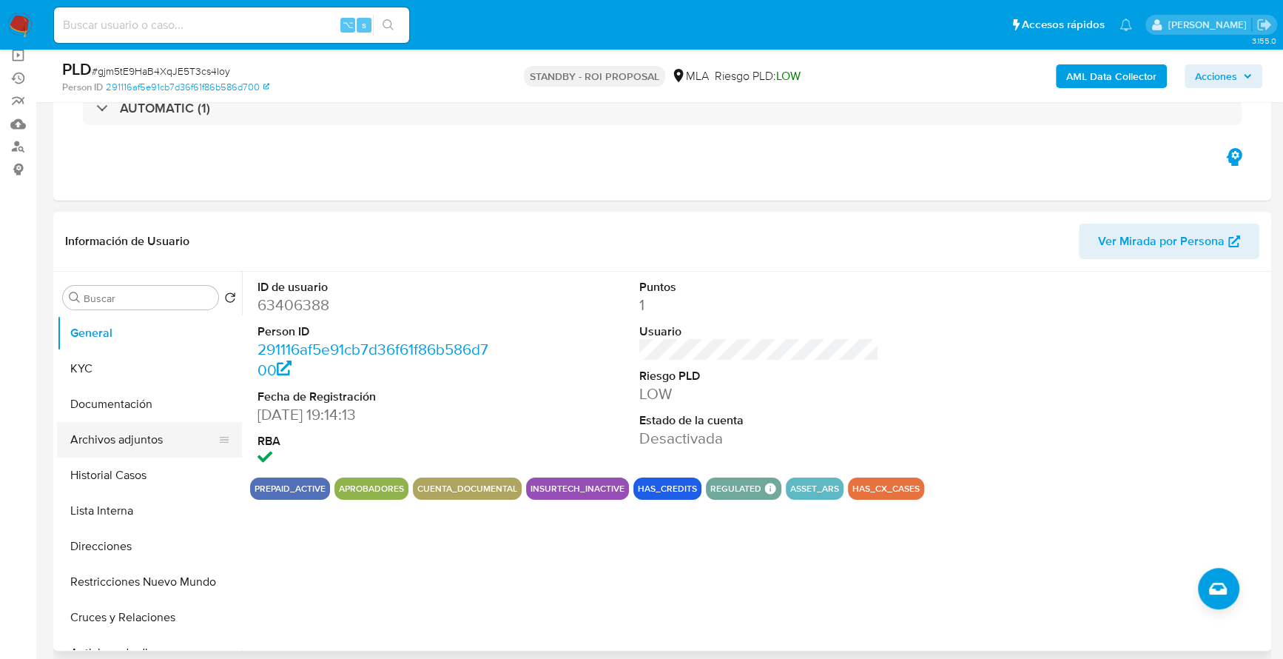
click at [94, 452] on button "Archivos adjuntos" at bounding box center [143, 440] width 173 height 36
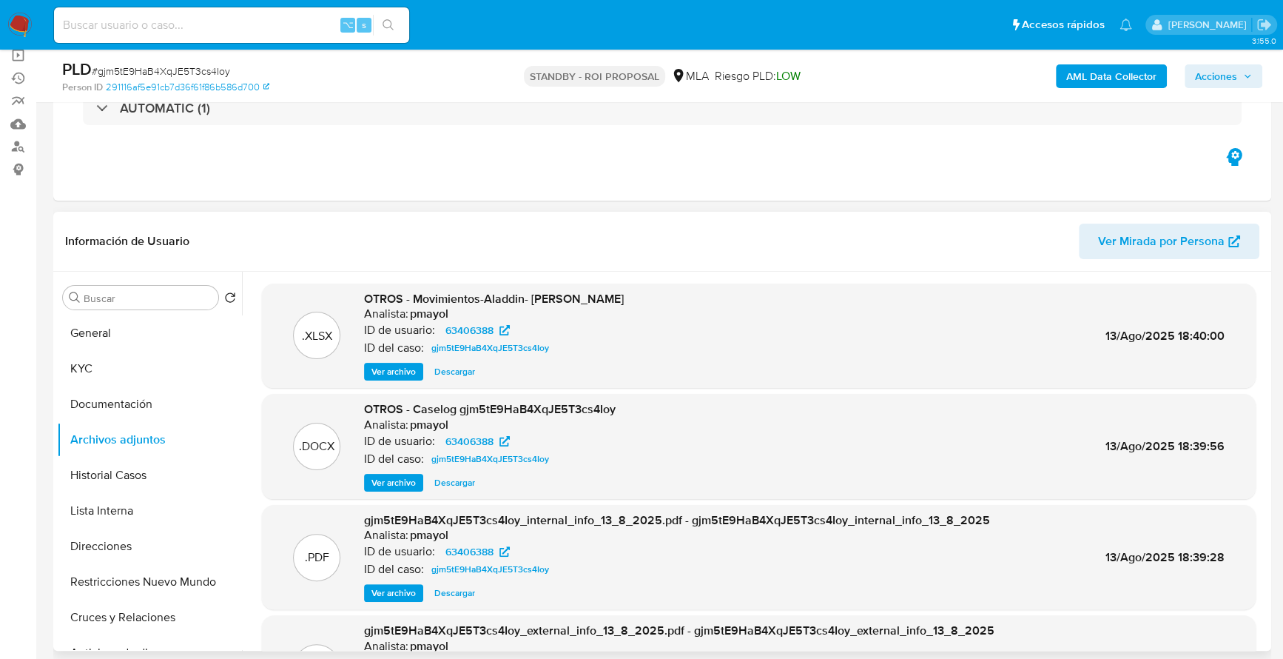
click at [376, 482] on span "Ver archivo" at bounding box center [393, 482] width 44 height 15
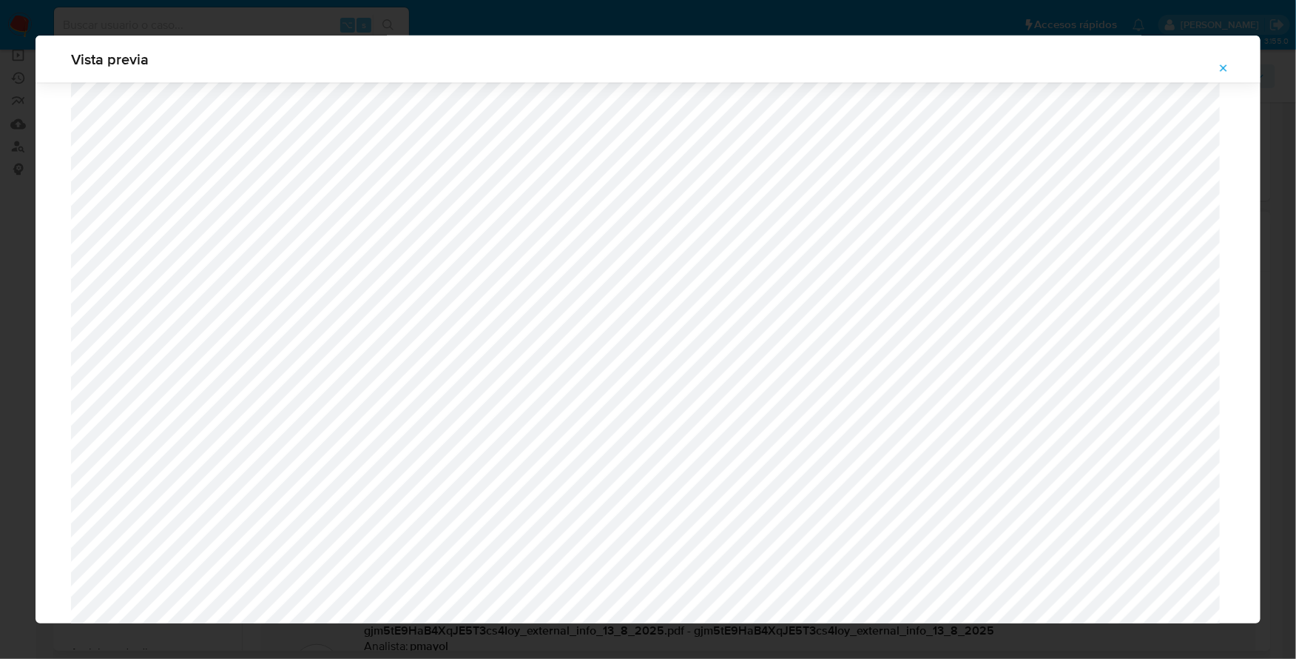
scroll to position [1165, 0]
click at [1225, 62] on icon "Attachment preview" at bounding box center [1224, 68] width 12 height 12
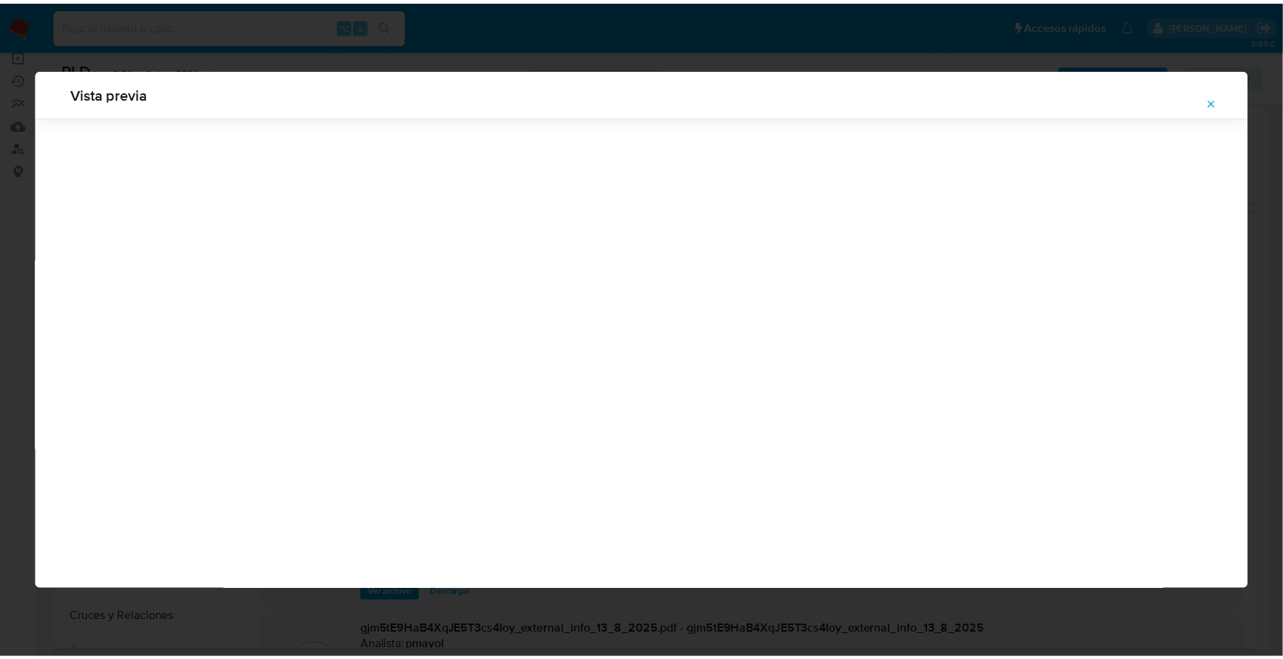
scroll to position [0, 0]
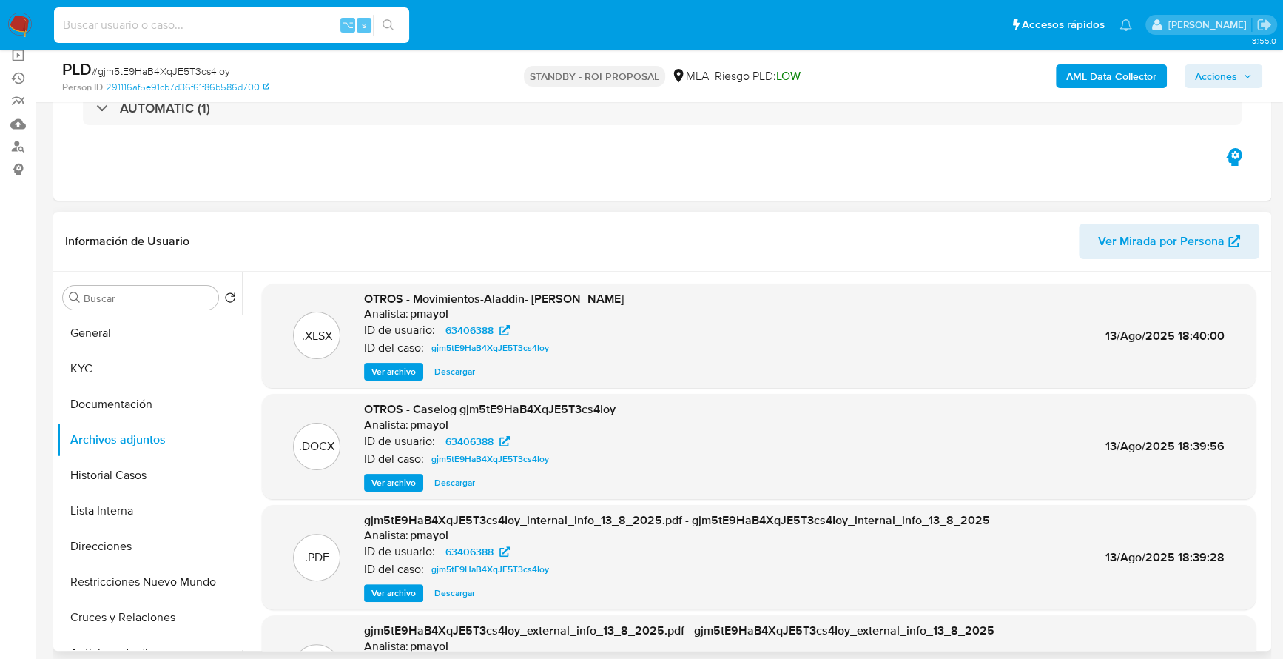
click at [144, 23] on input at bounding box center [231, 25] width 355 height 19
paste input "286180943"
type input "286180943"
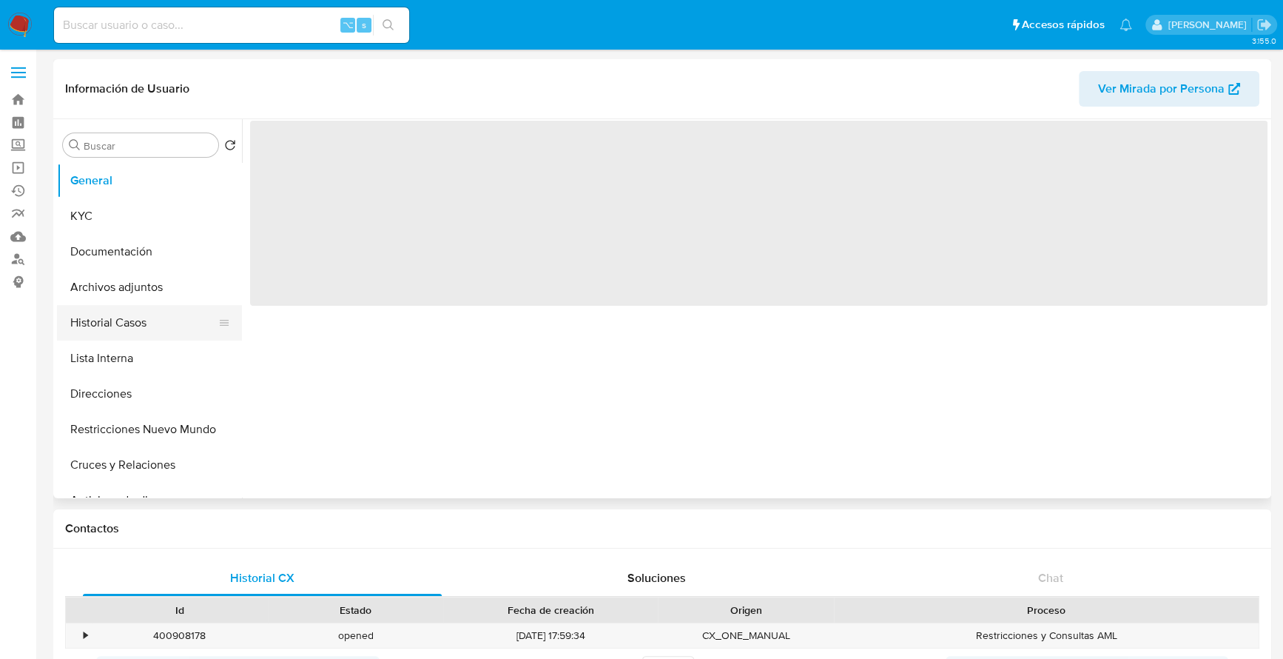
click at [141, 315] on button "Historial Casos" at bounding box center [143, 323] width 173 height 36
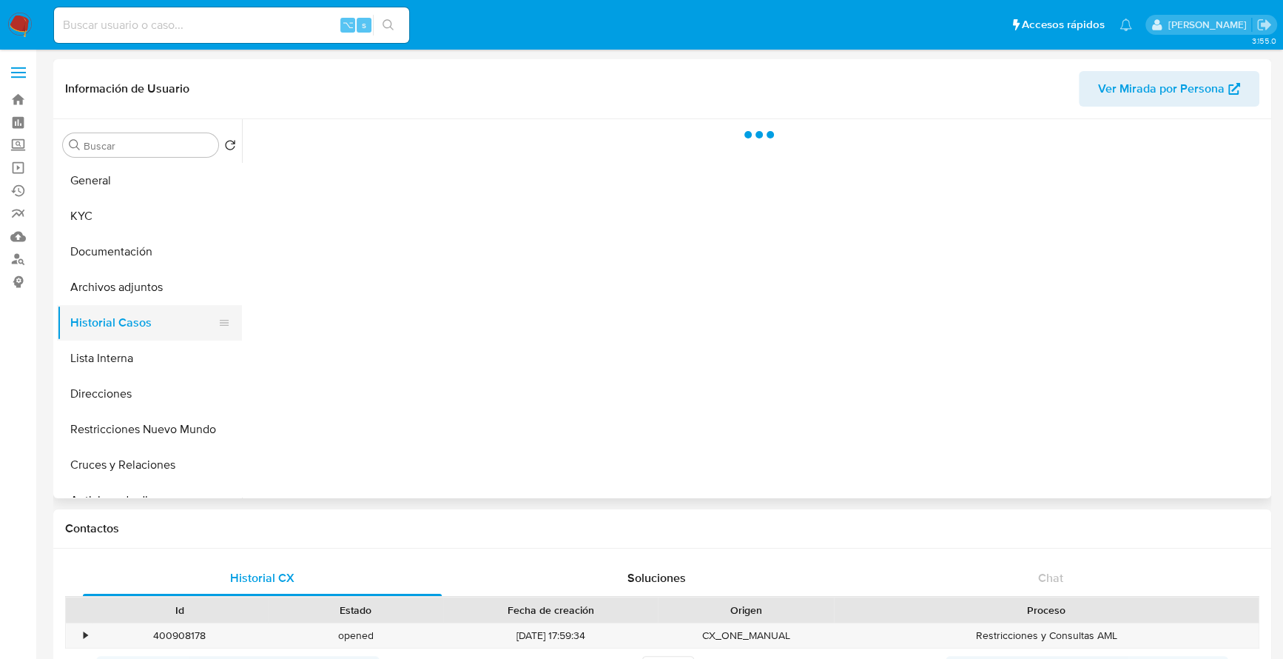
select select "10"
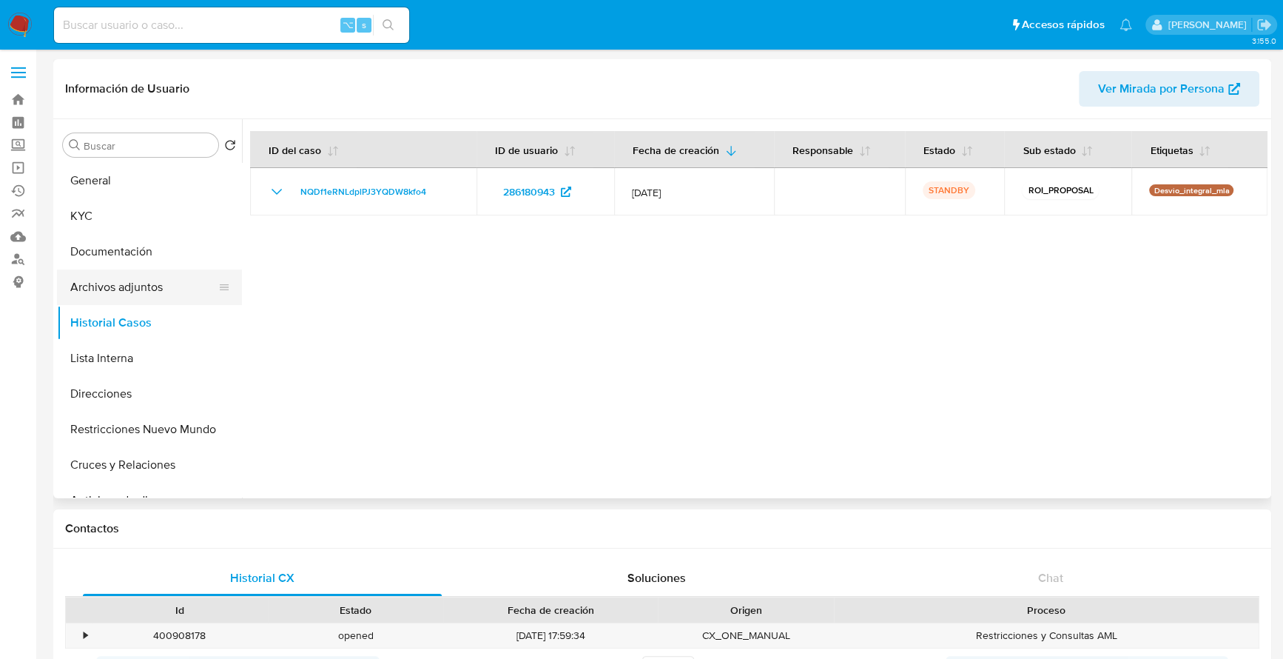
click at [142, 291] on button "Archivos adjuntos" at bounding box center [143, 287] width 173 height 36
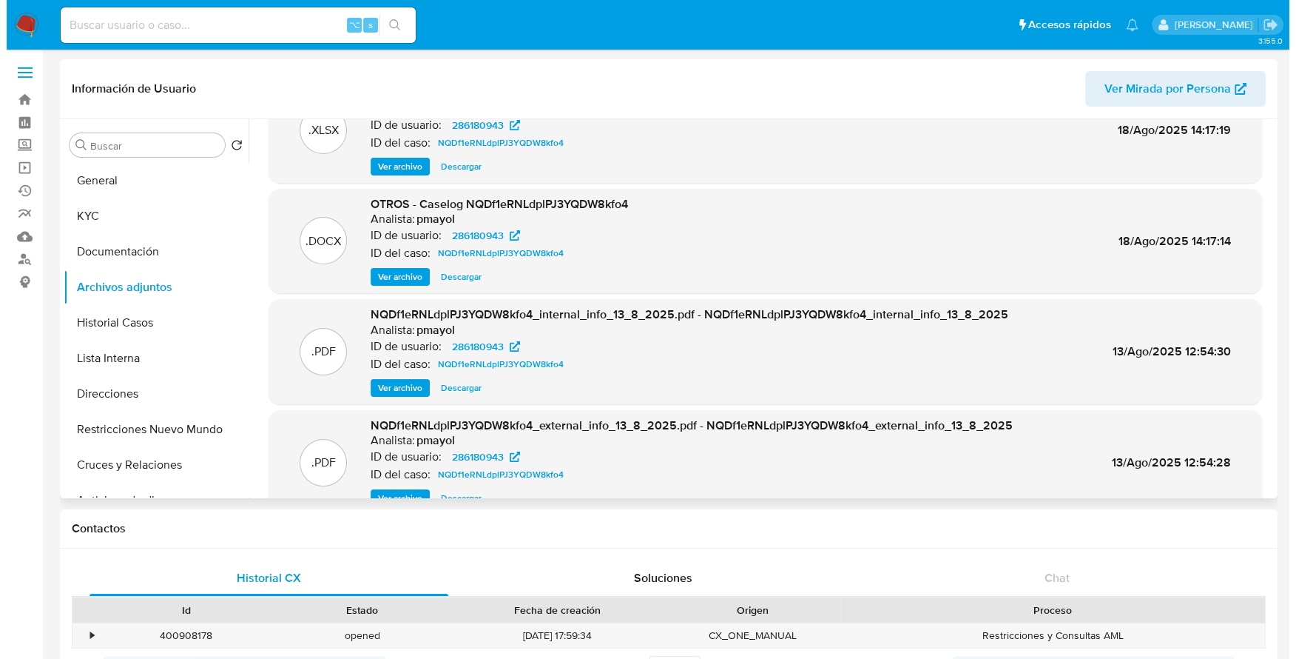
scroll to position [73, 0]
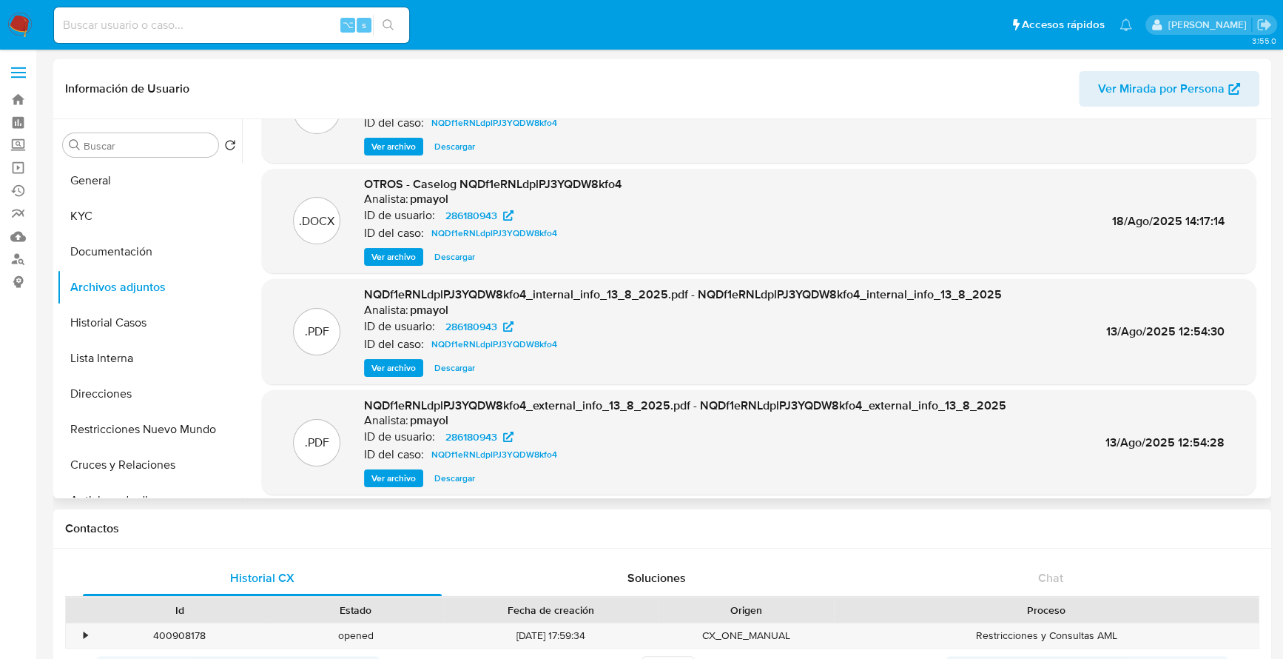
click at [389, 257] on span "Ver archivo" at bounding box center [393, 256] width 44 height 15
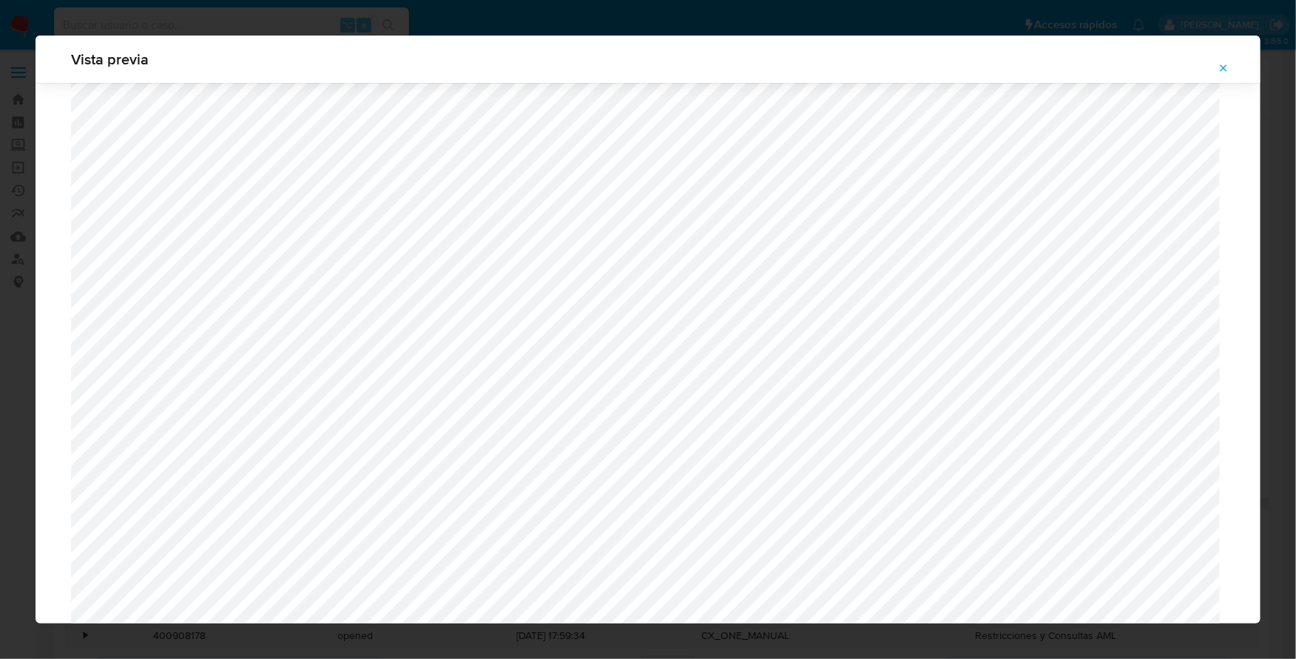
scroll to position [251, 0]
click at [1228, 69] on icon "Attachment preview" at bounding box center [1224, 68] width 12 height 12
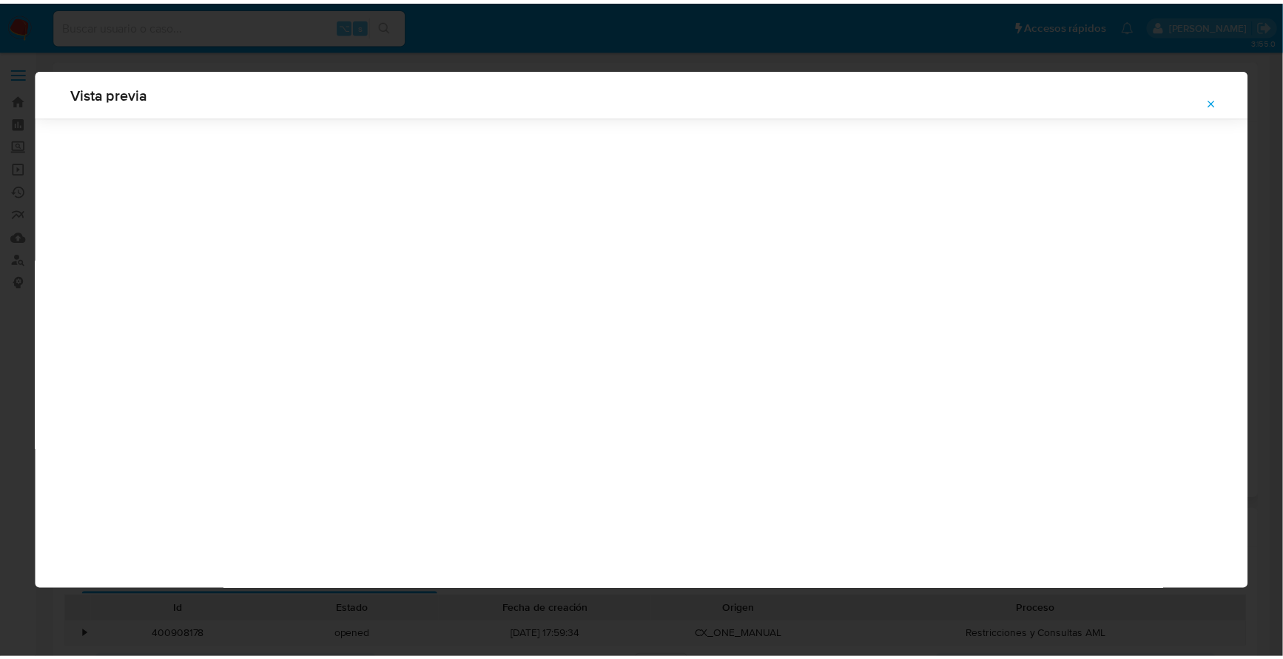
scroll to position [0, 0]
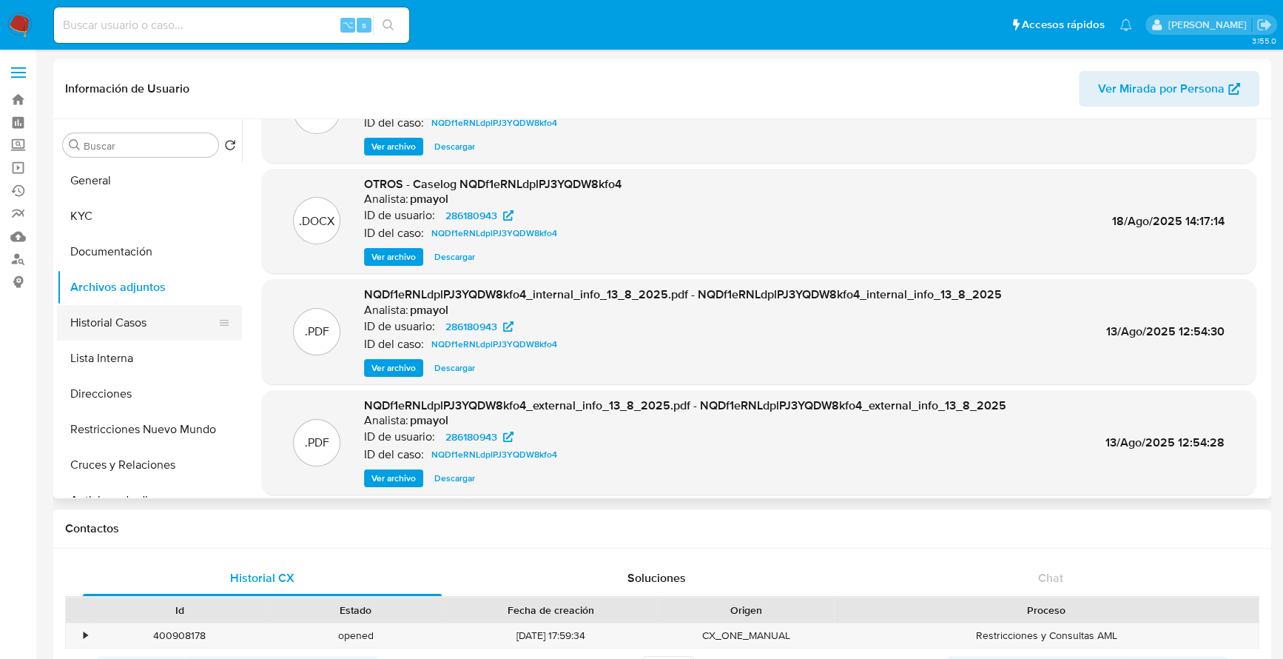
click at [123, 336] on button "Historial Casos" at bounding box center [143, 323] width 173 height 36
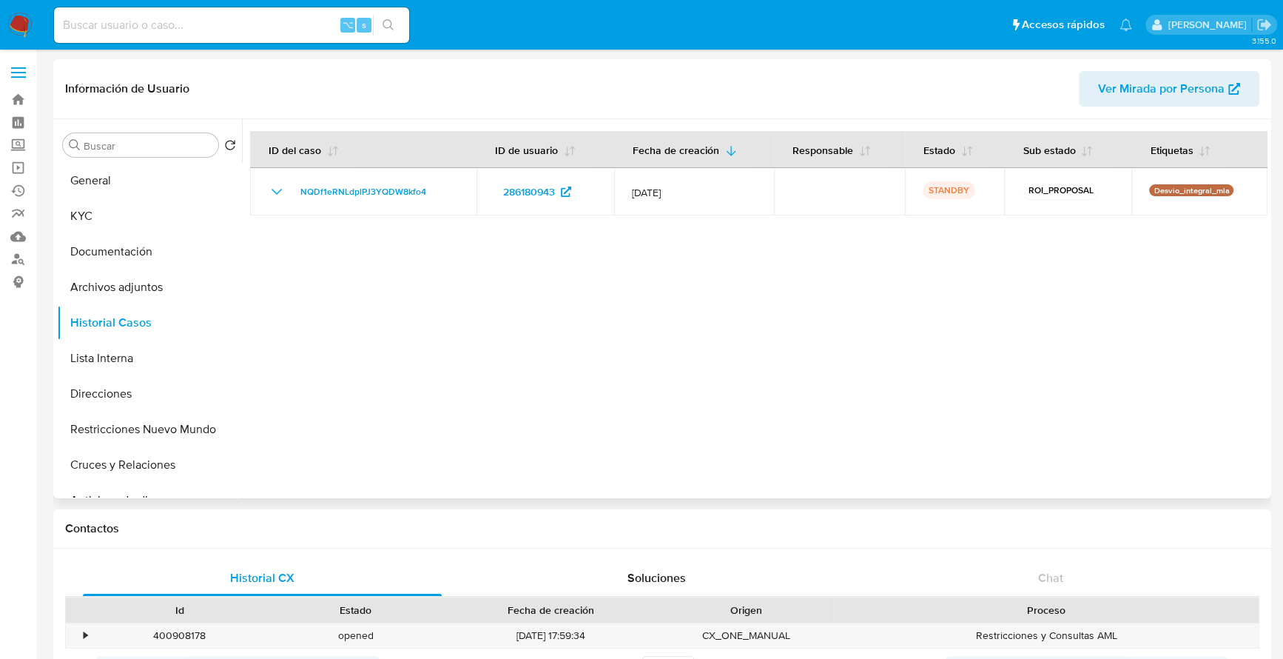
click at [847, 357] on div at bounding box center [755, 308] width 1026 height 379
click at [801, 346] on div at bounding box center [755, 308] width 1026 height 379
click at [135, 288] on button "Archivos adjuntos" at bounding box center [143, 287] width 173 height 36
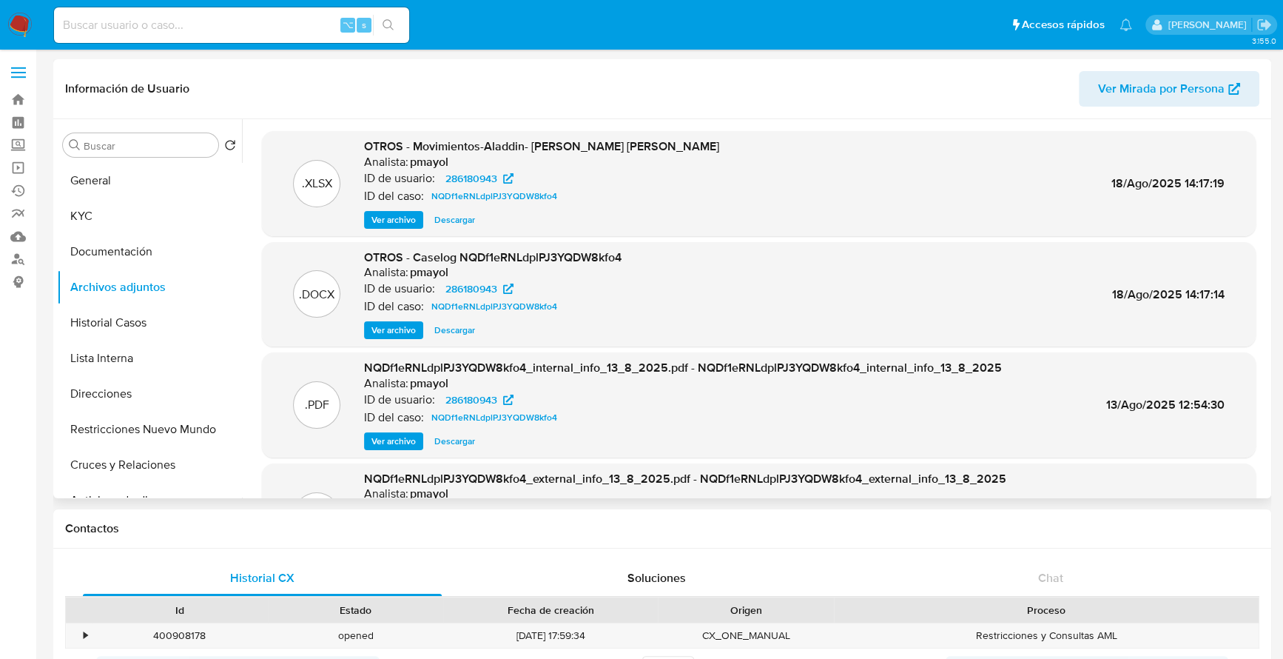
click at [398, 331] on span "Ver archivo" at bounding box center [393, 330] width 44 height 15
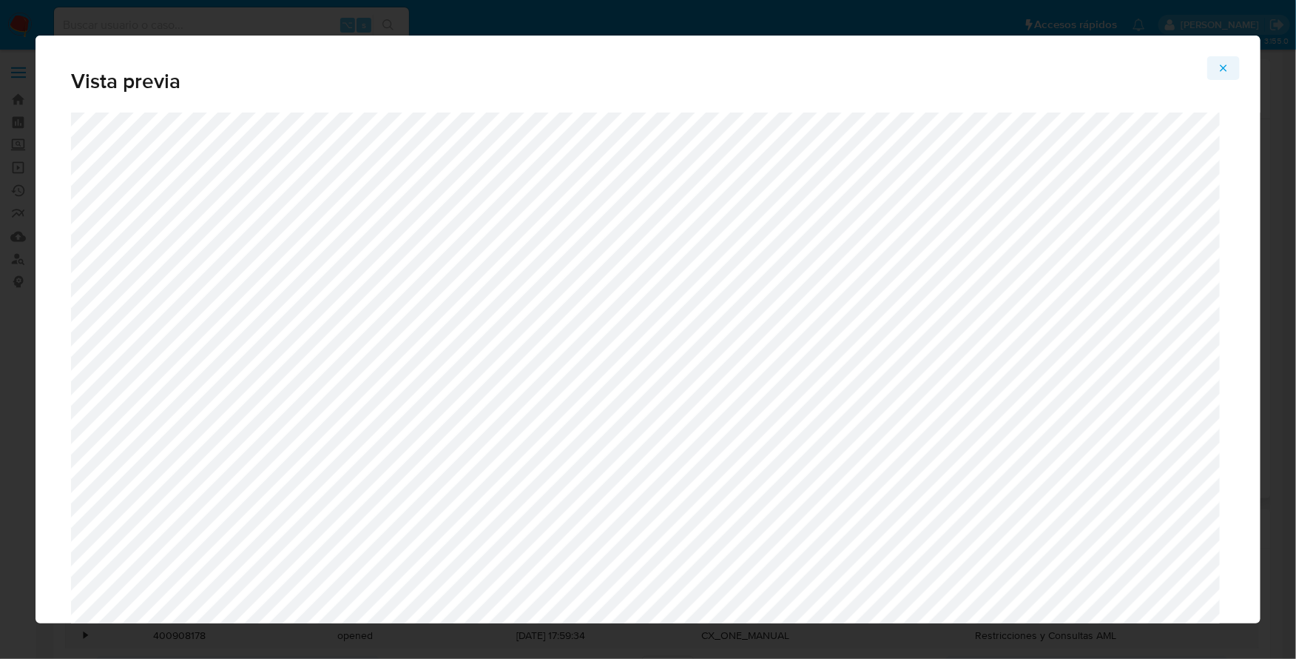
click at [1226, 63] on icon "Attachment preview" at bounding box center [1224, 68] width 12 height 12
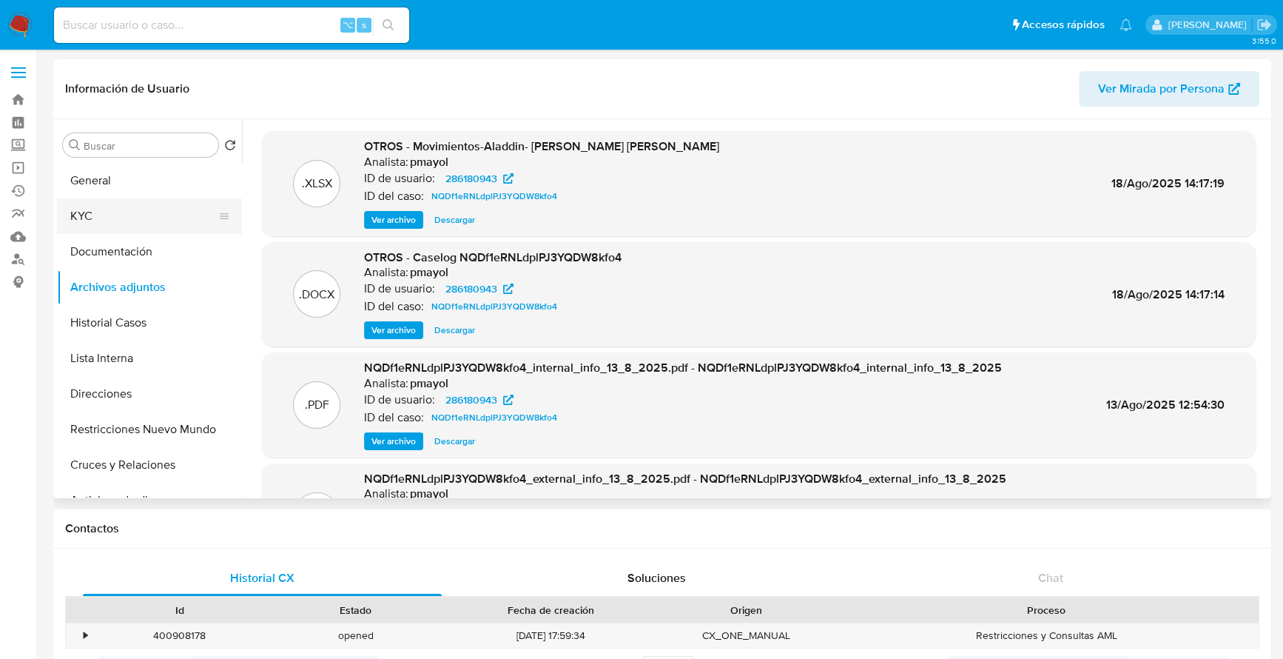
click at [112, 211] on button "KYC" at bounding box center [143, 216] width 173 height 36
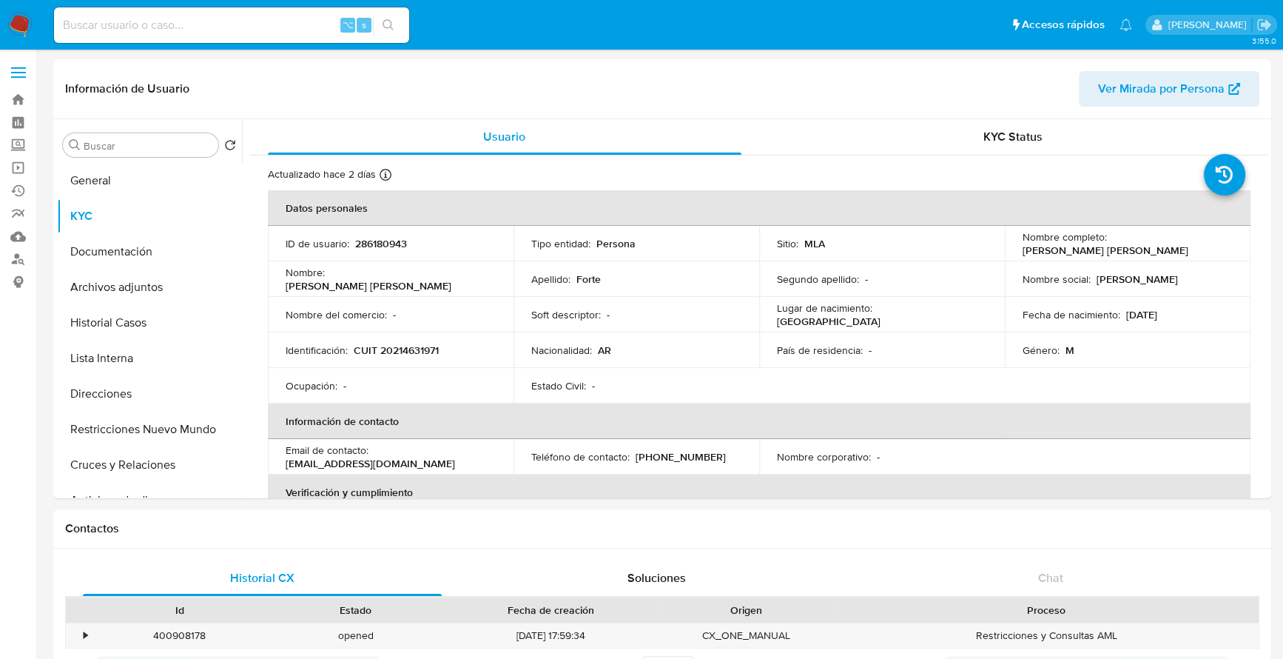
click at [266, 32] on input at bounding box center [231, 25] width 355 height 19
paste input "301383430"
type input "301383430"
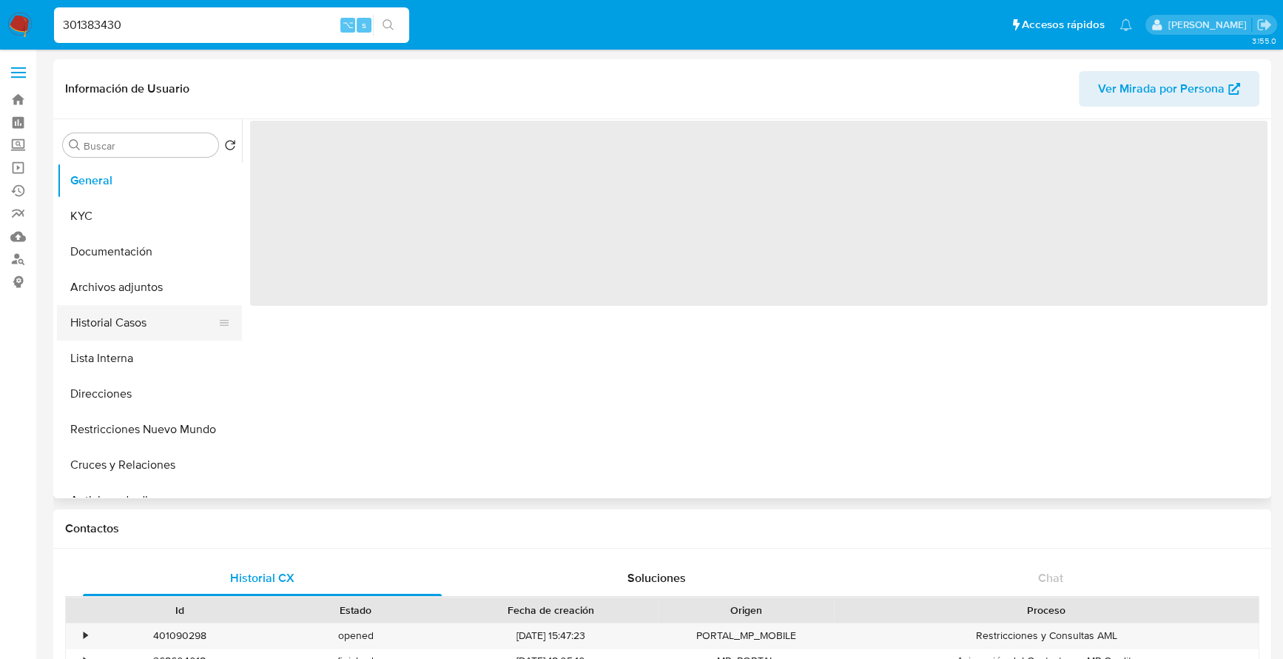
click at [139, 312] on button "Historial Casos" at bounding box center [143, 323] width 173 height 36
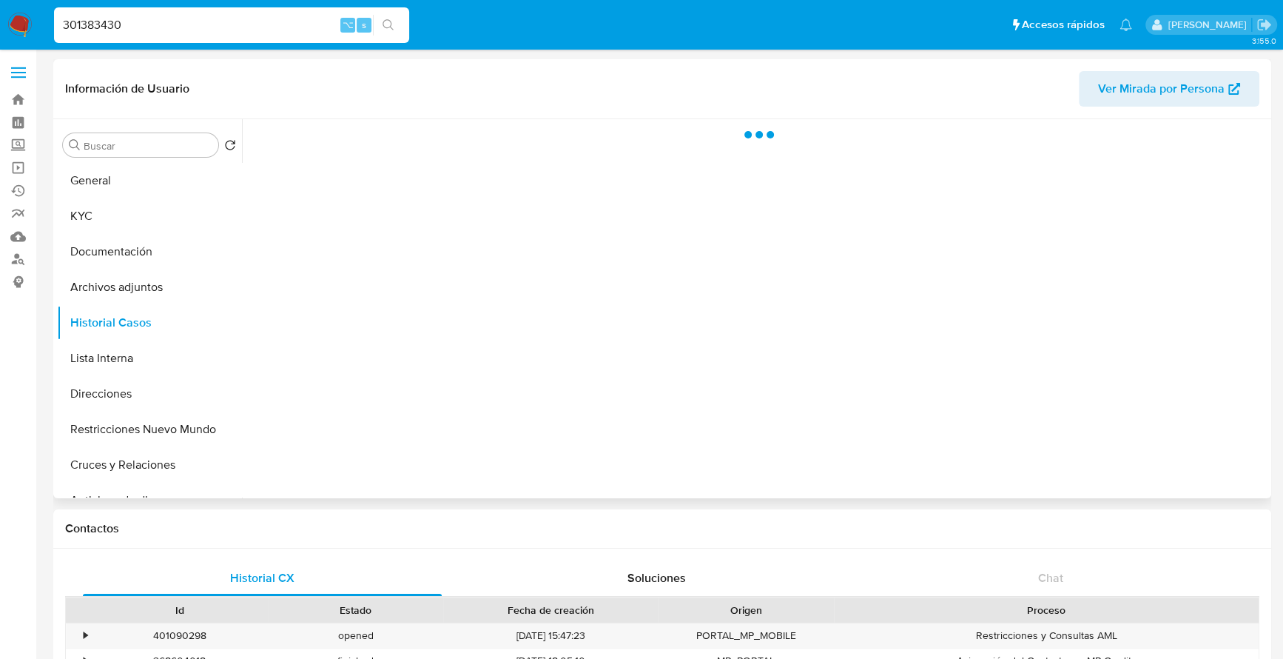
select select "10"
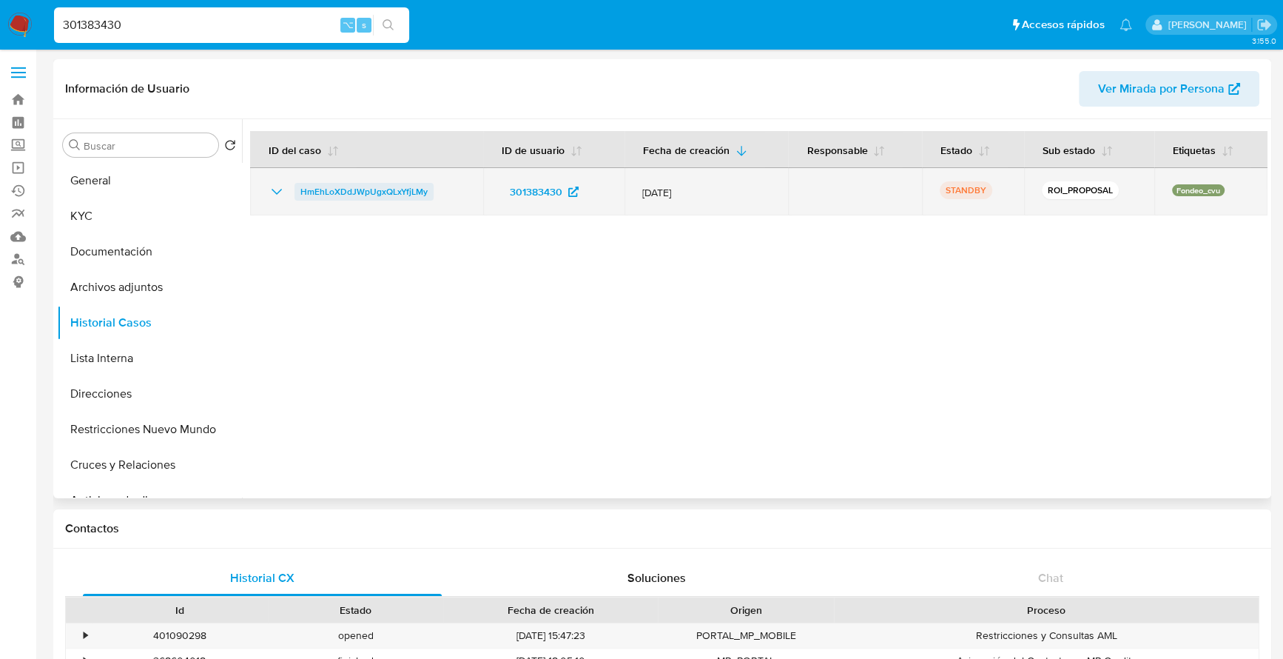
click at [383, 192] on span "HmEhLoXDdJWpUgxQLxYfjLMy" at bounding box center [363, 192] width 127 height 18
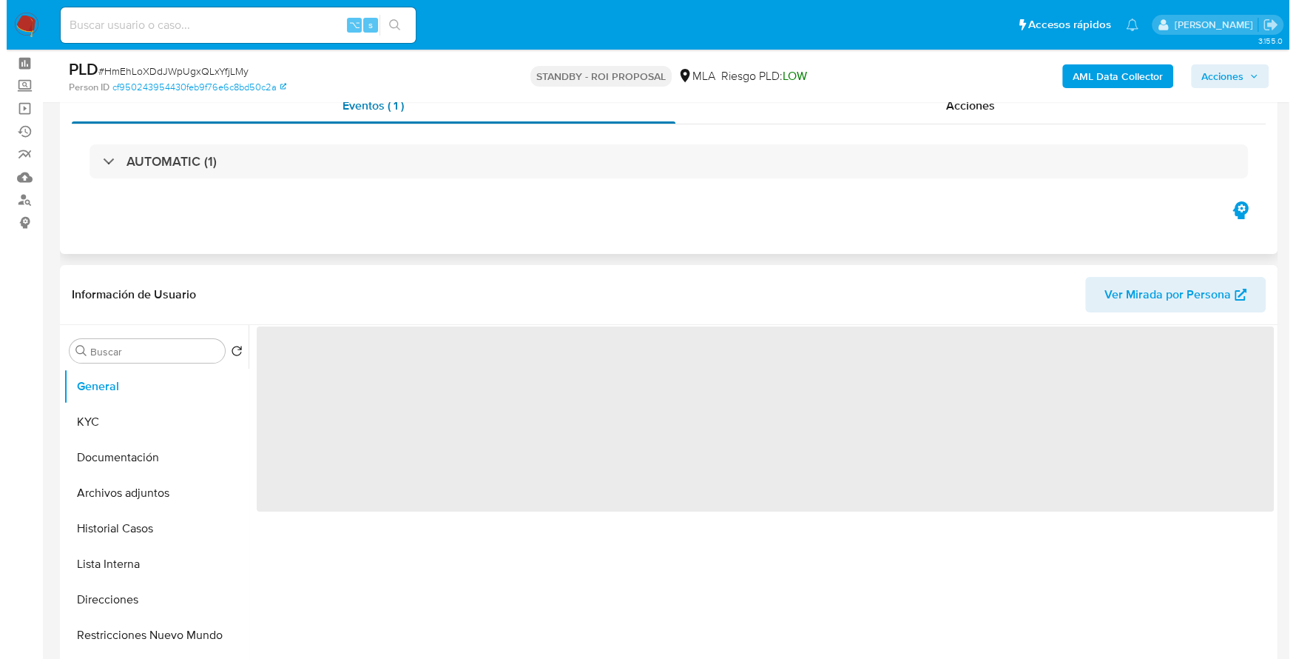
scroll to position [159, 0]
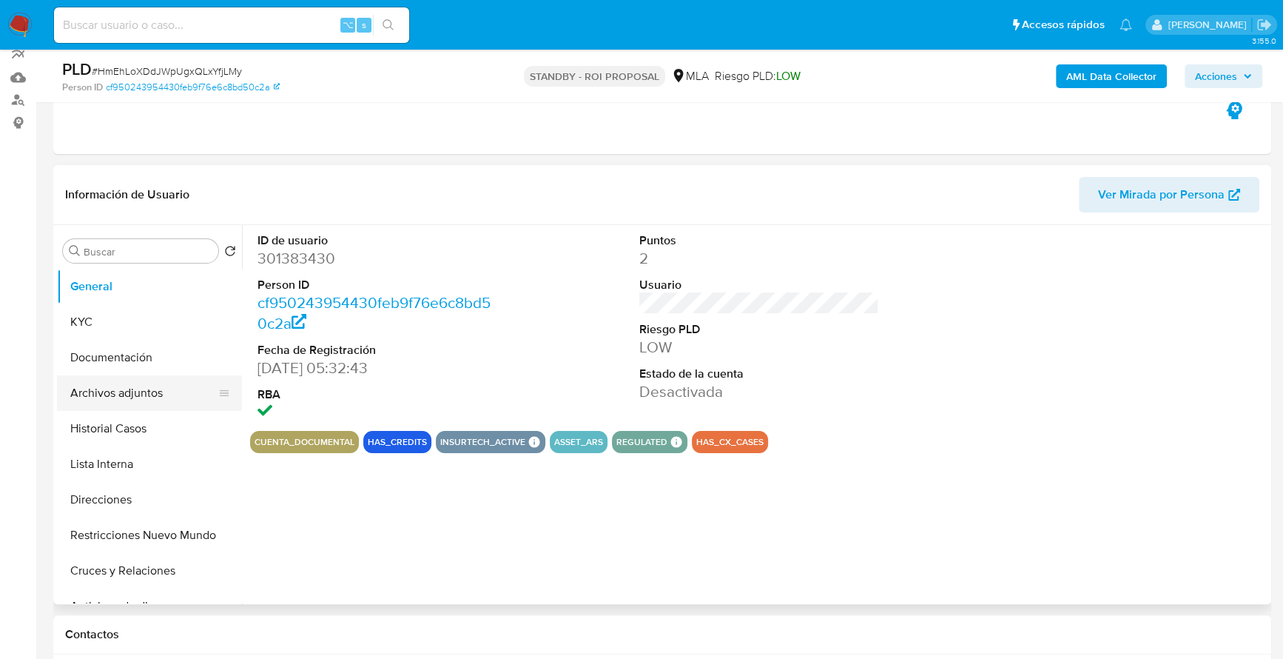
click at [96, 403] on button "Archivos adjuntos" at bounding box center [143, 393] width 173 height 36
select select "10"
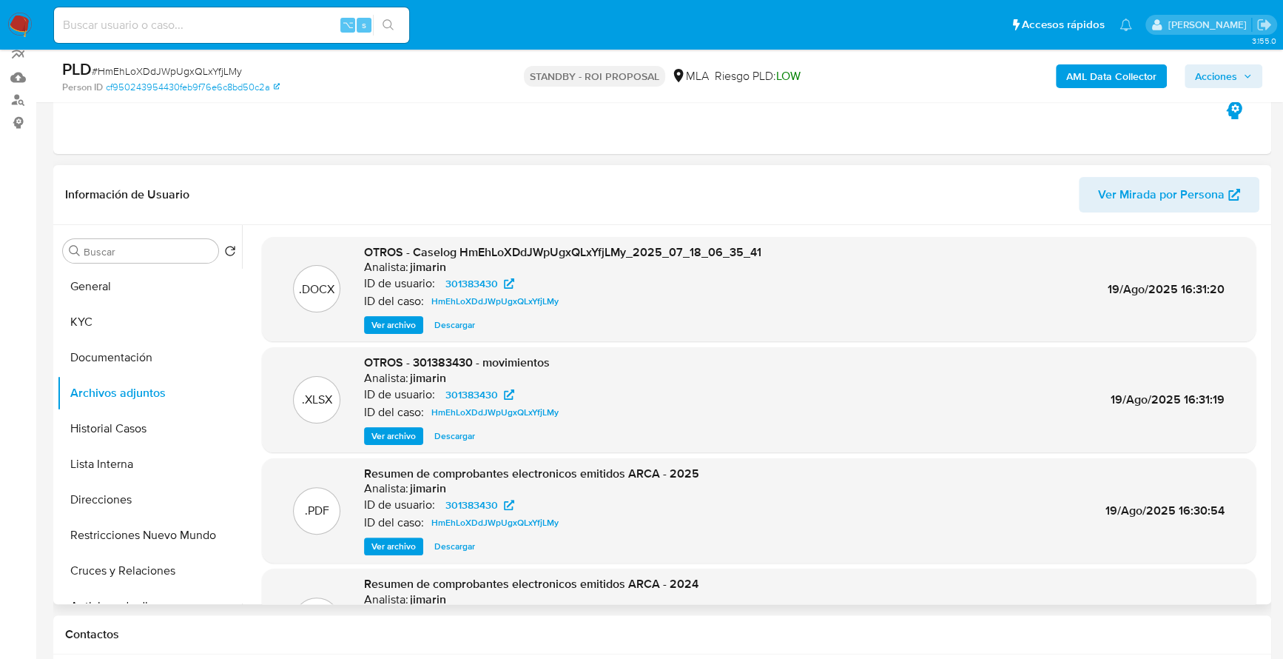
click at [394, 326] on span "Ver archivo" at bounding box center [393, 324] width 44 height 15
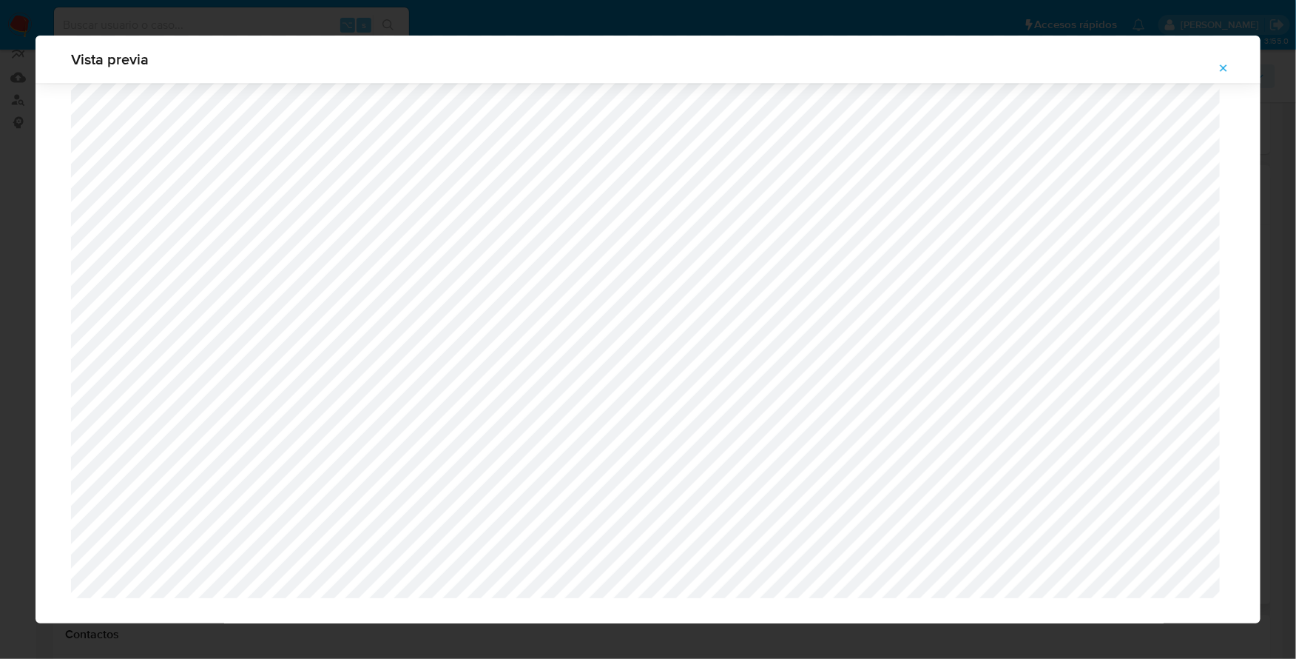
scroll to position [1516, 0]
click at [1225, 72] on icon "Attachment preview" at bounding box center [1224, 68] width 12 height 12
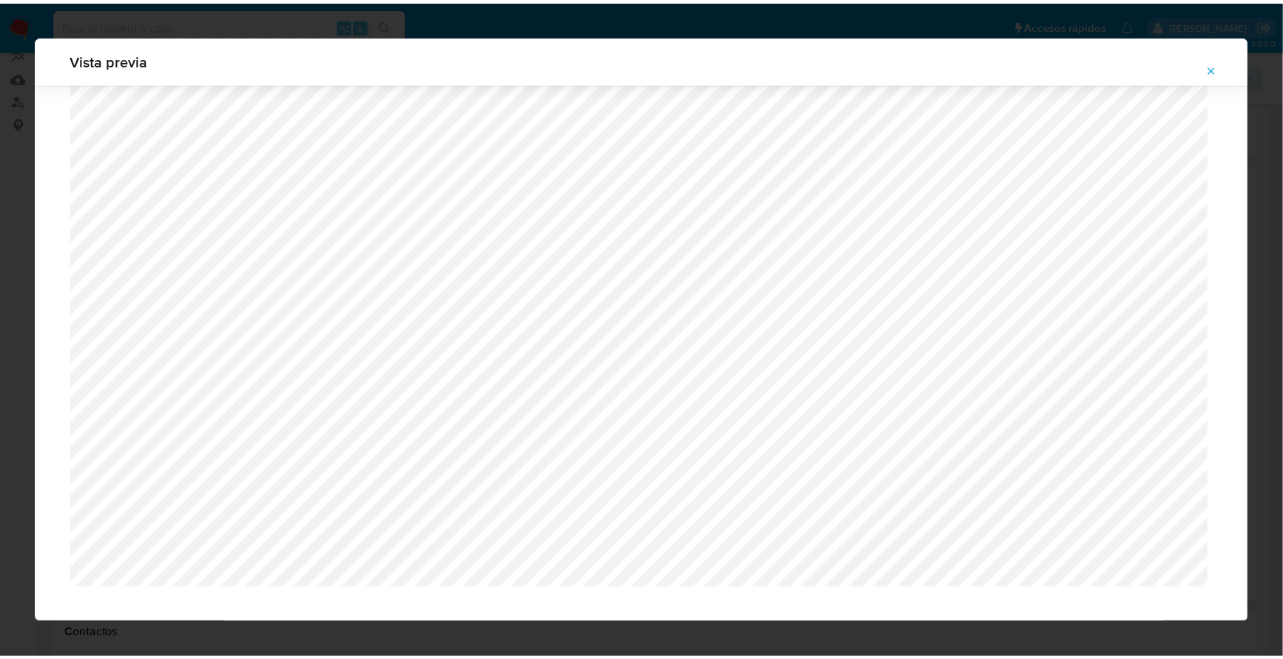
scroll to position [0, 0]
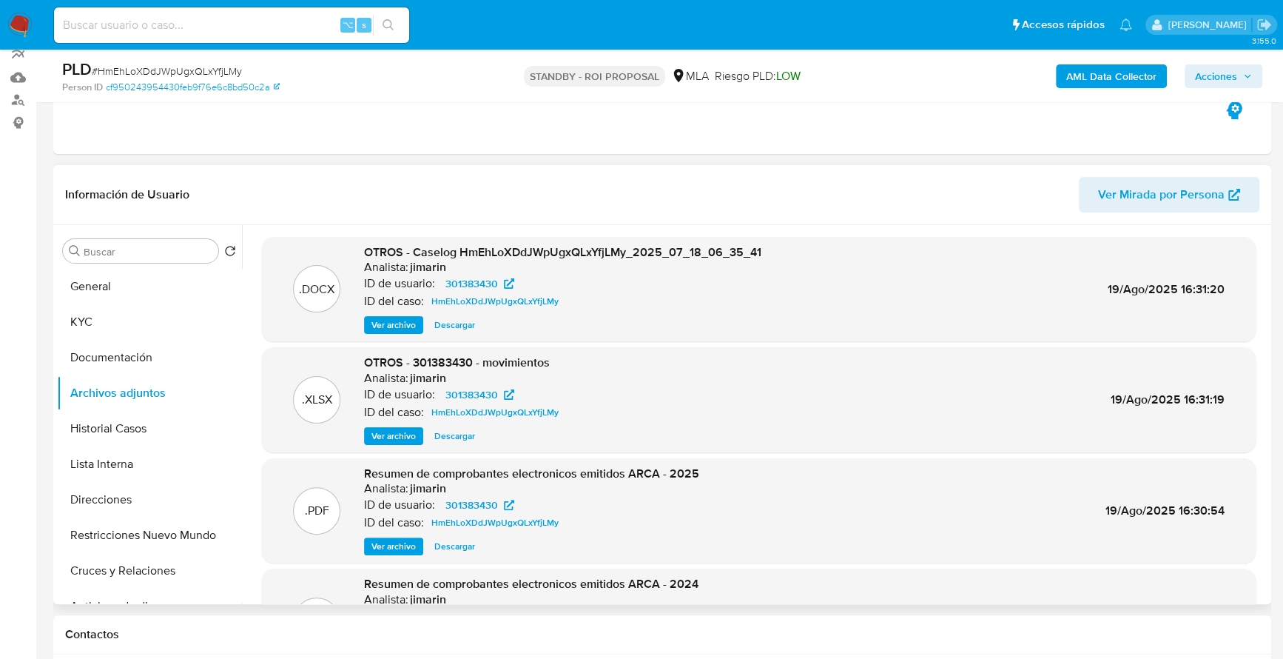
click at [195, 27] on input at bounding box center [231, 25] width 355 height 19
paste input "318087720"
type input "318087720"
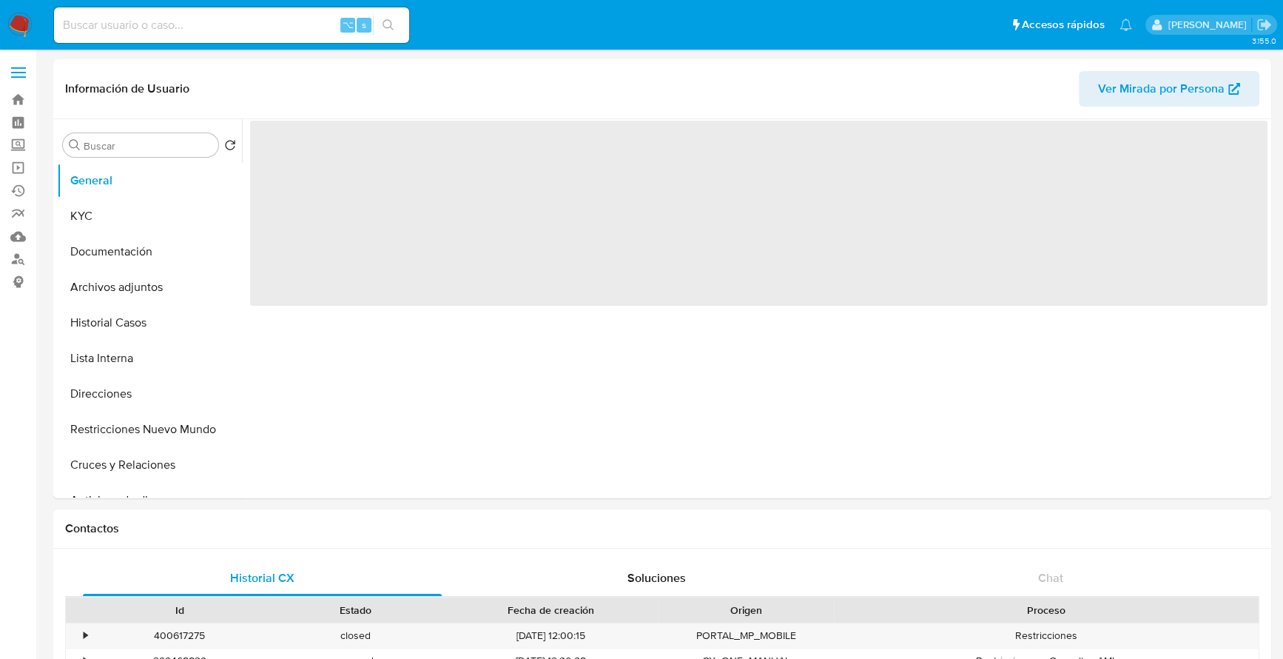
select select "10"
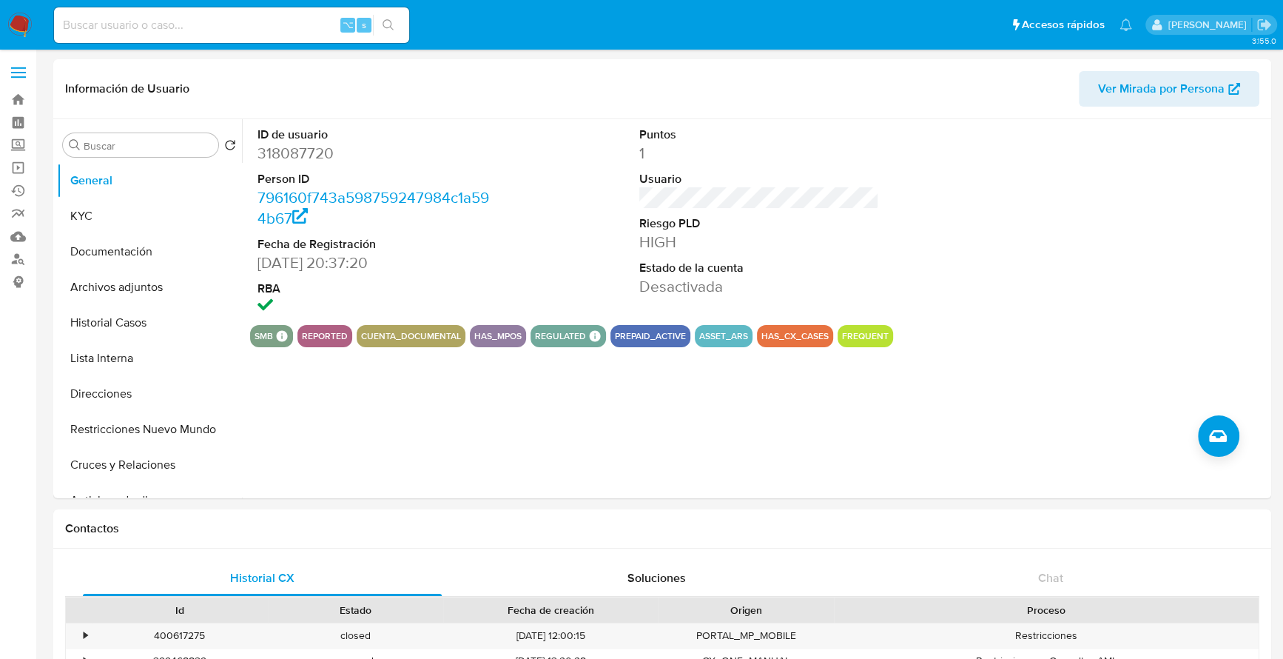
click at [238, 10] on div "⌥ s" at bounding box center [231, 25] width 355 height 36
click at [233, 26] on input at bounding box center [231, 25] width 355 height 19
paste input "318087720"
click at [110, 312] on button "Historial Casos" at bounding box center [143, 323] width 173 height 36
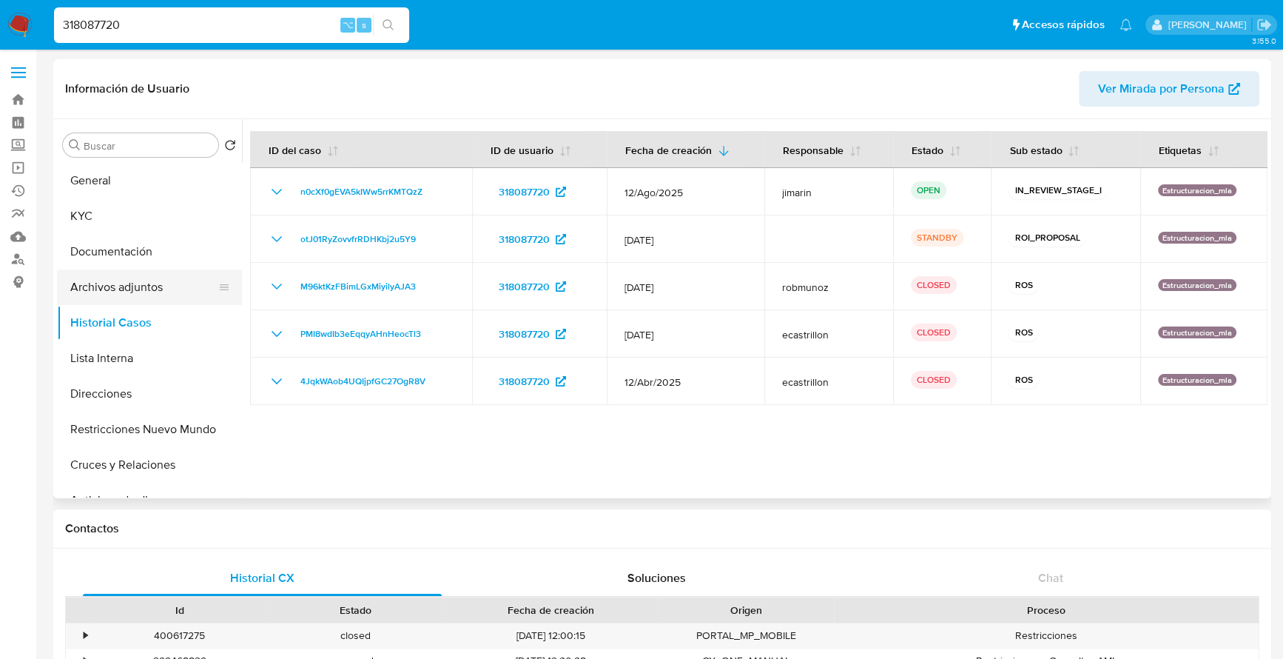
click at [121, 295] on button "Archivos adjuntos" at bounding box center [143, 287] width 173 height 36
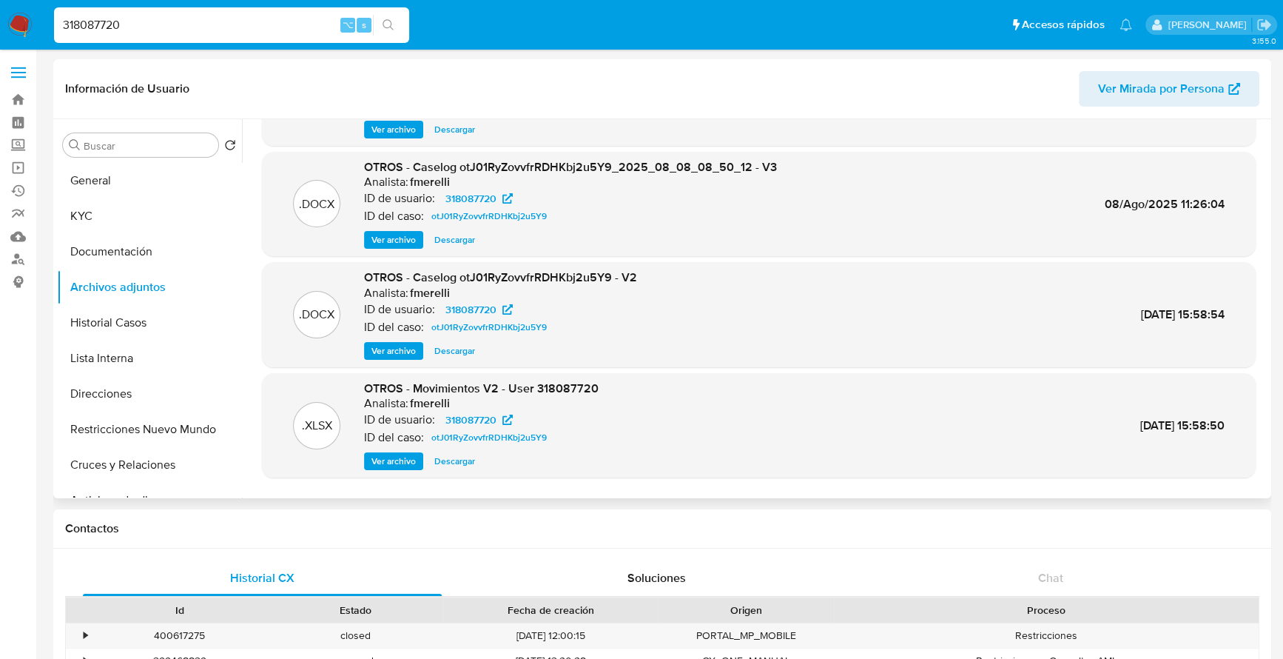
scroll to position [124, 0]
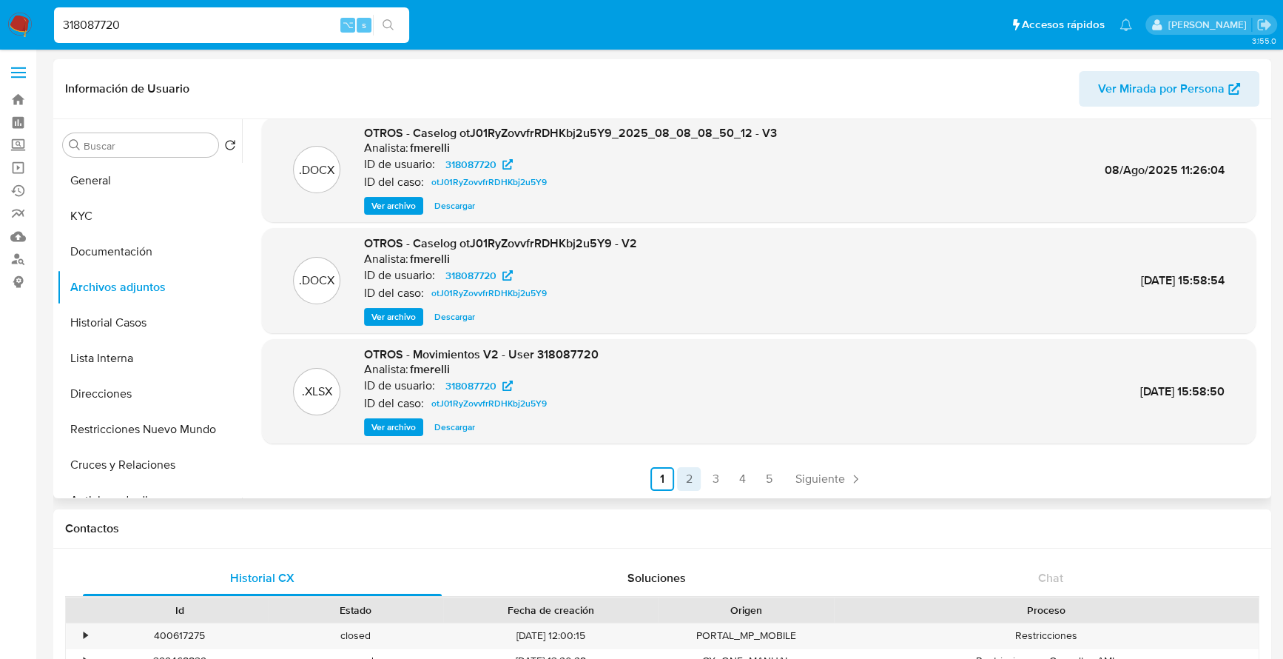
click at [687, 483] on link "2" at bounding box center [689, 479] width 24 height 24
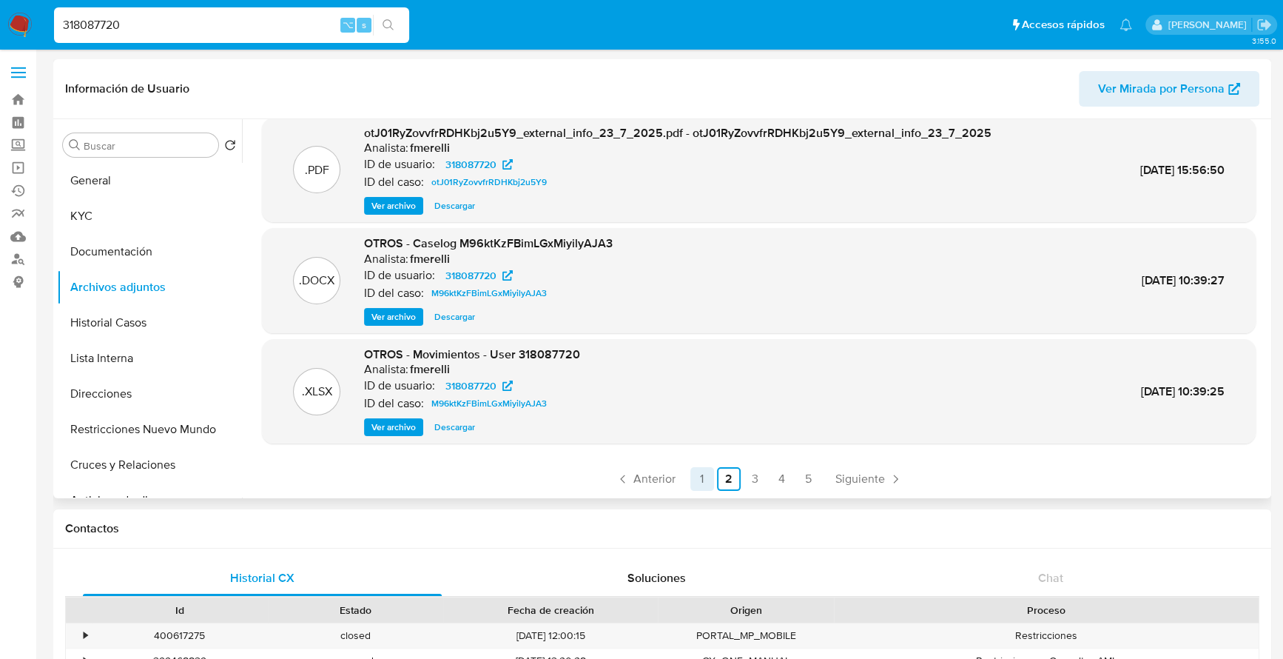
click at [695, 488] on link "1" at bounding box center [702, 479] width 24 height 24
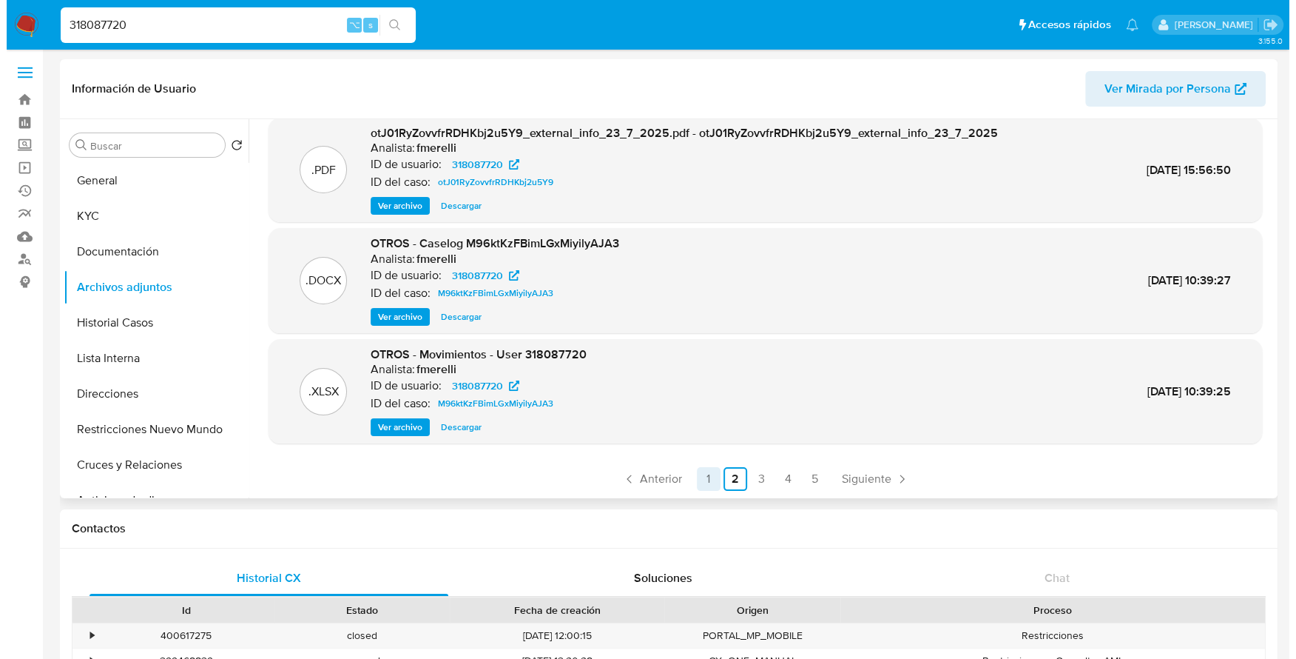
scroll to position [0, 0]
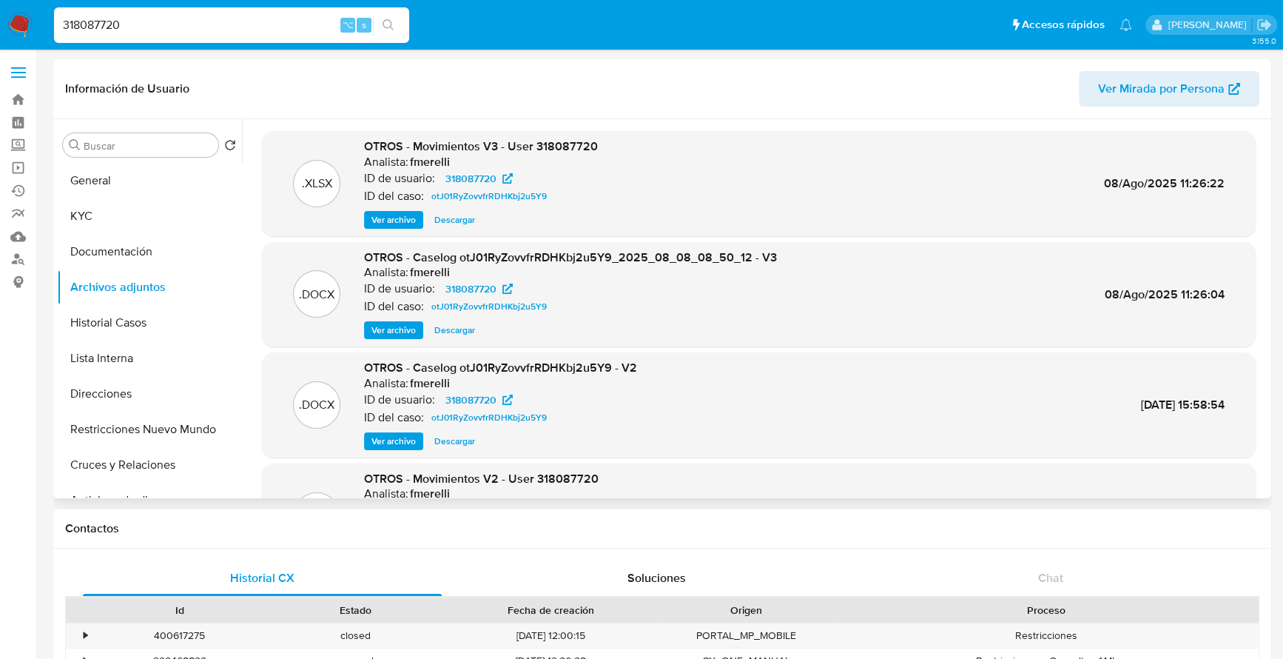
click at [377, 327] on span "Ver archivo" at bounding box center [393, 330] width 44 height 15
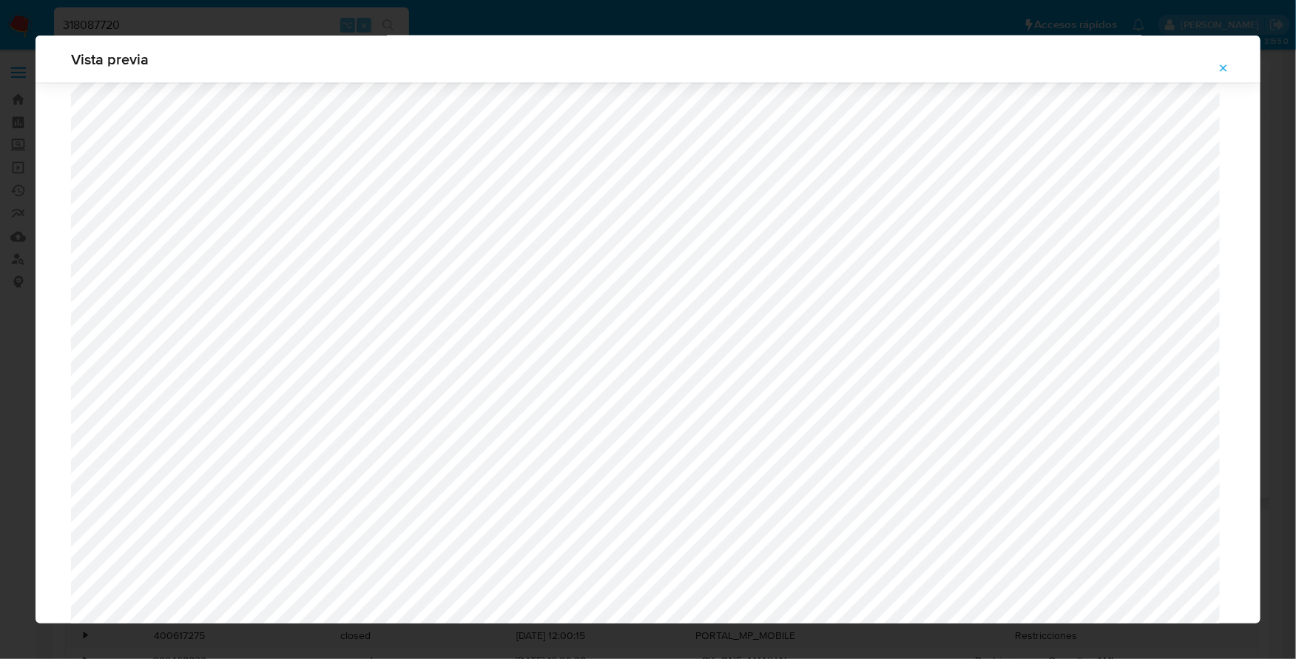
scroll to position [1230, 0]
click at [1234, 64] on button "Attachment preview" at bounding box center [1224, 68] width 33 height 24
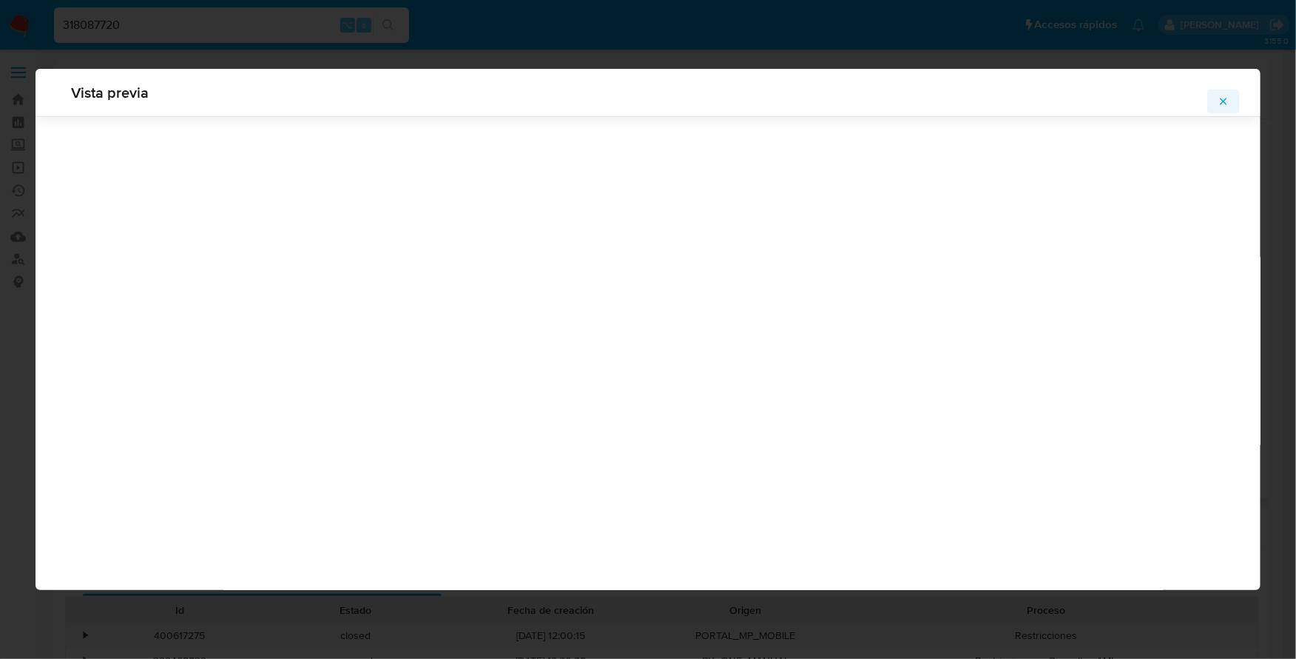
scroll to position [0, 0]
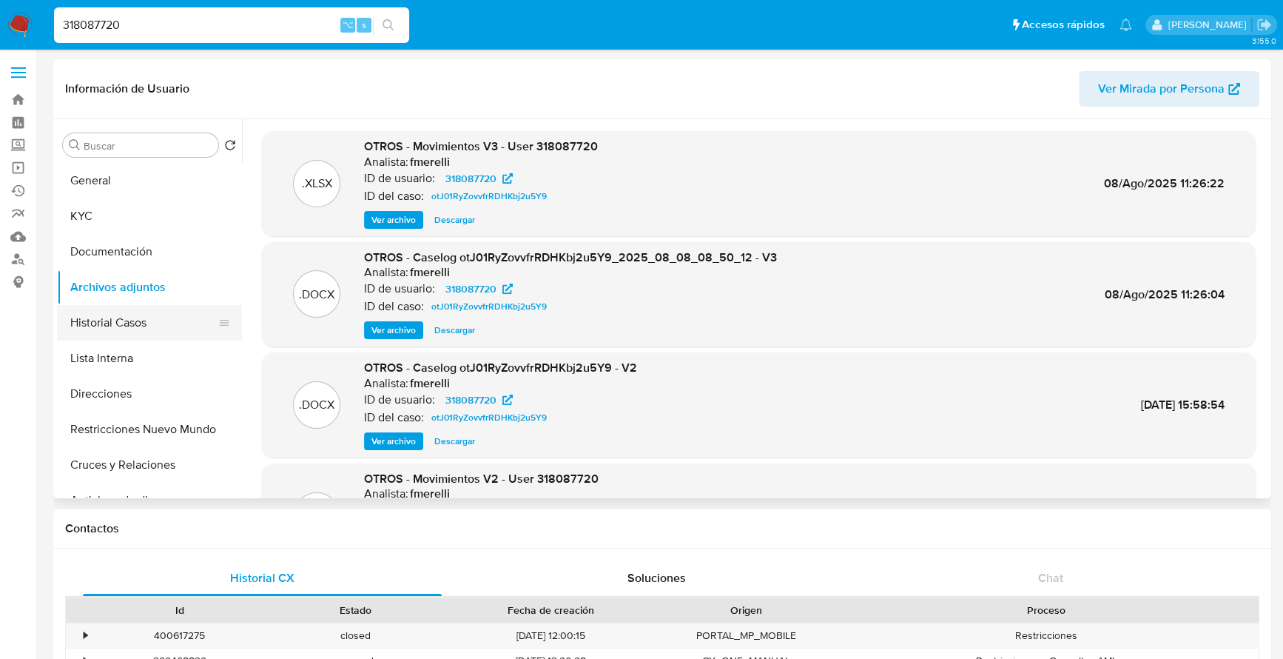
click at [109, 334] on button "Historial Casos" at bounding box center [143, 323] width 173 height 36
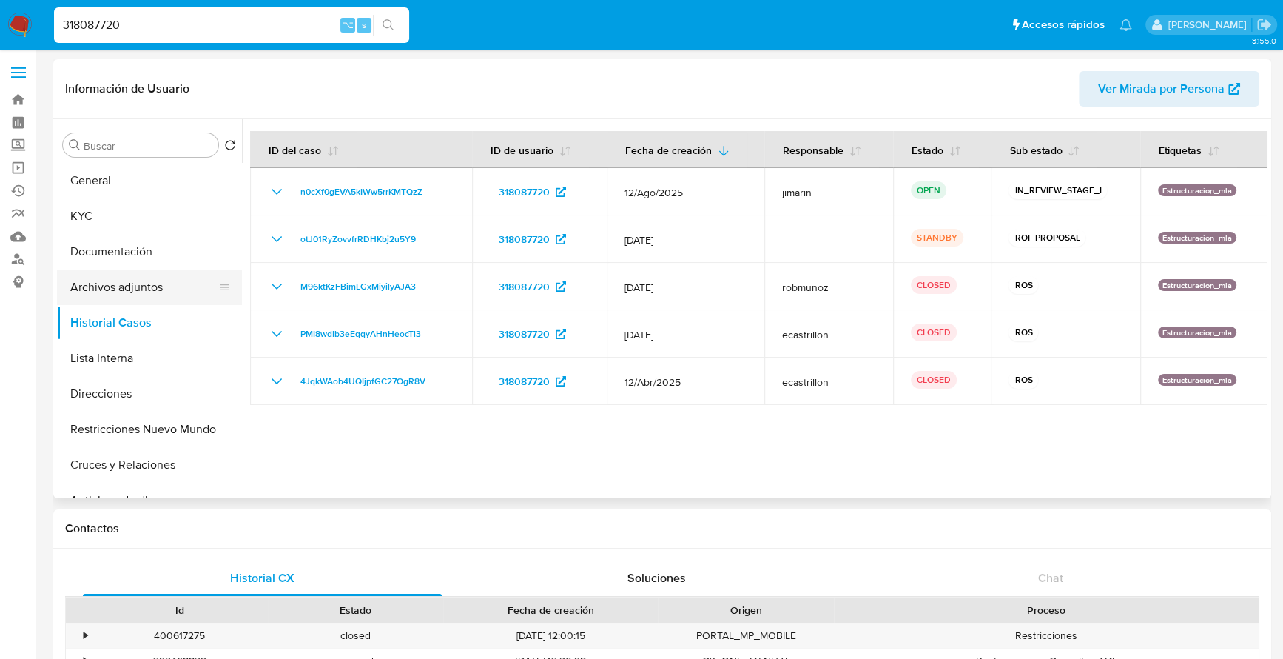
click at [84, 303] on button "Archivos adjuntos" at bounding box center [143, 287] width 173 height 36
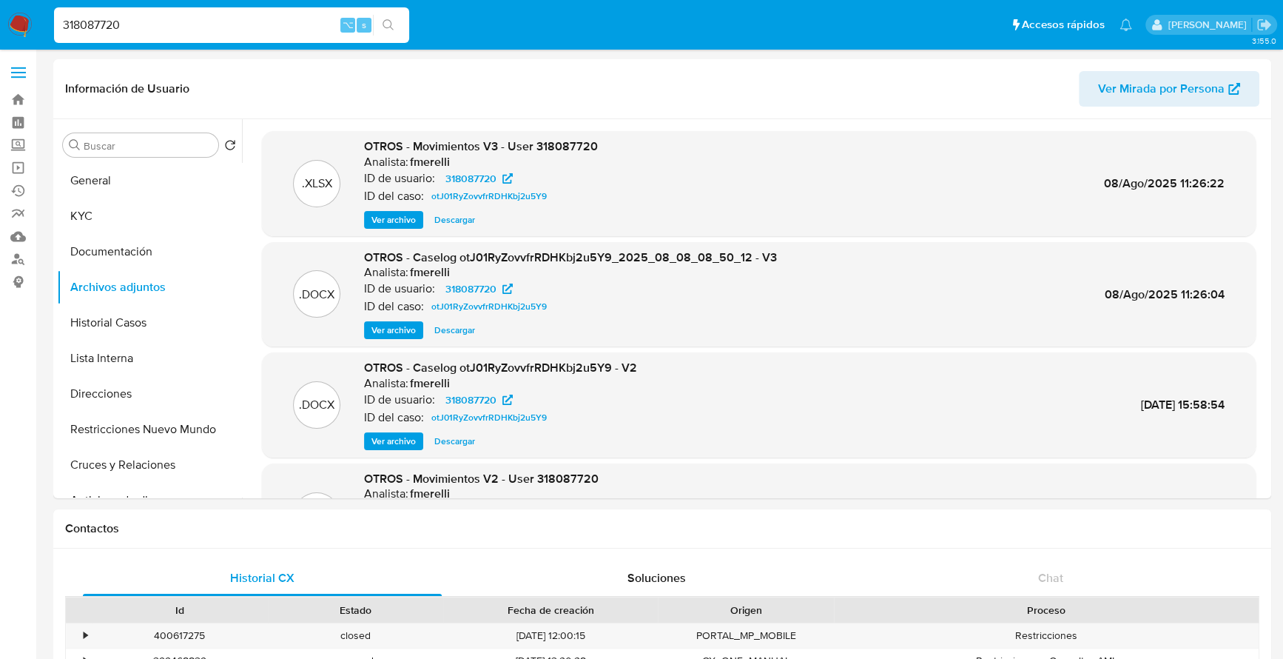
click at [397, 329] on span "Ver archivo" at bounding box center [393, 330] width 44 height 15
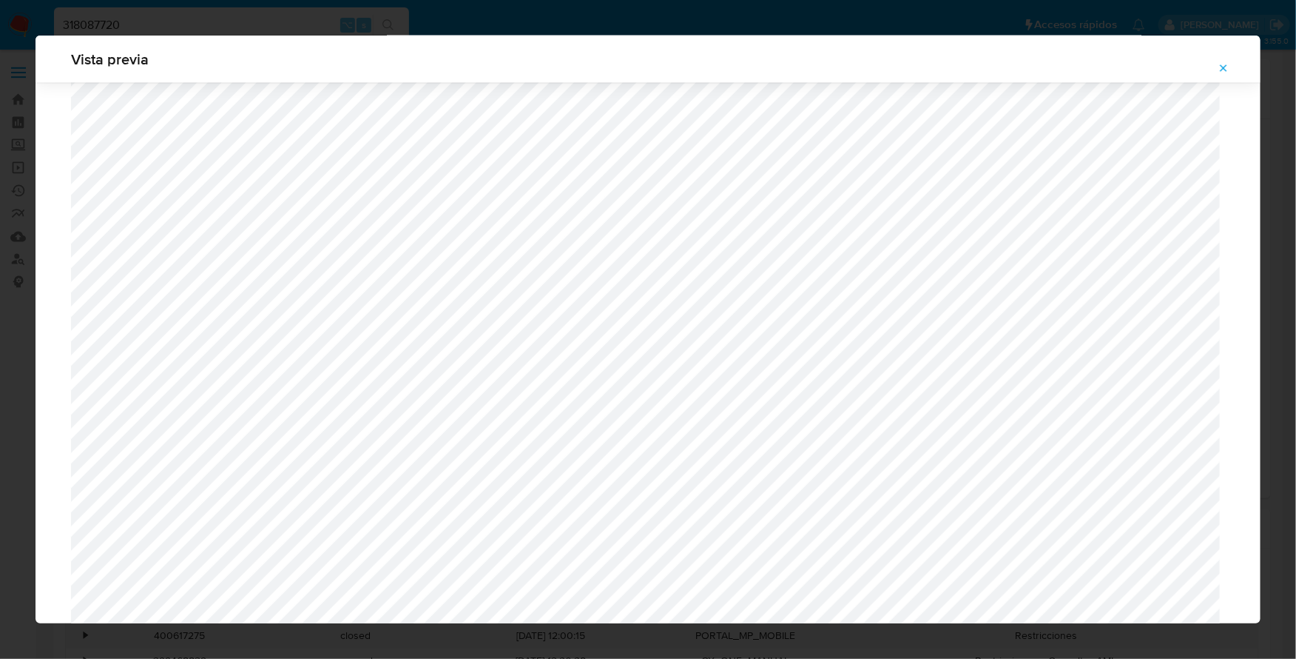
scroll to position [1232, 0]
click at [1225, 70] on icon "Attachment preview" at bounding box center [1224, 68] width 12 height 12
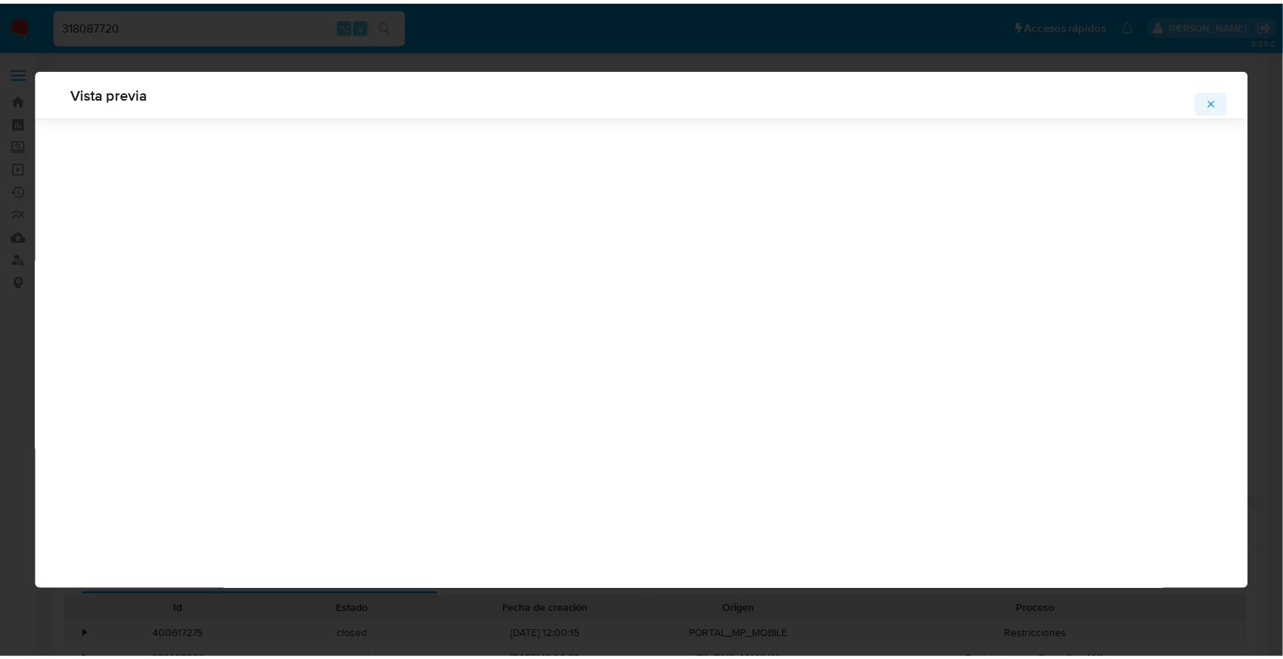
scroll to position [0, 0]
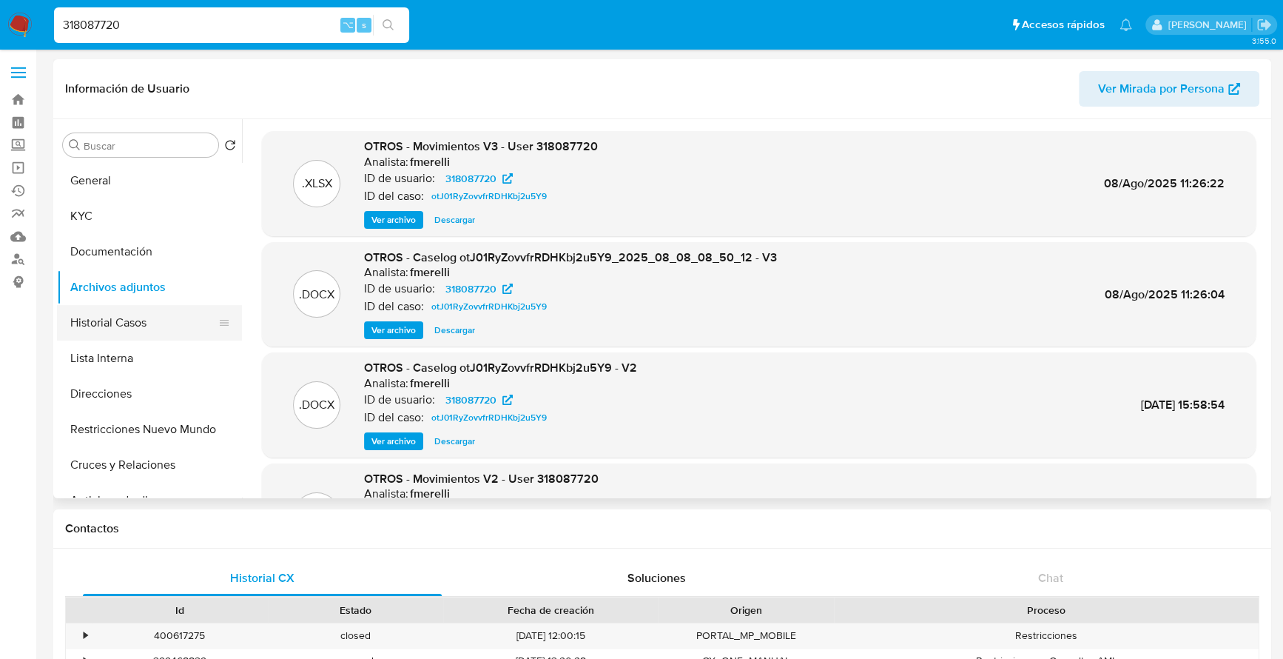
click at [105, 326] on button "Historial Casos" at bounding box center [143, 323] width 173 height 36
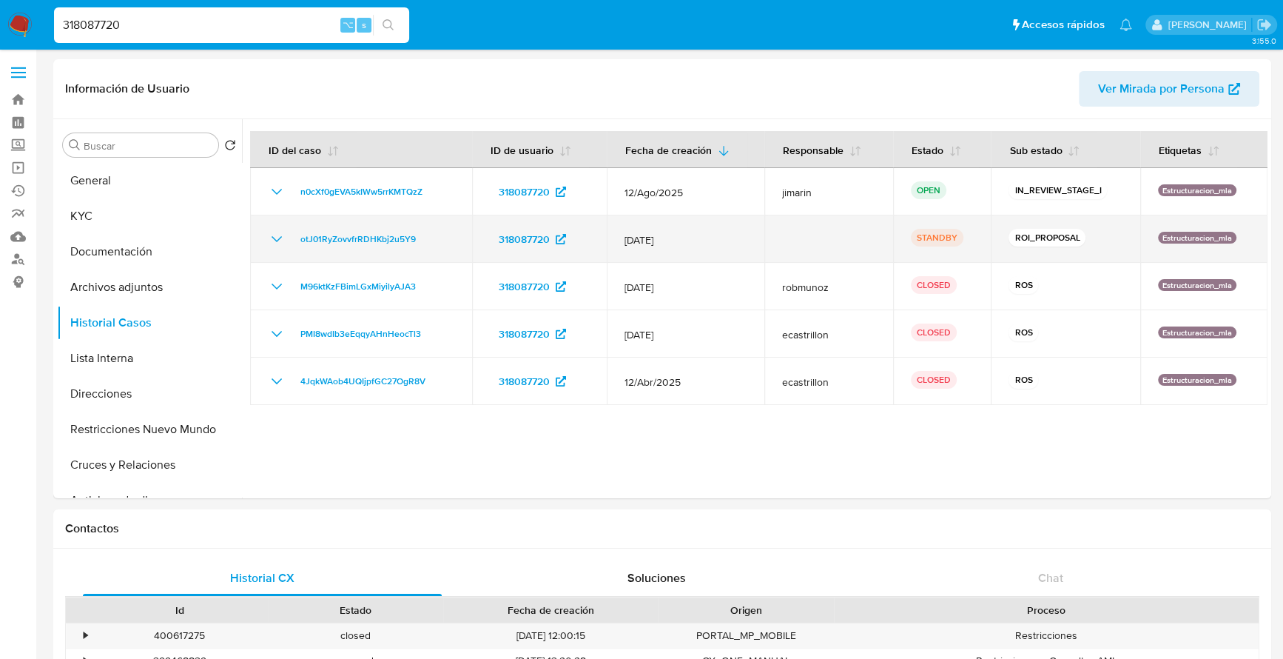
click at [273, 238] on icon "Mostrar/Ocultar" at bounding box center [277, 239] width 10 height 6
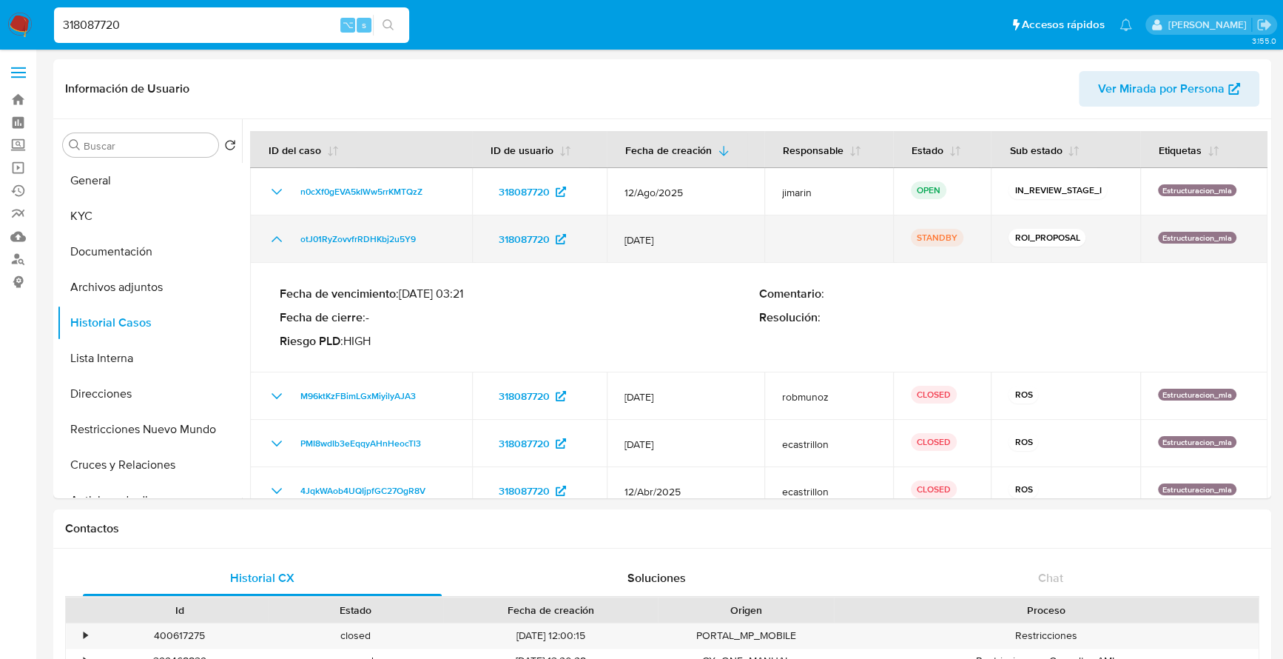
click at [273, 238] on icon "Mostrar/Ocultar" at bounding box center [277, 239] width 18 height 18
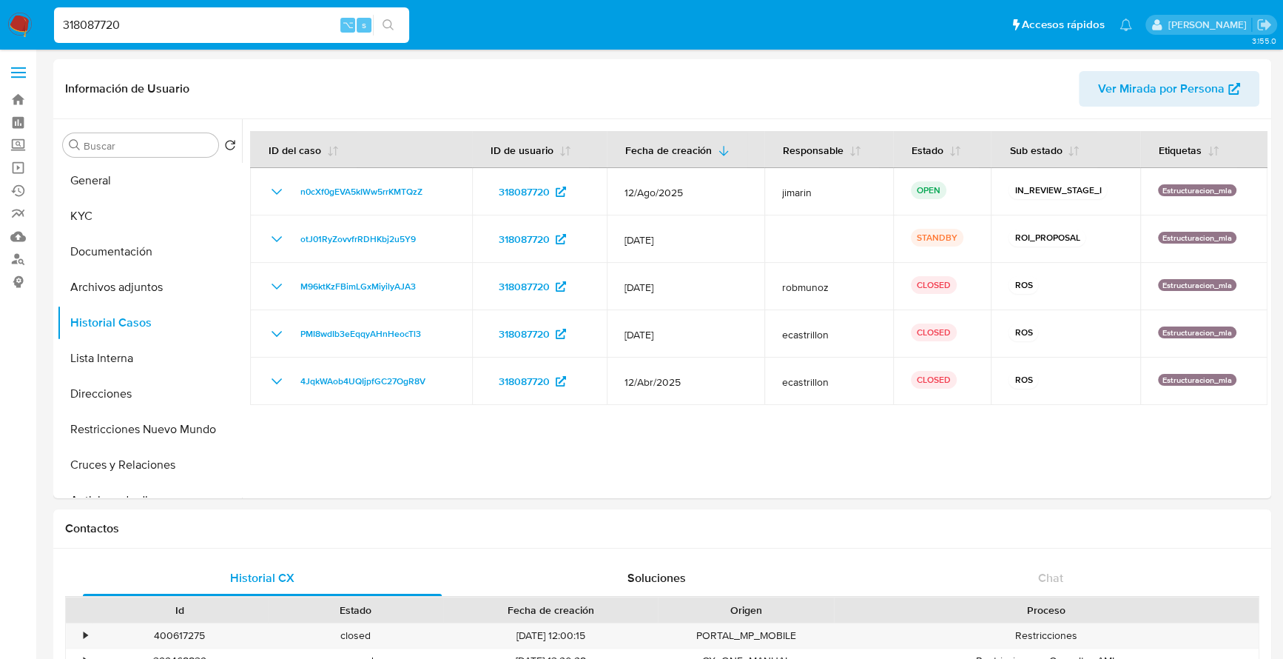
click at [502, 93] on header "Información de Usuario Ver Mirada por Persona" at bounding box center [662, 89] width 1194 height 36
drag, startPoint x: 138, startPoint y: 29, endPoint x: 31, endPoint y: 26, distance: 106.6
click at [31, 26] on nav "Pausado Ver notificaciones 318087720 ⌥ s Accesos rápidos Presiona las siguiente…" at bounding box center [641, 25] width 1283 height 50
paste input "566806869"
type input "566806869"
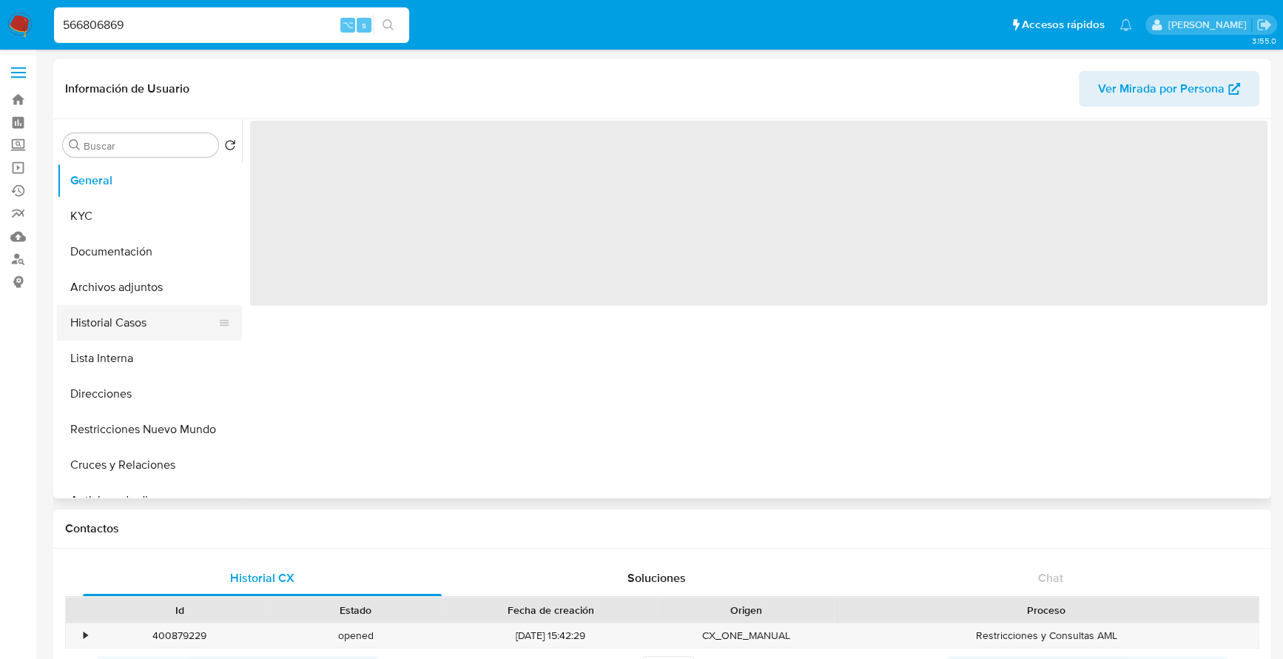
click at [93, 325] on button "Historial Casos" at bounding box center [143, 323] width 173 height 36
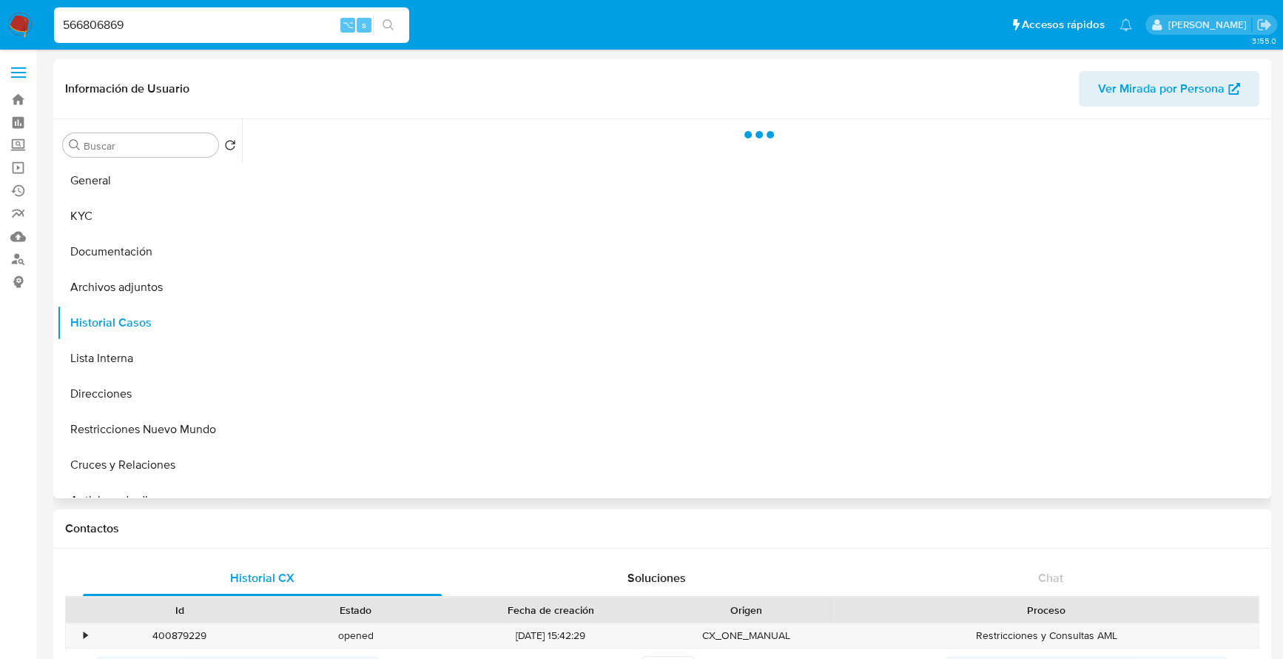
select select "10"
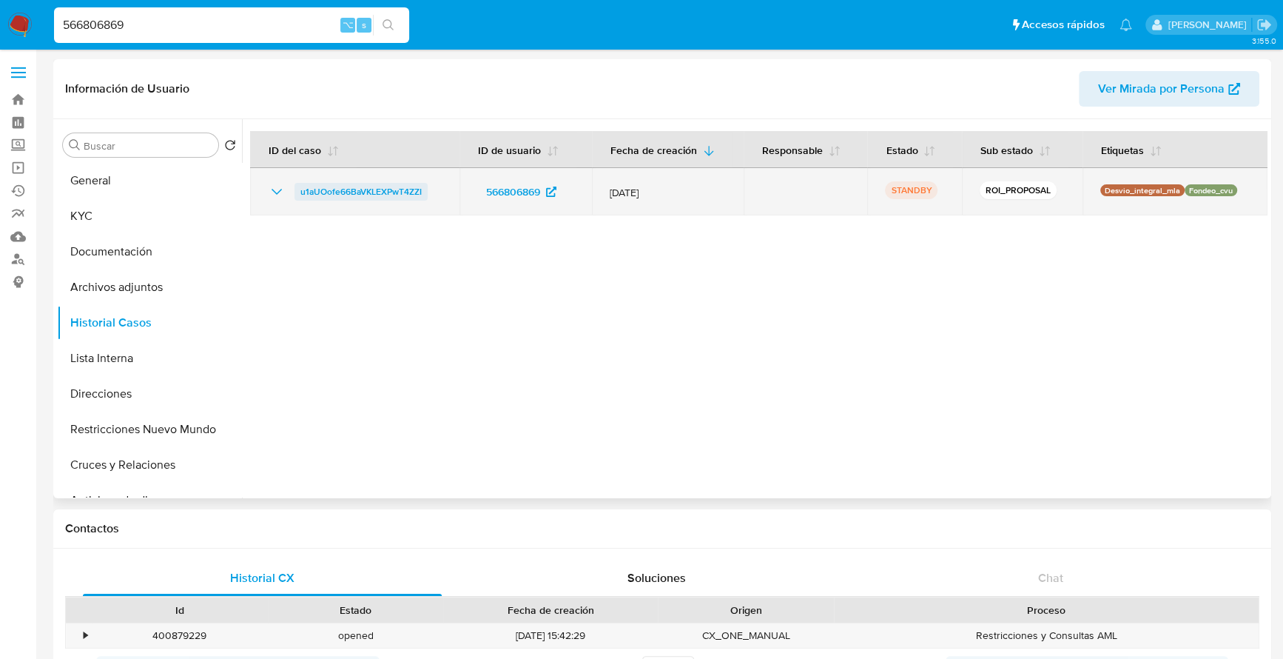
click at [363, 192] on span "u1aUOofe66BaVKLEXPwT4ZZI" at bounding box center [360, 192] width 121 height 18
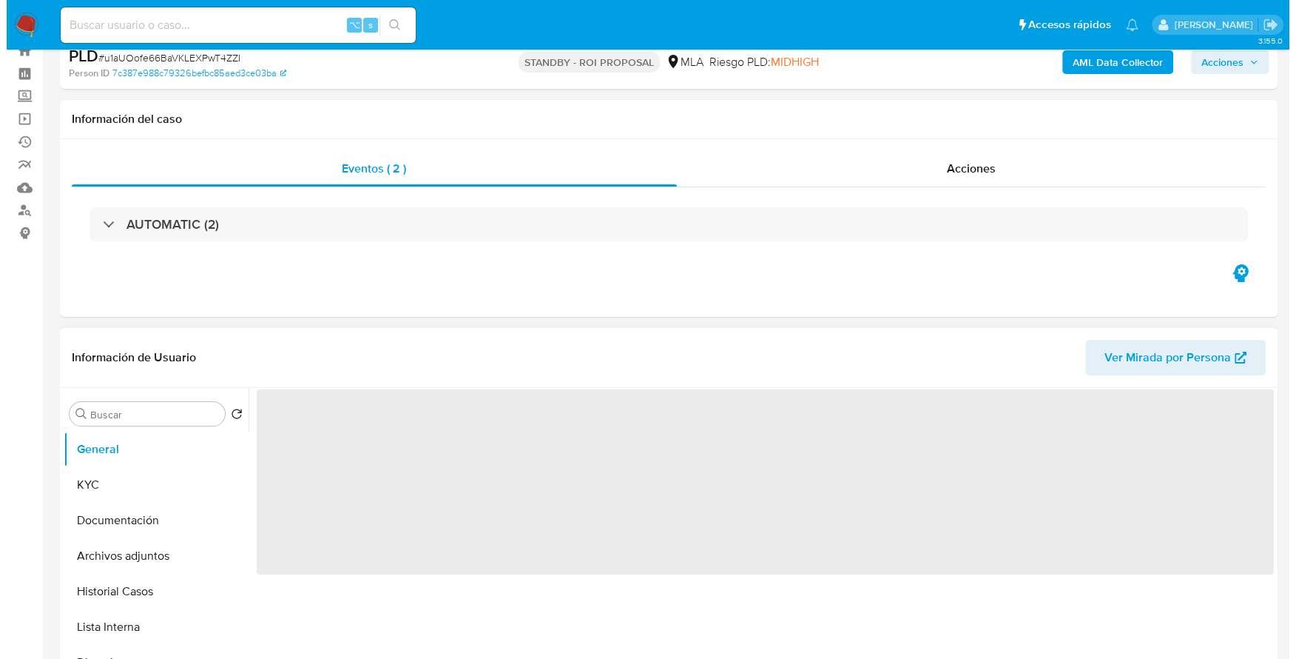
scroll to position [152, 0]
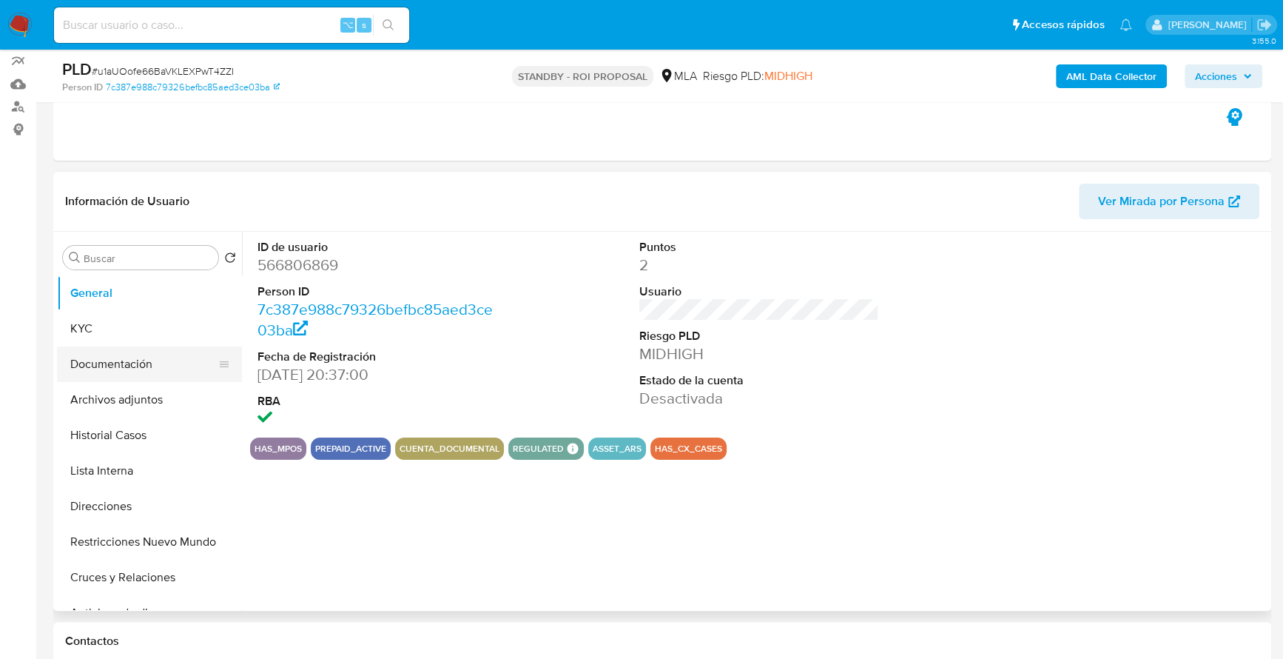
select select "10"
click at [128, 404] on button "Archivos adjuntos" at bounding box center [143, 400] width 173 height 36
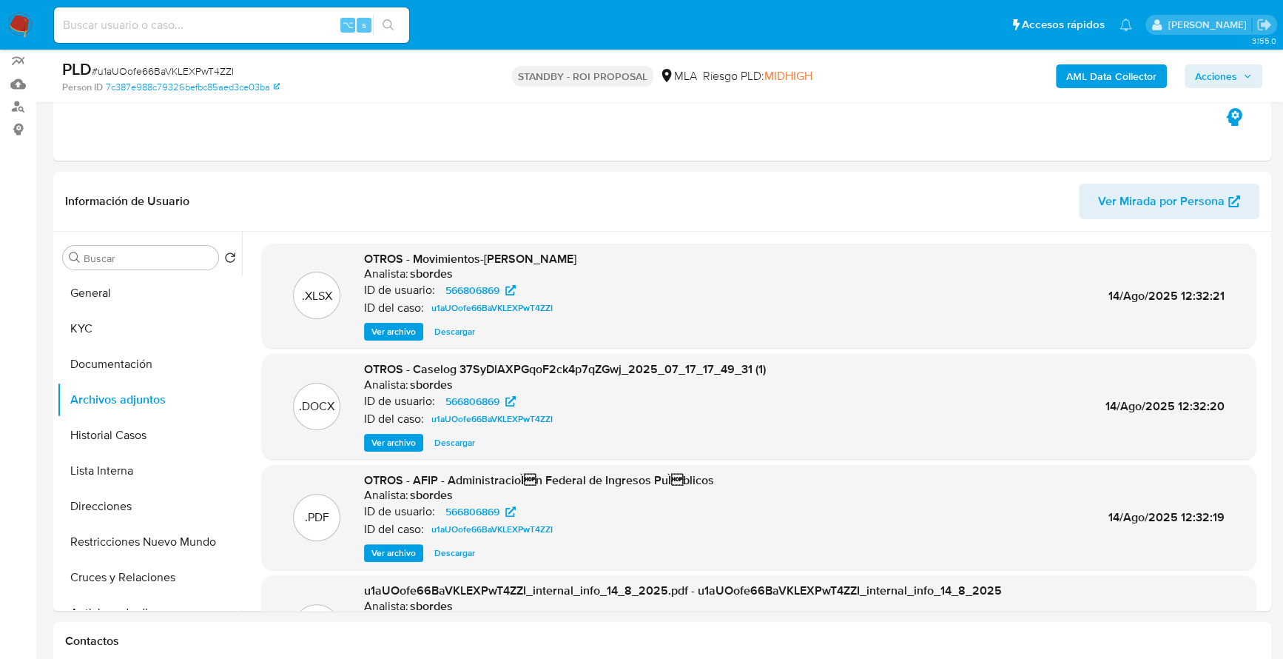
click at [394, 452] on div ".DOCX OTROS - Caselog 37SyDlAXPGqoF2ck4p7qZGwj_2025_07_17_17_49_31 (1) Analista…" at bounding box center [759, 406] width 994 height 105
click at [394, 440] on span "Ver archivo" at bounding box center [393, 442] width 44 height 15
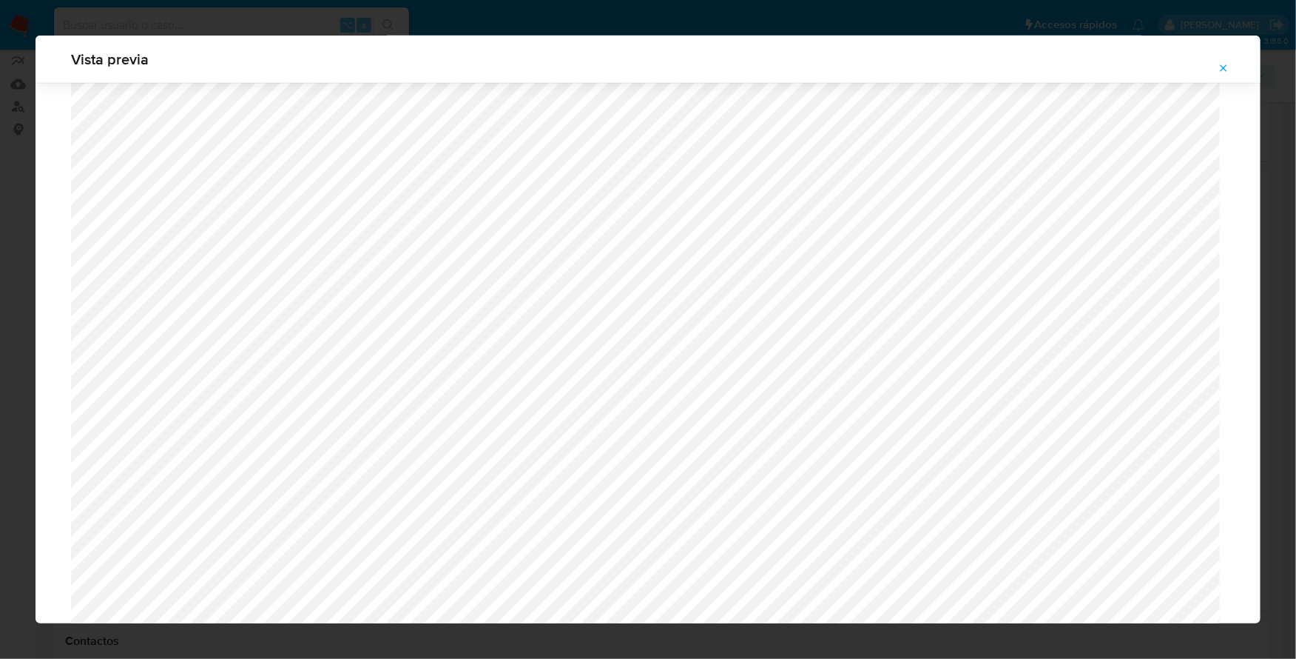
scroll to position [443, 0]
click at [1225, 65] on icon "Attachment preview" at bounding box center [1224, 68] width 12 height 12
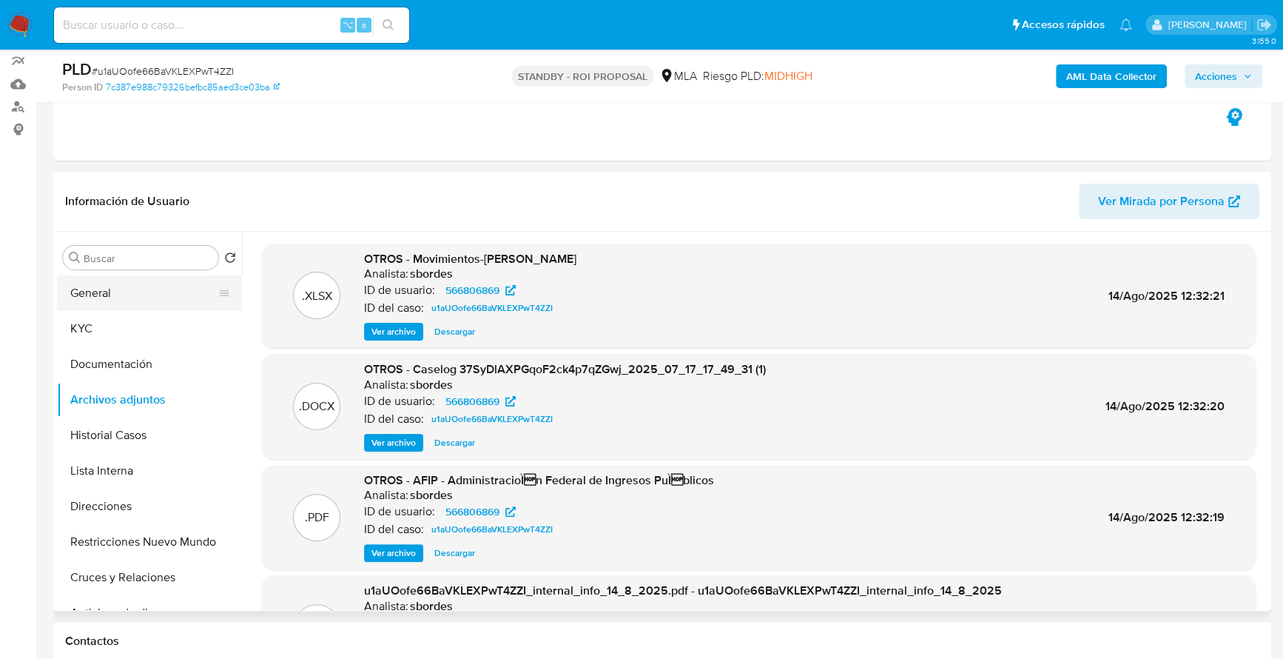
click at [106, 300] on button "General" at bounding box center [143, 293] width 173 height 36
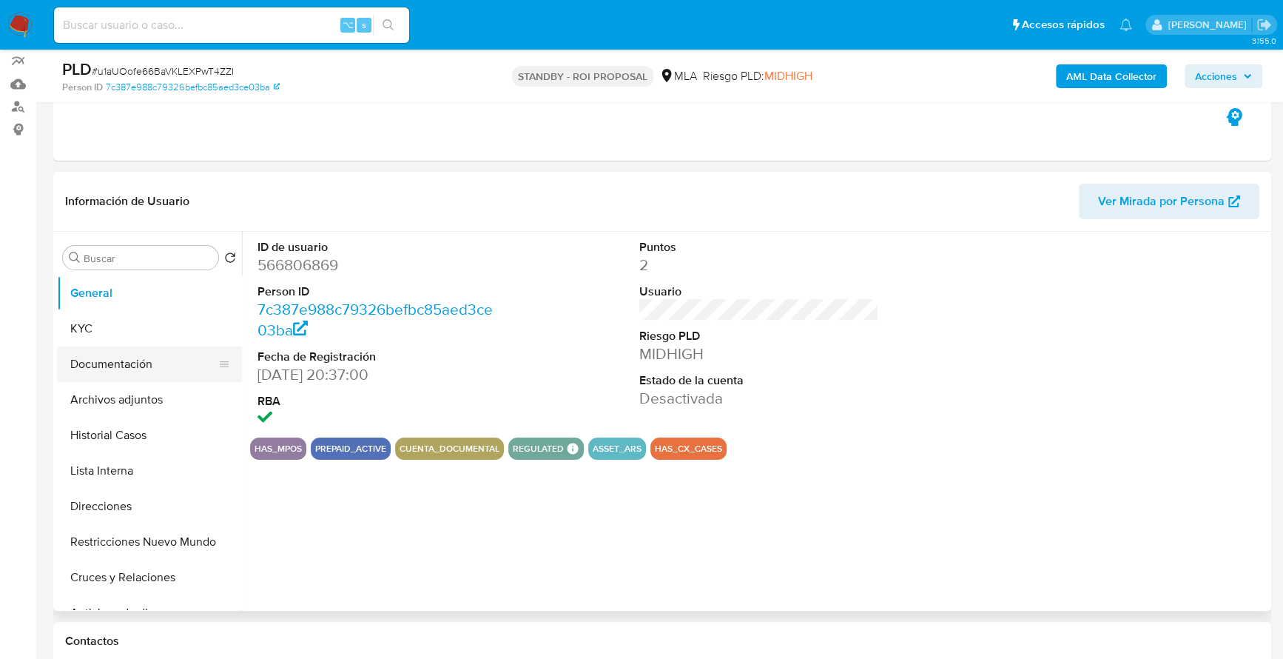
click at [106, 348] on button "Documentación" at bounding box center [143, 364] width 173 height 36
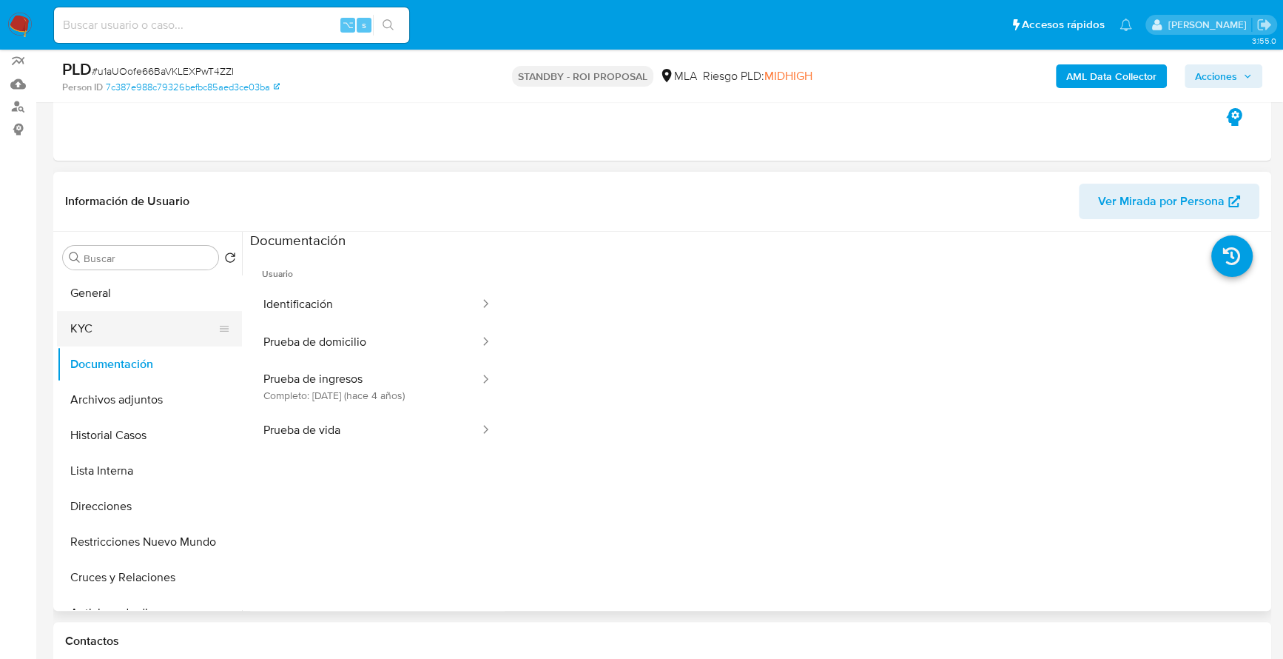
click at [107, 331] on button "KYC" at bounding box center [143, 329] width 173 height 36
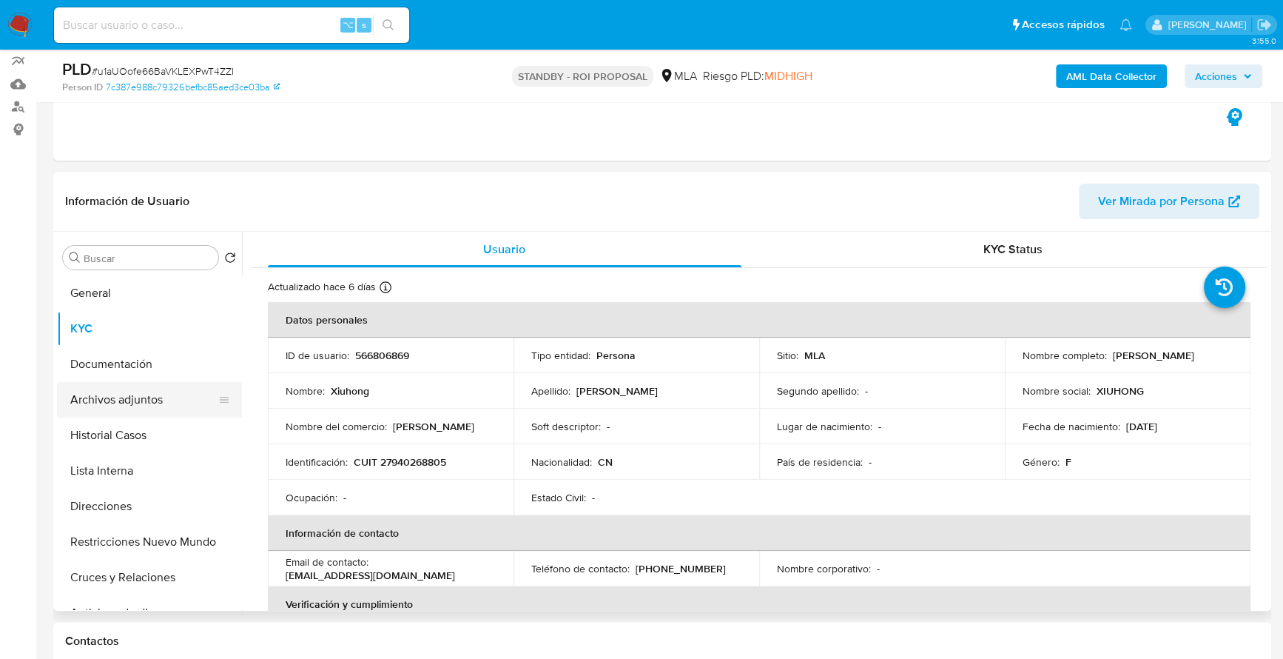
click at [131, 395] on button "Archivos adjuntos" at bounding box center [143, 400] width 173 height 36
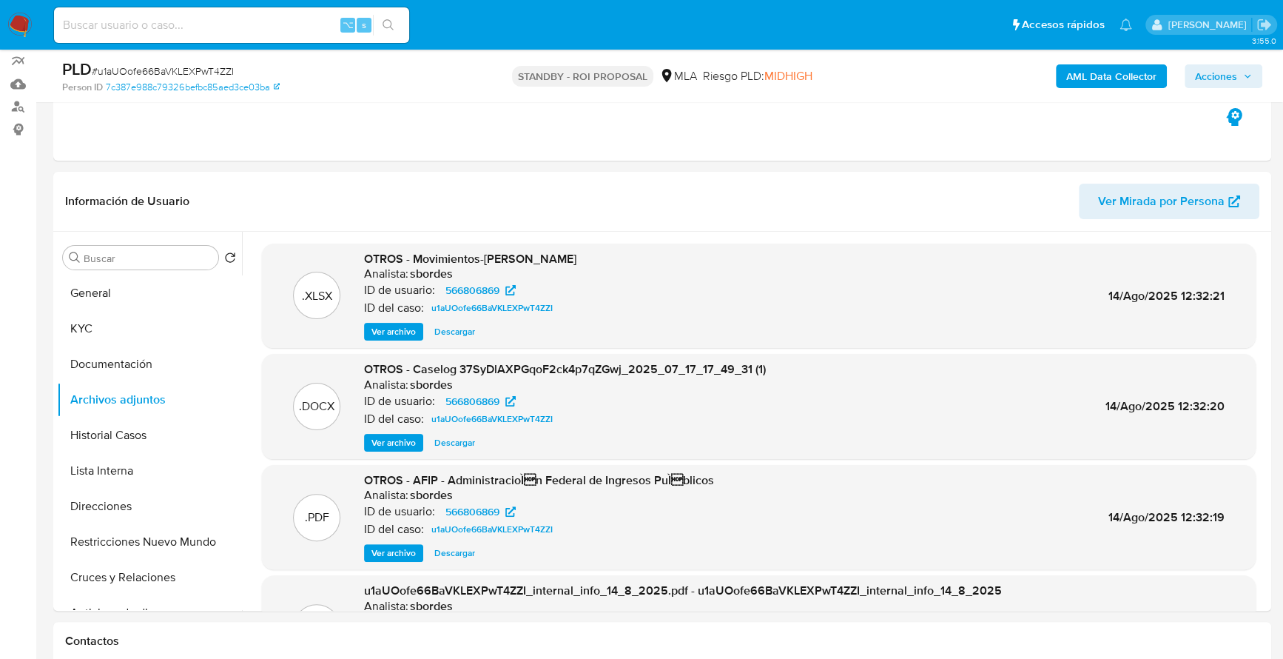
click at [388, 442] on span "Ver archivo" at bounding box center [393, 442] width 44 height 15
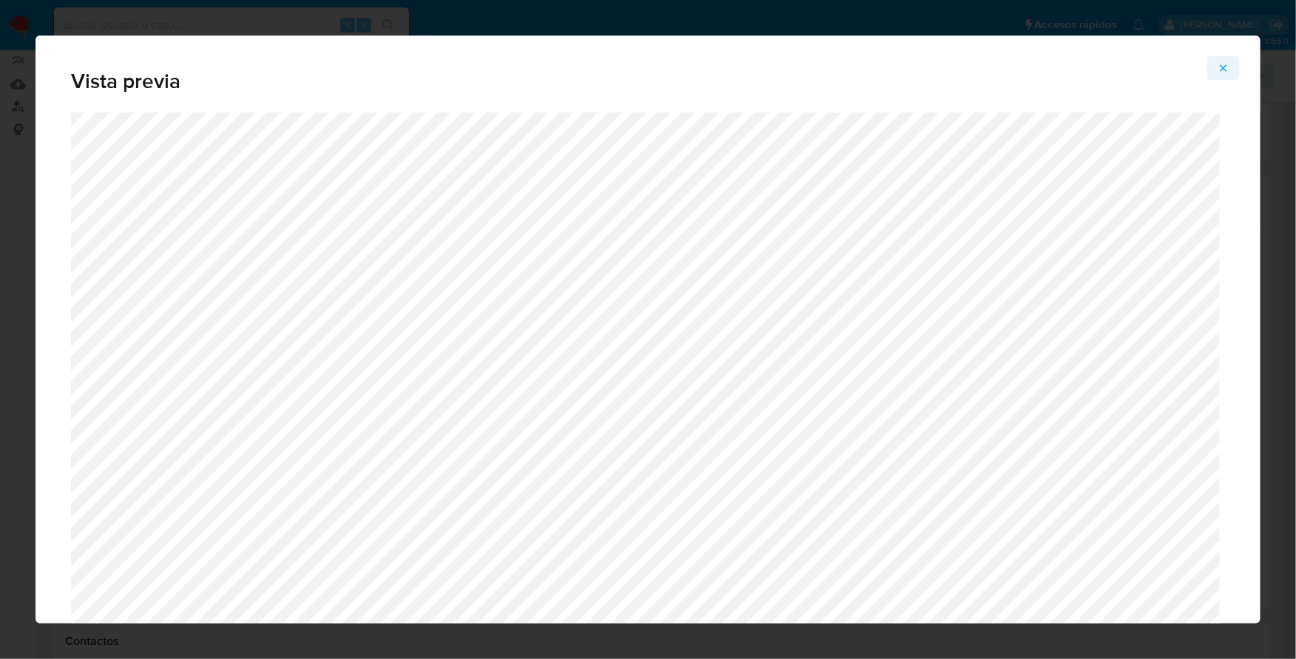
click at [1227, 66] on icon "Attachment preview" at bounding box center [1224, 68] width 12 height 12
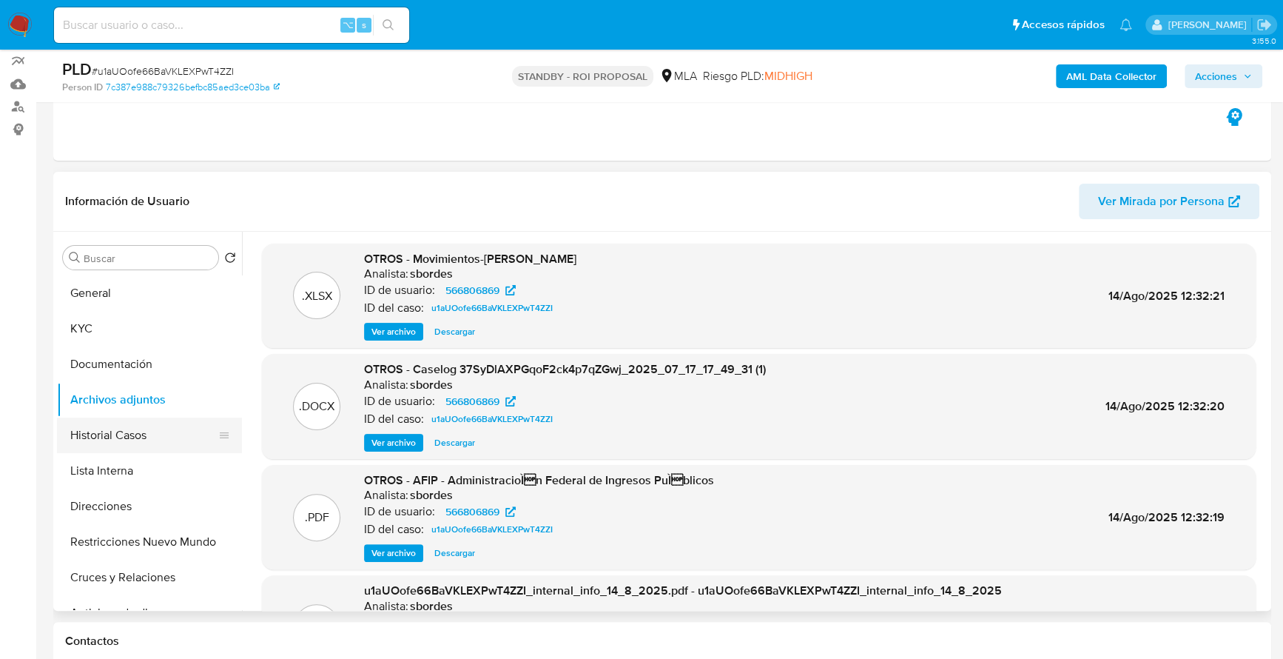
click at [135, 440] on button "Historial Casos" at bounding box center [143, 435] width 173 height 36
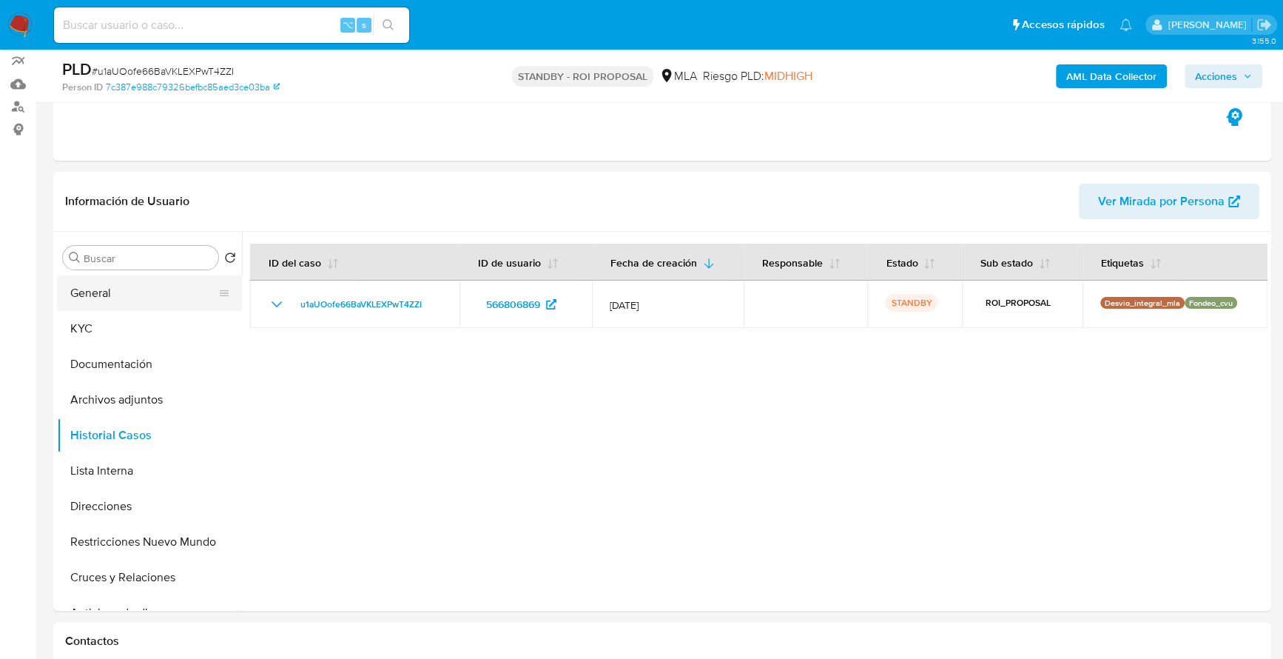
click at [107, 293] on button "General" at bounding box center [143, 293] width 173 height 36
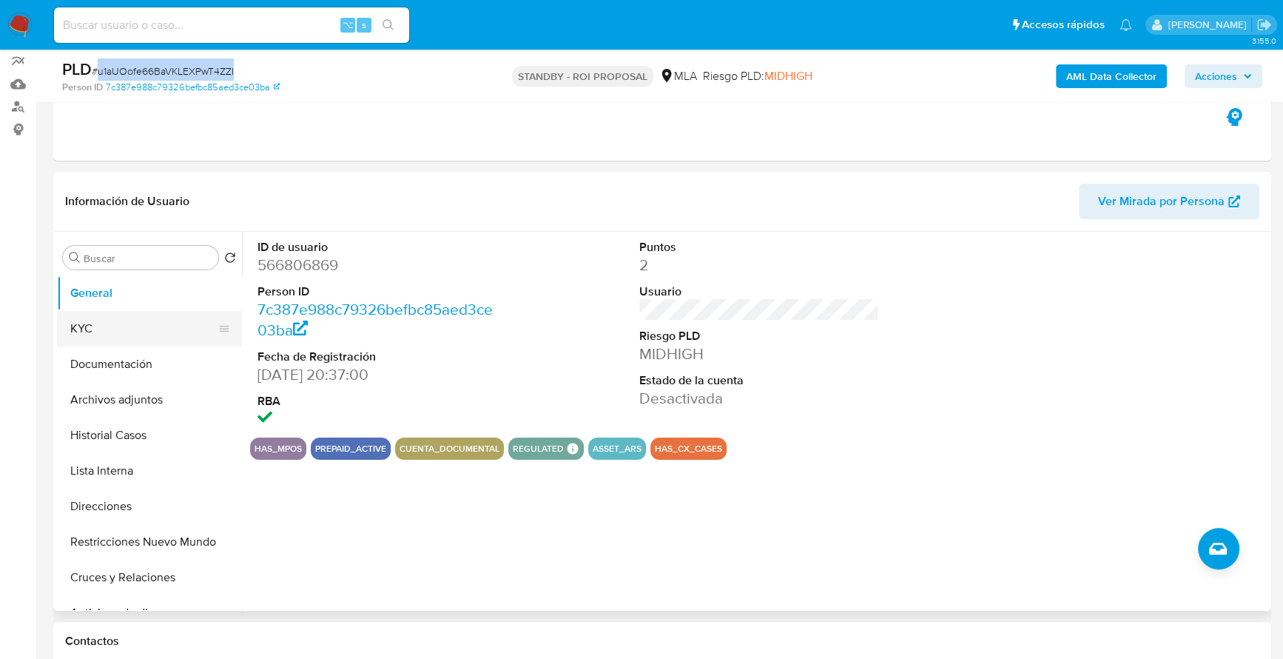
click at [110, 322] on button "KYC" at bounding box center [143, 329] width 173 height 36
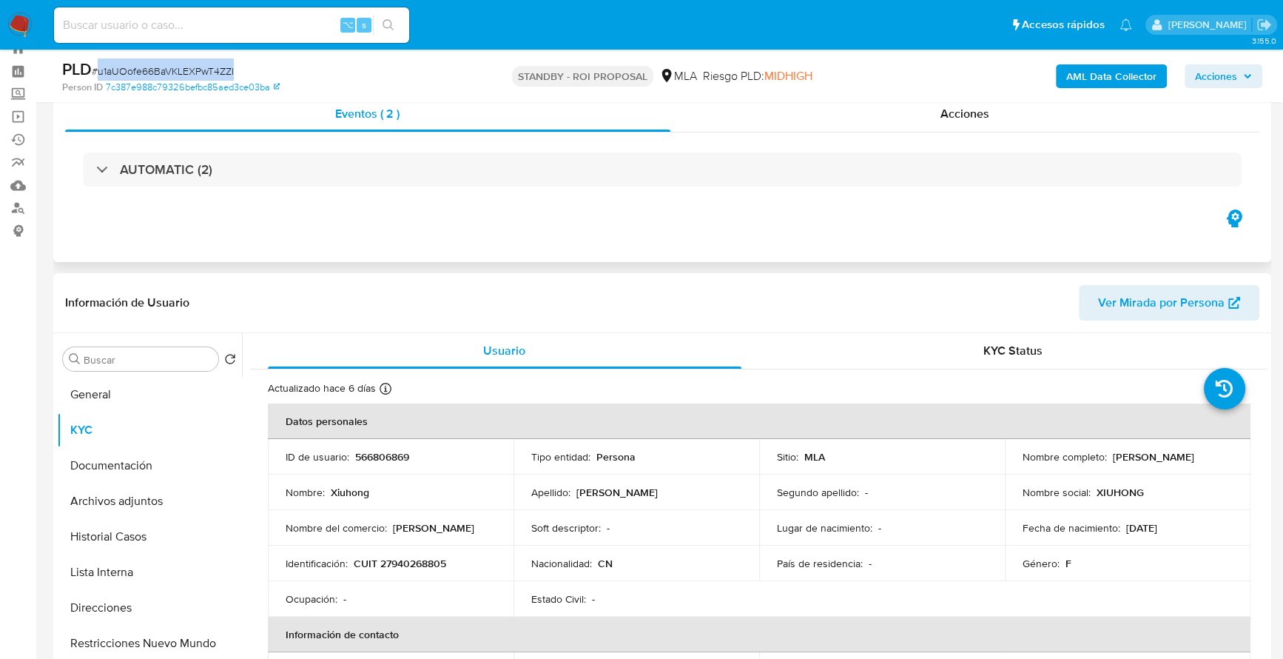
scroll to position [143, 0]
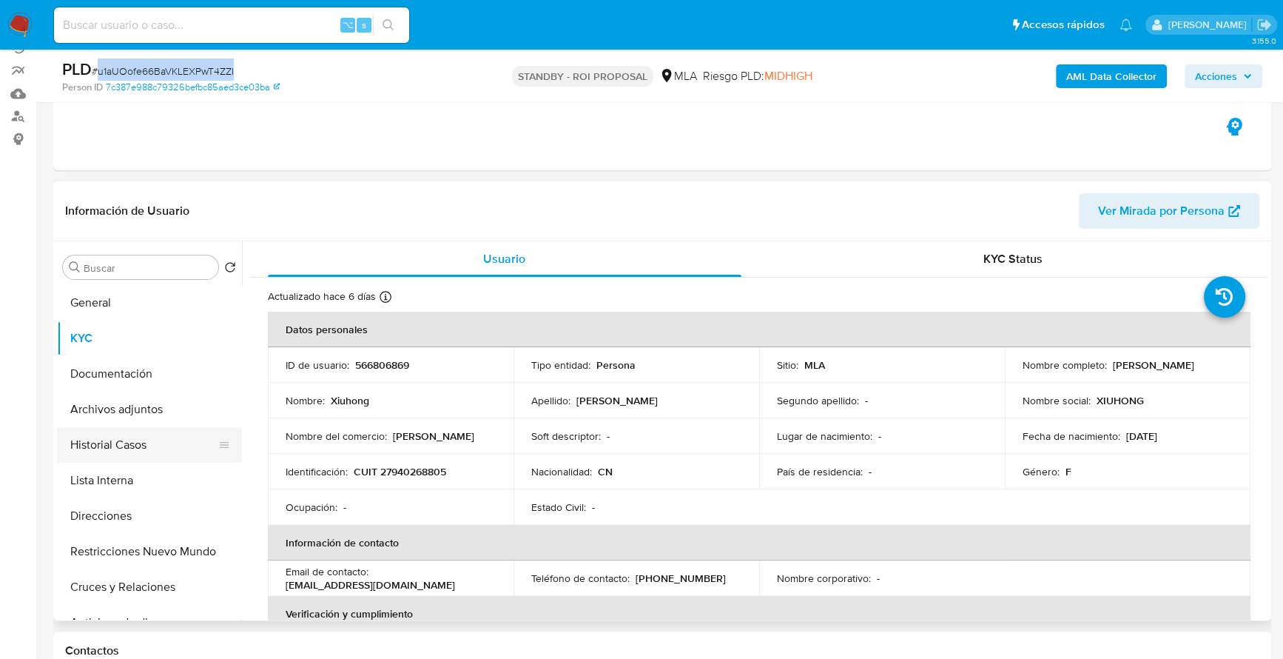
click at [102, 444] on button "Historial Casos" at bounding box center [143, 445] width 173 height 36
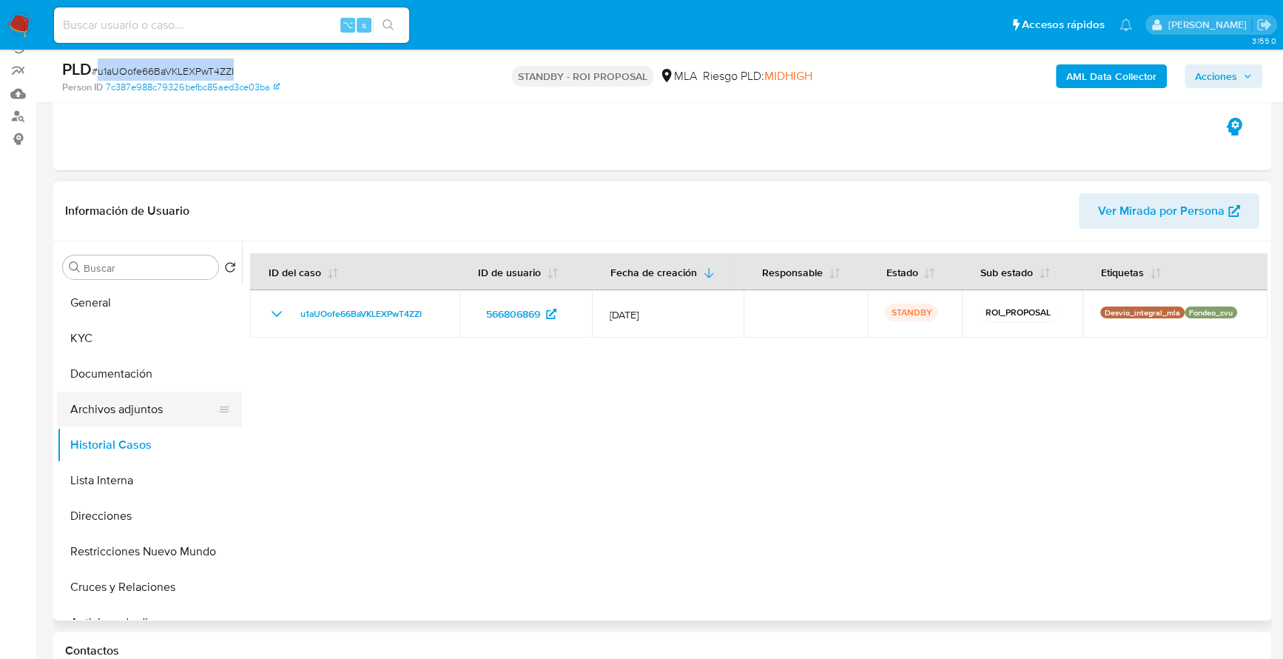
click at [116, 403] on button "Archivos adjuntos" at bounding box center [143, 409] width 173 height 36
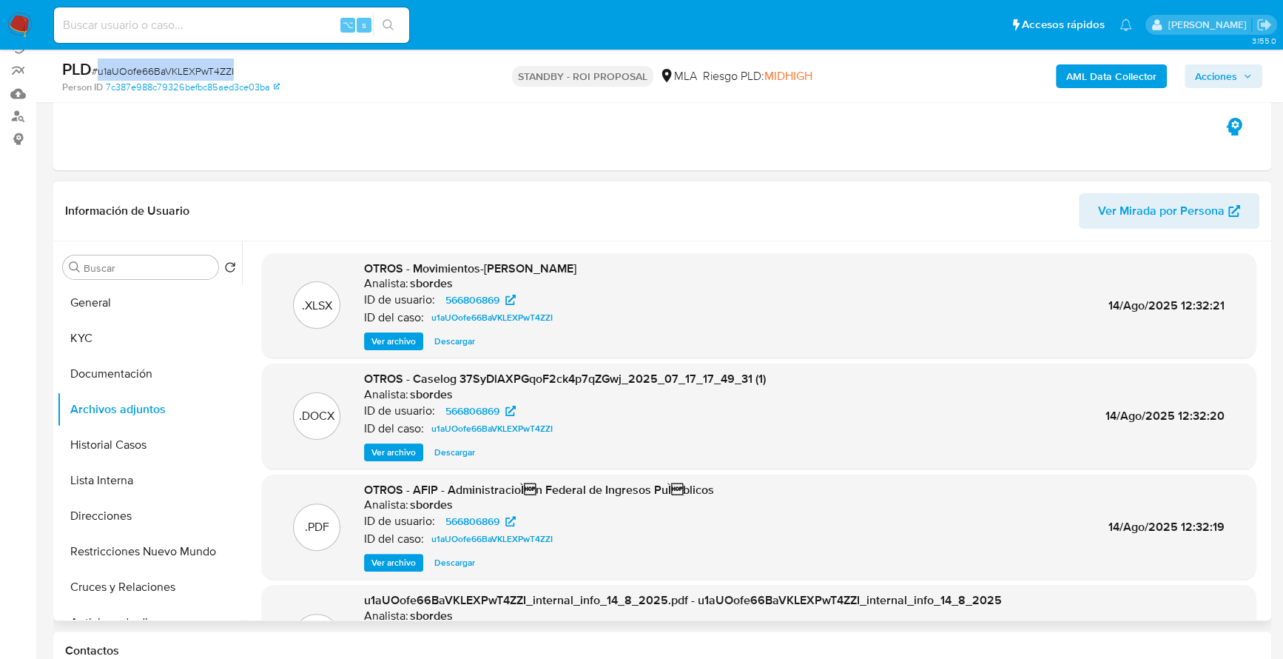
scroll to position [4, 0]
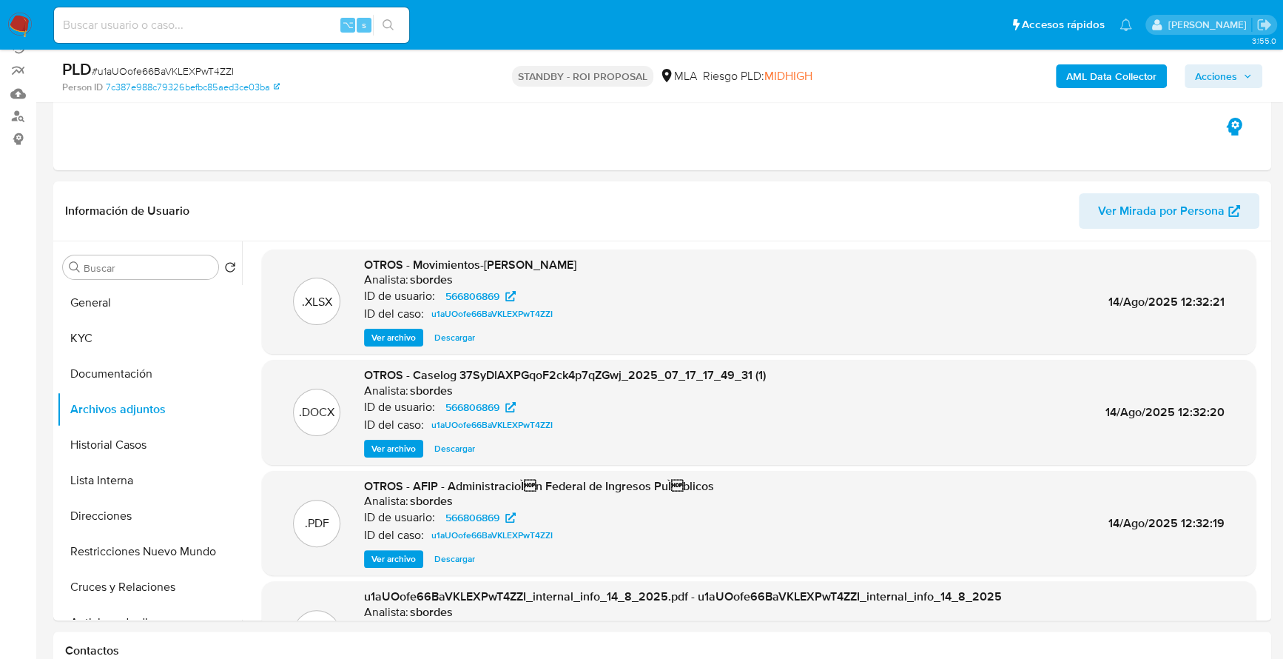
click at [153, 335] on button "KYC" at bounding box center [143, 338] width 173 height 36
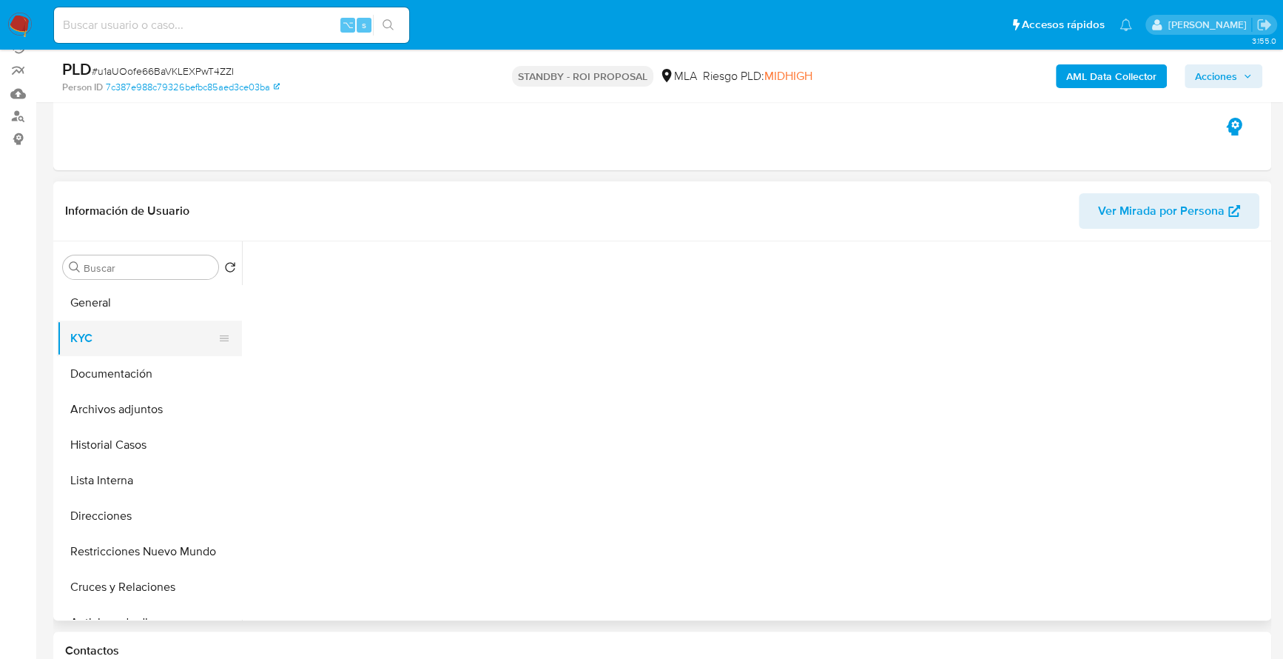
scroll to position [0, 0]
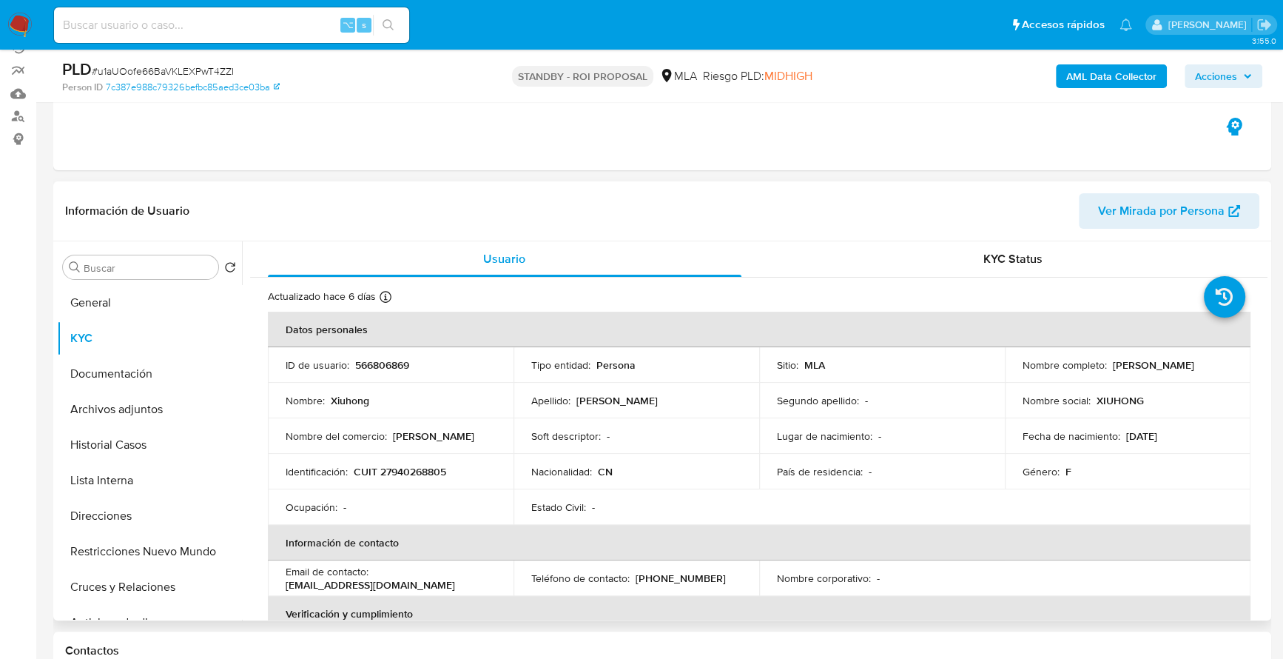
click at [417, 468] on p "CUIT 27940268805" at bounding box center [400, 471] width 93 height 13
copy p "27940268805"
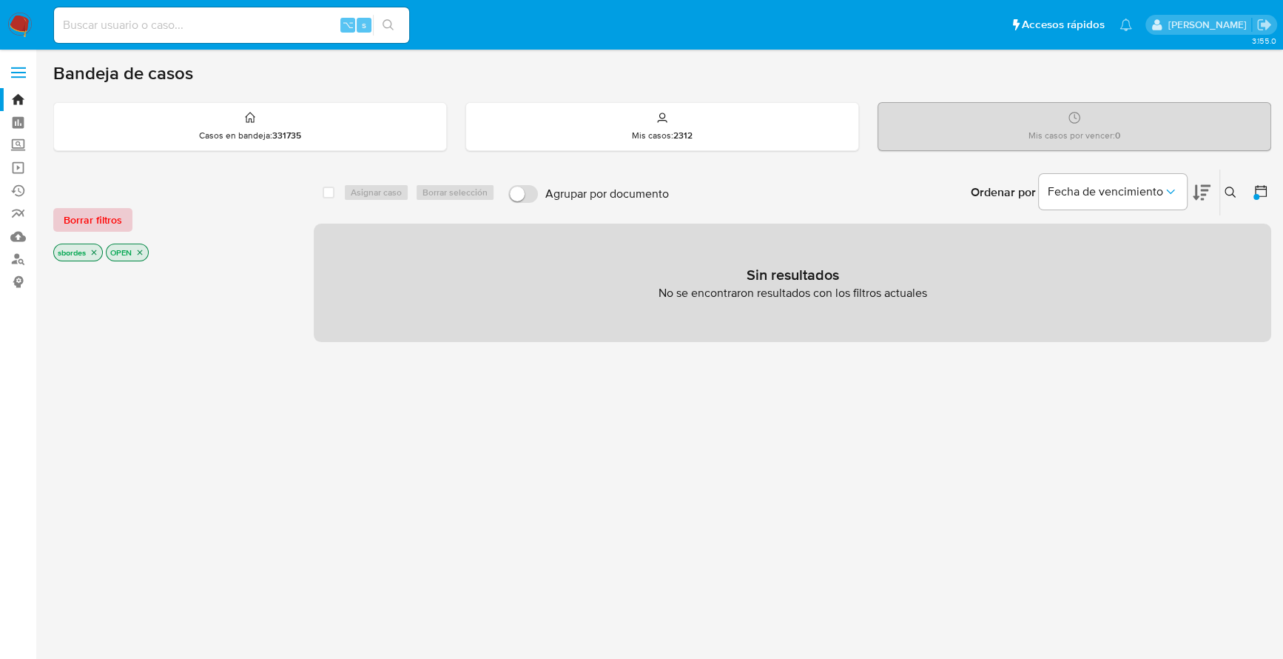
click at [79, 224] on span "Borrar filtros" at bounding box center [93, 219] width 58 height 21
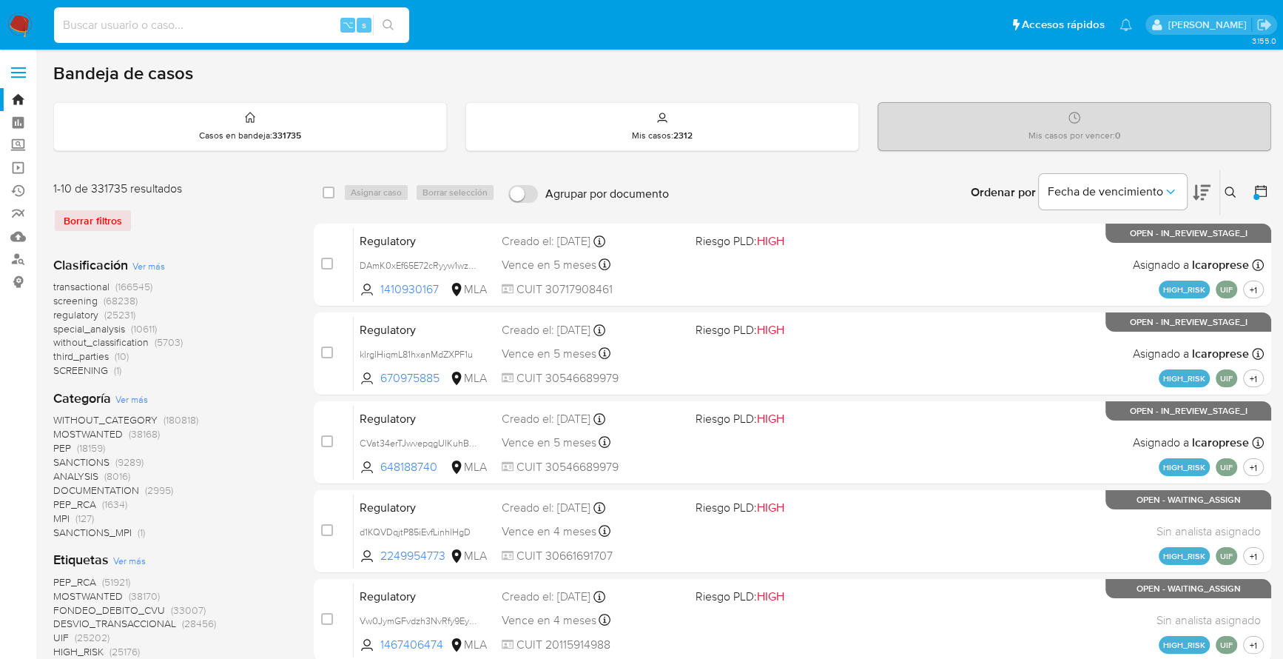
click at [168, 30] on input at bounding box center [231, 25] width 355 height 19
type input "184545710"
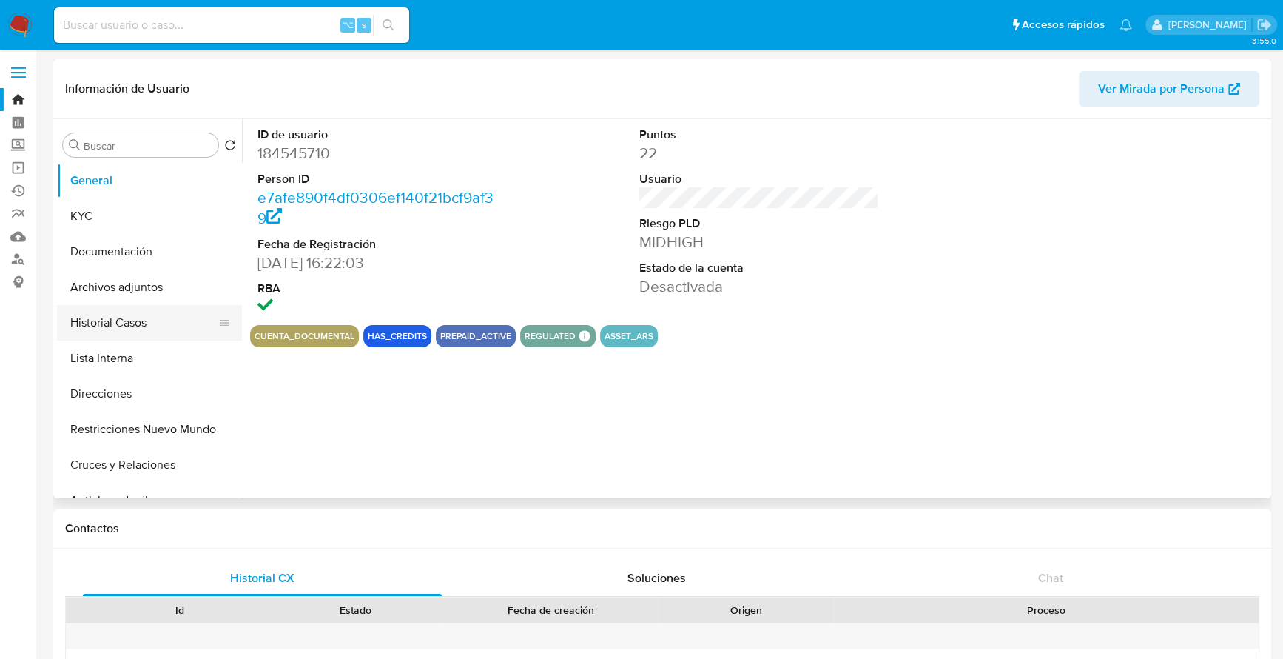
click at [110, 326] on button "Historial Casos" at bounding box center [143, 323] width 173 height 36
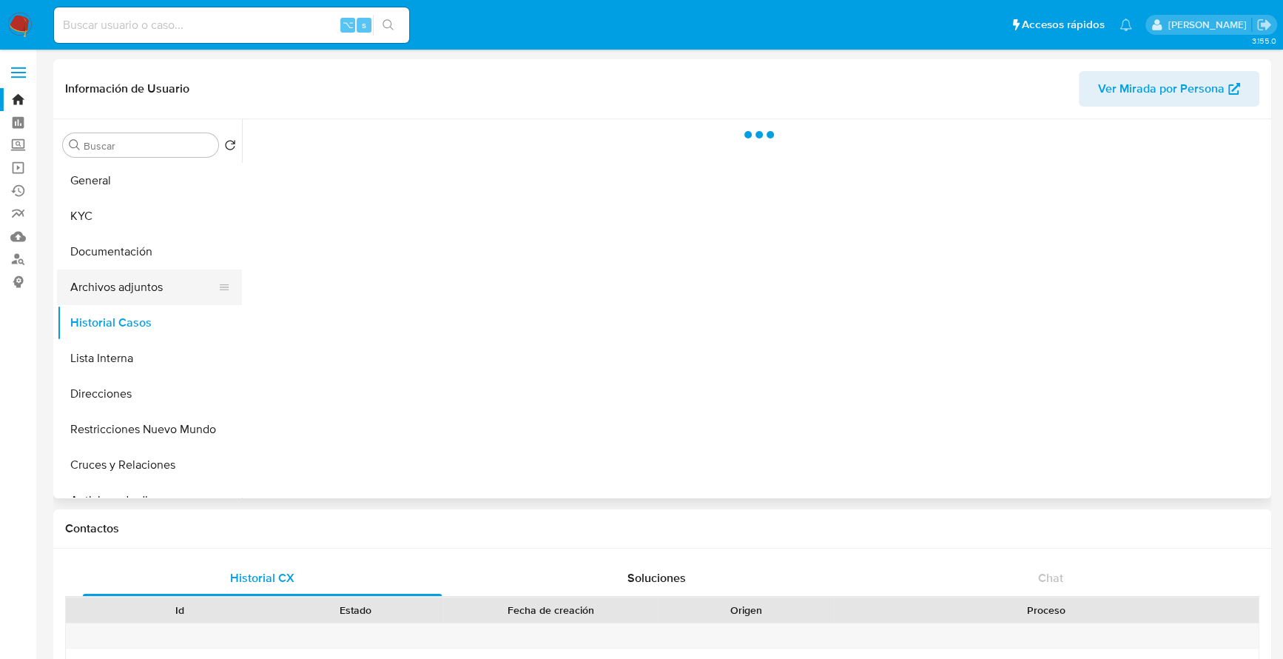
select select "10"
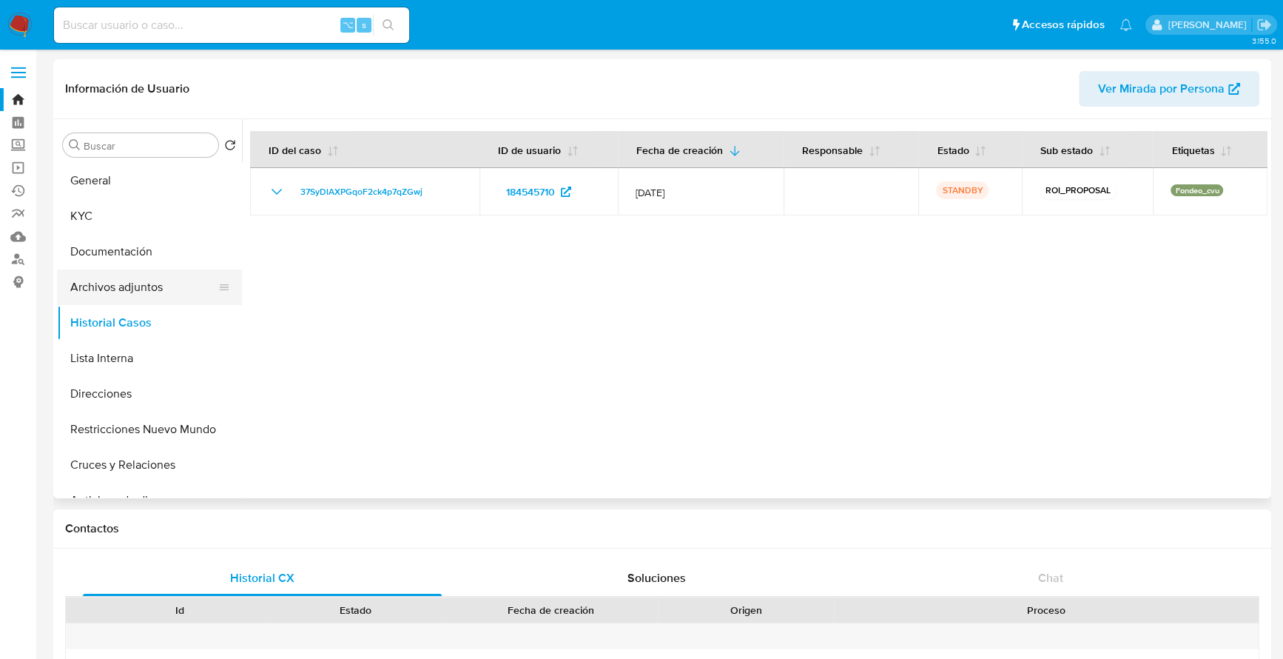
click at [140, 293] on button "Archivos adjuntos" at bounding box center [143, 287] width 173 height 36
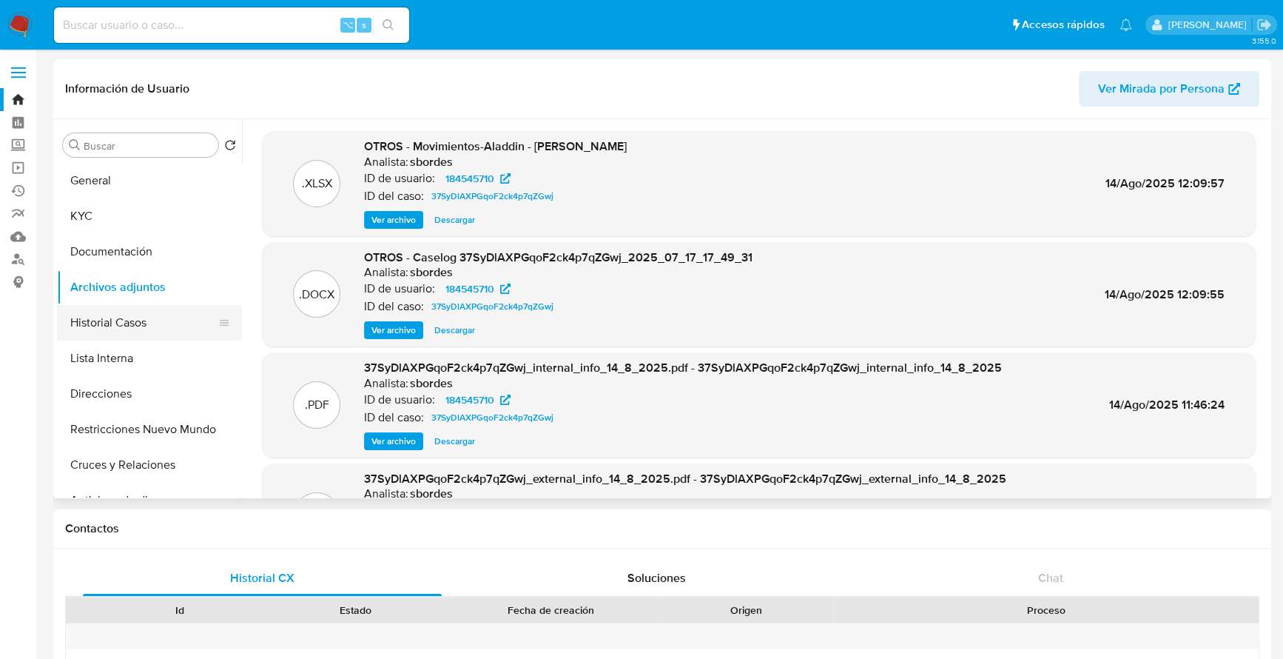
click at [118, 326] on button "Historial Casos" at bounding box center [143, 323] width 173 height 36
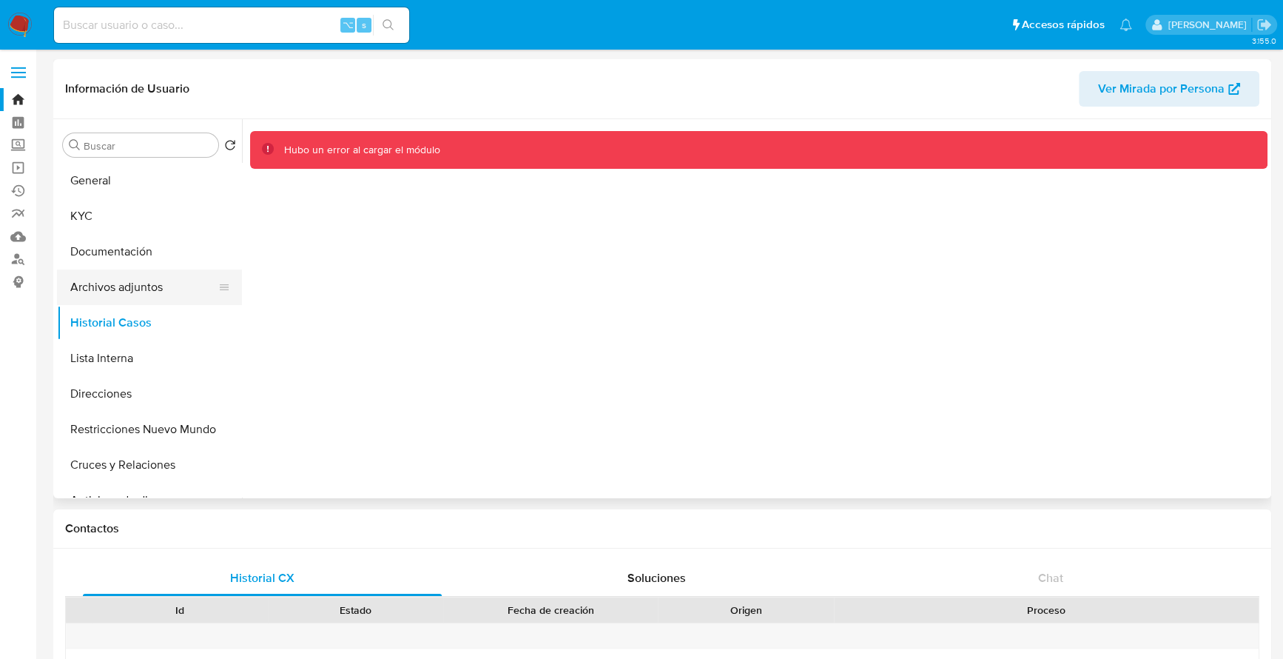
click at [127, 283] on button "Archivos adjuntos" at bounding box center [143, 287] width 173 height 36
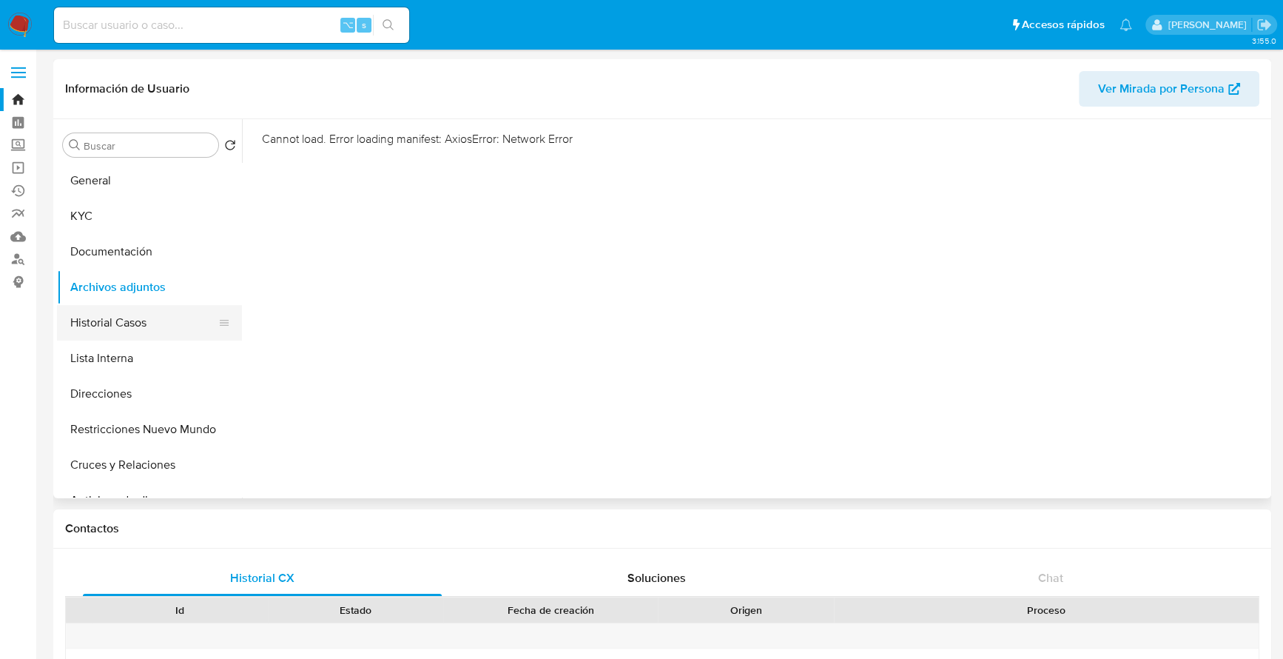
click at [123, 325] on button "Historial Casos" at bounding box center [143, 323] width 173 height 36
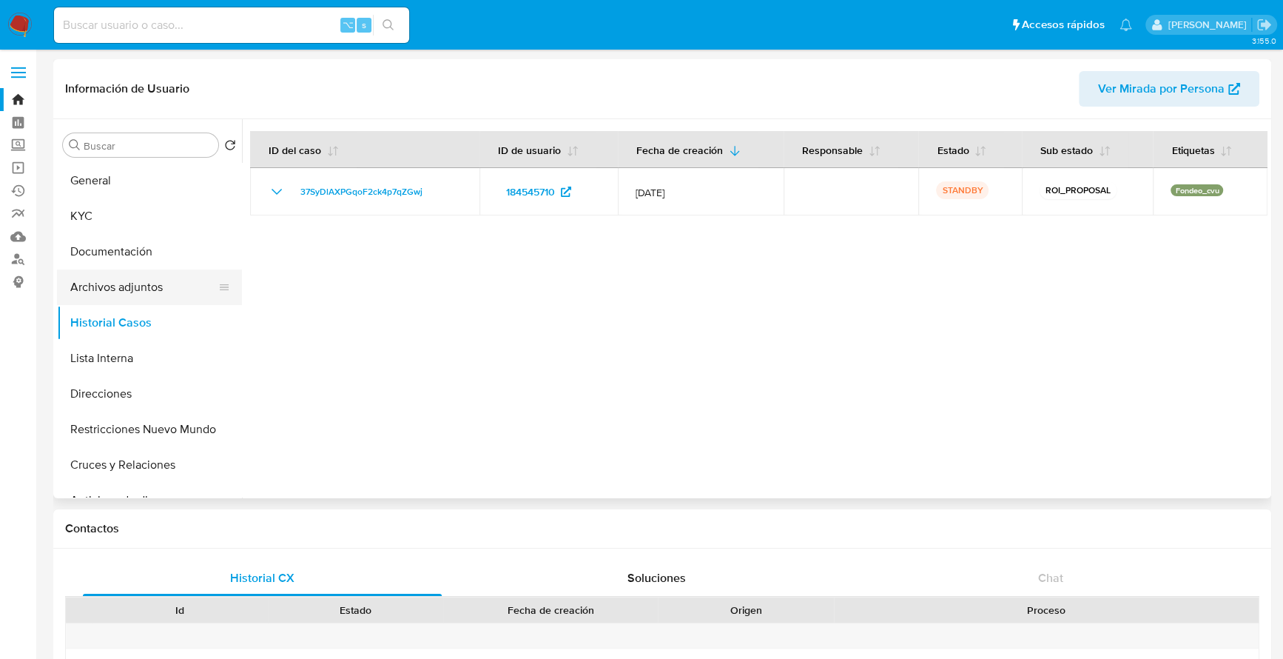
click at [112, 284] on button "Archivos adjuntos" at bounding box center [143, 287] width 173 height 36
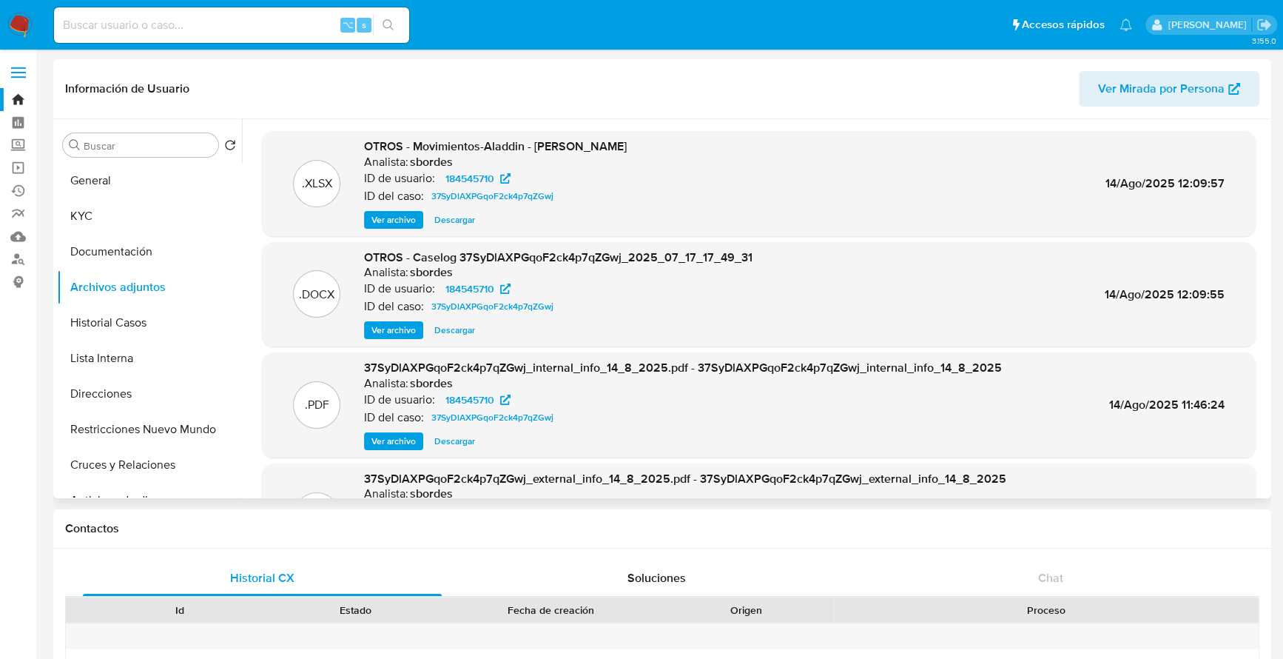
click at [398, 332] on span "Ver archivo" at bounding box center [393, 330] width 44 height 15
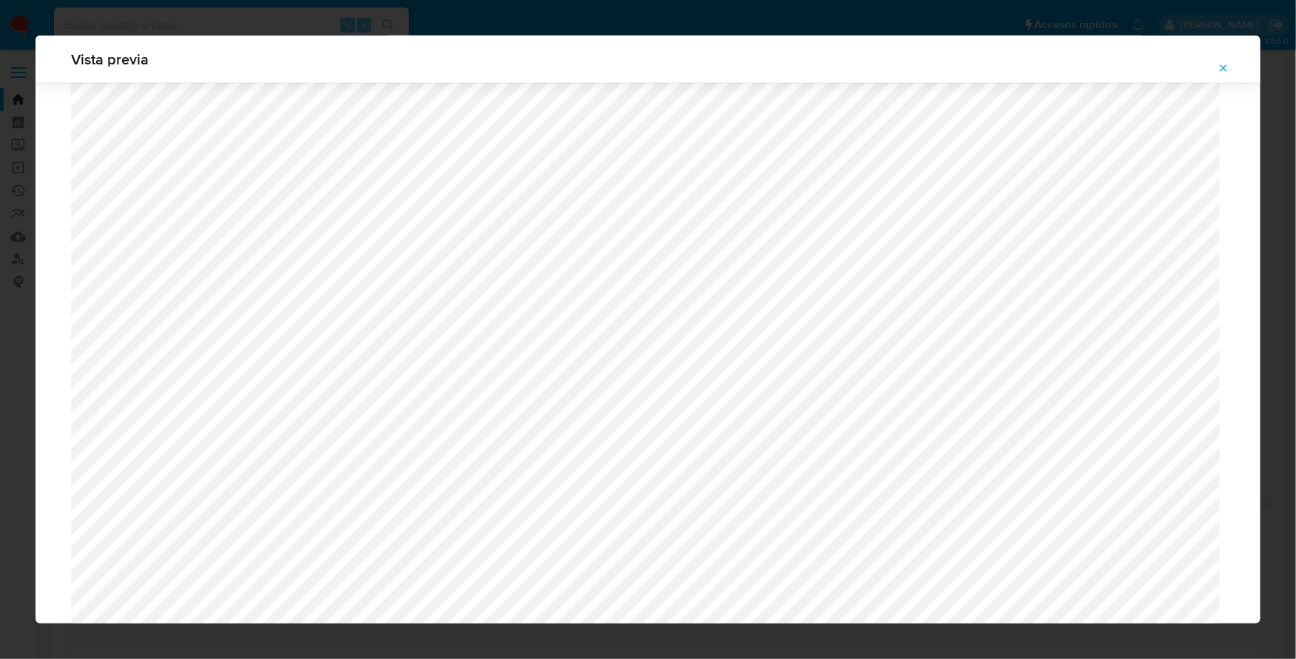
scroll to position [1149, 0]
click at [1225, 68] on icon "Attachment preview" at bounding box center [1224, 68] width 12 height 12
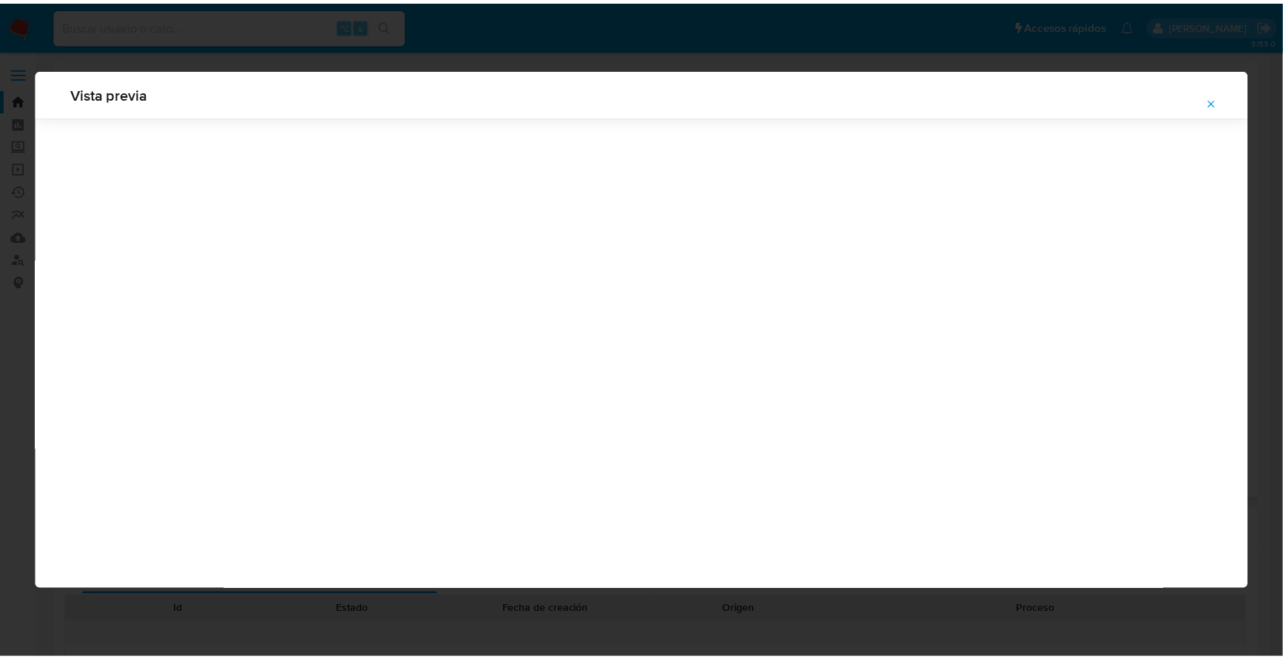
scroll to position [0, 0]
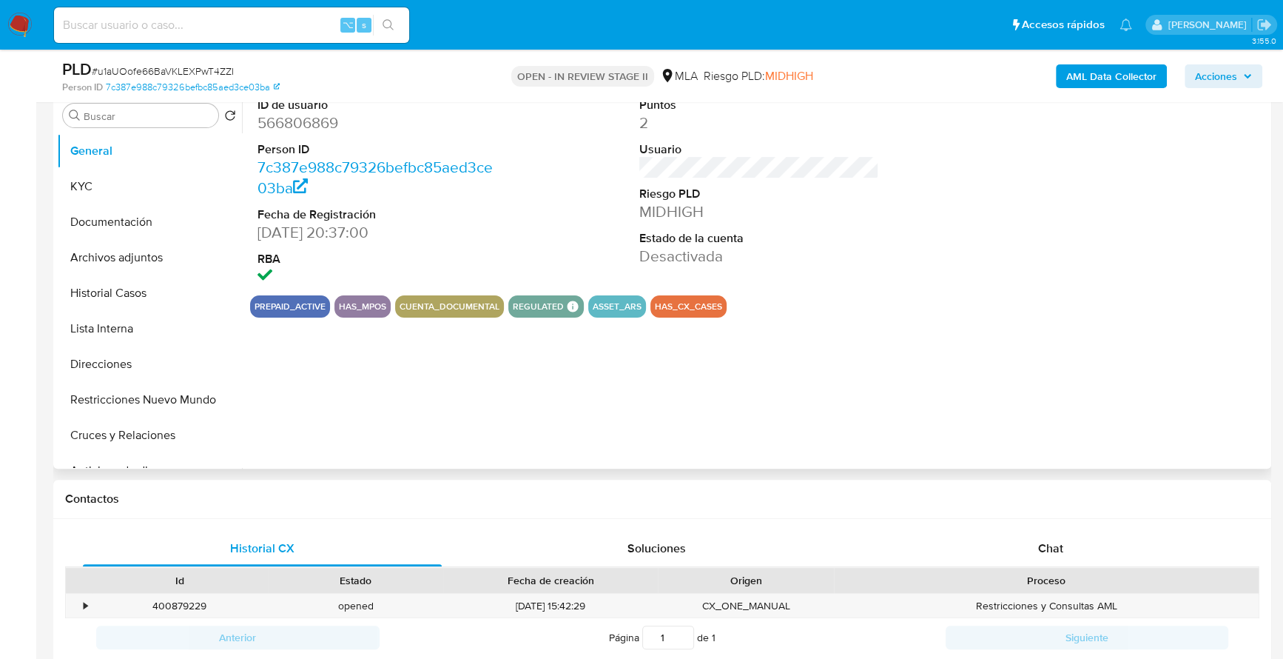
select select "10"
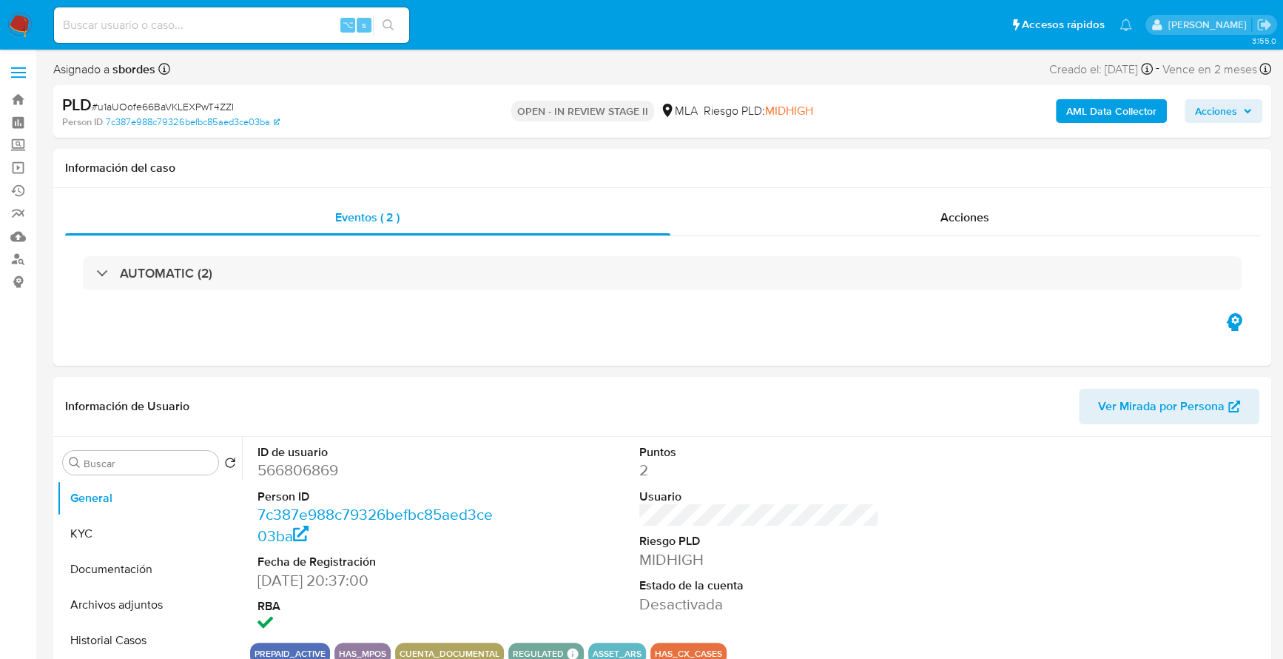
drag, startPoint x: 1199, startPoint y: 109, endPoint x: 1139, endPoint y: 124, distance: 61.7
click at [1200, 109] on span "Acciones" at bounding box center [1216, 111] width 42 height 24
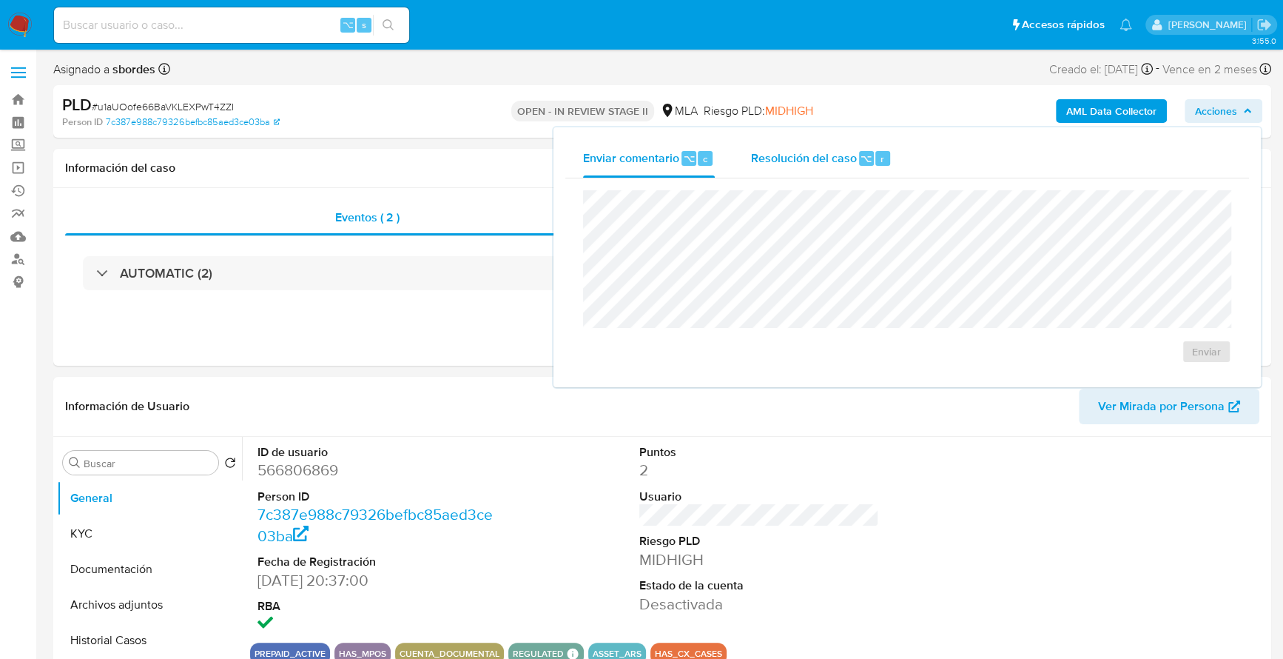
click at [753, 172] on div "Resolución del caso ⌥ r" at bounding box center [820, 158] width 141 height 38
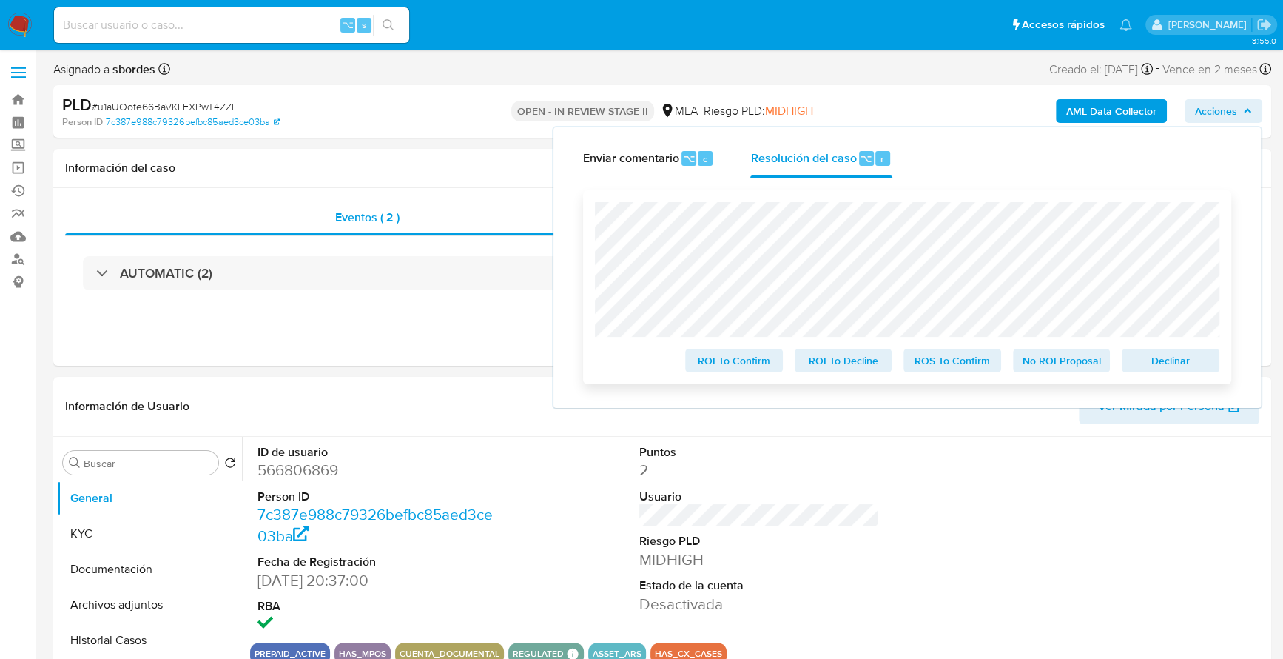
click at [1182, 365] on span "Declinar" at bounding box center [1170, 360] width 77 height 21
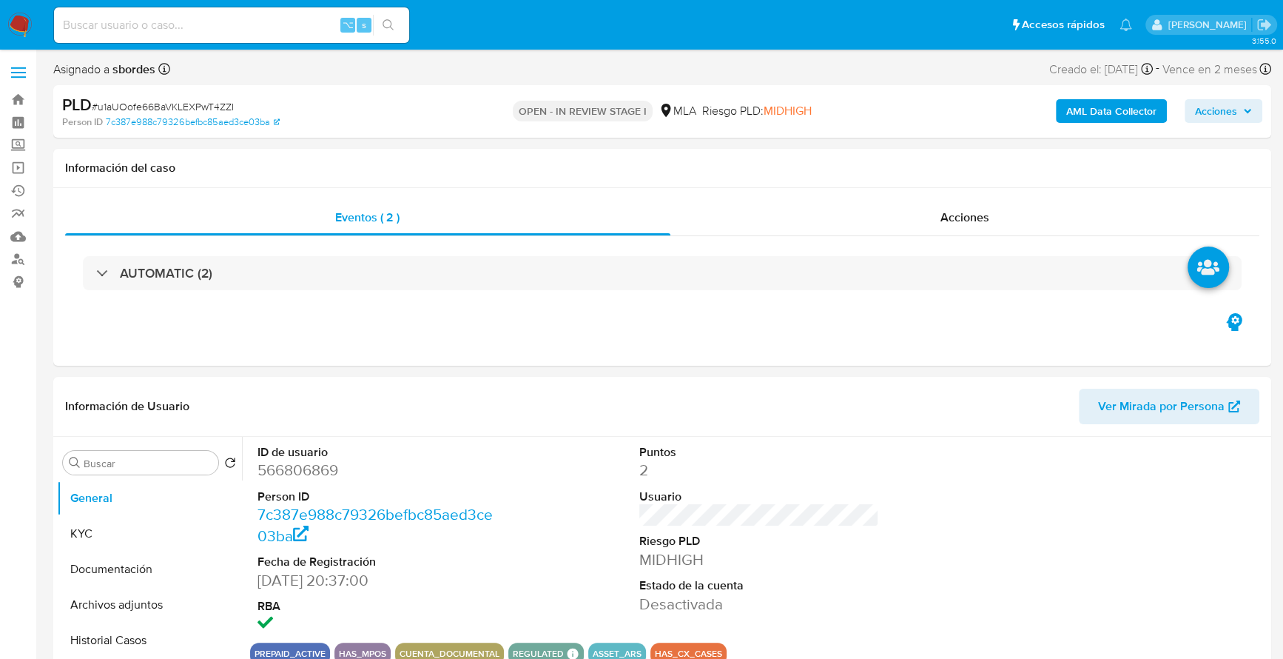
select select "10"
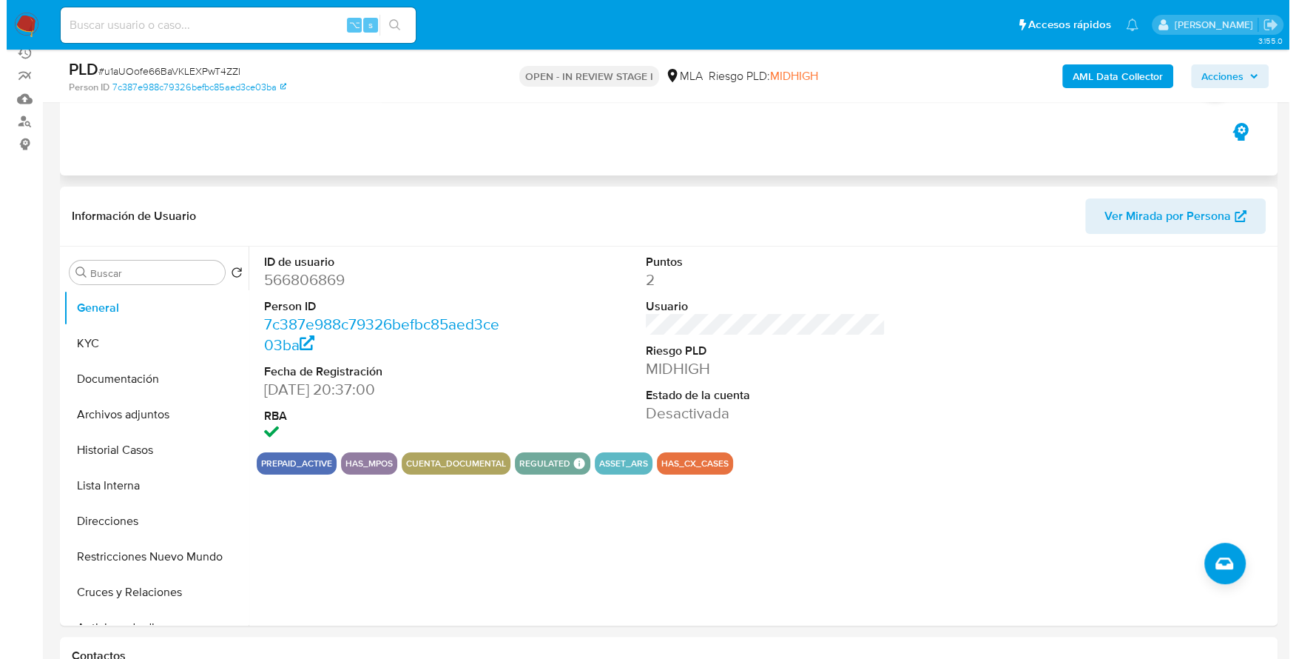
scroll to position [165, 0]
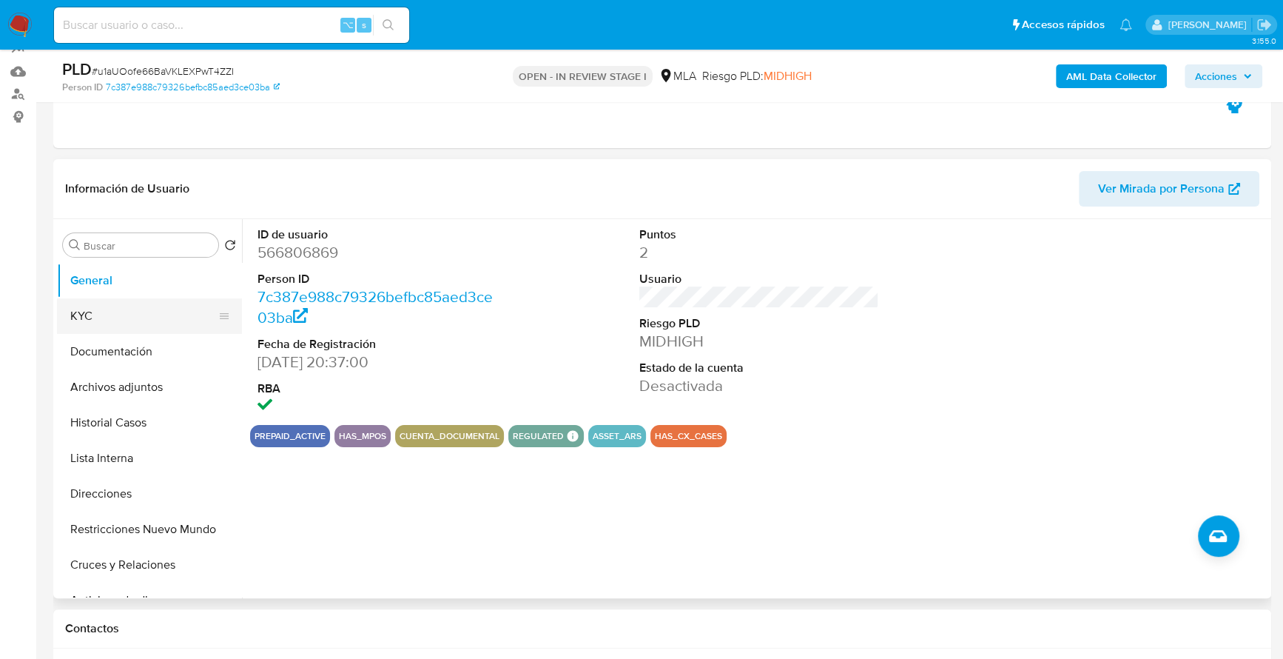
click at [101, 303] on button "KYC" at bounding box center [143, 316] width 173 height 36
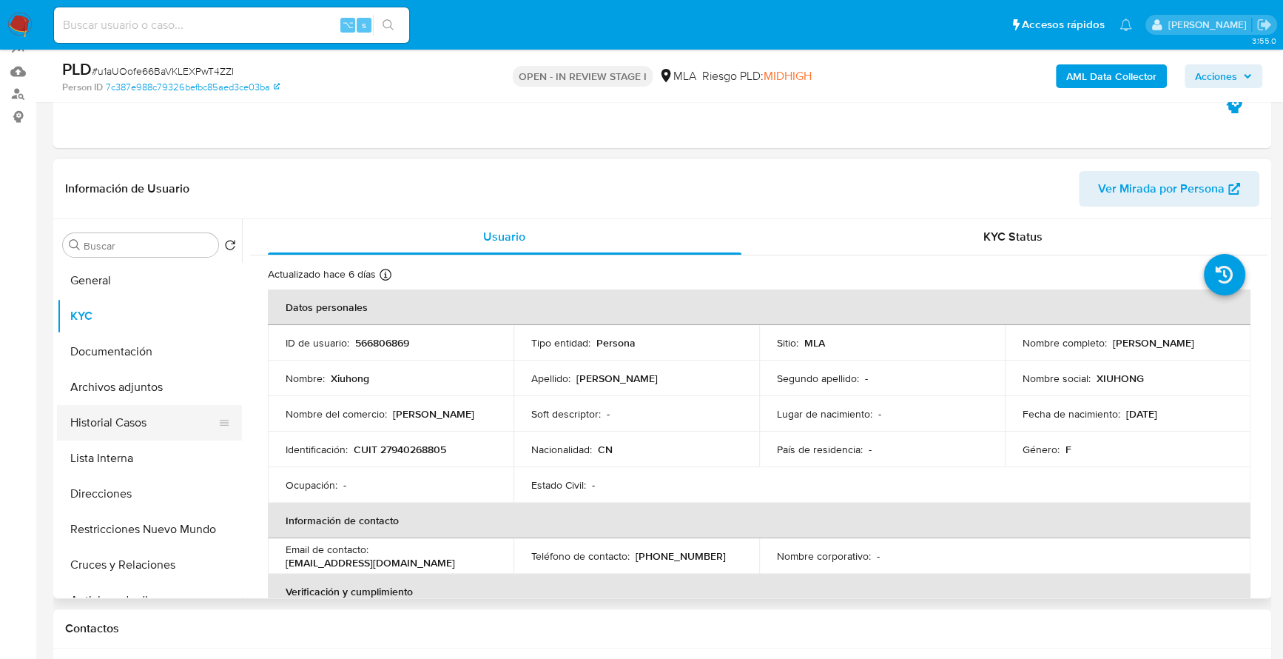
click at [107, 417] on button "Historial Casos" at bounding box center [143, 423] width 173 height 36
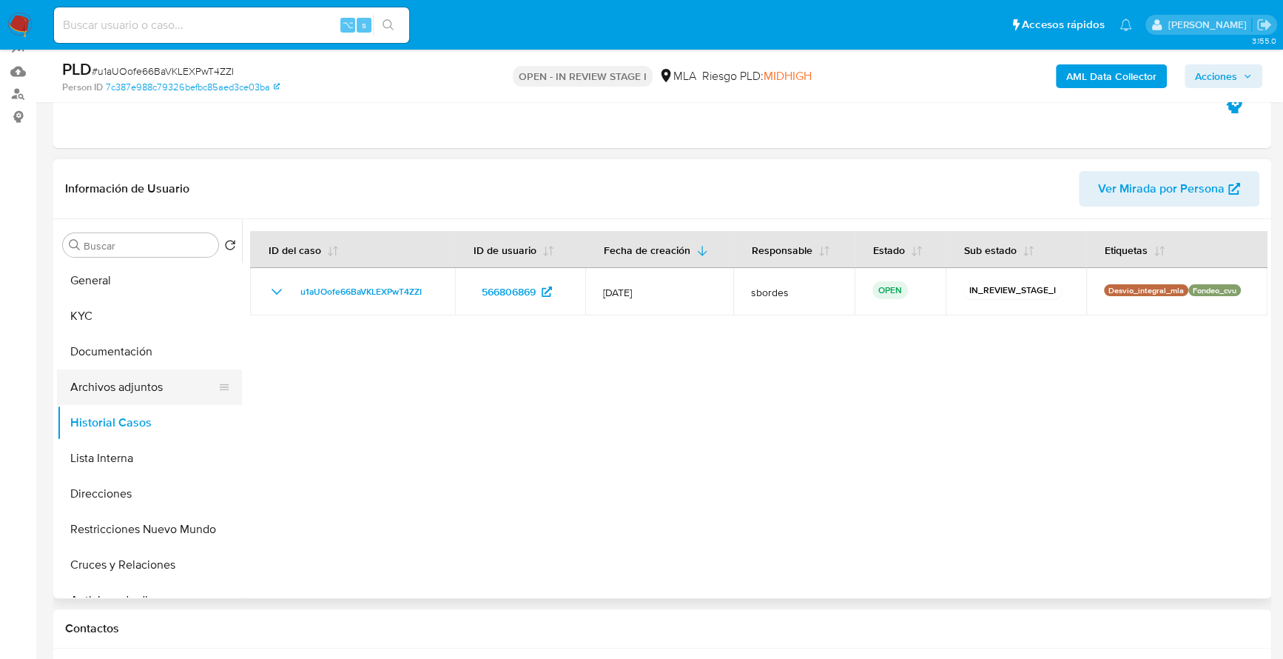
click at [112, 389] on button "Archivos adjuntos" at bounding box center [143, 387] width 173 height 36
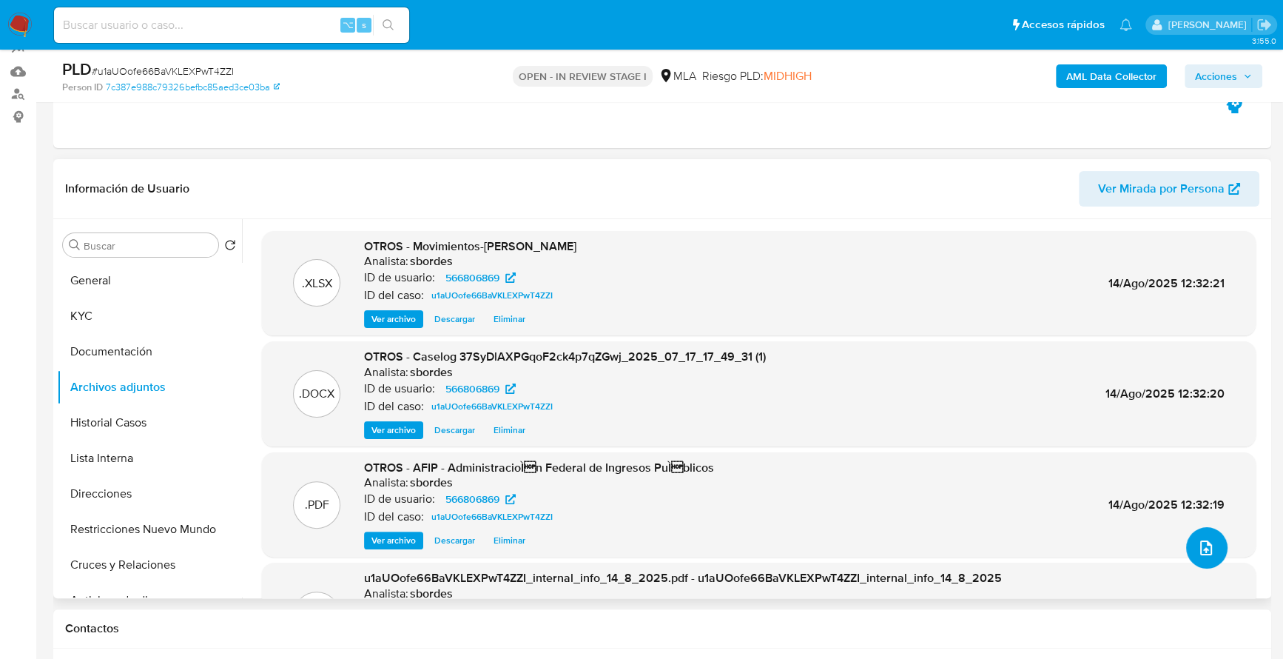
click at [1211, 542] on button "upload-file" at bounding box center [1206, 547] width 41 height 41
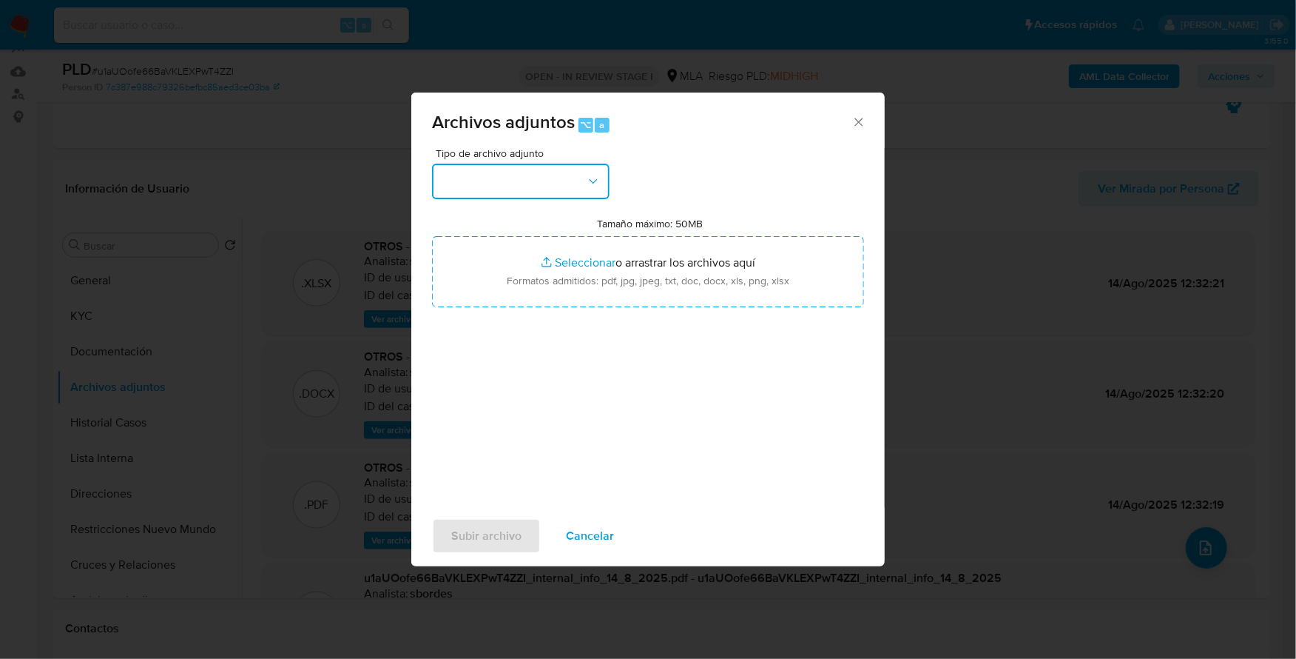
click at [515, 172] on button "button" at bounding box center [521, 182] width 178 height 36
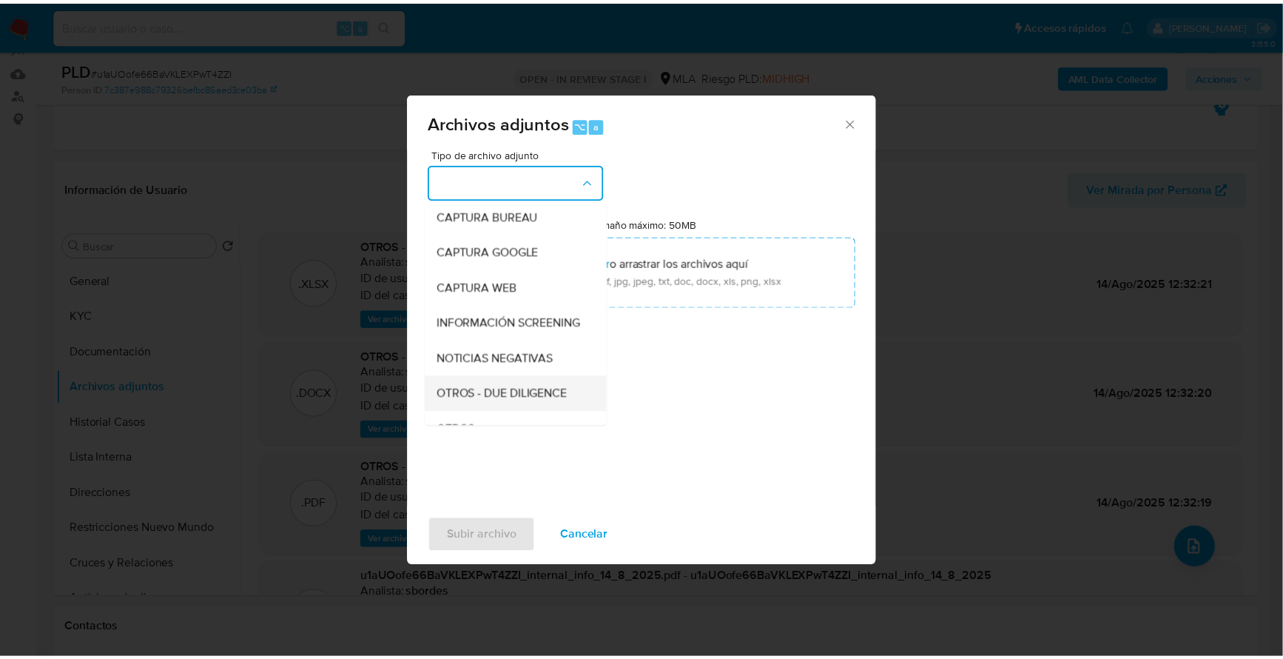
scroll to position [106, 0]
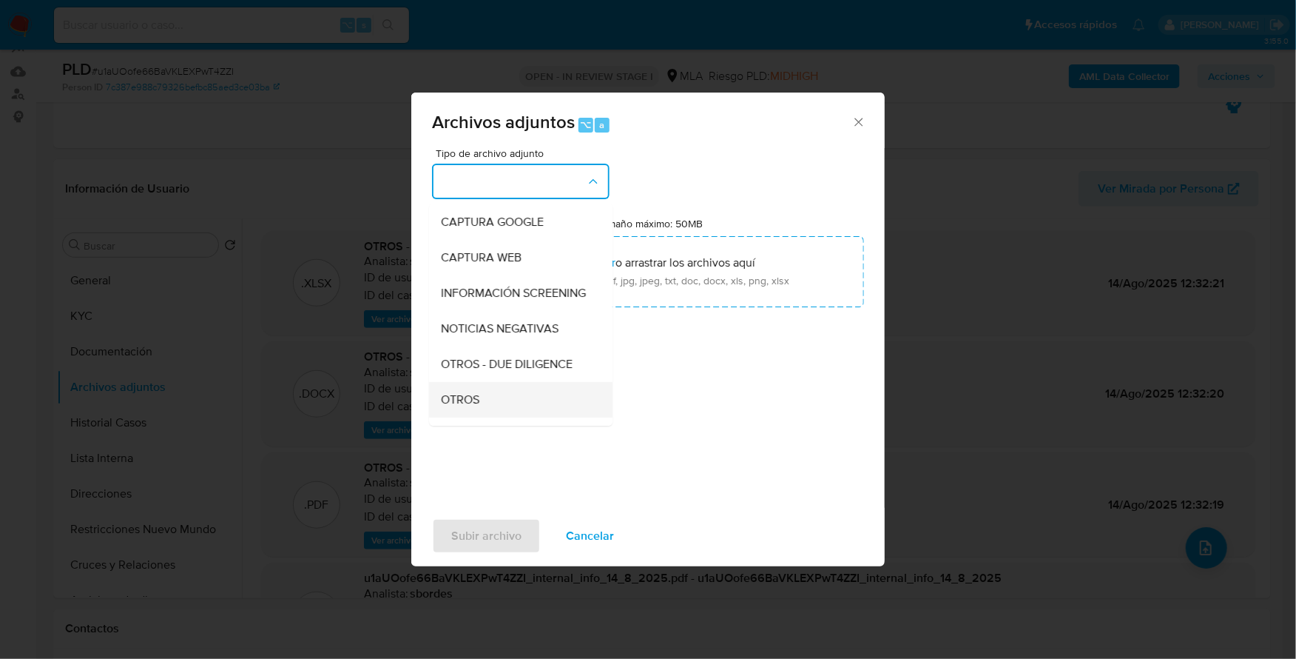
click at [504, 408] on div "OTROS" at bounding box center [516, 400] width 151 height 36
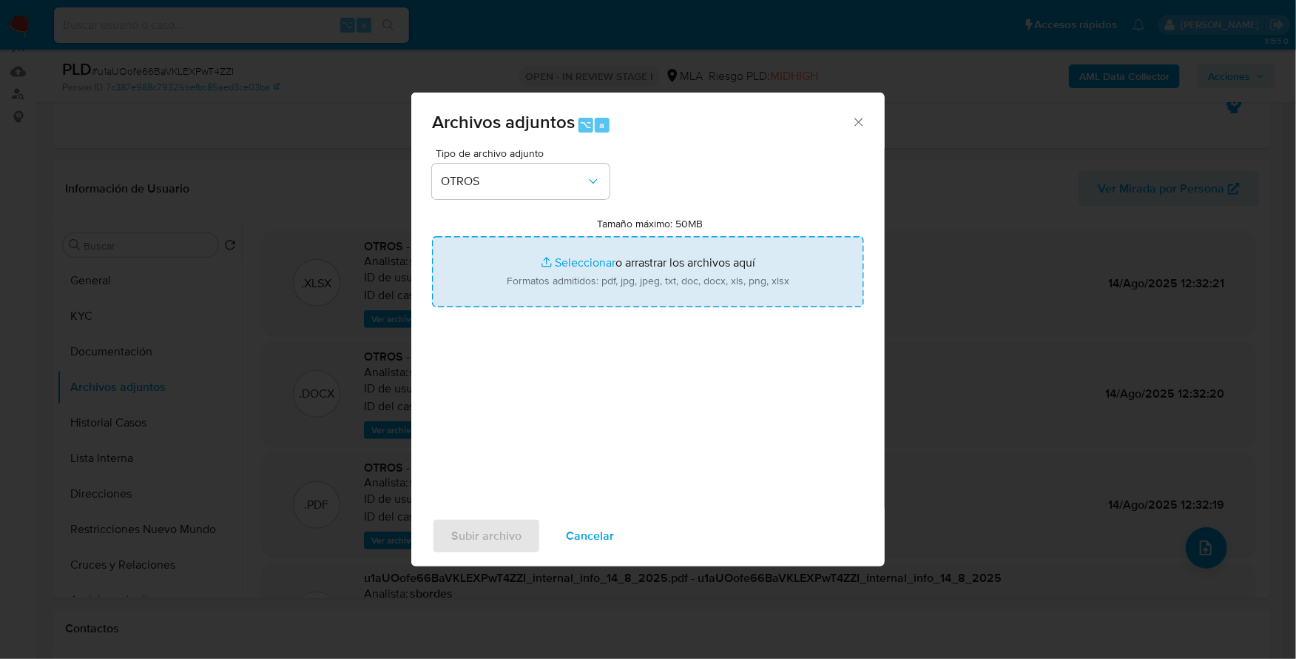
click at [569, 256] on input "Tamaño máximo: 50MB Seleccionar archivos" at bounding box center [648, 271] width 432 height 71
type input "C:\fakepath\Caselog u1aUOofe66BaVKLEXPwT4ZZI_2025_07_17_16_35_29 (1).docx"
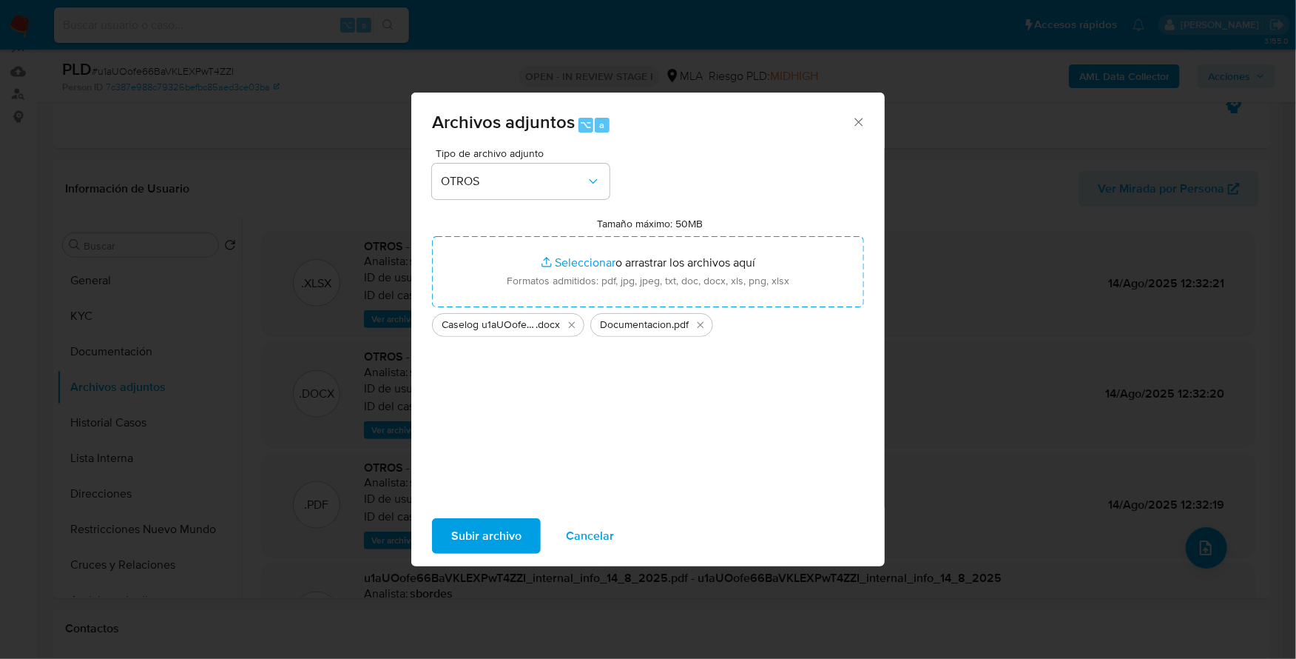
click at [475, 545] on span "Subir archivo" at bounding box center [486, 535] width 70 height 33
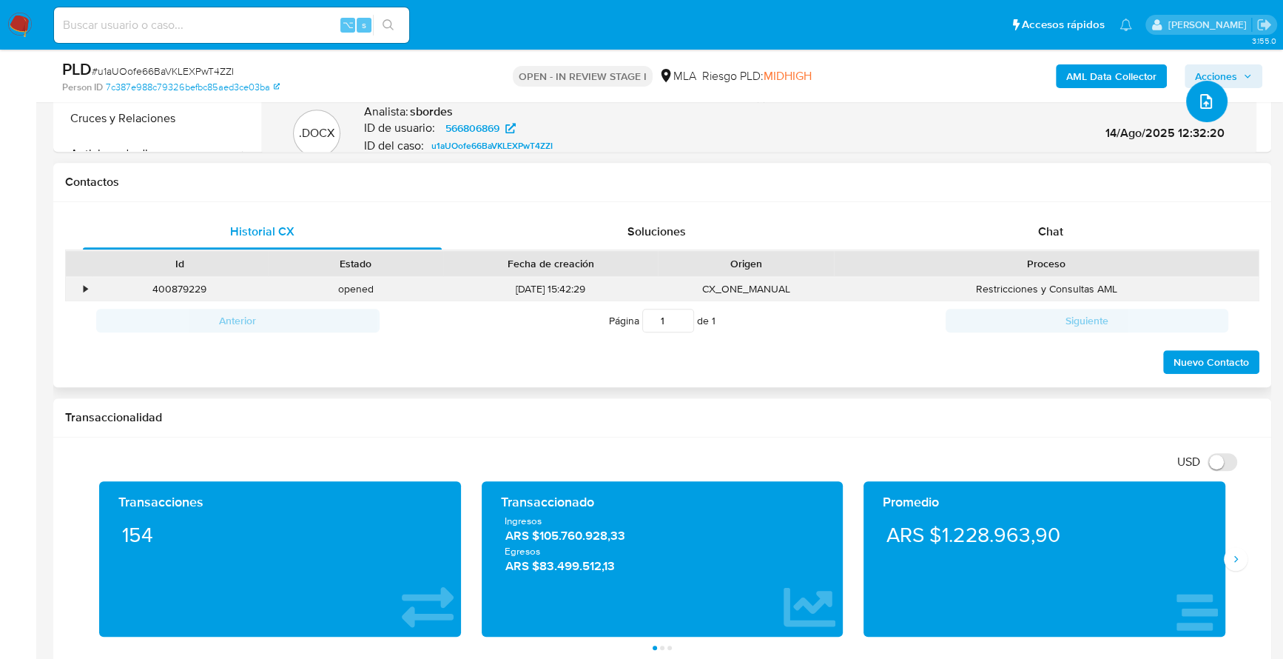
scroll to position [622, 0]
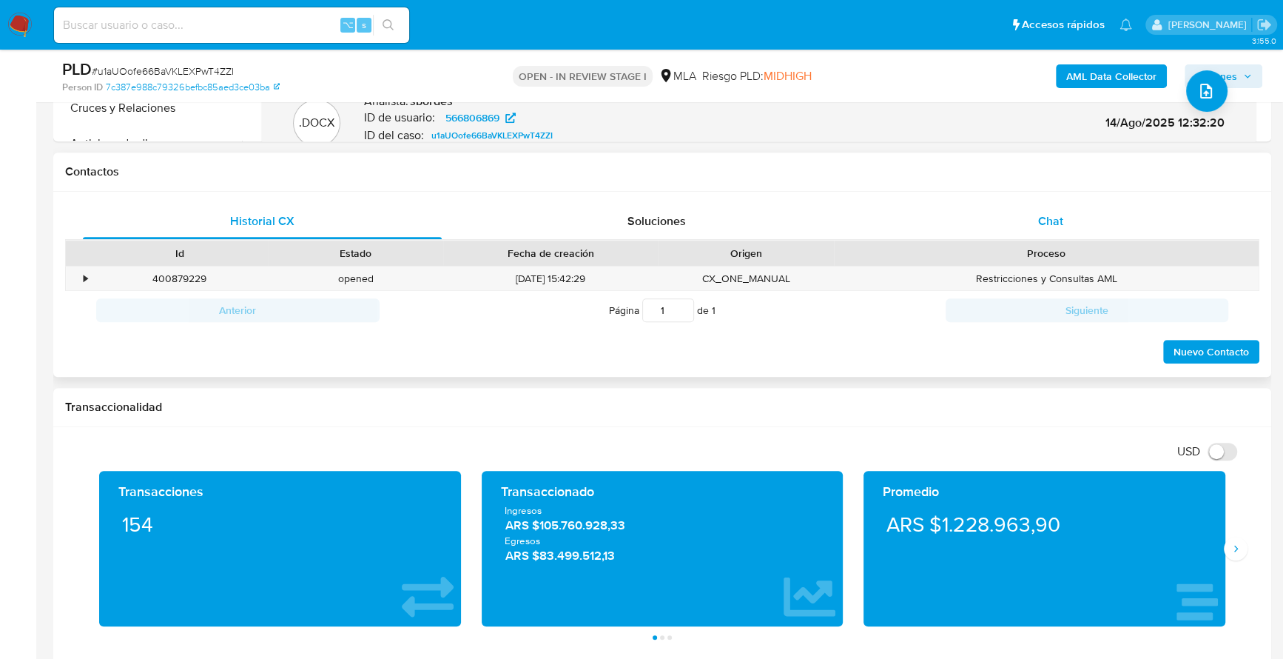
click at [1049, 231] on div "Chat" at bounding box center [1050, 222] width 359 height 36
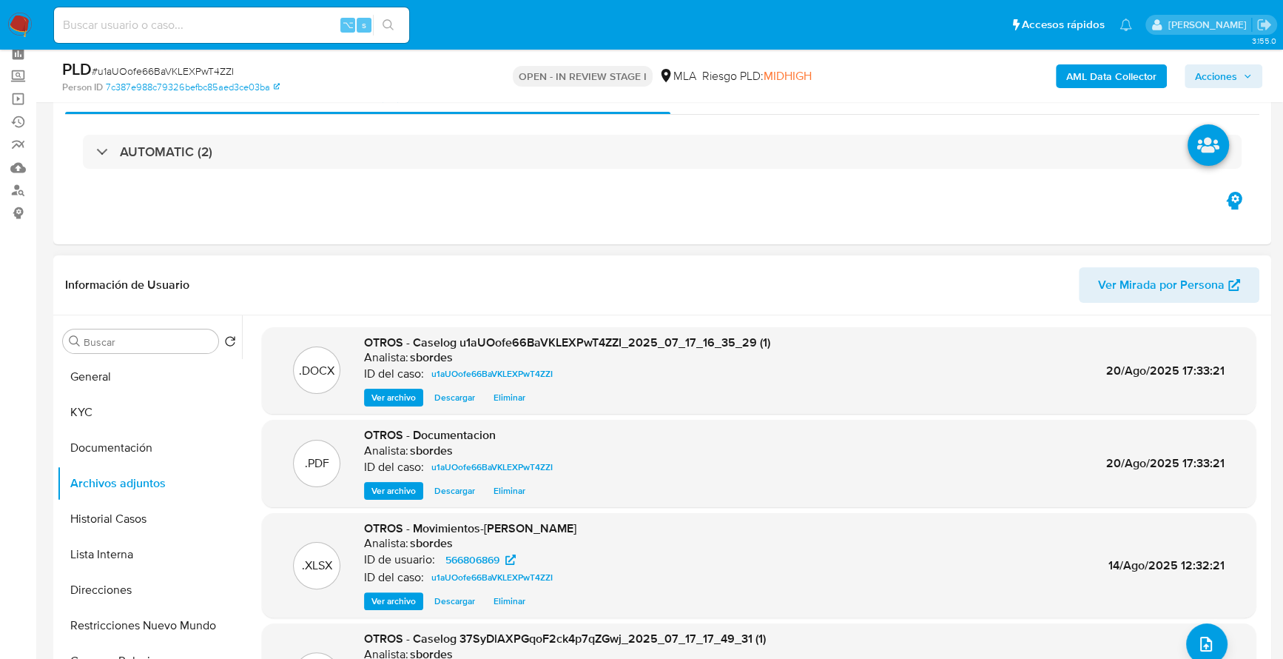
scroll to position [145, 0]
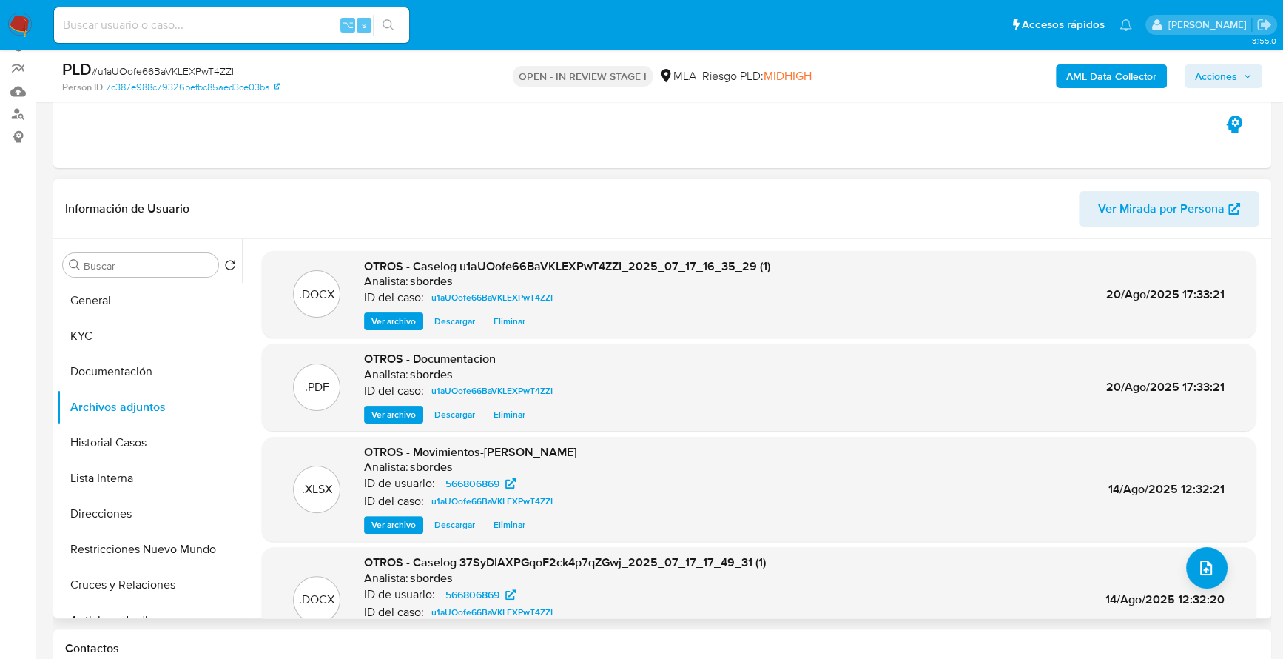
click at [1035, 551] on div ".DOCX OTROS - Caselog 37SyDlAXPGqoF2ck4p7qZGwj_2025_07_17_17_49_31 (1) Analista…" at bounding box center [759, 599] width 994 height 105
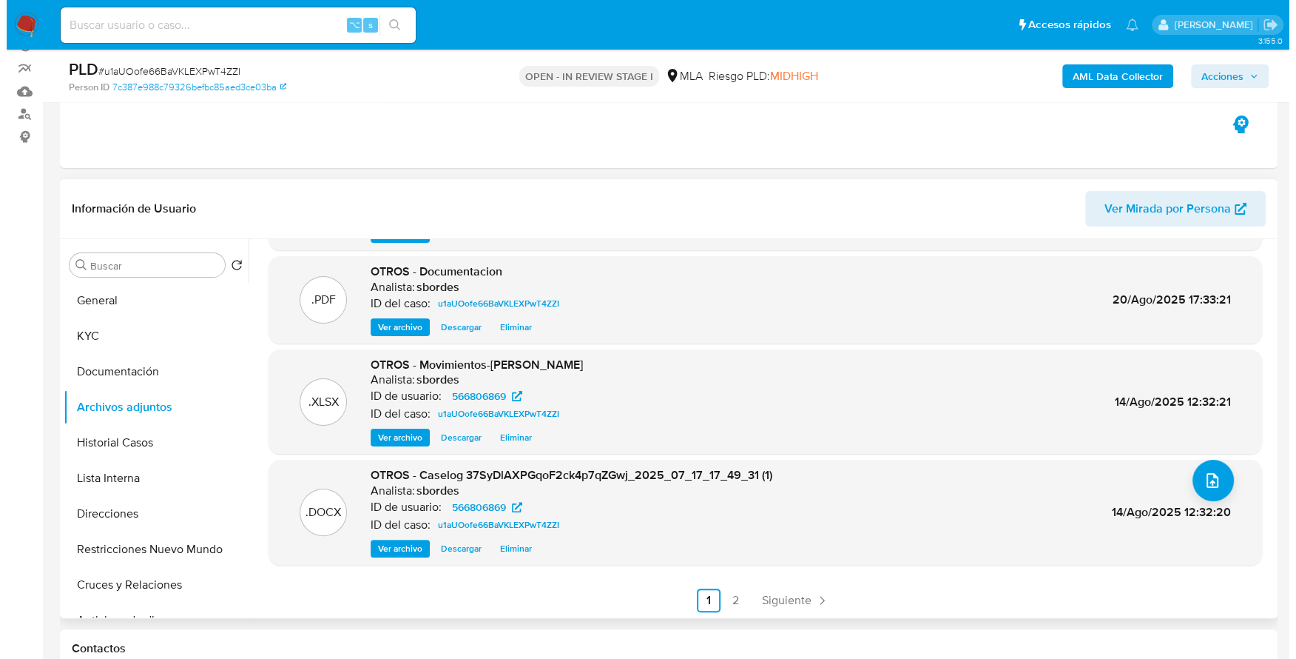
scroll to position [89, 0]
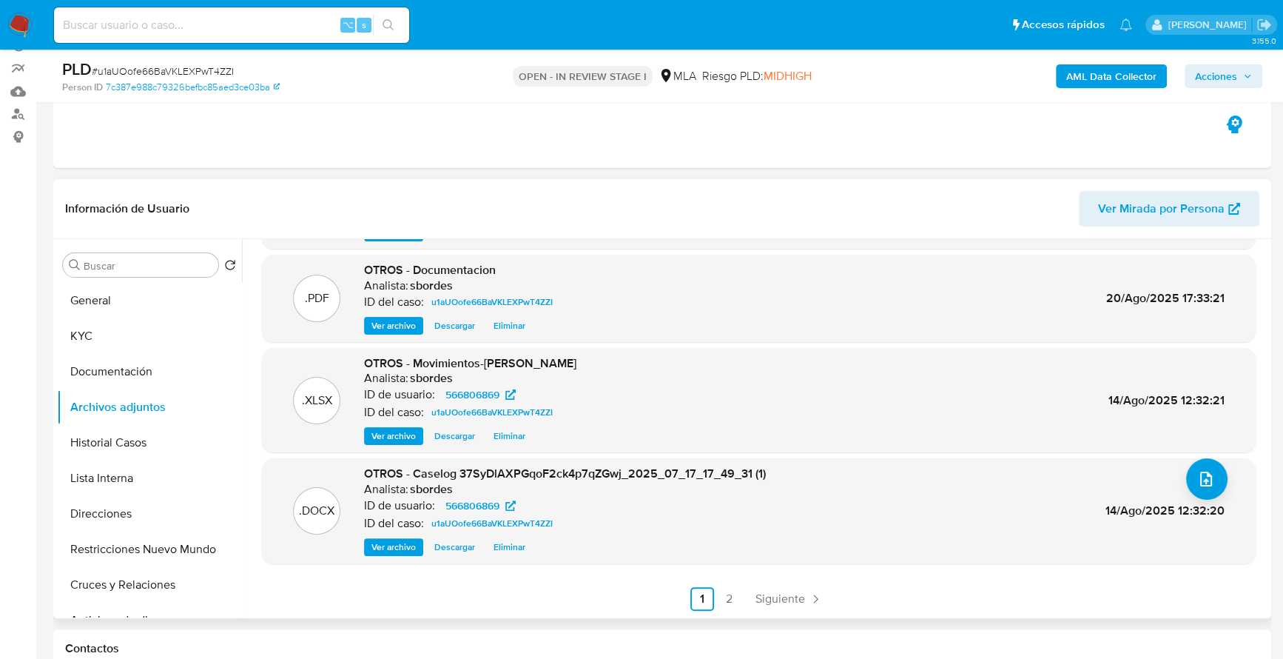
click at [512, 543] on span "Eliminar" at bounding box center [510, 546] width 32 height 15
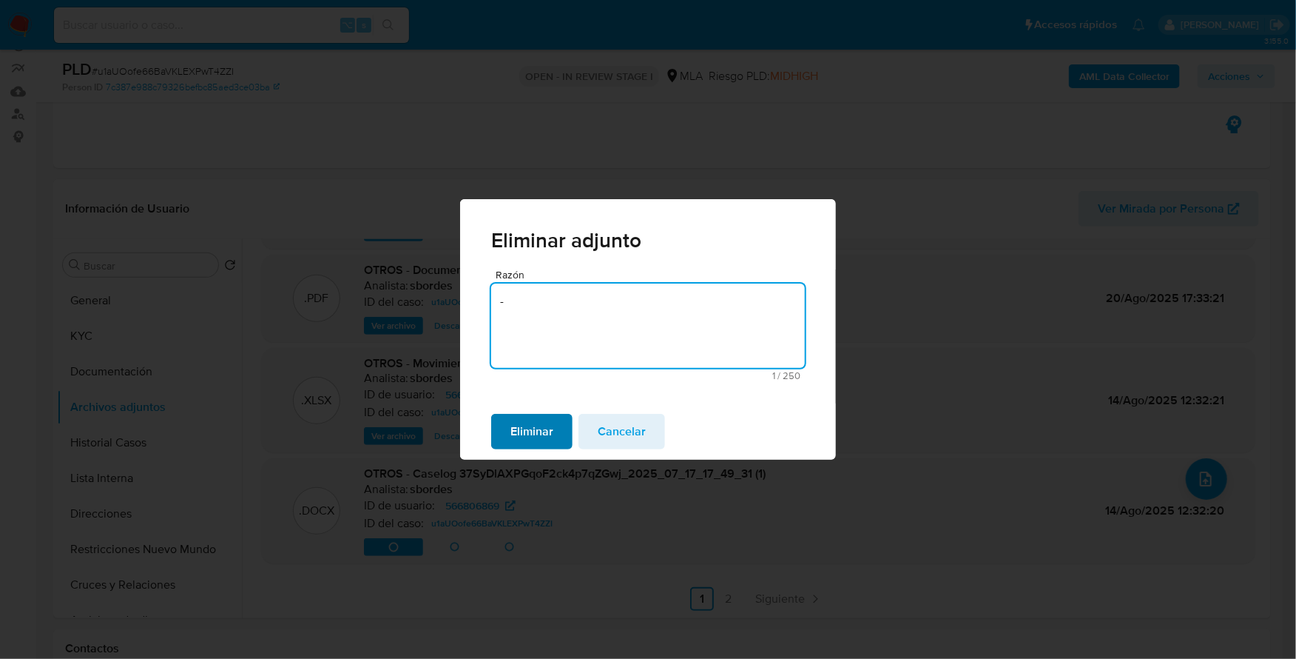
type textarea "-"
click at [527, 438] on span "Eliminar" at bounding box center [532, 431] width 43 height 33
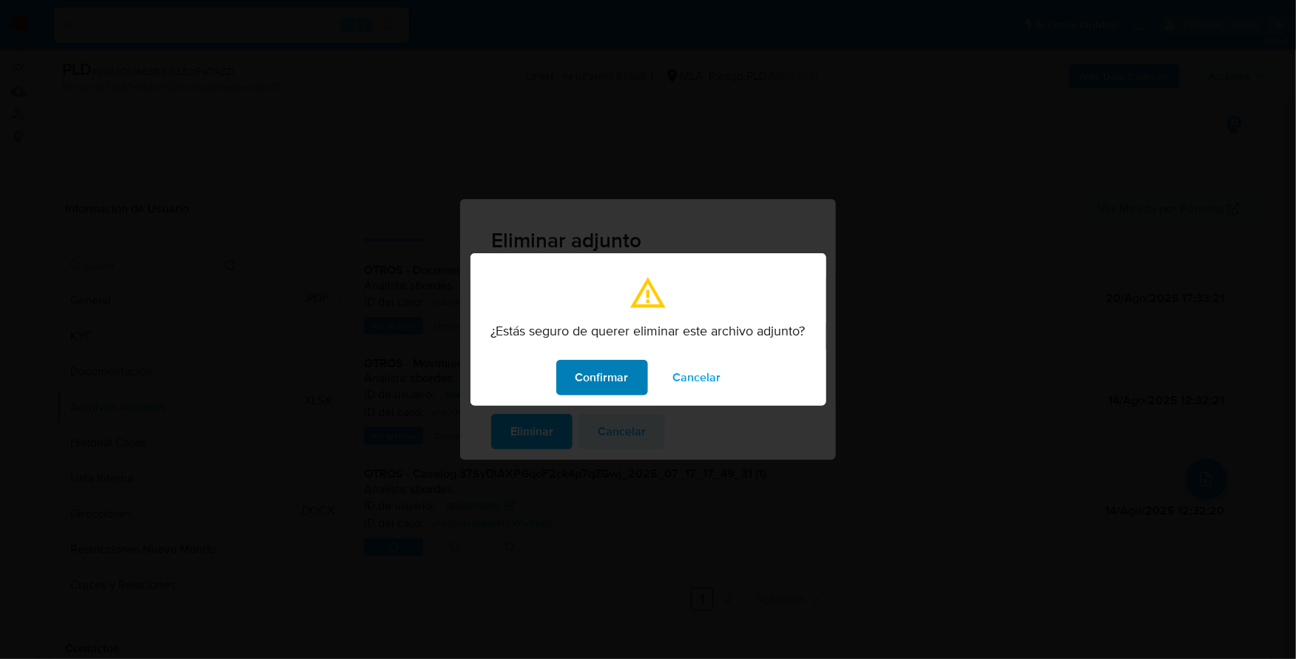
click at [619, 378] on span "Confirmar" at bounding box center [602, 377] width 53 height 33
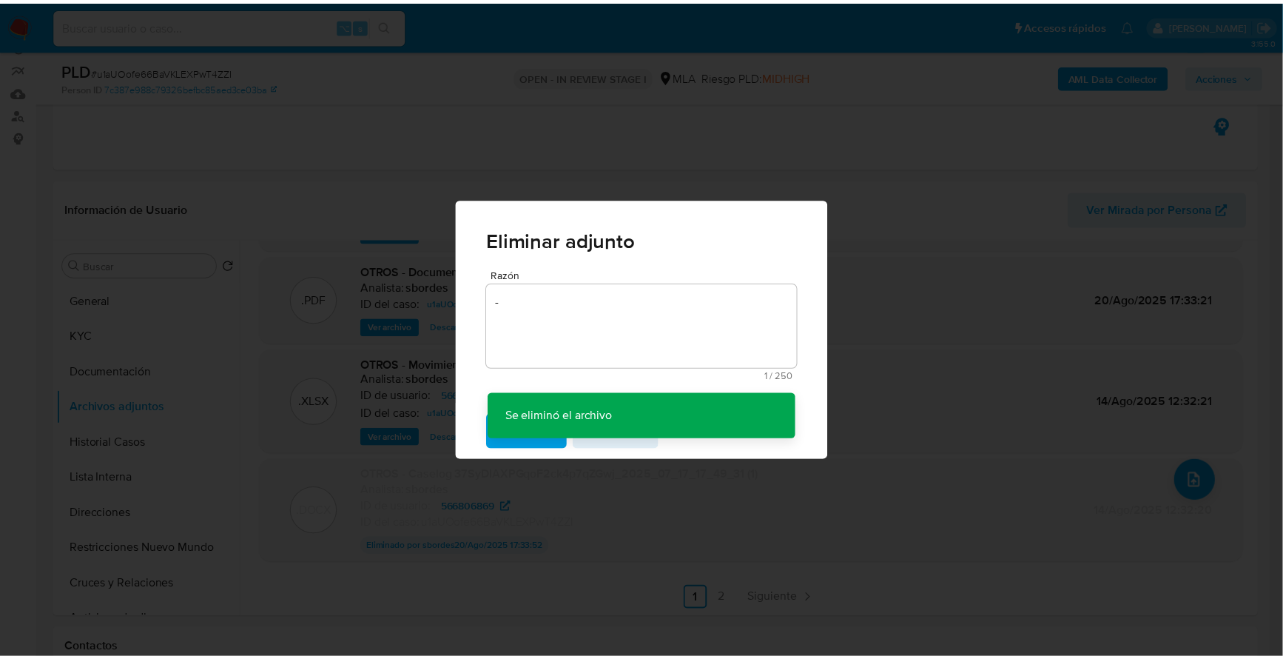
scroll to position [87, 0]
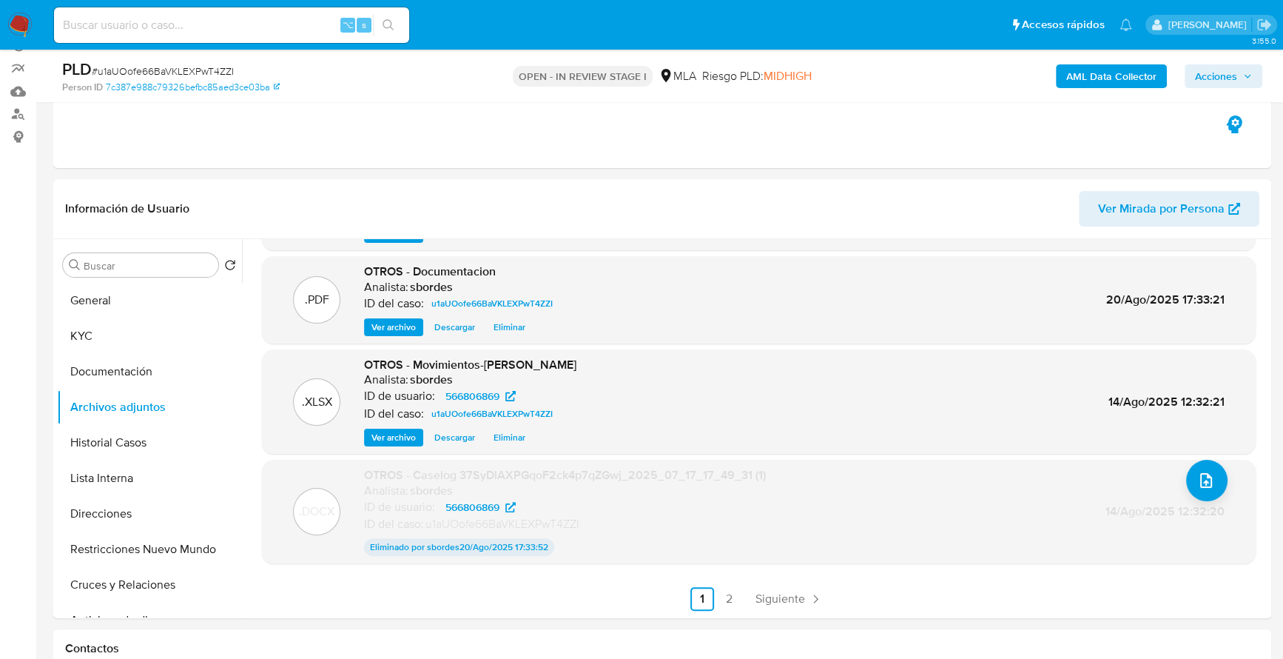
click at [1254, 77] on button "Acciones" at bounding box center [1224, 76] width 78 height 24
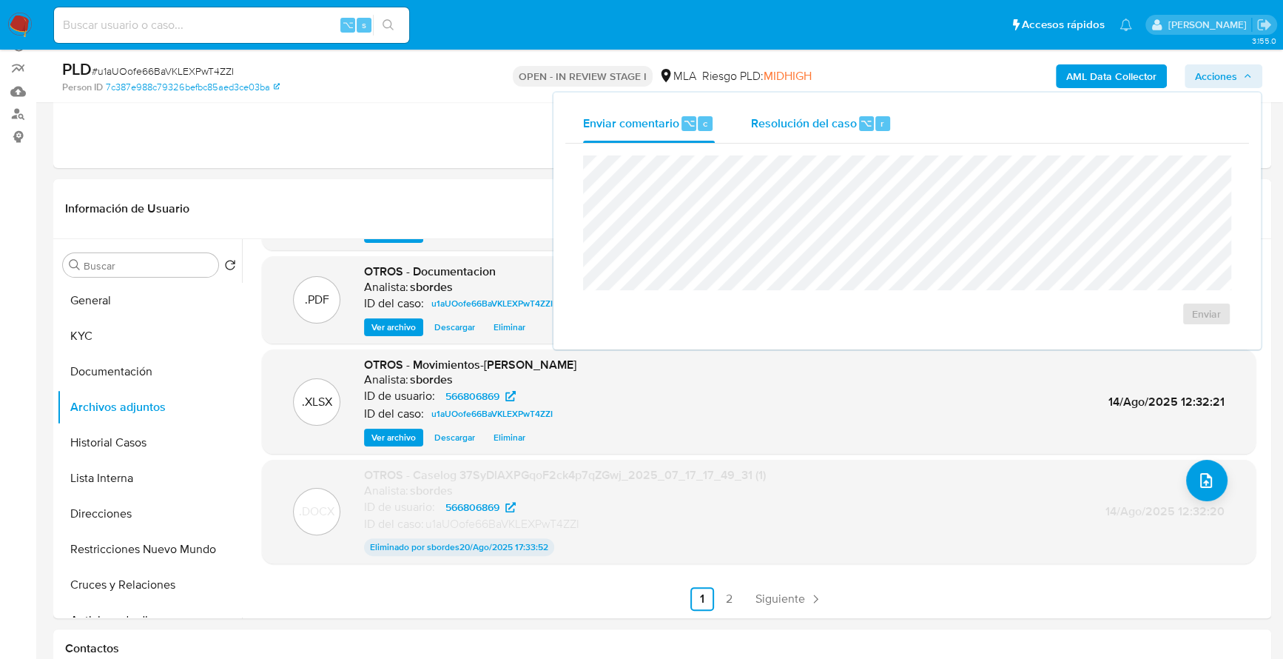
click at [817, 121] on span "Resolución del caso" at bounding box center [803, 122] width 106 height 17
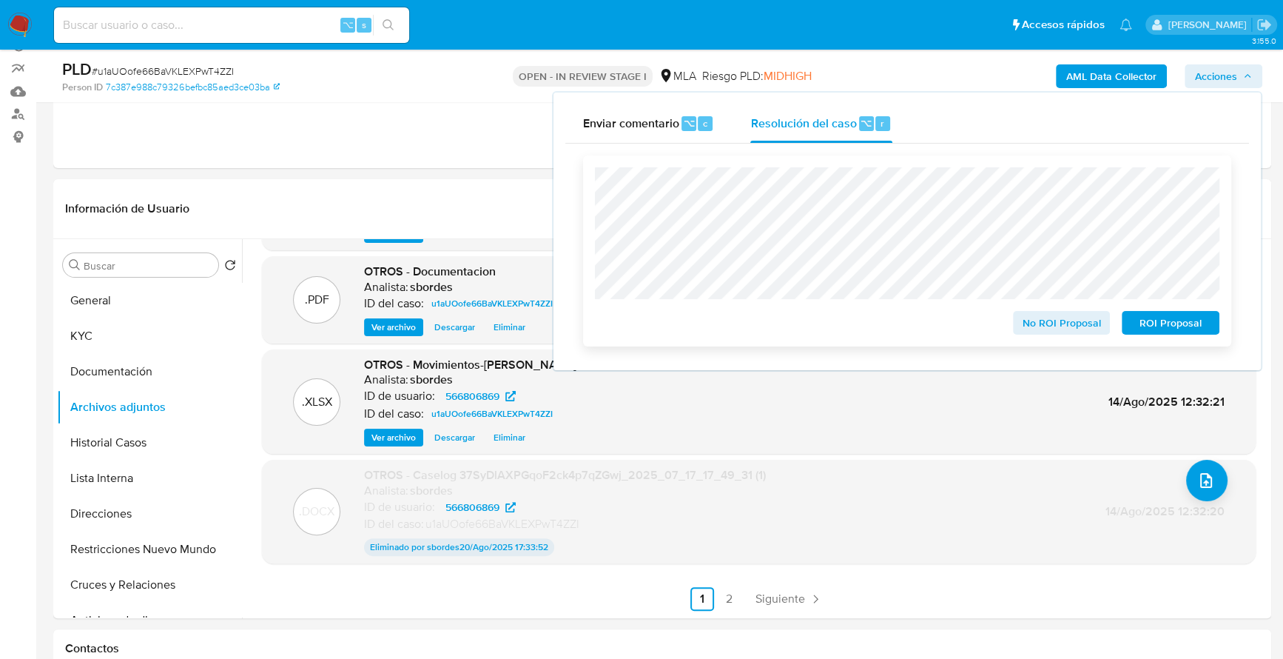
click at [1182, 326] on span "ROI Proposal" at bounding box center [1170, 322] width 77 height 21
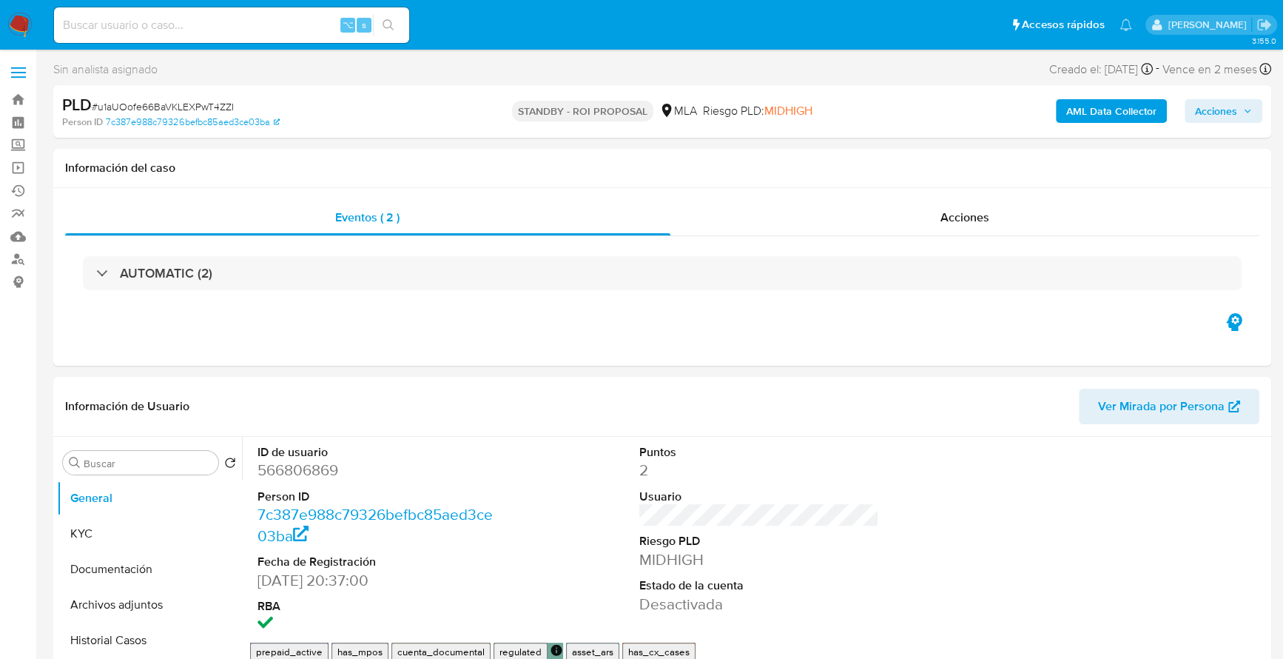
select select "10"
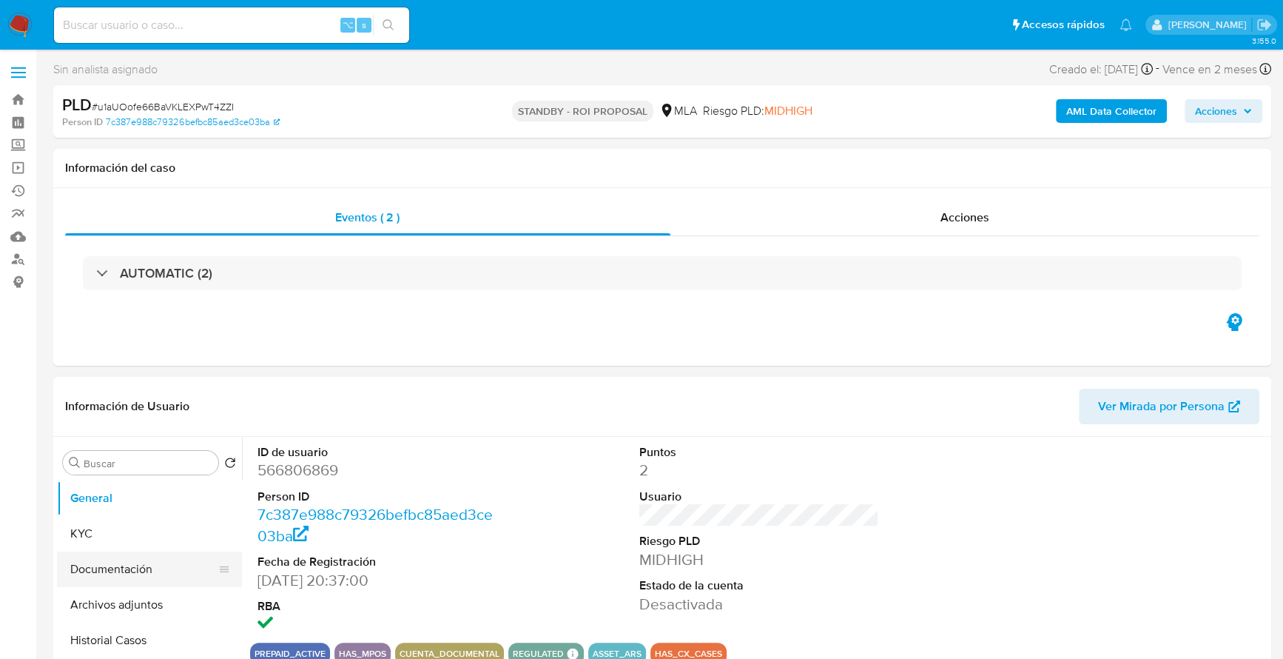
click at [169, 575] on button "Documentación" at bounding box center [143, 569] width 173 height 36
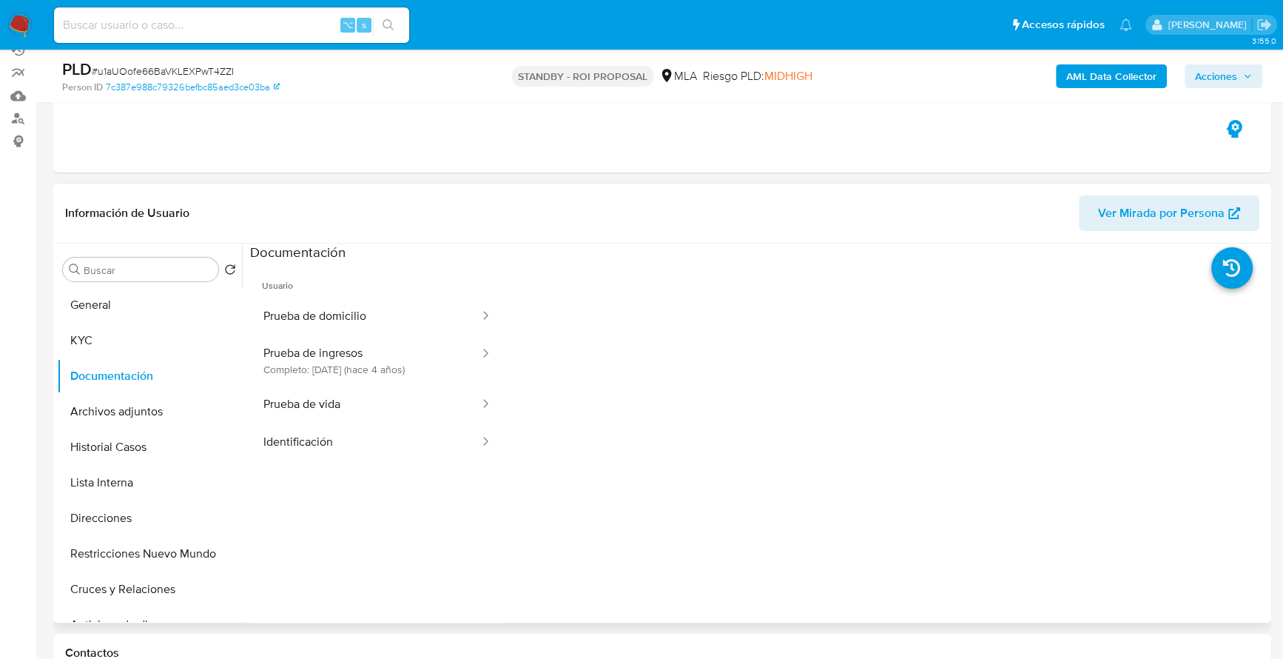
scroll to position [145, 0]
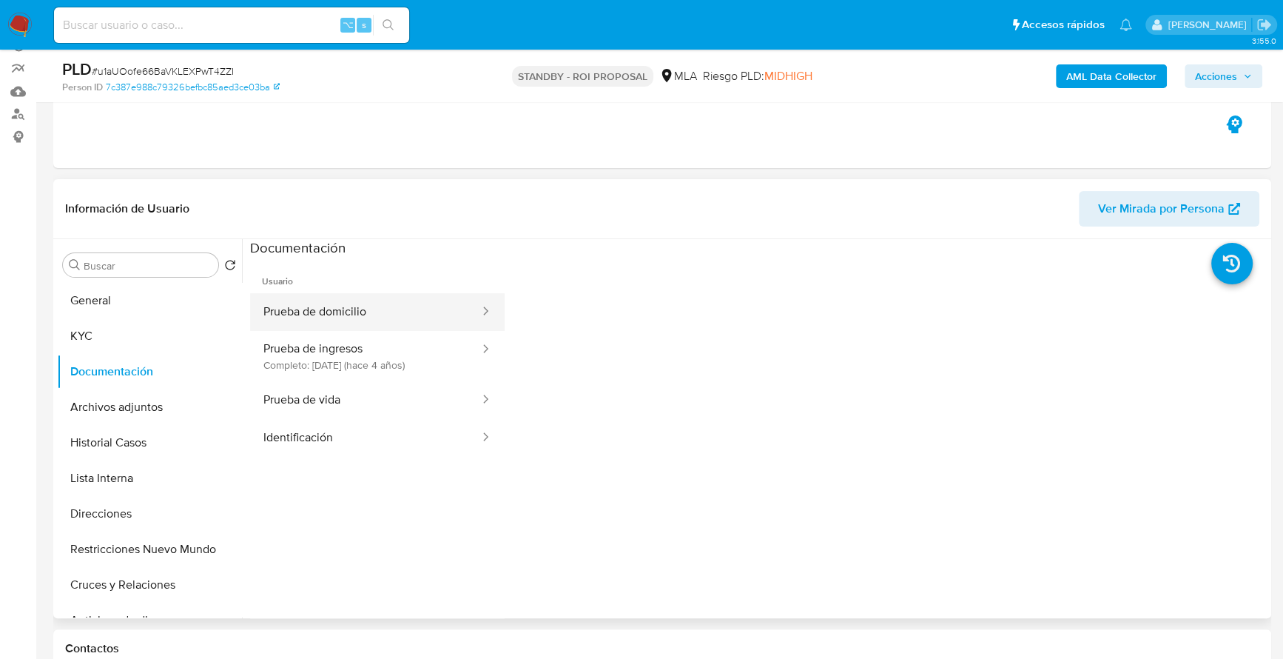
click at [366, 310] on button "Prueba de domicilio" at bounding box center [365, 312] width 231 height 38
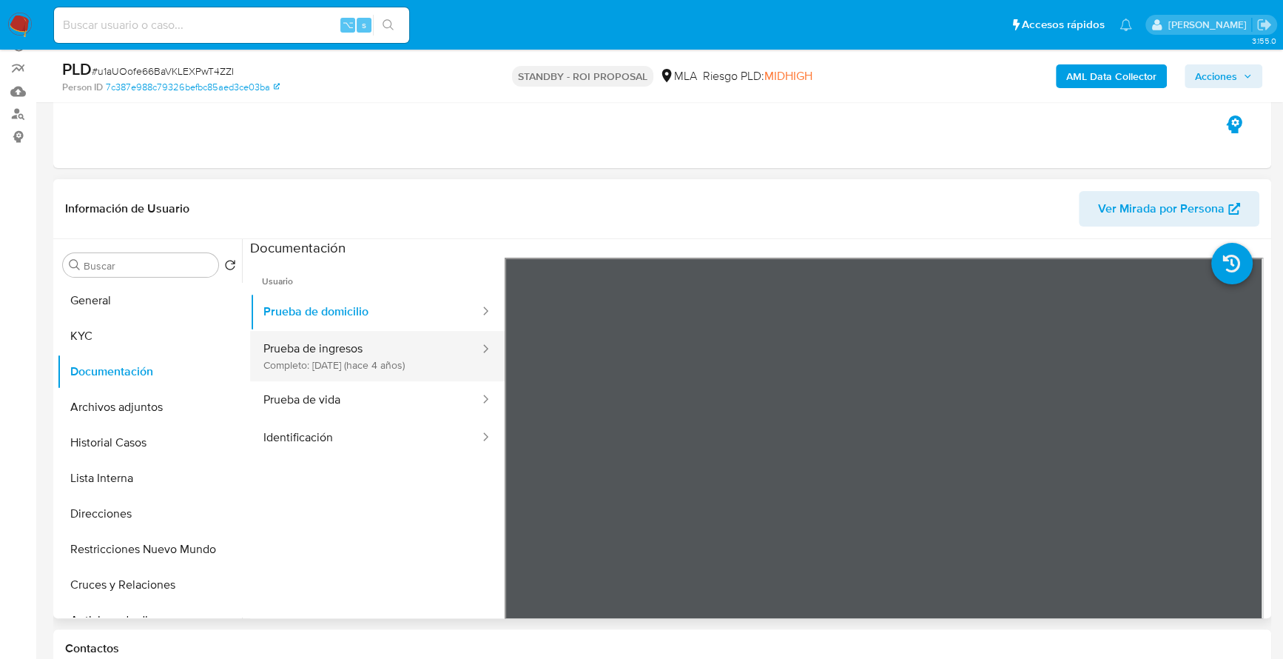
click at [399, 361] on button "Prueba de ingresos Completo: [DATE] (hace 4 años)" at bounding box center [365, 356] width 231 height 50
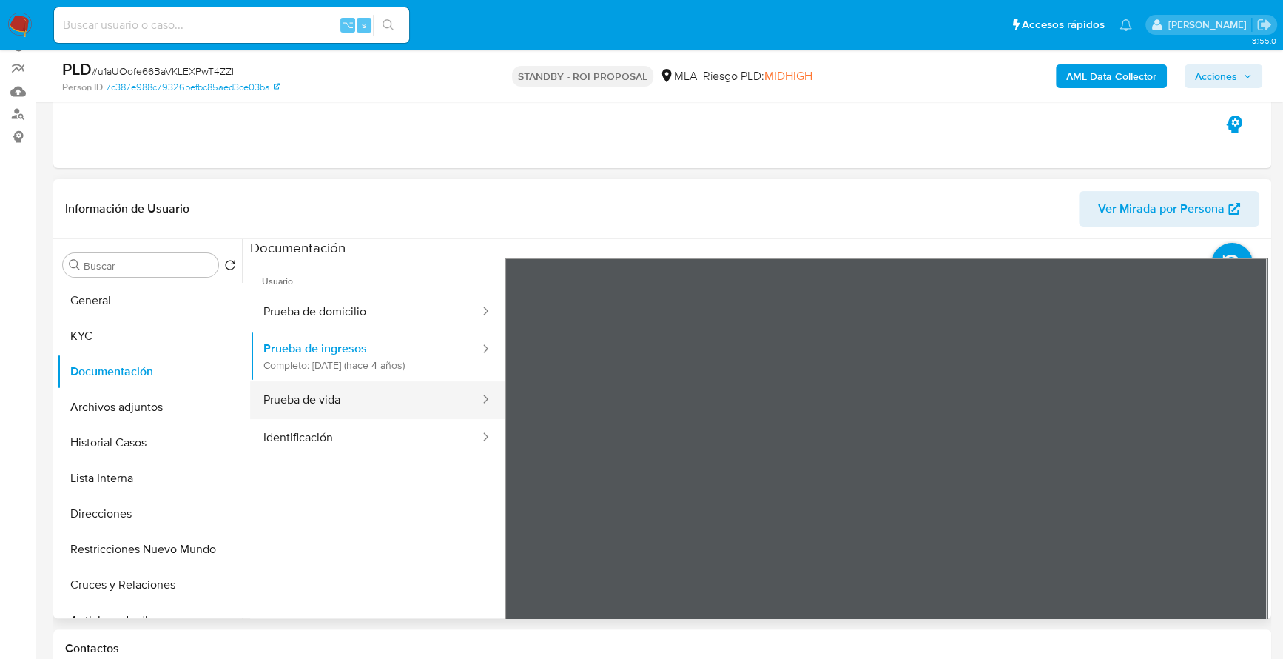
click at [376, 406] on button "Prueba de vida" at bounding box center [365, 400] width 231 height 38
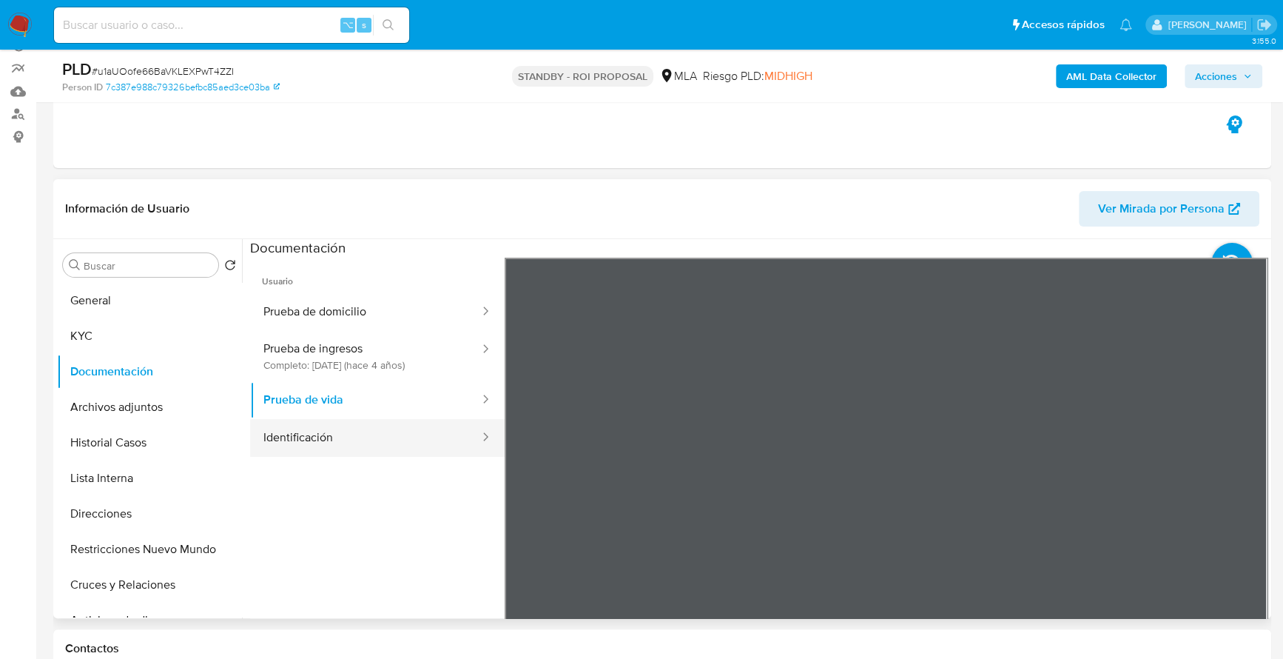
click at [371, 442] on button "Identificación" at bounding box center [365, 438] width 231 height 38
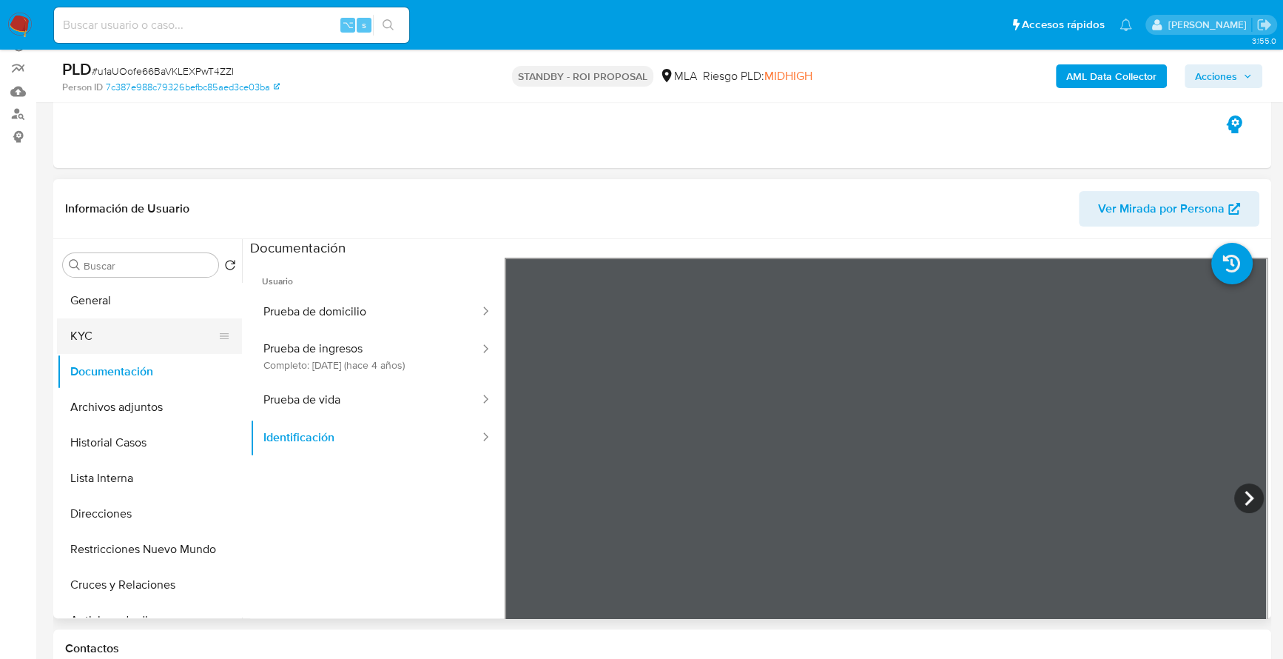
click at [91, 326] on button "KYC" at bounding box center [143, 336] width 173 height 36
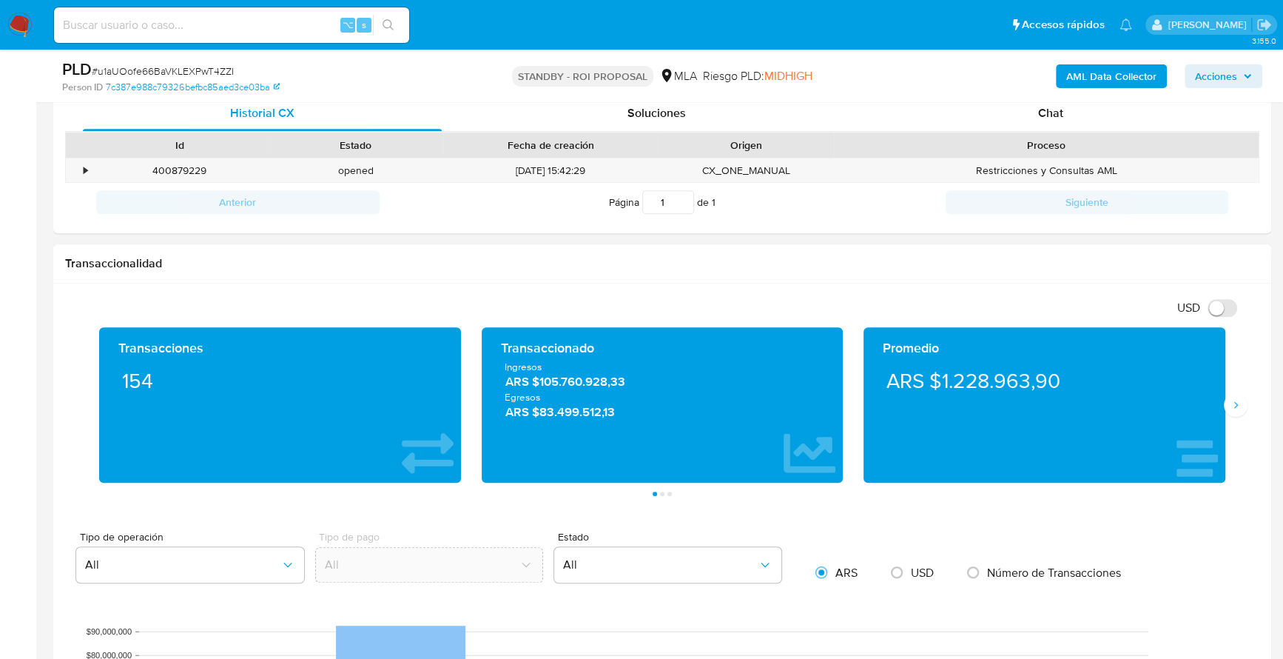
scroll to position [730, 0]
click at [1228, 403] on button "Siguiente" at bounding box center [1236, 405] width 24 height 24
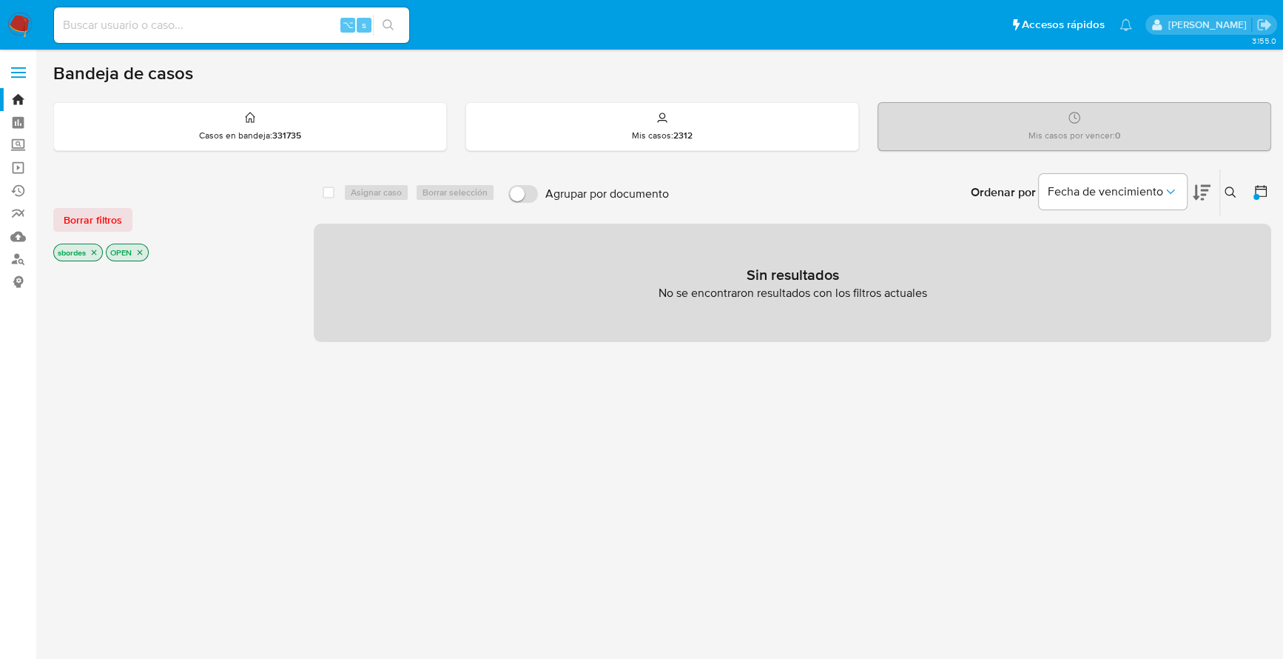
click at [305, 19] on input at bounding box center [231, 25] width 355 height 19
paste input "1019506532"
type input "1019506532"
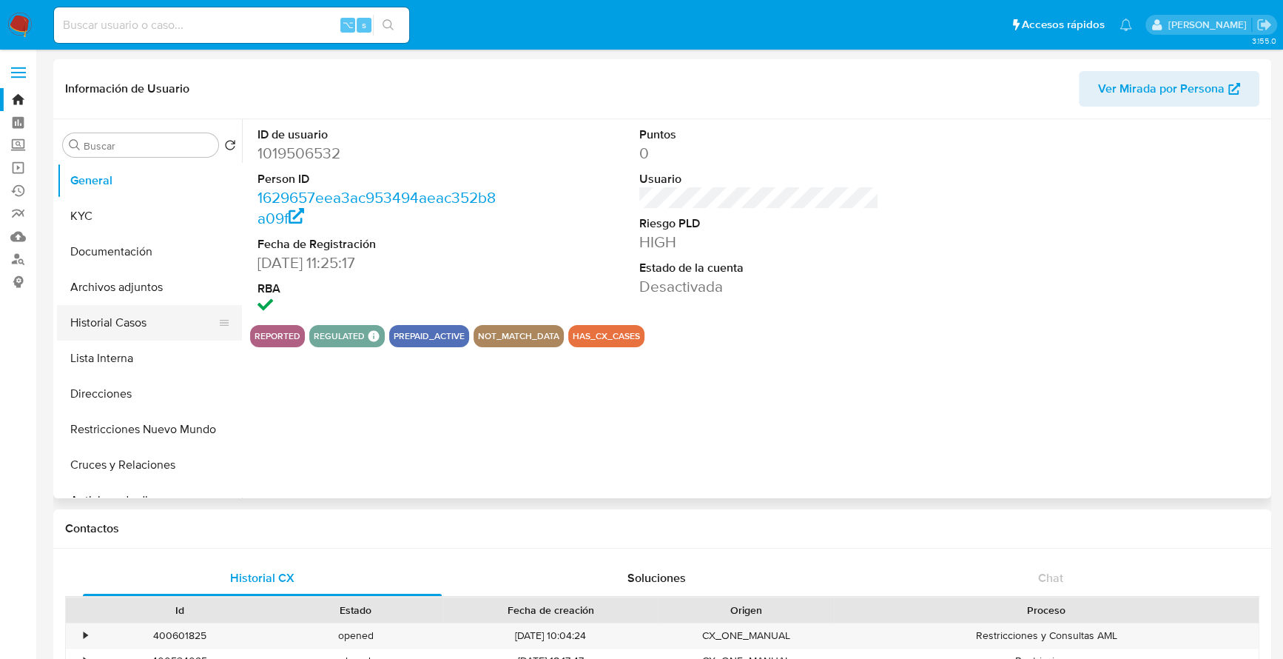
click at [133, 324] on button "Historial Casos" at bounding box center [143, 323] width 173 height 36
select select "10"
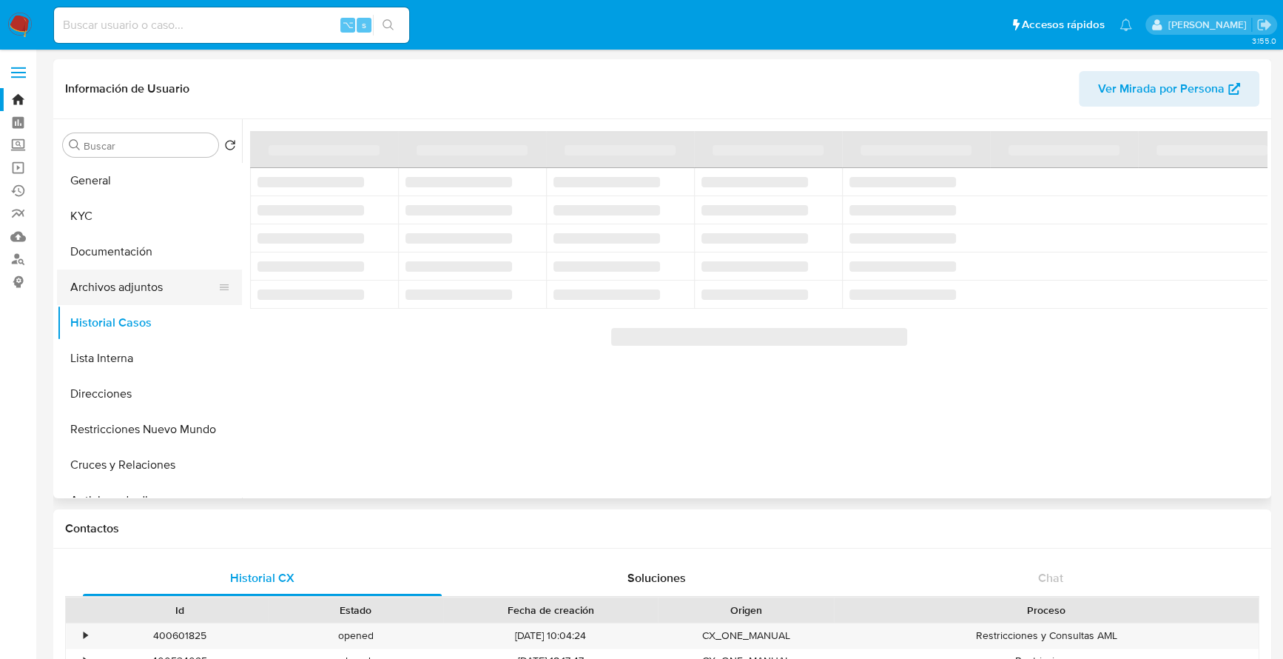
click at [147, 297] on button "Archivos adjuntos" at bounding box center [143, 287] width 173 height 36
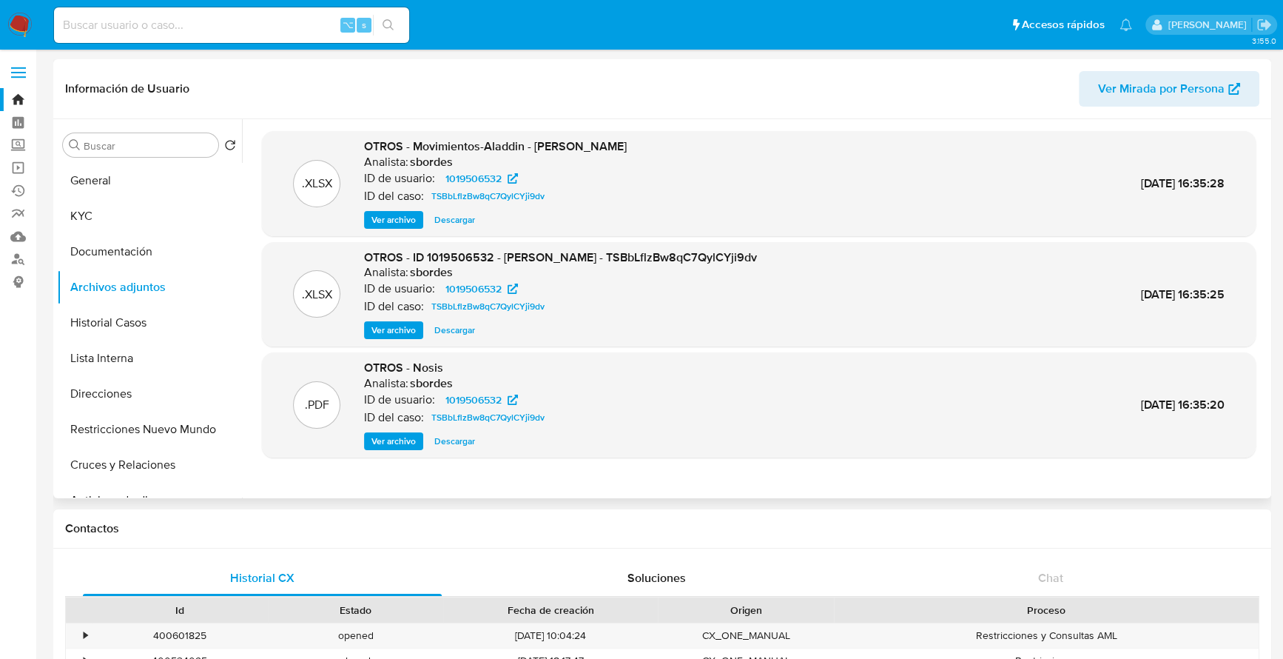
click at [383, 332] on span "Ver archivo" at bounding box center [393, 330] width 44 height 15
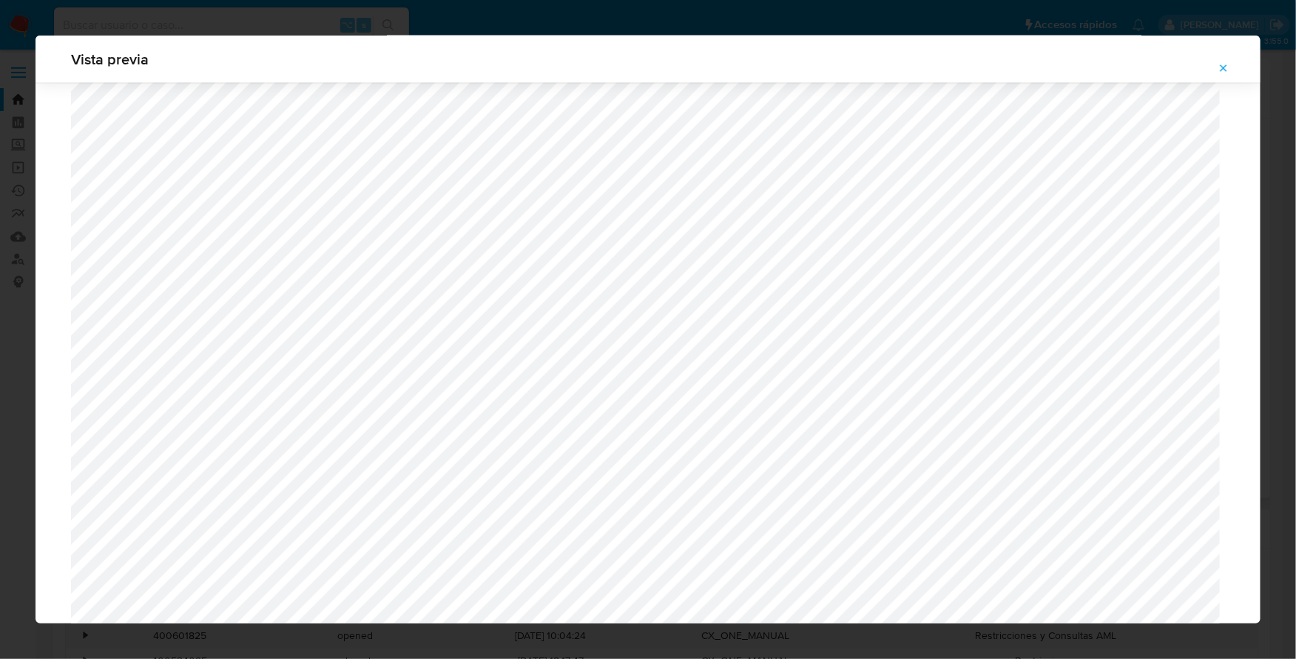
scroll to position [847, 0]
click at [1211, 61] on button "Attachment preview" at bounding box center [1224, 68] width 33 height 24
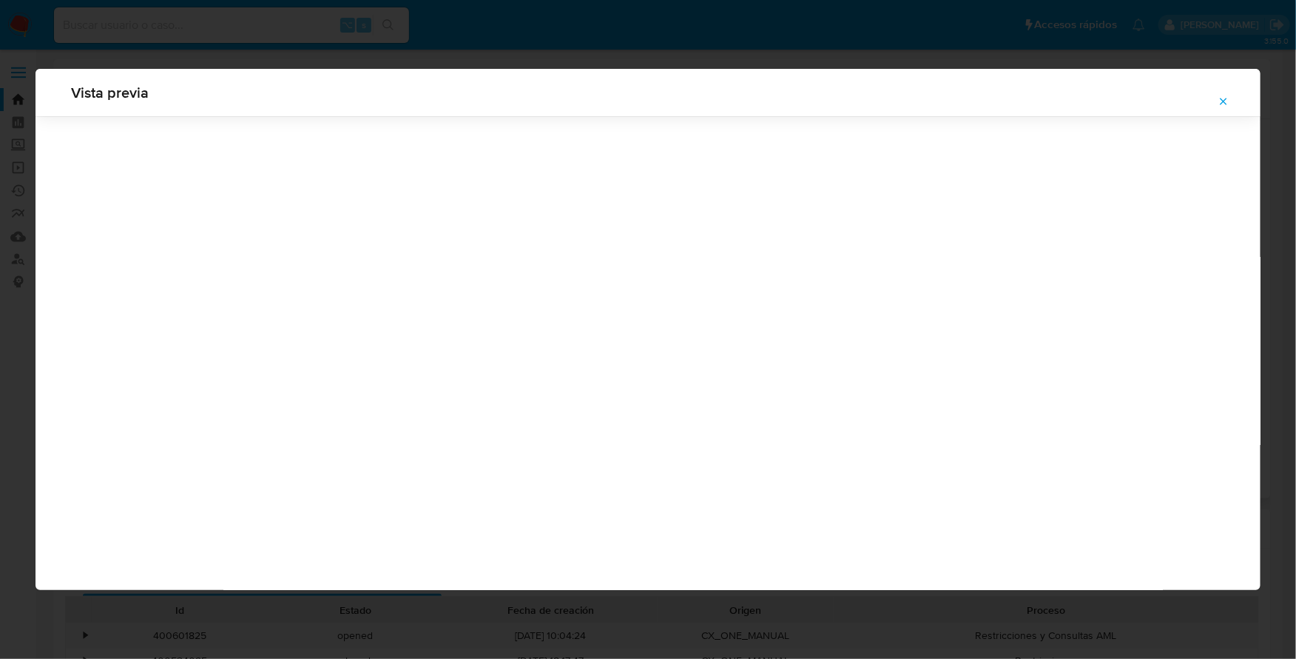
scroll to position [0, 0]
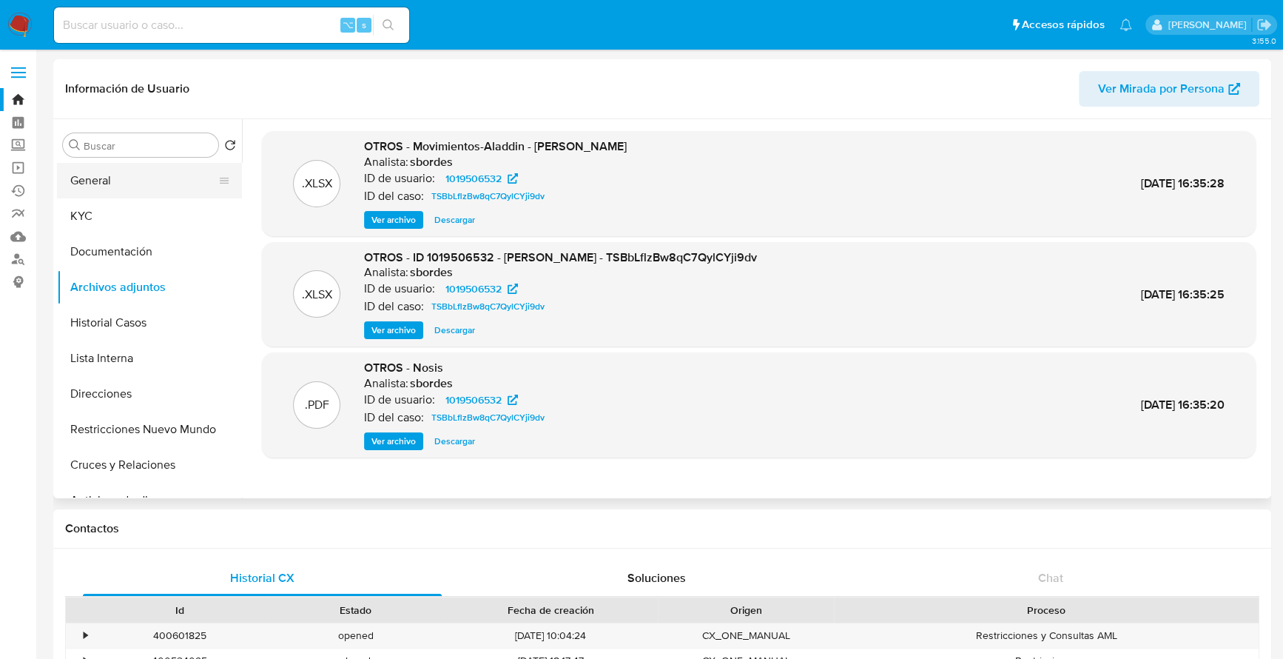
click at [147, 170] on button "General" at bounding box center [143, 181] width 173 height 36
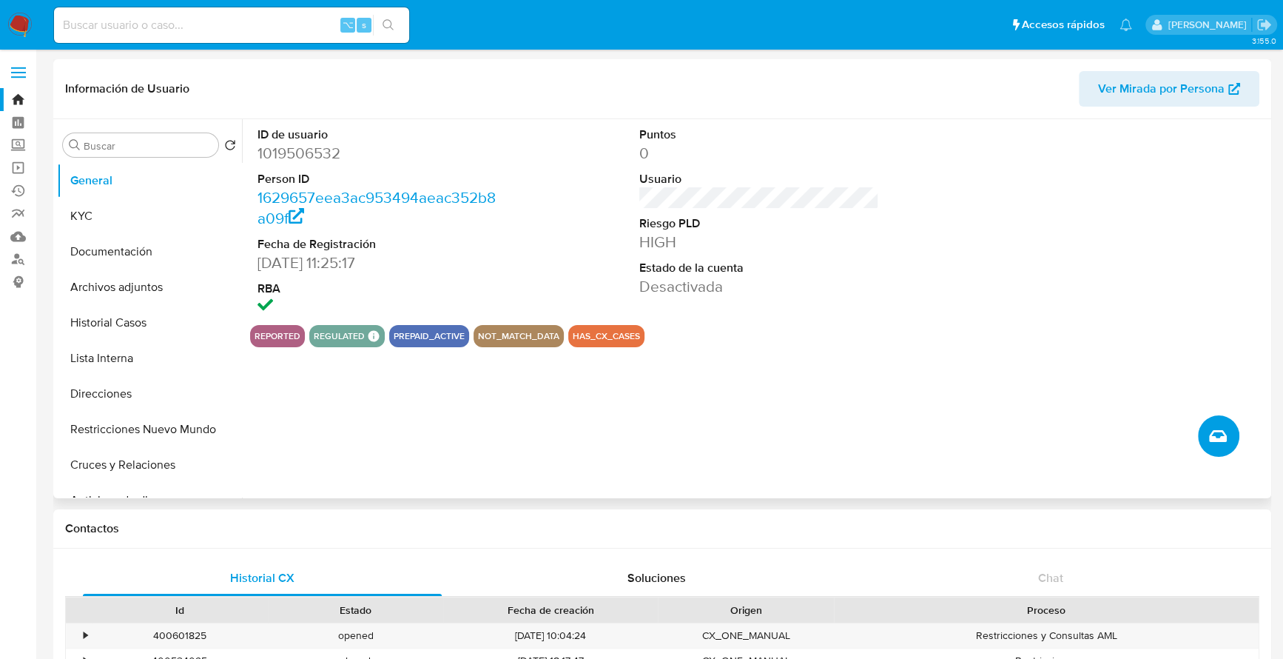
click at [1211, 431] on icon "Crear caso manual" at bounding box center [1218, 436] width 18 height 18
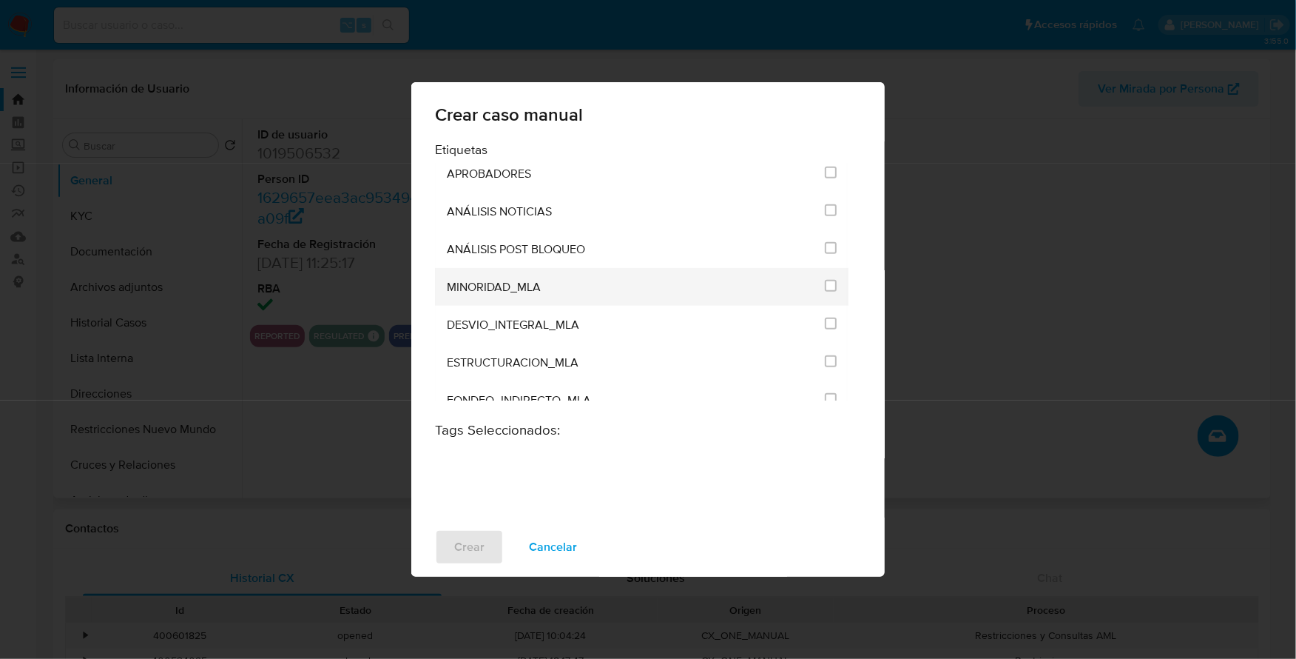
scroll to position [2977, 0]
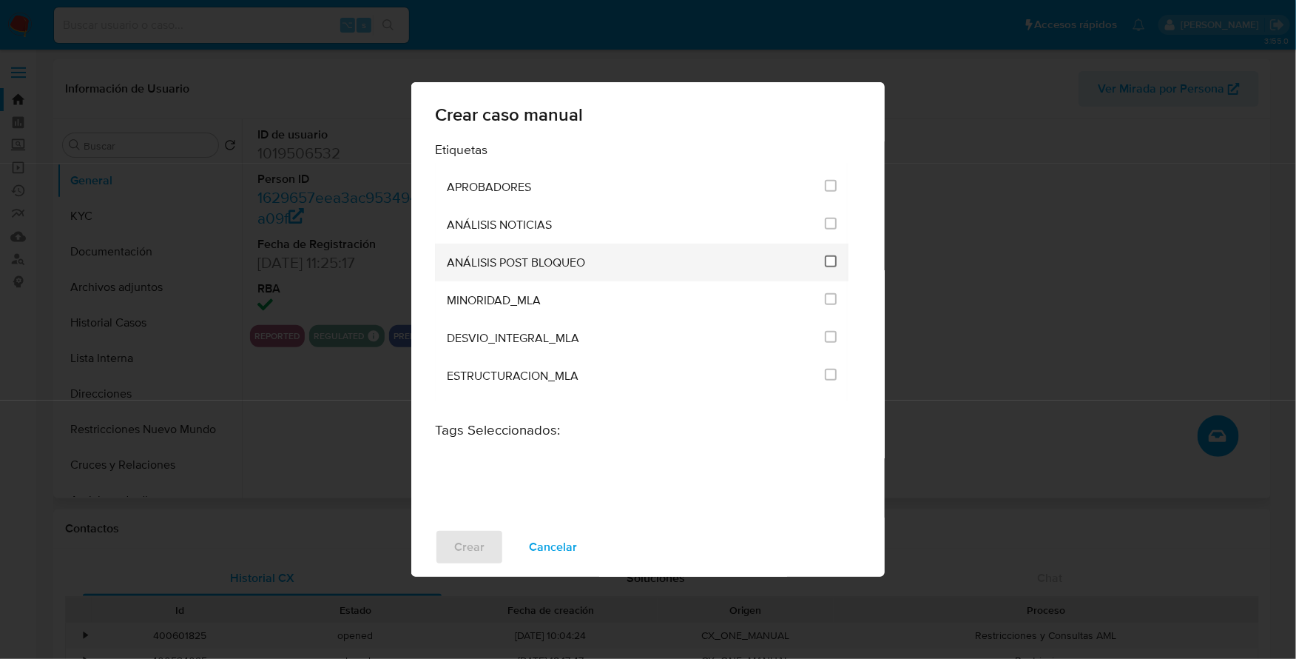
click at [829, 255] on input "3249" at bounding box center [831, 261] width 12 height 12
checkbox input "true"
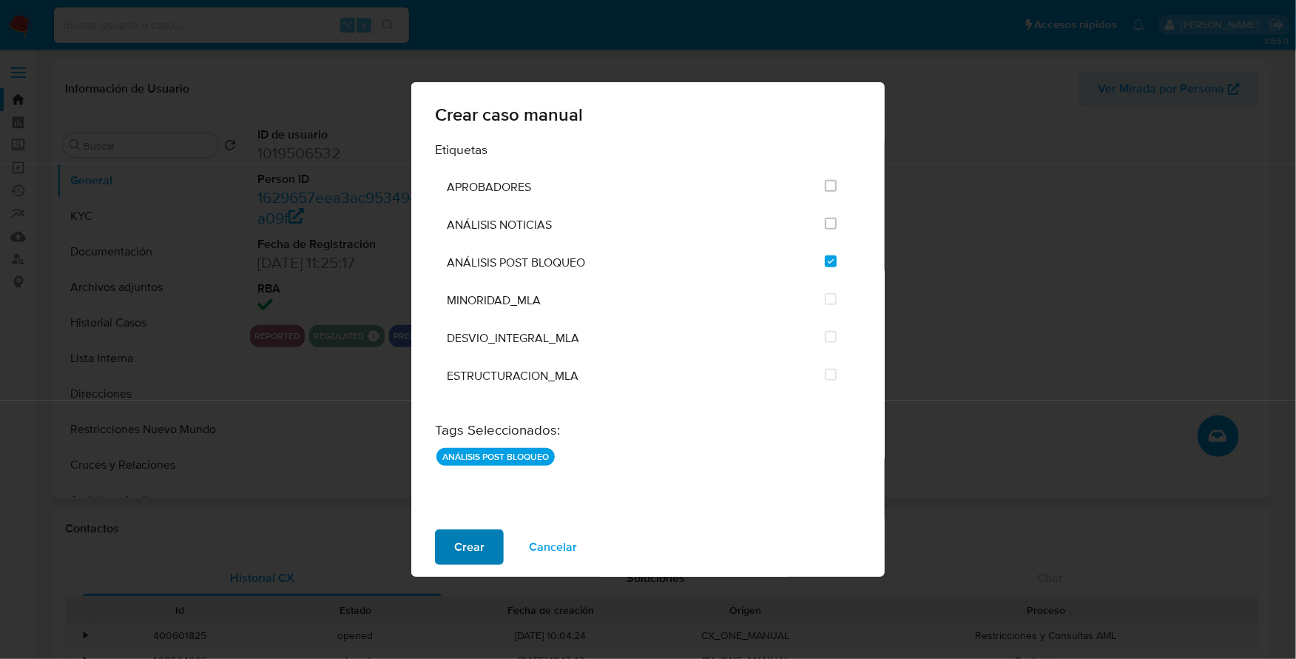
click at [452, 557] on button "Crear" at bounding box center [469, 547] width 69 height 36
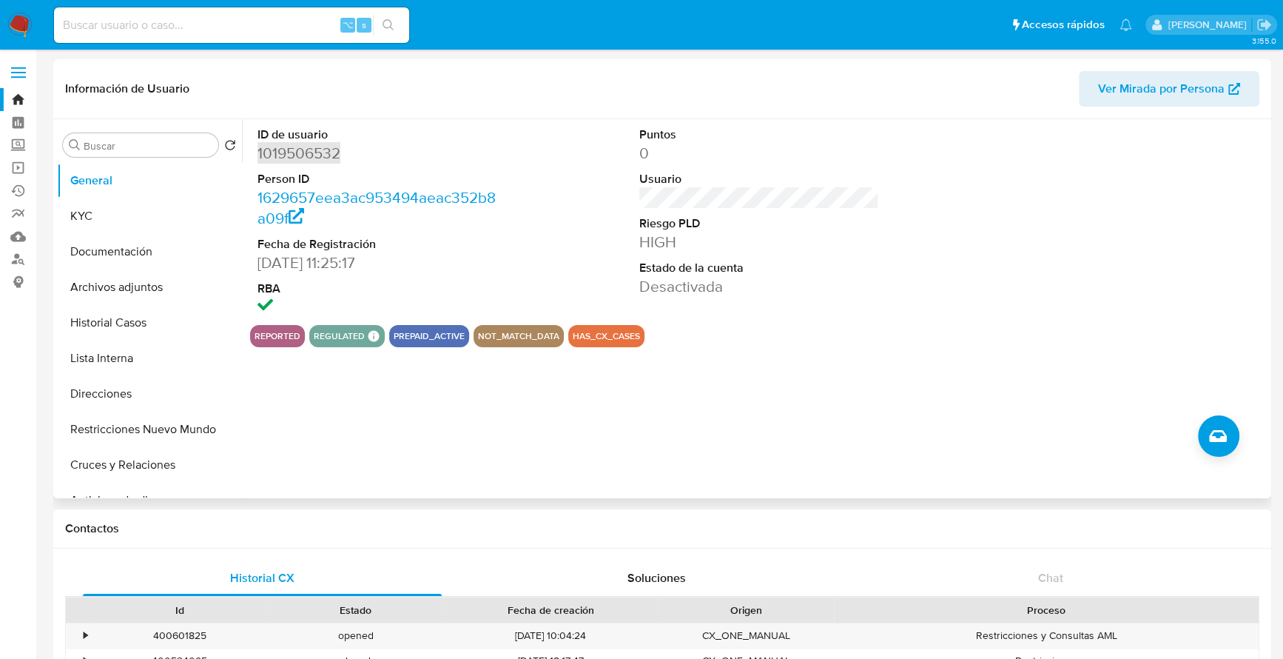
copy dd "1019506532"
click at [85, 217] on button "KYC" at bounding box center [143, 216] width 173 height 36
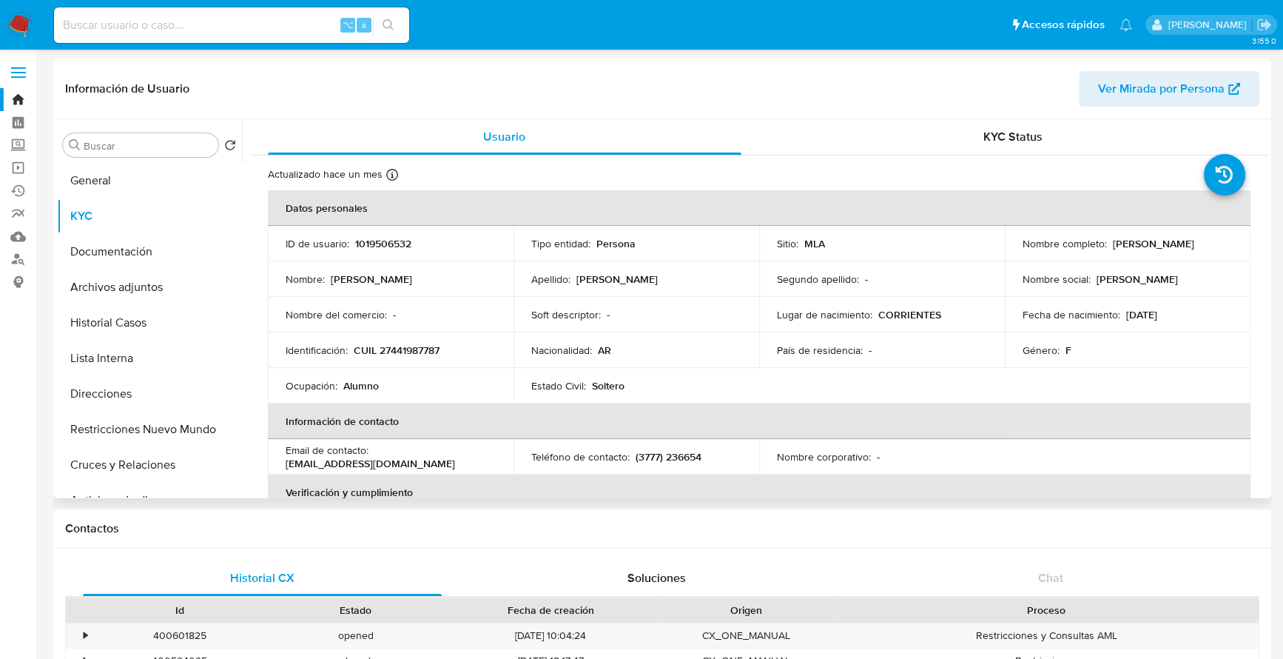
click at [1080, 263] on td "Nombre social : [PERSON_NAME]" at bounding box center [1128, 279] width 246 height 36
drag, startPoint x: 1109, startPoint y: 242, endPoint x: 1215, endPoint y: 246, distance: 105.9
click at [1215, 246] on div "Nombre completo : [PERSON_NAME]" at bounding box center [1128, 243] width 210 height 13
copy p "[PERSON_NAME]"
copy p "27441987787"
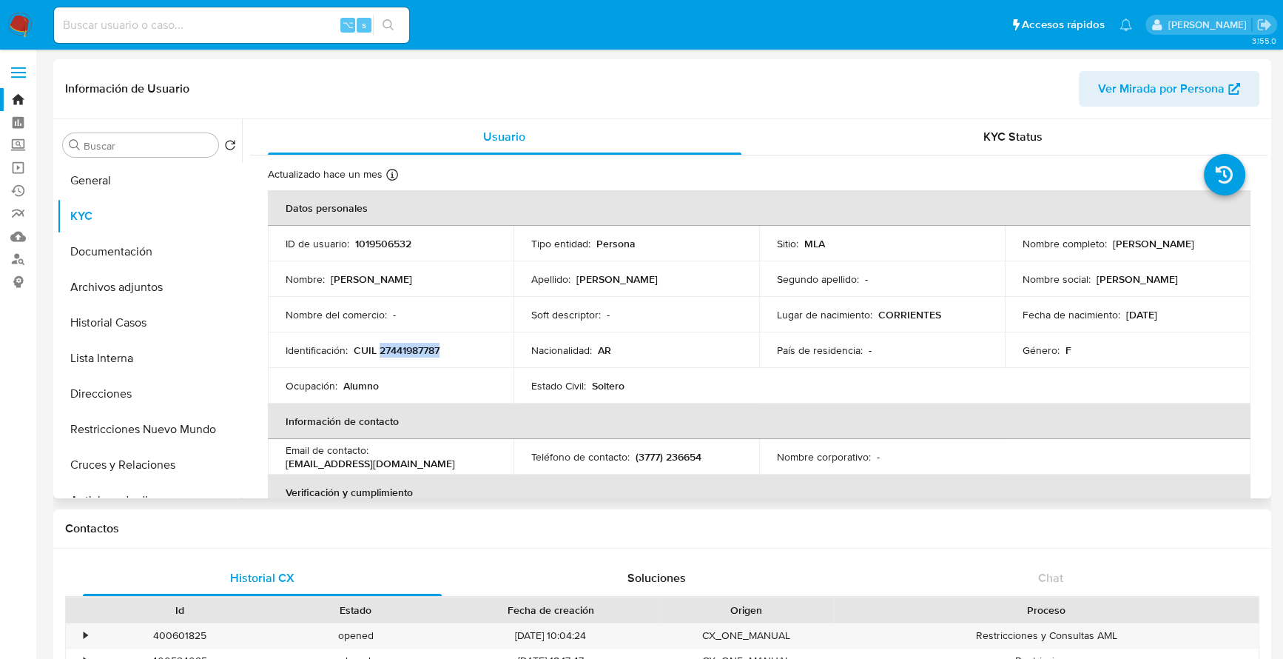
copy p "27441987787"
click at [428, 344] on p "CUIL 27441987787" at bounding box center [397, 349] width 86 height 13
click at [428, 345] on p "CUIL 27441987787" at bounding box center [397, 349] width 86 height 13
click at [101, 284] on button "Archivos adjuntos" at bounding box center [143, 287] width 173 height 36
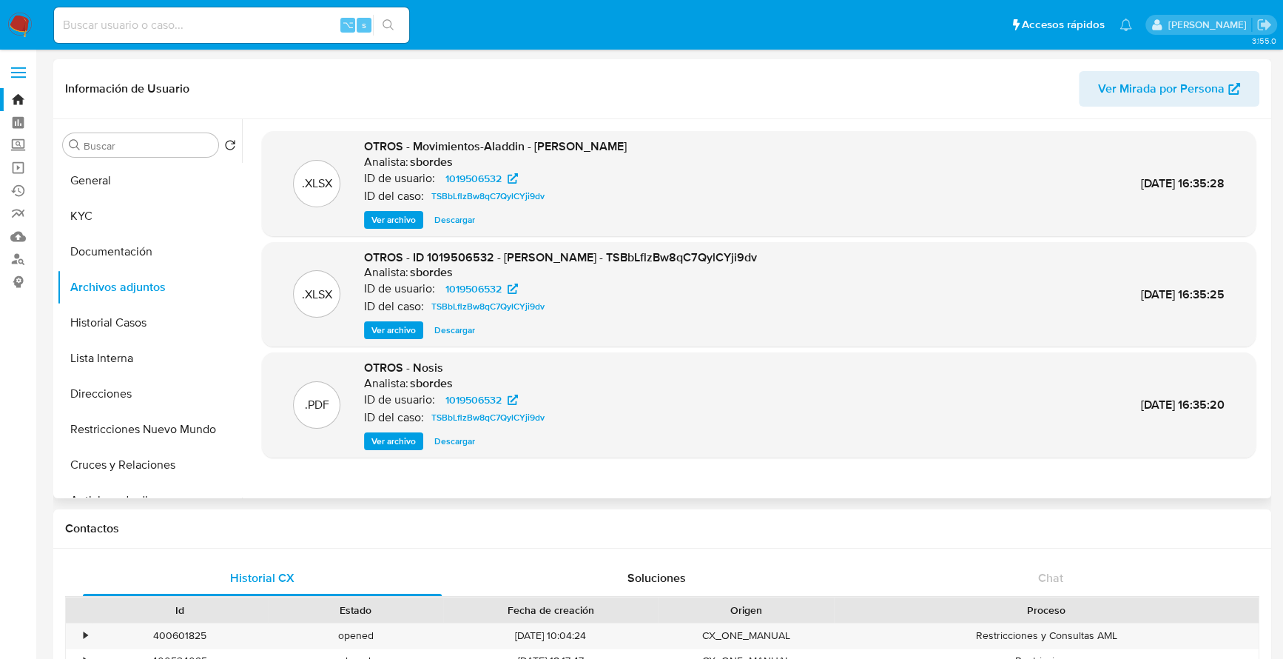
click at [394, 335] on span "Ver archivo" at bounding box center [393, 330] width 44 height 15
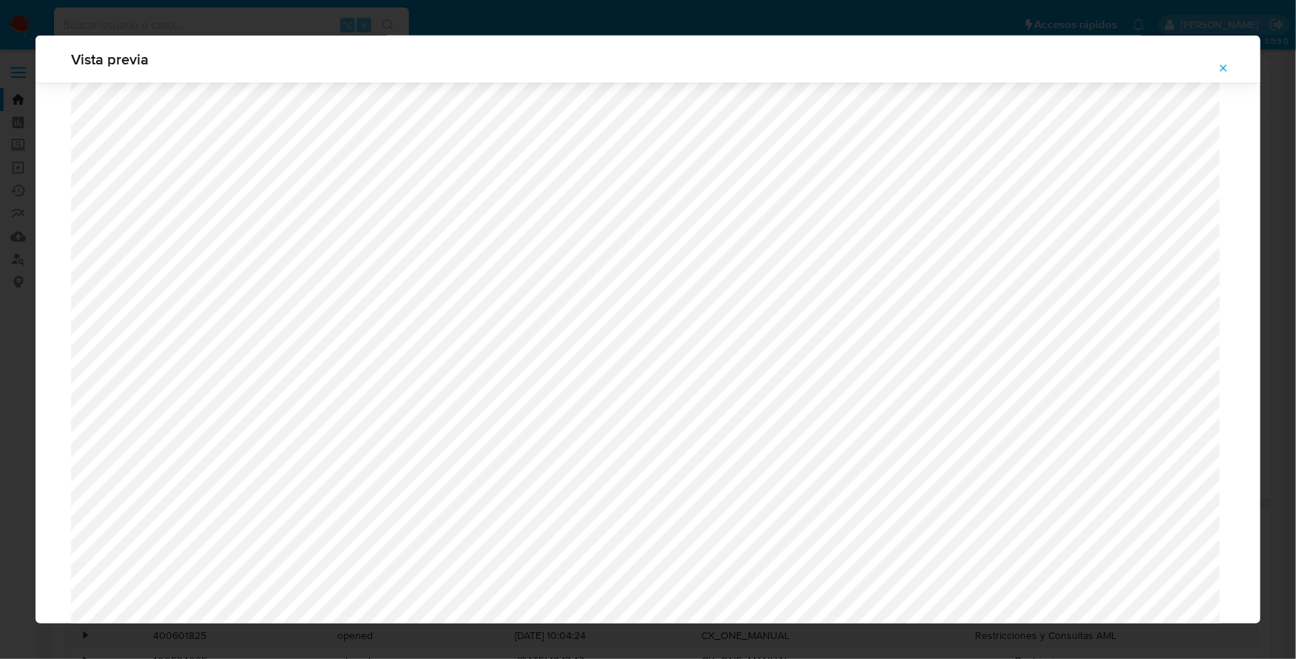
scroll to position [730, 0]
click at [1222, 66] on icon "Attachment preview" at bounding box center [1224, 67] width 7 height 7
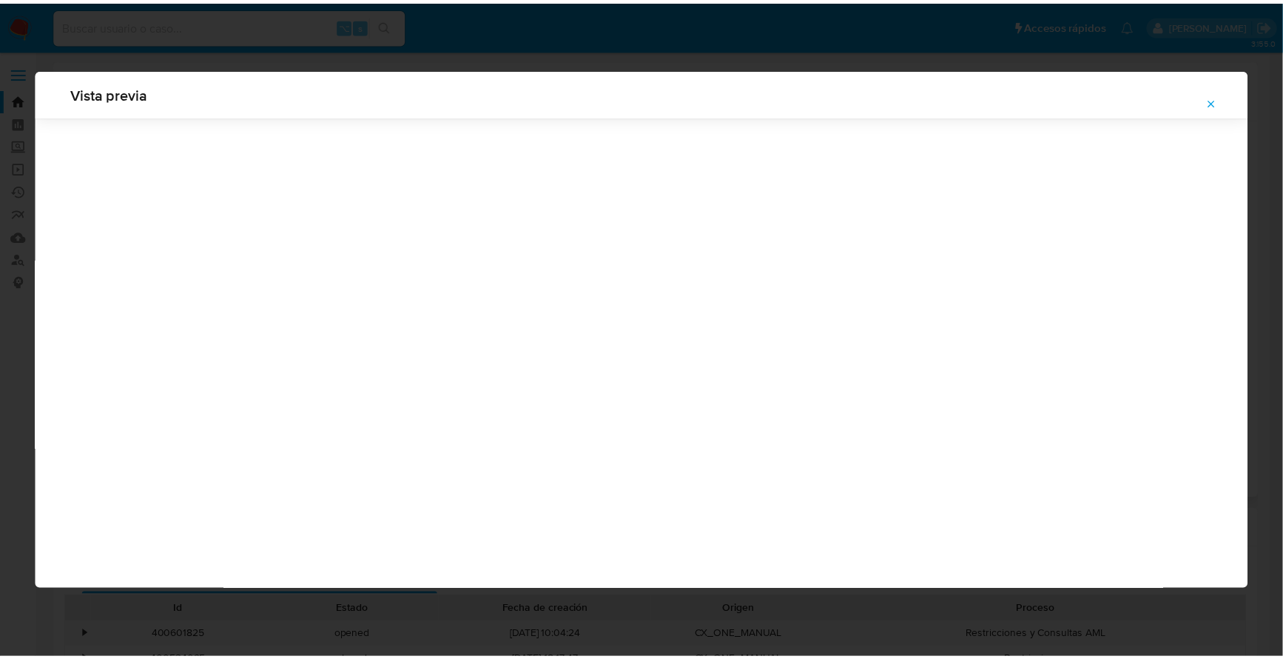
scroll to position [0, 0]
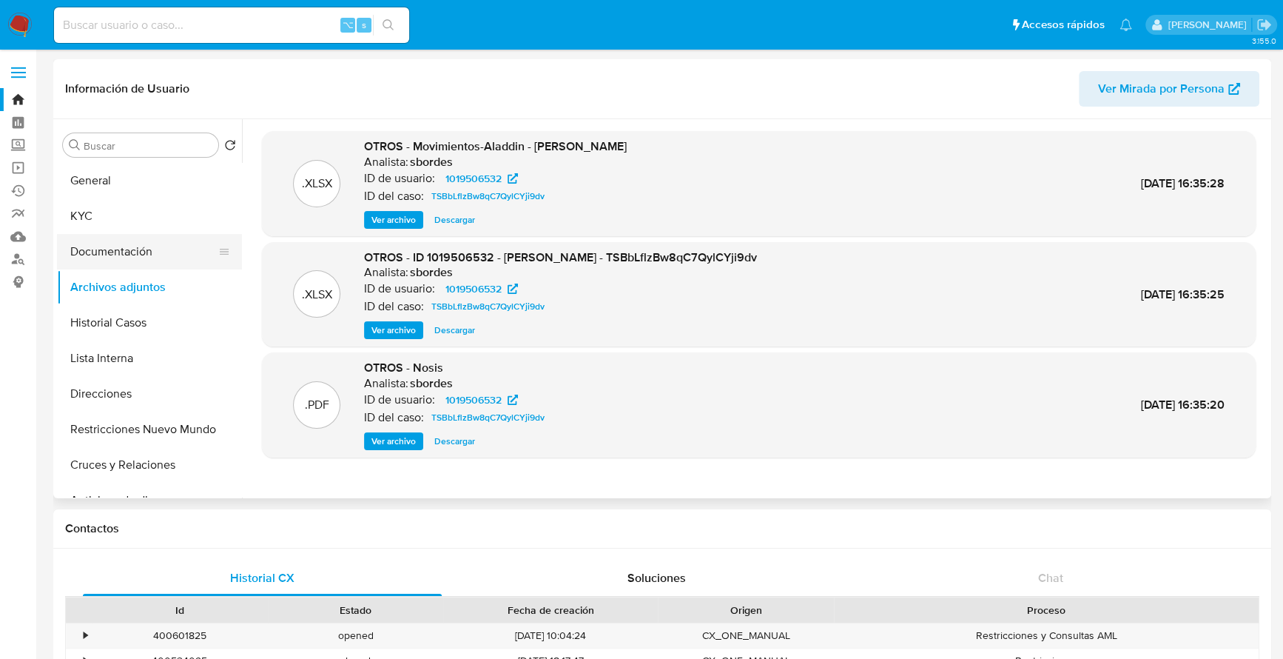
click at [135, 252] on button "Documentación" at bounding box center [143, 252] width 173 height 36
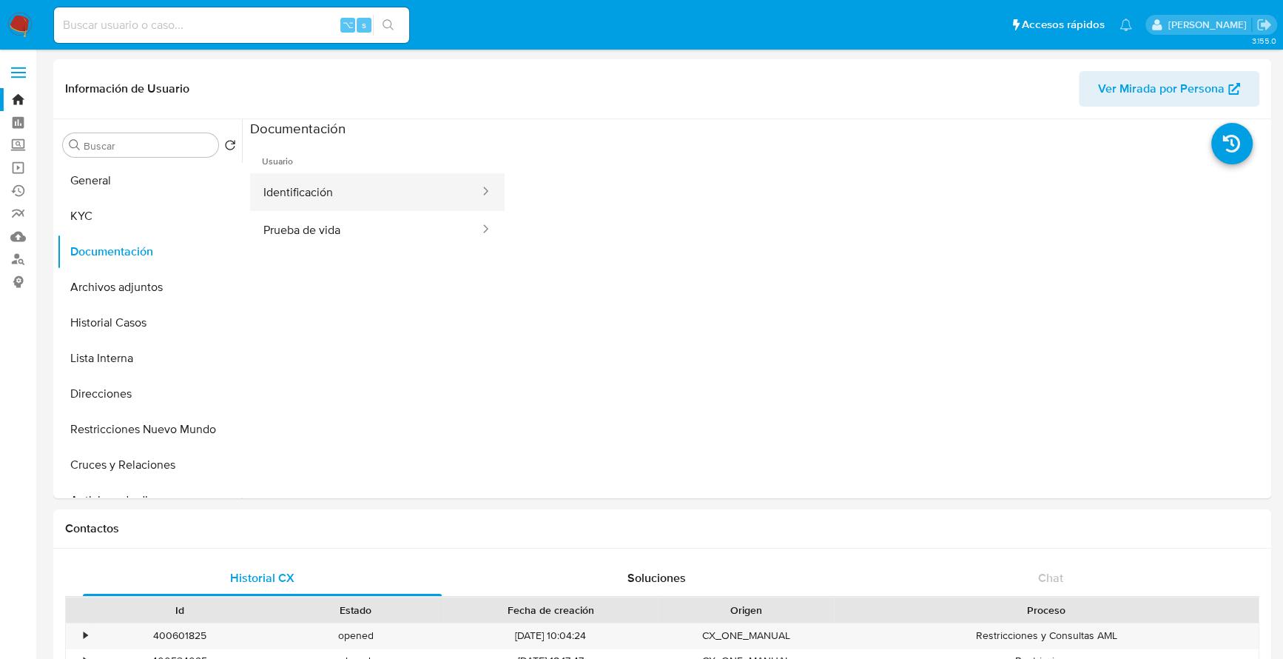
click at [356, 189] on button "Identificación" at bounding box center [365, 192] width 231 height 38
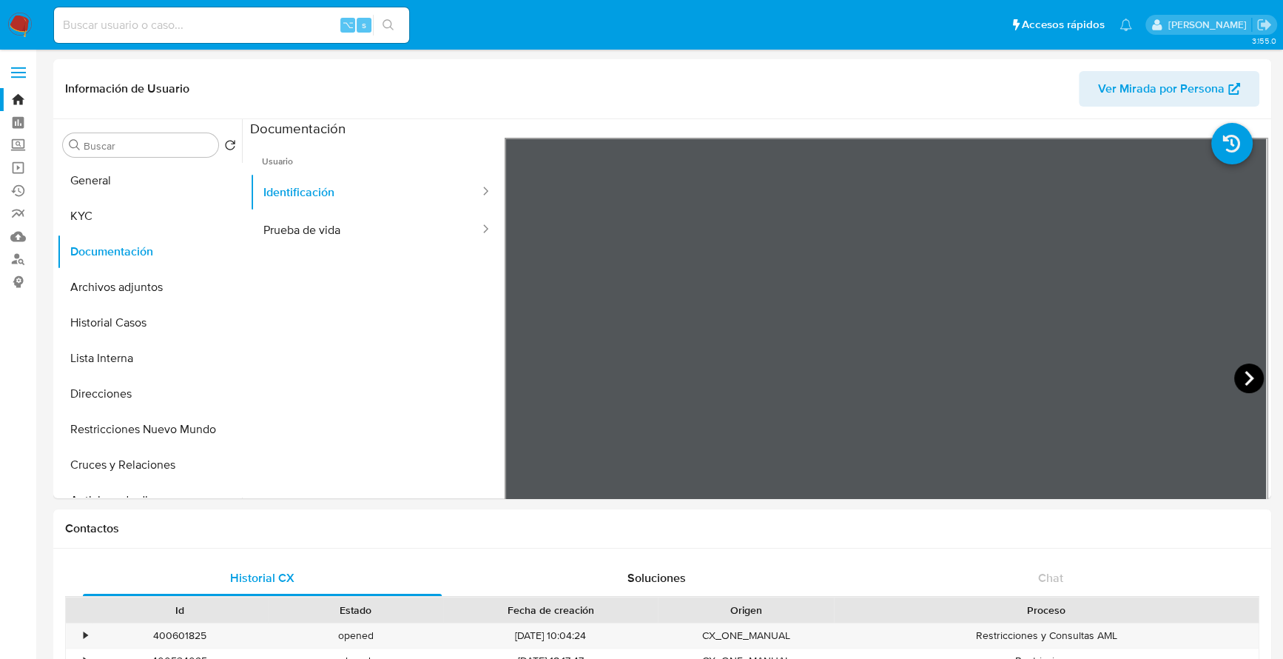
click at [1244, 377] on icon at bounding box center [1249, 378] width 30 height 30
click at [519, 370] on icon at bounding box center [523, 378] width 30 height 30
click at [366, 225] on button "Prueba de vida" at bounding box center [365, 230] width 231 height 38
click at [141, 218] on button "KYC" at bounding box center [143, 216] width 173 height 36
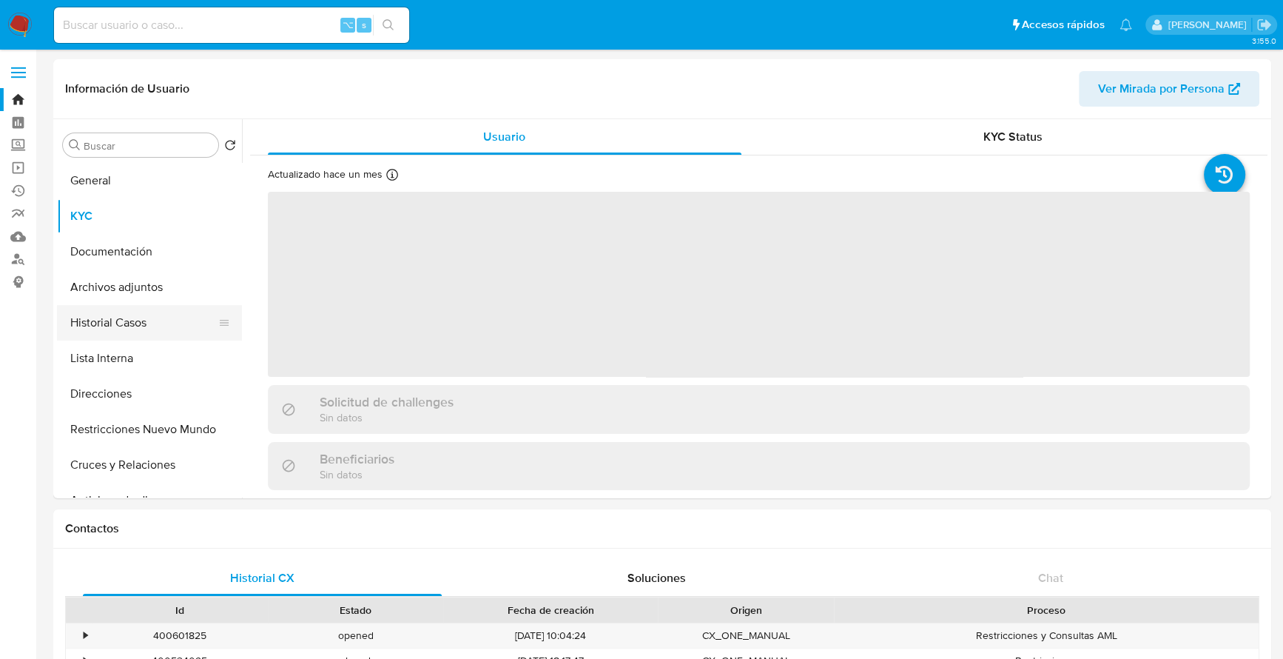
click at [98, 333] on button "Historial Casos" at bounding box center [143, 323] width 173 height 36
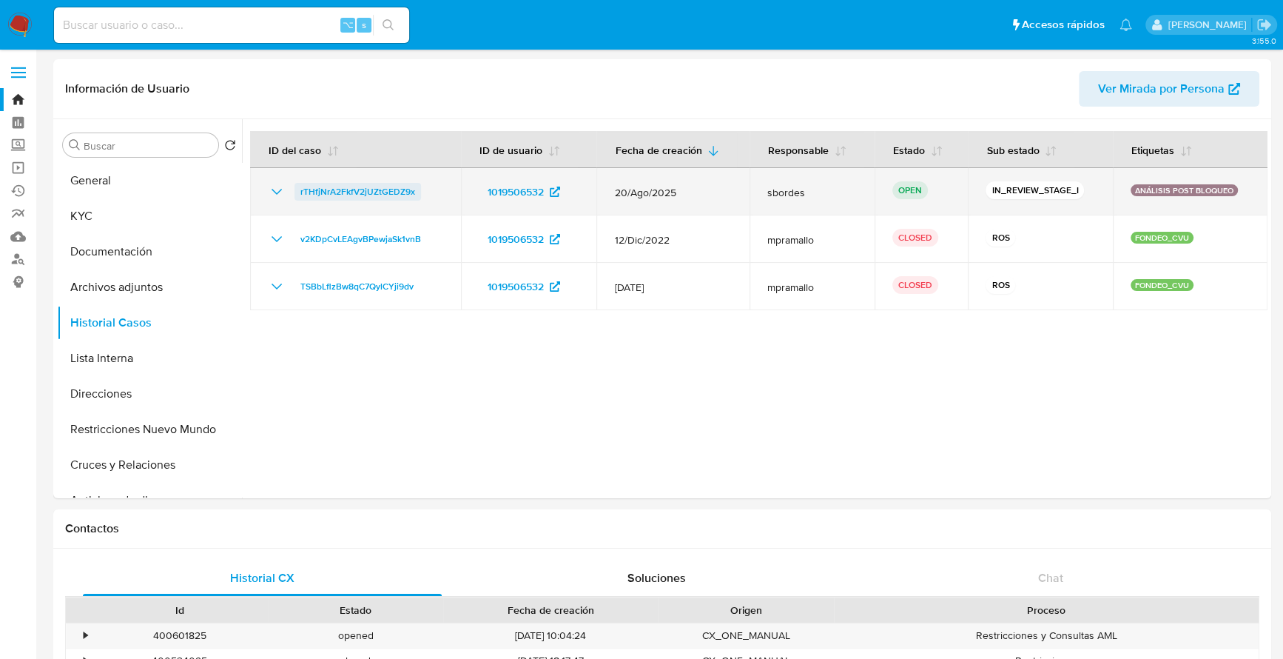
click at [323, 192] on span "rTHfjNrA2FkfV2jUZtGEDZ9x" at bounding box center [357, 192] width 115 height 18
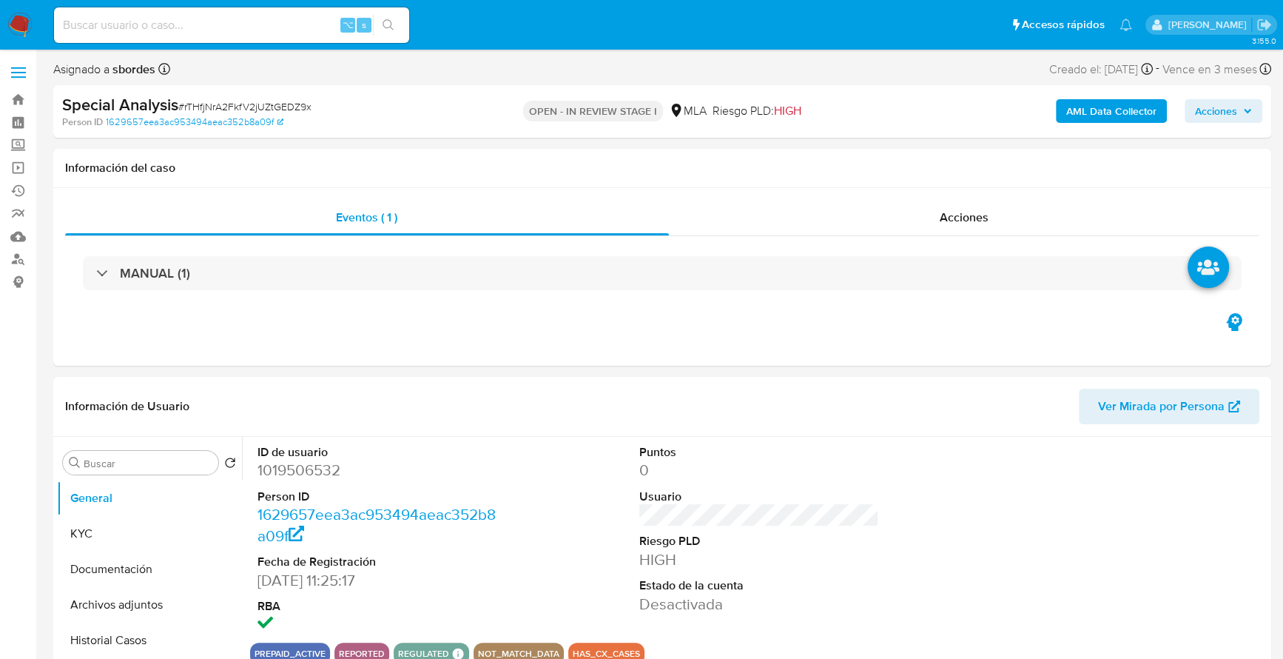
select select "10"
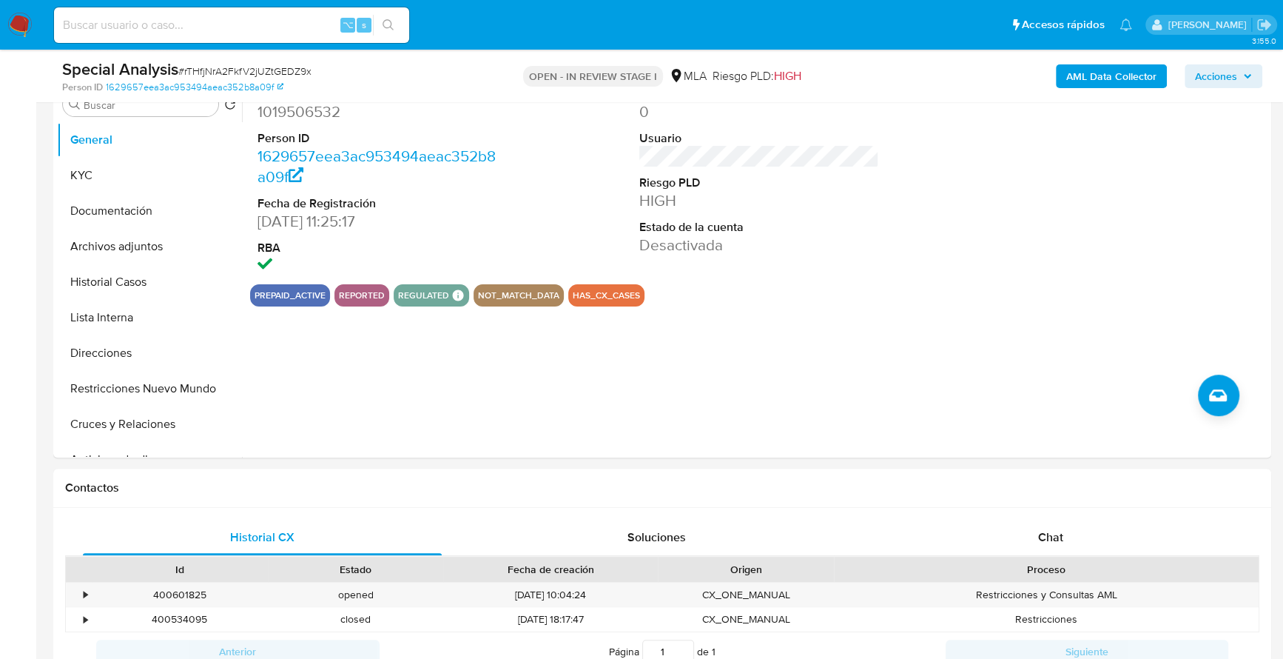
scroll to position [309, 0]
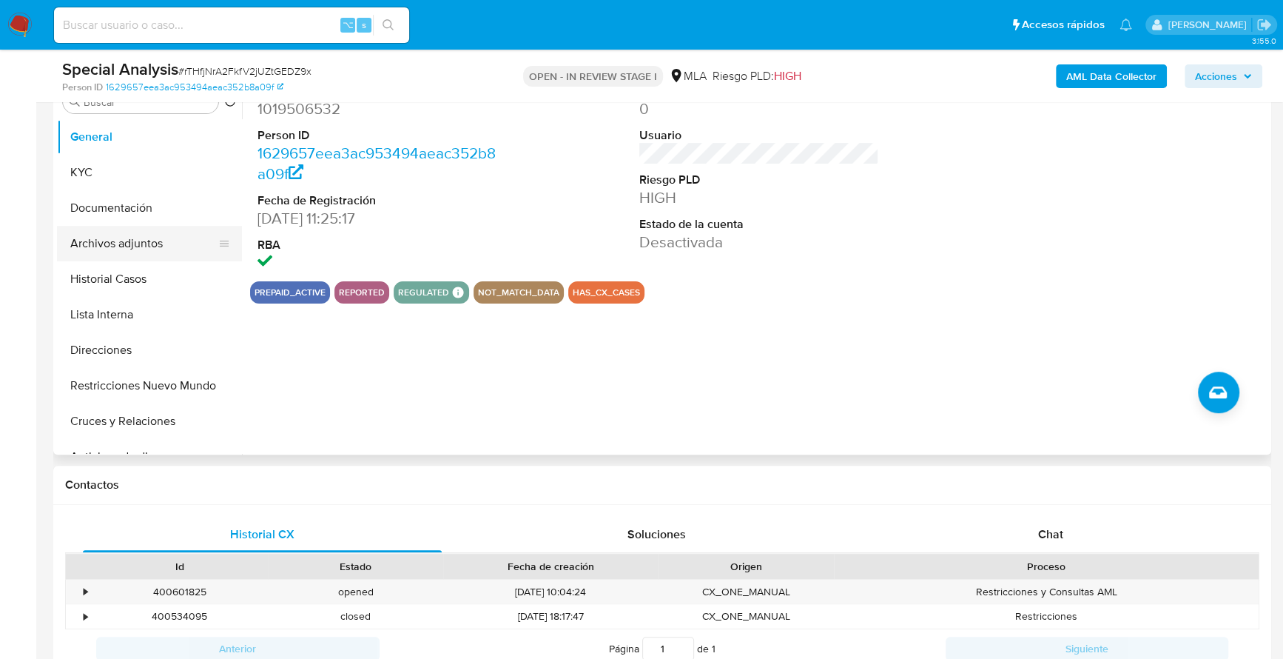
click at [152, 249] on button "Archivos adjuntos" at bounding box center [143, 244] width 173 height 36
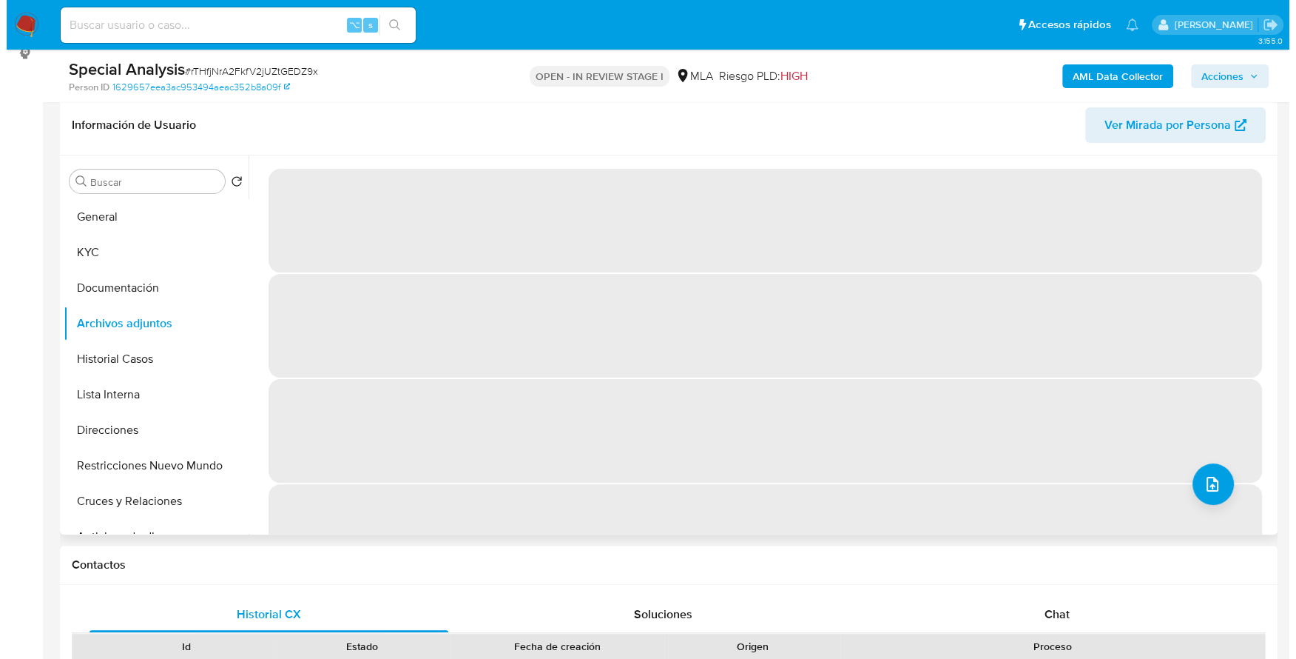
scroll to position [149, 0]
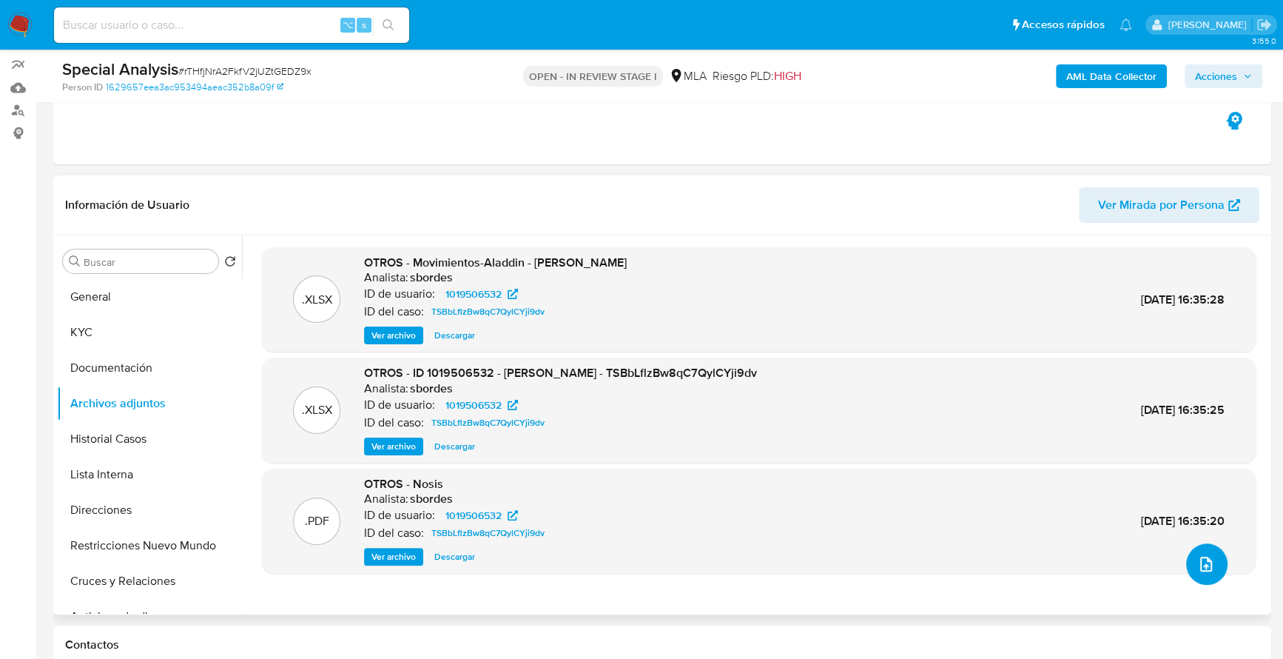
click at [1199, 555] on icon "upload-file" at bounding box center [1206, 564] width 18 height 18
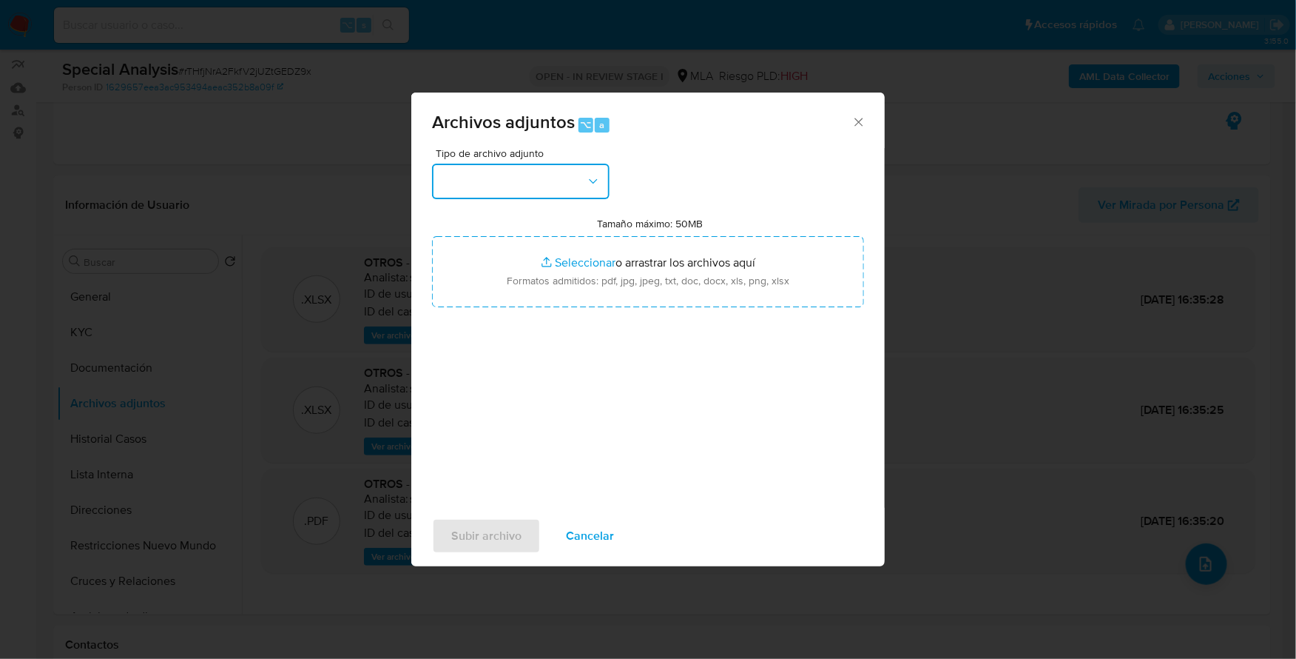
click at [543, 182] on button "button" at bounding box center [521, 182] width 178 height 36
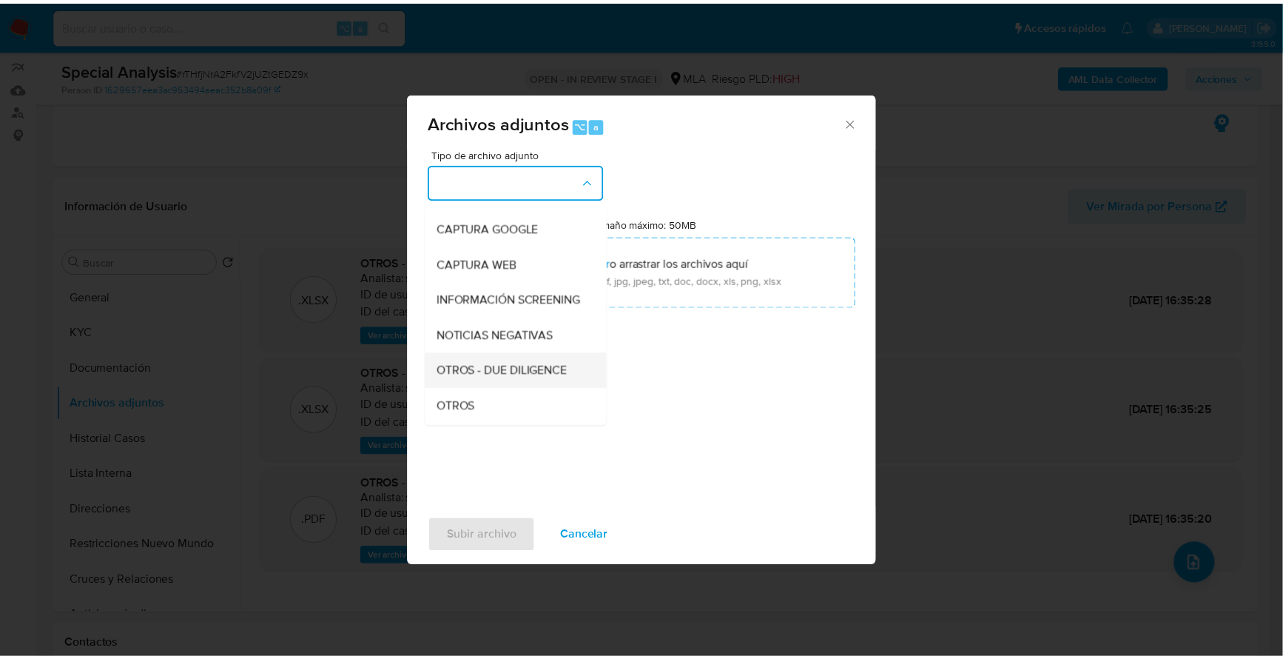
scroll to position [111, 0]
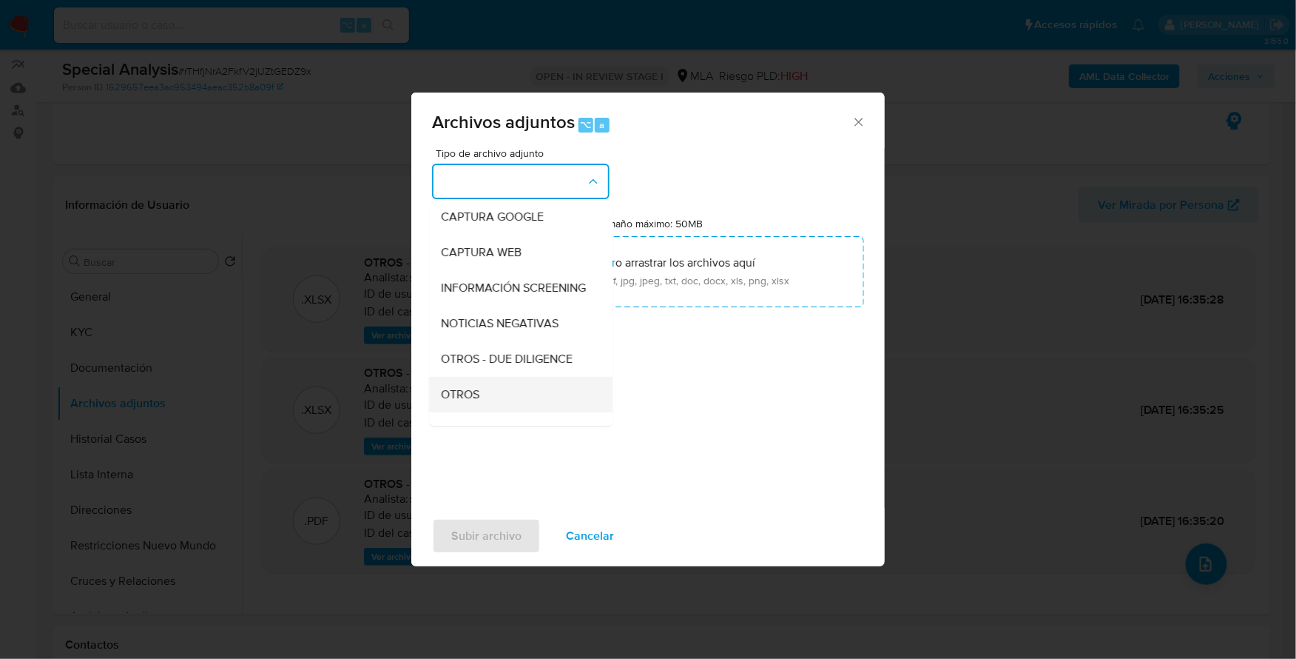
click at [474, 396] on div "OTROS" at bounding box center [516, 395] width 151 height 36
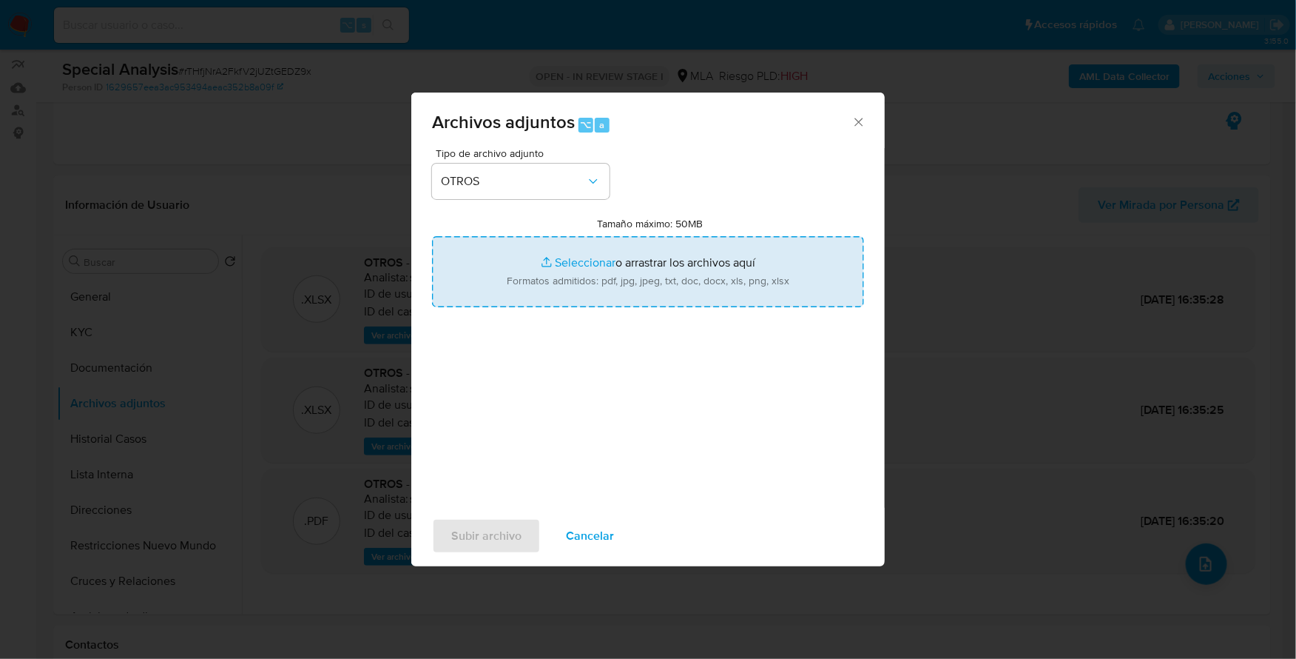
click at [593, 242] on input "Tamaño máximo: 50MB Seleccionar archivos" at bounding box center [648, 271] width 432 height 71
click at [583, 250] on input "Tamaño máximo: 50MB Seleccionar archivos" at bounding box center [648, 271] width 432 height 71
click at [563, 252] on input "Tamaño máximo: 50MB Seleccionar archivos" at bounding box center [648, 271] width 432 height 71
type input "C:\fakepath\Documentacion I.pdf"
click at [484, 543] on span "Subir archivo" at bounding box center [486, 535] width 70 height 33
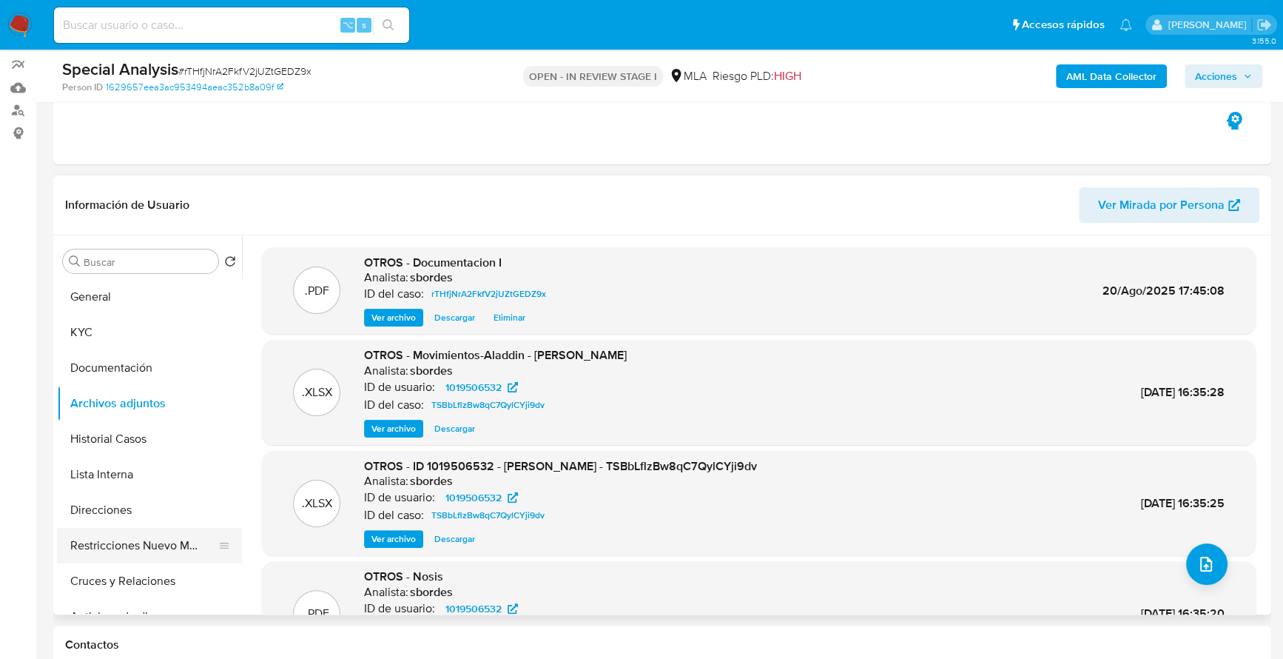
click at [172, 545] on button "Restricciones Nuevo Mundo" at bounding box center [143, 546] width 173 height 36
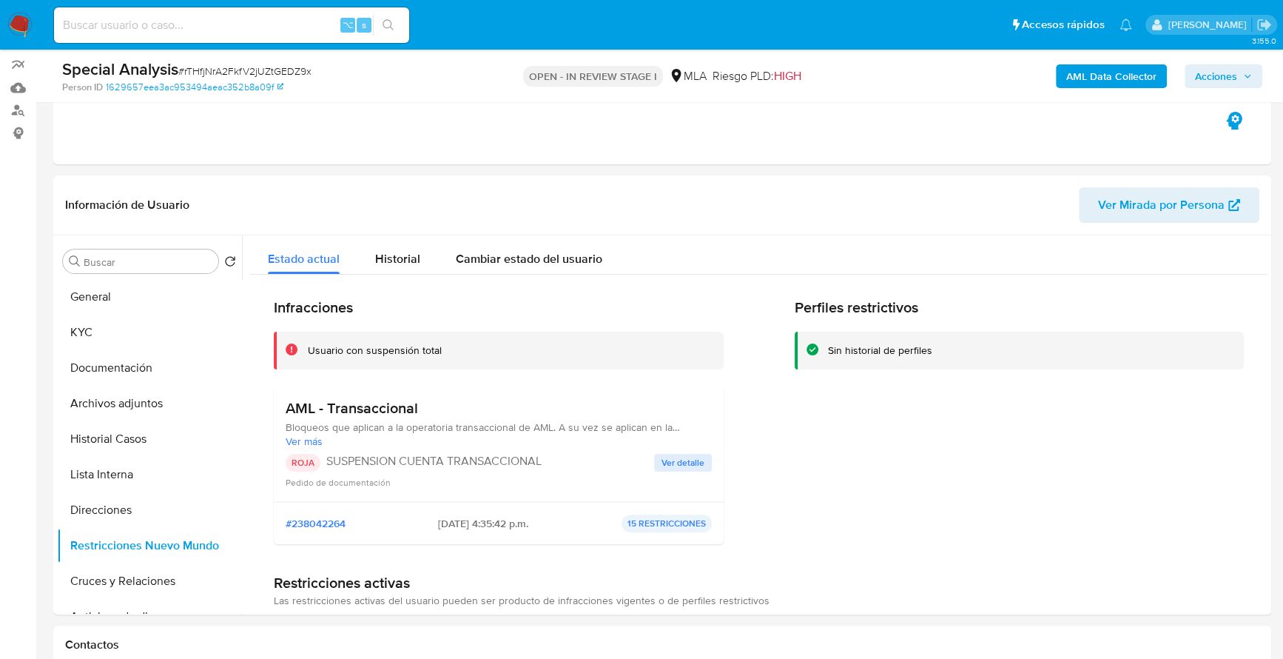
click at [1221, 75] on span "Acciones" at bounding box center [1216, 76] width 42 height 24
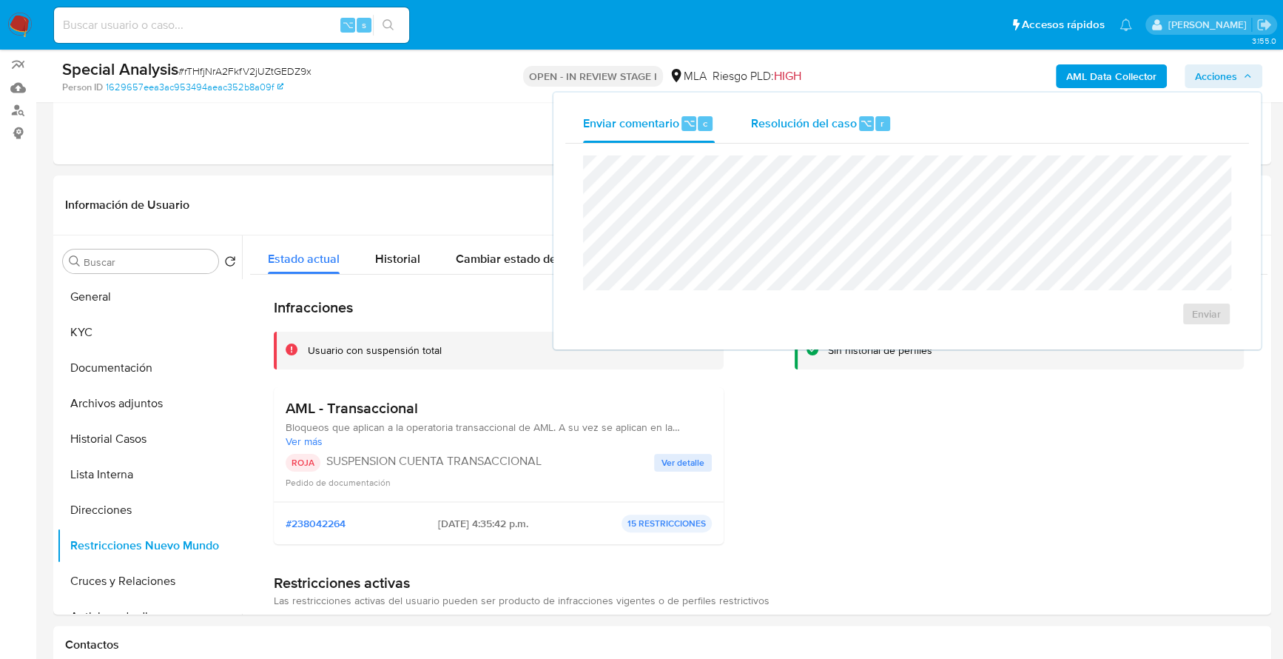
click at [793, 124] on span "Resolución del caso" at bounding box center [803, 122] width 106 height 17
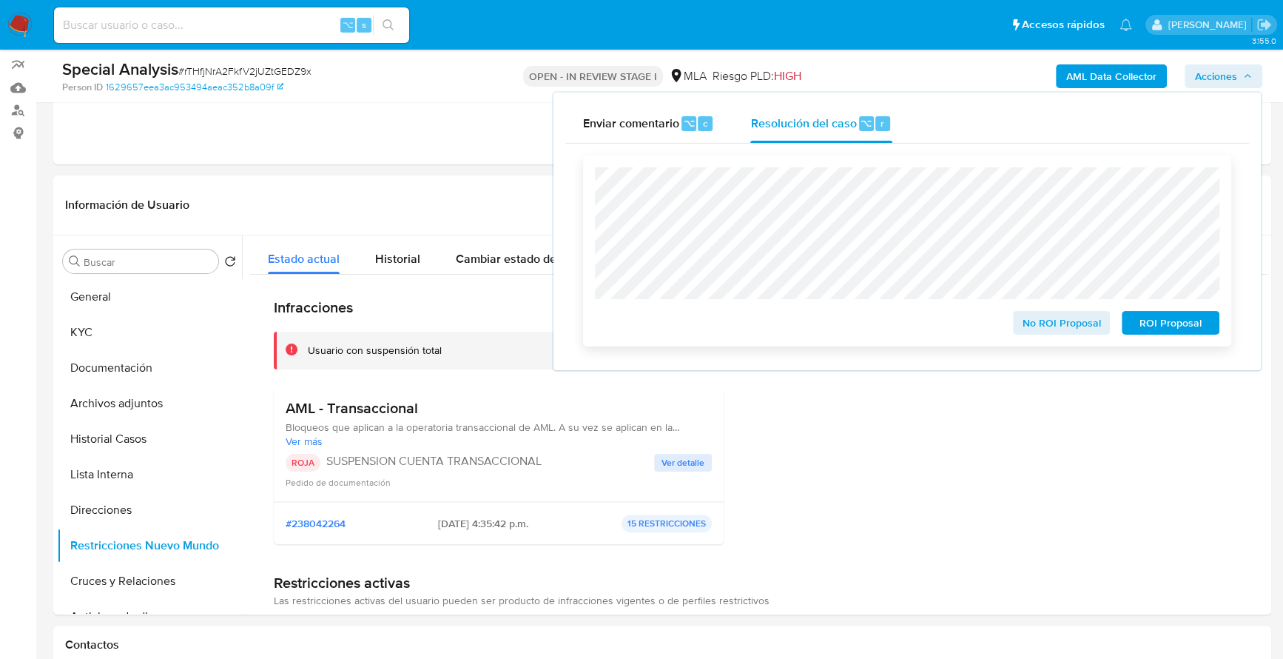
click at [1029, 321] on span "No ROI Proposal" at bounding box center [1061, 322] width 77 height 21
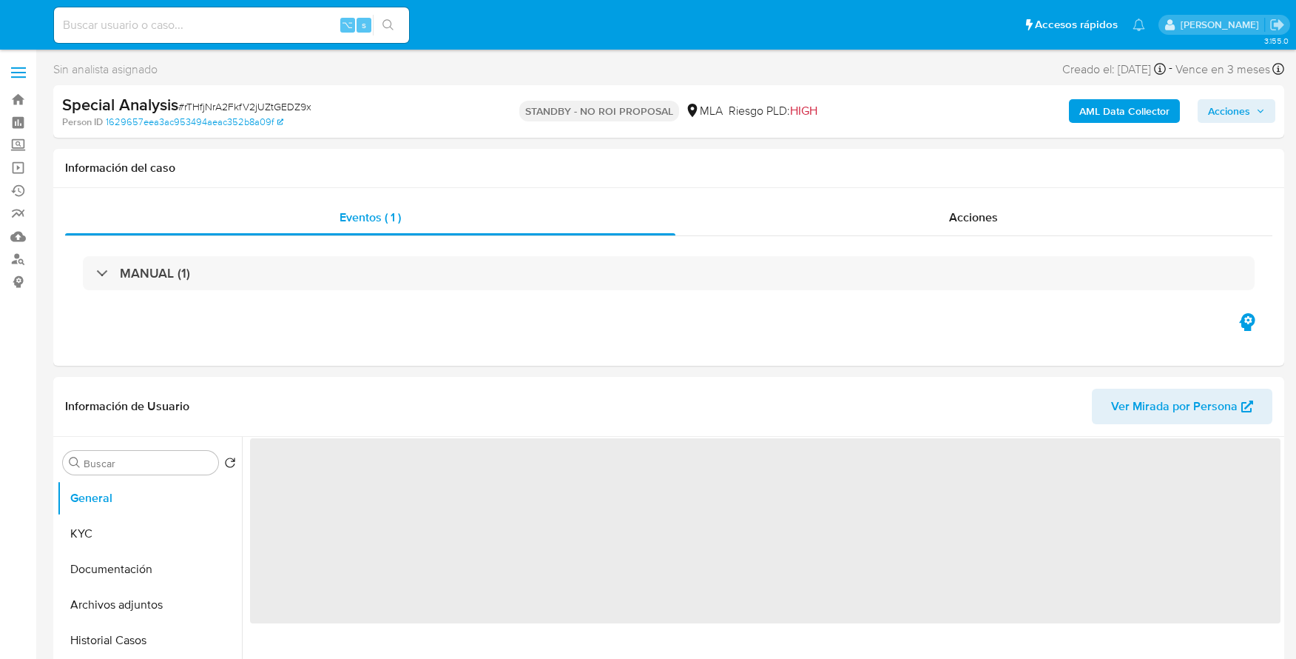
select select "10"
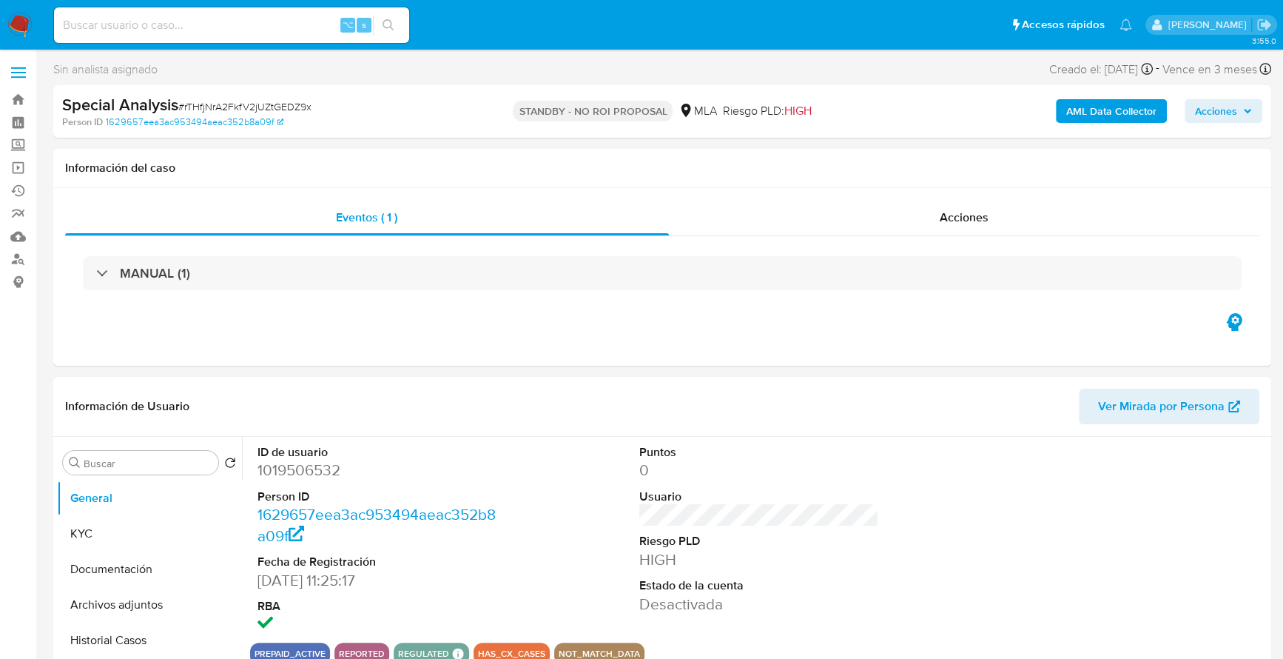
click at [321, 16] on input at bounding box center [231, 25] width 355 height 19
paste input "1285696464"
type input "1285696464"
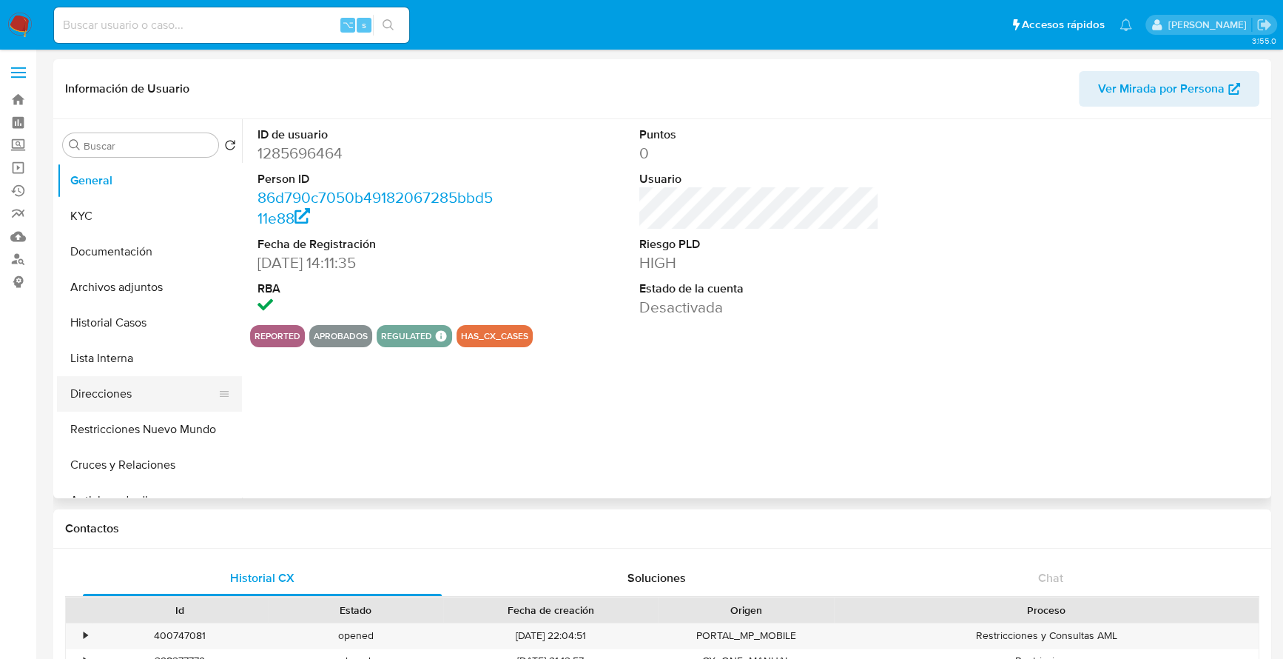
select select "10"
click at [95, 319] on button "Historial Casos" at bounding box center [143, 323] width 173 height 36
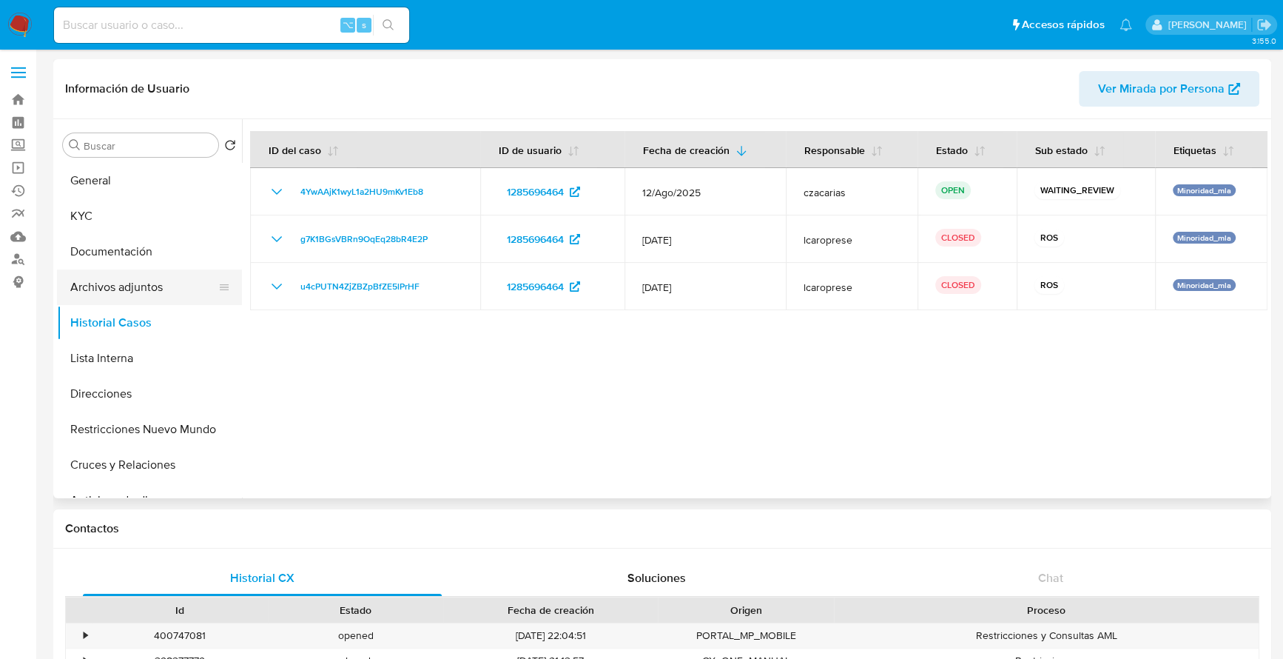
click at [109, 293] on button "Archivos adjuntos" at bounding box center [143, 287] width 173 height 36
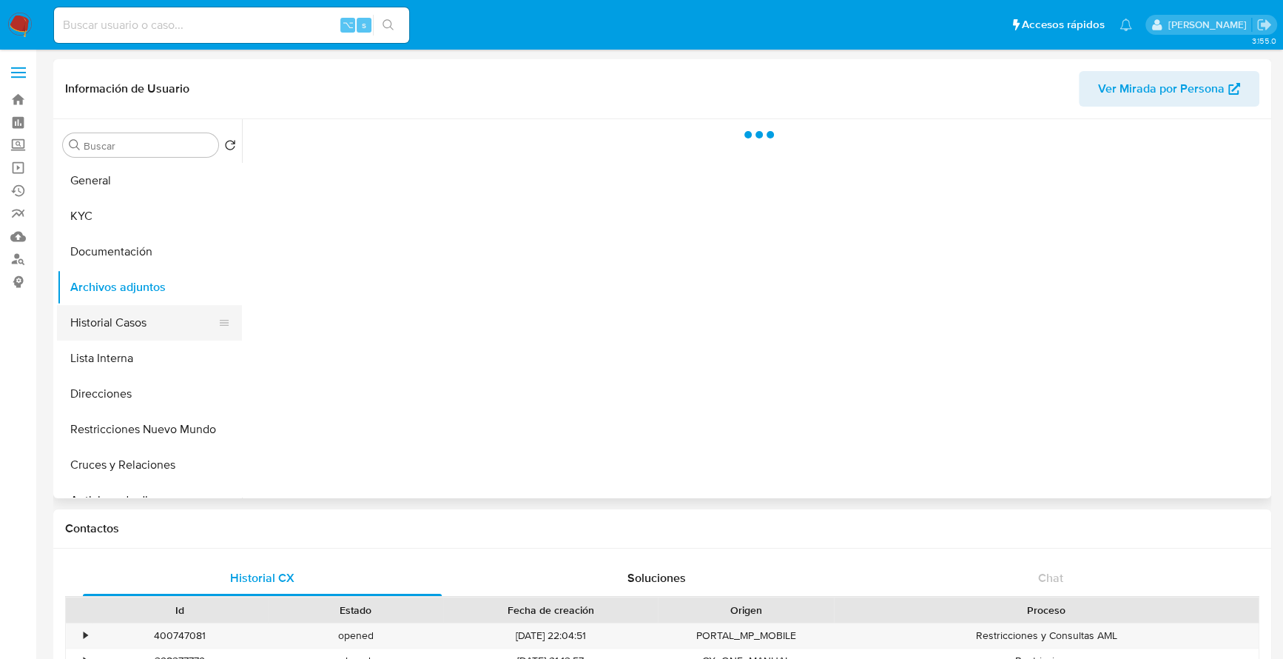
click at [108, 319] on button "Historial Casos" at bounding box center [143, 323] width 173 height 36
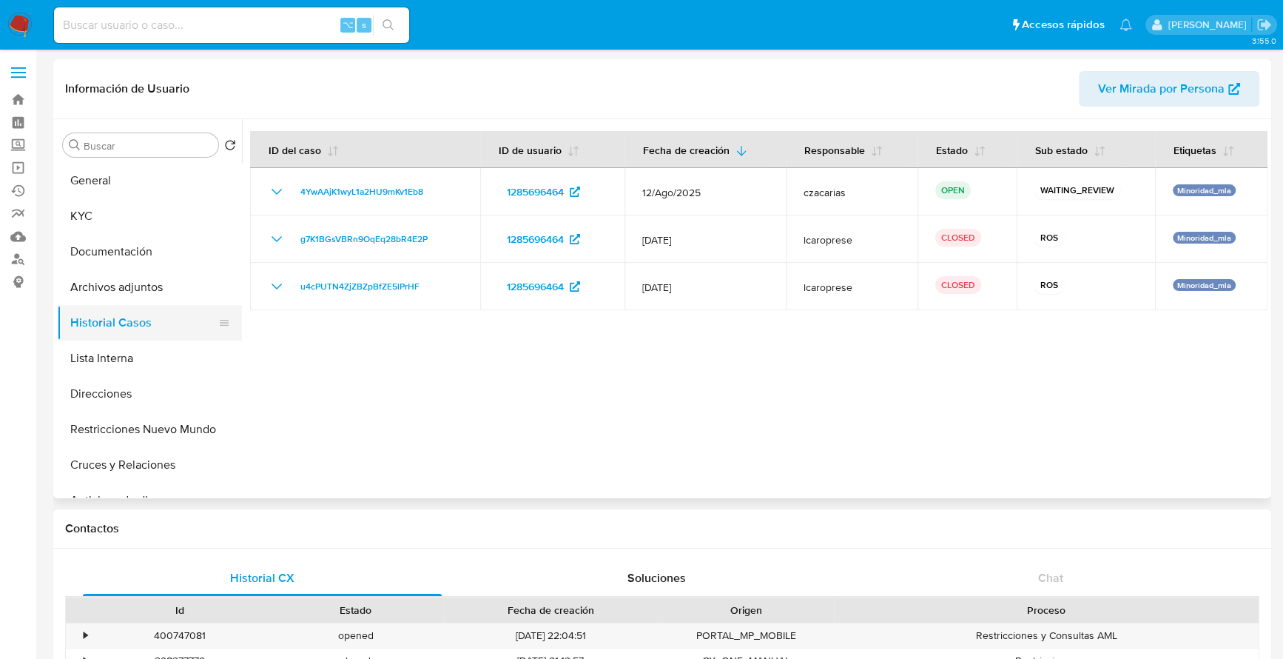
click at [108, 312] on button "Historial Casos" at bounding box center [143, 323] width 173 height 36
click at [110, 292] on button "Archivos adjuntos" at bounding box center [143, 287] width 173 height 36
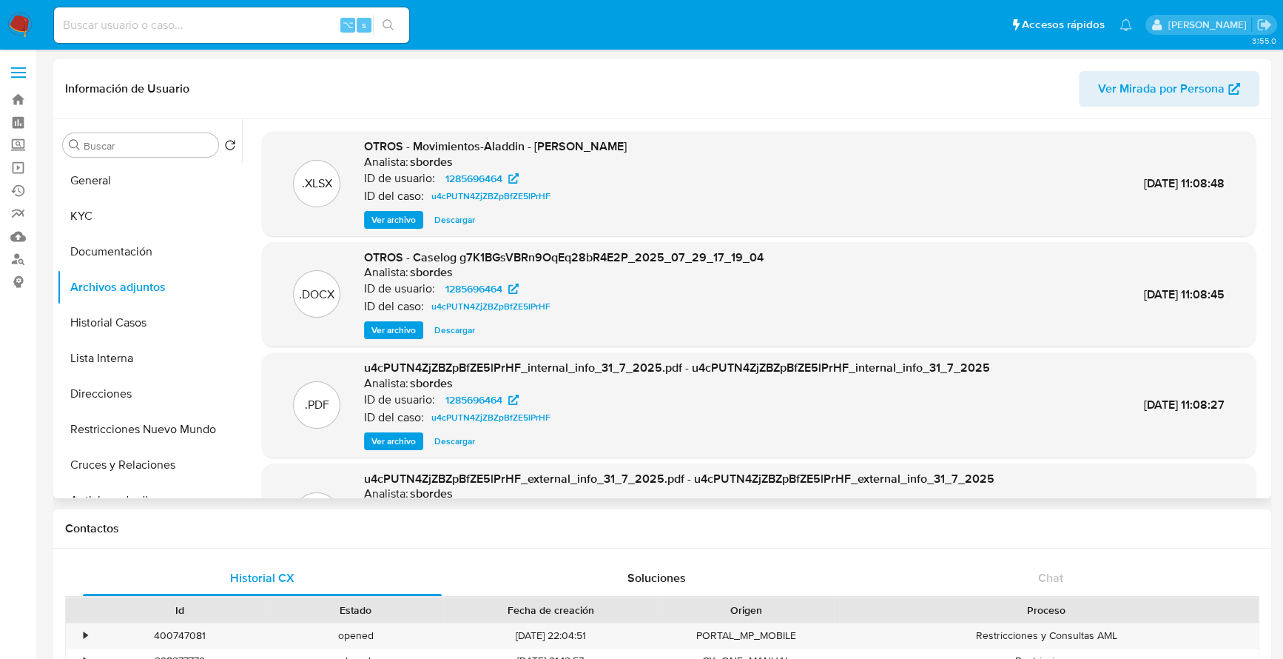
click at [391, 330] on span "Ver archivo" at bounding box center [393, 330] width 44 height 15
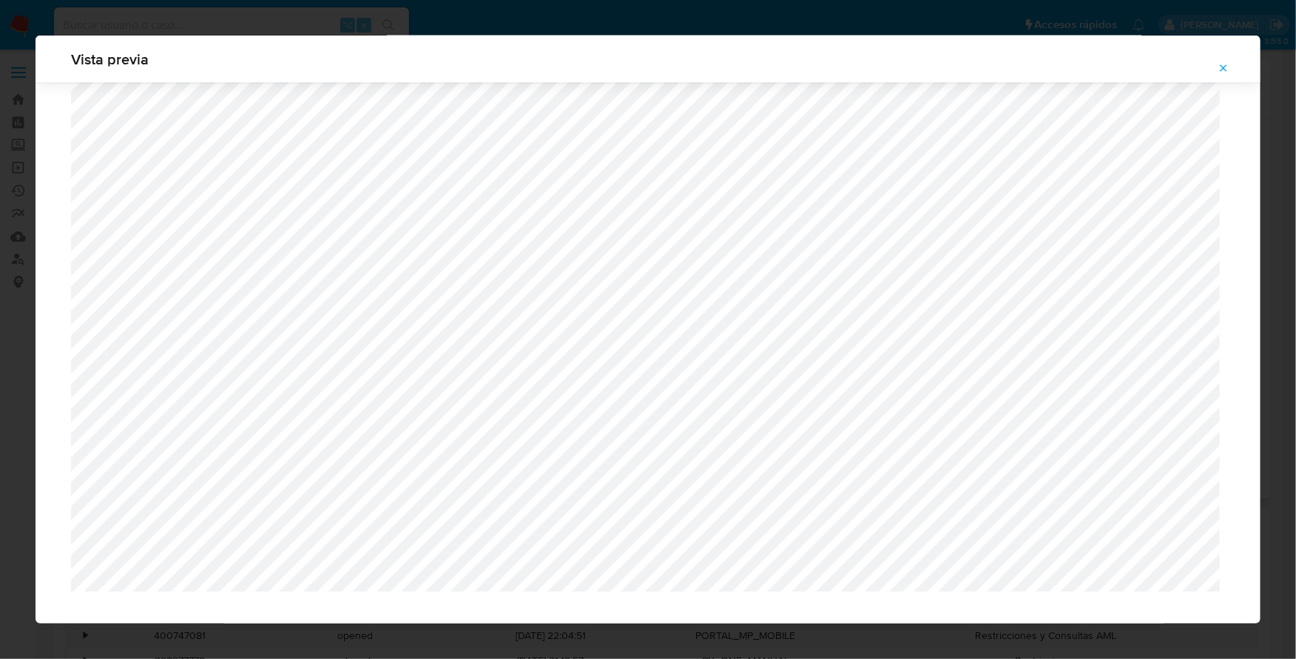
scroll to position [1021, 0]
click at [1224, 67] on icon "Attachment preview" at bounding box center [1224, 67] width 7 height 7
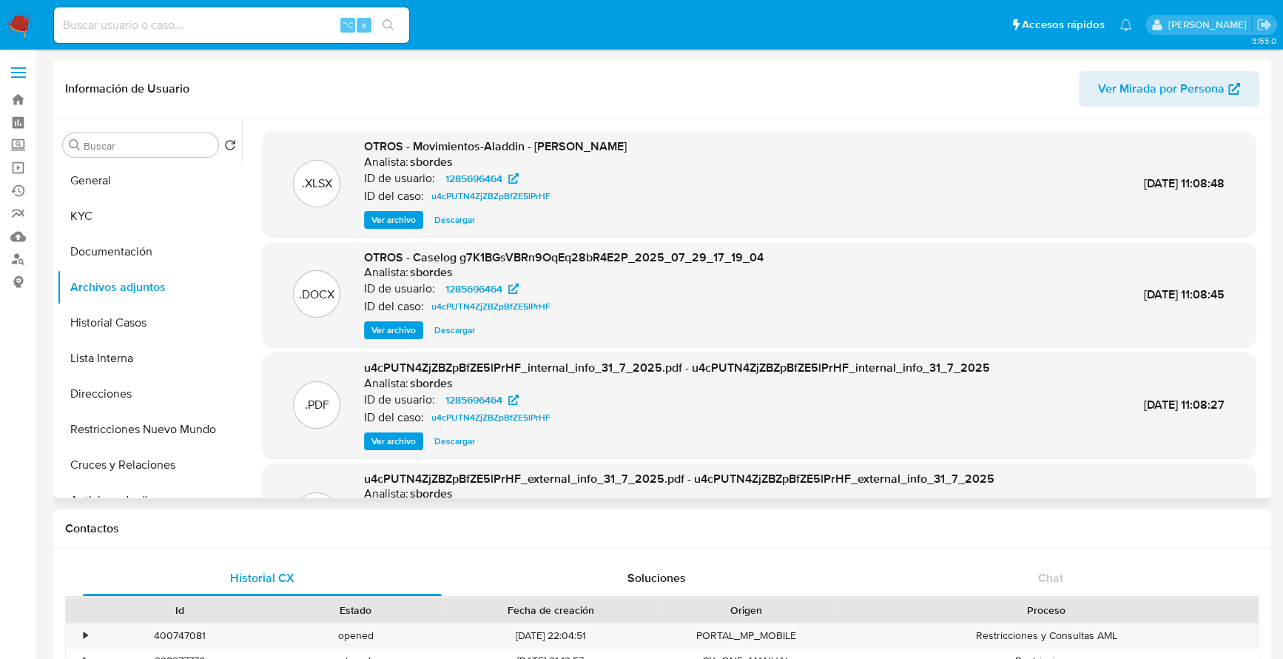
click at [192, 21] on input at bounding box center [231, 25] width 355 height 19
paste input "303725914"
type input "303725914"
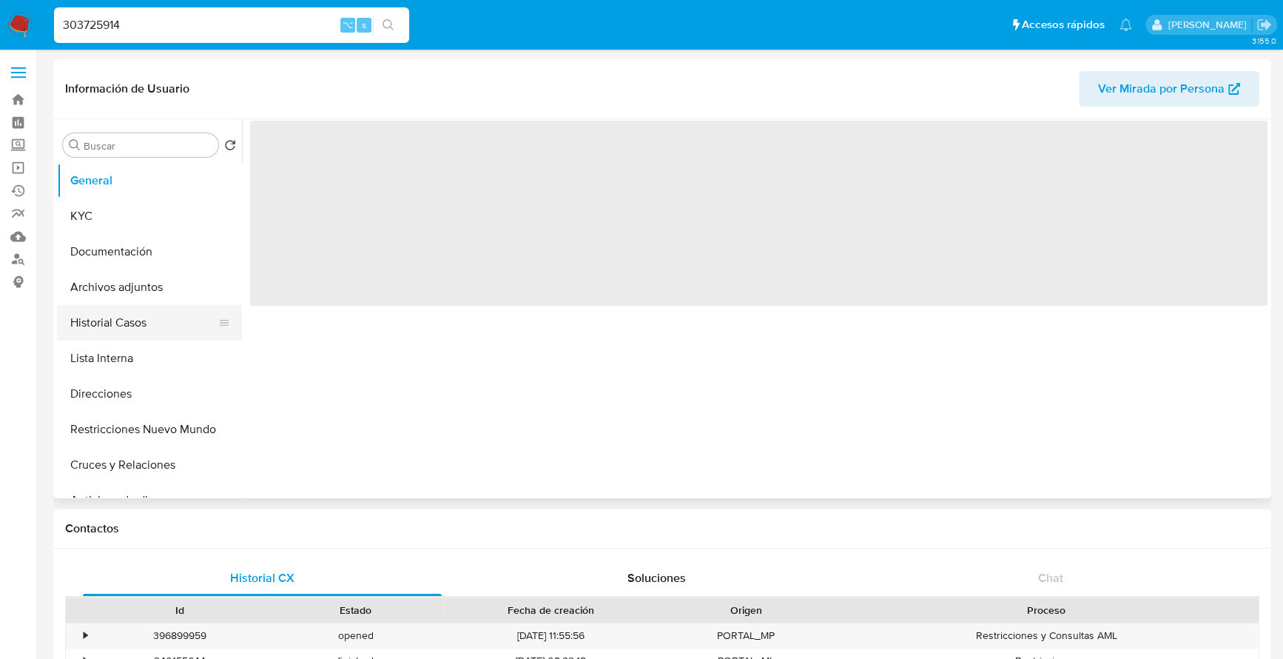
click at [121, 315] on button "Historial Casos" at bounding box center [143, 323] width 173 height 36
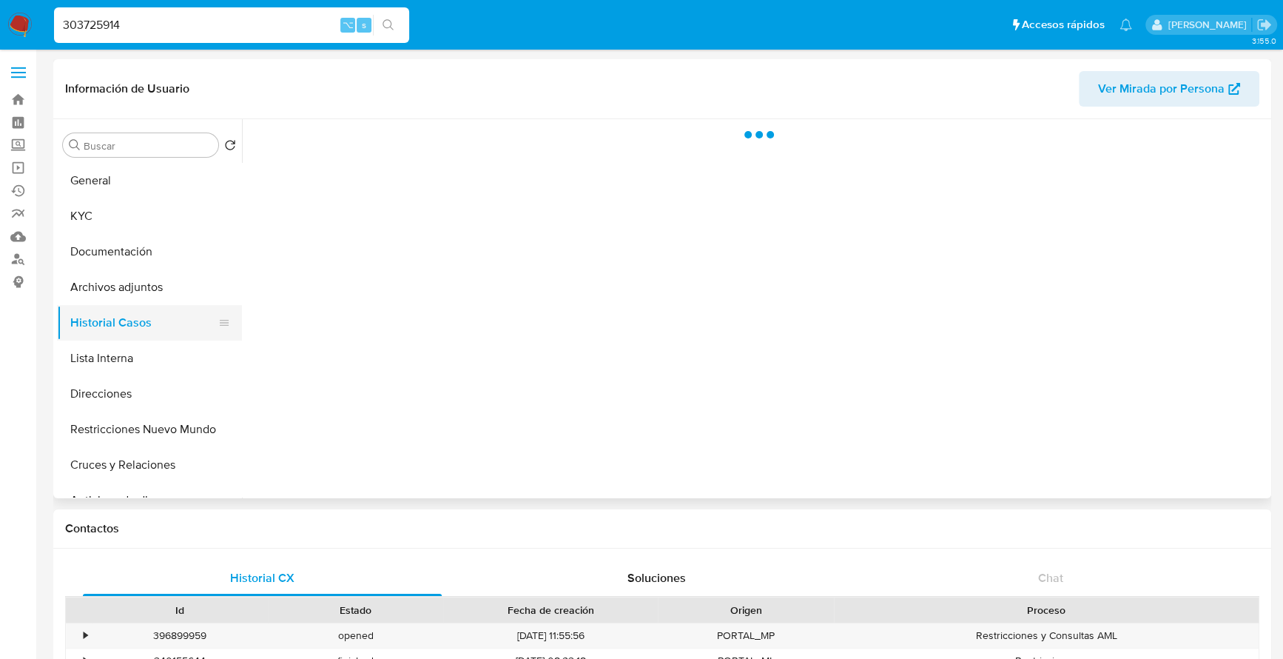
select select "10"
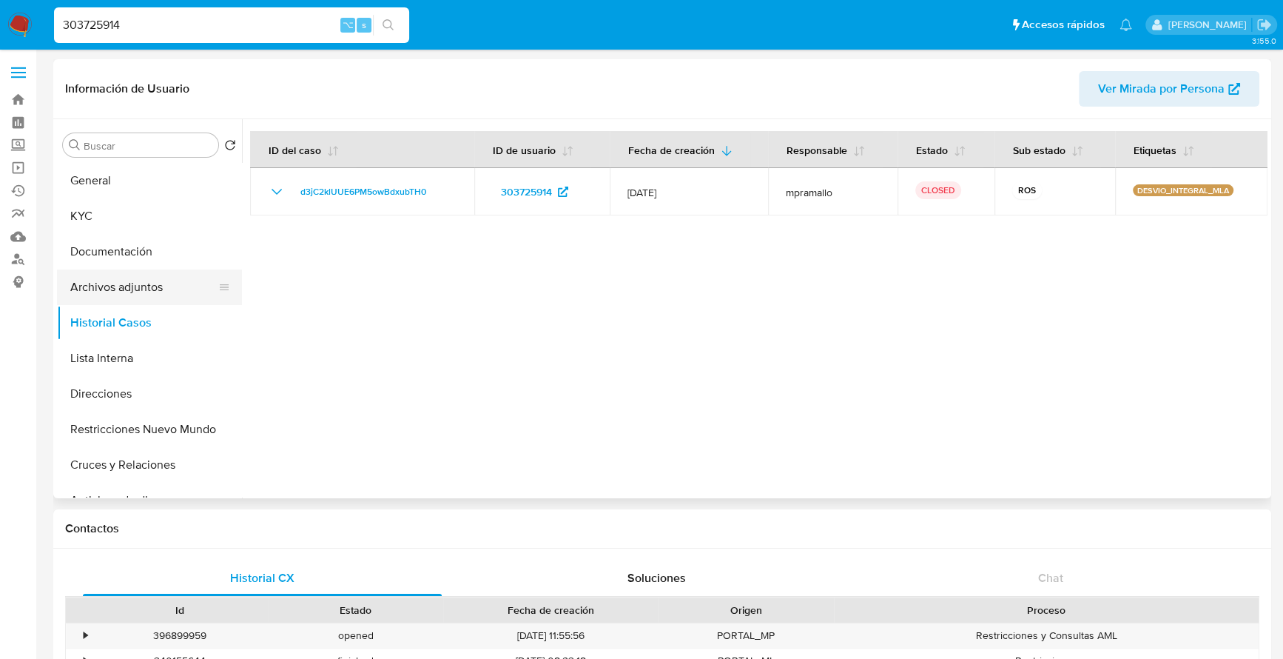
click at [124, 294] on button "Archivos adjuntos" at bounding box center [143, 287] width 173 height 36
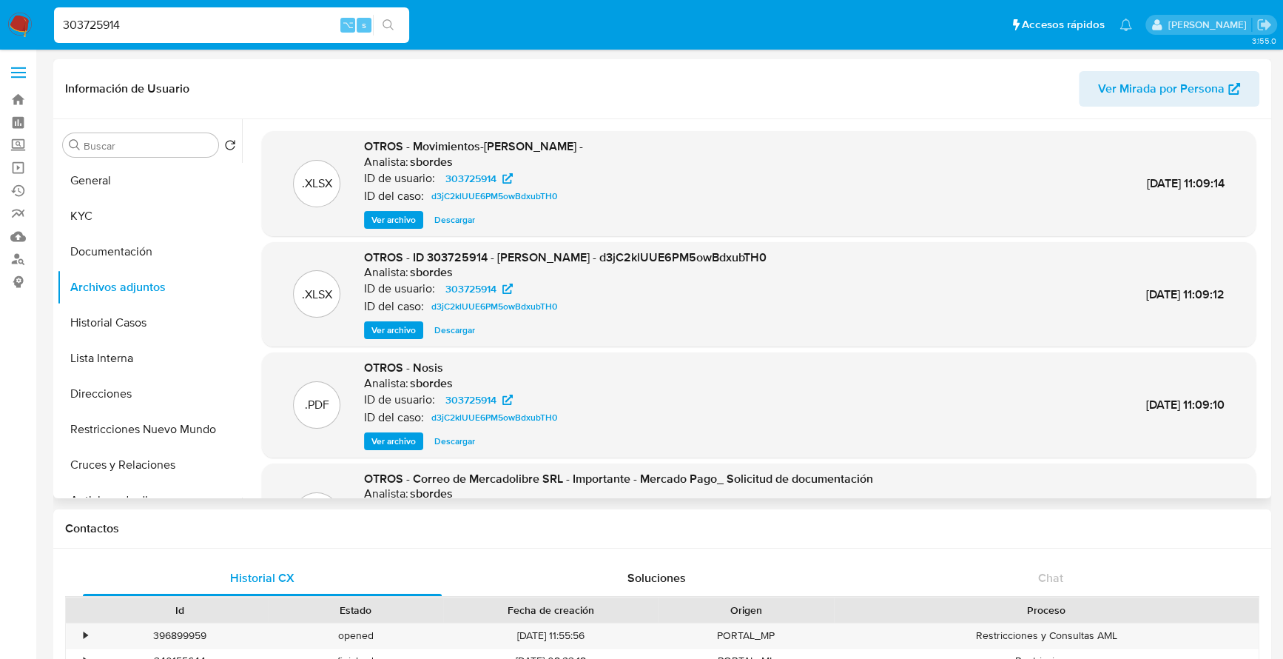
click at [388, 331] on span "Ver archivo" at bounding box center [393, 330] width 44 height 15
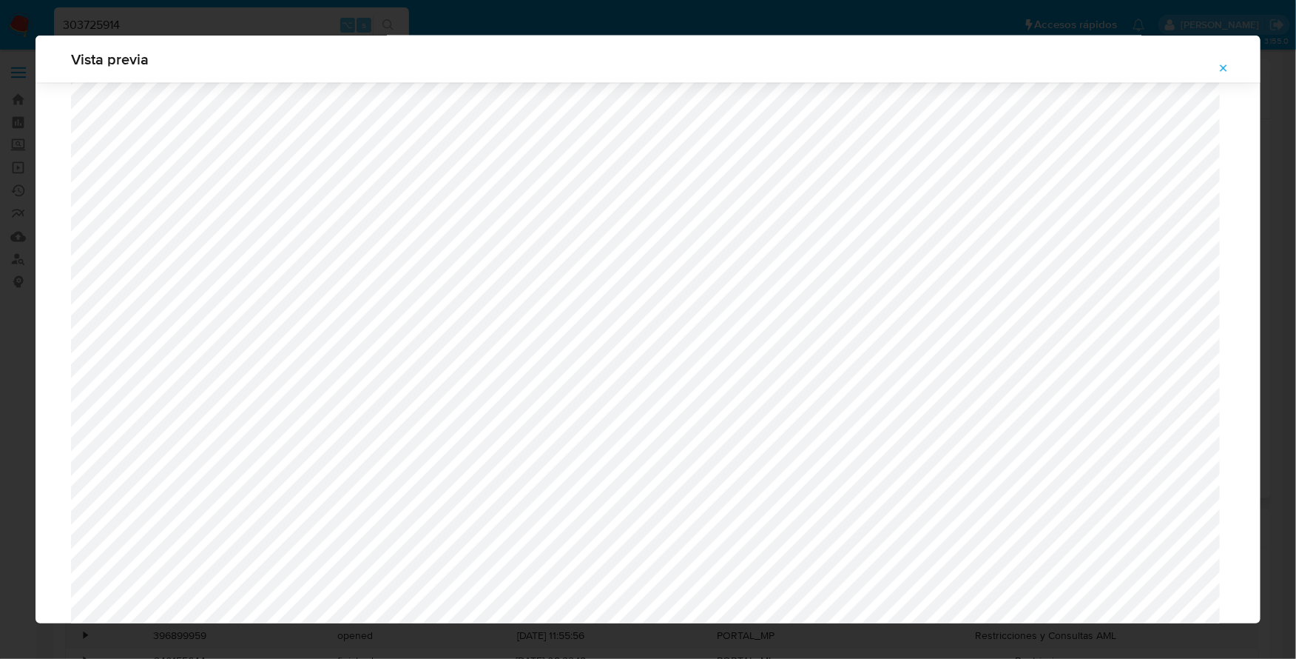
scroll to position [1056, 0]
click at [1240, 64] on button "Attachment preview" at bounding box center [1224, 68] width 33 height 24
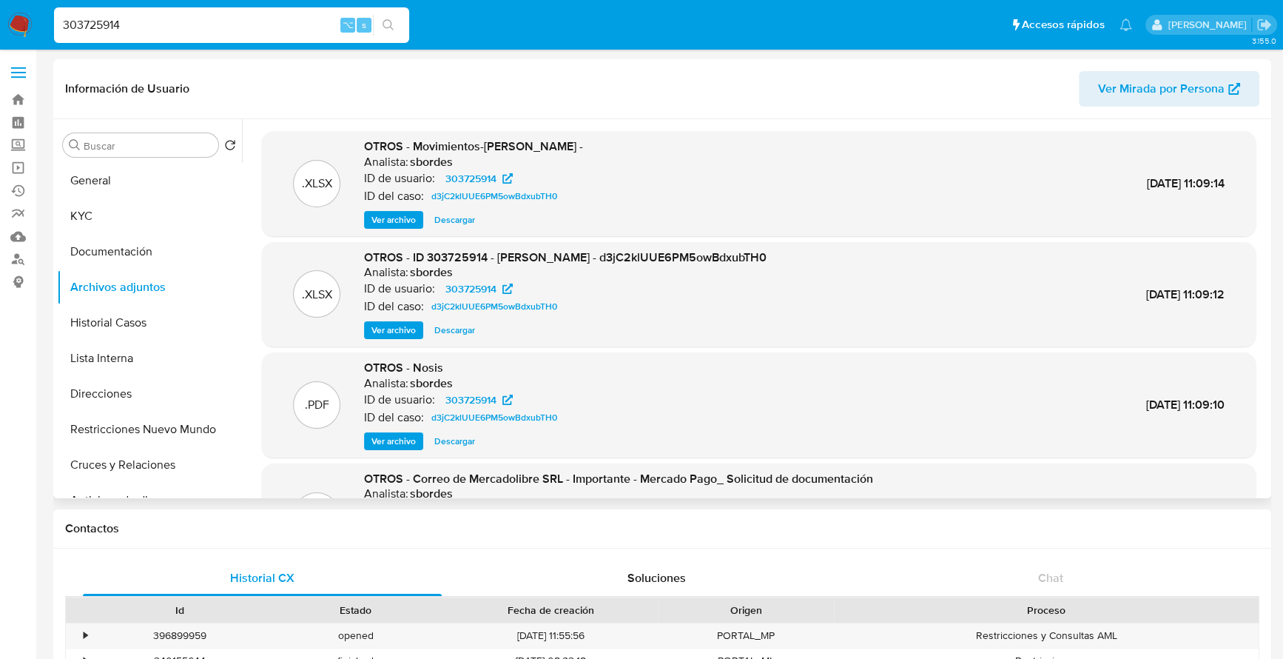
drag, startPoint x: 152, startPoint y: 31, endPoint x: 33, endPoint y: 24, distance: 118.6
click at [33, 24] on nav "Pausado Ver notificaciones 303725914 ⌥ s Accesos rápidos Presiona las siguiente…" at bounding box center [641, 25] width 1283 height 50
paste input "548570953"
type input "548570953"
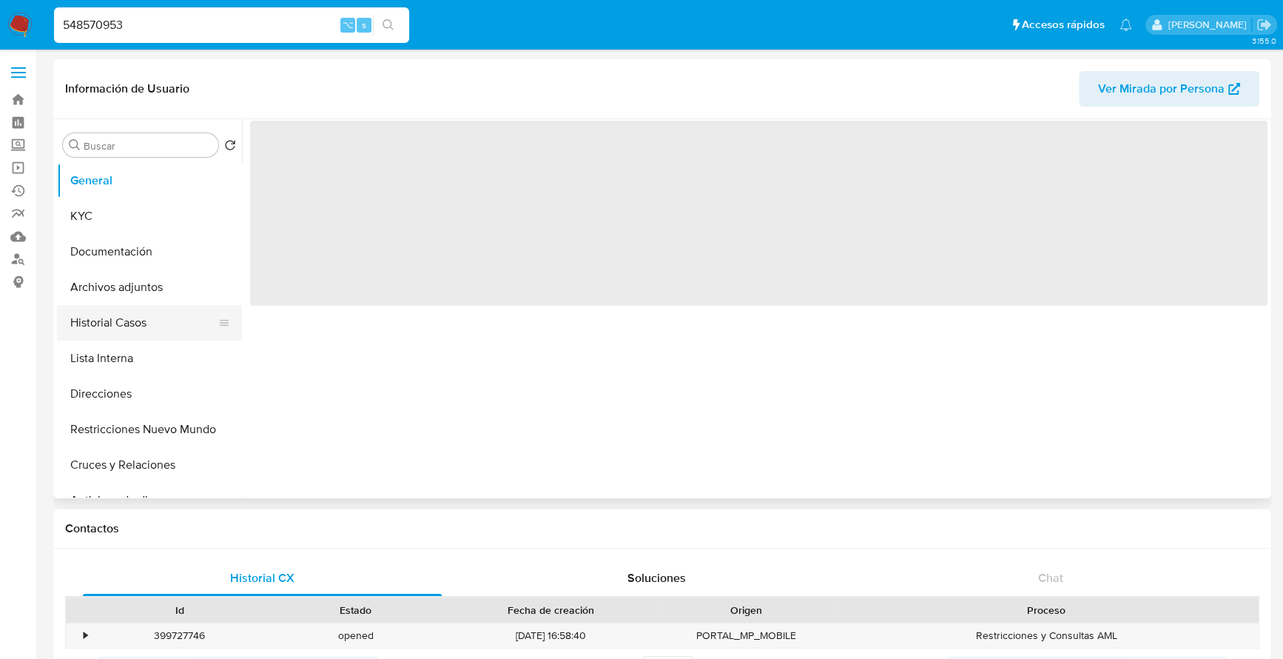
click at [145, 323] on button "Historial Casos" at bounding box center [143, 323] width 173 height 36
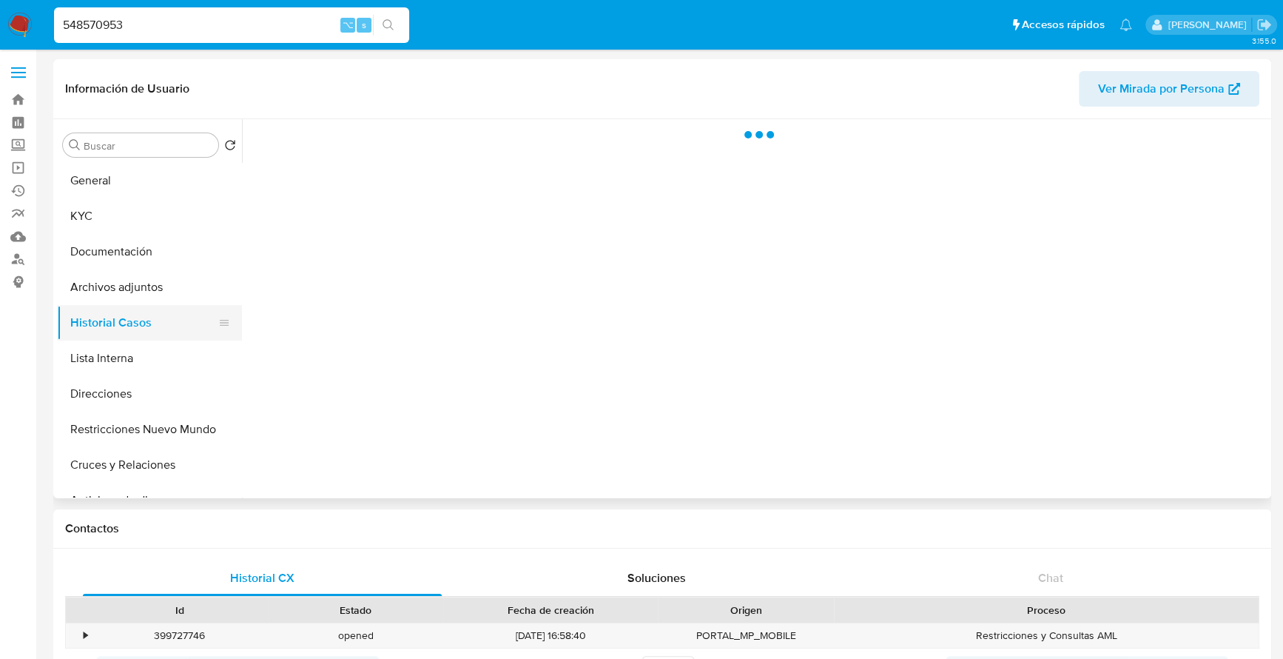
select select "10"
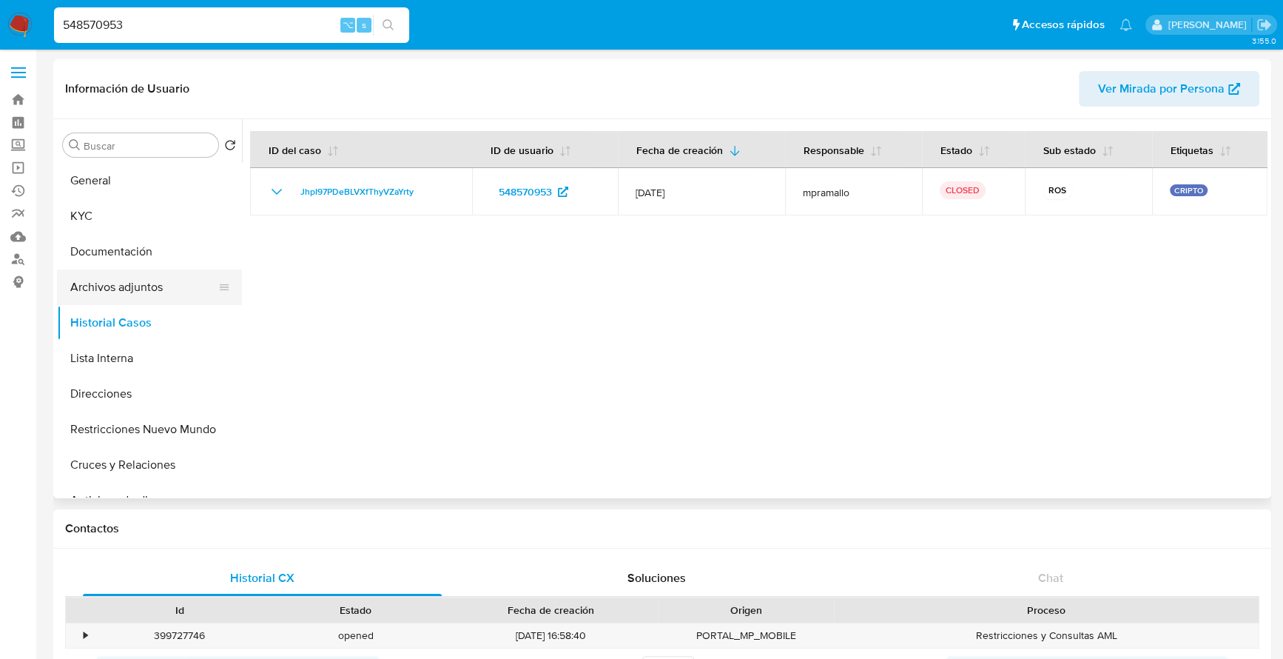
click at [124, 296] on button "Archivos adjuntos" at bounding box center [143, 287] width 173 height 36
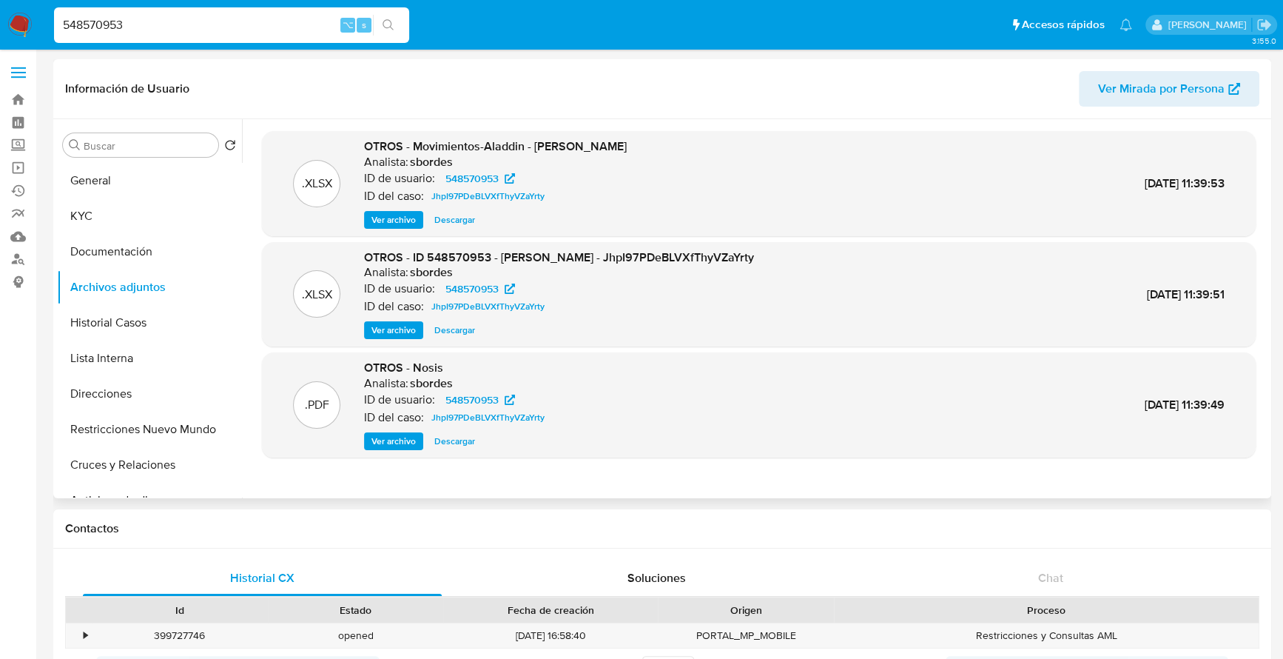
click at [397, 325] on span "Ver archivo" at bounding box center [393, 330] width 44 height 15
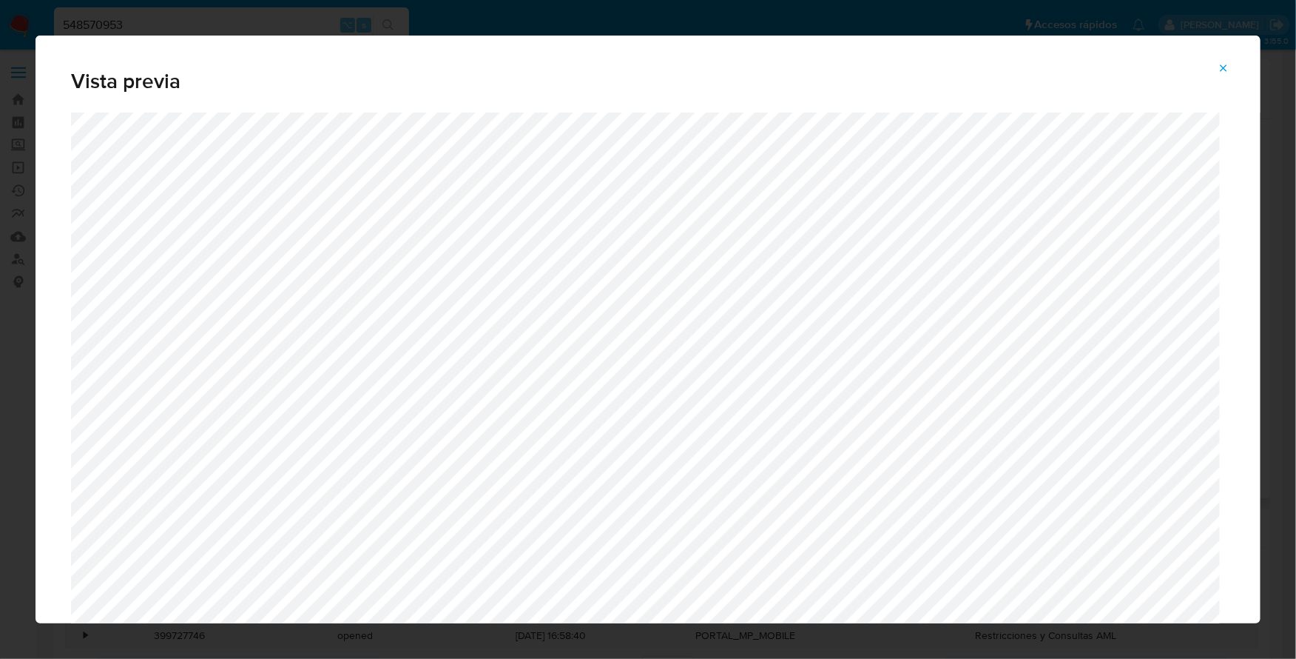
drag, startPoint x: 1231, startPoint y: 69, endPoint x: 1222, endPoint y: 73, distance: 9.9
click at [1231, 69] on button "Attachment preview" at bounding box center [1224, 68] width 33 height 24
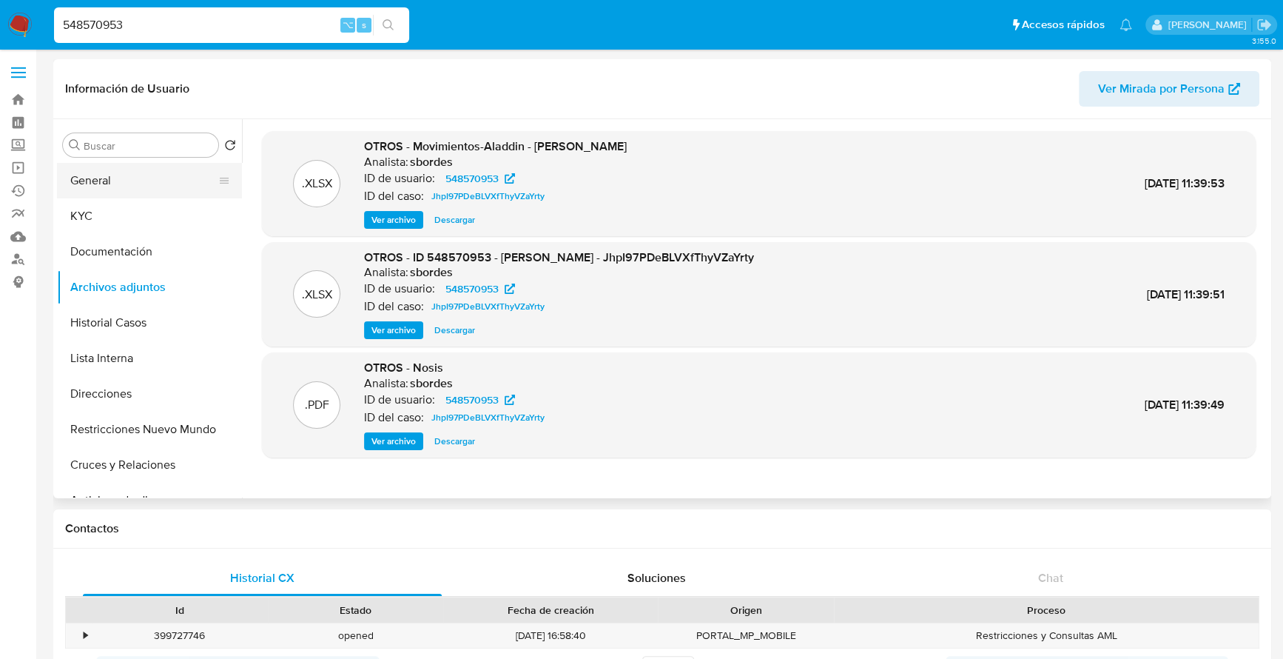
click at [130, 176] on button "General" at bounding box center [143, 181] width 173 height 36
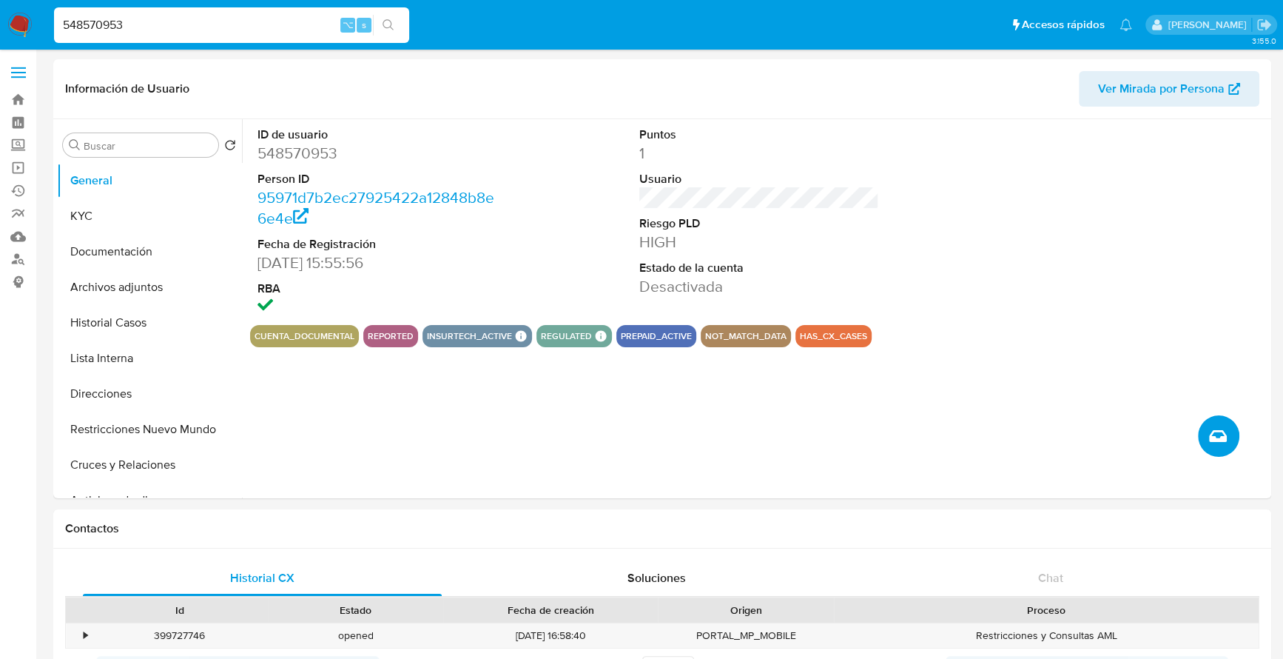
click at [1218, 436] on icon "Crear caso manual" at bounding box center [1218, 436] width 18 height 18
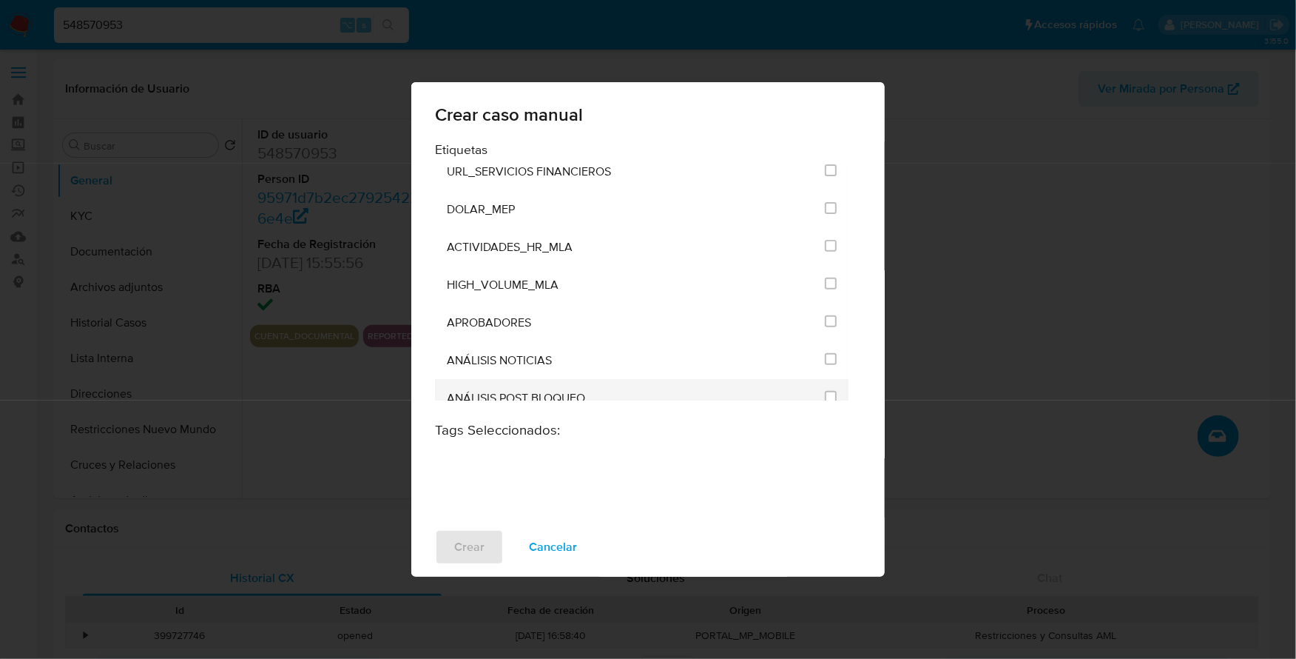
scroll to position [2842, 0]
click at [827, 391] on input "3249" at bounding box center [831, 397] width 12 height 12
checkbox input "true"
click at [480, 541] on span "Crear" at bounding box center [469, 547] width 30 height 33
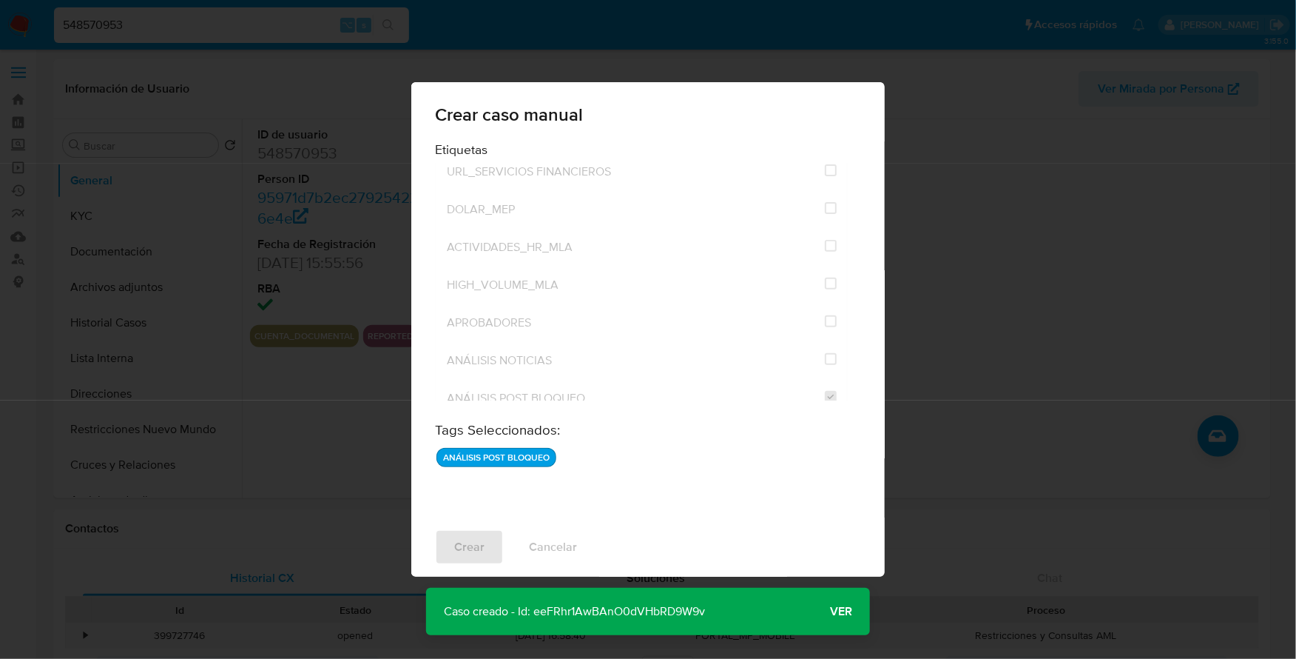
click at [840, 611] on span "Ver" at bounding box center [841, 611] width 22 height 0
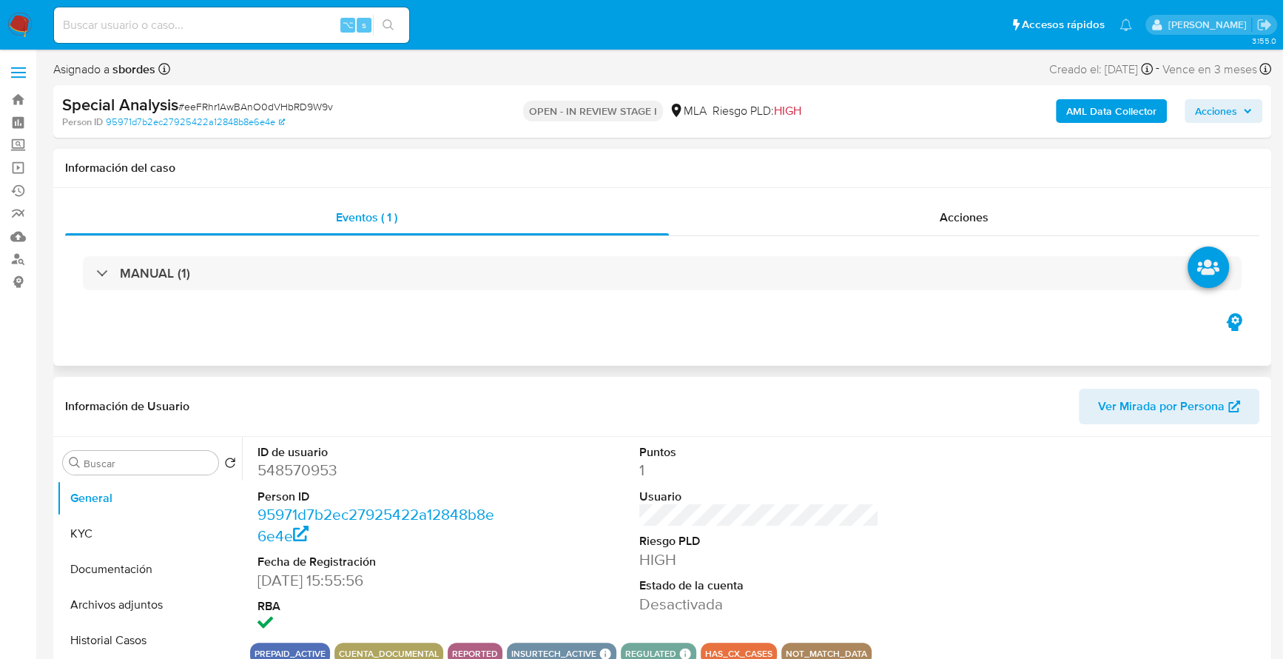
select select "10"
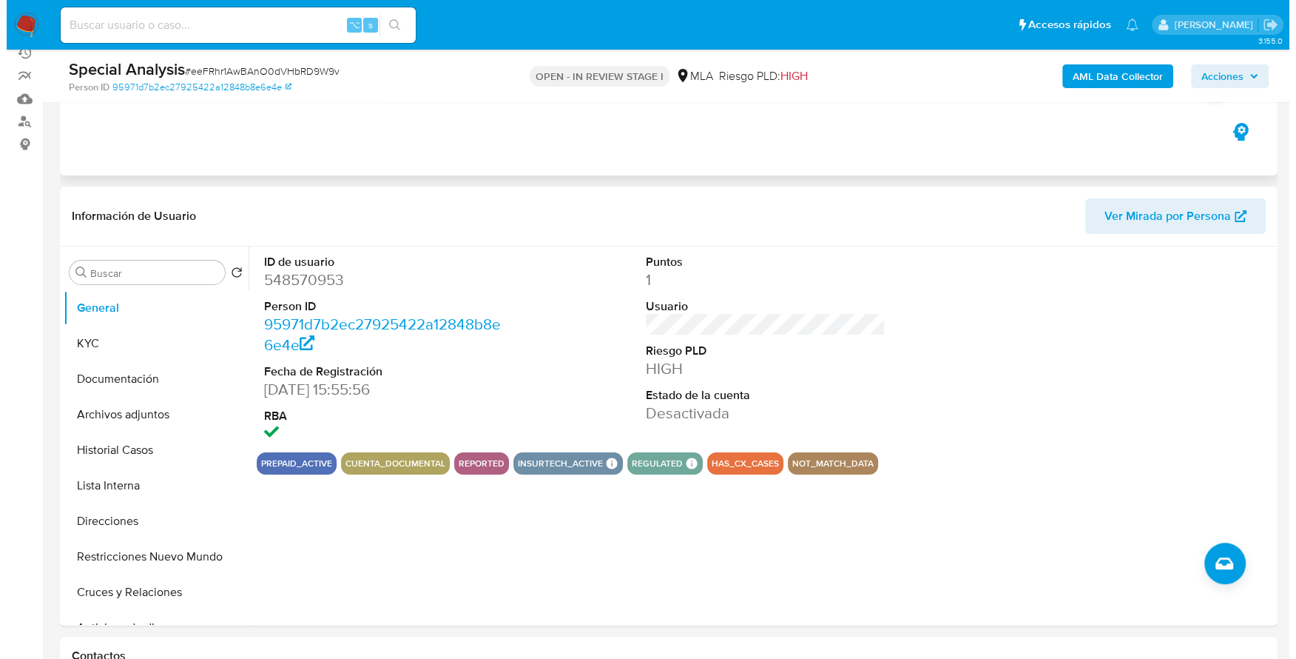
scroll to position [141, 0]
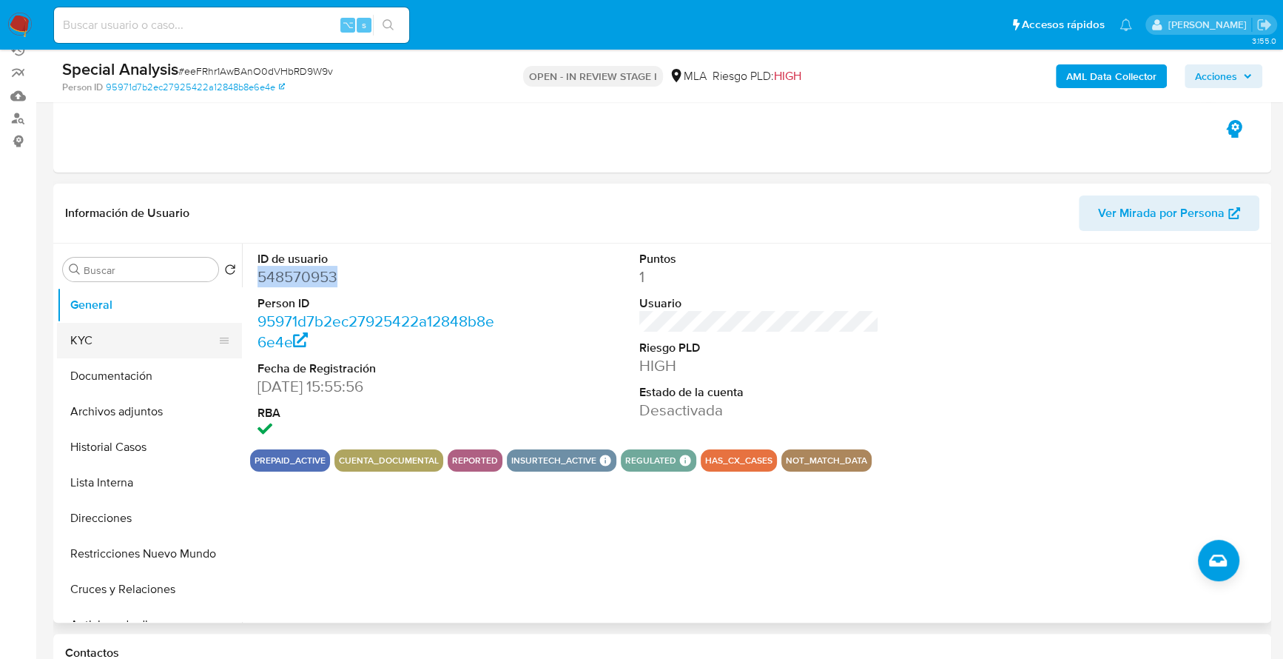
click at [80, 346] on button "KYC" at bounding box center [143, 341] width 173 height 36
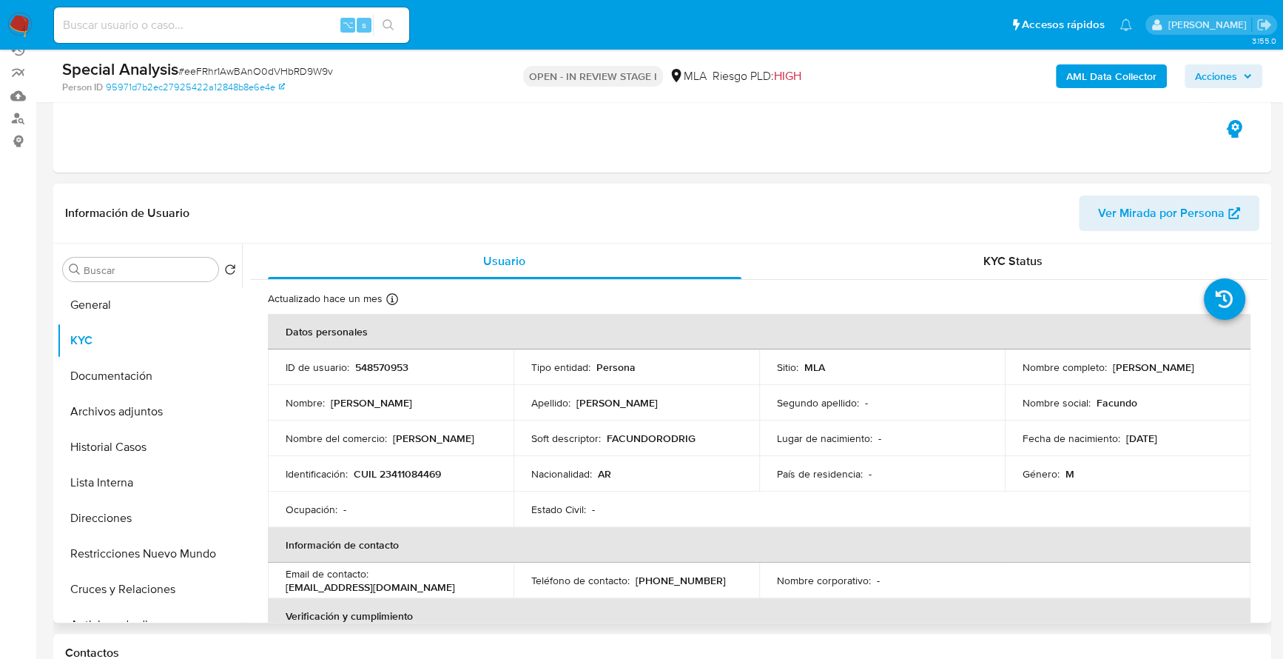
click at [1019, 373] on td "Nombre completo : [PERSON_NAME]" at bounding box center [1128, 367] width 246 height 36
drag, startPoint x: 1020, startPoint y: 374, endPoint x: 1177, endPoint y: 374, distance: 157.6
click at [1177, 374] on div "Nombre completo : [PERSON_NAME]" at bounding box center [1128, 366] width 210 height 13
copy p "[PERSON_NAME]"
copy p "23411084469"
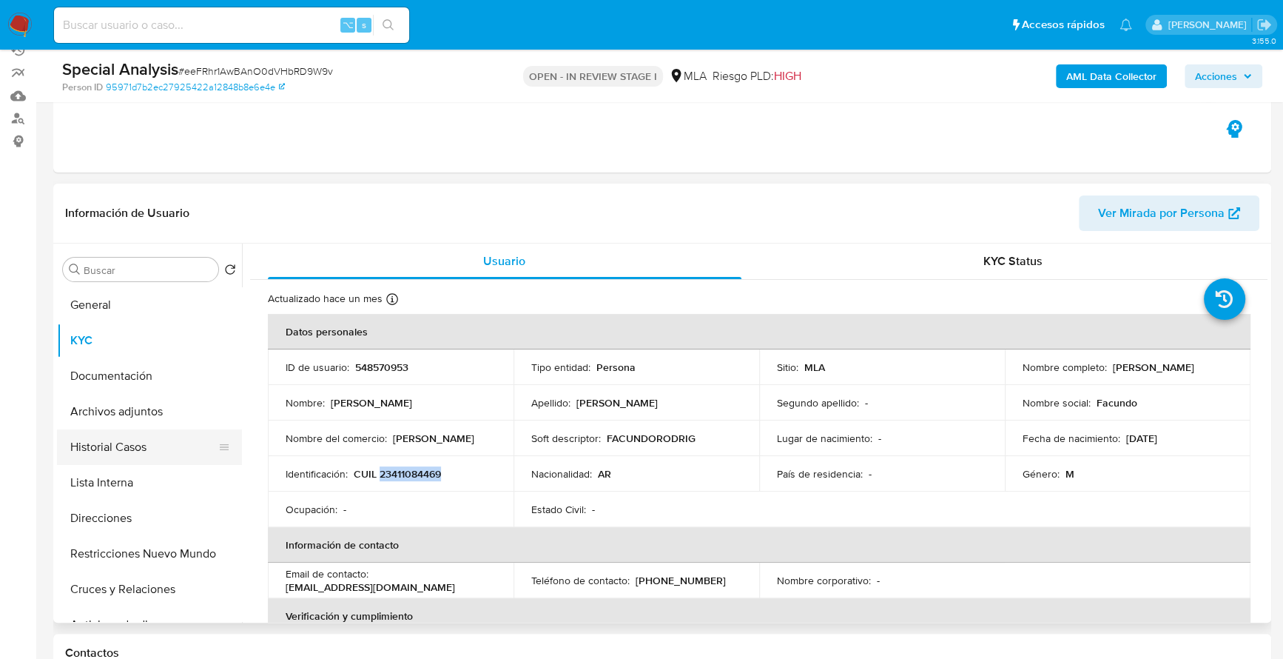
drag, startPoint x: 110, startPoint y: 457, endPoint x: 110, endPoint y: 433, distance: 23.7
click at [110, 456] on button "Historial Casos" at bounding box center [143, 447] width 173 height 36
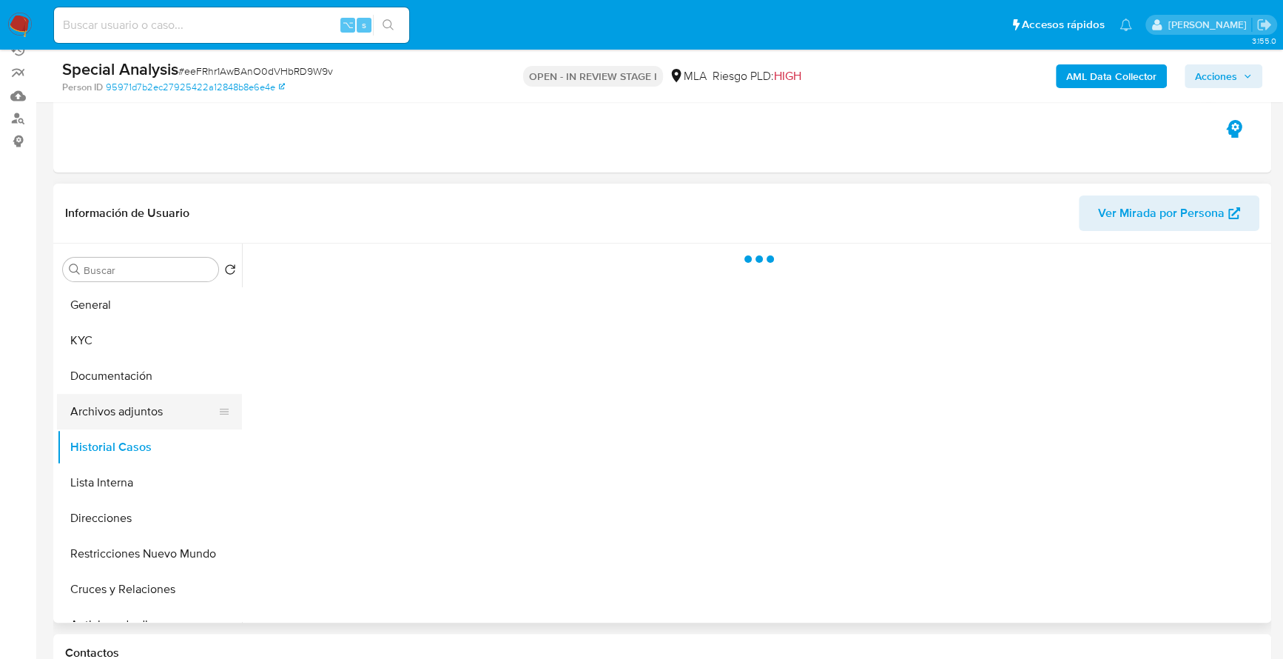
click at [109, 424] on button "Archivos adjuntos" at bounding box center [143, 412] width 173 height 36
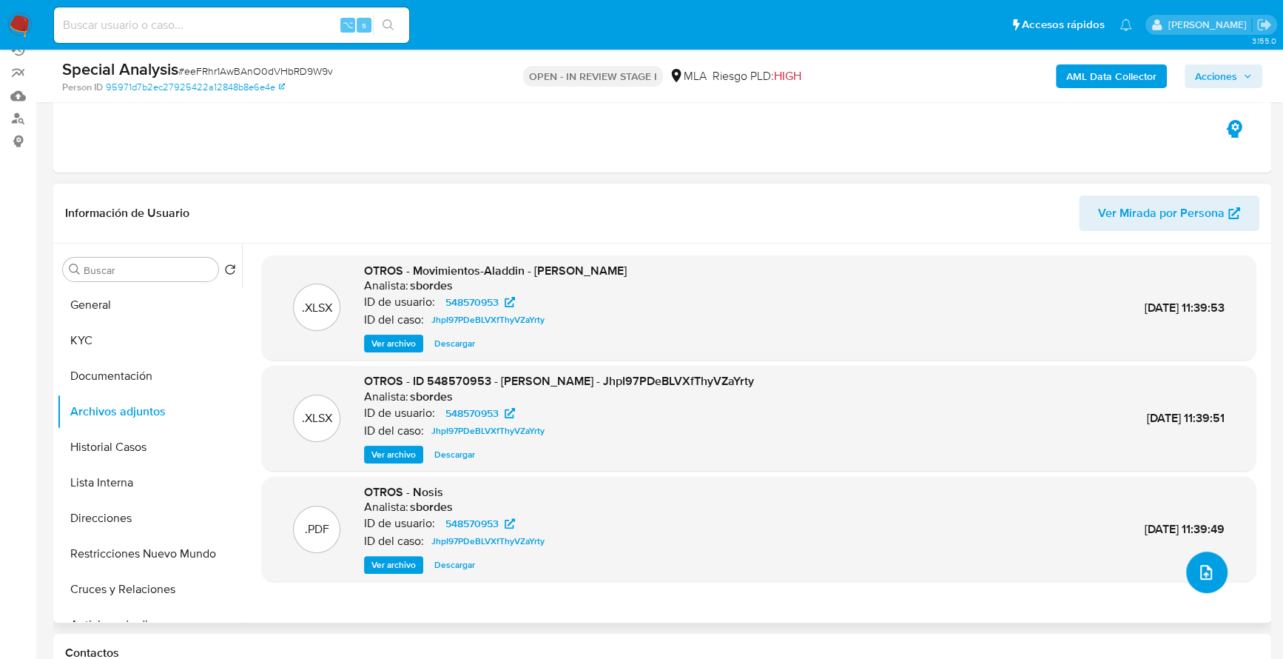
click at [1204, 582] on button "upload-file" at bounding box center [1206, 571] width 41 height 41
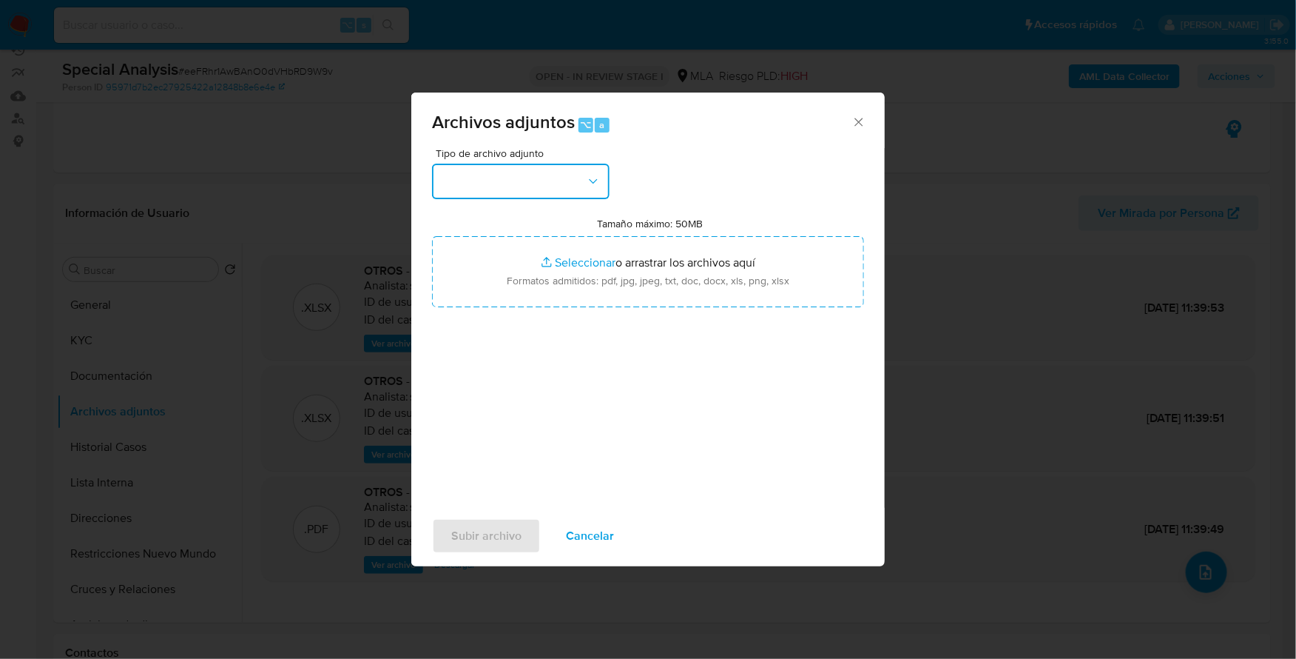
click at [522, 187] on button "button" at bounding box center [521, 182] width 178 height 36
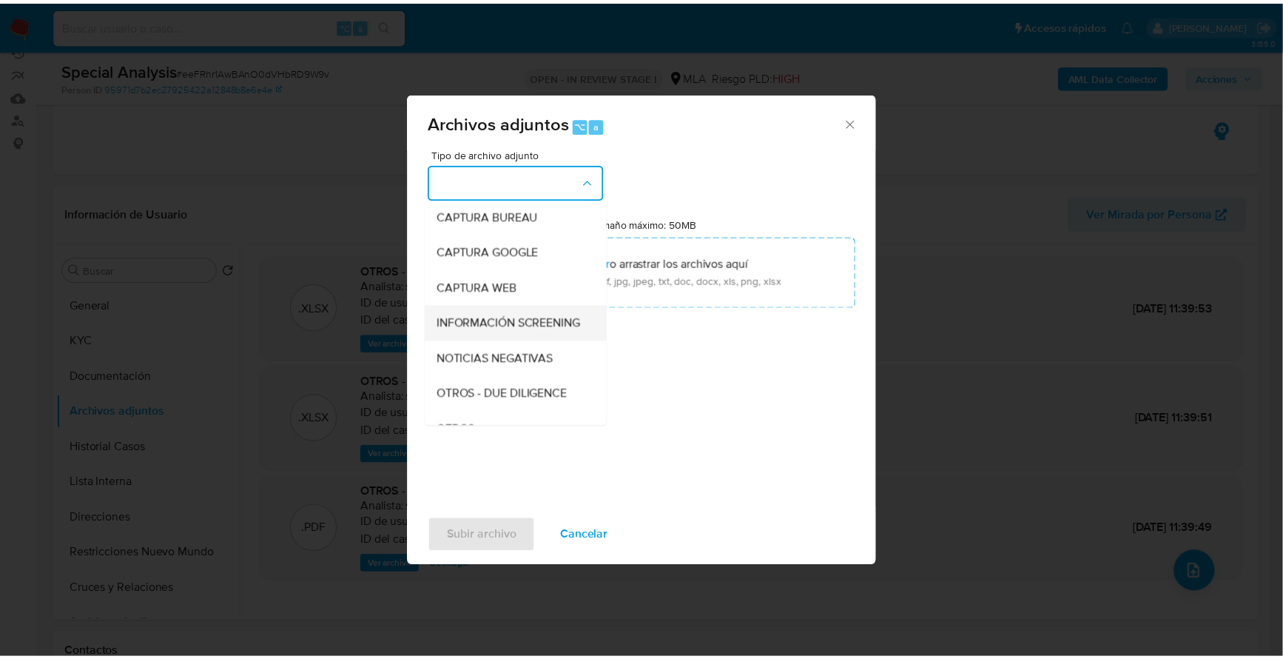
scroll to position [106, 0]
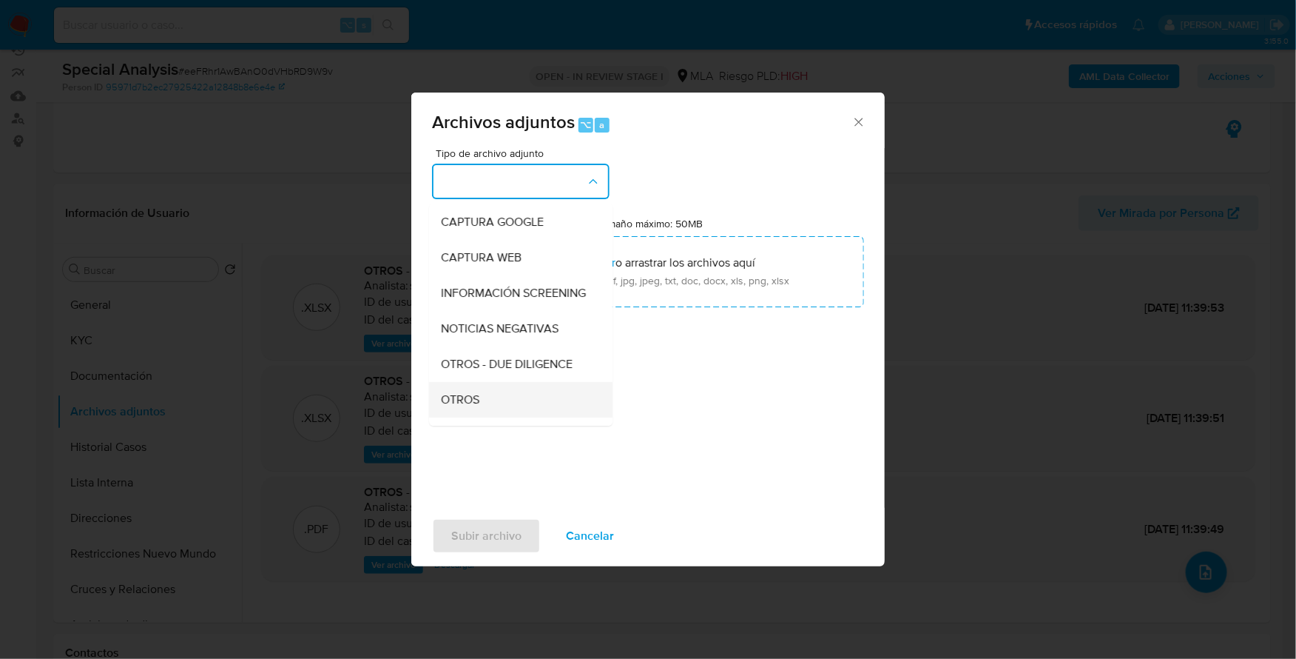
click at [483, 417] on div "OTROS" at bounding box center [516, 400] width 151 height 36
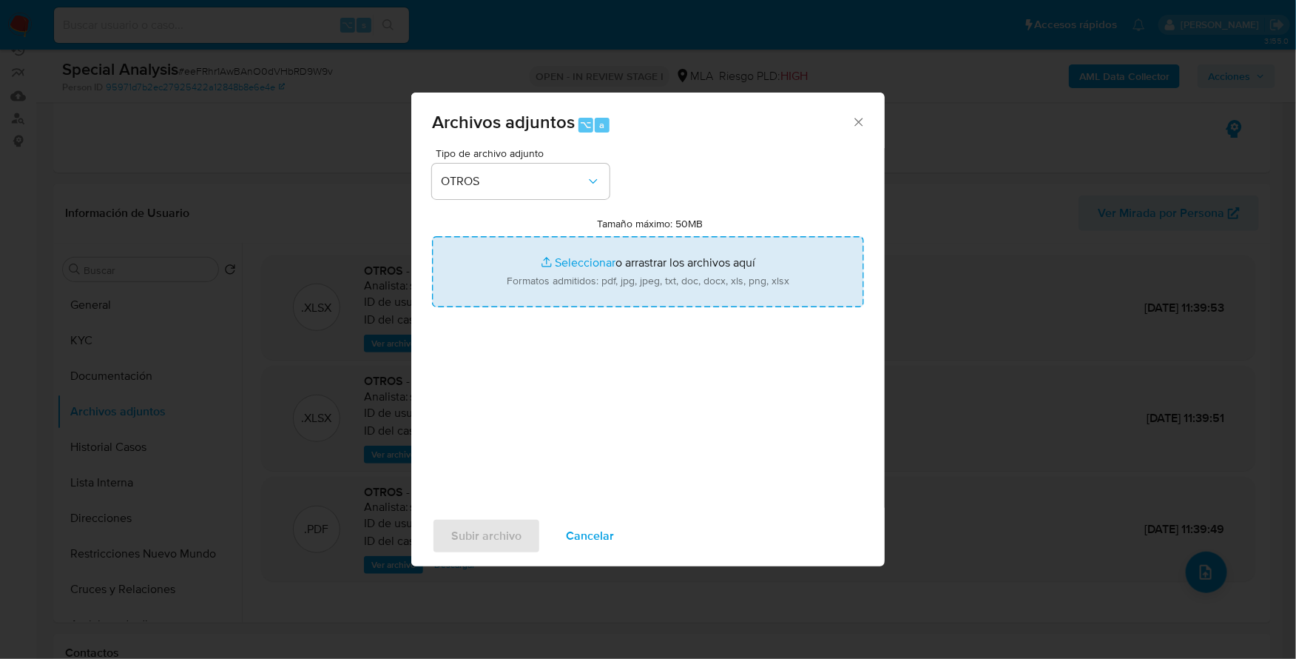
click at [562, 263] on input "Tamaño máximo: 50MB Seleccionar archivos" at bounding box center [648, 271] width 432 height 71
click at [564, 267] on input "Tamaño máximo: 50MB Seleccionar archivos" at bounding box center [648, 271] width 432 height 71
type input "C:\fakepath\Recibo de sueldo I.jpg"
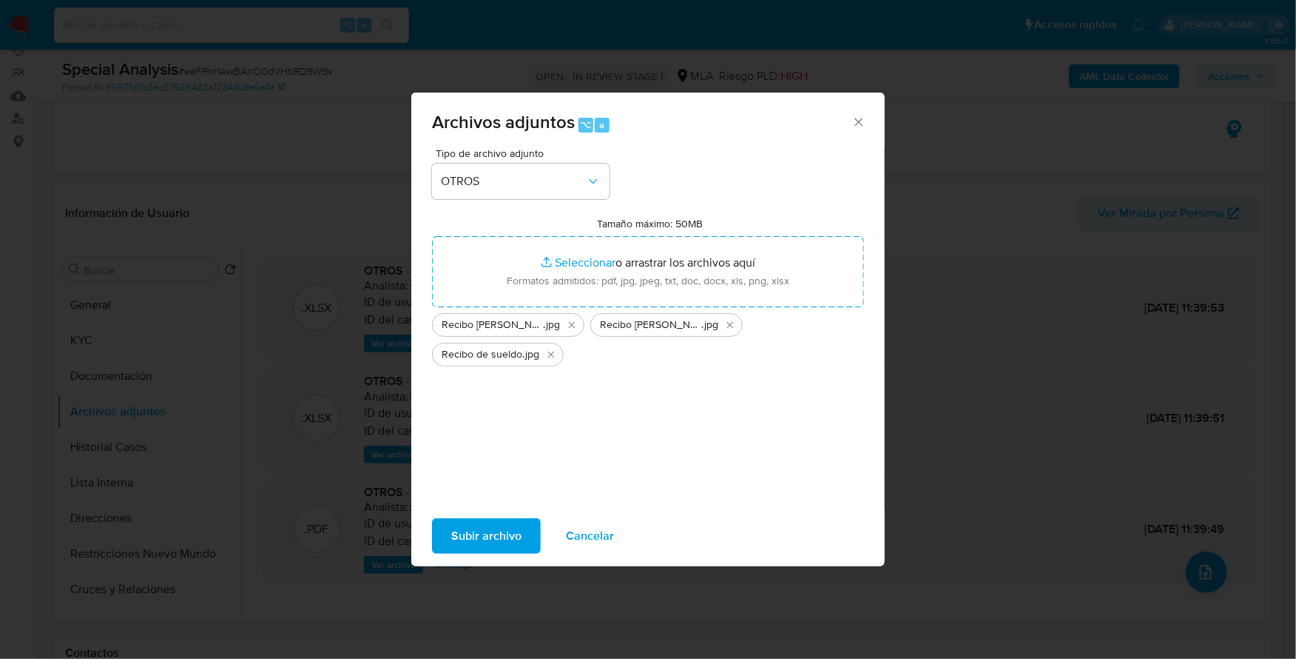
click at [484, 537] on span "Subir archivo" at bounding box center [486, 535] width 70 height 33
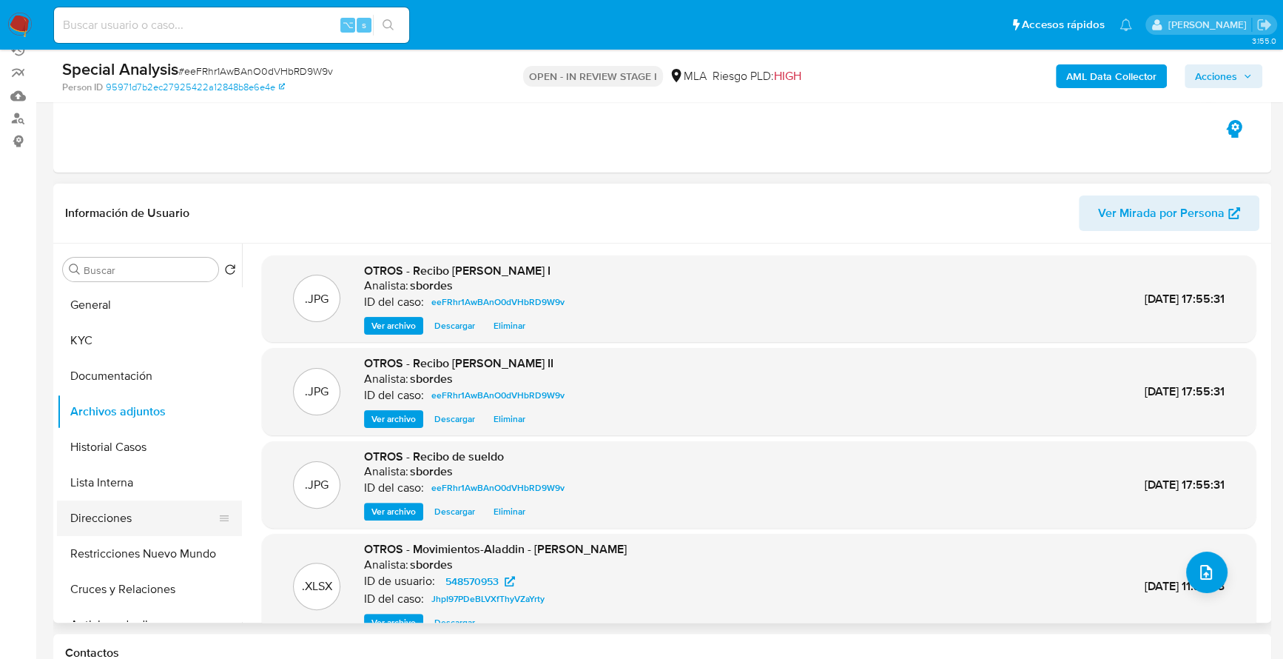
click at [118, 517] on button "Direcciones" at bounding box center [143, 518] width 173 height 36
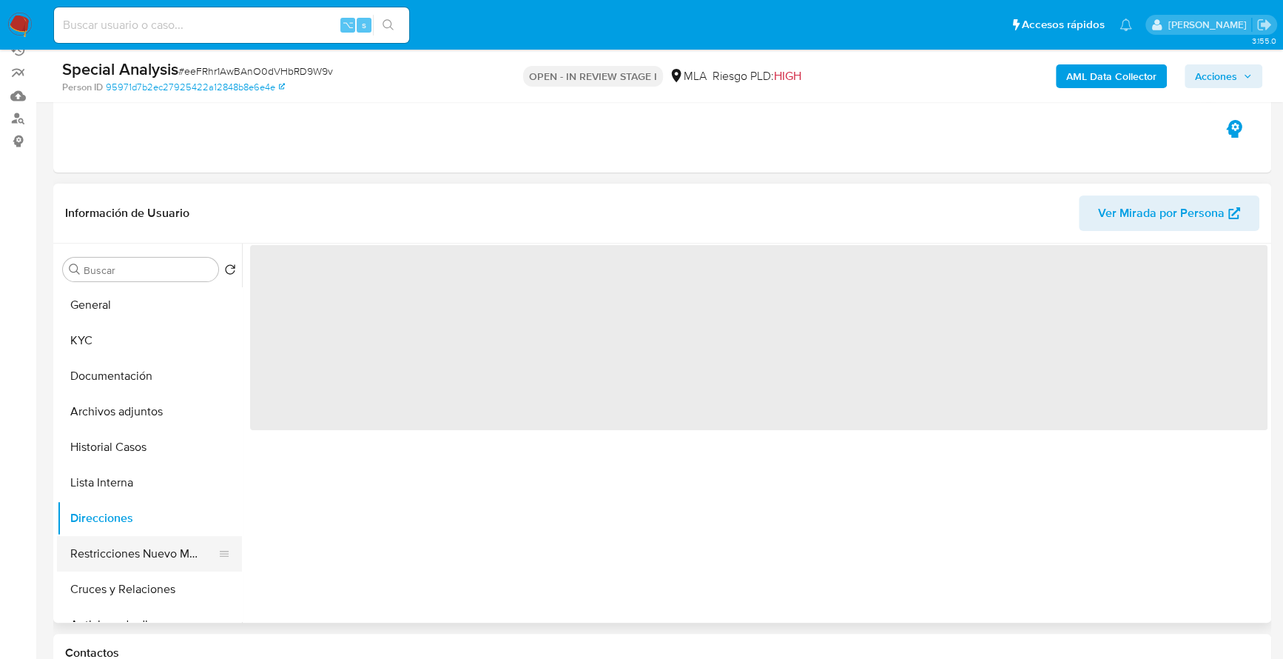
click at [137, 548] on button "Restricciones Nuevo Mundo" at bounding box center [143, 554] width 173 height 36
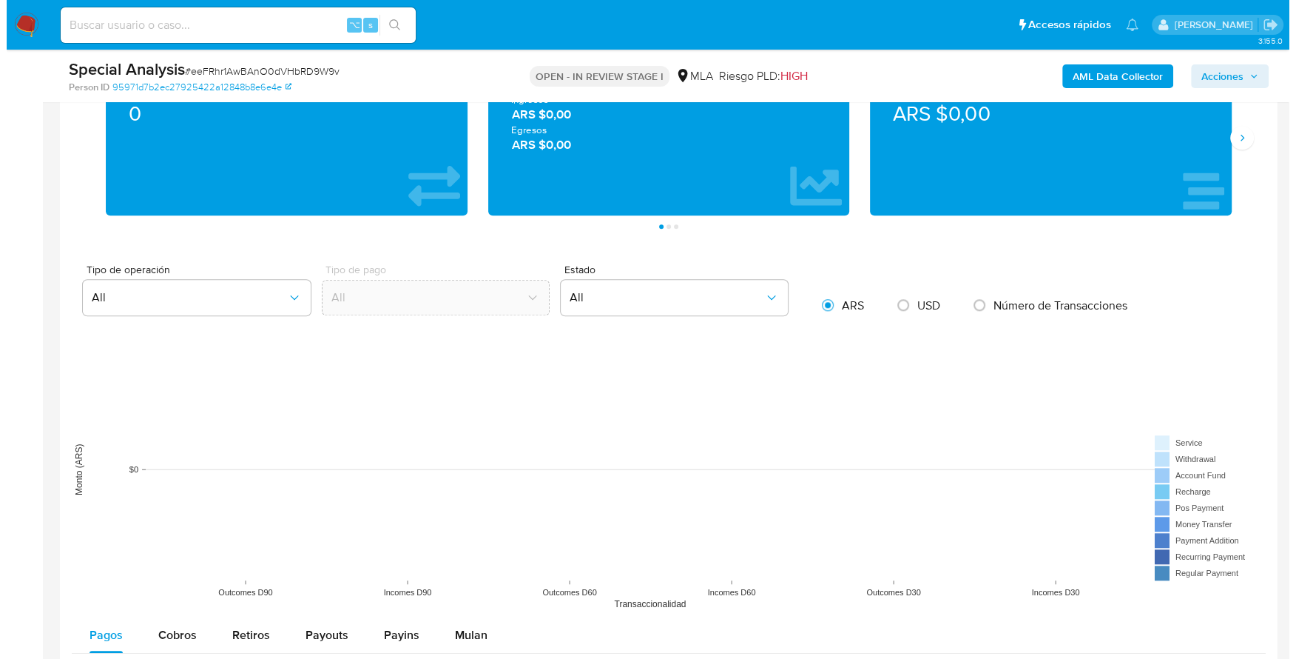
scroll to position [2076, 0]
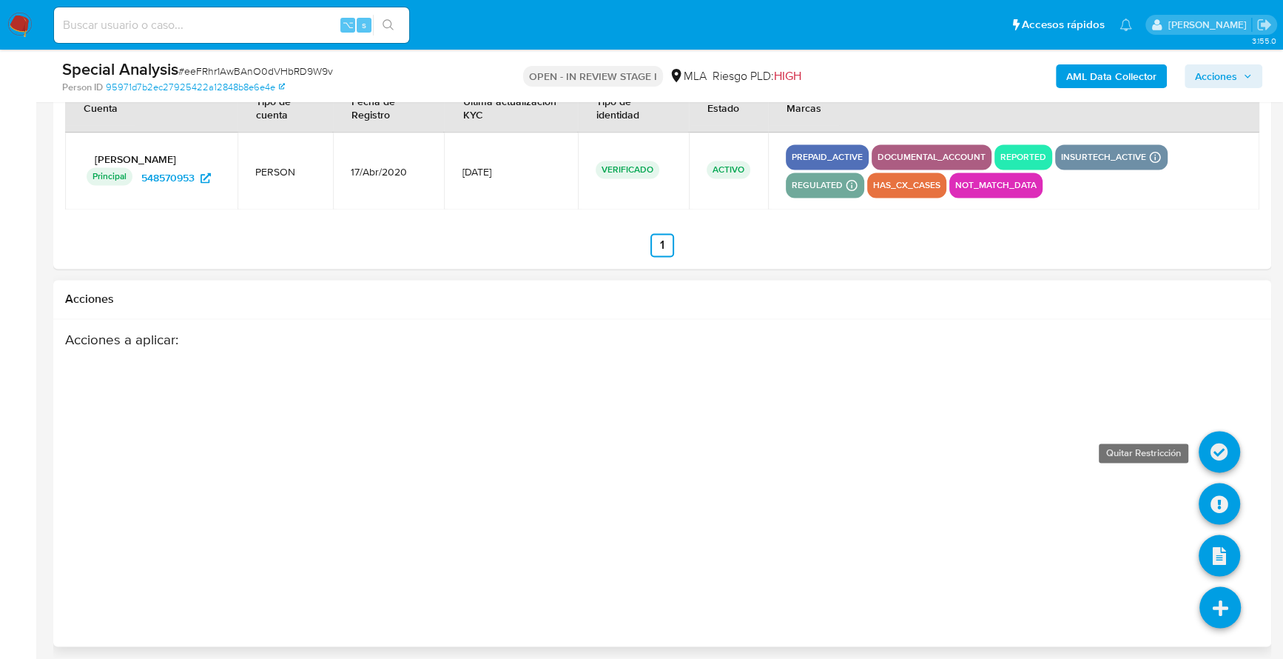
click at [1214, 434] on icon at bounding box center [1219, 451] width 41 height 41
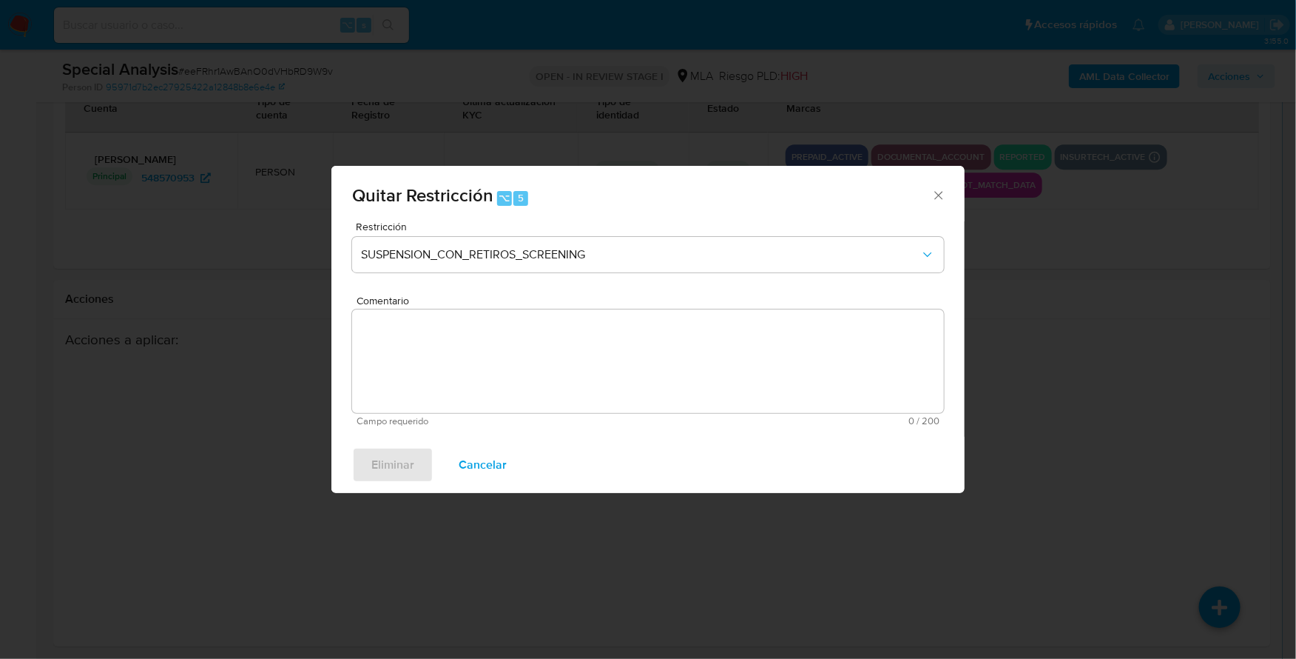
click at [544, 235] on div "Restricción SUSPENSION_CON_RETIROS_SCREENING" at bounding box center [648, 256] width 592 height 70
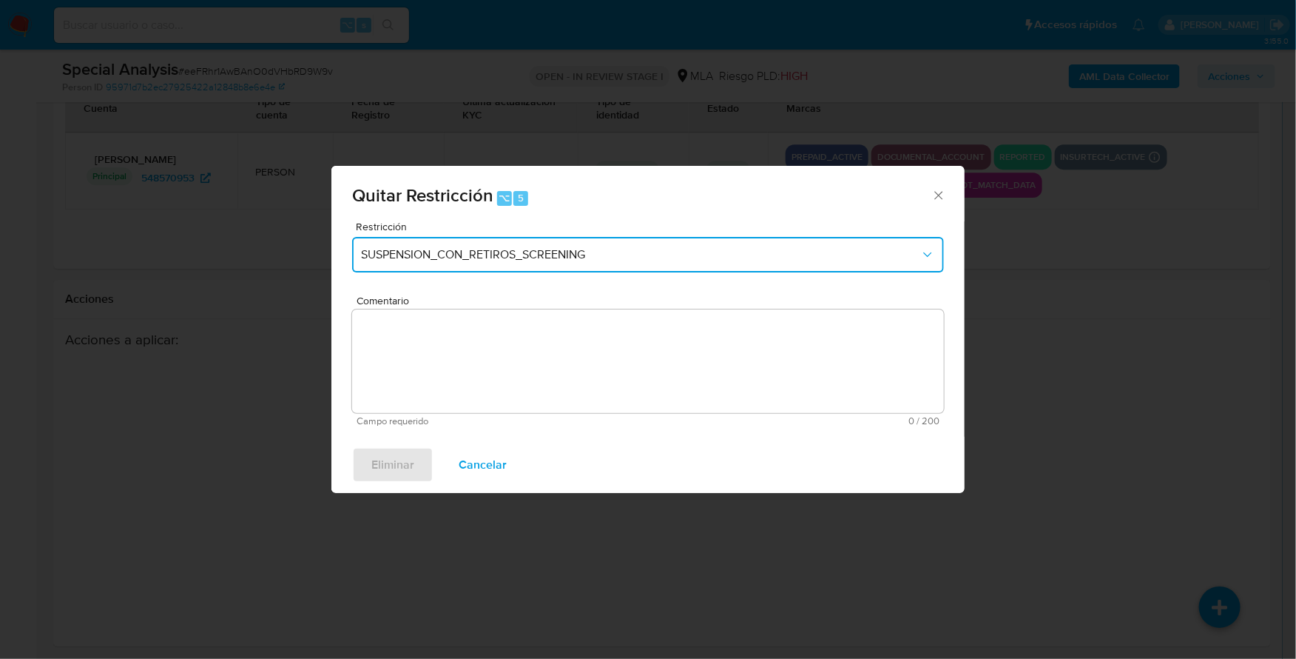
click at [545, 241] on button "SUSPENSION_CON_RETIROS_SCREENING" at bounding box center [648, 255] width 592 height 36
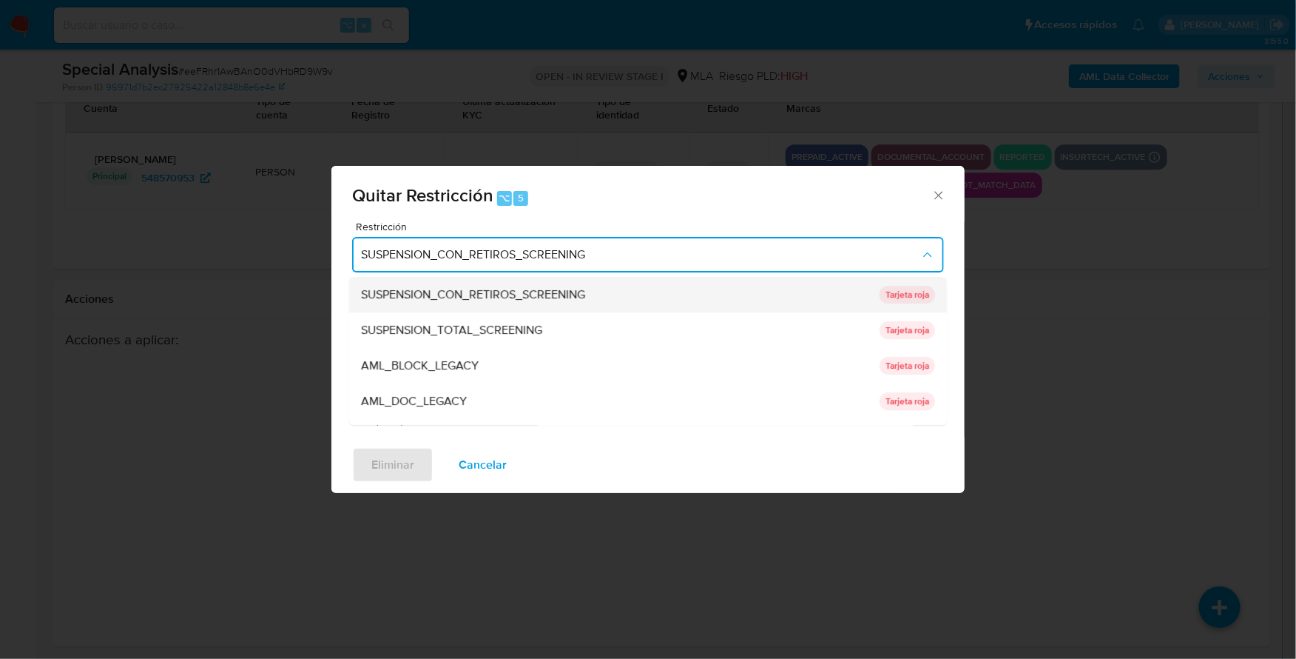
scroll to position [313, 0]
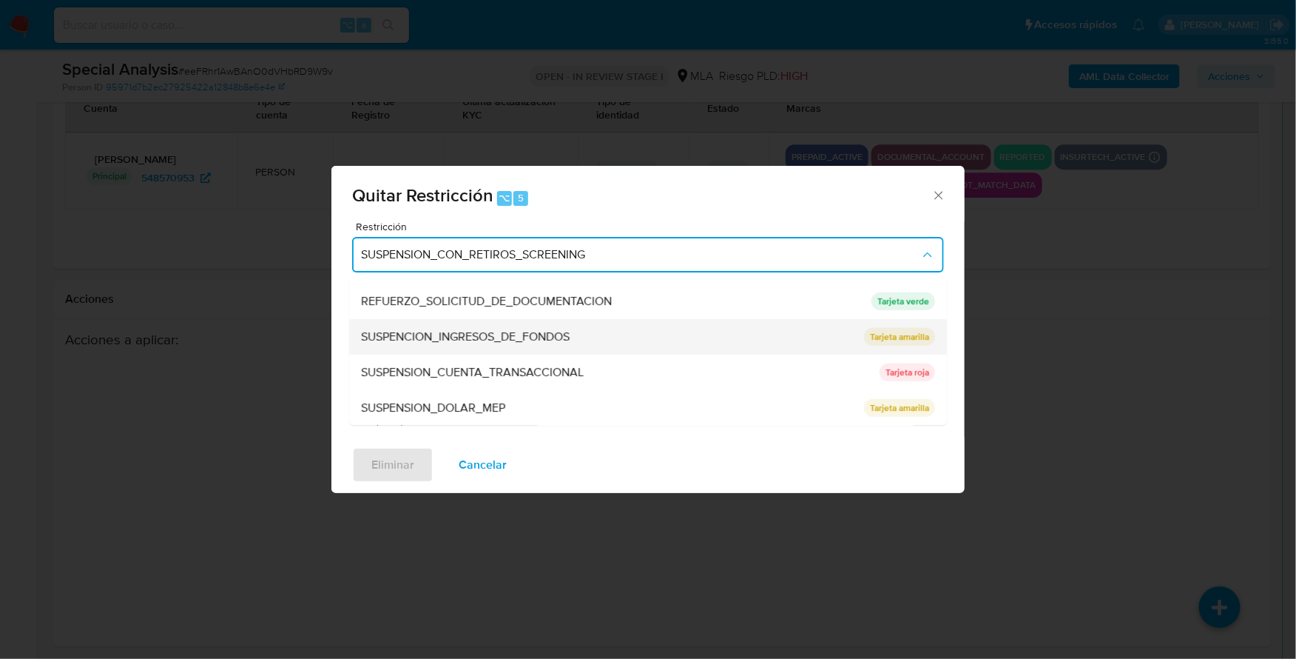
click at [536, 352] on div "SUSPENCION_INGRESOS_DE_FONDOS" at bounding box center [608, 337] width 494 height 36
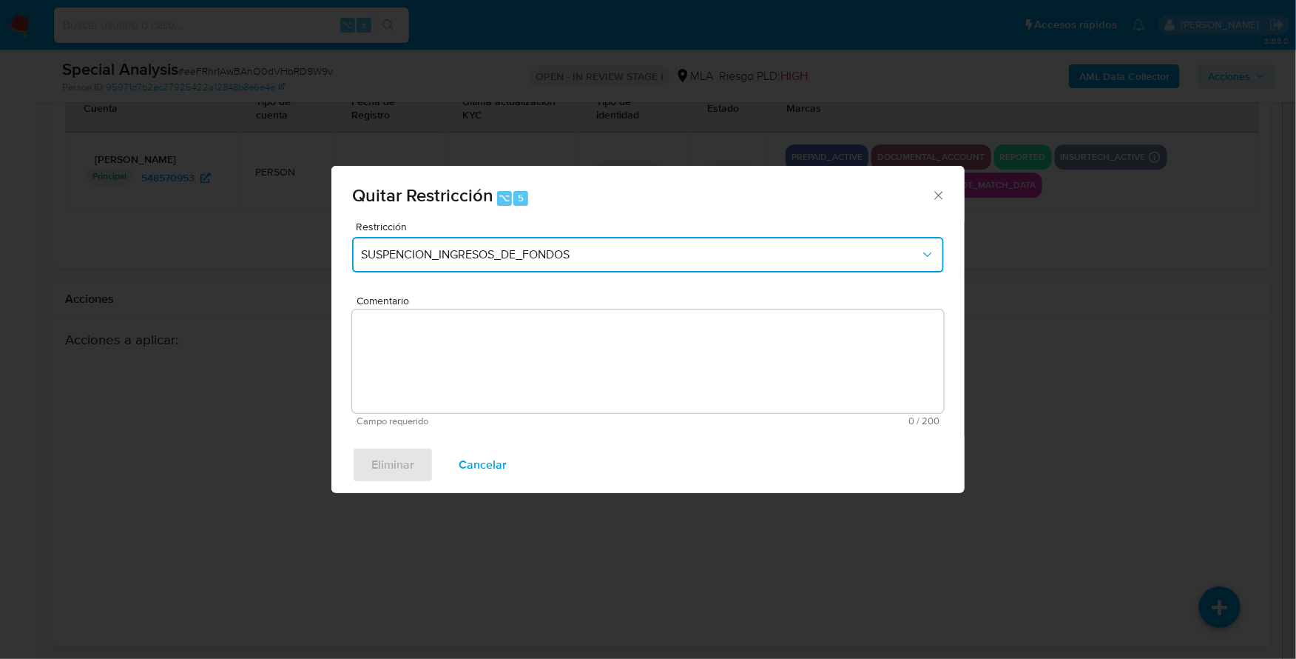
click at [554, 252] on span "SUSPENCION_INGRESOS_DE_FONDOS" at bounding box center [640, 254] width 559 height 15
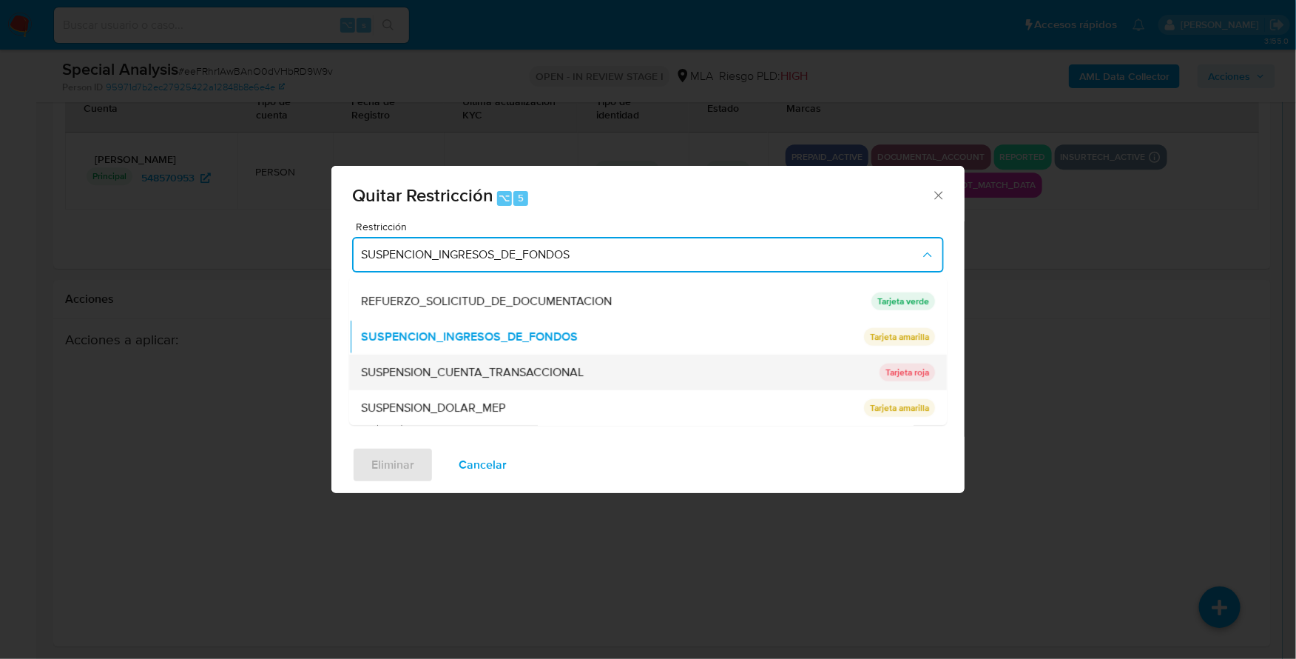
click at [530, 371] on span "SUSPENSION_CUENTA_TRANSACCIONAL" at bounding box center [472, 372] width 223 height 15
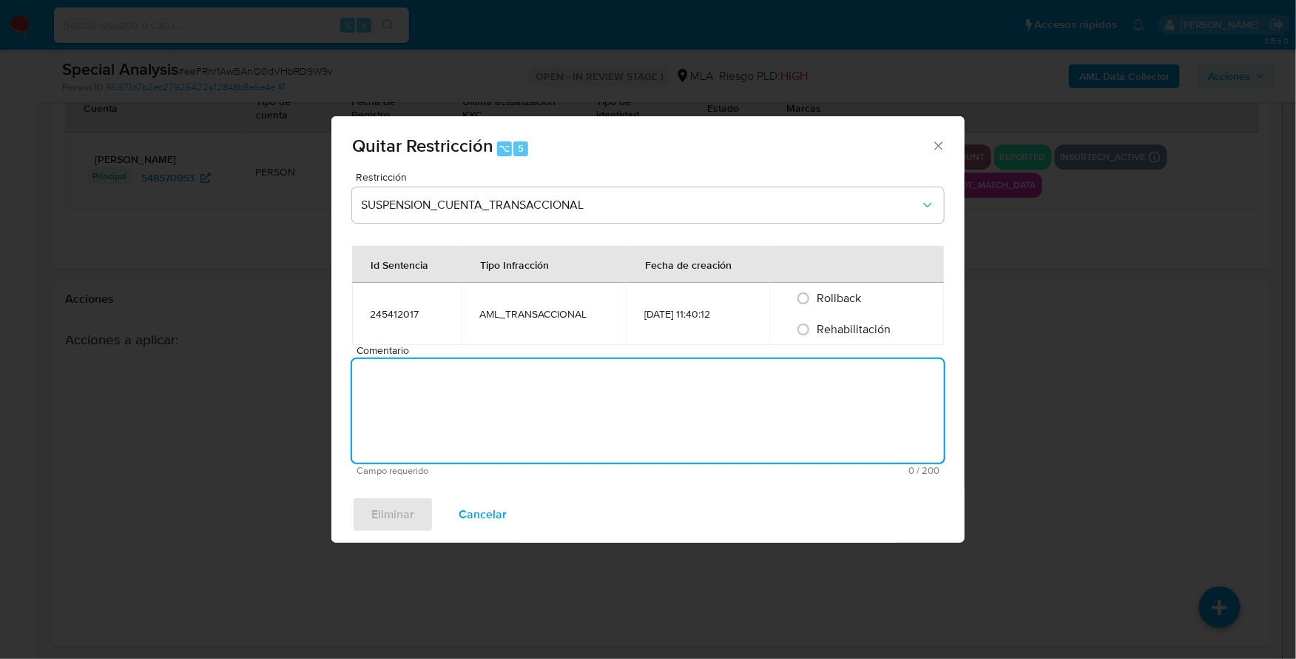
click at [571, 393] on textarea "Comentario" at bounding box center [648, 411] width 592 height 104
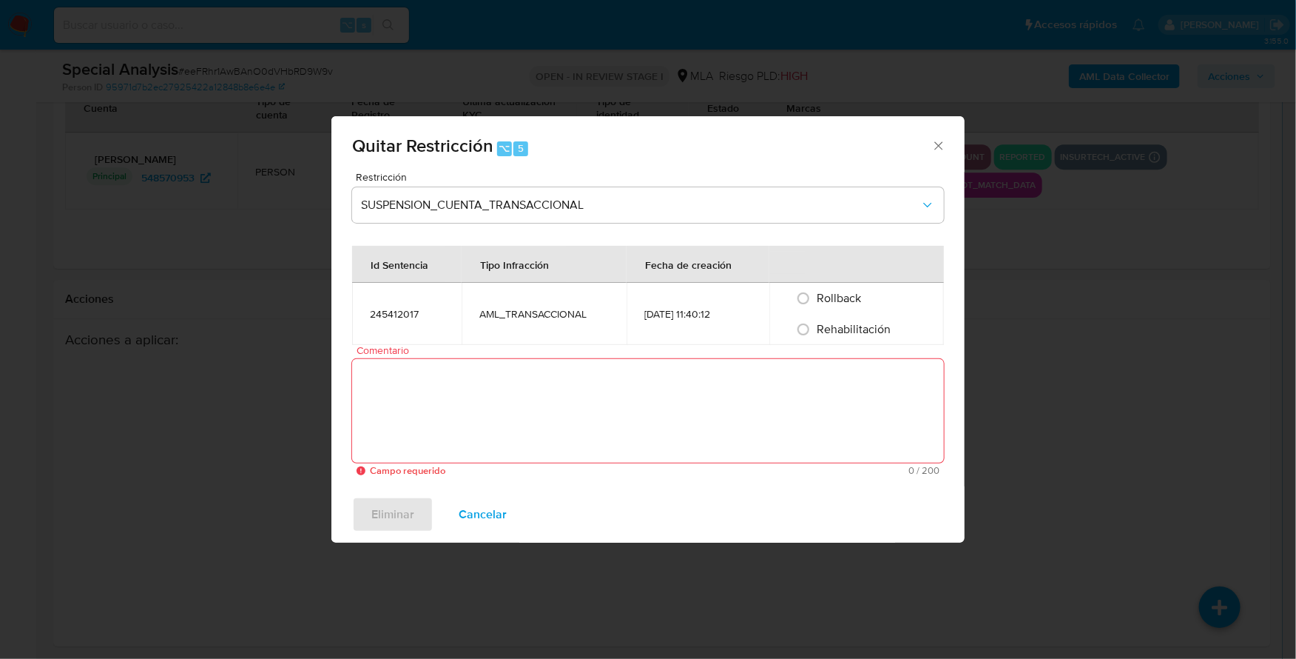
click at [829, 330] on span "Rehabilitación" at bounding box center [854, 328] width 74 height 17
click at [815, 330] on input "Rehabilitación" at bounding box center [804, 329] width 24 height 24
radio input "true"
click at [752, 399] on textarea "Comentario" at bounding box center [648, 411] width 592 height 104
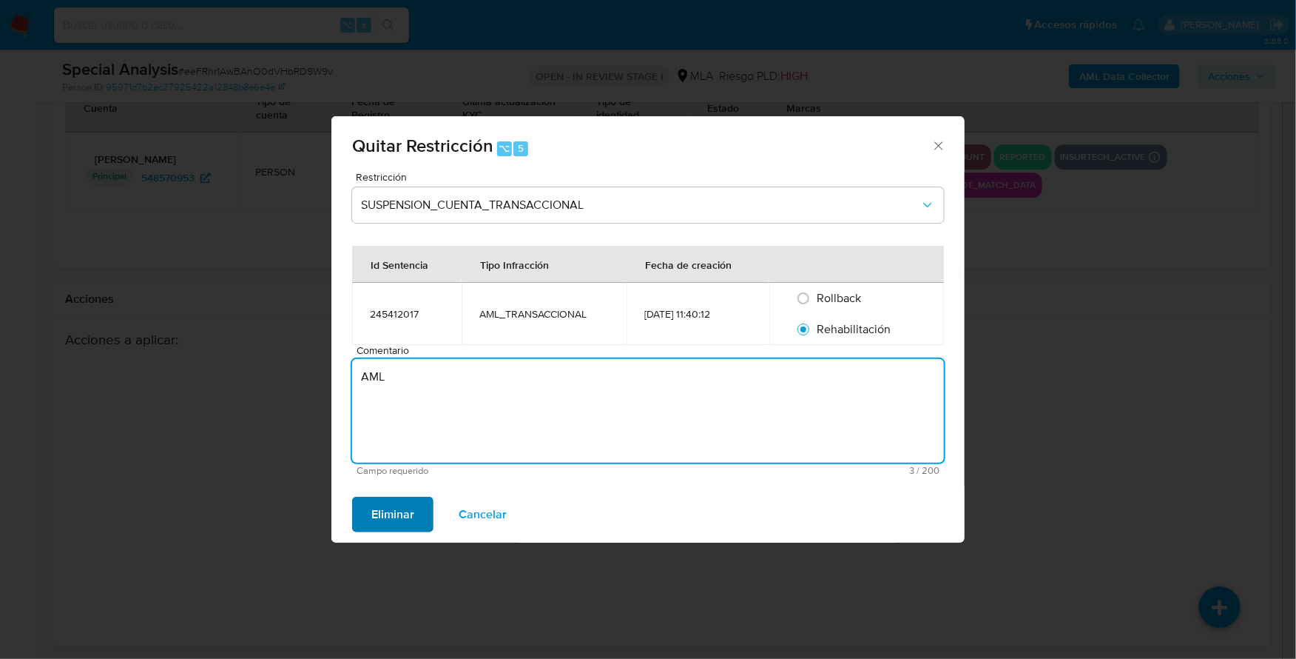
type textarea "AML"
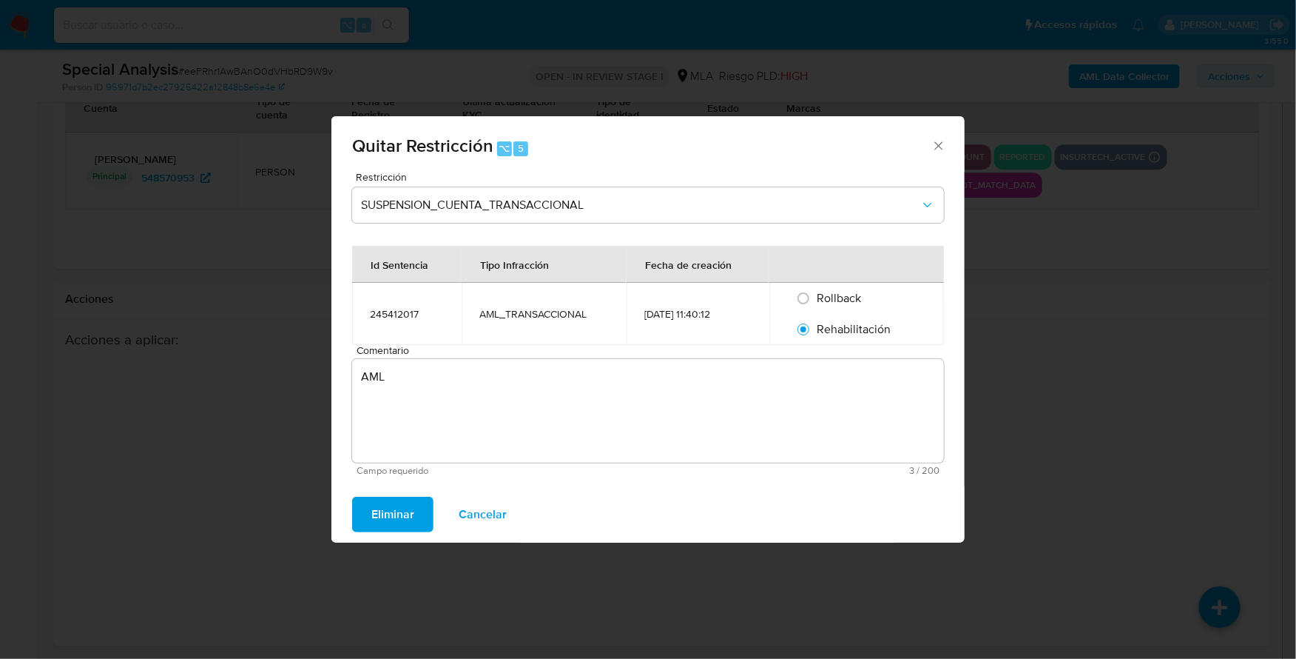
click at [408, 519] on span "Eliminar" at bounding box center [392, 514] width 43 height 33
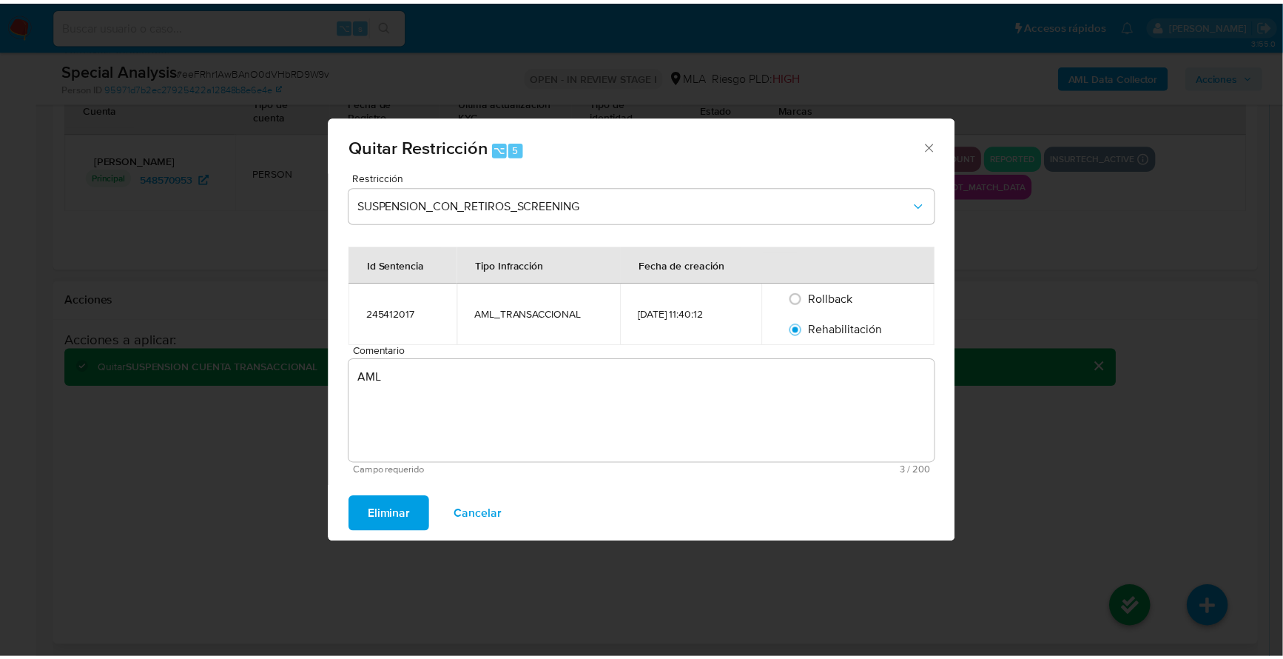
scroll to position [2069, 0]
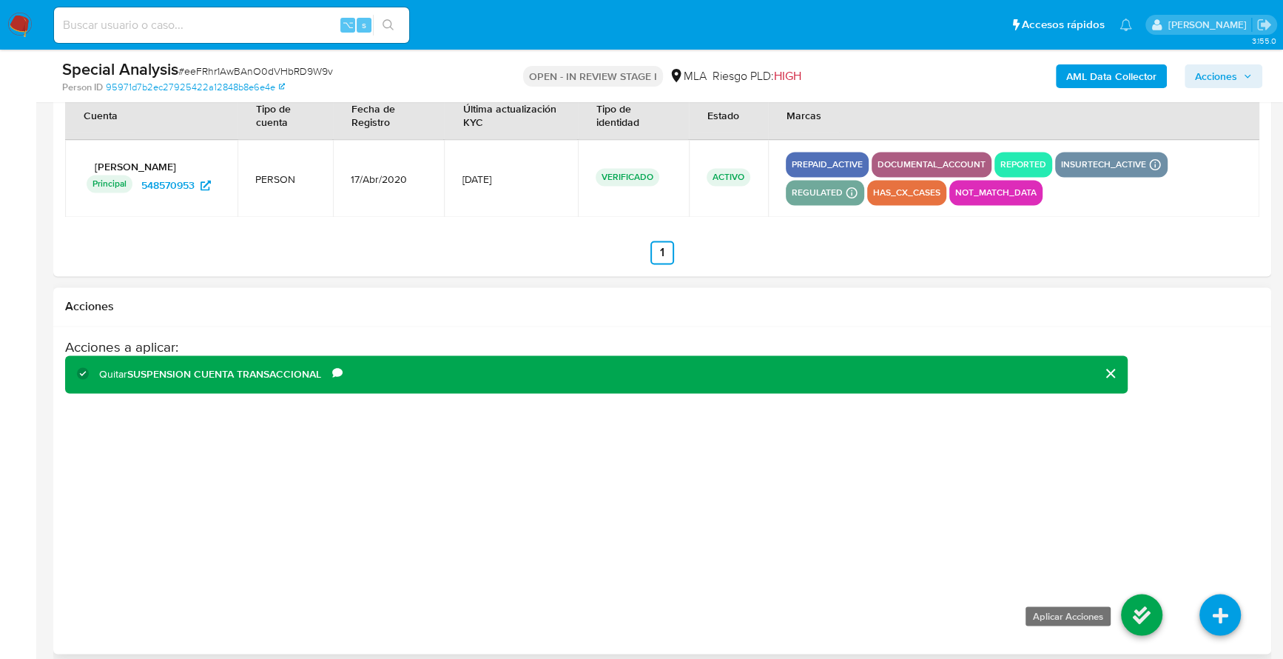
click at [1142, 601] on icon at bounding box center [1141, 613] width 41 height 41
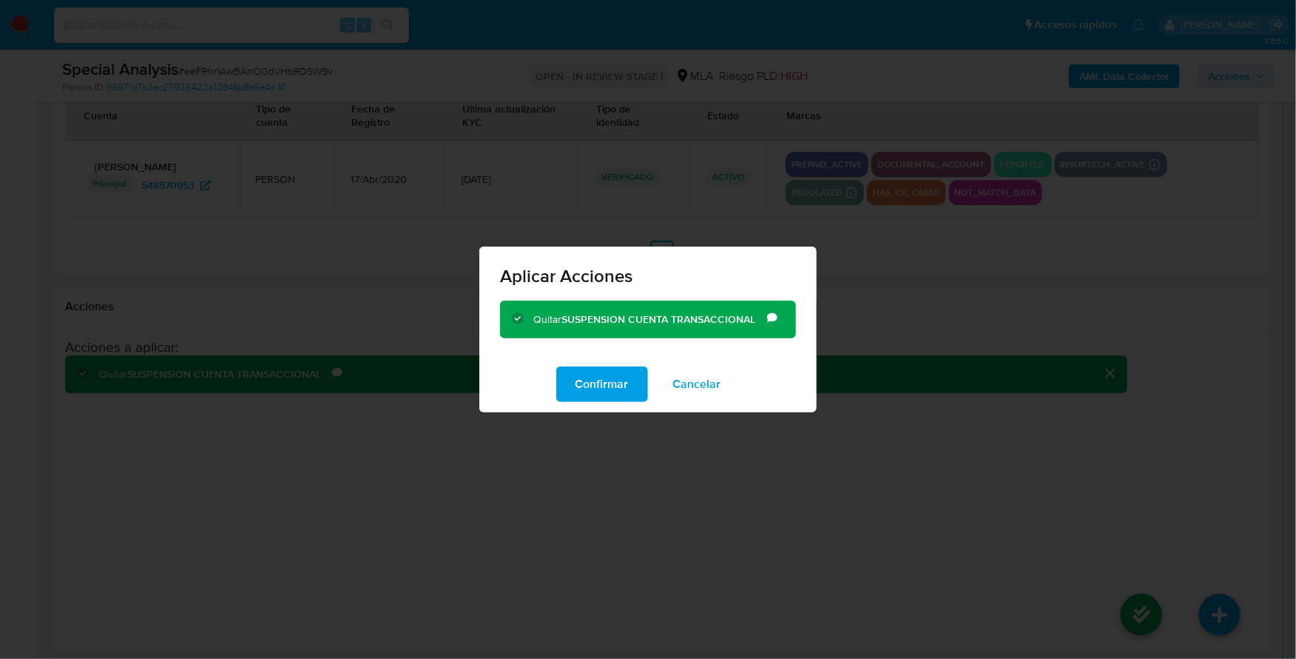
click at [578, 368] on span "Confirmar" at bounding box center [602, 384] width 53 height 33
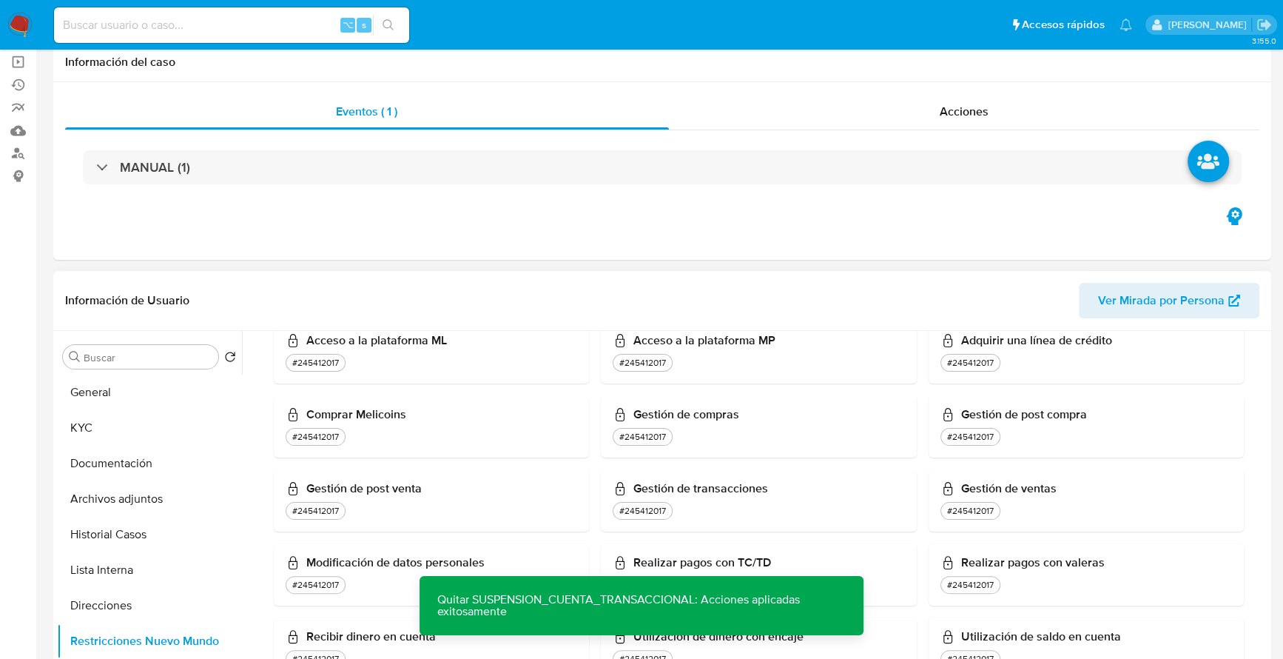
scroll to position [372, 0]
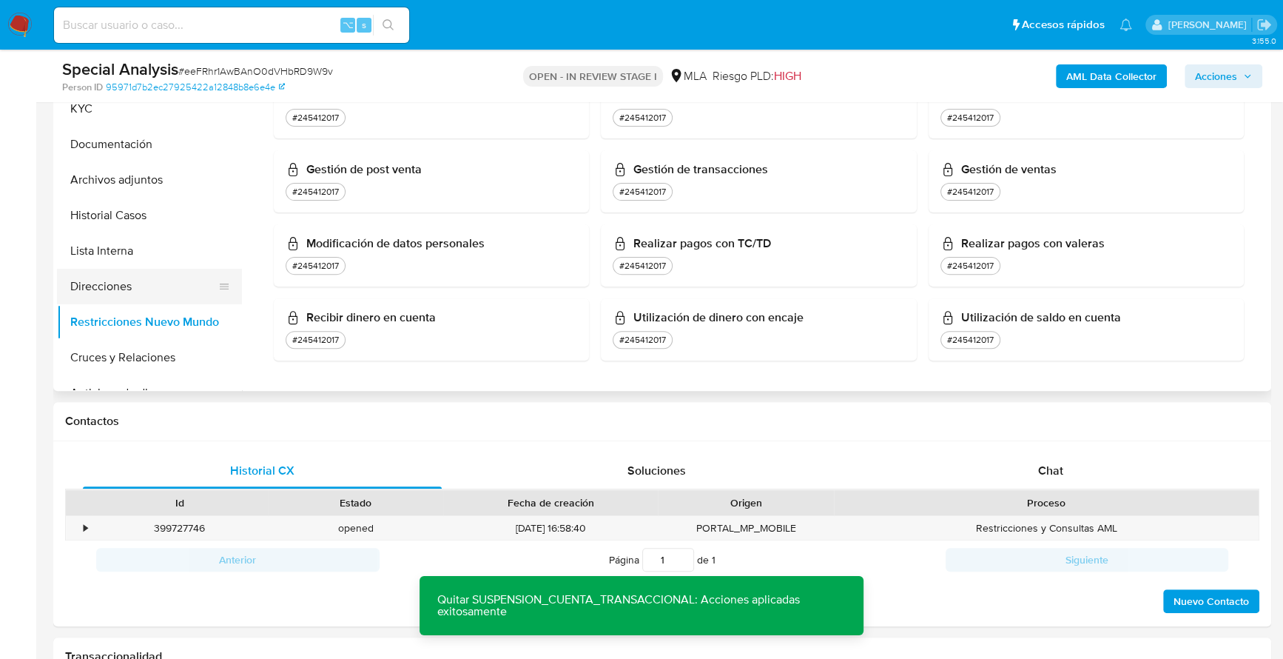
click at [137, 287] on button "Direcciones" at bounding box center [143, 287] width 173 height 36
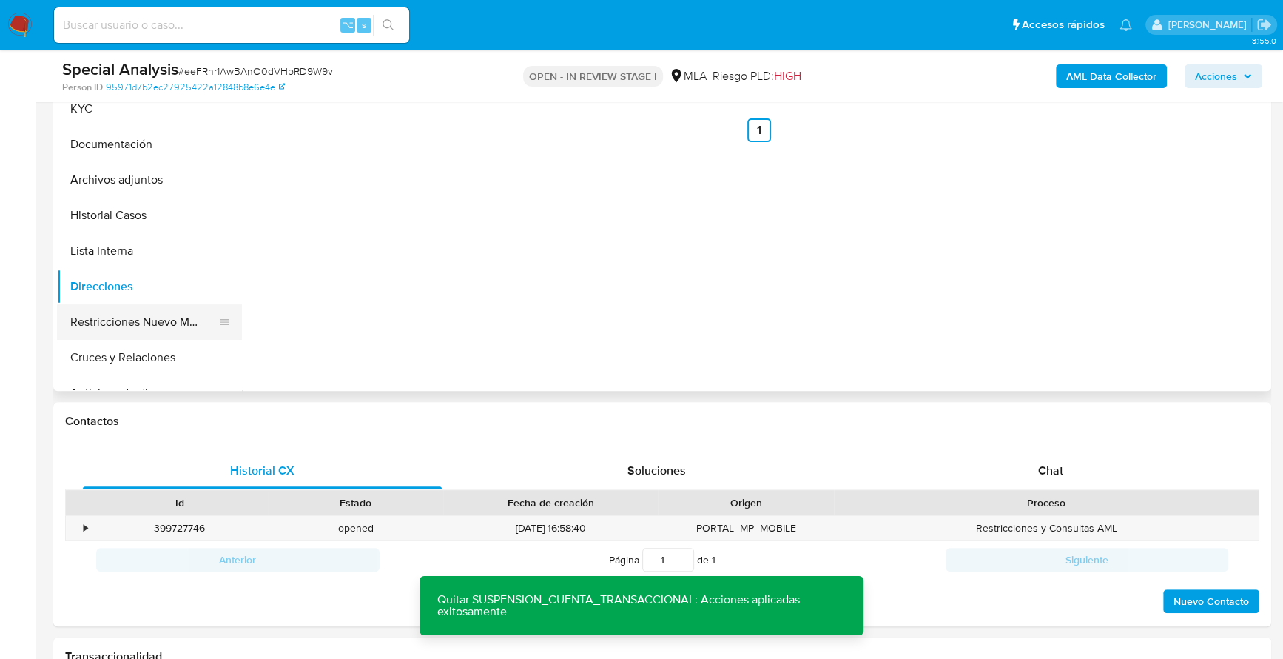
click at [136, 324] on button "Restricciones Nuevo Mundo" at bounding box center [143, 322] width 173 height 36
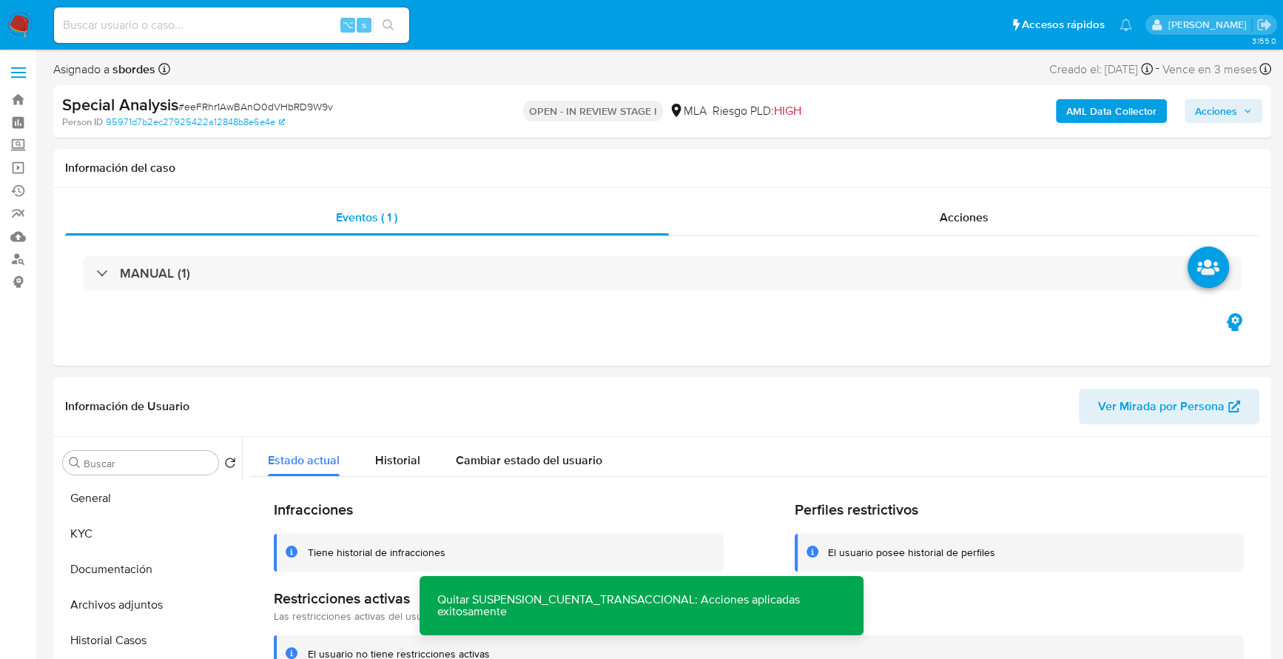
click at [1220, 104] on span "Acciones" at bounding box center [1216, 111] width 42 height 24
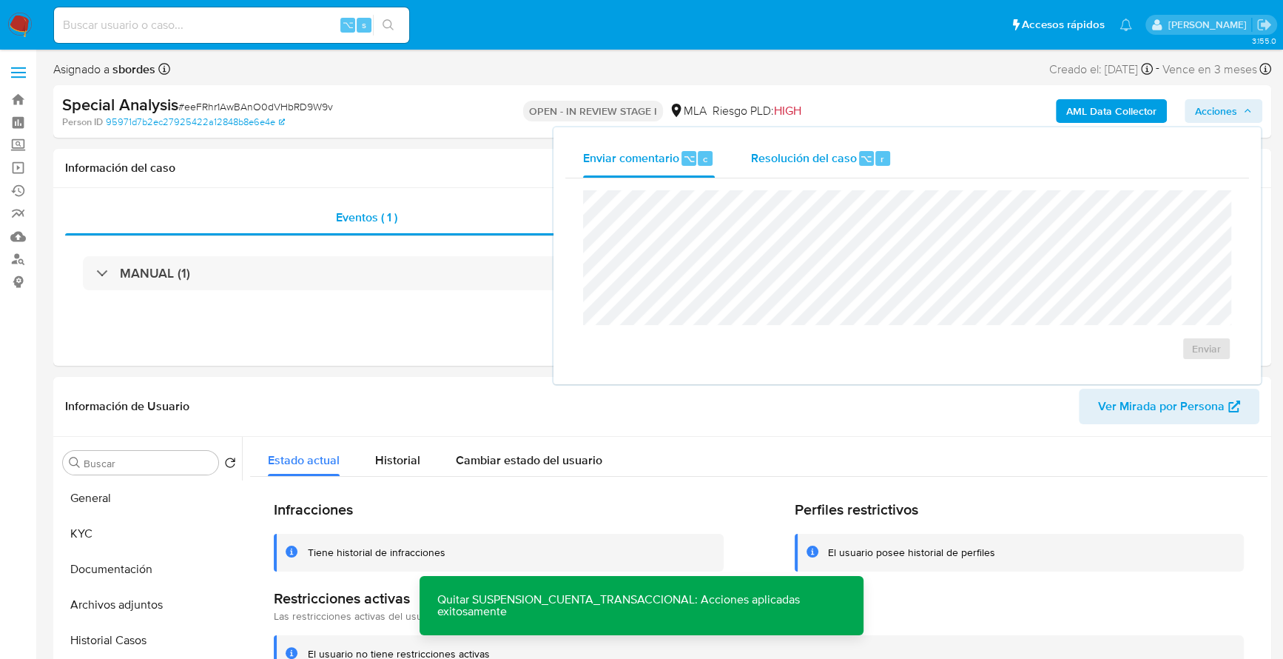
click at [845, 165] on div "Resolución del caso ⌥ r" at bounding box center [820, 158] width 141 height 38
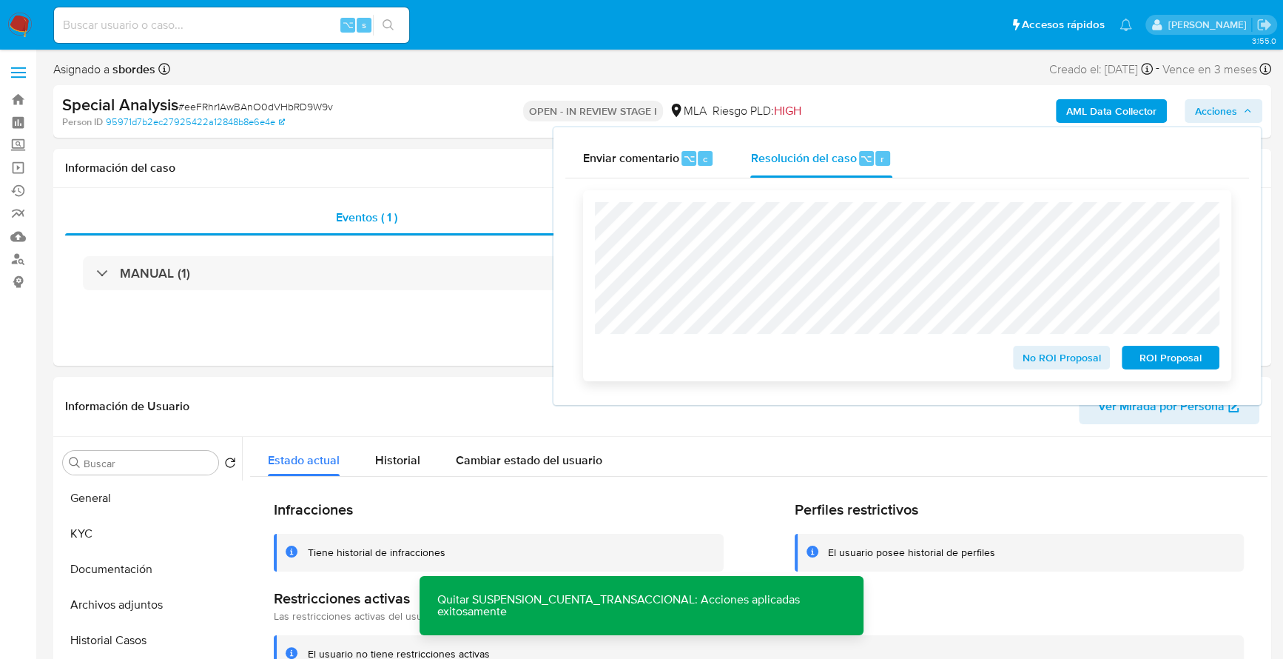
click at [1052, 356] on span "No ROI Proposal" at bounding box center [1061, 357] width 77 height 21
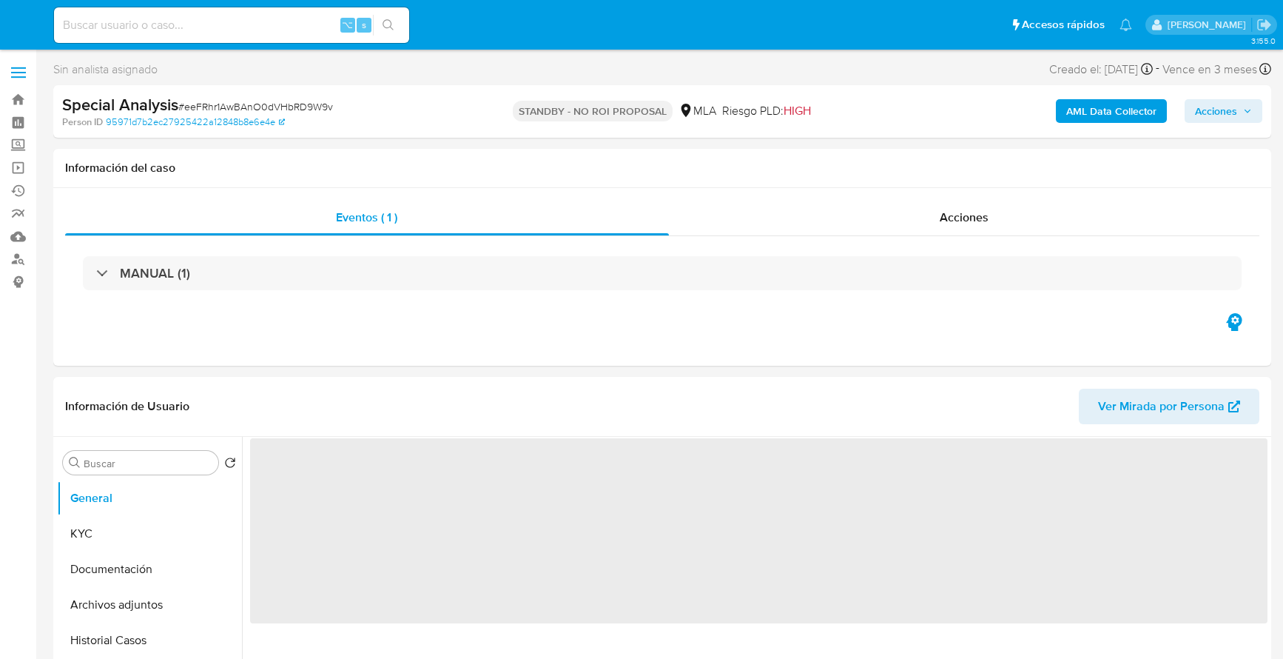
select select "10"
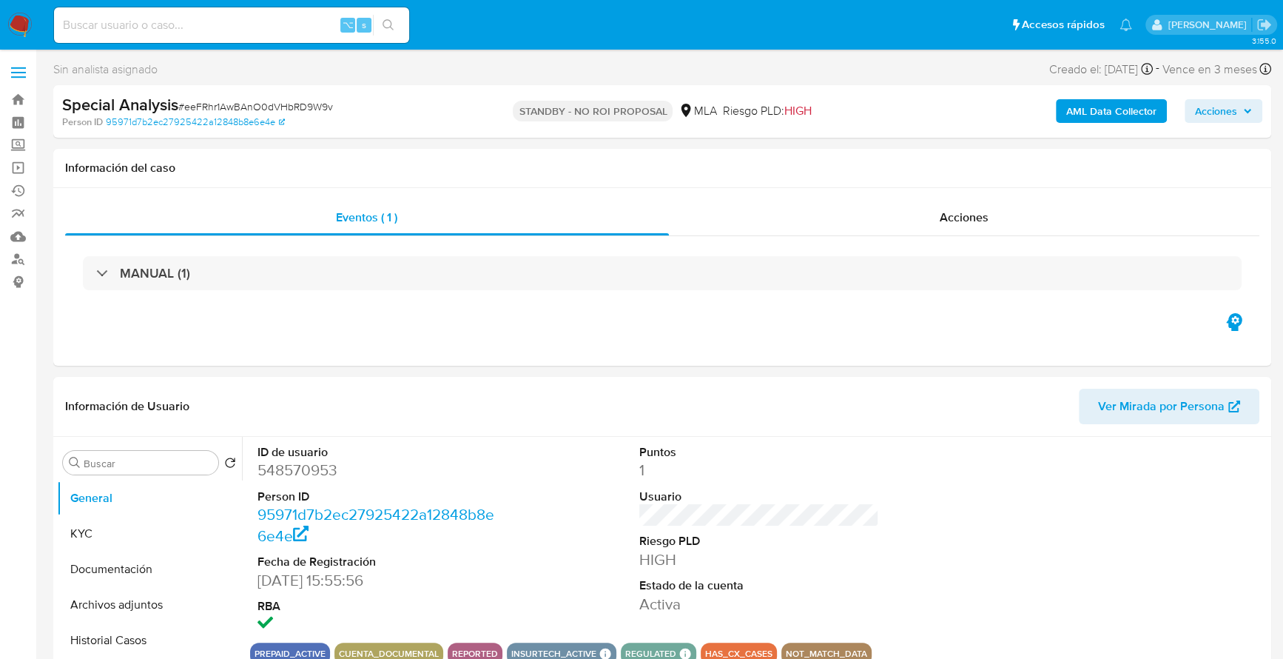
click at [236, 7] on div "⌥ s" at bounding box center [231, 25] width 355 height 36
click at [237, 23] on input at bounding box center [231, 25] width 355 height 19
paste input "555884631"
type input "555884631"
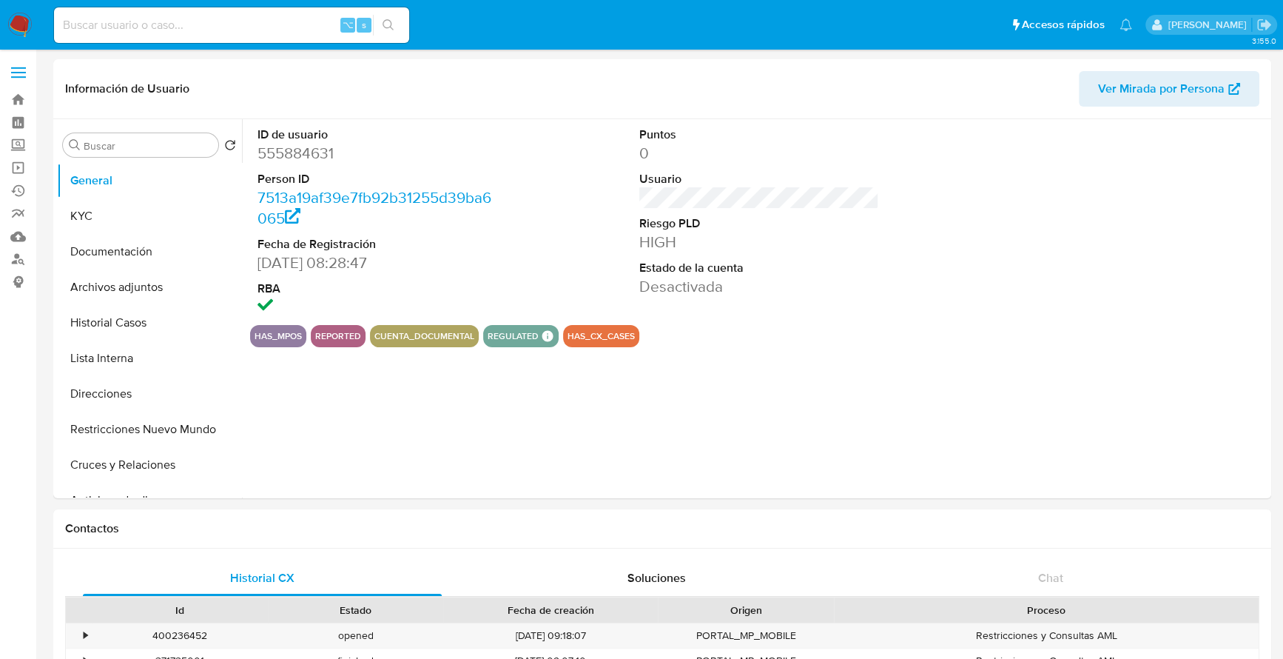
select select "10"
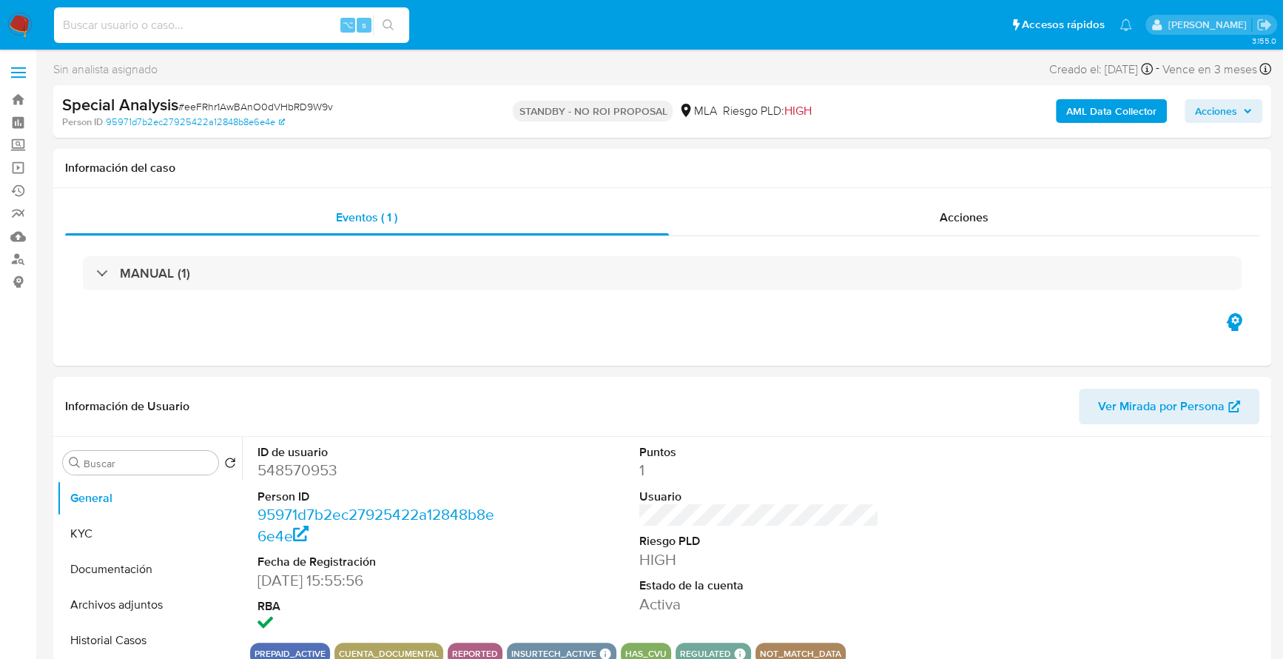
click at [208, 26] on input at bounding box center [231, 25] width 355 height 19
select select "10"
paste input "555884631"
type input "555884631"
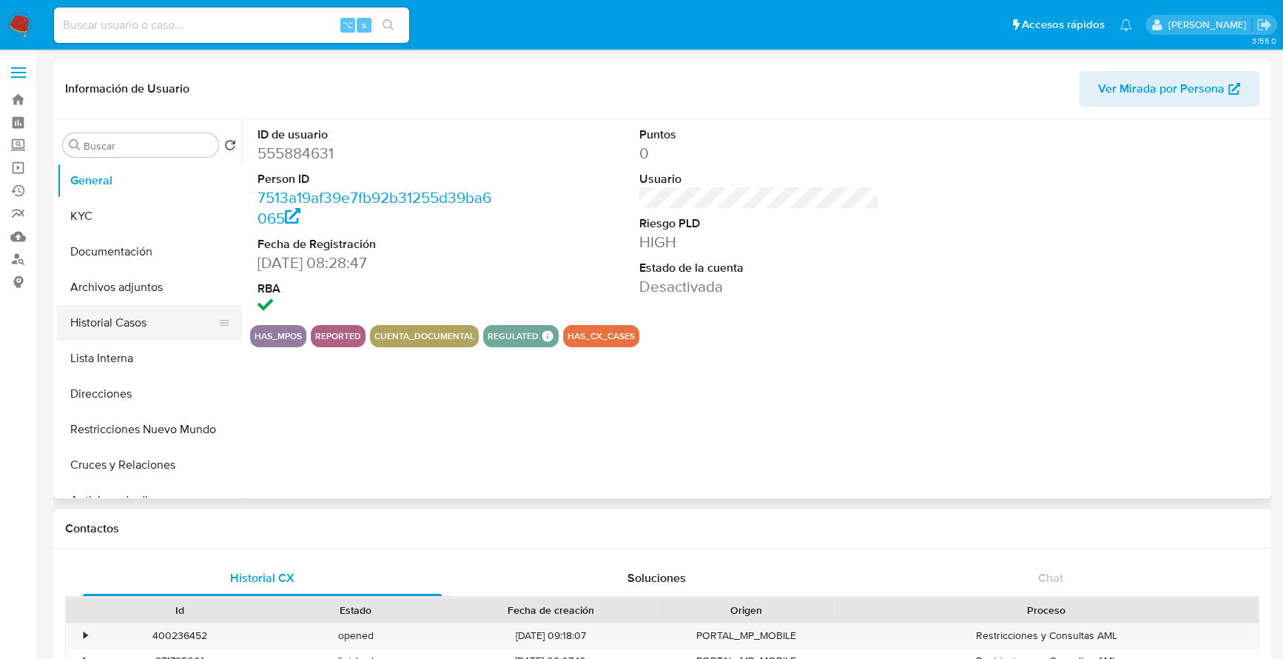
select select "10"
click at [171, 313] on button "Historial Casos" at bounding box center [143, 323] width 173 height 36
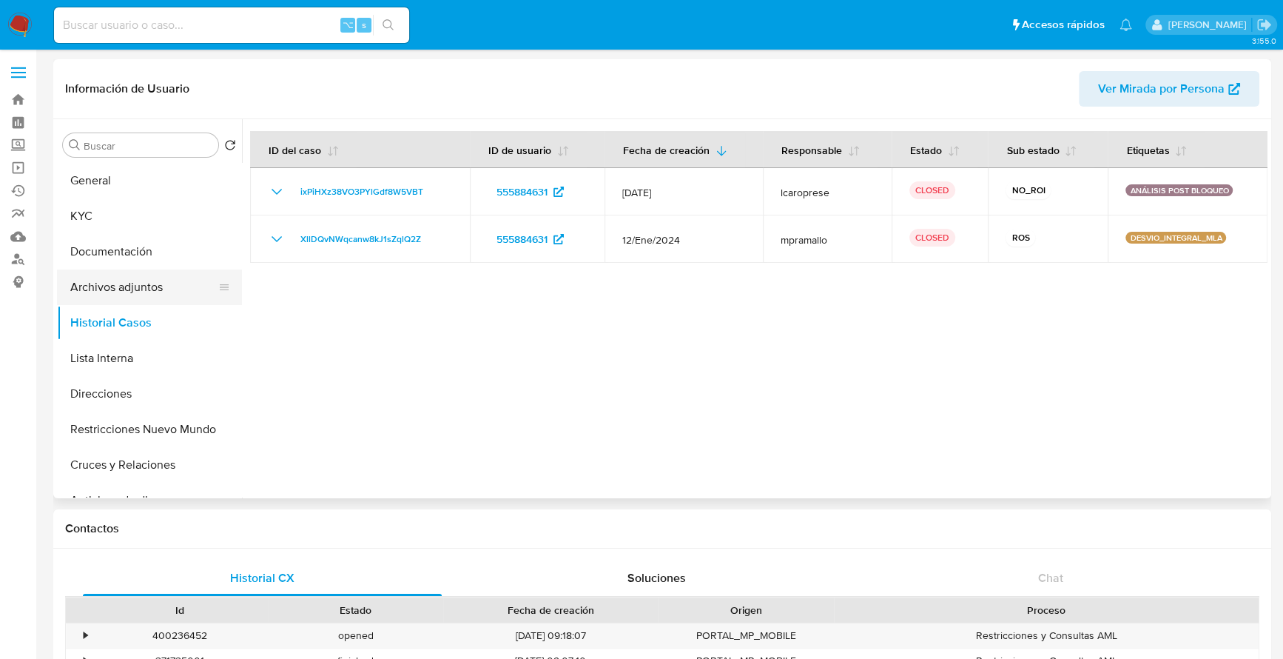
click at [156, 282] on button "Archivos adjuntos" at bounding box center [143, 287] width 173 height 36
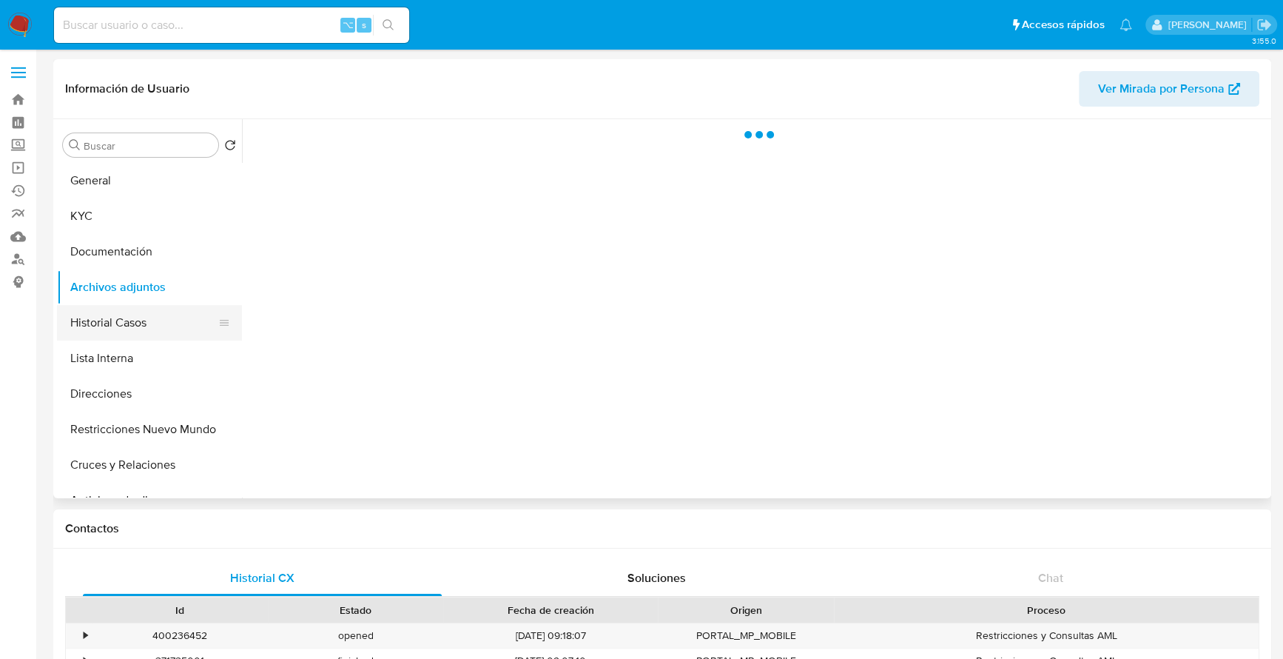
click at [155, 326] on button "Historial Casos" at bounding box center [143, 323] width 173 height 36
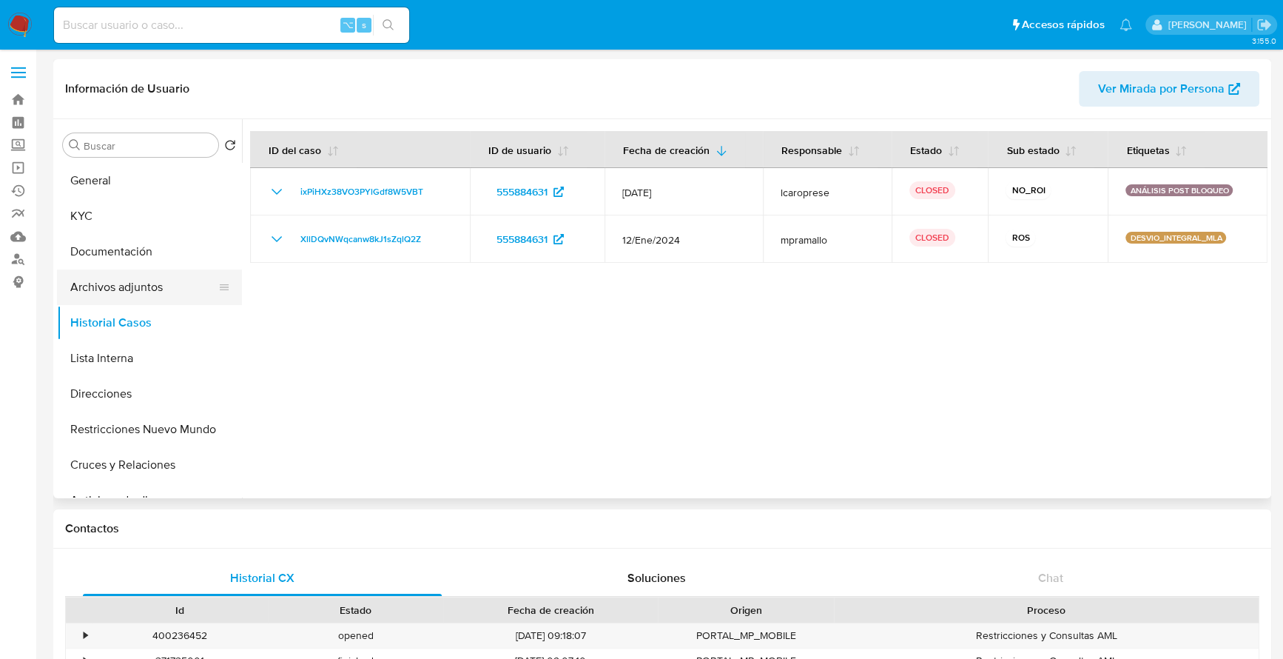
click at [144, 290] on button "Archivos adjuntos" at bounding box center [143, 287] width 173 height 36
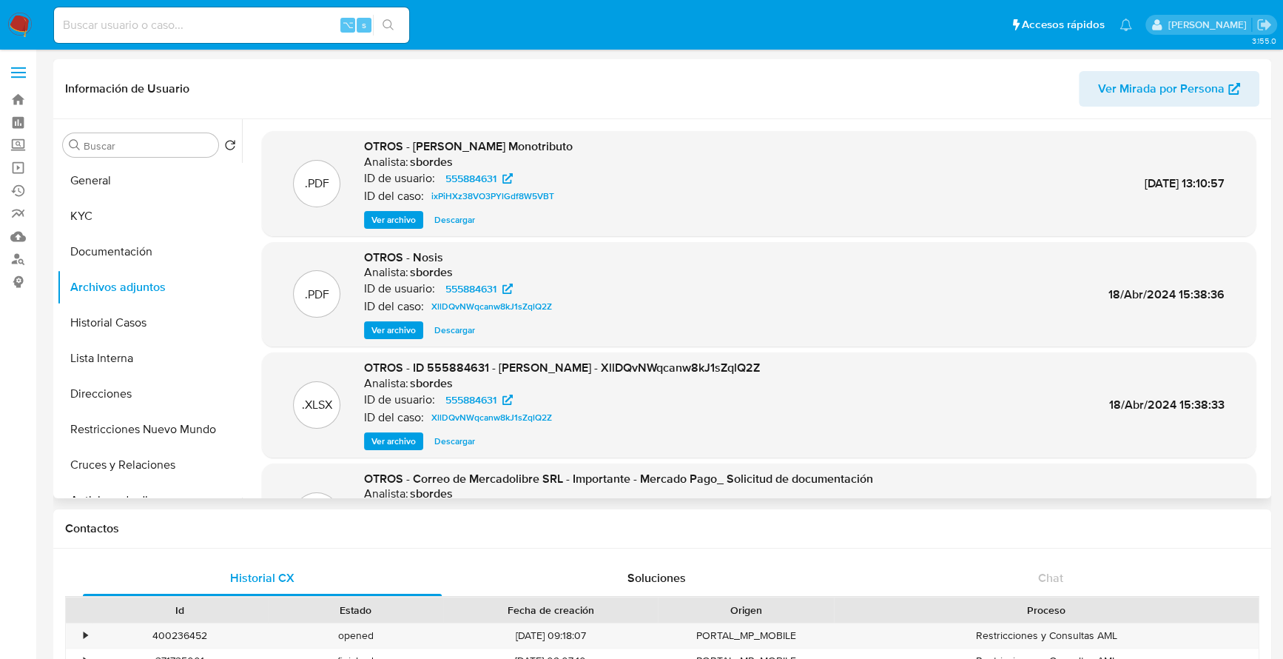
click at [380, 222] on span "Ver archivo" at bounding box center [393, 219] width 44 height 15
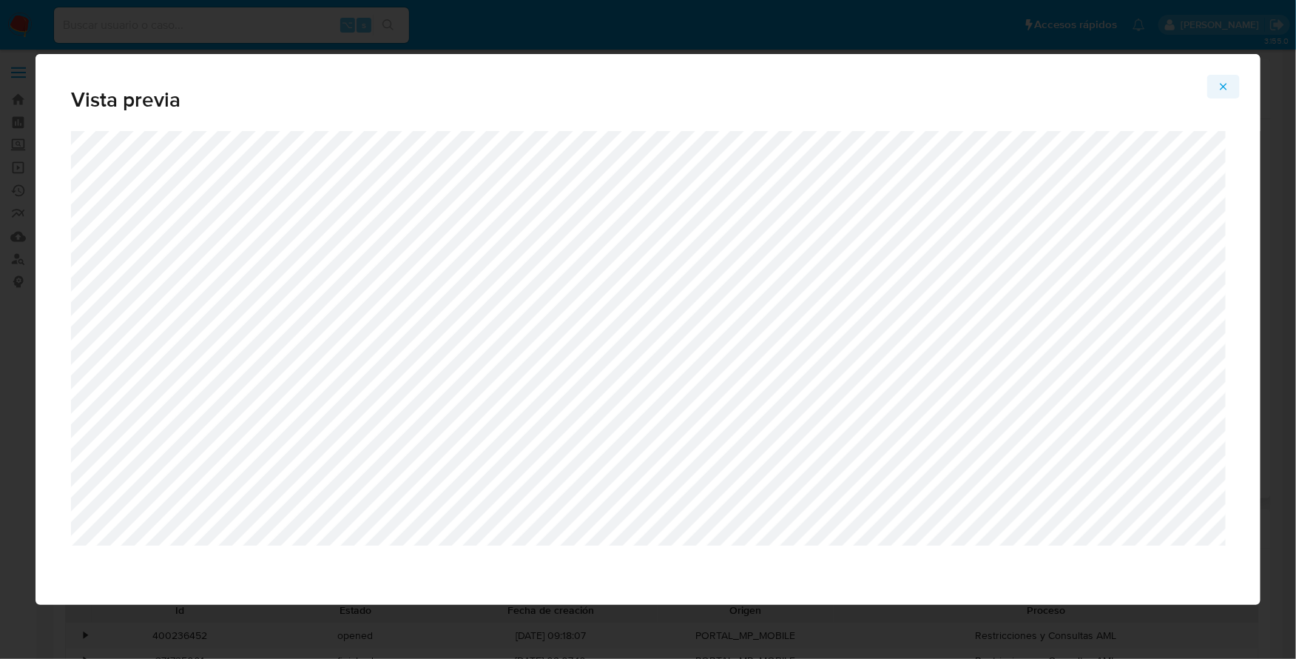
click at [1226, 89] on icon "Attachment preview" at bounding box center [1224, 87] width 12 height 12
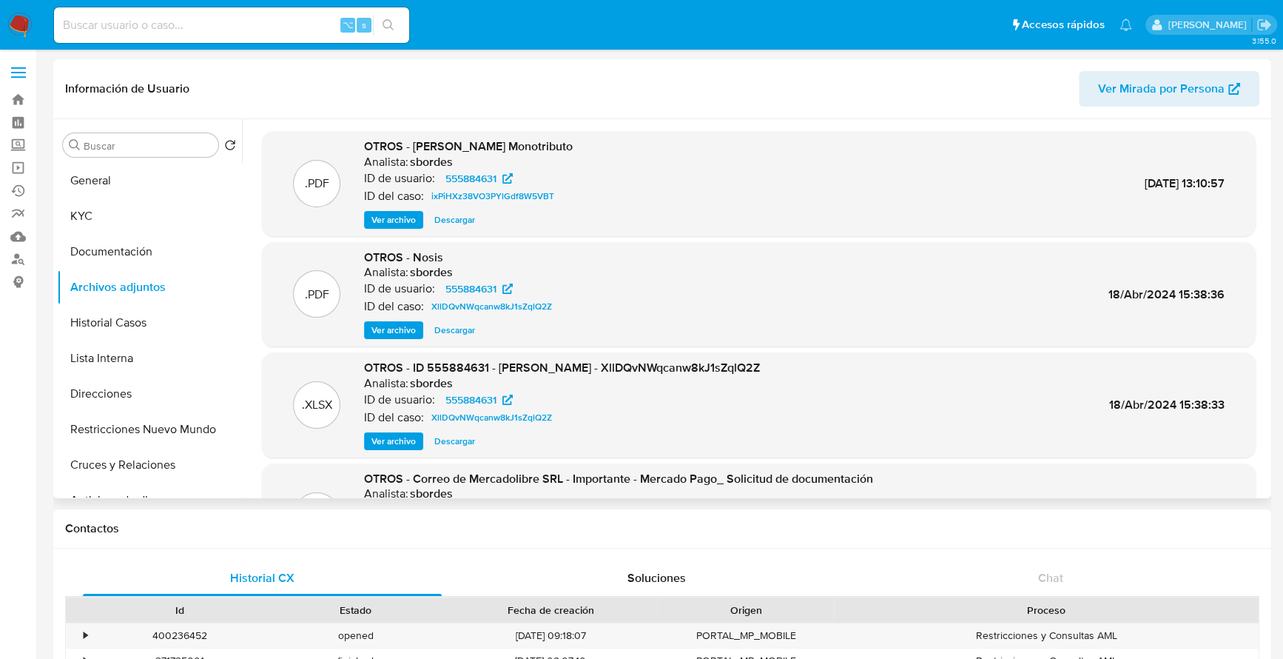
click at [166, 24] on input at bounding box center [231, 25] width 355 height 19
paste input "139299255"
type input "139299255"
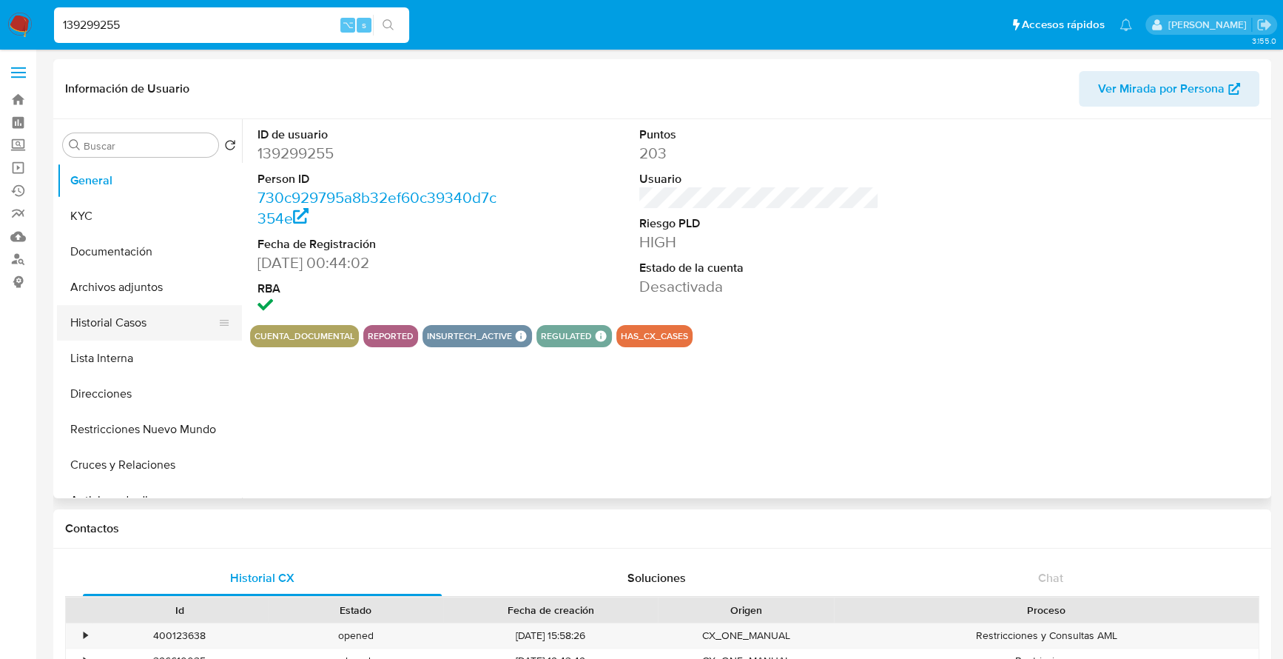
click at [113, 320] on button "Historial Casos" at bounding box center [143, 323] width 173 height 36
select select "10"
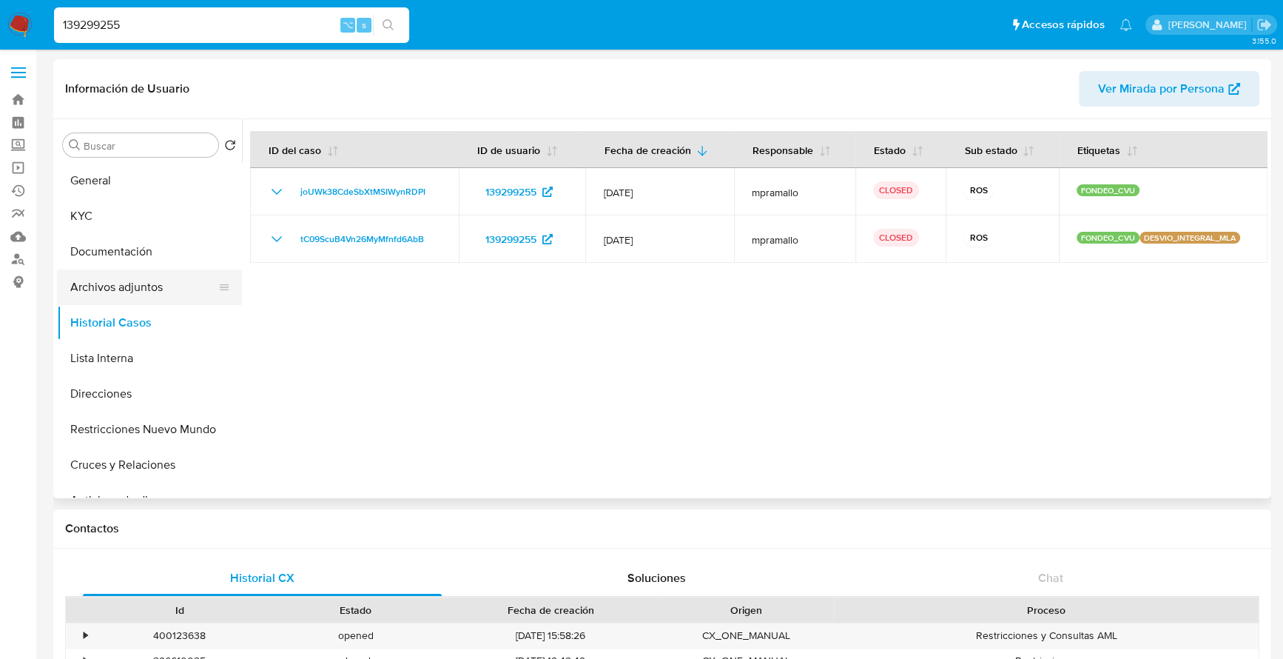
click at [119, 278] on button "Archivos adjuntos" at bounding box center [143, 287] width 173 height 36
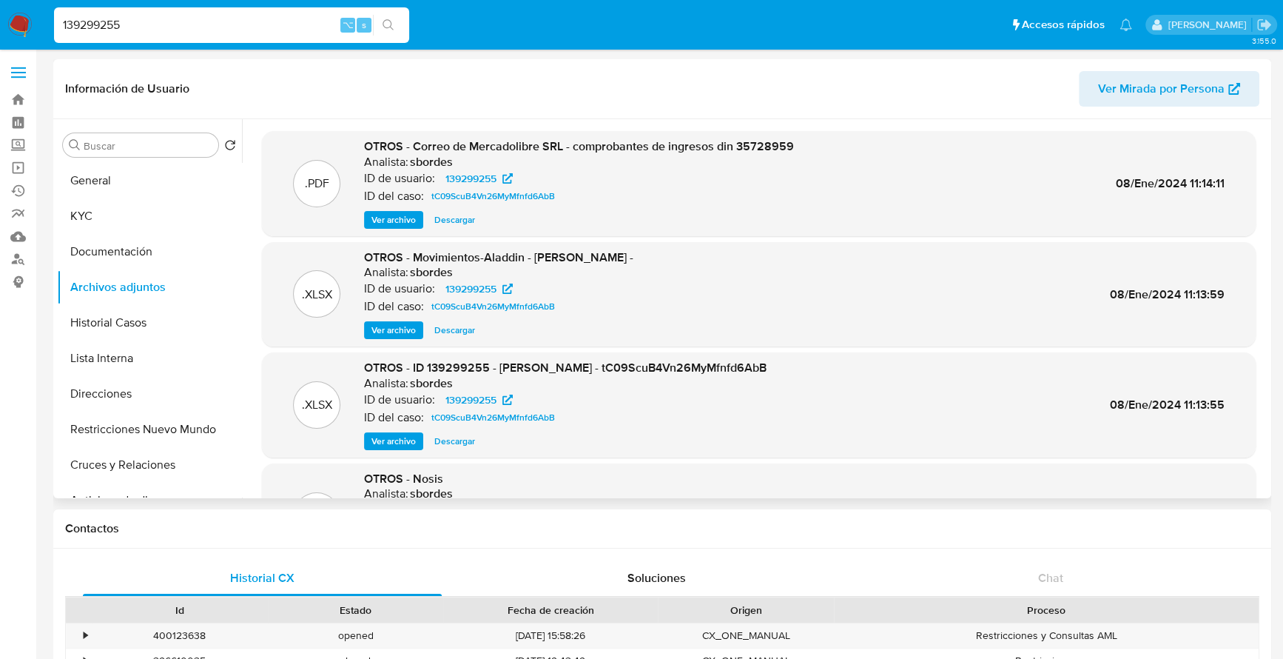
click at [383, 219] on span "Ver archivo" at bounding box center [393, 219] width 44 height 15
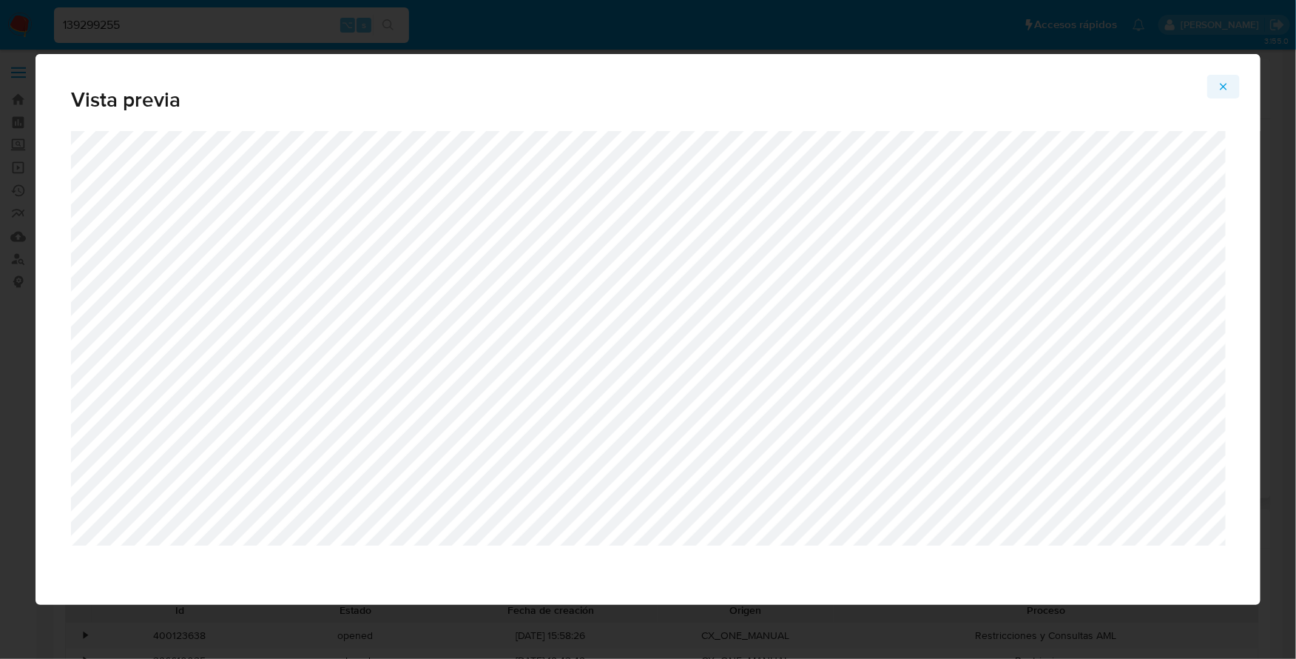
click at [1225, 85] on icon "Attachment preview" at bounding box center [1224, 87] width 12 height 12
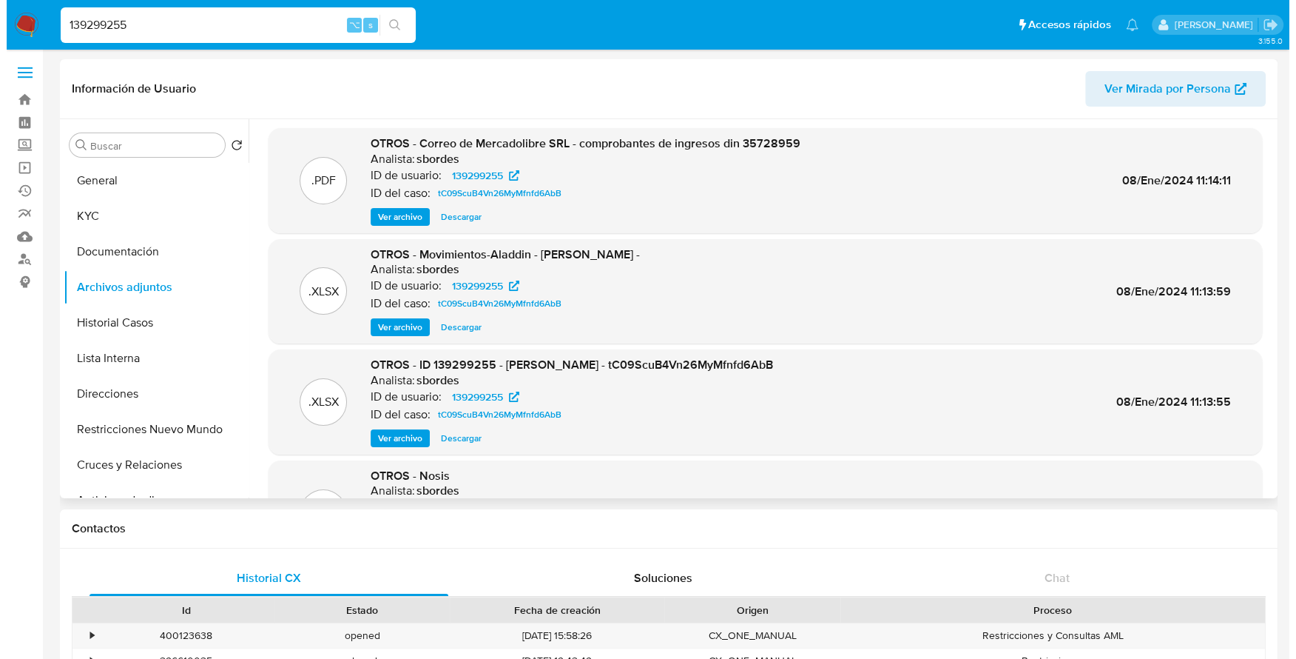
scroll to position [4, 0]
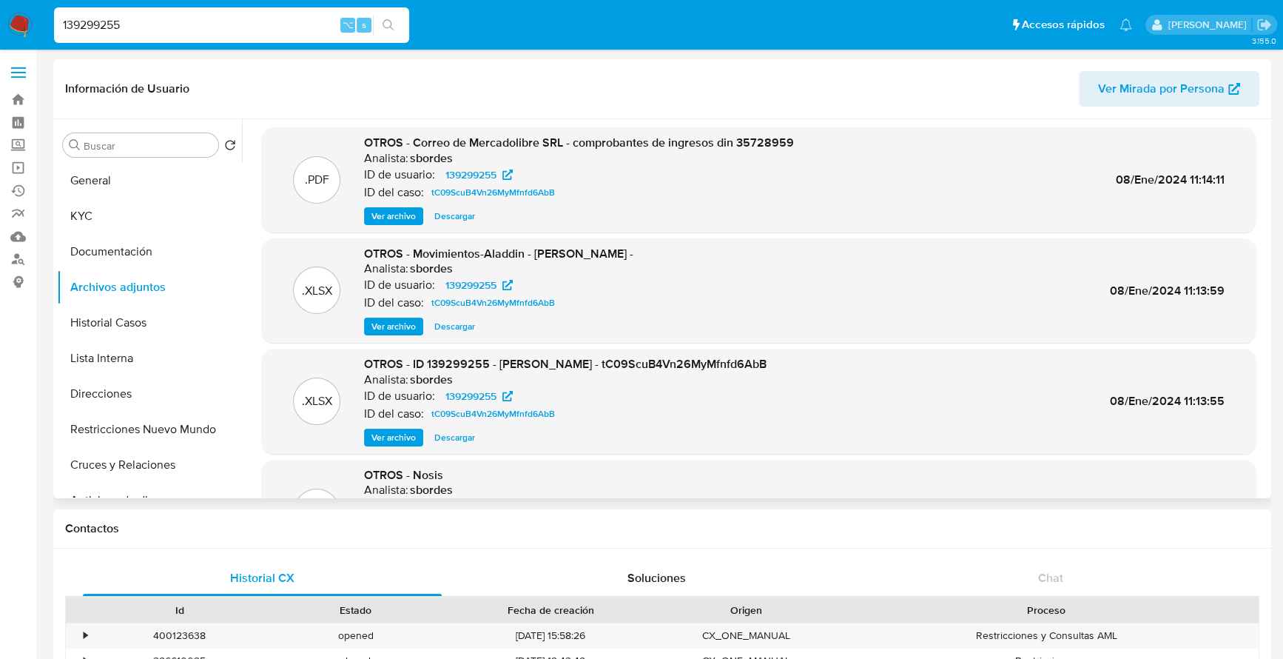
click at [389, 440] on span "Ver archivo" at bounding box center [393, 437] width 44 height 15
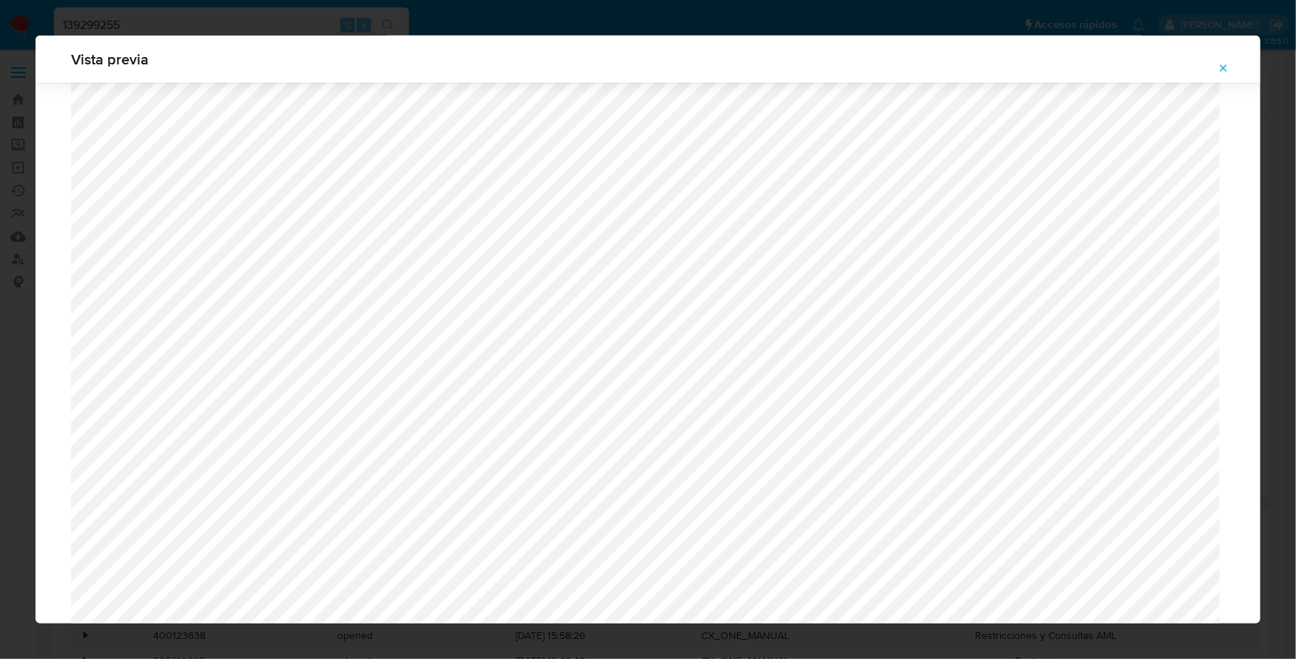
scroll to position [415, 0]
click at [1225, 64] on icon "Attachment preview" at bounding box center [1224, 68] width 12 height 12
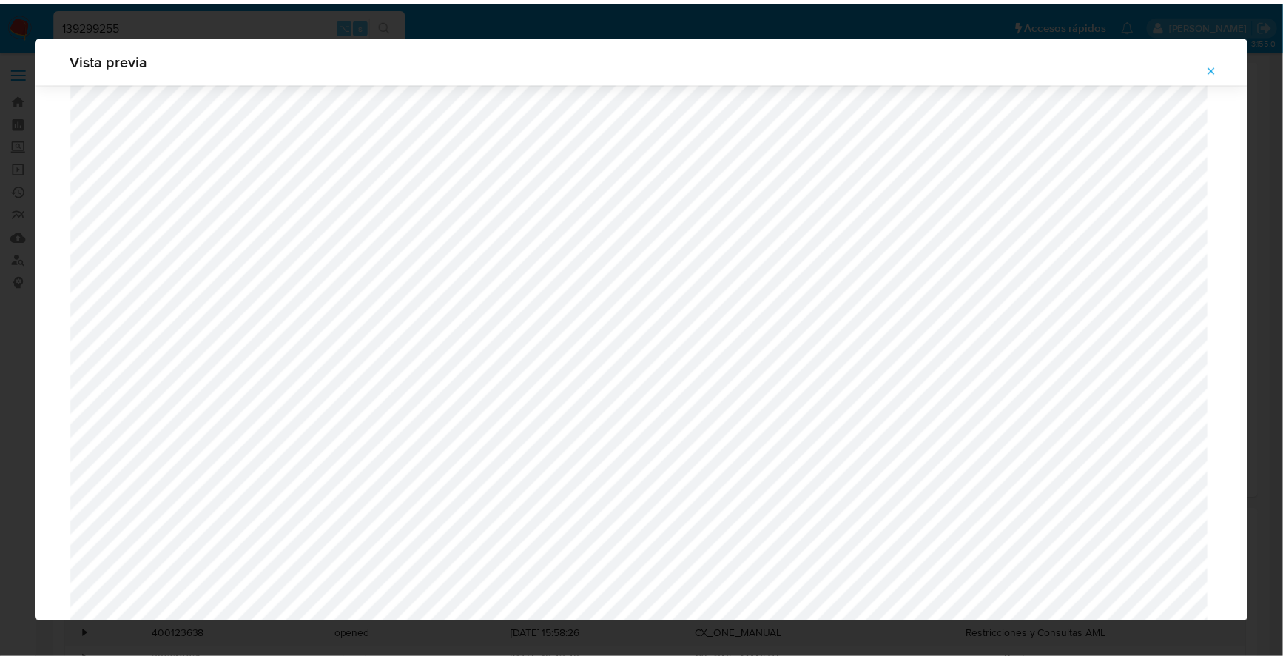
scroll to position [0, 0]
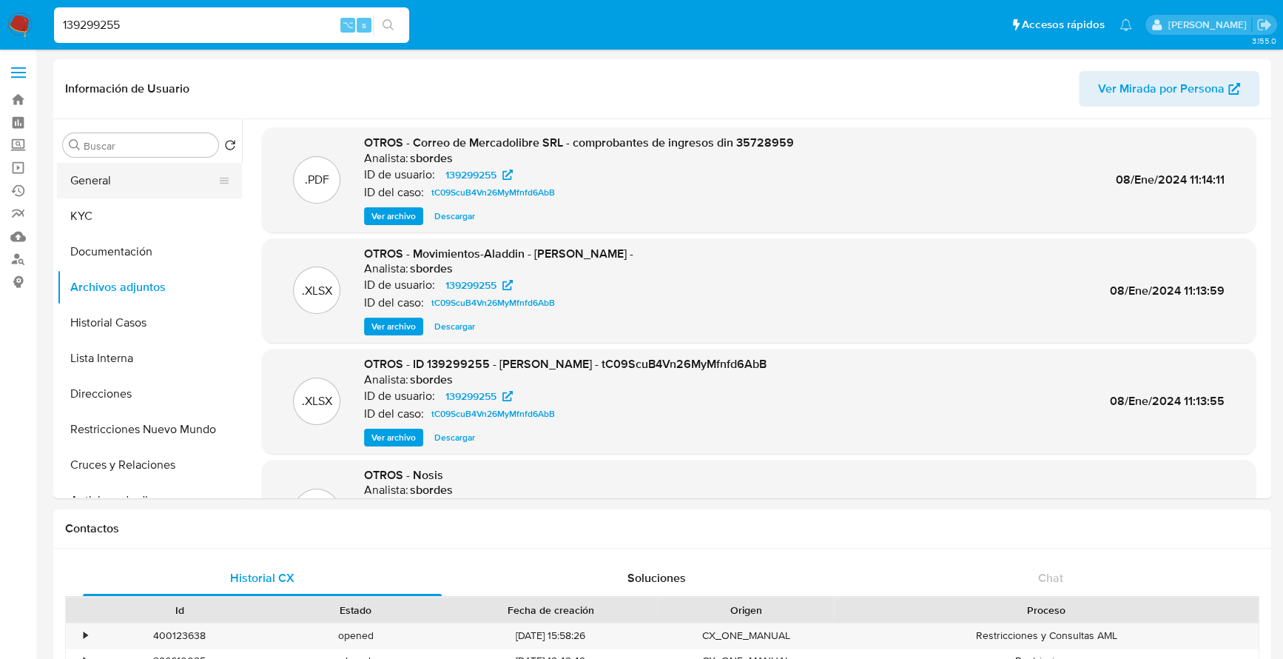
click at [106, 185] on button "General" at bounding box center [143, 181] width 173 height 36
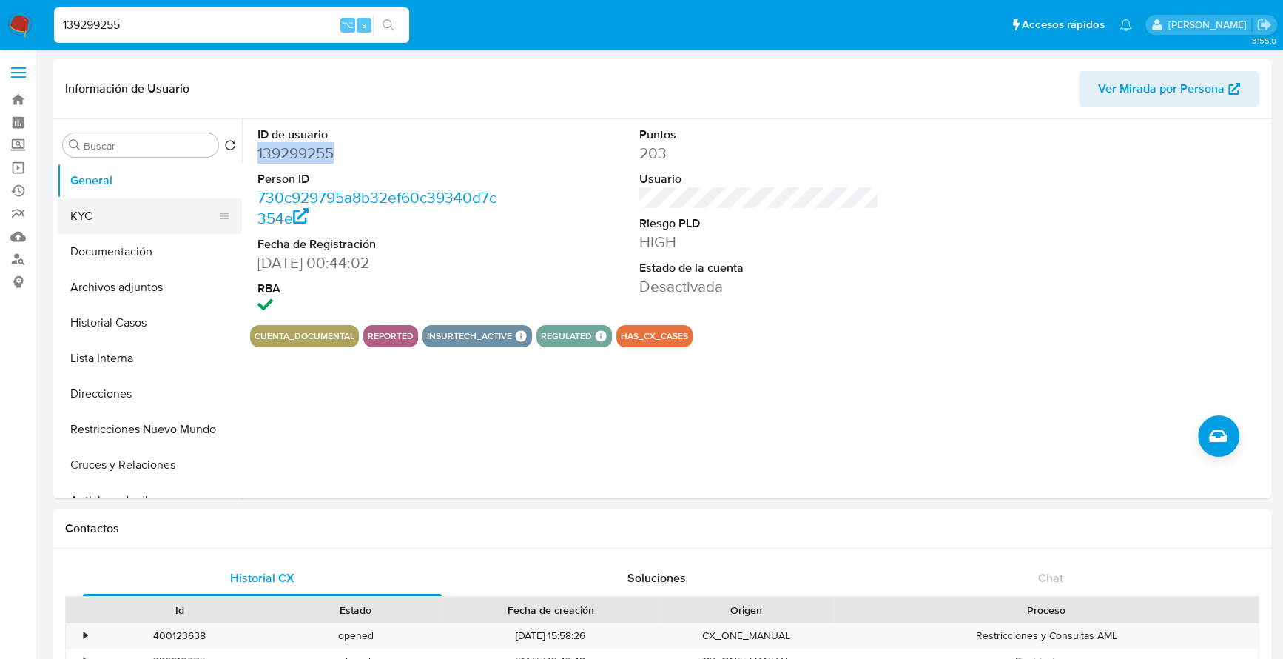
click at [101, 221] on button "KYC" at bounding box center [143, 216] width 173 height 36
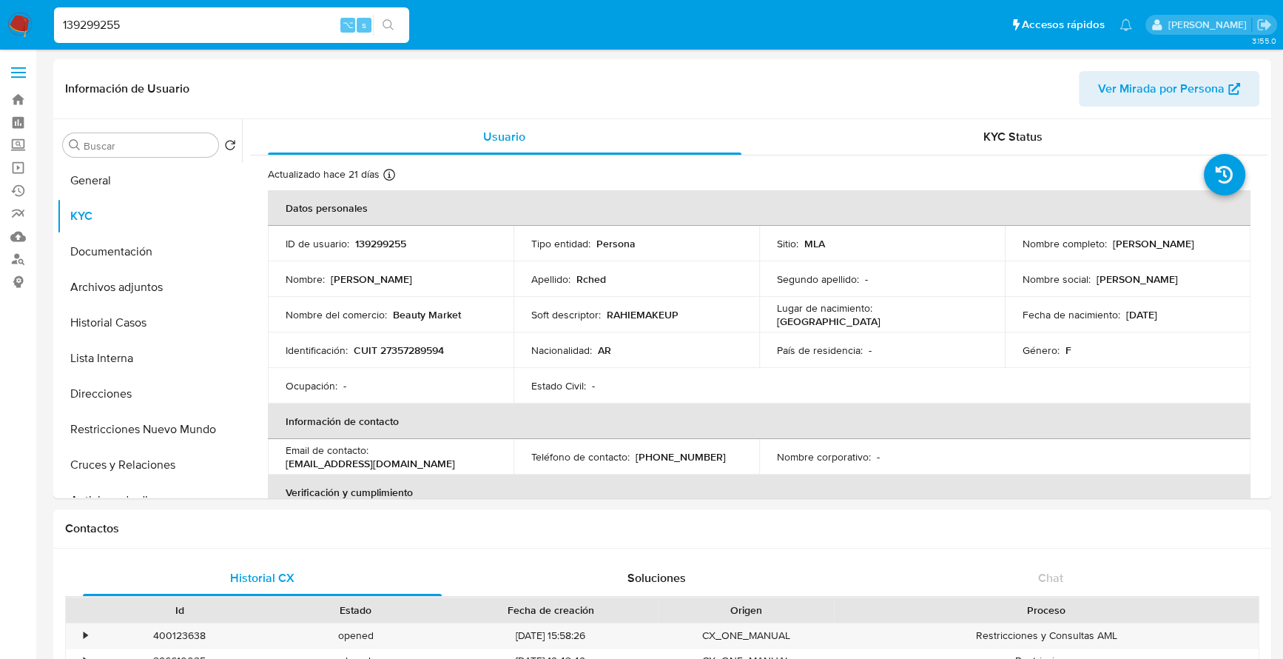
drag, startPoint x: 1109, startPoint y: 240, endPoint x: 1225, endPoint y: 241, distance: 115.4
click at [1225, 241] on div "Nombre completo : Rahie Camila Rched" at bounding box center [1128, 243] width 210 height 13
copy p "[PERSON_NAME]"
copy p "27357289594"
click at [93, 178] on button "General" at bounding box center [143, 181] width 173 height 36
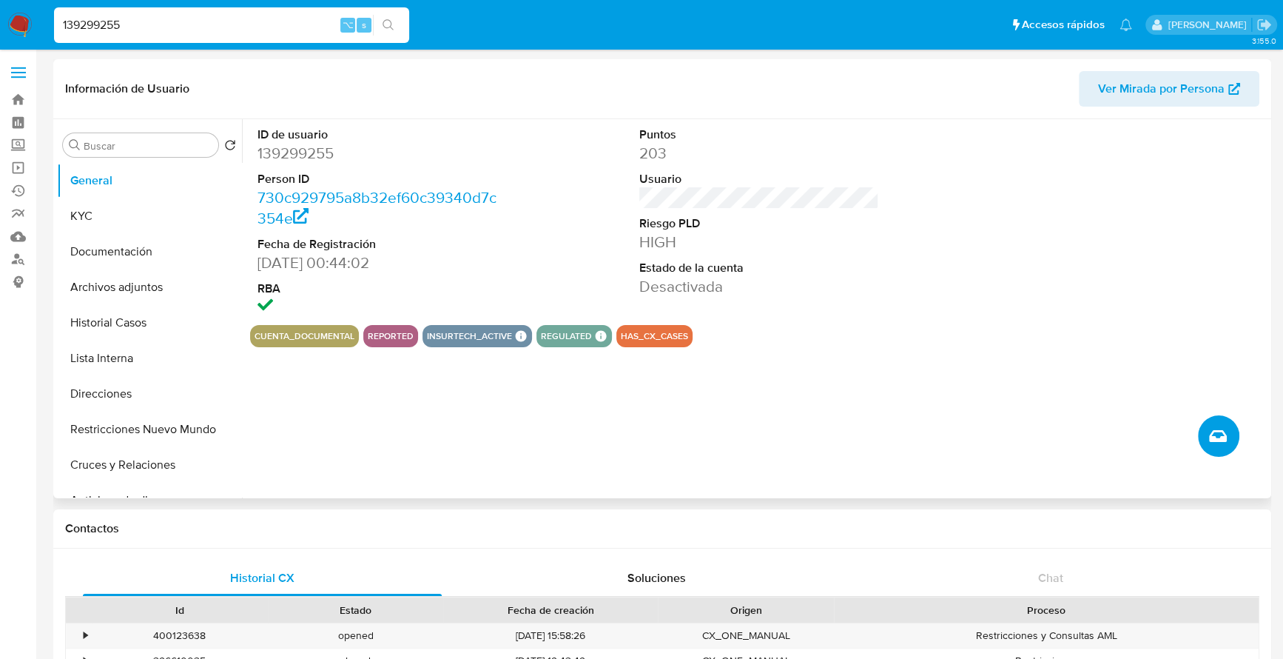
click at [1213, 435] on icon "Crear caso manual" at bounding box center [1218, 436] width 18 height 12
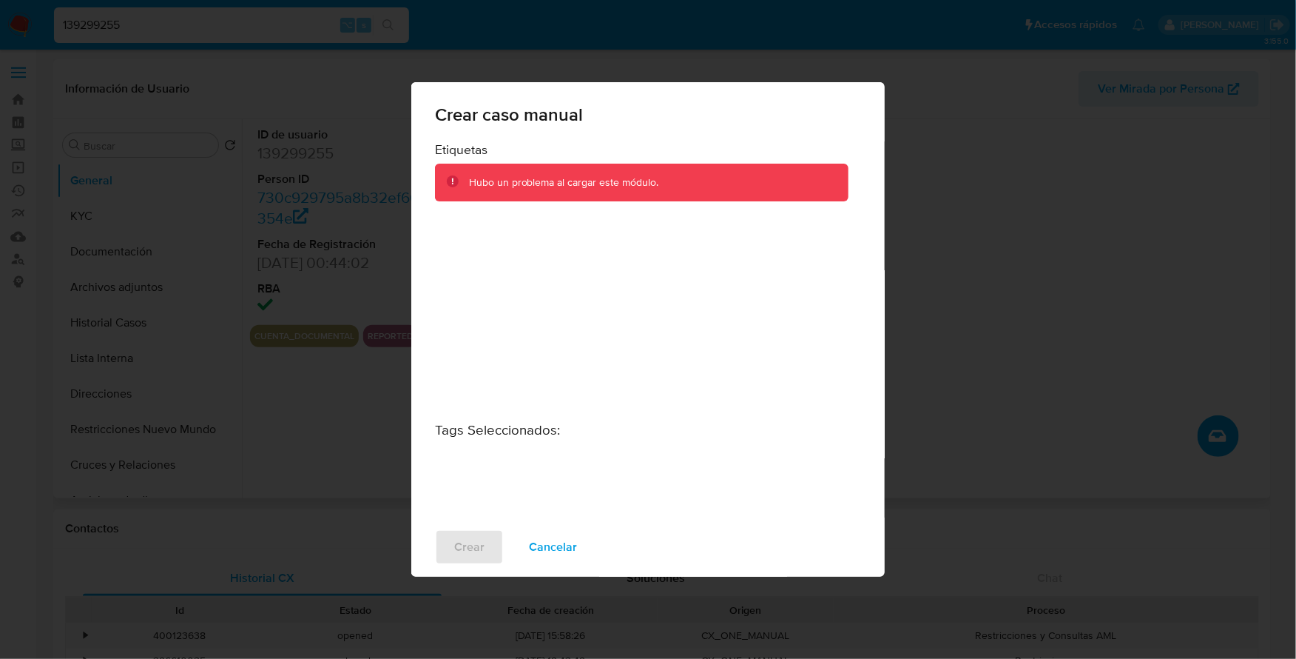
click at [544, 539] on span "Cancelar" at bounding box center [553, 547] width 48 height 33
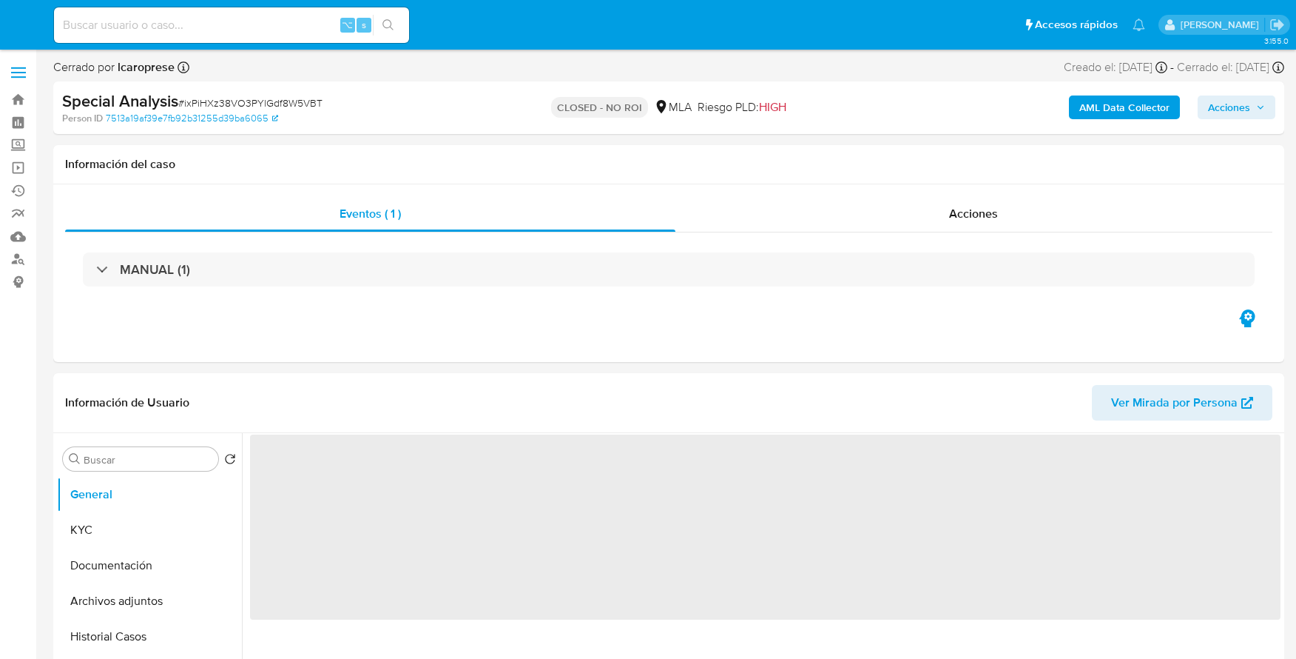
select select "10"
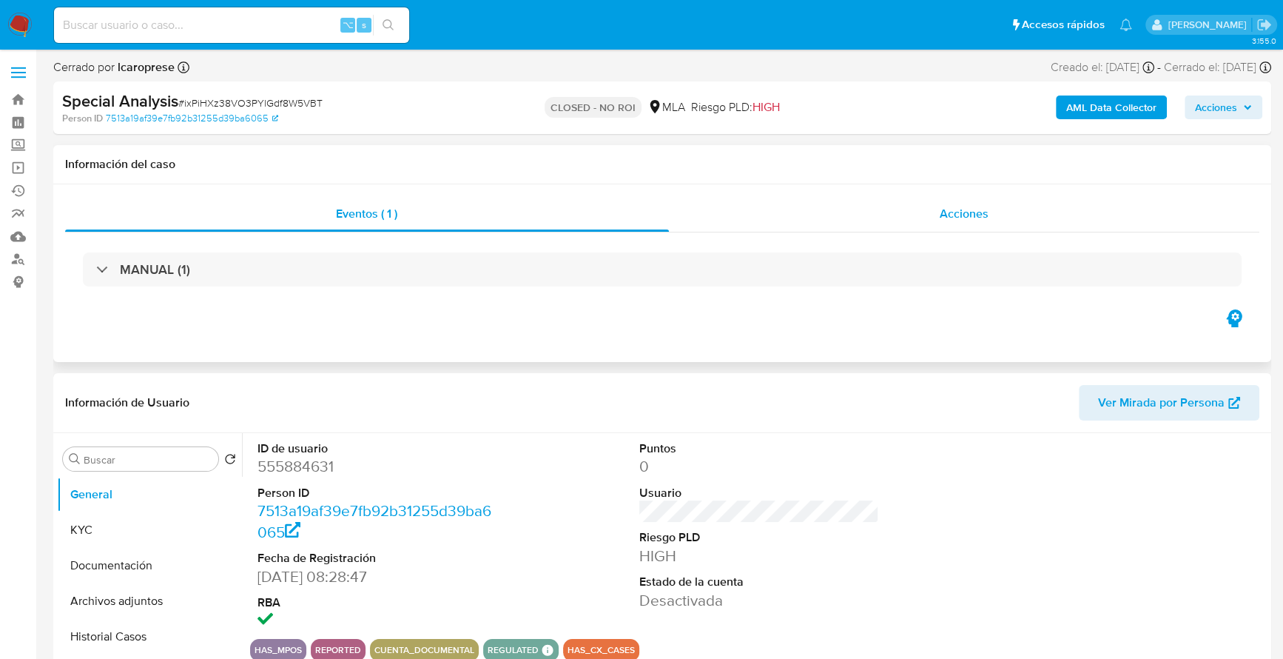
click at [1043, 215] on div "Acciones" at bounding box center [964, 214] width 591 height 36
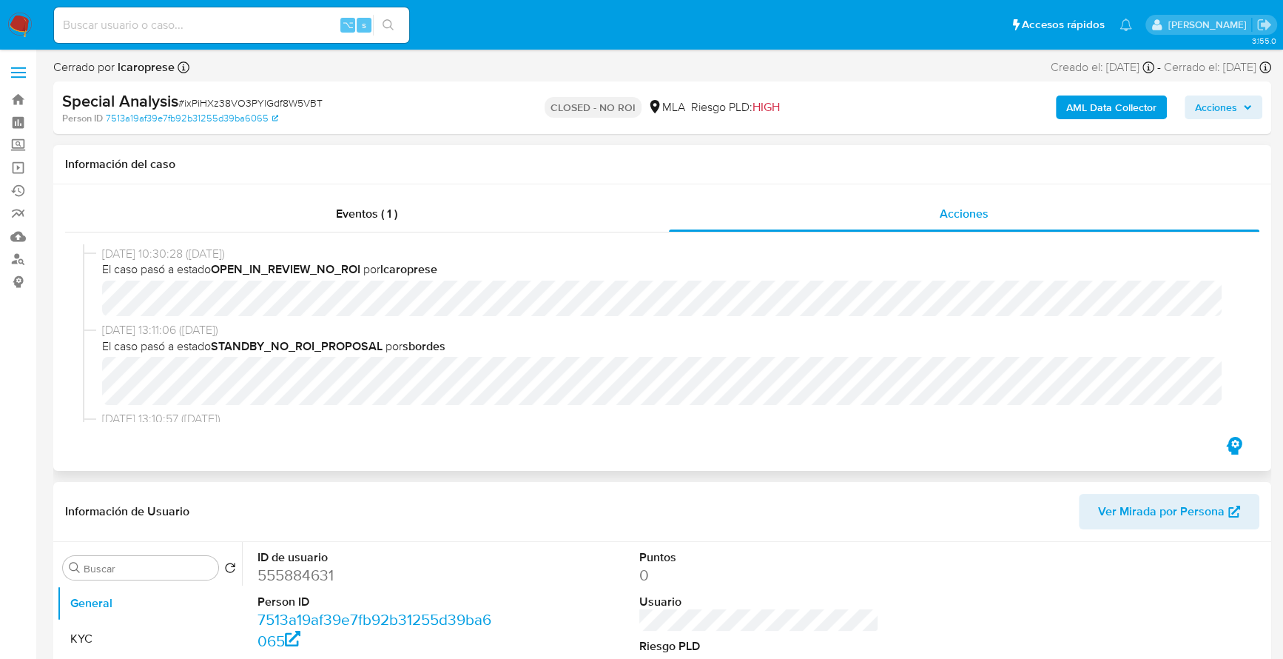
scroll to position [132, 0]
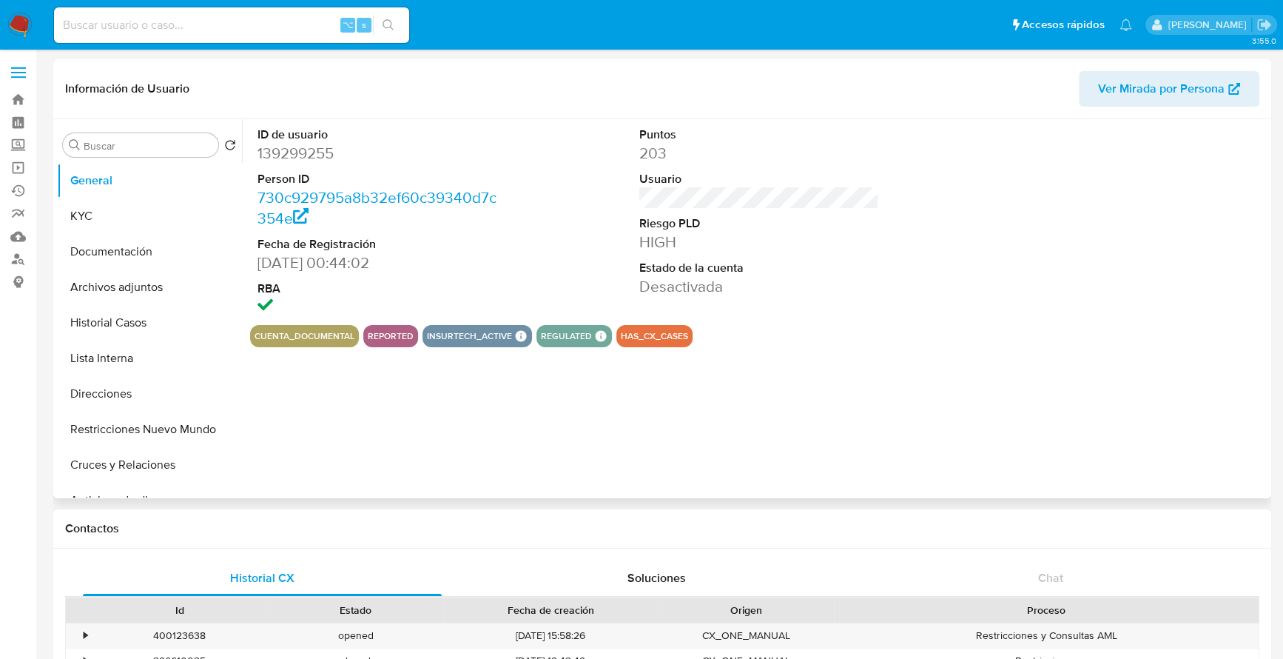
select select "10"
click at [1228, 443] on button "Crear caso manual" at bounding box center [1218, 435] width 41 height 41
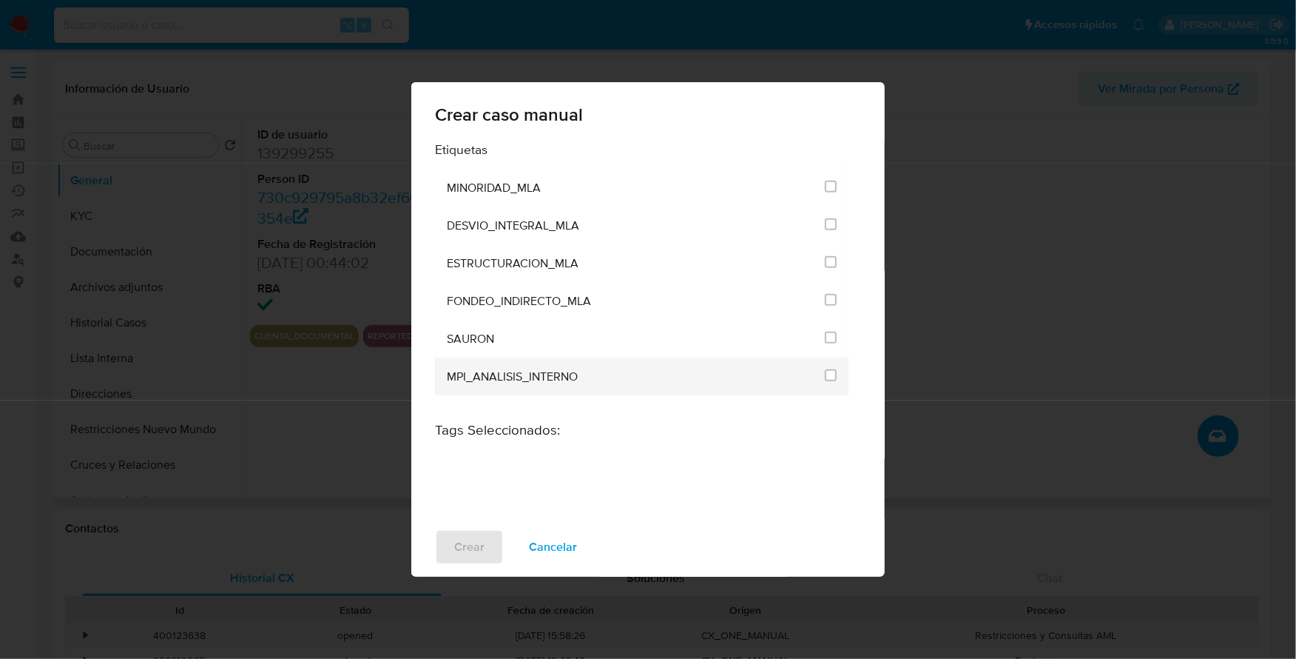
scroll to position [2925, 0]
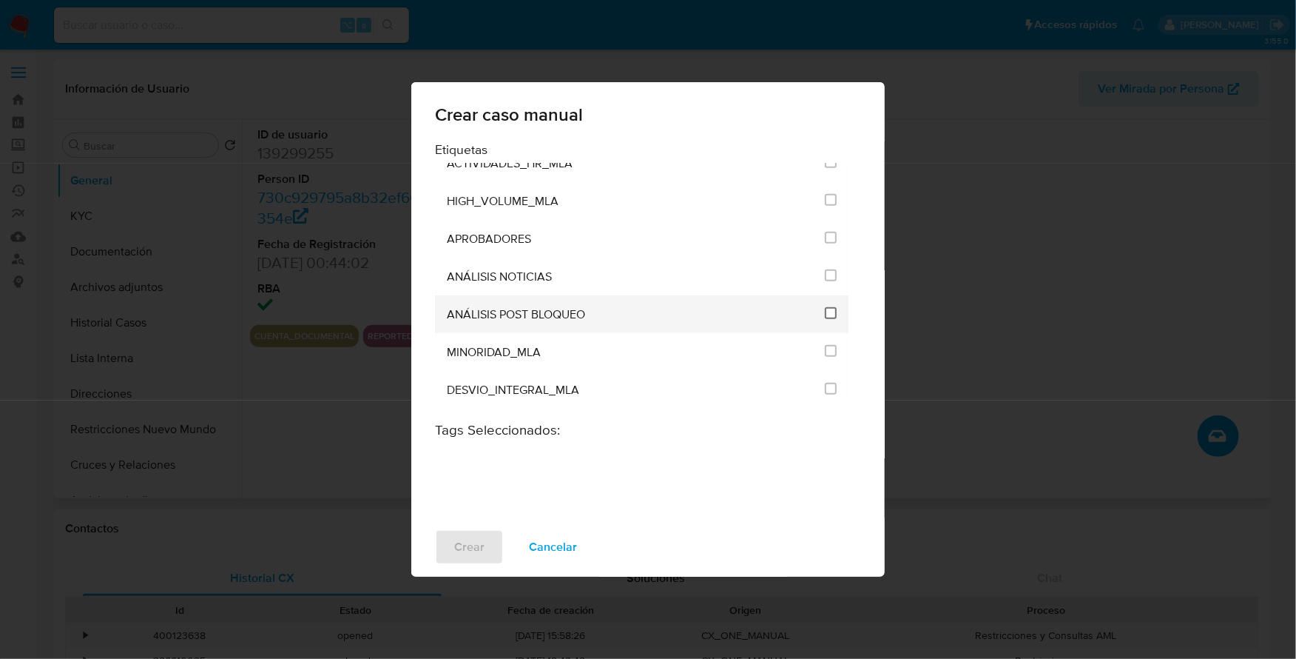
click at [827, 307] on input "3249" at bounding box center [831, 313] width 12 height 12
checkbox input "true"
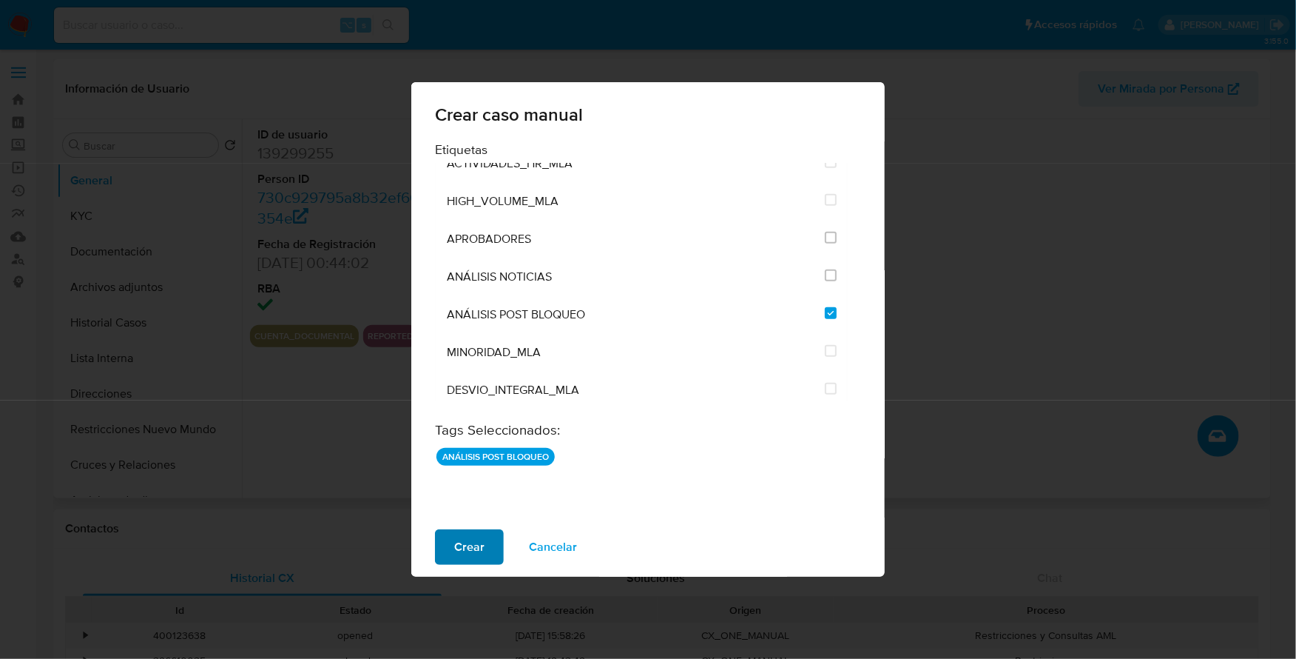
click at [492, 562] on button "Crear" at bounding box center [469, 547] width 69 height 36
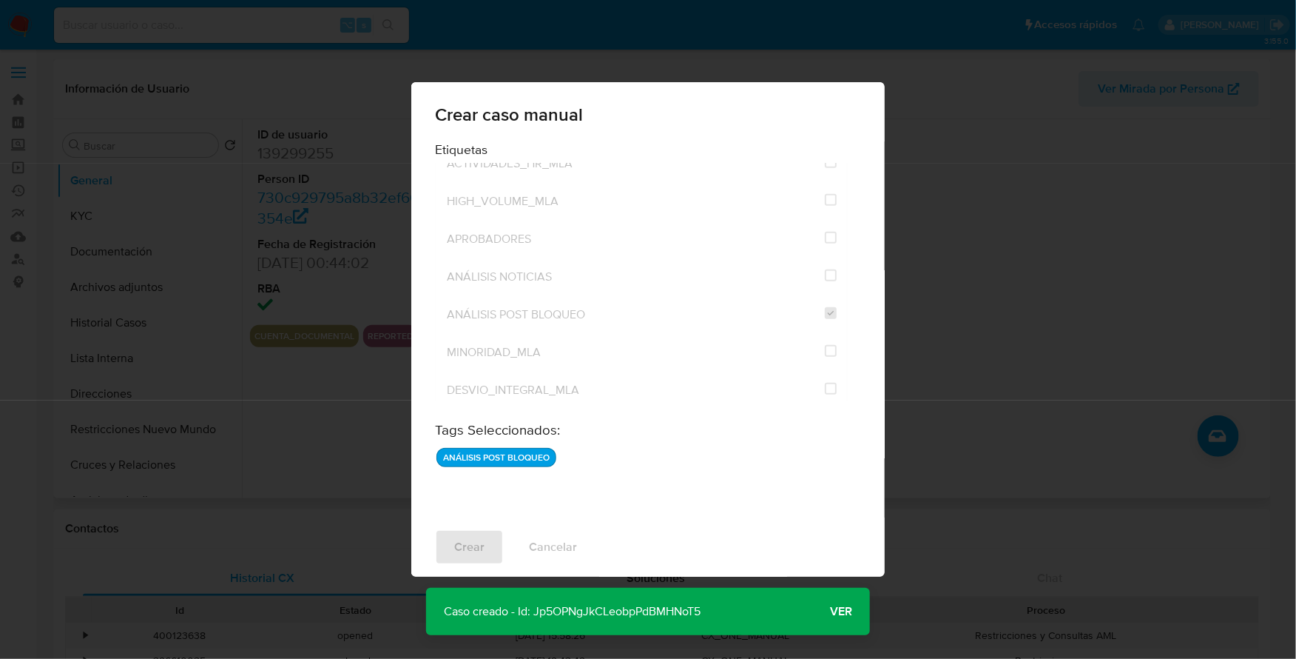
click at [832, 611] on span "Ver" at bounding box center [841, 611] width 22 height 0
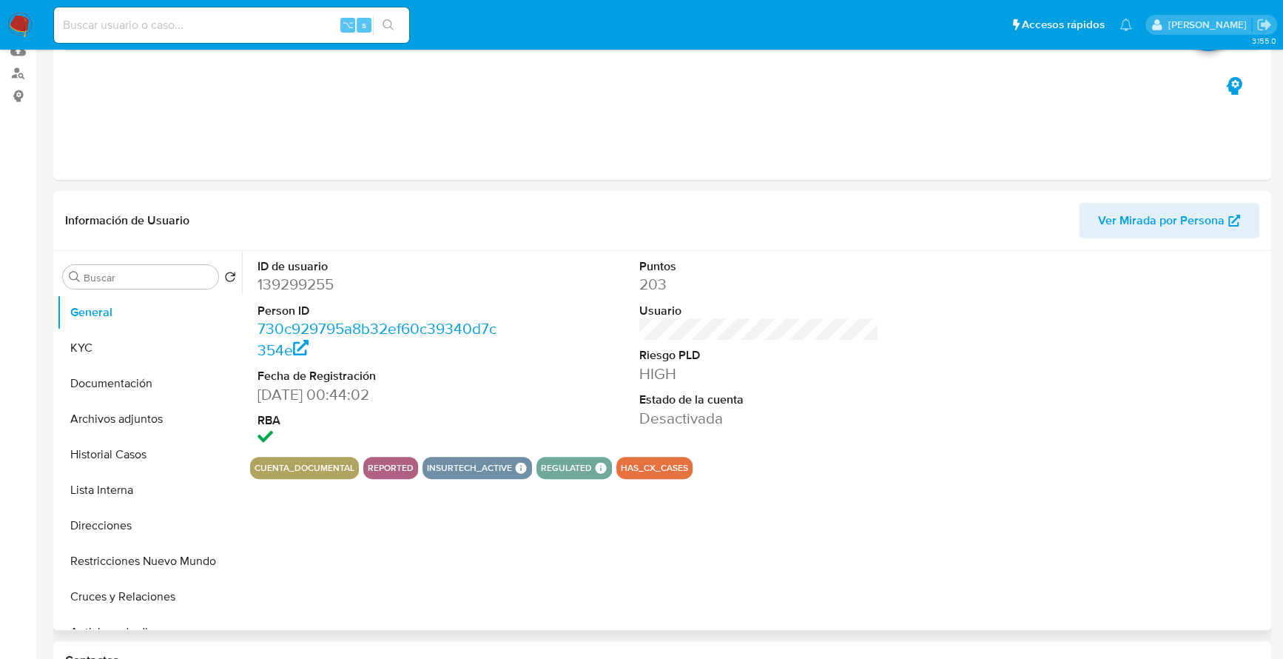
select select "10"
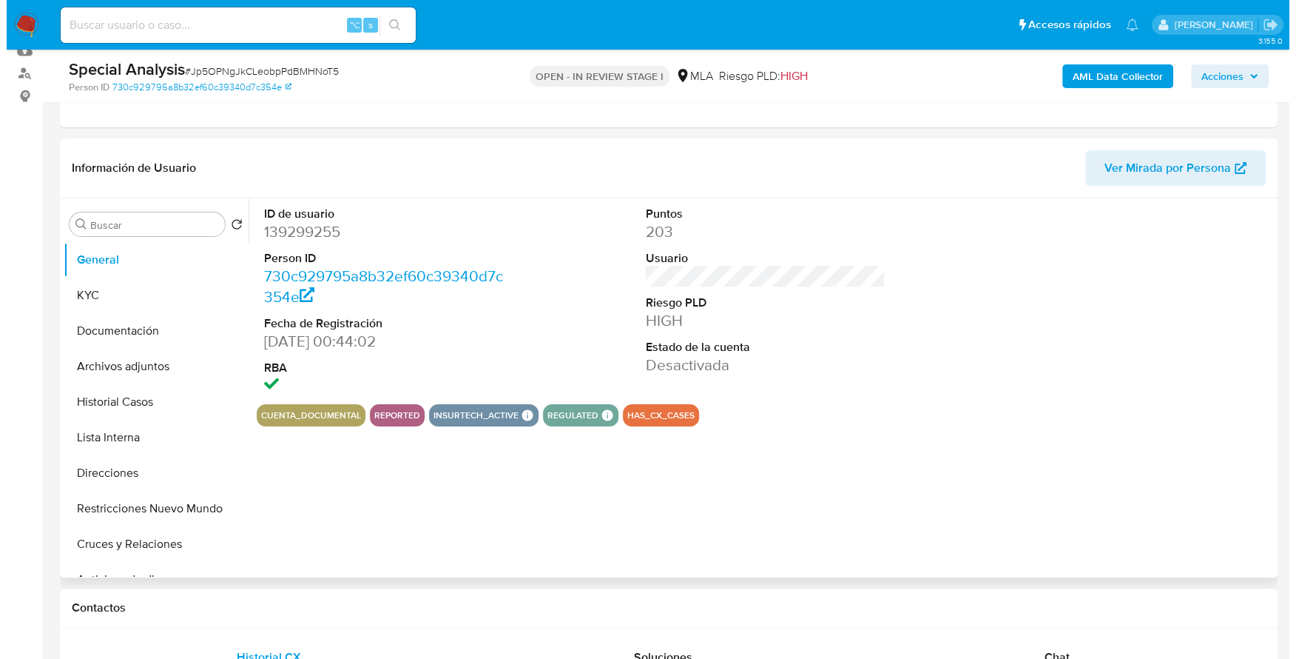
scroll to position [272, 0]
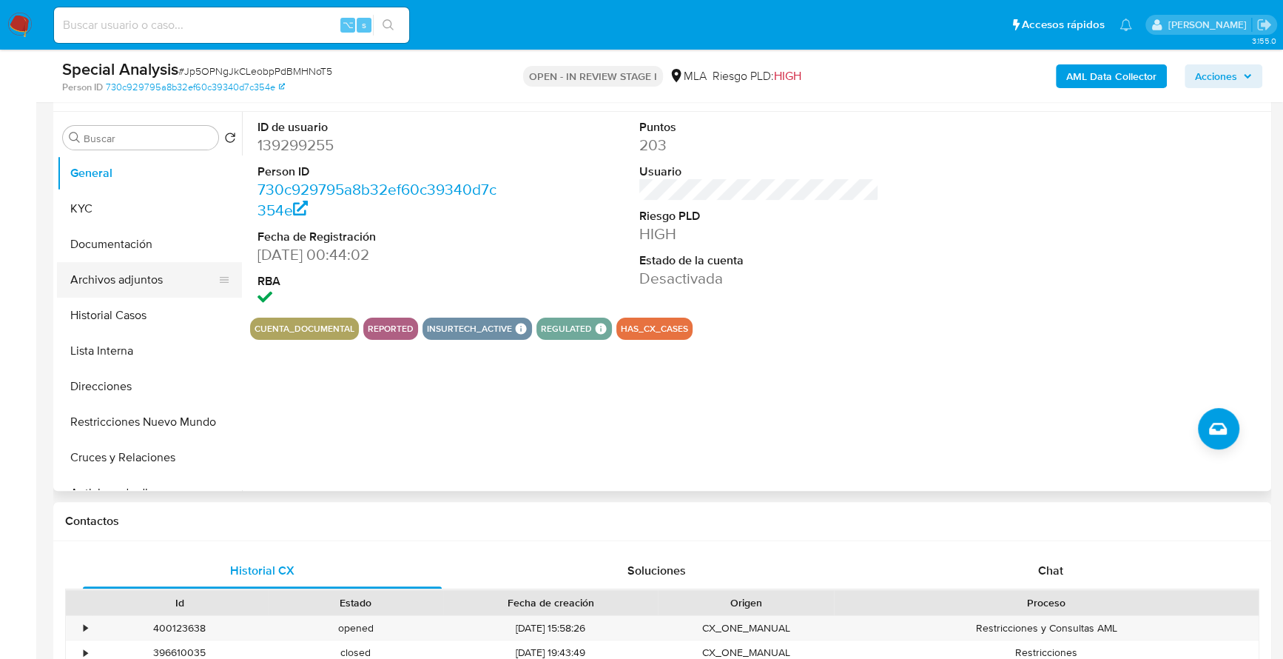
click at [156, 277] on button "Archivos adjuntos" at bounding box center [143, 280] width 173 height 36
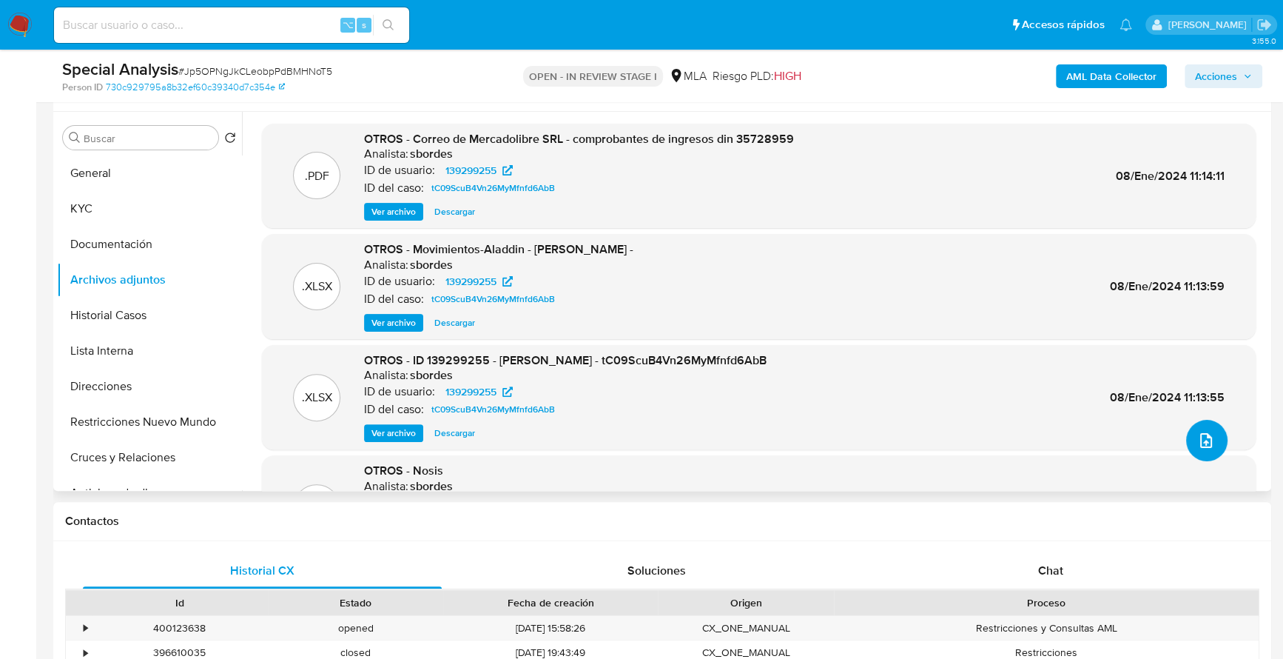
click at [1200, 440] on icon "upload-file" at bounding box center [1206, 440] width 12 height 15
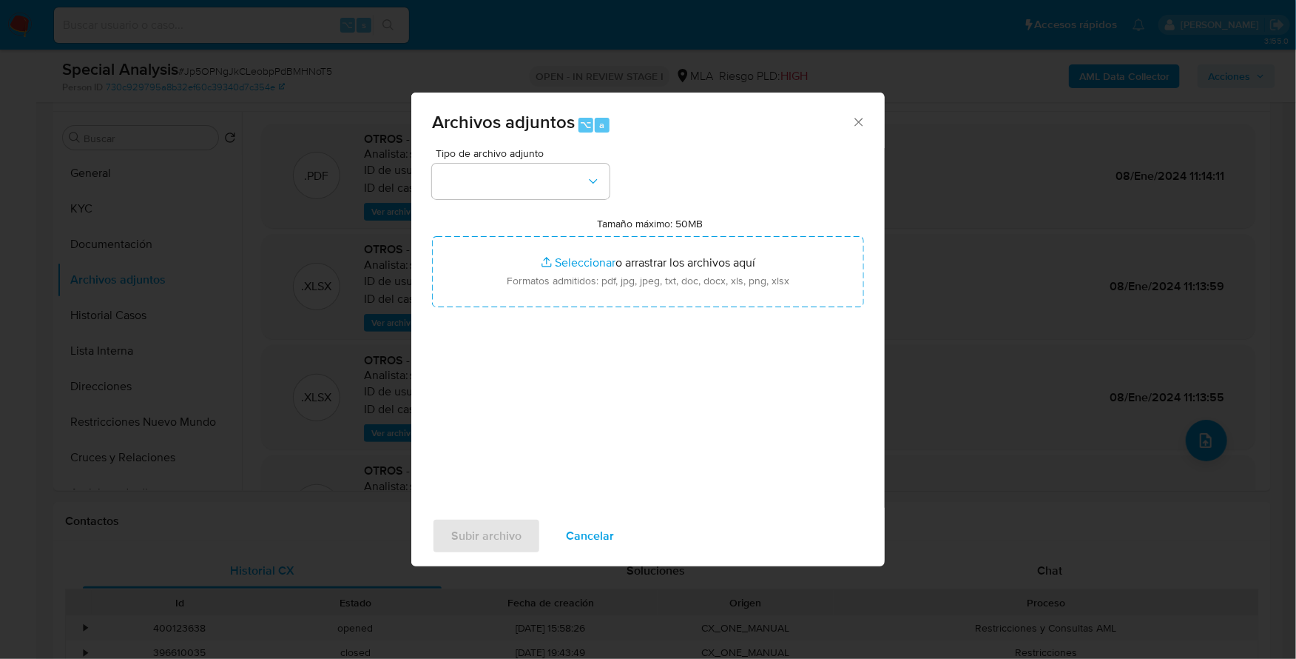
click at [464, 162] on div "Tipo de archivo adjunto" at bounding box center [521, 173] width 178 height 51
click at [471, 176] on button "button" at bounding box center [521, 182] width 178 height 36
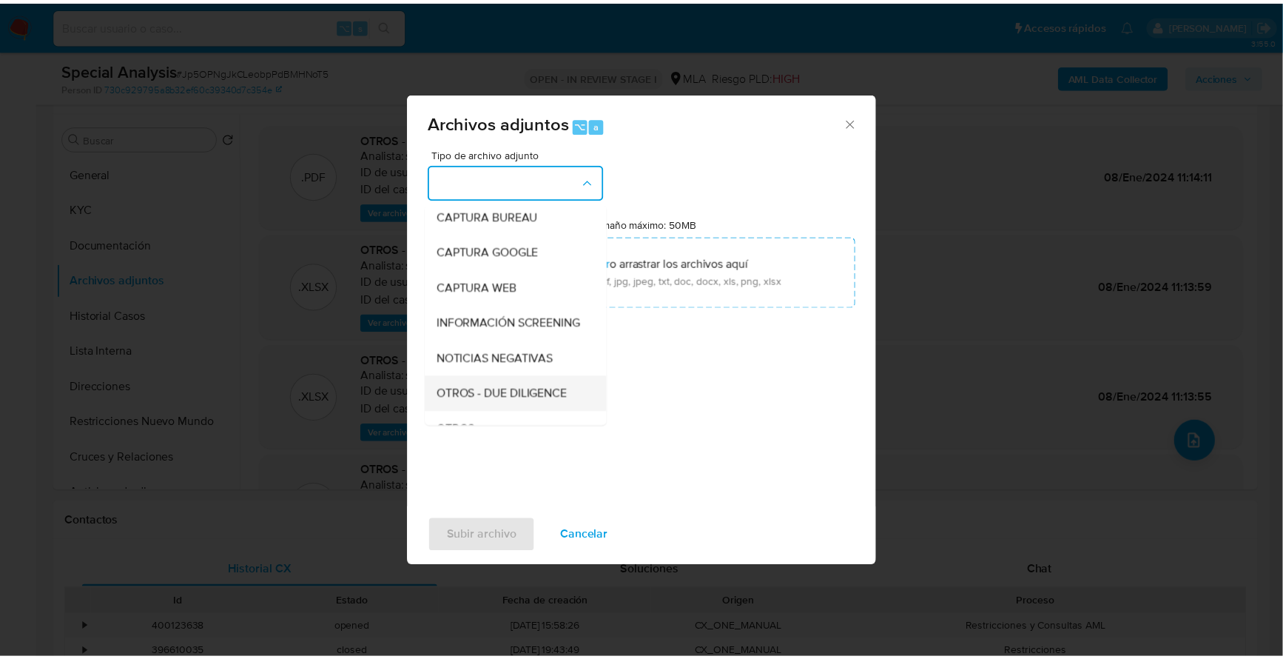
scroll to position [108, 0]
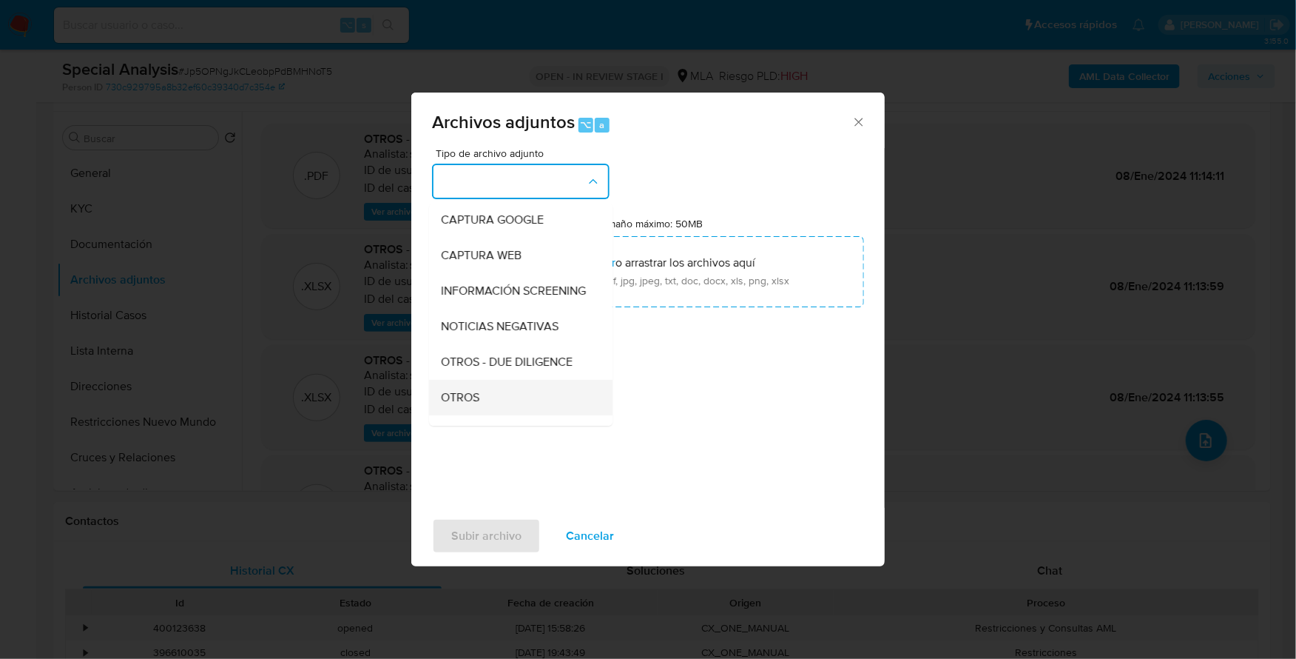
click at [480, 405] on span "OTROS" at bounding box center [460, 397] width 38 height 15
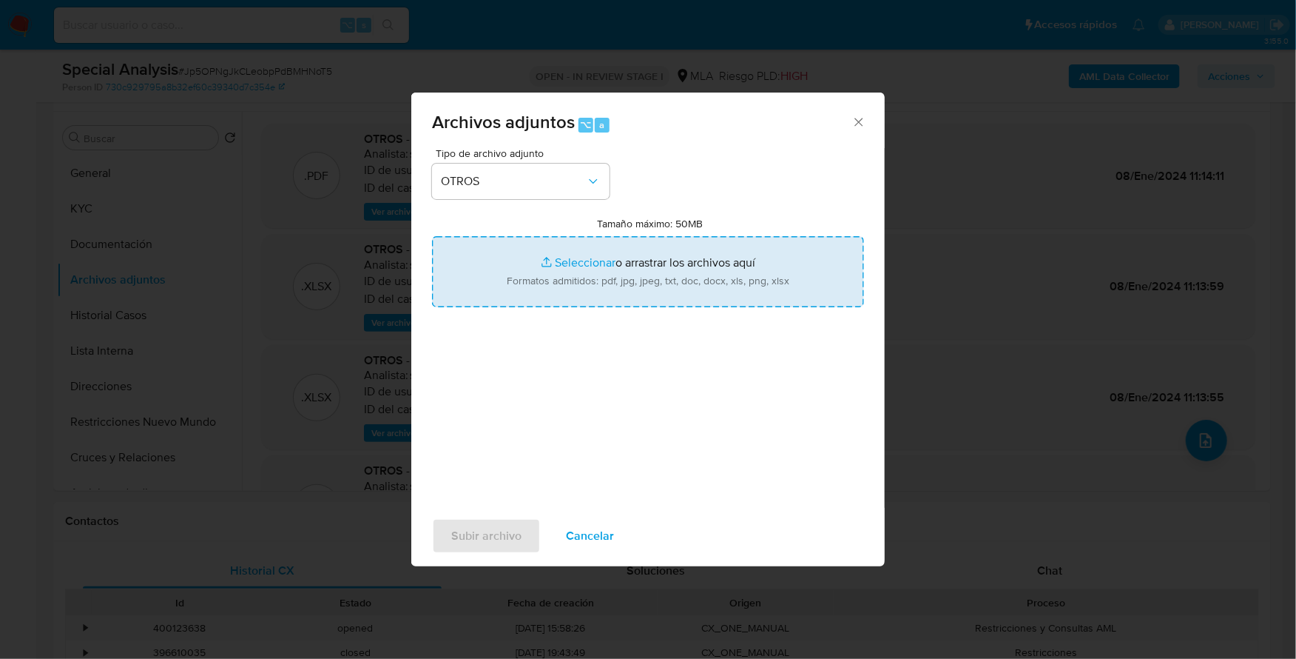
click at [561, 256] on input "Tamaño máximo: 50MB Seleccionar archivos" at bounding box center [648, 271] width 432 height 71
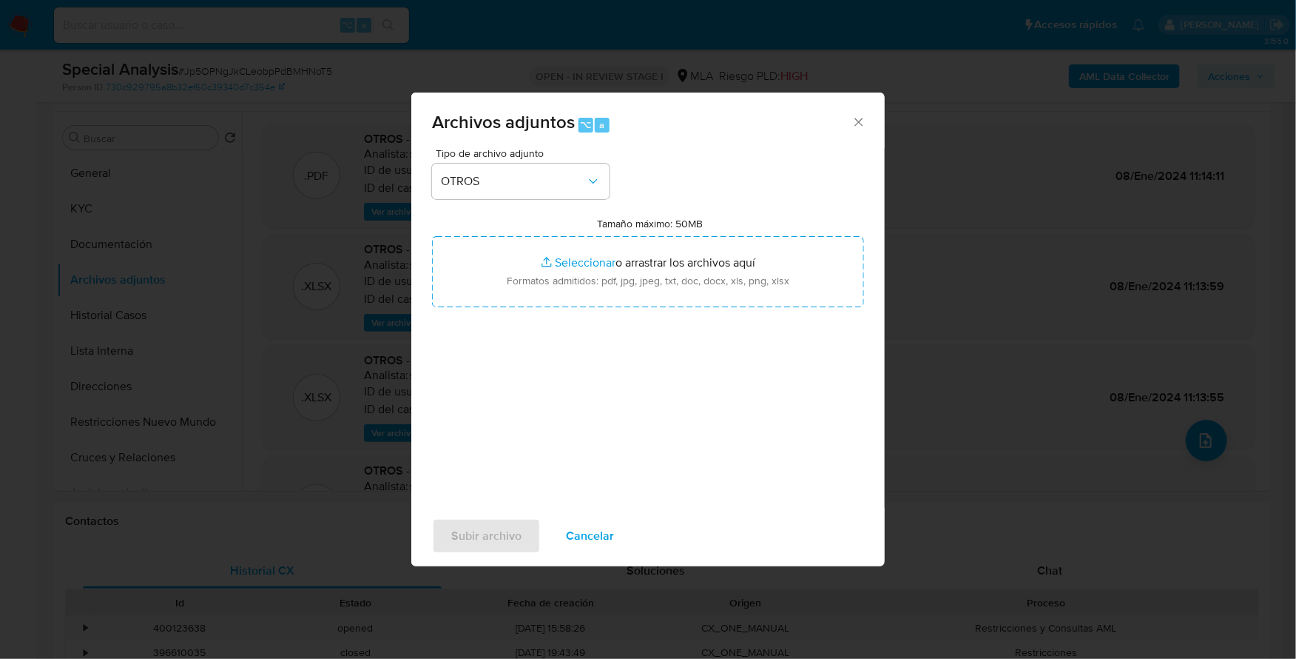
type input "C:\fakepath\Resumen comprobantes I.jpeg"
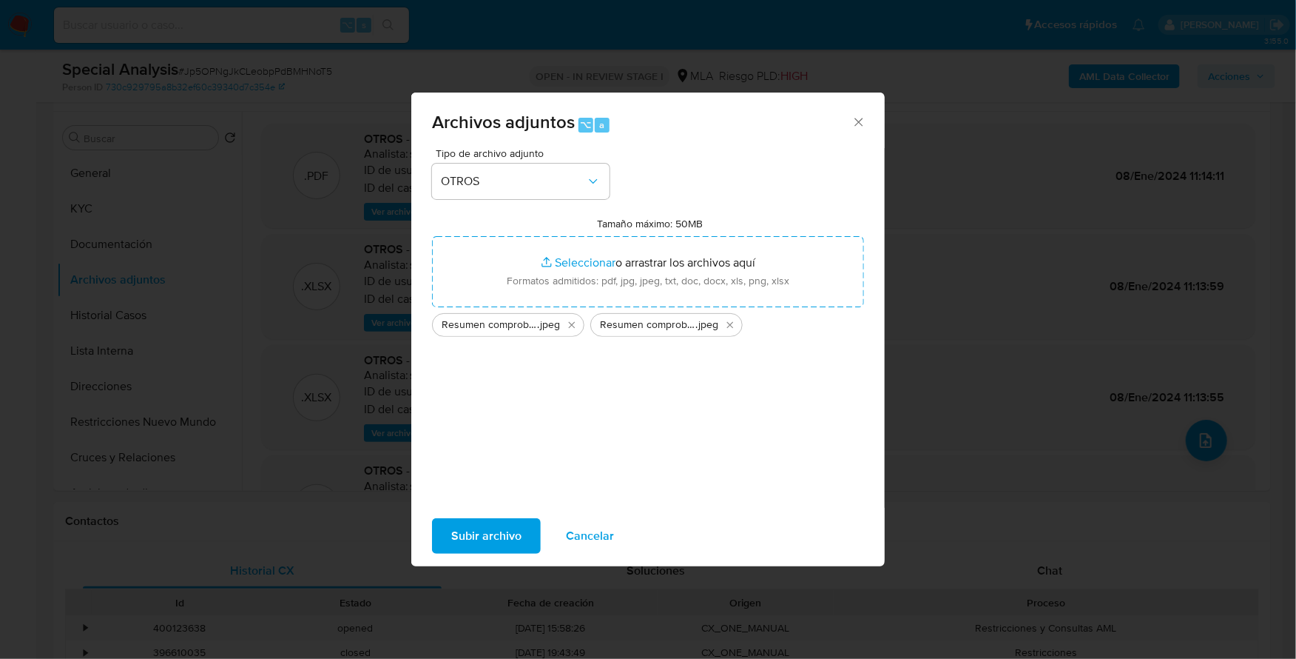
click at [488, 545] on span "Subir archivo" at bounding box center [486, 535] width 70 height 33
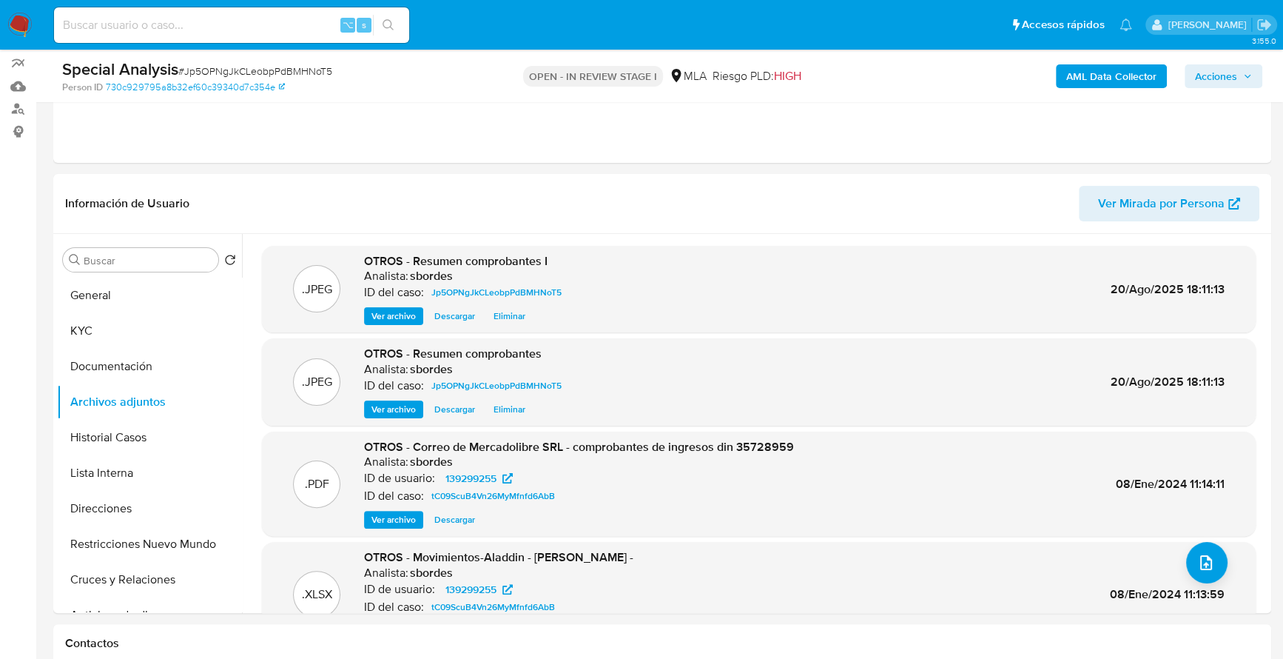
scroll to position [112, 0]
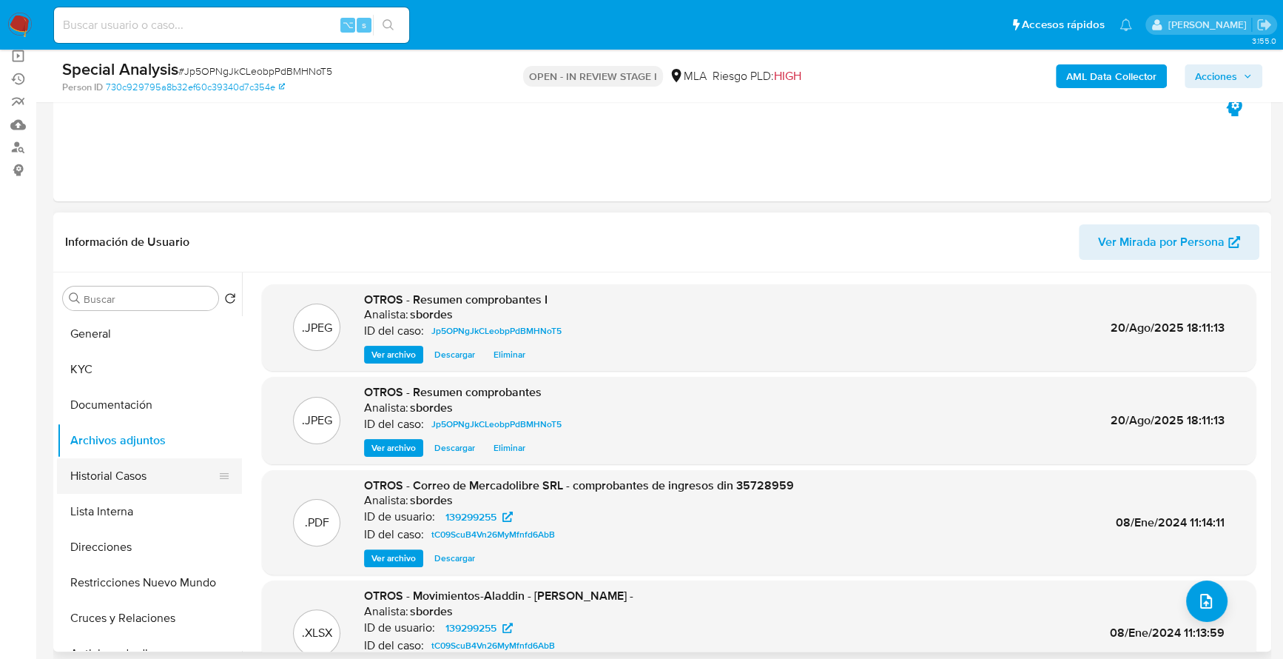
click at [104, 460] on button "Historial Casos" at bounding box center [143, 476] width 173 height 36
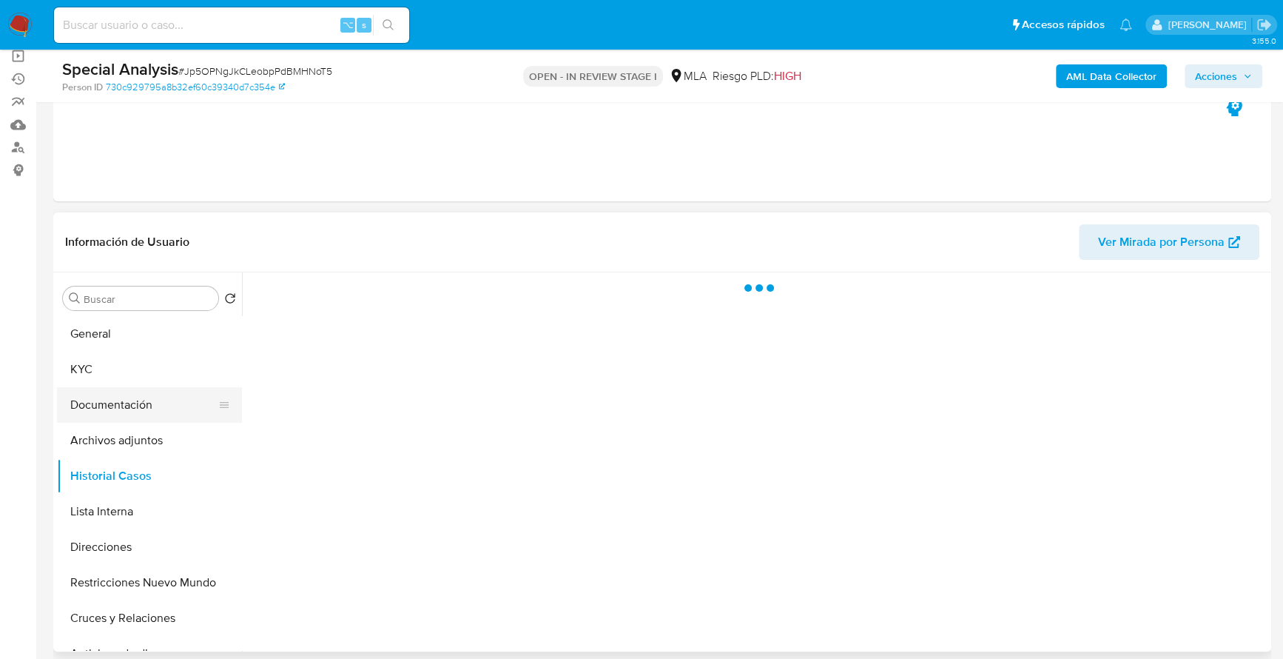
click at [115, 417] on button "Documentación" at bounding box center [143, 405] width 173 height 36
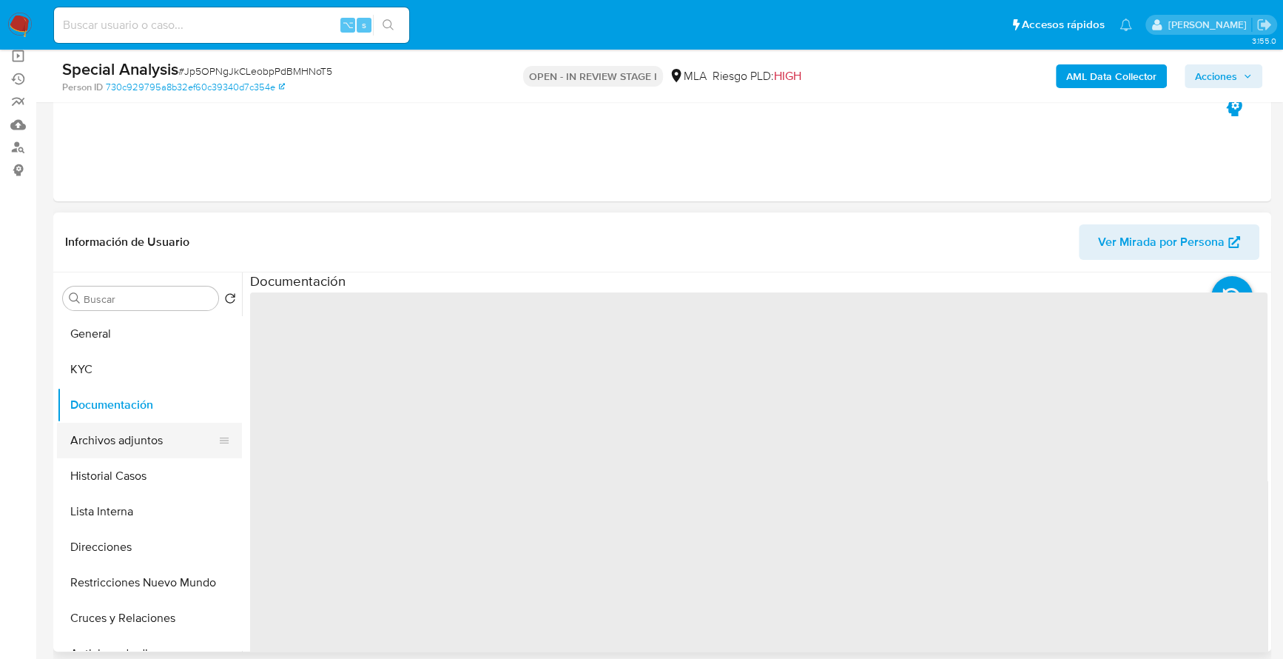
click at [117, 429] on button "Archivos adjuntos" at bounding box center [143, 441] width 173 height 36
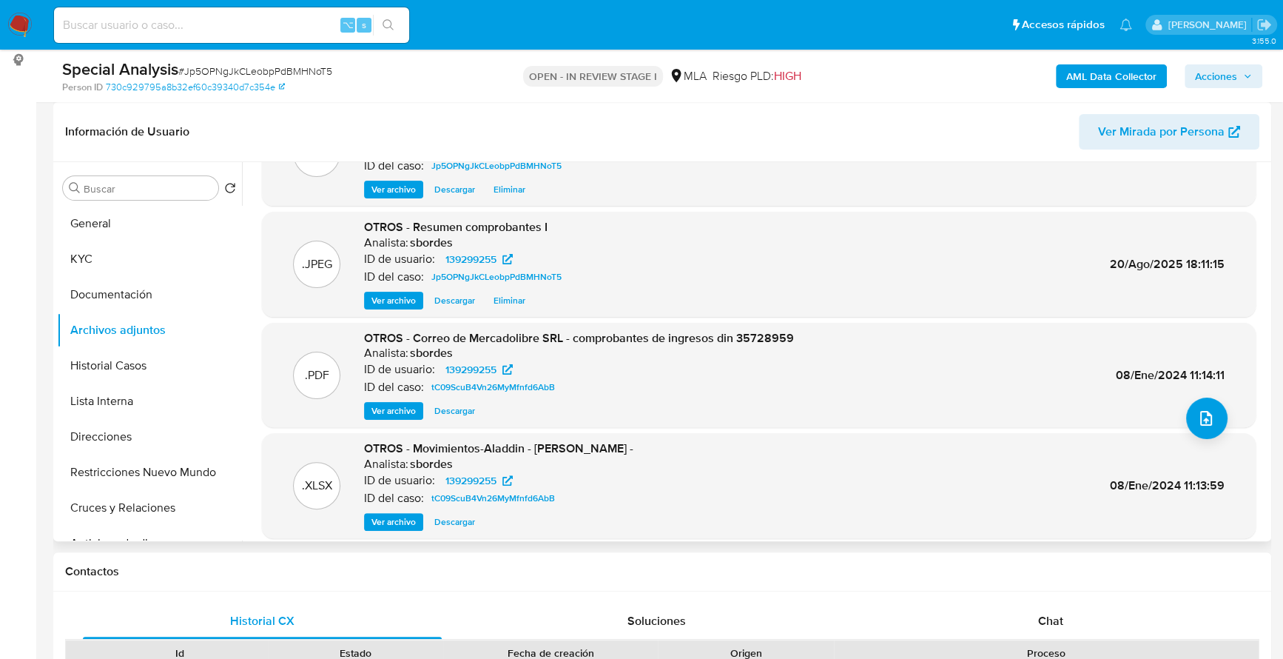
scroll to position [124, 0]
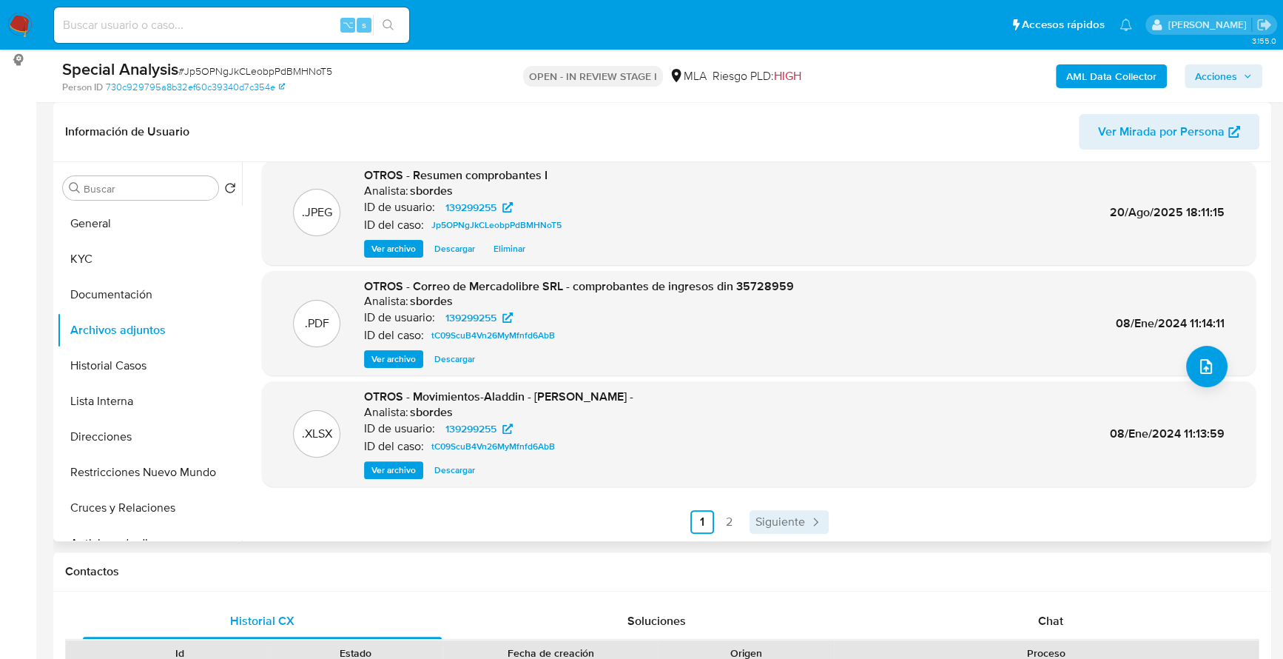
click at [808, 522] on icon "Paginación" at bounding box center [815, 521] width 15 height 15
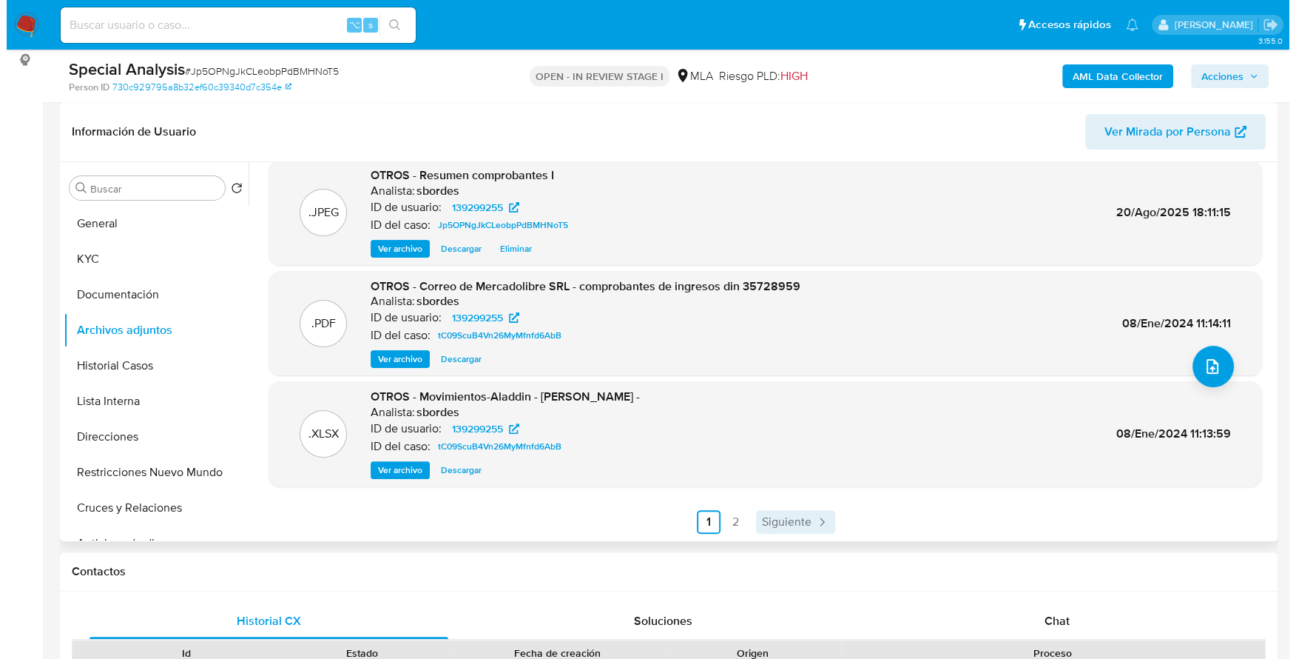
scroll to position [0, 0]
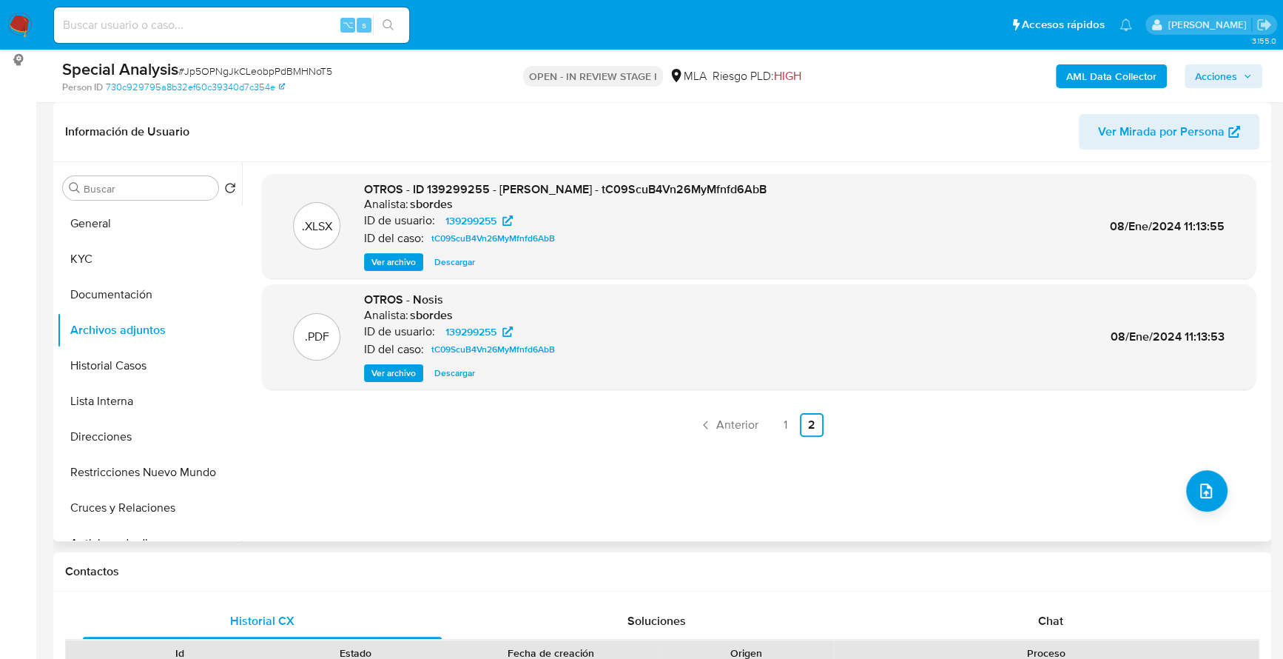
click at [399, 246] on div "OTROS - ID 139299255 - Rahie Rched - tC09ScuB4Vn26MyMfnfd6AbB Analista: sbordes…" at bounding box center [565, 226] width 403 height 90
click at [396, 258] on span "Ver archivo" at bounding box center [393, 262] width 44 height 15
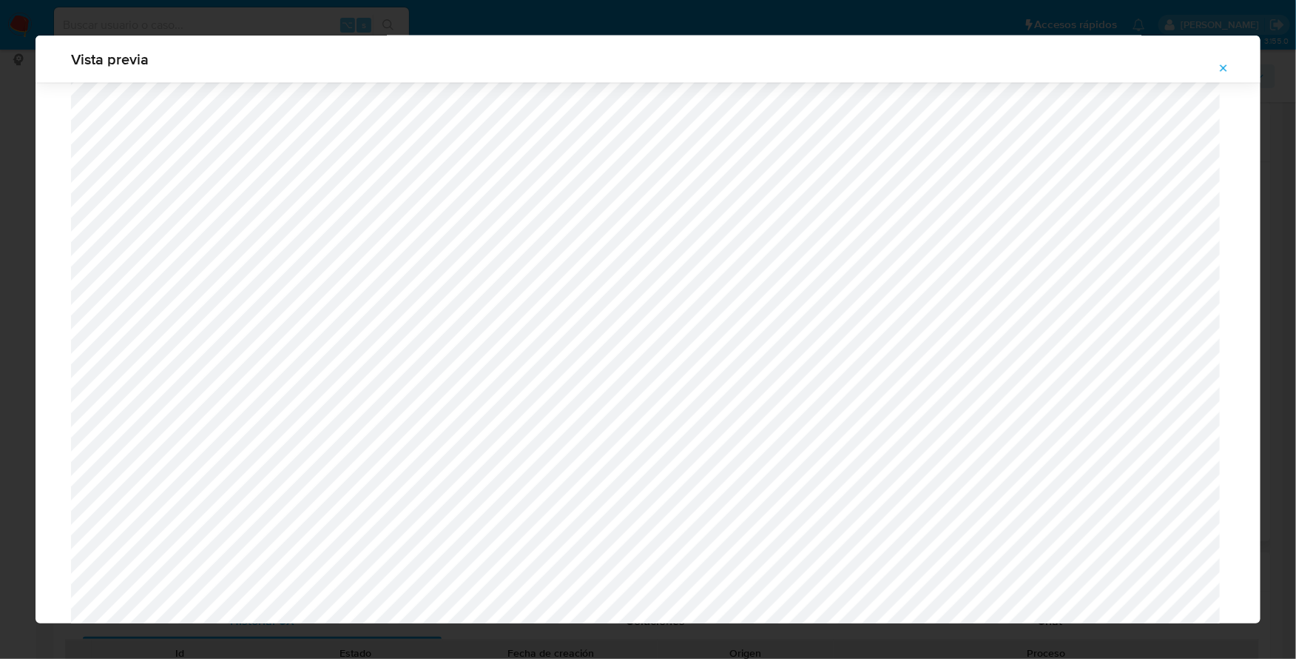
scroll to position [1012, 0]
click at [1224, 64] on icon "Attachment preview" at bounding box center [1224, 68] width 12 height 12
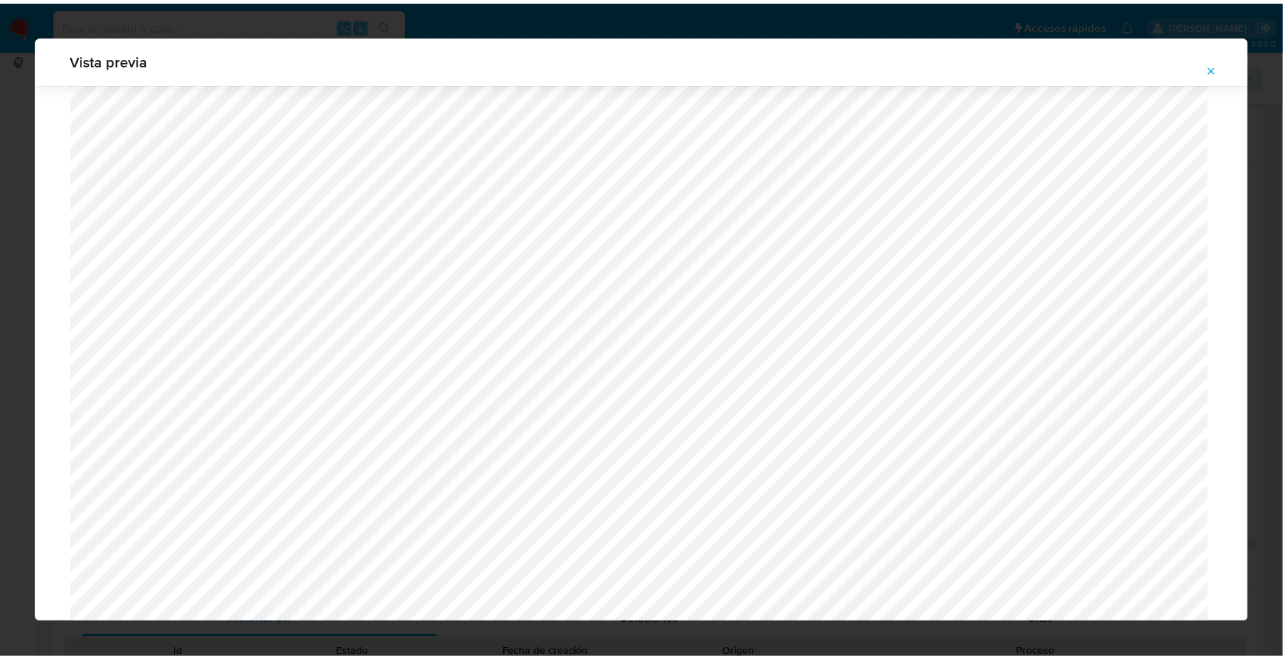
scroll to position [0, 0]
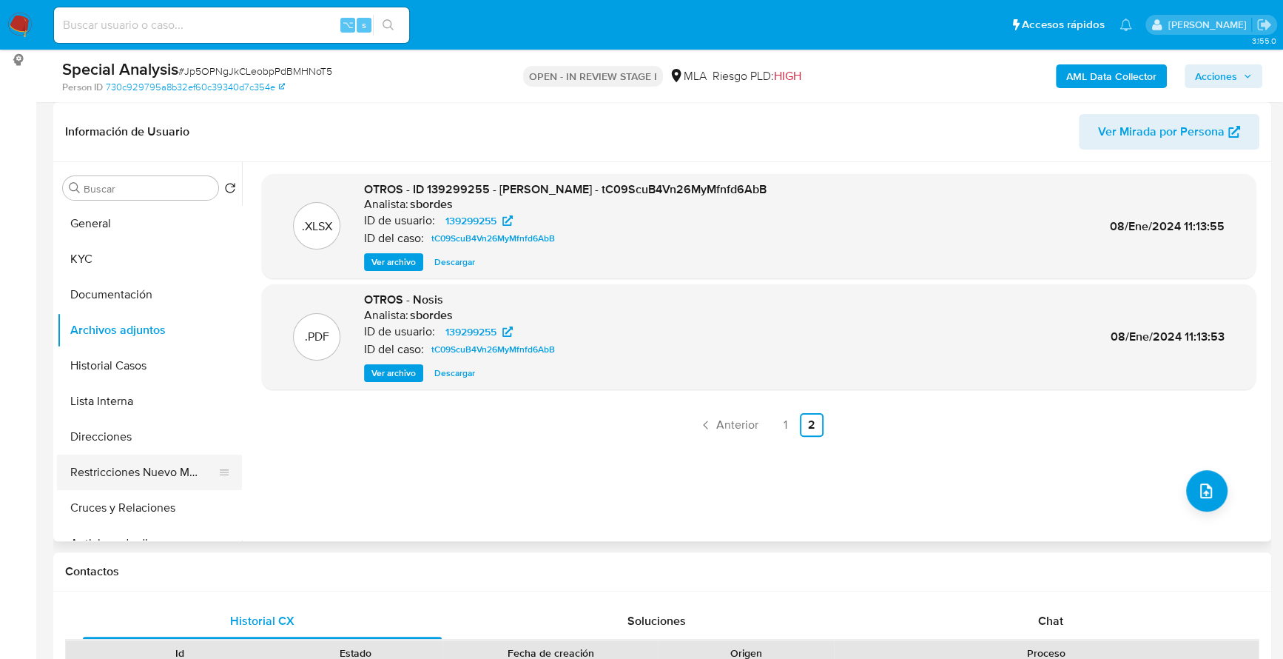
click at [143, 466] on button "Restricciones Nuevo Mundo" at bounding box center [143, 472] width 173 height 36
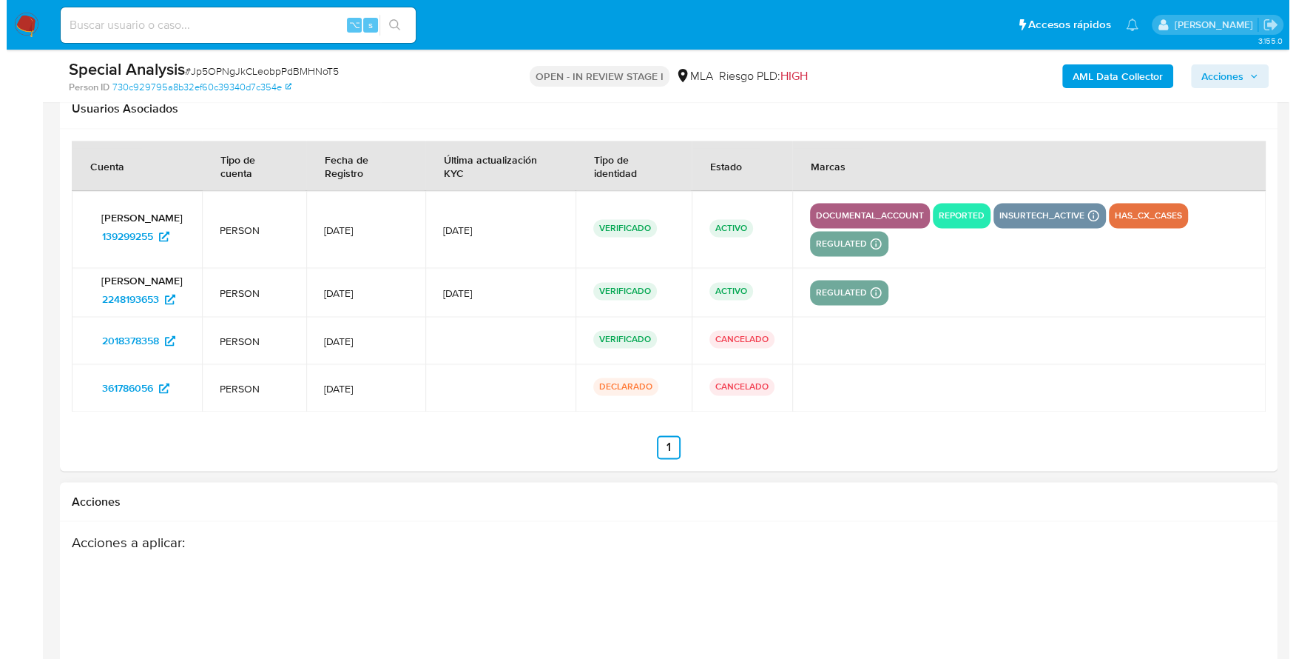
scroll to position [2271, 0]
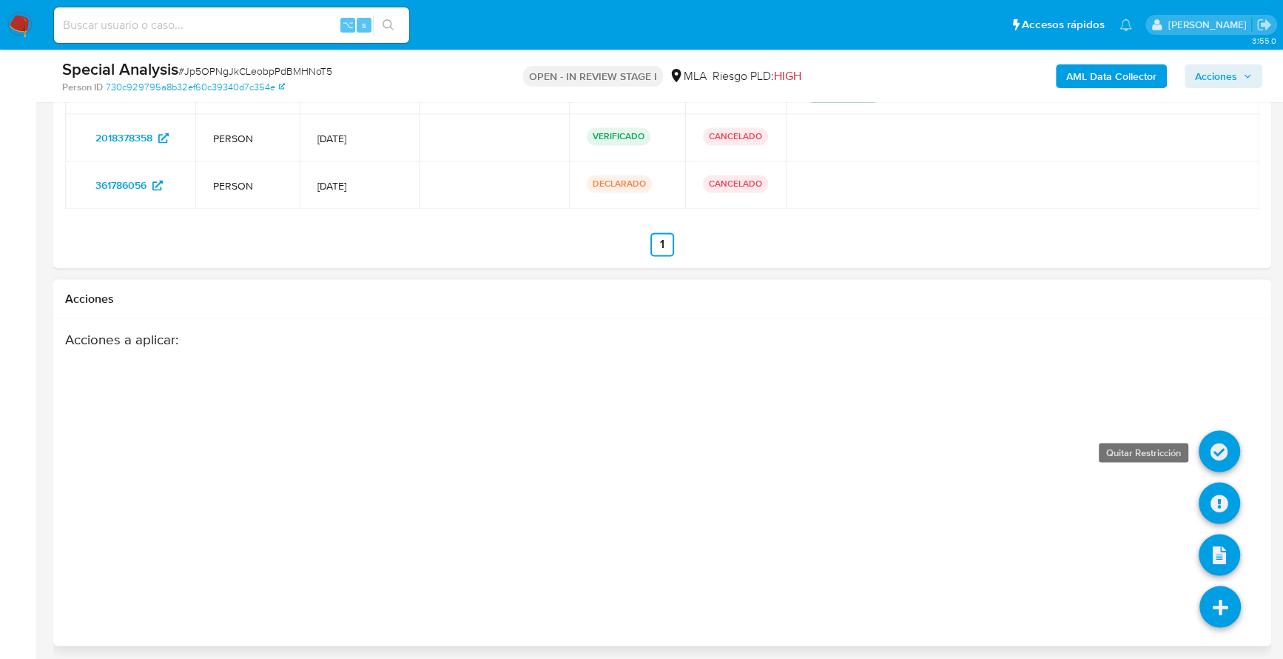
click at [1213, 433] on icon at bounding box center [1219, 450] width 41 height 41
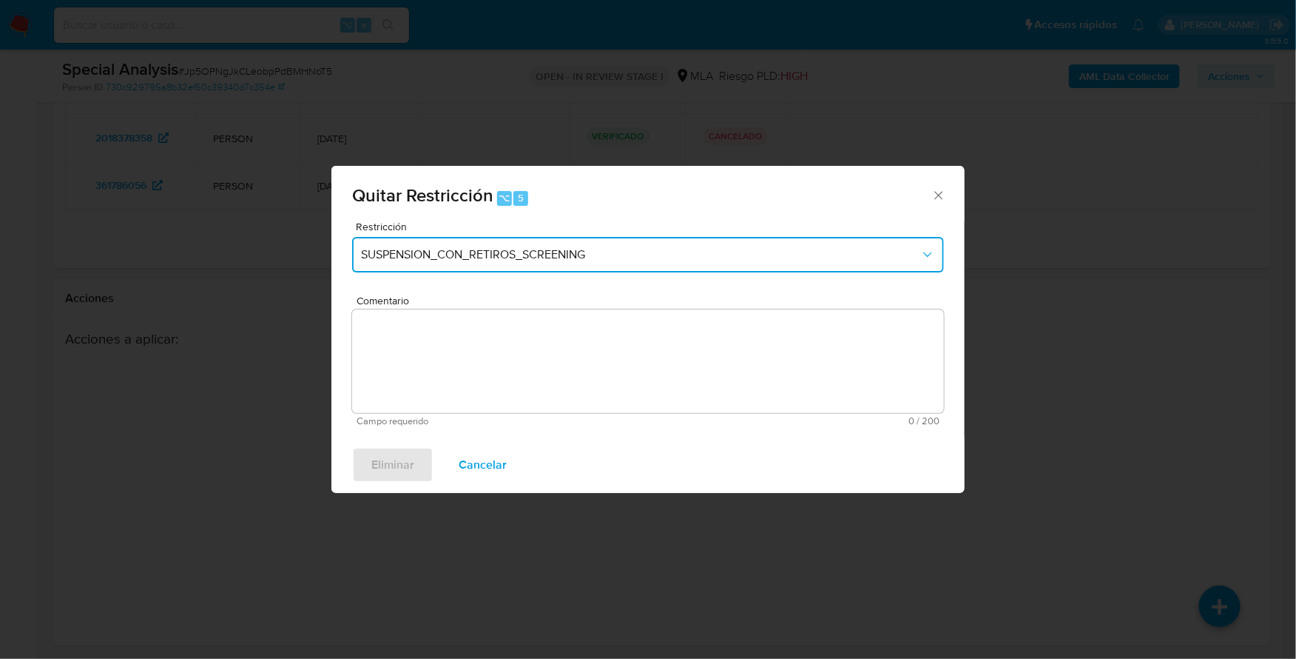
click at [468, 260] on span "SUSPENSION_CON_RETIROS_SCREENING" at bounding box center [640, 254] width 559 height 15
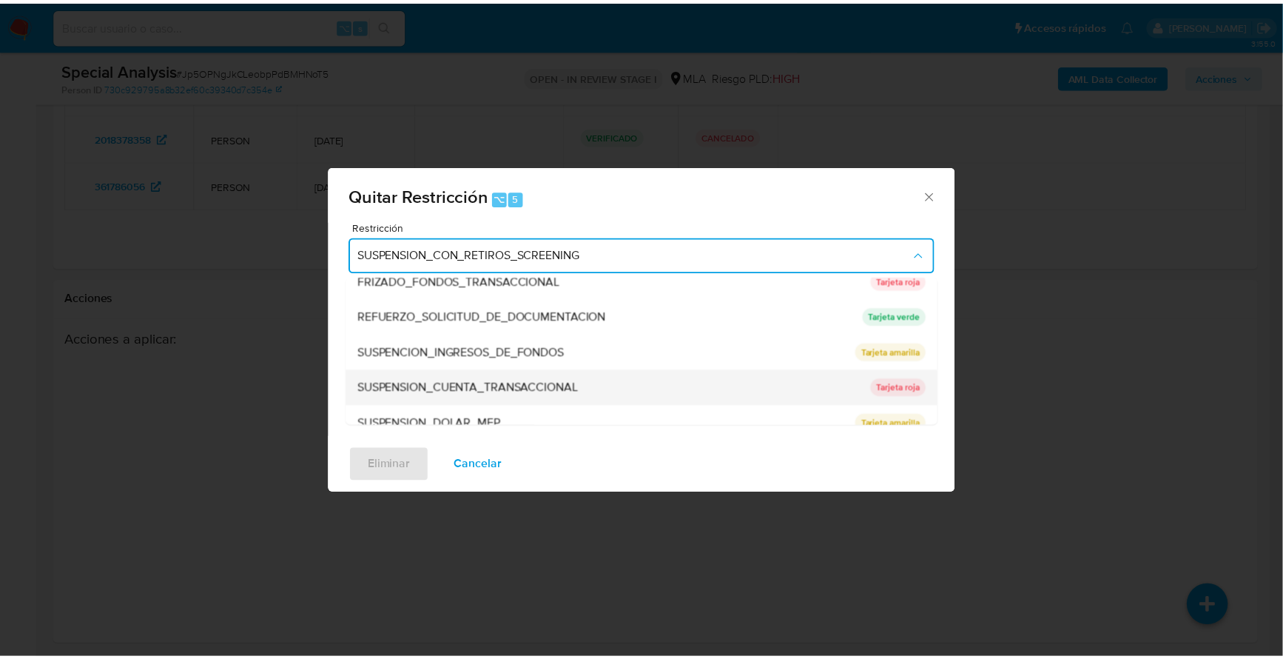
scroll to position [313, 0]
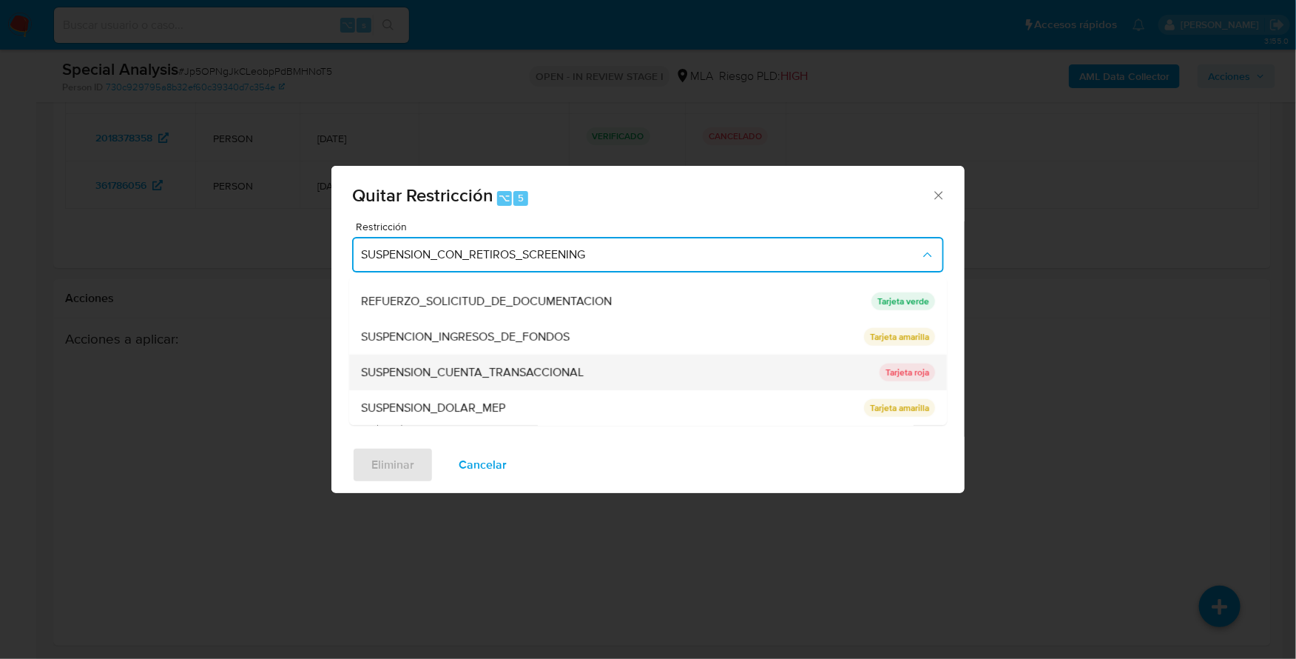
click at [464, 371] on span "SUSPENSION_CUENTA_TRANSACCIONAL" at bounding box center [472, 372] width 223 height 15
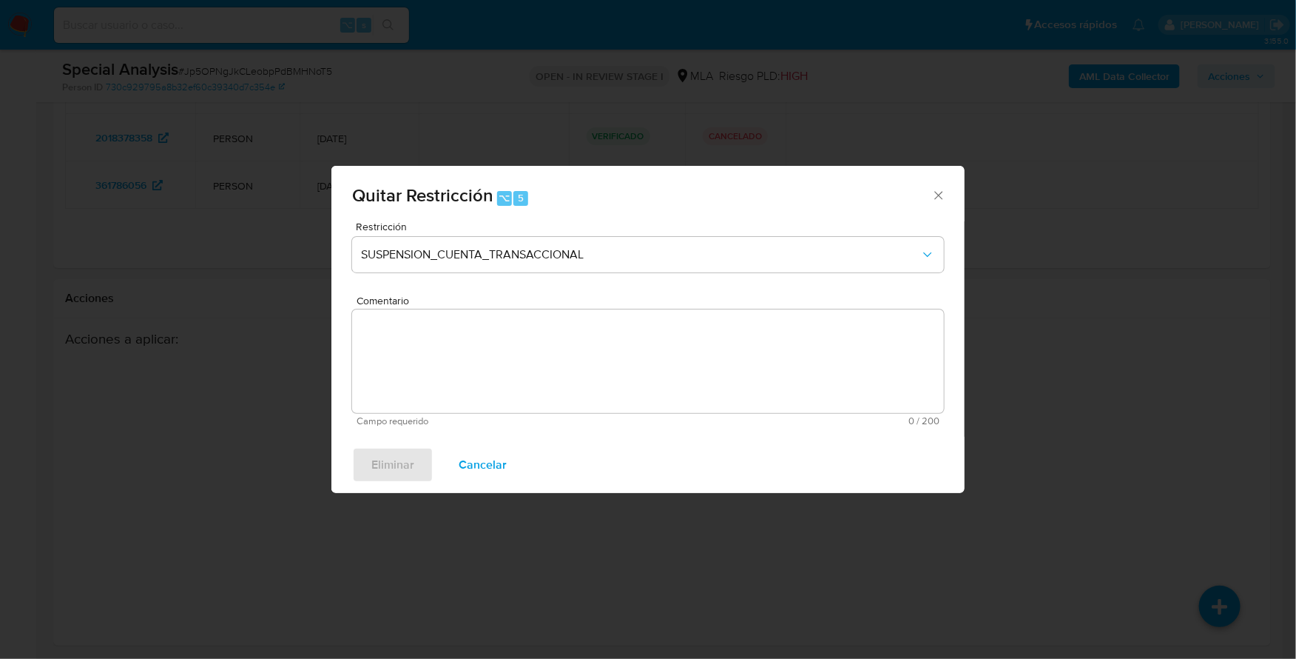
click at [517, 371] on textarea "Comentario" at bounding box center [648, 361] width 592 height 104
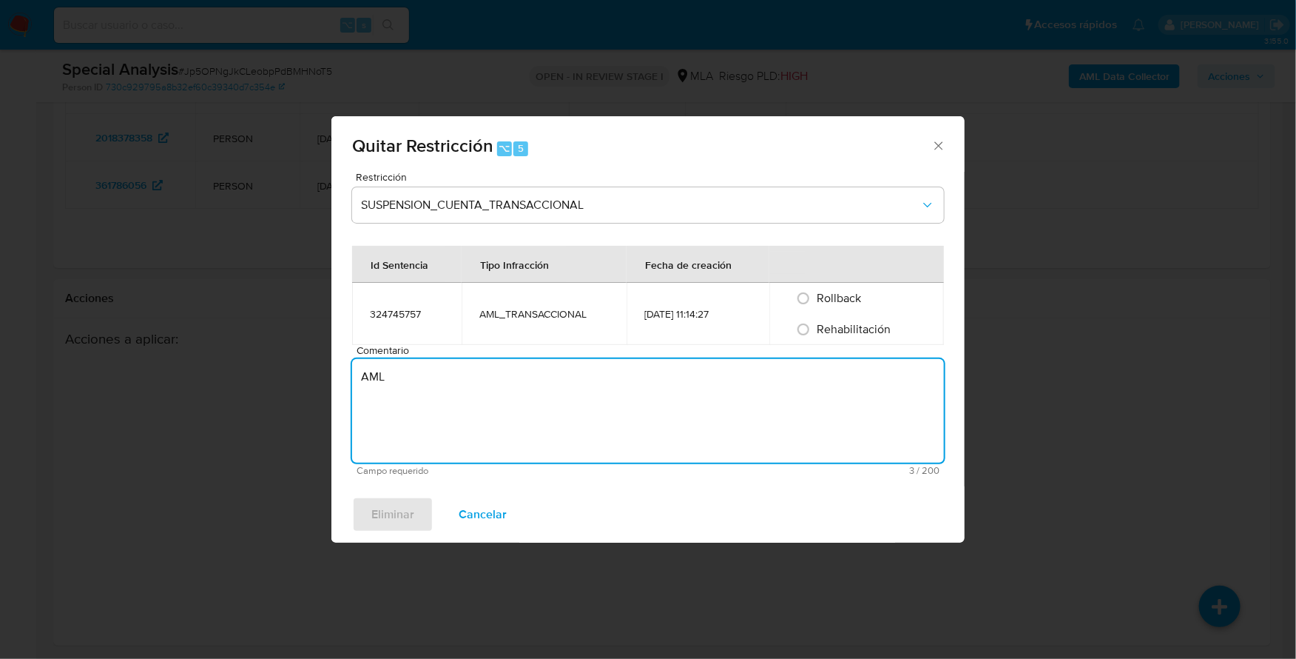
type textarea "AML"
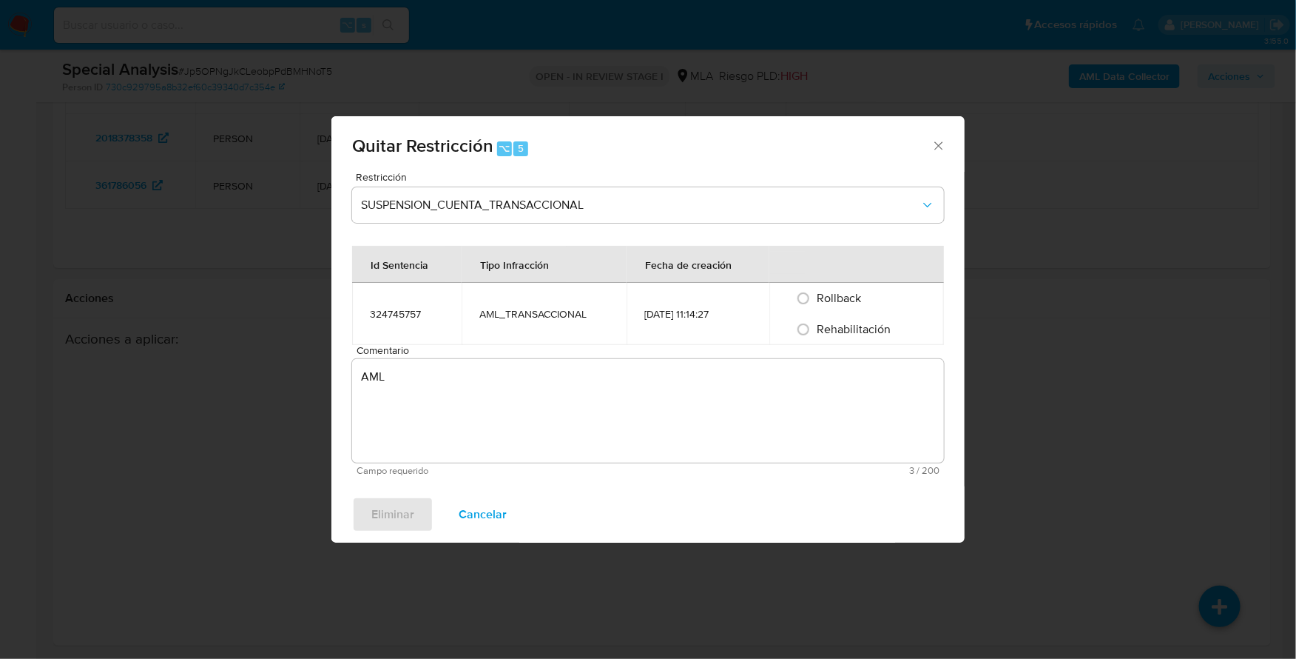
click at [838, 334] on span "Rehabilitación" at bounding box center [854, 328] width 74 height 17
click at [815, 334] on input "Rehabilitación" at bounding box center [804, 329] width 24 height 24
radio input "true"
click at [378, 508] on span "Eliminar" at bounding box center [392, 514] width 43 height 33
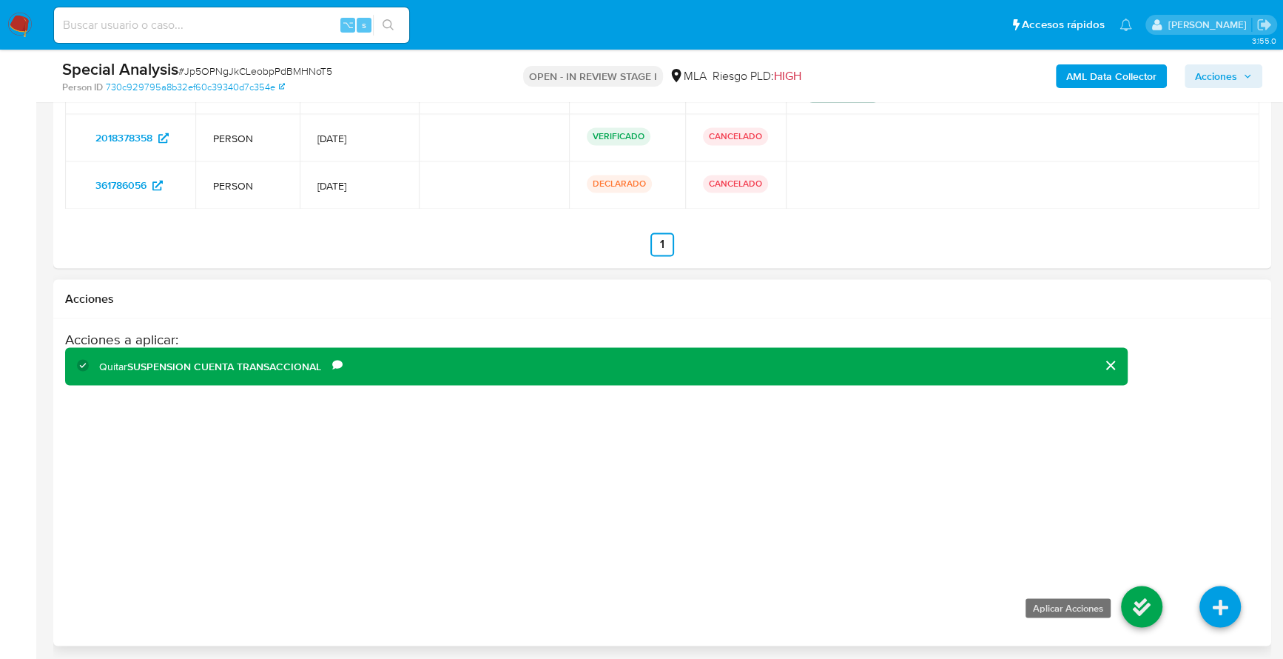
click at [1155, 610] on icon at bounding box center [1141, 605] width 41 height 41
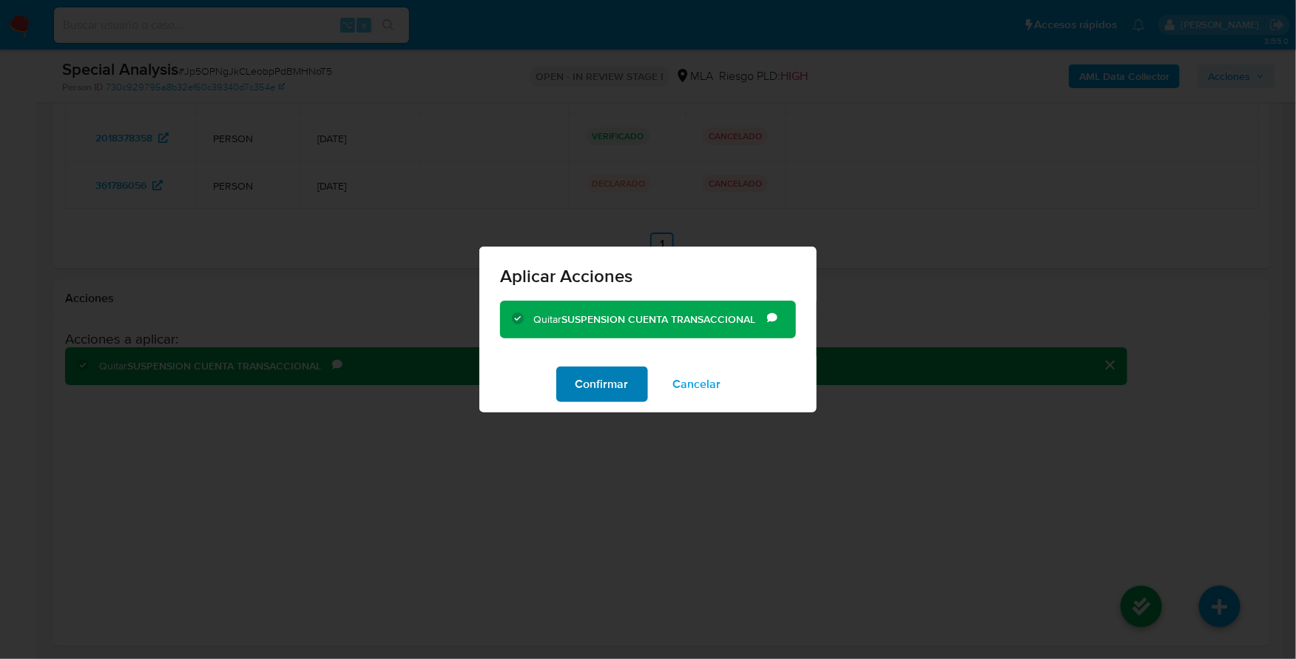
click at [608, 384] on span "Confirmar" at bounding box center [602, 384] width 53 height 33
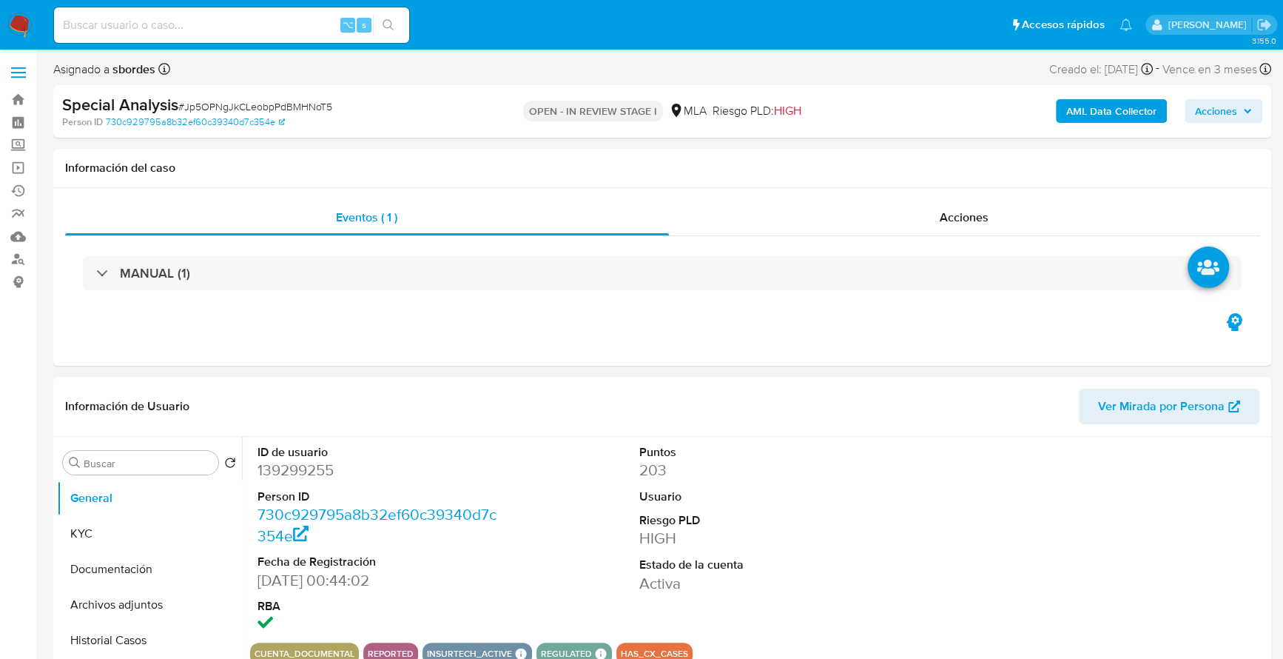
scroll to position [161, 0]
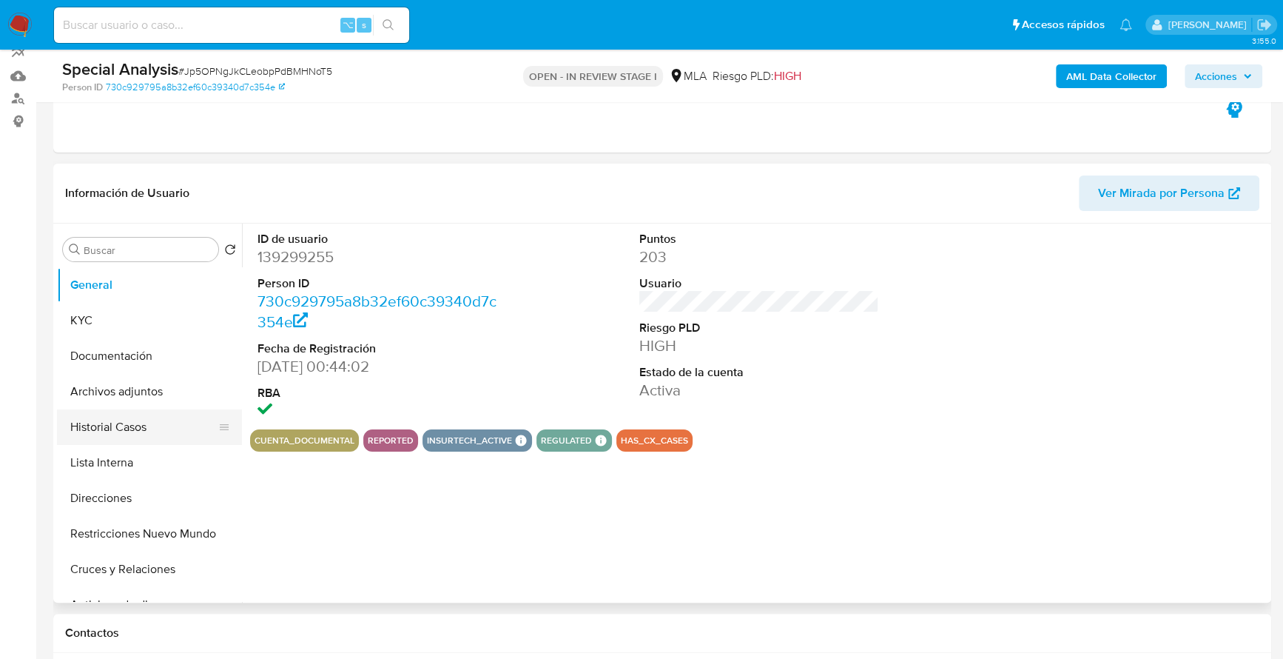
select select "10"
click at [162, 419] on button "Historial Casos" at bounding box center [143, 427] width 173 height 36
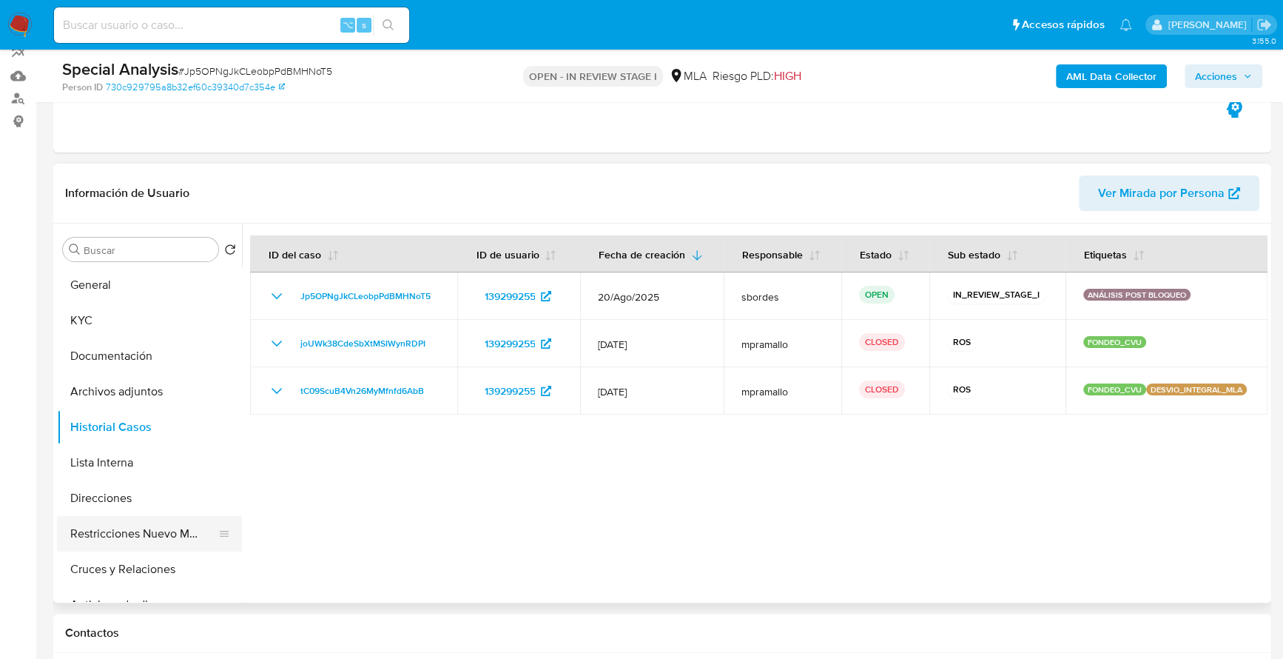
click at [133, 528] on button "Restricciones Nuevo Mundo" at bounding box center [143, 534] width 173 height 36
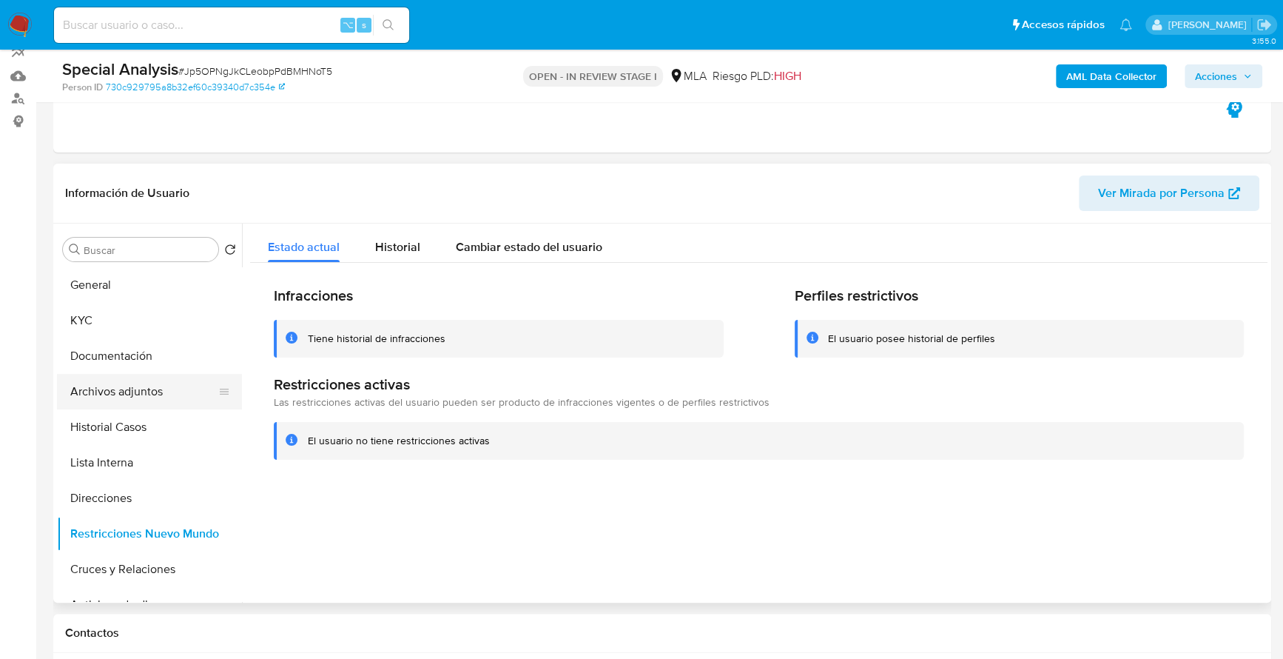
click at [141, 377] on button "Archivos adjuntos" at bounding box center [143, 392] width 173 height 36
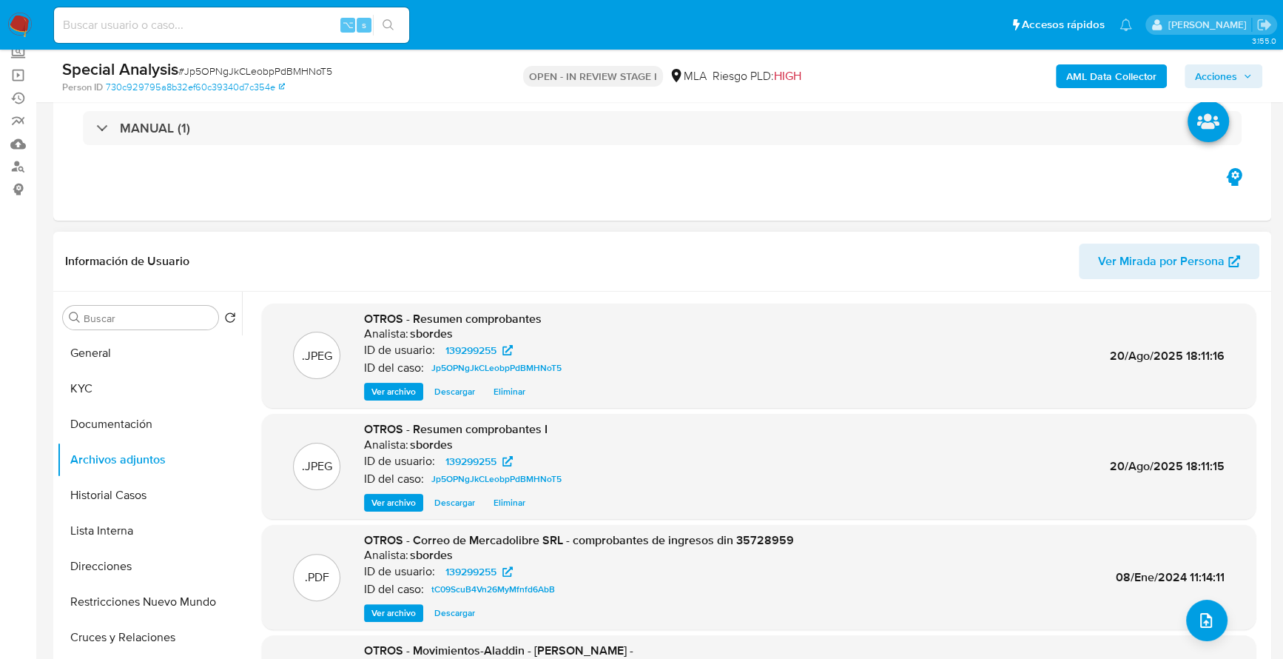
scroll to position [0, 0]
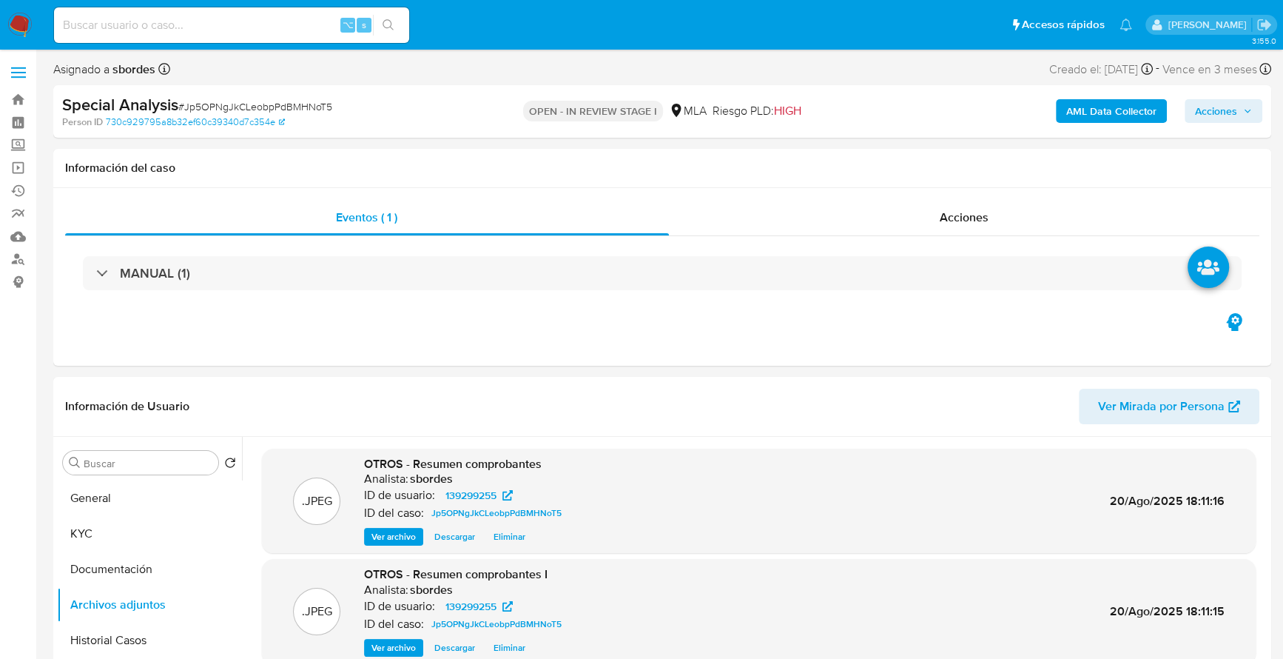
click at [1243, 112] on icon "button" at bounding box center [1247, 111] width 9 height 9
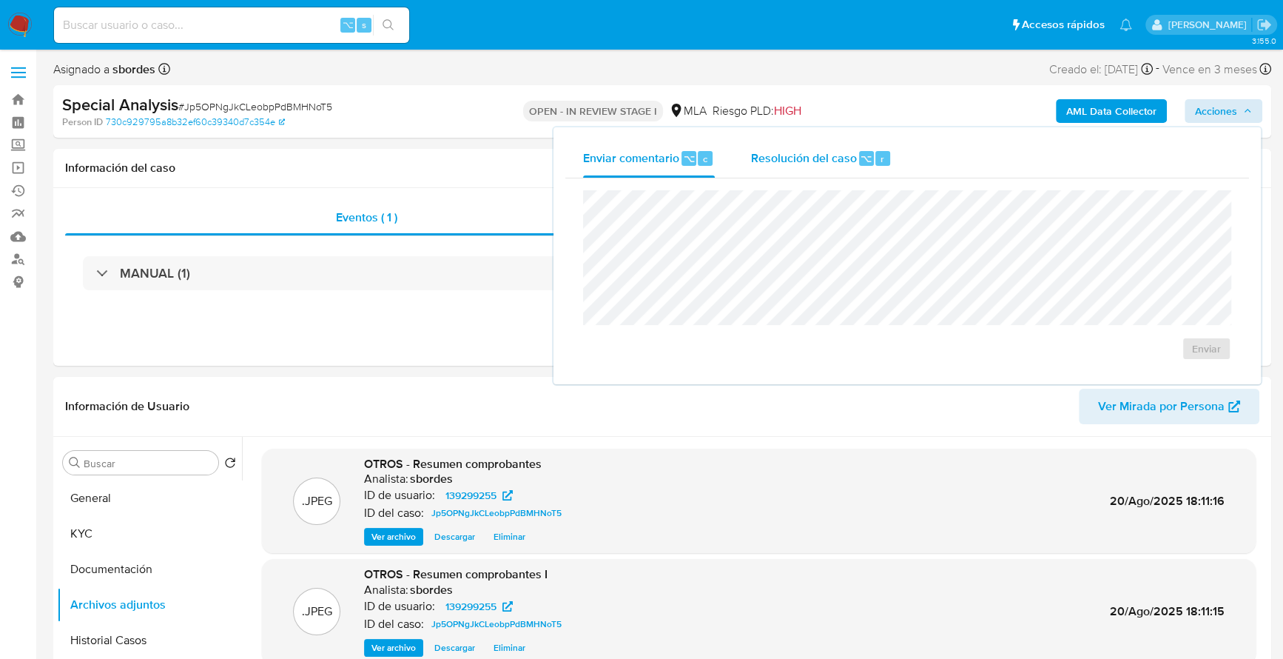
click at [833, 155] on span "Resolución del caso" at bounding box center [803, 157] width 106 height 17
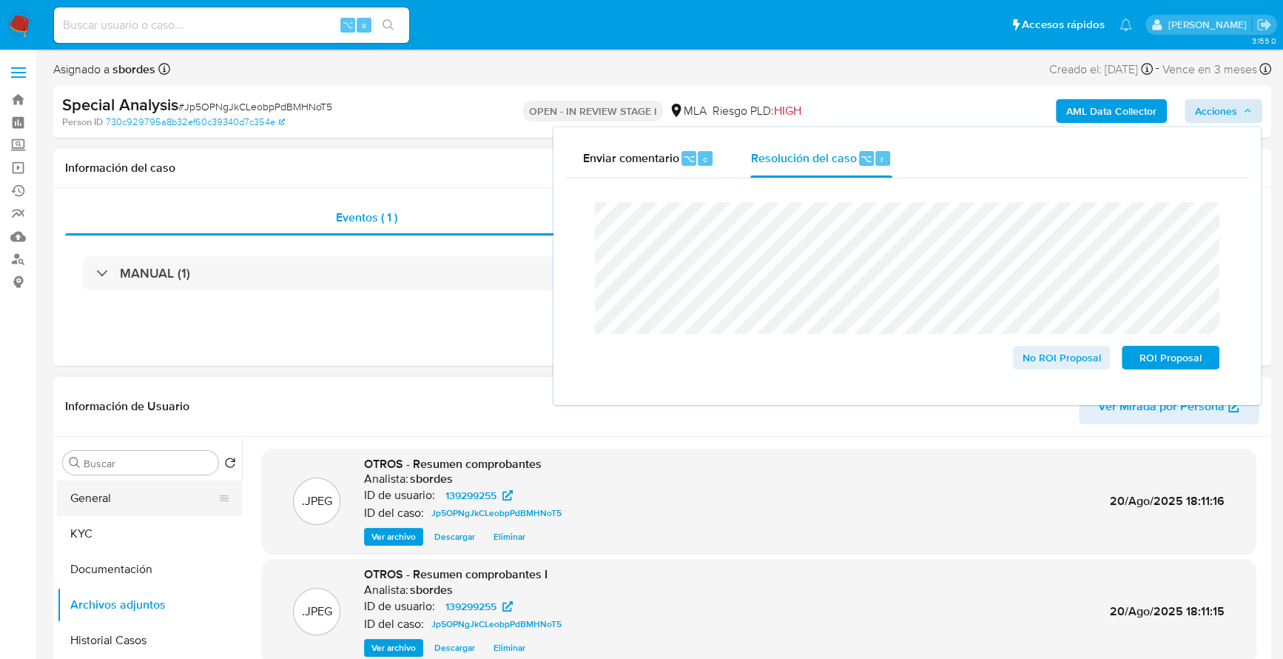
click at [109, 505] on button "General" at bounding box center [143, 498] width 173 height 36
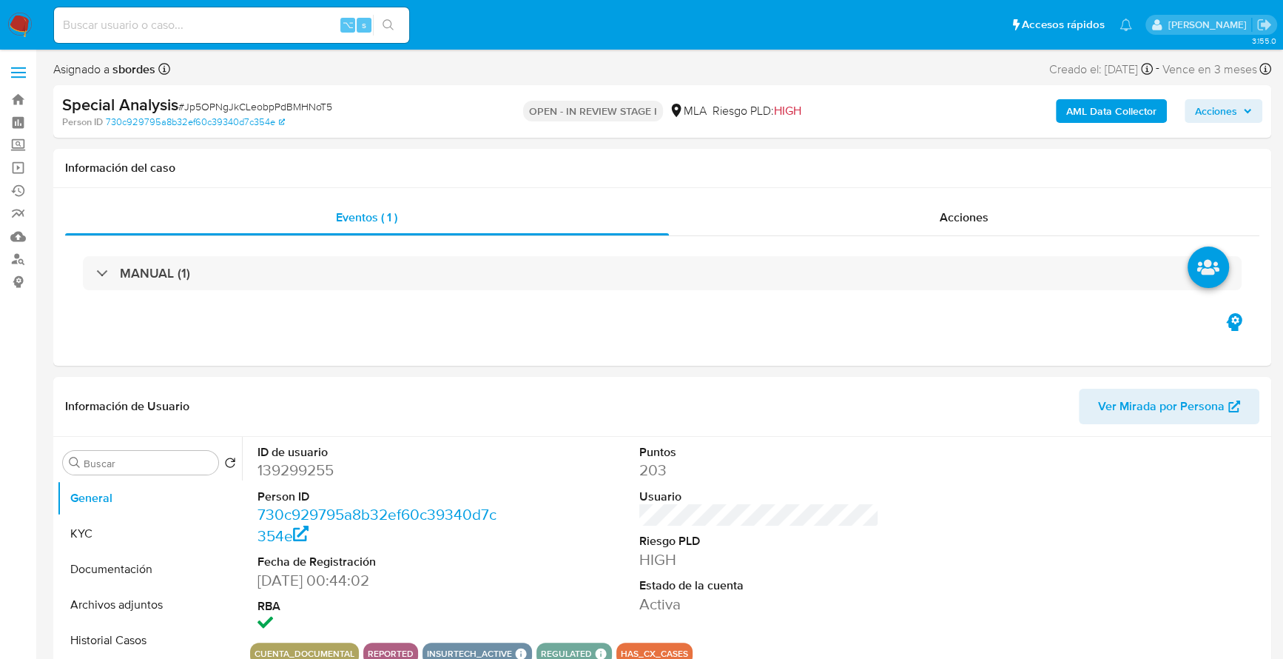
click at [1216, 103] on span "Acciones" at bounding box center [1216, 111] width 42 height 24
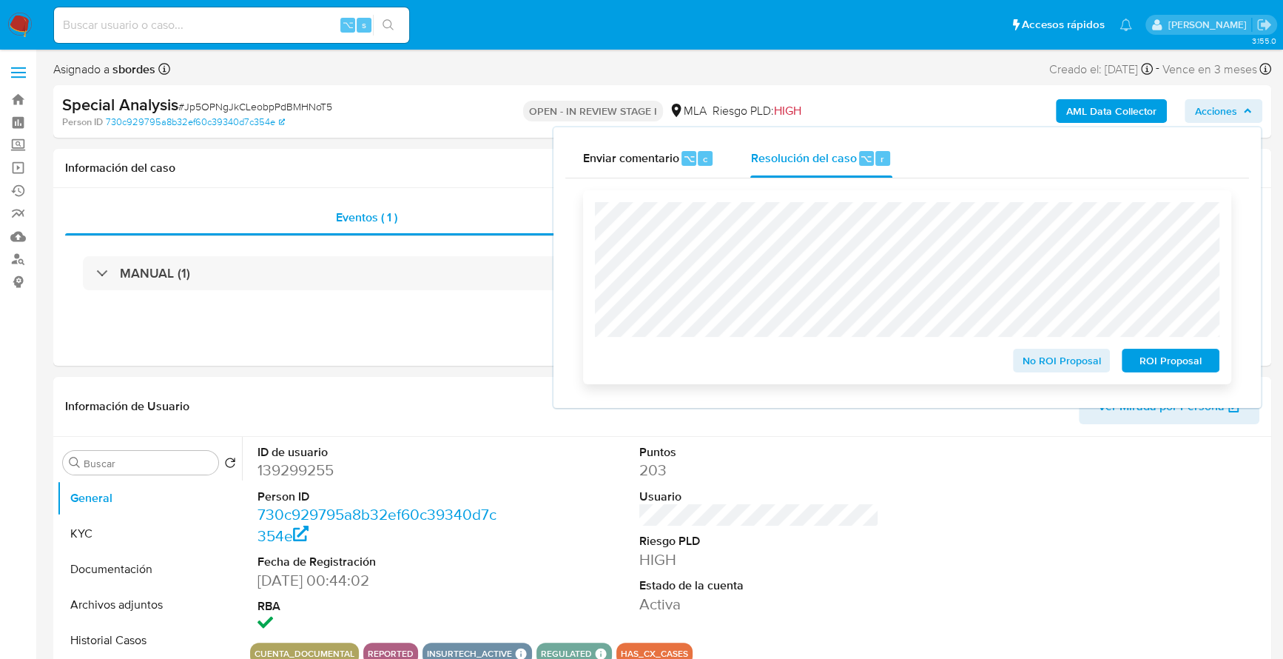
click at [1046, 363] on span "No ROI Proposal" at bounding box center [1061, 360] width 77 height 21
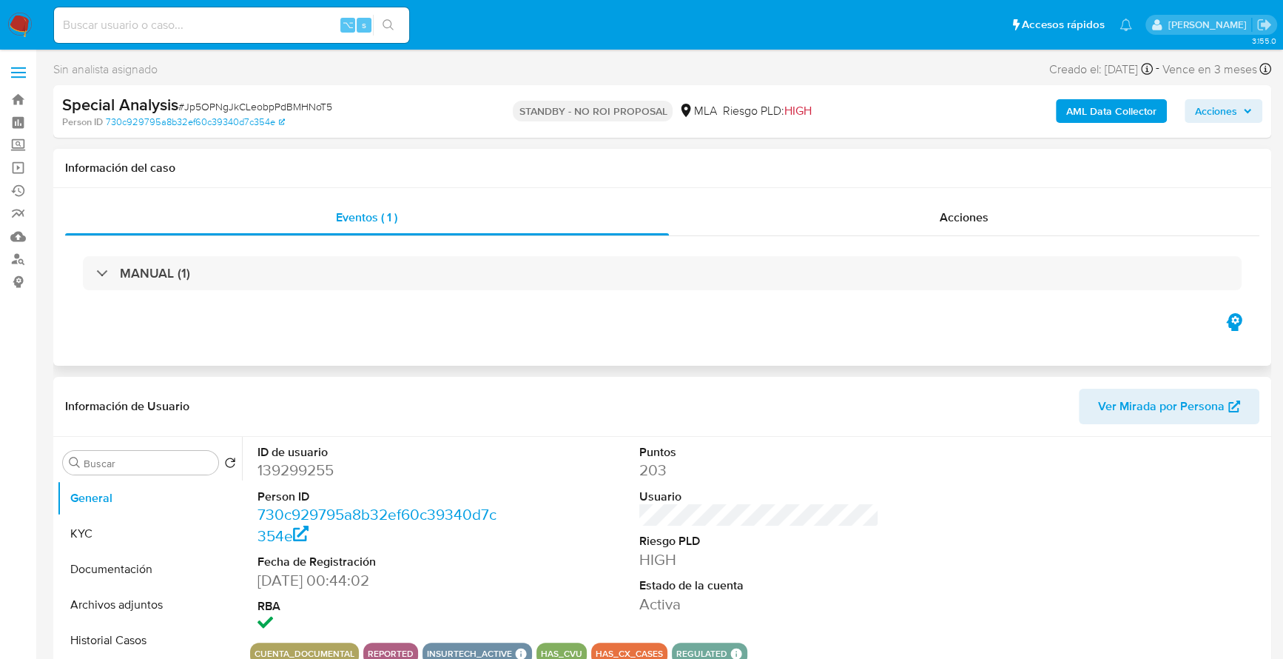
select select "10"
click at [189, 29] on input at bounding box center [231, 25] width 355 height 19
paste input "2267487714"
type input "2267487714"
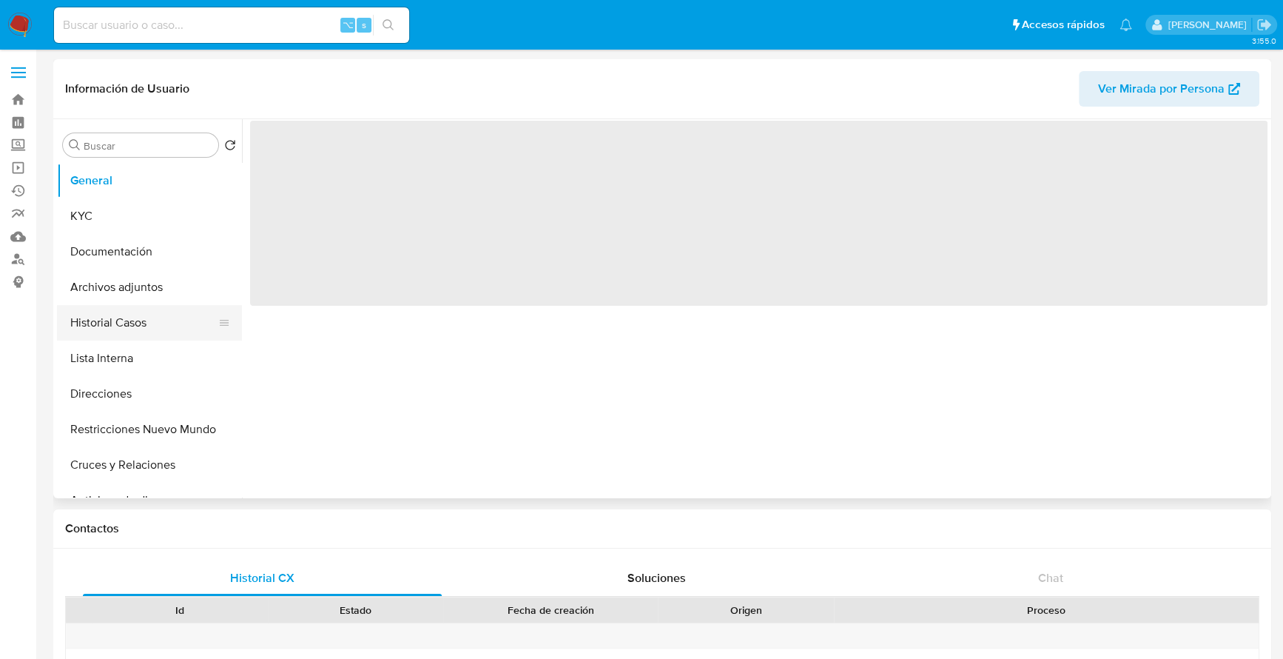
click at [98, 329] on button "Historial Casos" at bounding box center [143, 323] width 173 height 36
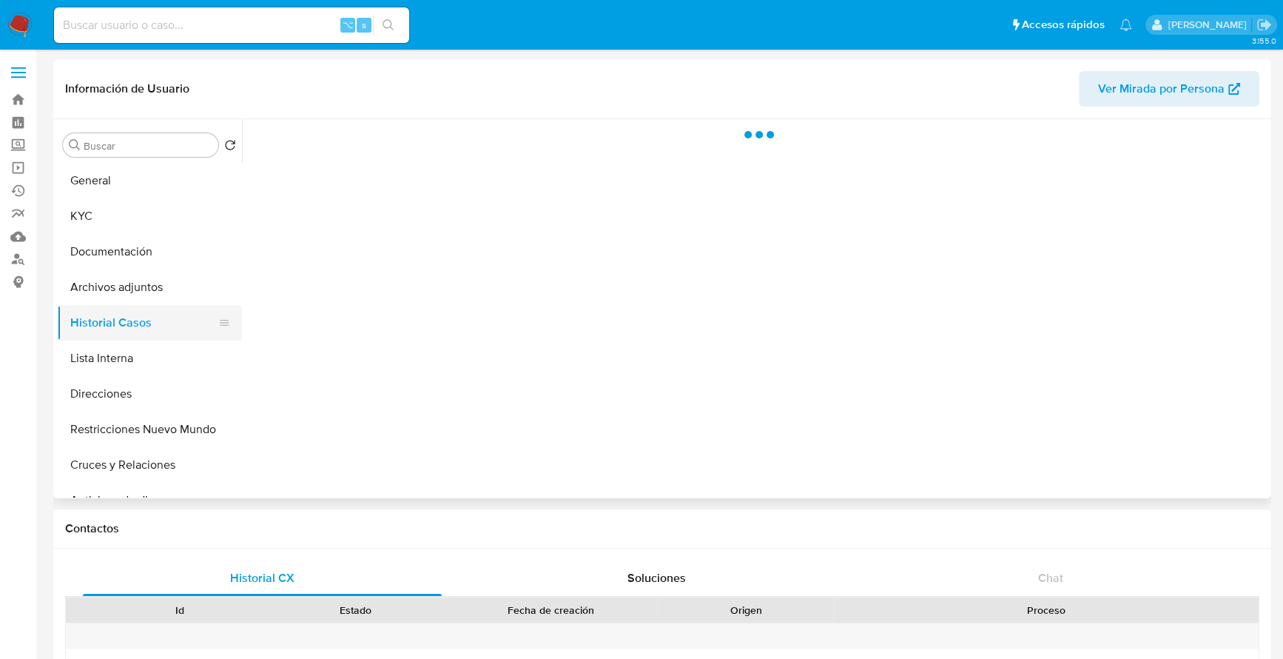
select select "10"
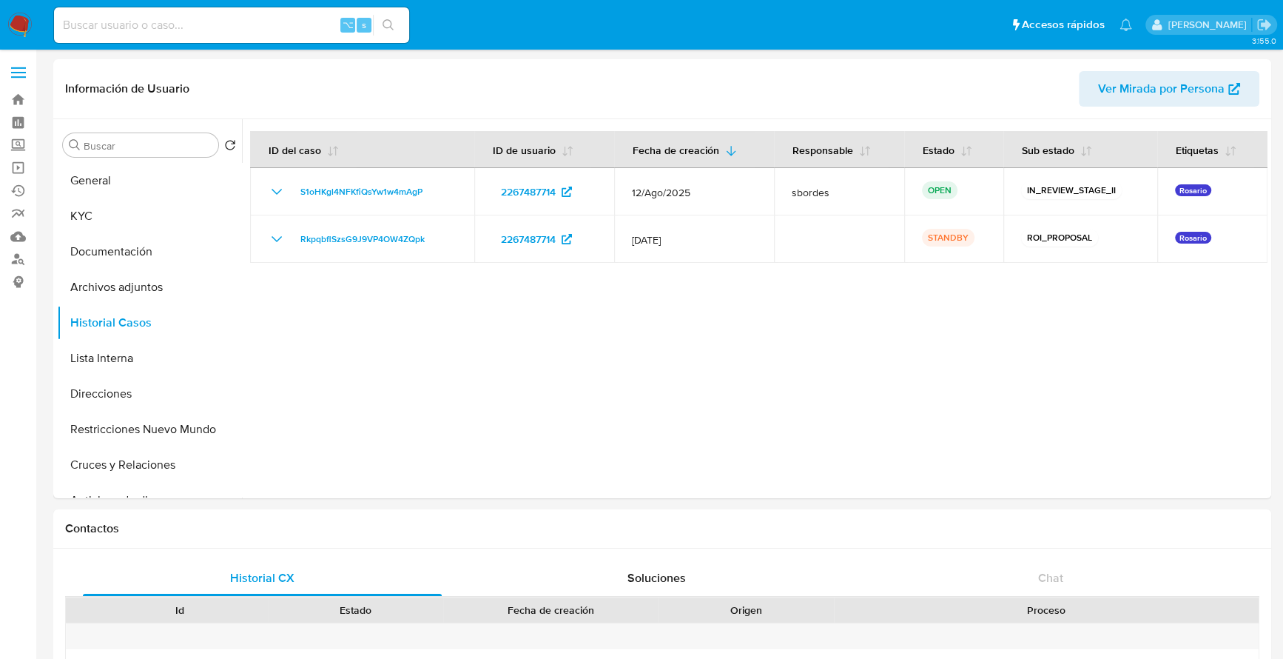
click at [115, 24] on input at bounding box center [231, 25] width 355 height 19
paste input "423218620"
type input "423218620"
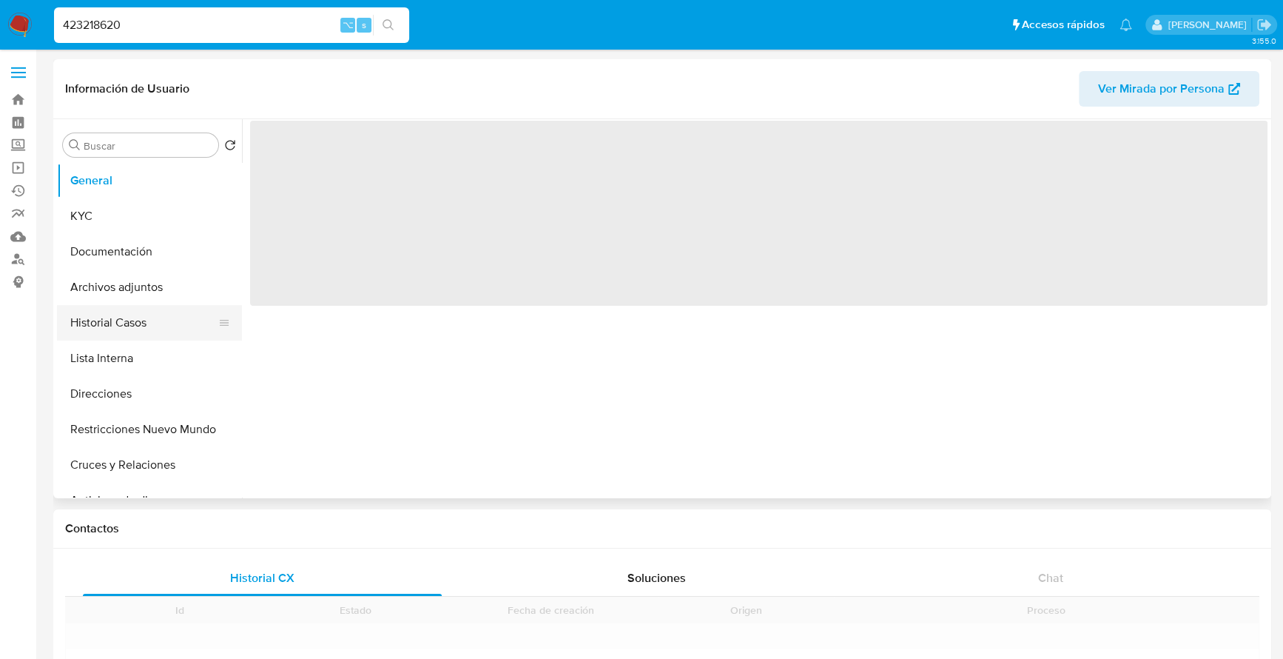
click at [133, 310] on button "Historial Casos" at bounding box center [143, 323] width 173 height 36
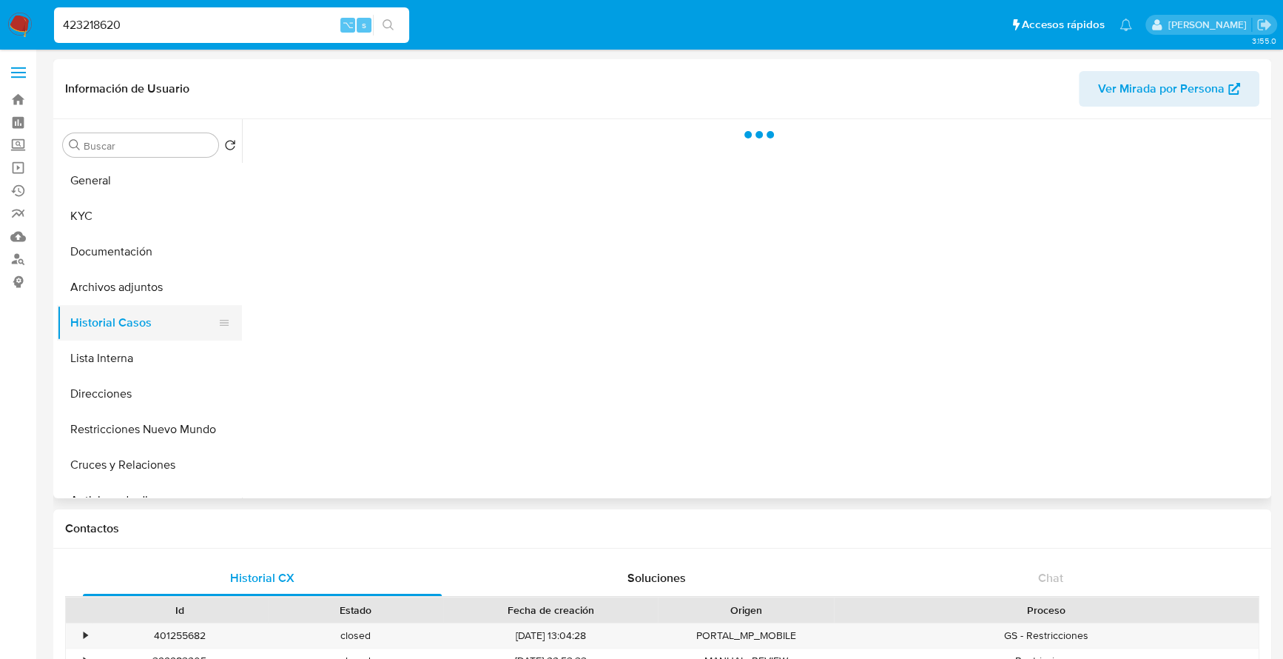
select select "10"
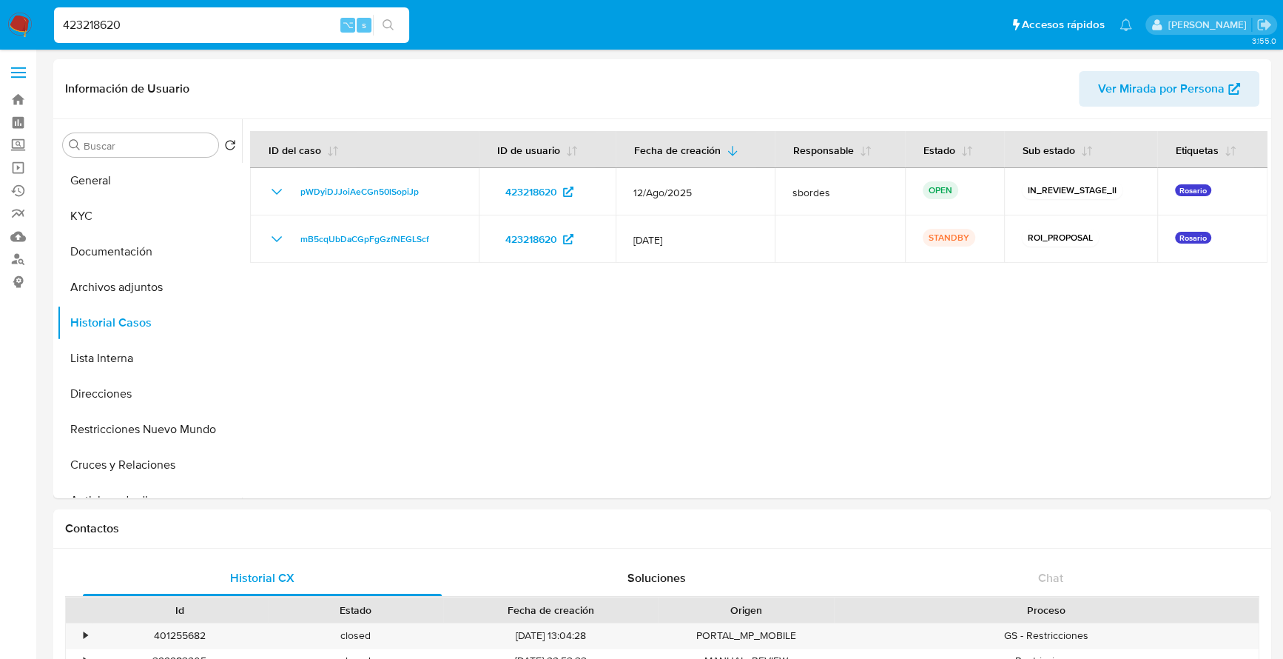
drag, startPoint x: 133, startPoint y: 25, endPoint x: 14, endPoint y: 20, distance: 119.3
click at [14, 20] on nav "Pausado Ver notificaciones 423218620 ⌥ s Accesos rápidos Presiona las siguiente…" at bounding box center [641, 25] width 1283 height 50
paste input "30171937"
type input "301719370"
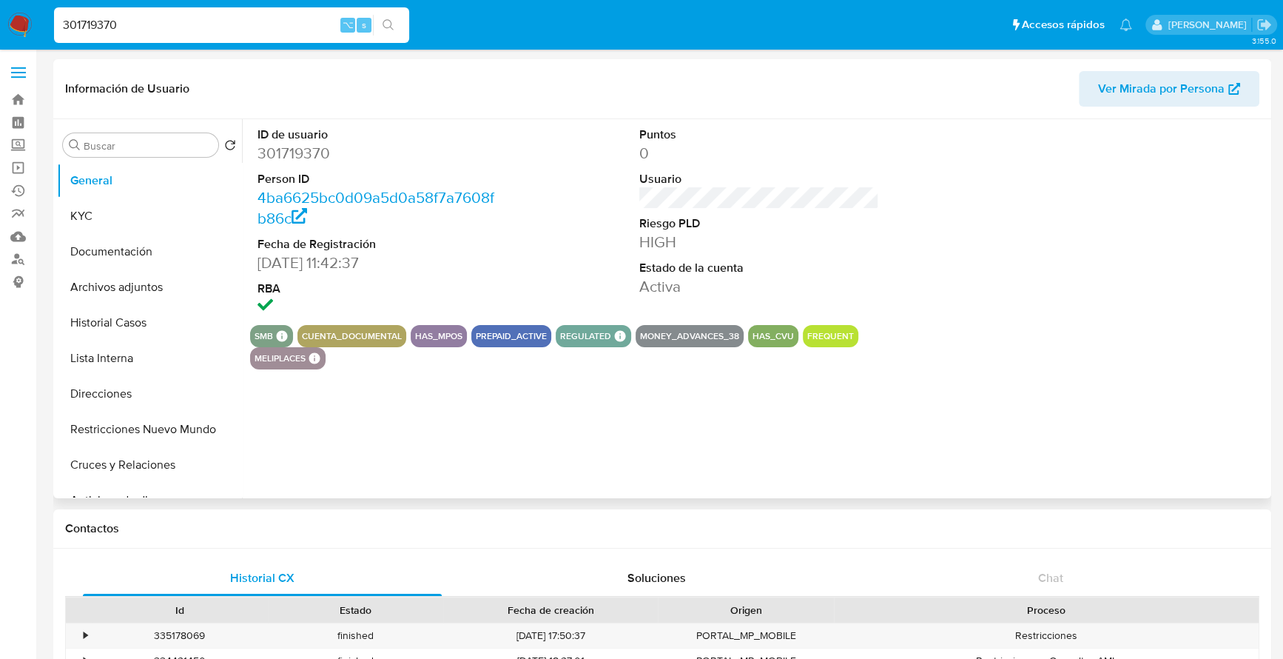
select select "10"
click at [90, 330] on button "Historial Casos" at bounding box center [143, 323] width 173 height 36
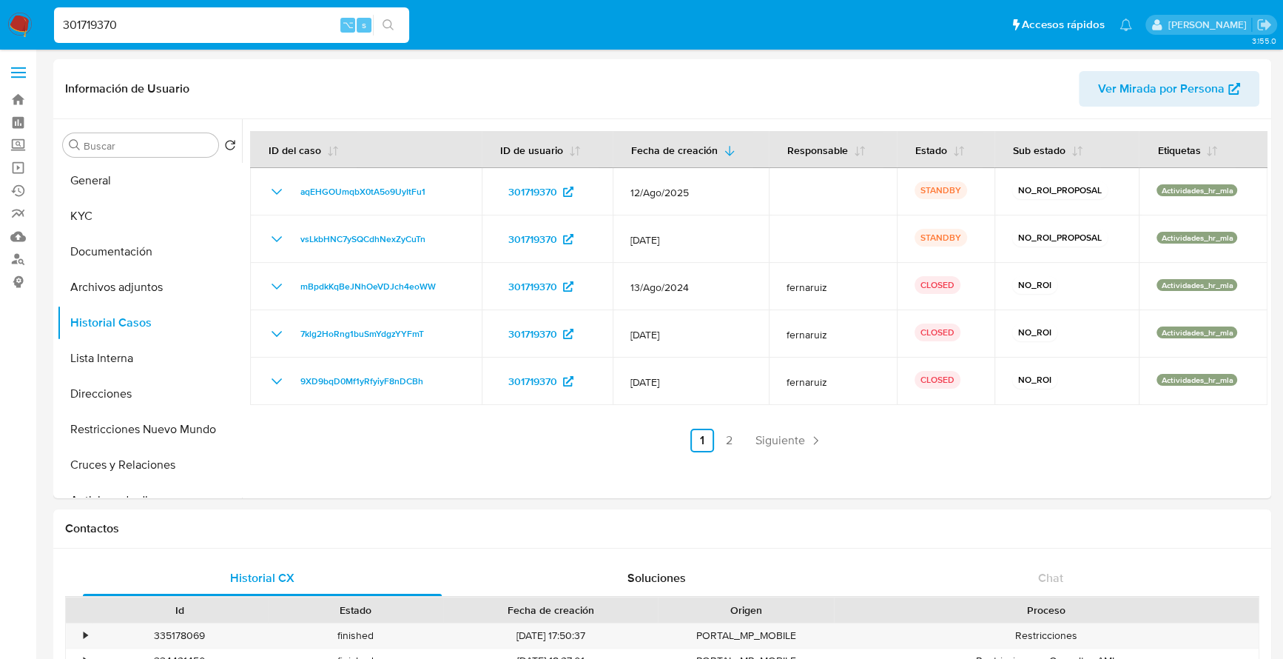
drag, startPoint x: 211, startPoint y: 26, endPoint x: 42, endPoint y: 21, distance: 168.8
click at [42, 21] on nav "Pausado Ver notificaciones 301719370 ⌥ s Accesos rápidos Presiona las siguiente…" at bounding box center [641, 25] width 1283 height 50
paste input "524794371"
type input "524794371"
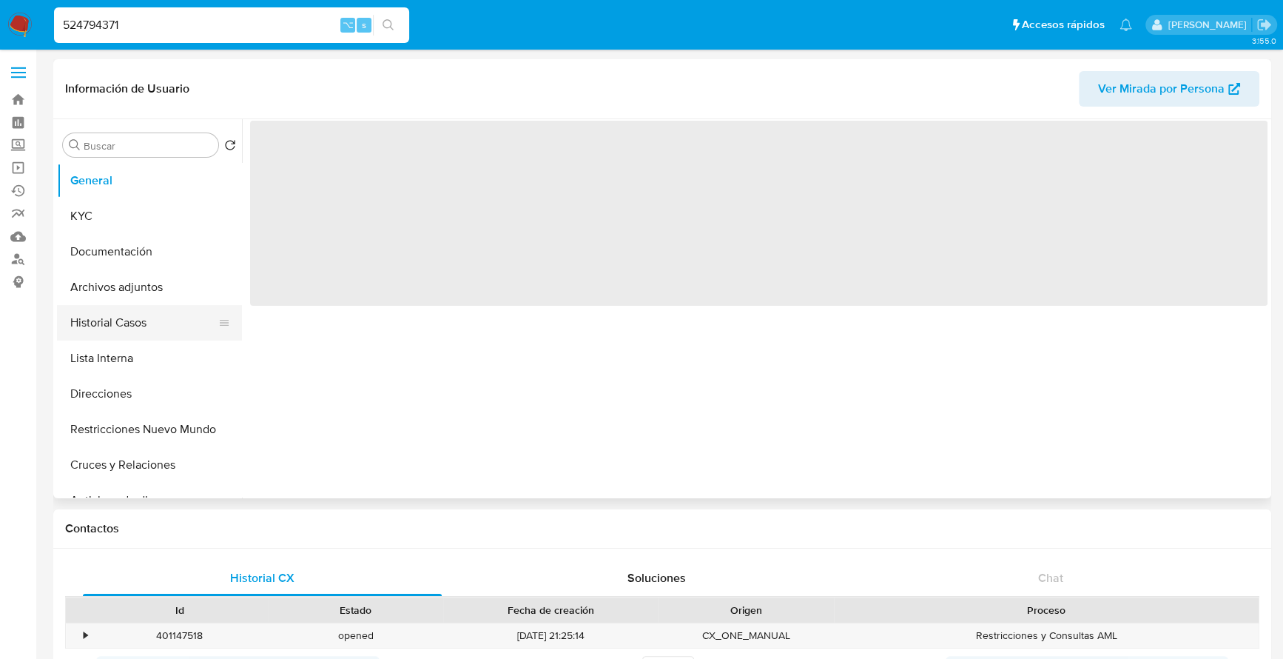
click at [111, 324] on button "Historial Casos" at bounding box center [143, 323] width 173 height 36
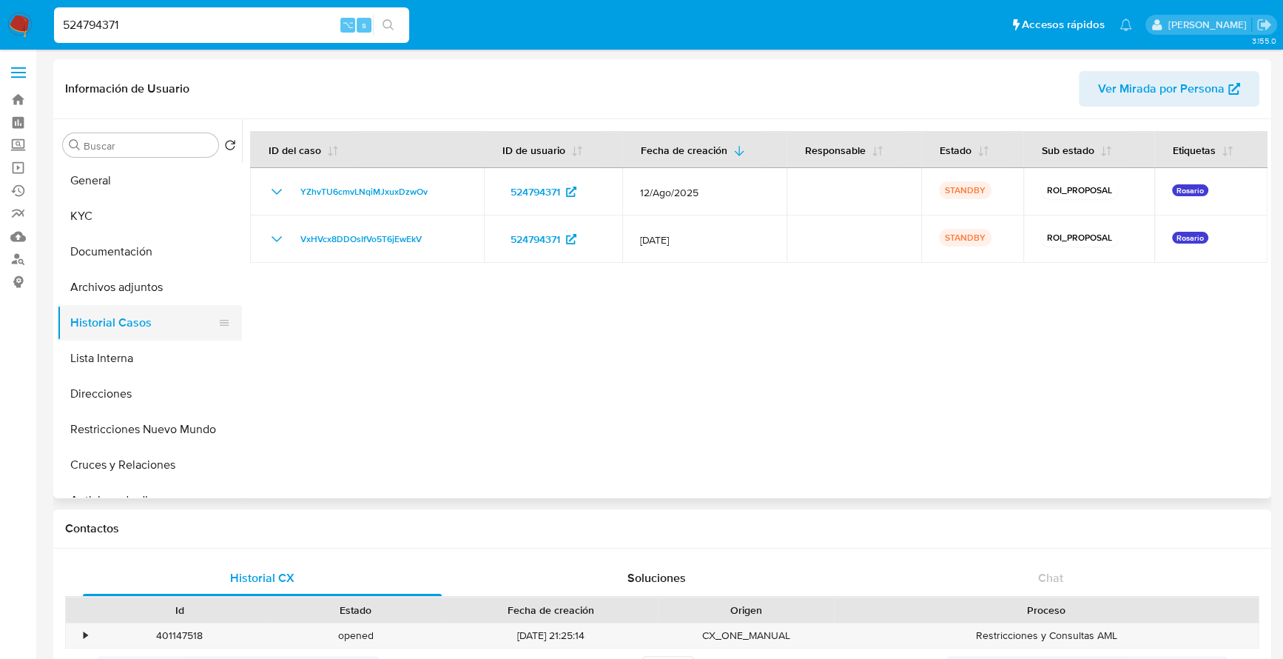
select select "10"
drag, startPoint x: 141, startPoint y: 26, endPoint x: 37, endPoint y: 19, distance: 103.8
click at [38, 19] on nav "Pausado Ver notificaciones 524794371 ⌥ s Accesos rápidos Presiona las siguiente…" at bounding box center [641, 25] width 1283 height 50
paste input "2450429992"
type input "2450429992"
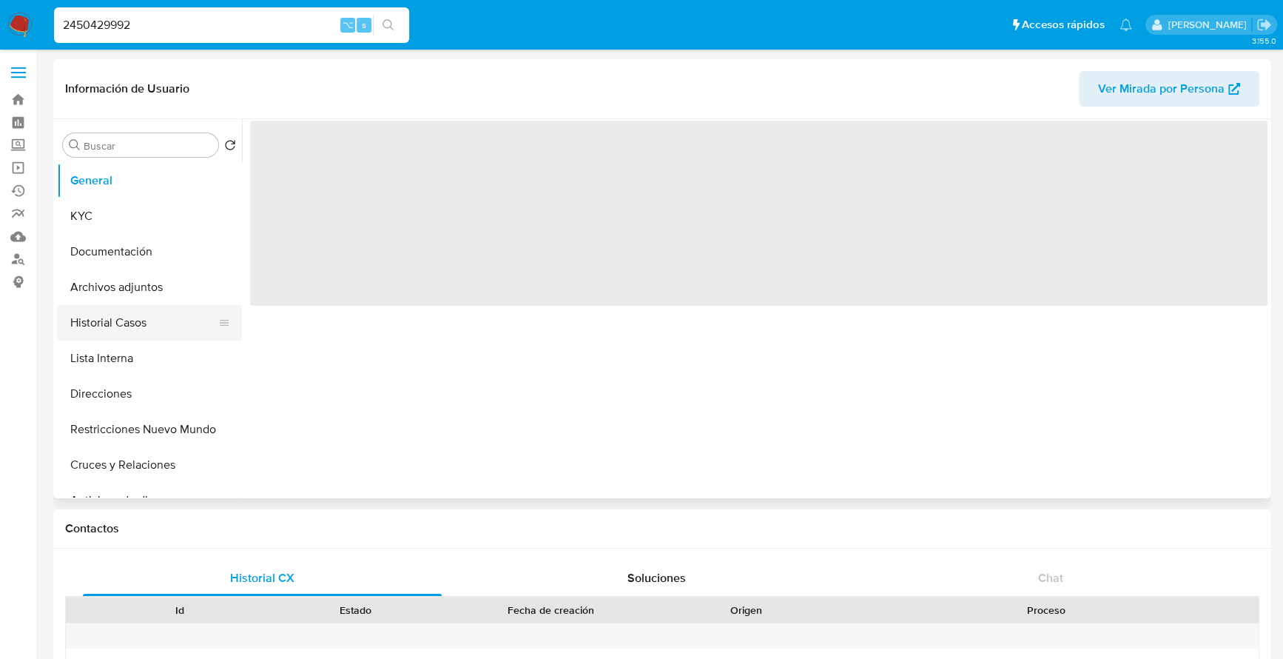
click at [133, 329] on button "Historial Casos" at bounding box center [143, 323] width 173 height 36
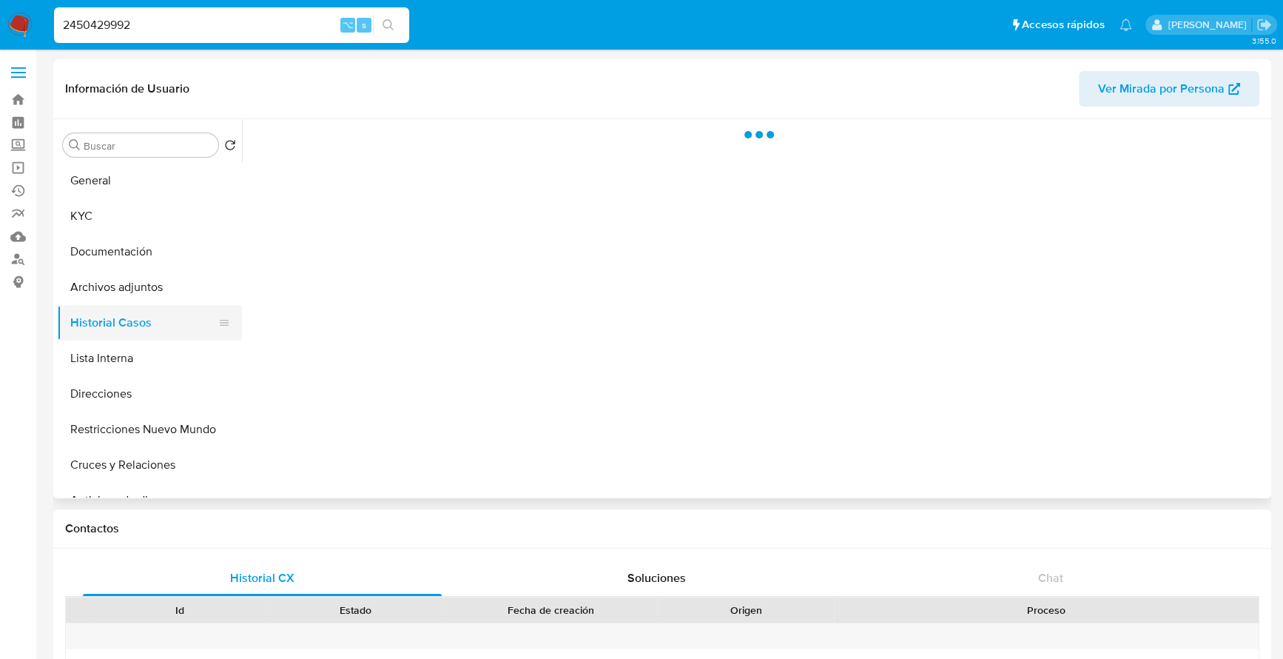
select select "10"
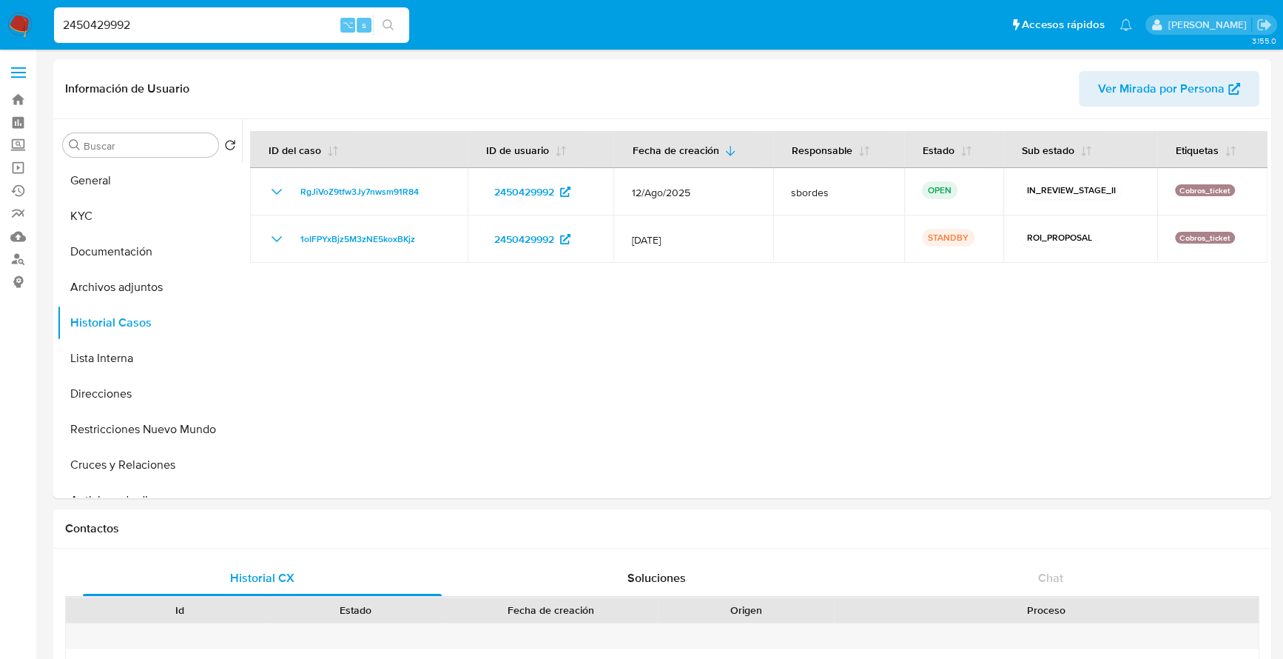
drag, startPoint x: 183, startPoint y: 25, endPoint x: -7, endPoint y: 16, distance: 189.7
paste input "508557733"
type input "2508557733"
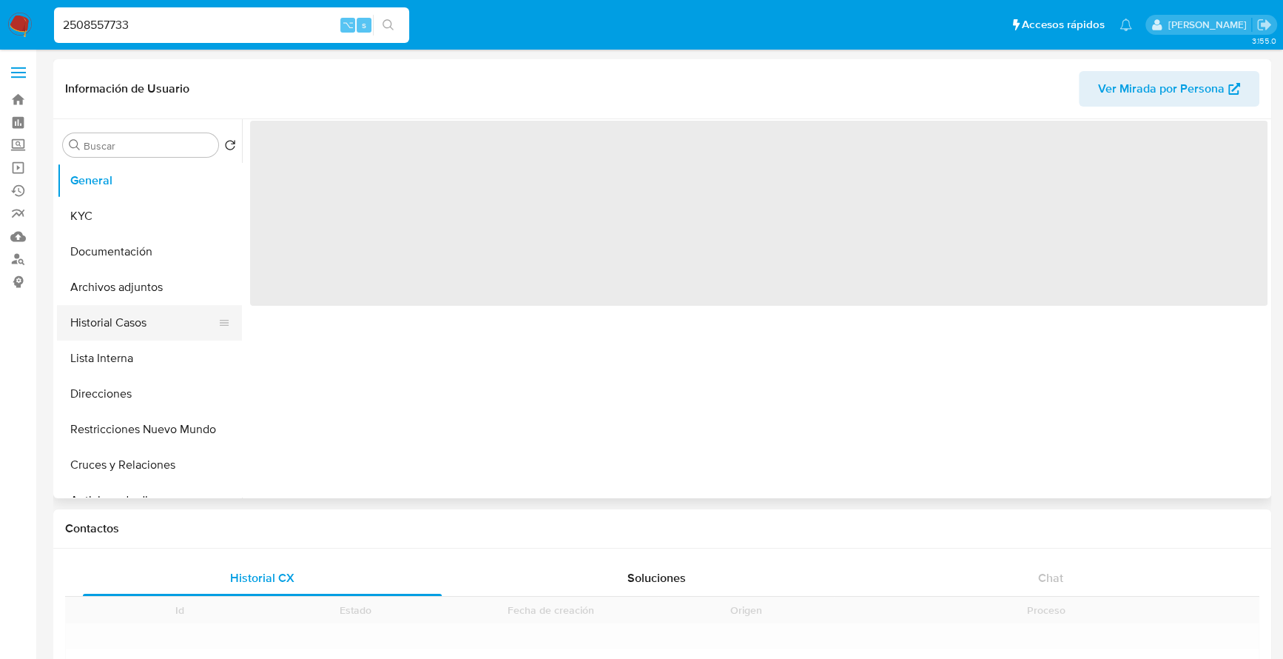
click at [138, 322] on button "Historial Casos" at bounding box center [143, 323] width 173 height 36
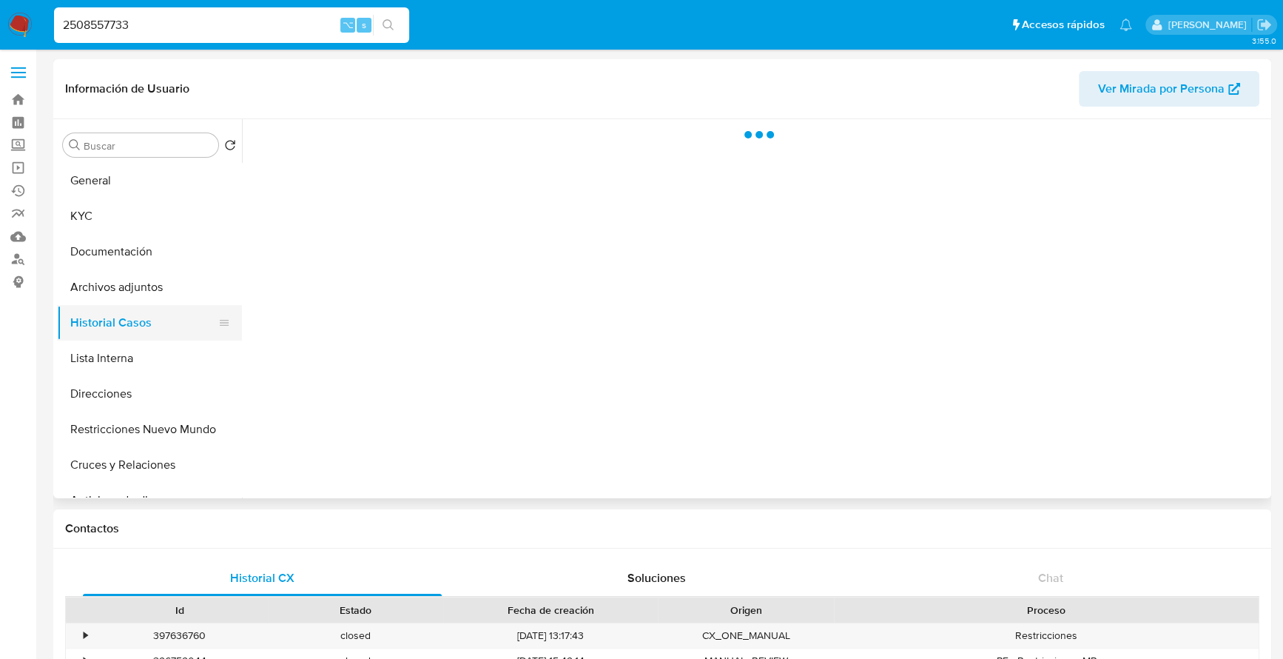
select select "10"
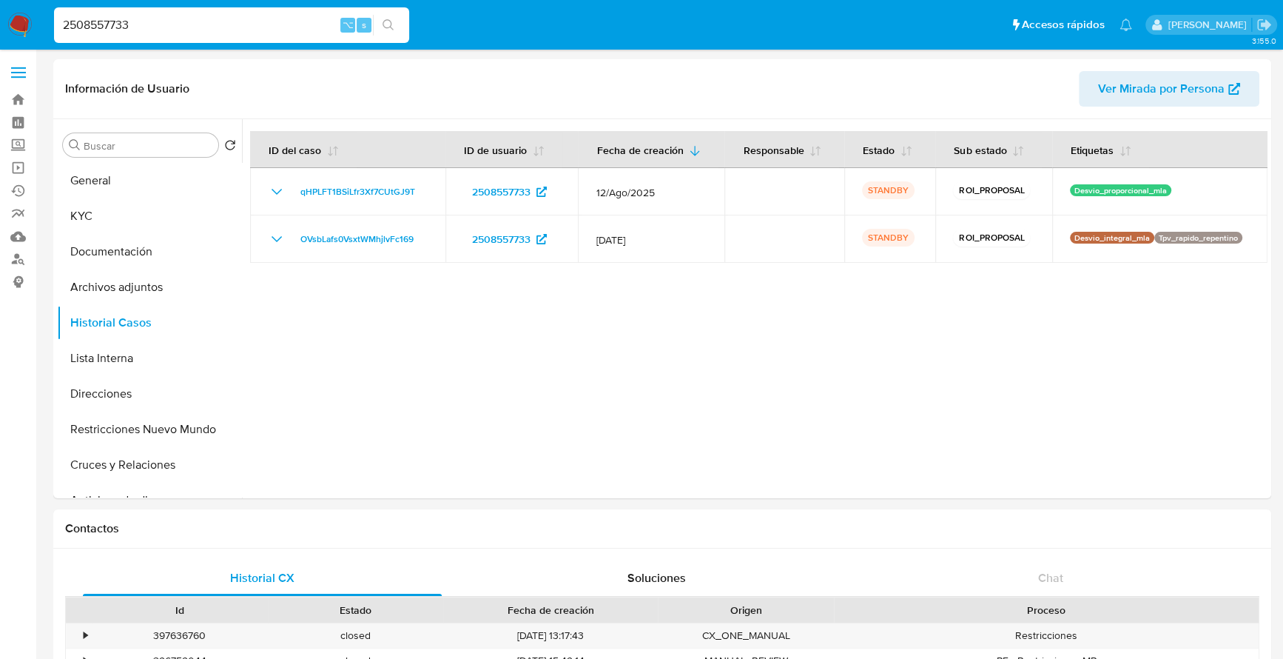
drag, startPoint x: 158, startPoint y: 27, endPoint x: -21, endPoint y: 19, distance: 180.0
paste input "08639932"
type input "208639932"
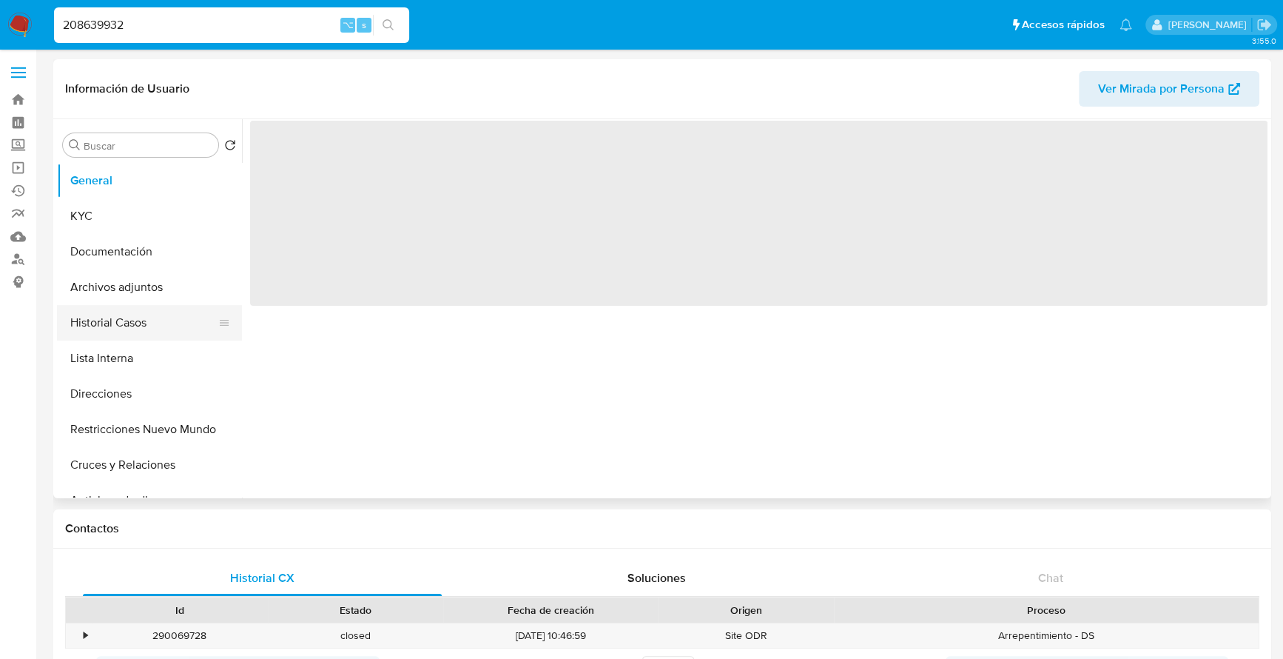
click at [100, 328] on button "Historial Casos" at bounding box center [143, 323] width 173 height 36
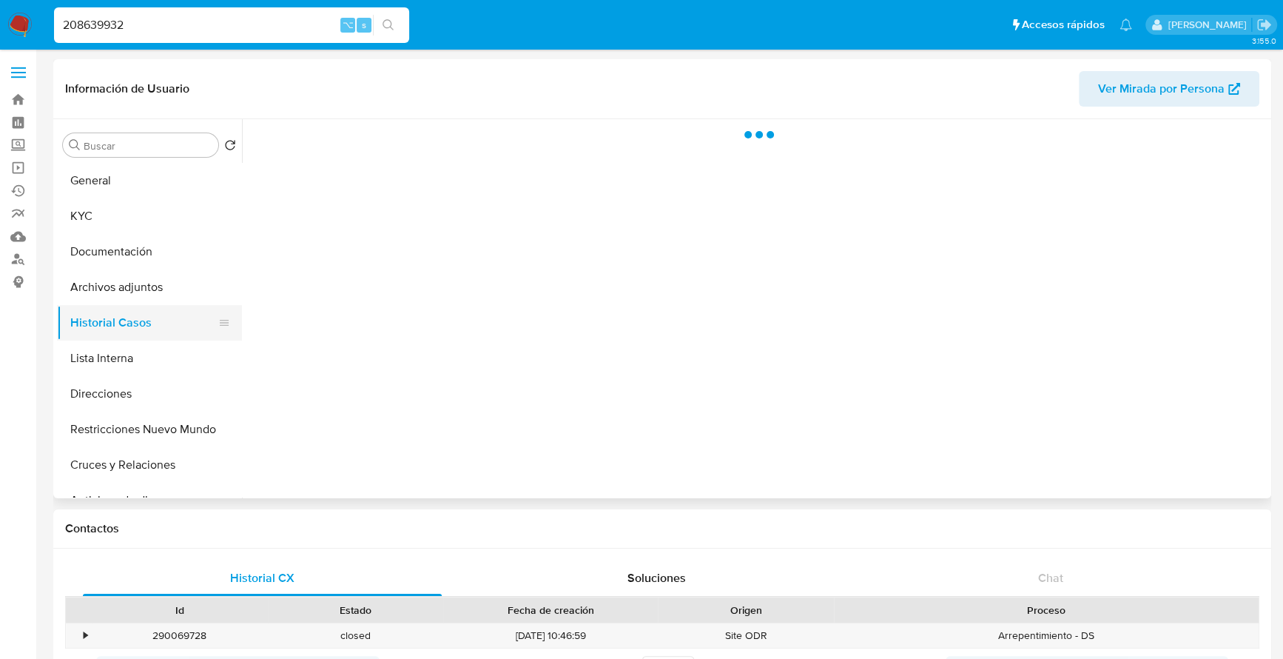
select select "10"
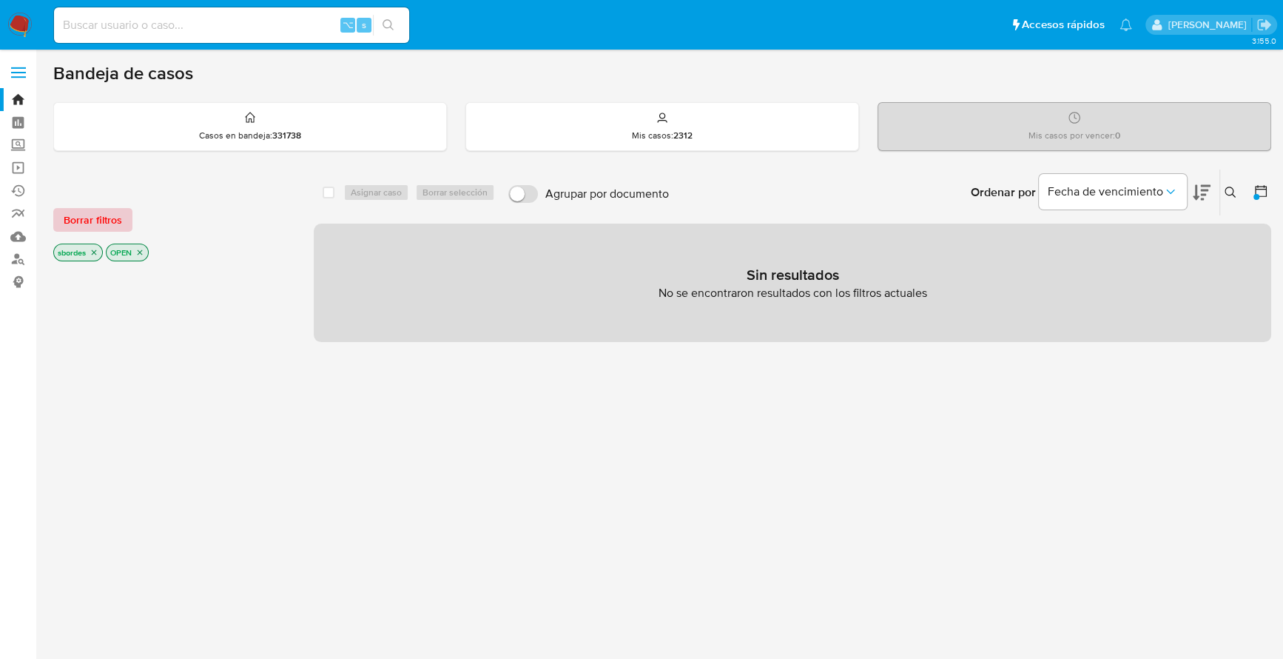
click at [53, 216] on button "Borrar filtros" at bounding box center [92, 220] width 79 height 24
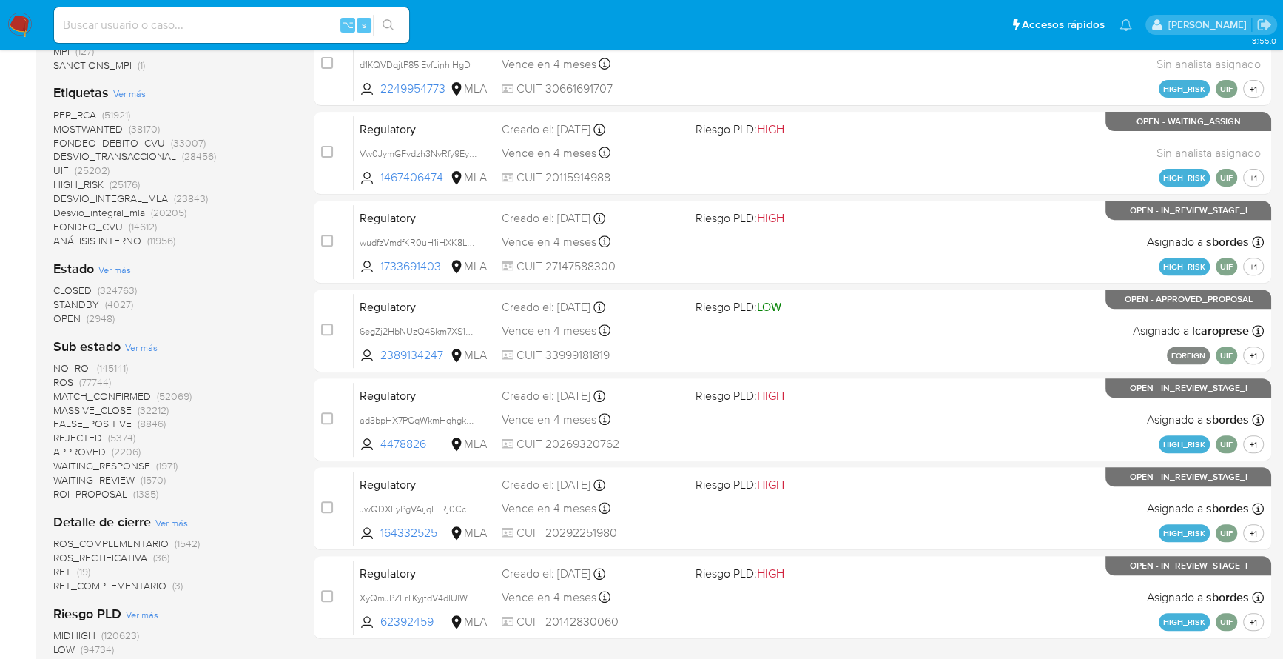
scroll to position [358, 0]
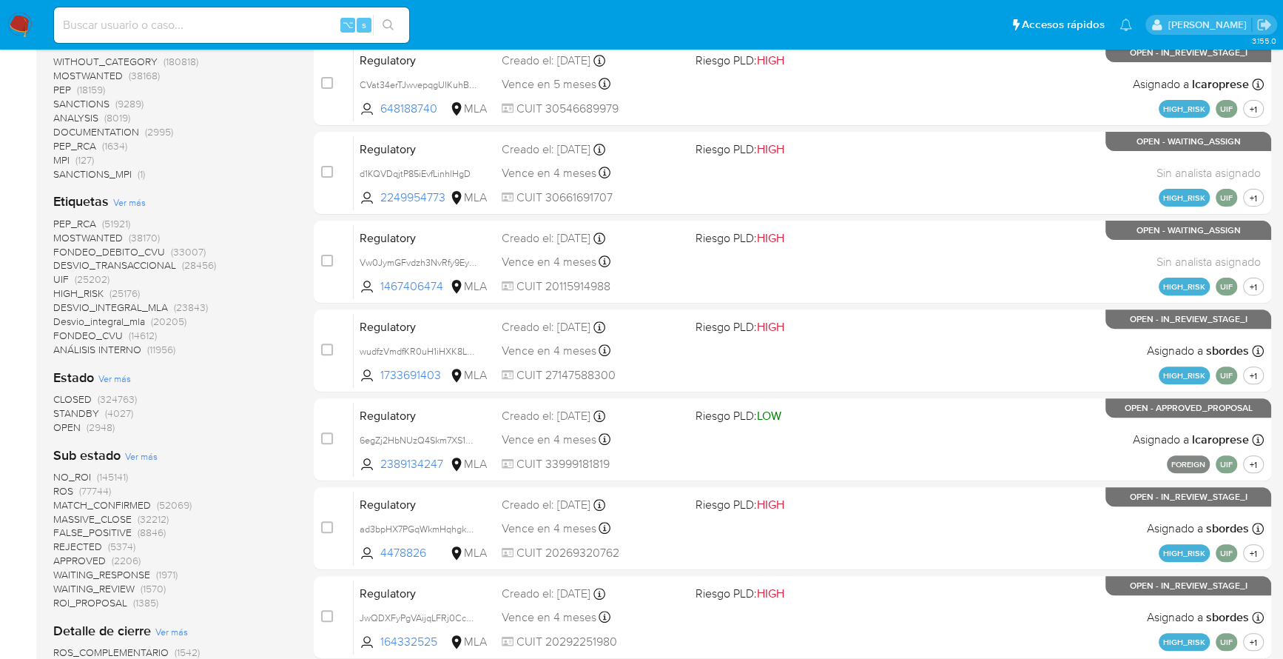
click at [74, 428] on span "OPEN" at bounding box center [66, 427] width 27 height 15
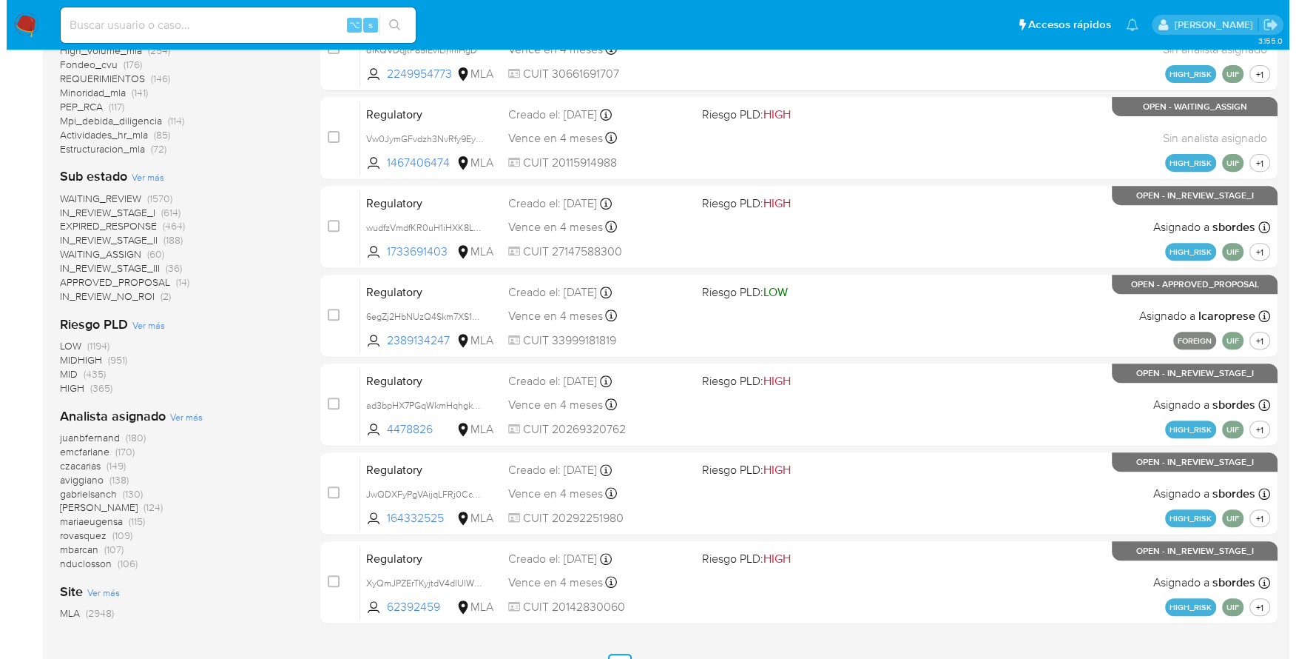
scroll to position [522, 0]
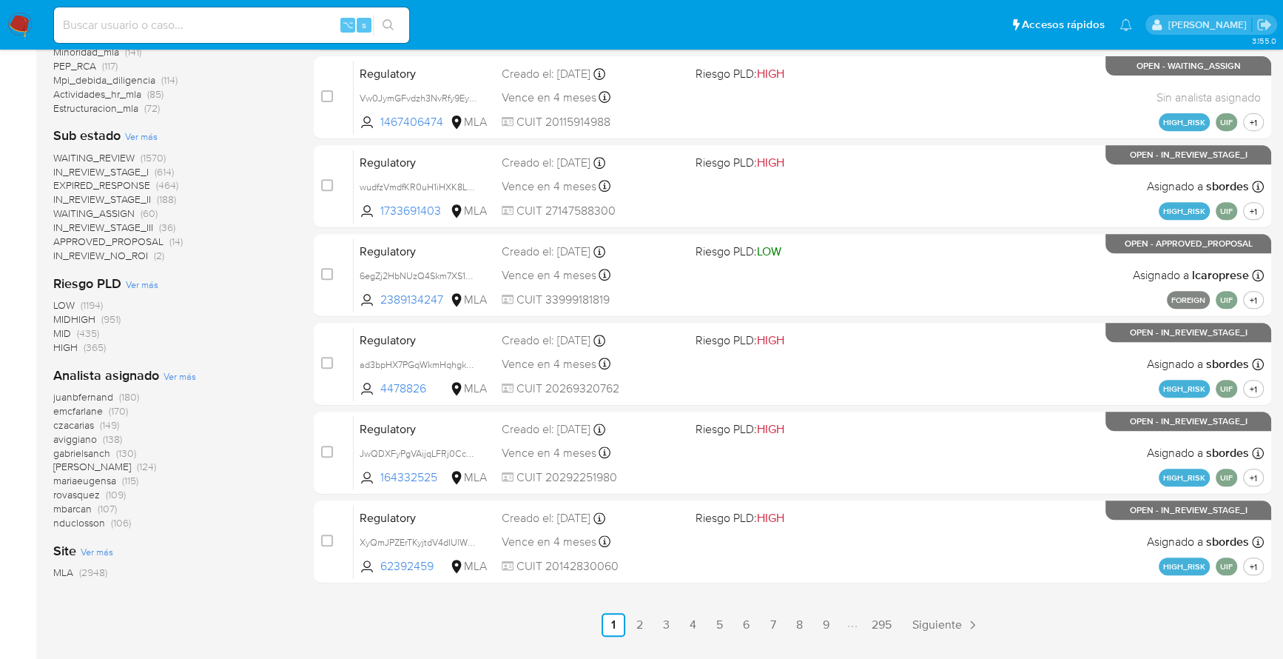
click at [174, 374] on span "Ver más" at bounding box center [180, 375] width 33 height 13
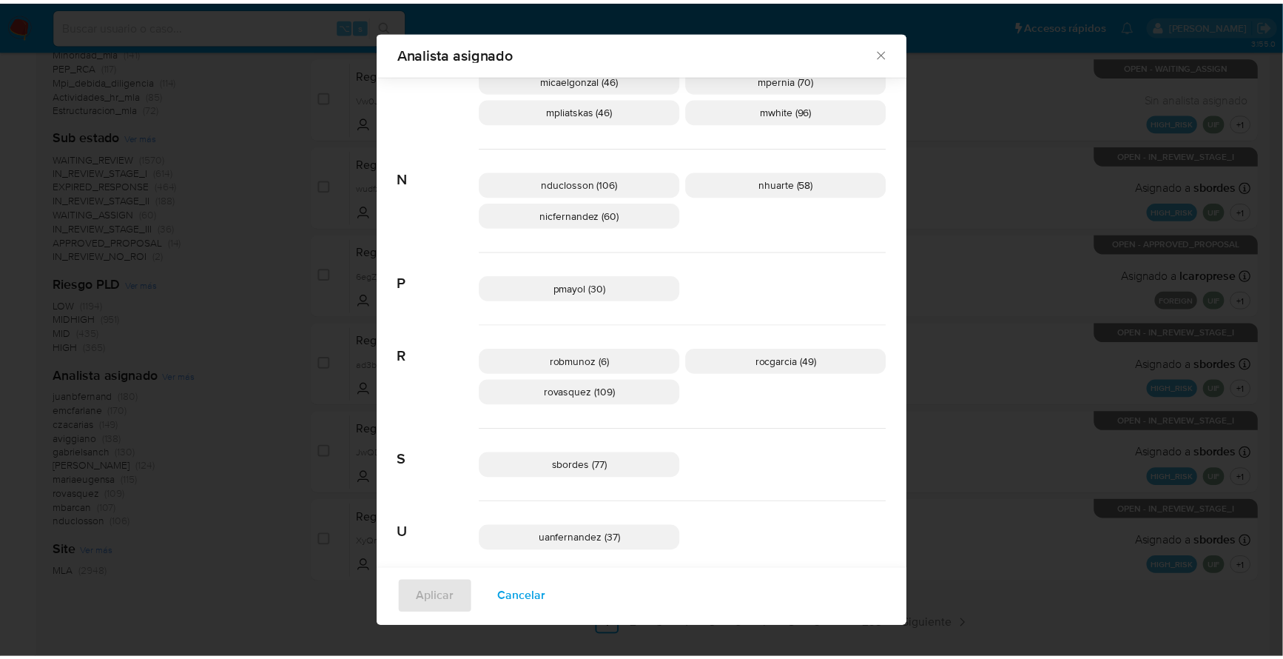
scroll to position [1049, 0]
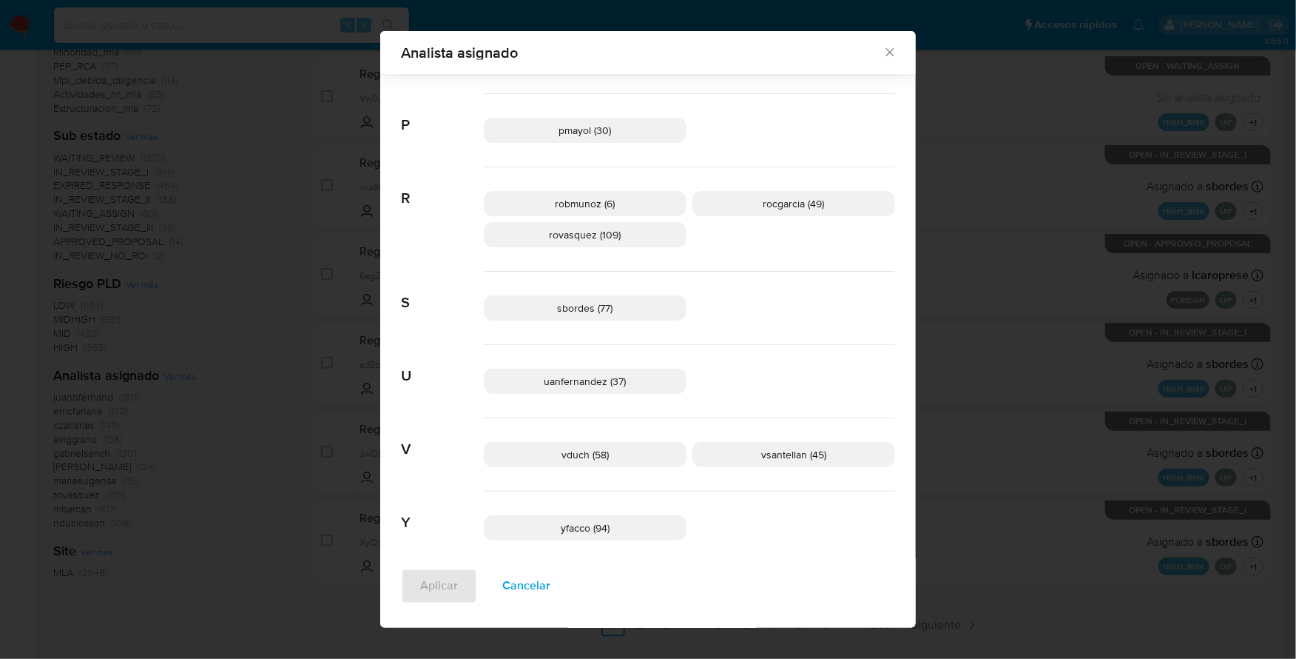
click at [887, 44] on div "Analista asignado" at bounding box center [648, 53] width 536 height 44
click at [887, 46] on icon "Cerrar" at bounding box center [890, 52] width 15 height 15
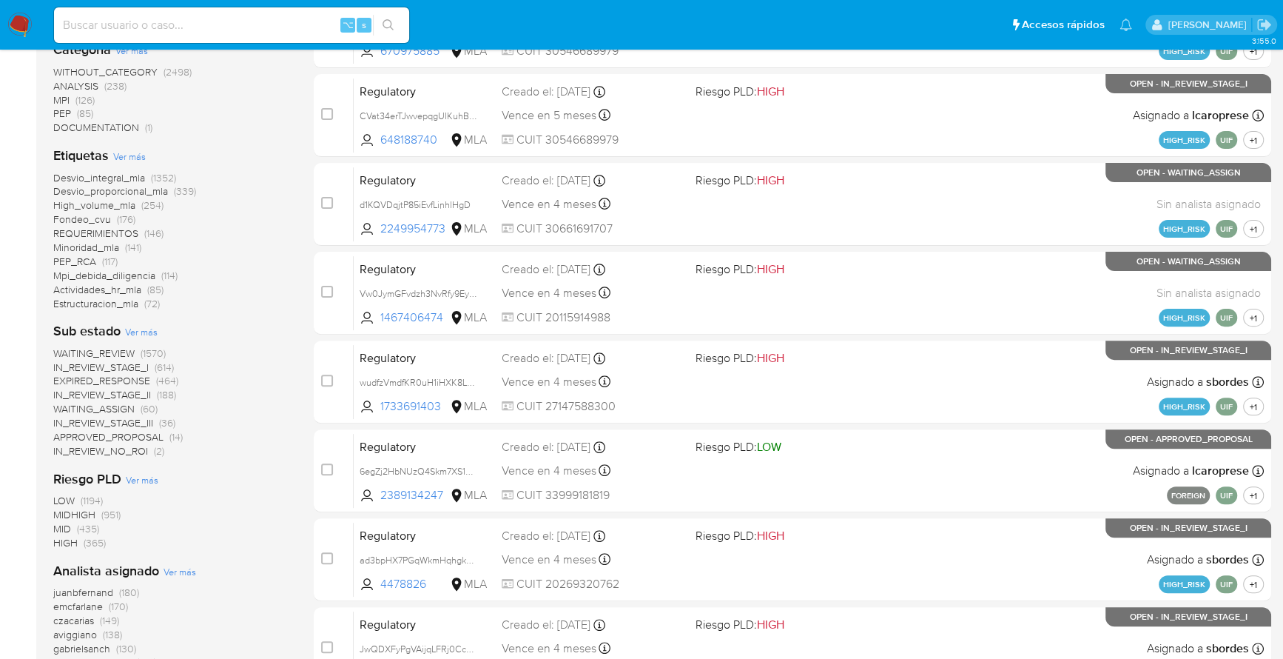
scroll to position [0, 0]
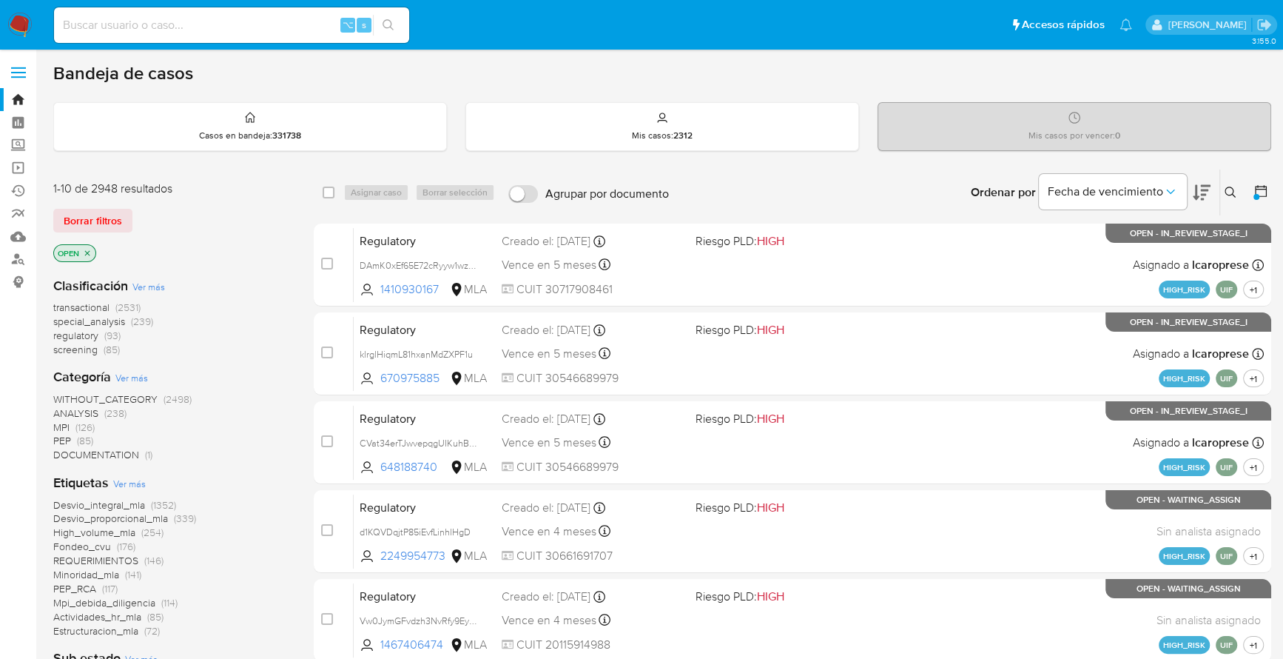
click at [90, 250] on icon "close-filter" at bounding box center [87, 253] width 9 height 9
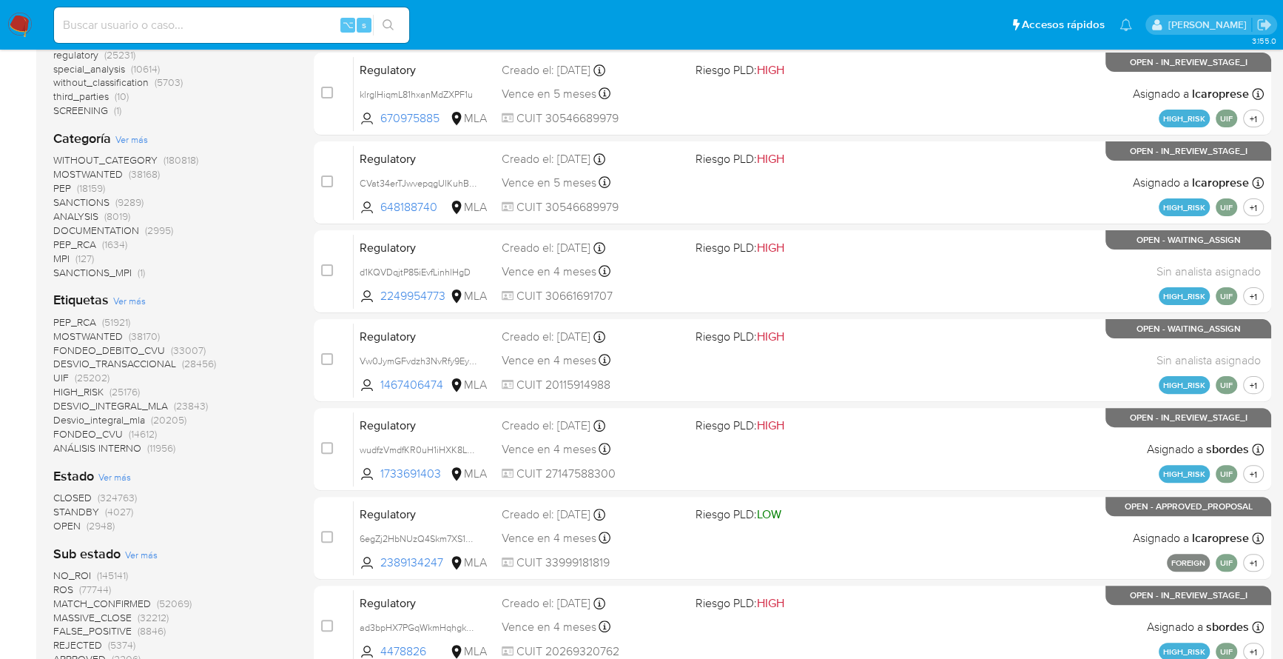
scroll to position [260, 0]
click at [76, 510] on span "STANDBY" at bounding box center [76, 510] width 46 height 15
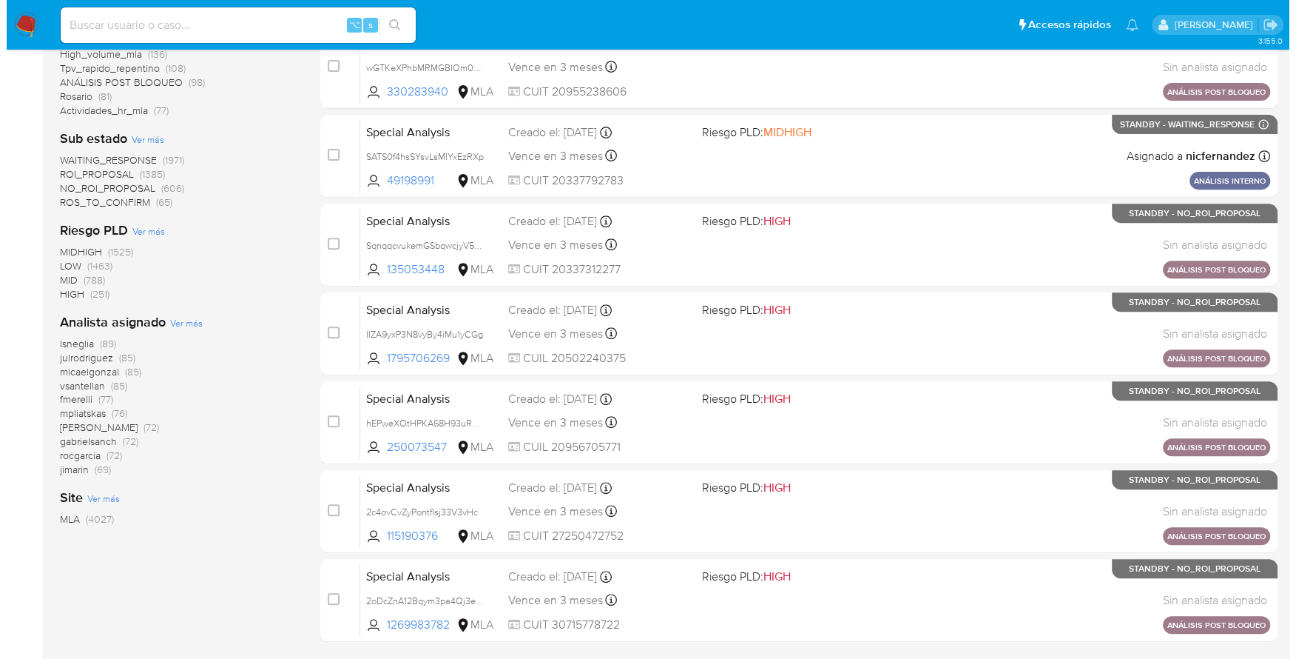
scroll to position [508, 0]
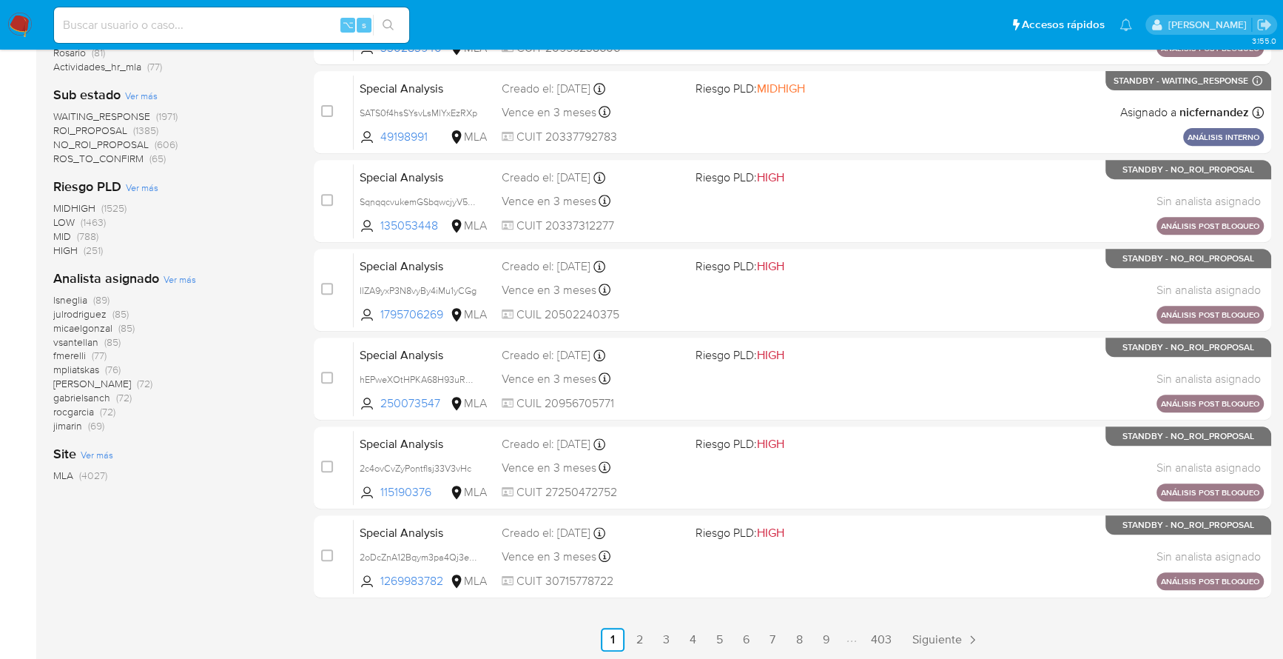
click at [177, 278] on span "Ver más" at bounding box center [180, 278] width 33 height 13
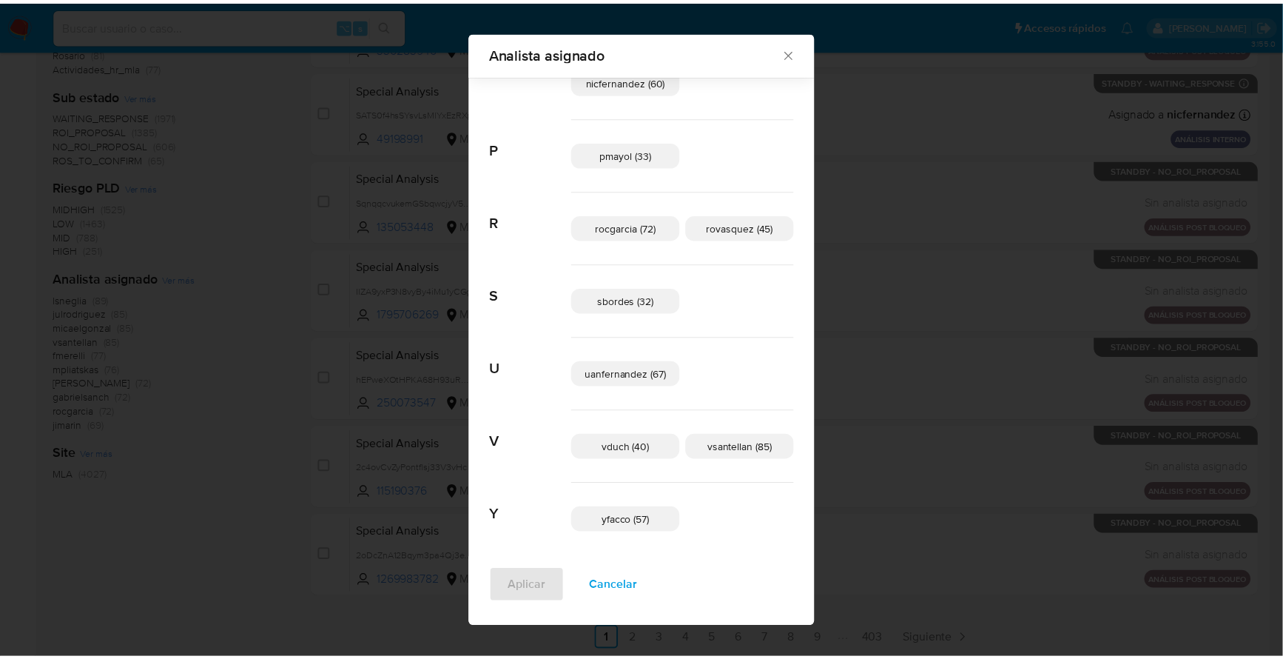
scroll to position [864, 0]
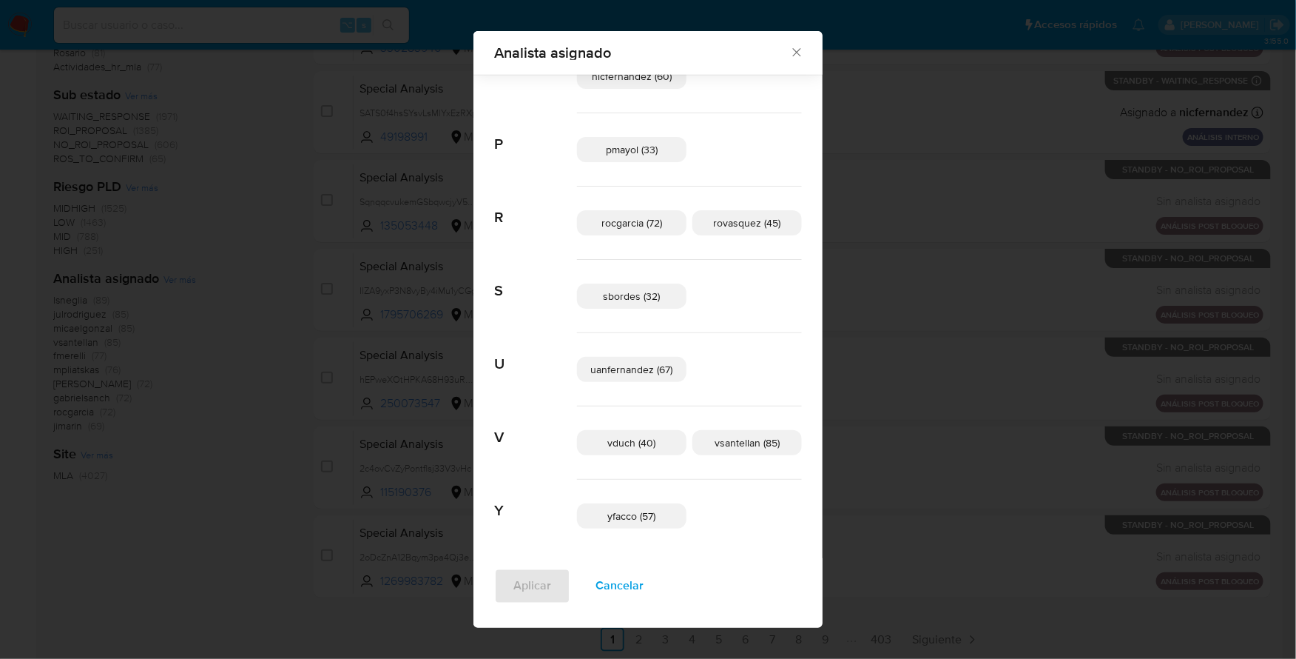
click at [790, 45] on icon "Cerrar" at bounding box center [797, 52] width 15 height 15
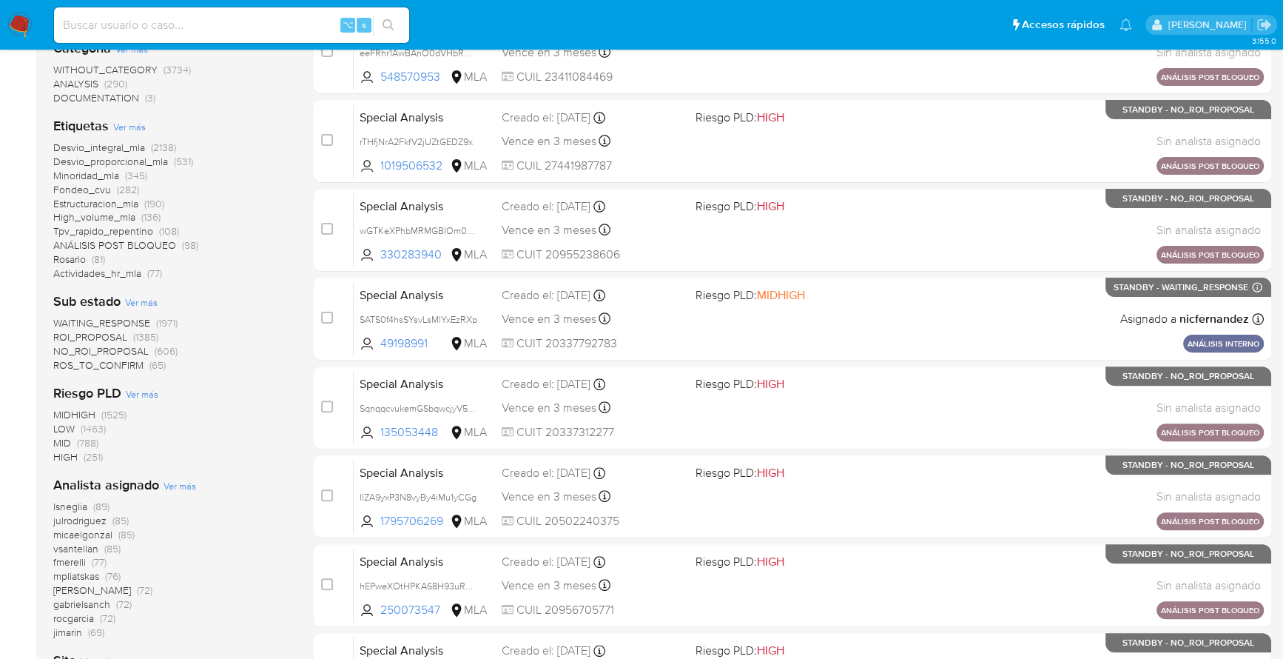
scroll to position [0, 0]
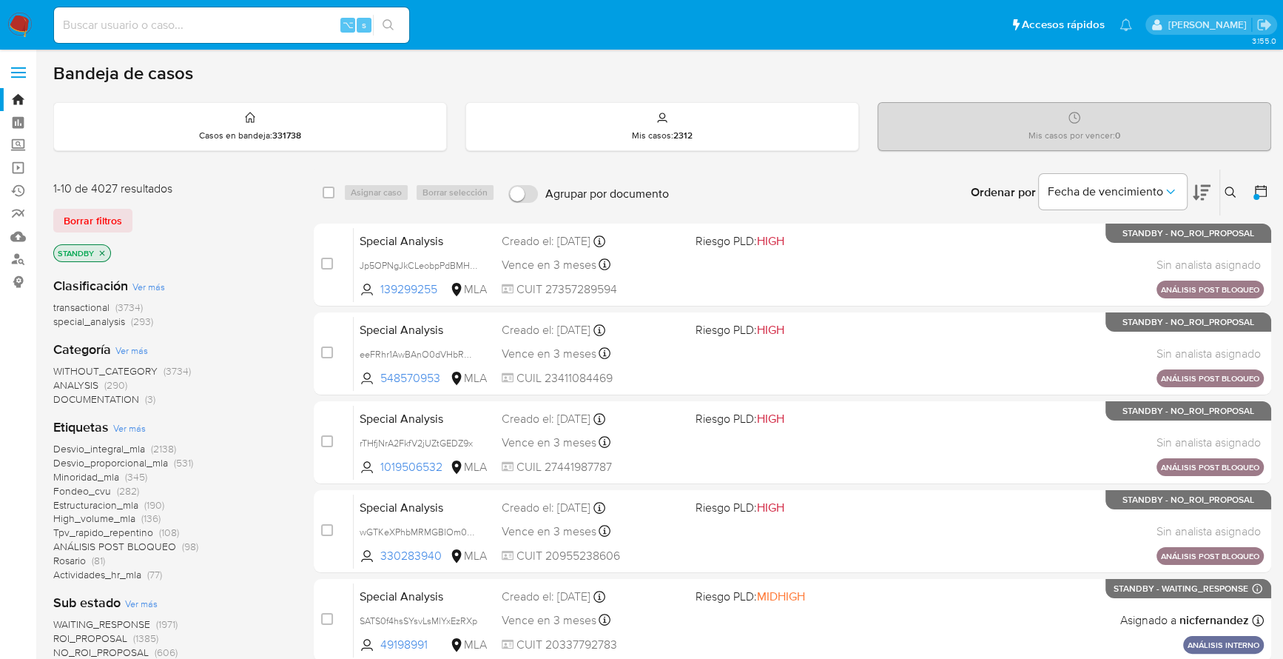
click at [21, 20] on img at bounding box center [19, 25] width 25 height 25
